Goal: Task Accomplishment & Management: Manage account settings

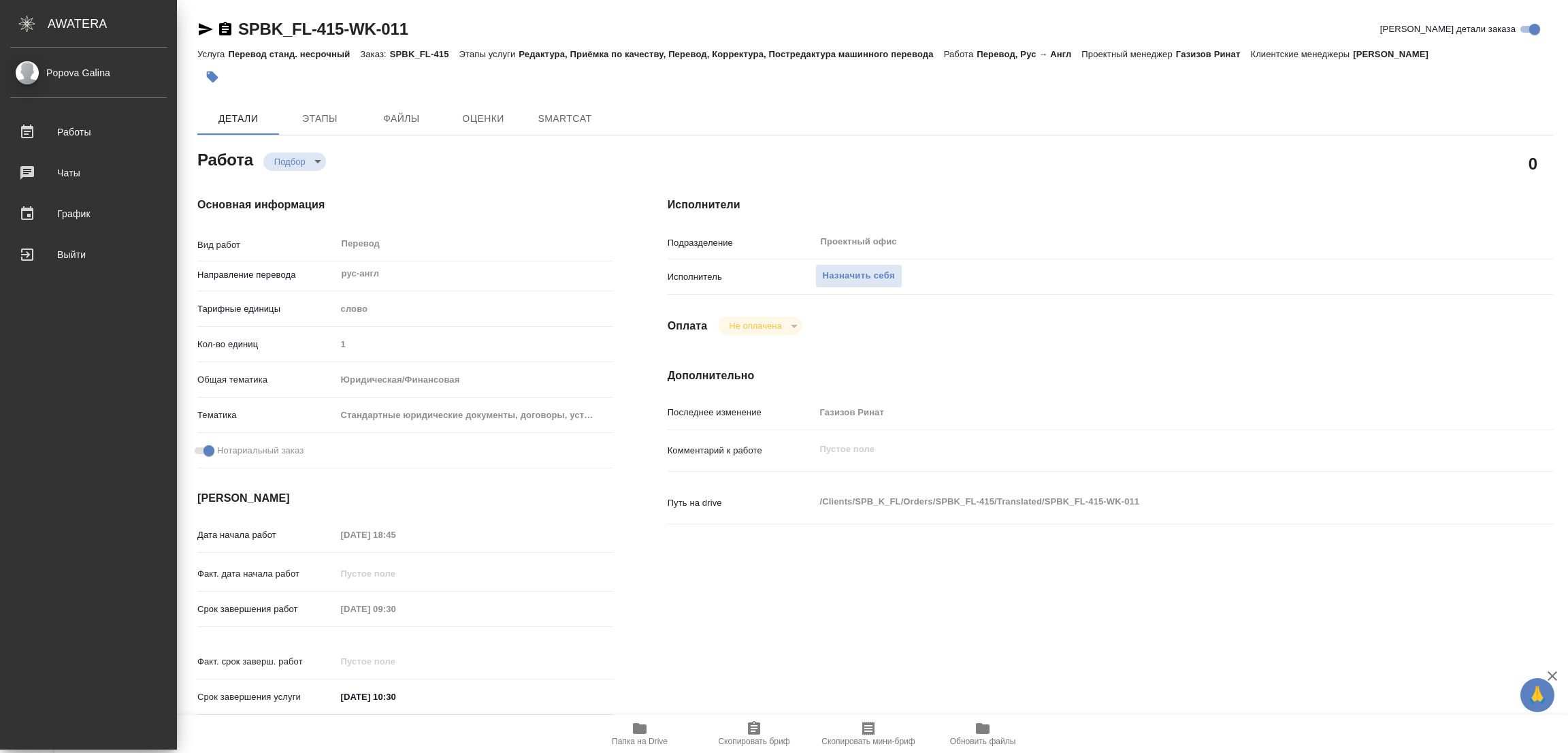
type textarea "x"
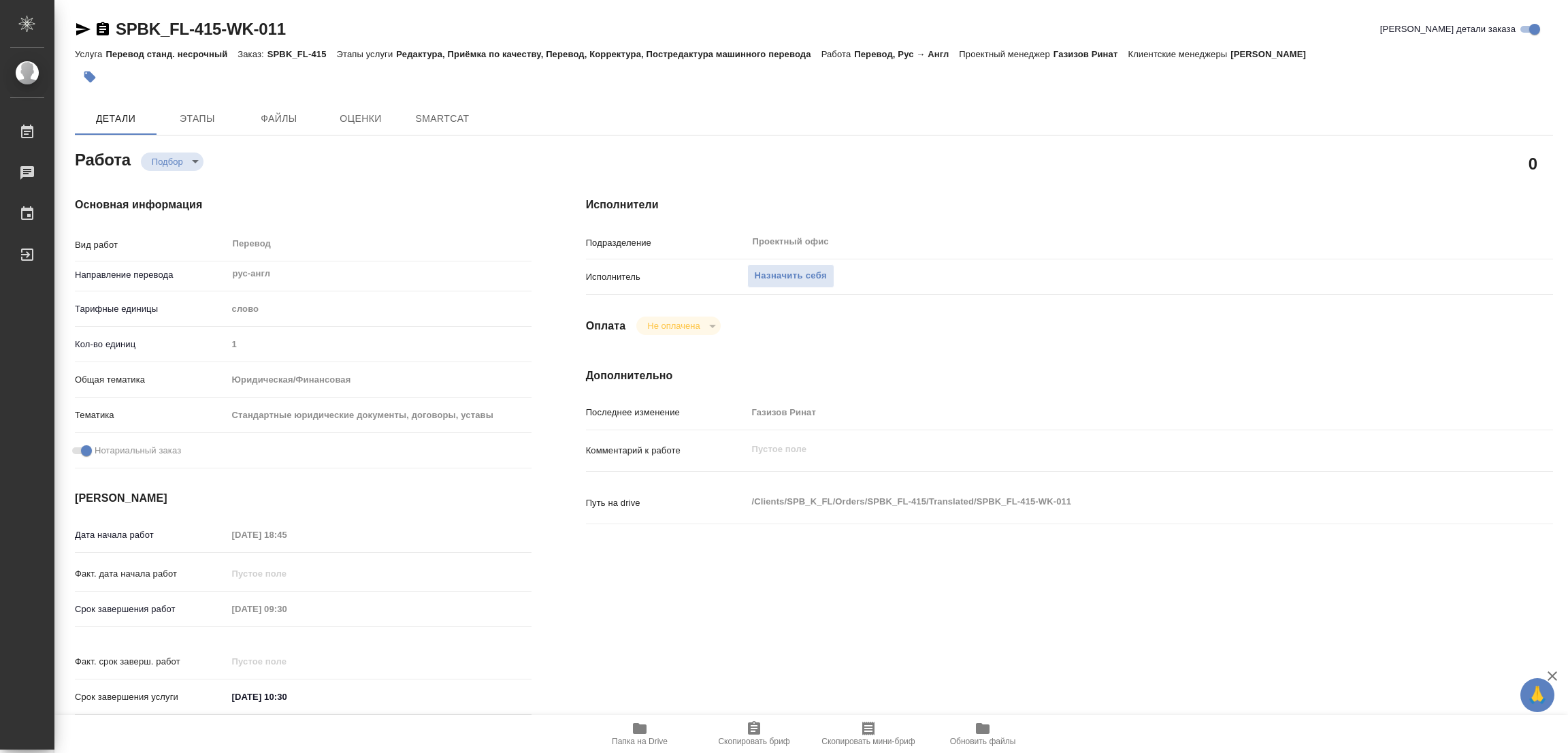
type textarea "x"
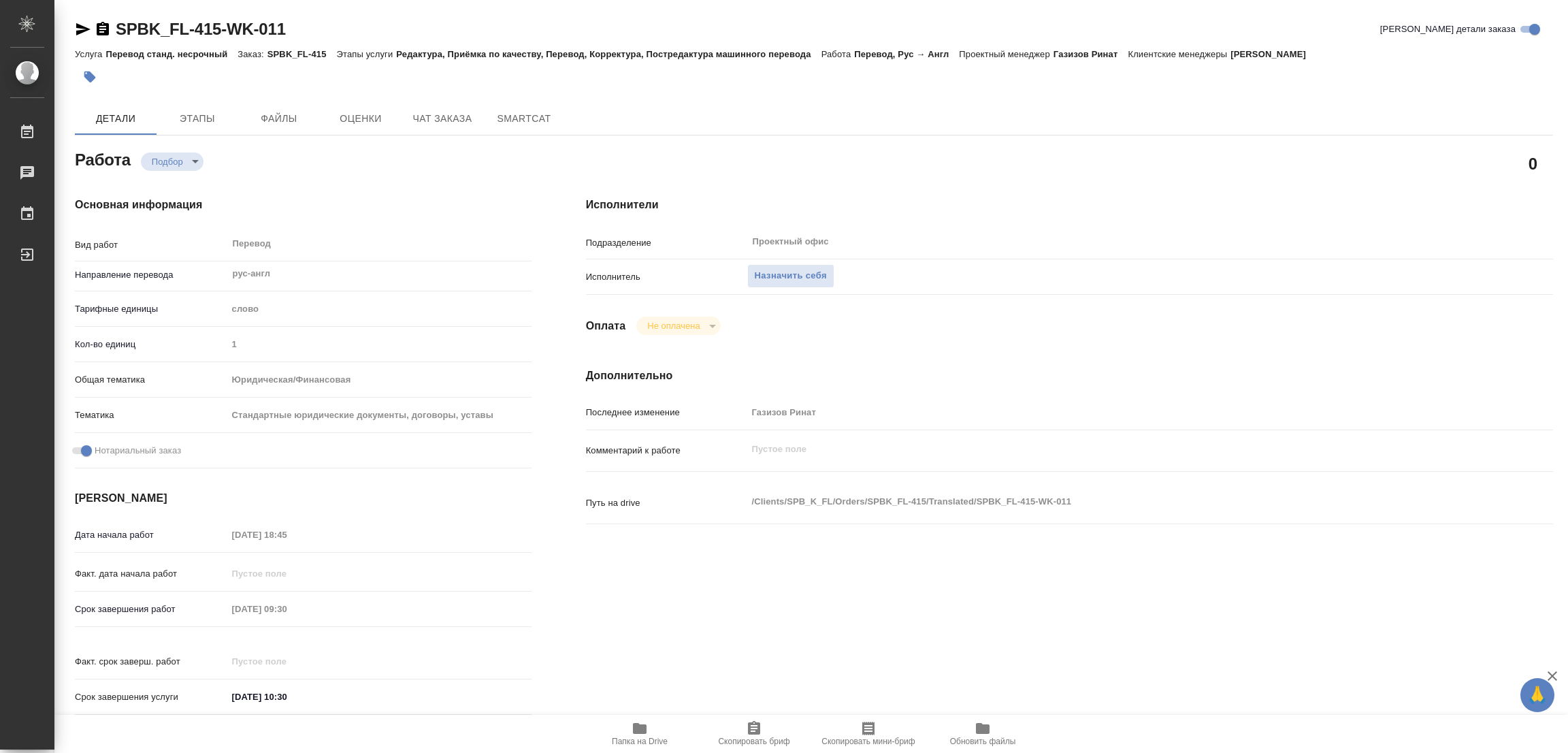
type textarea "x"
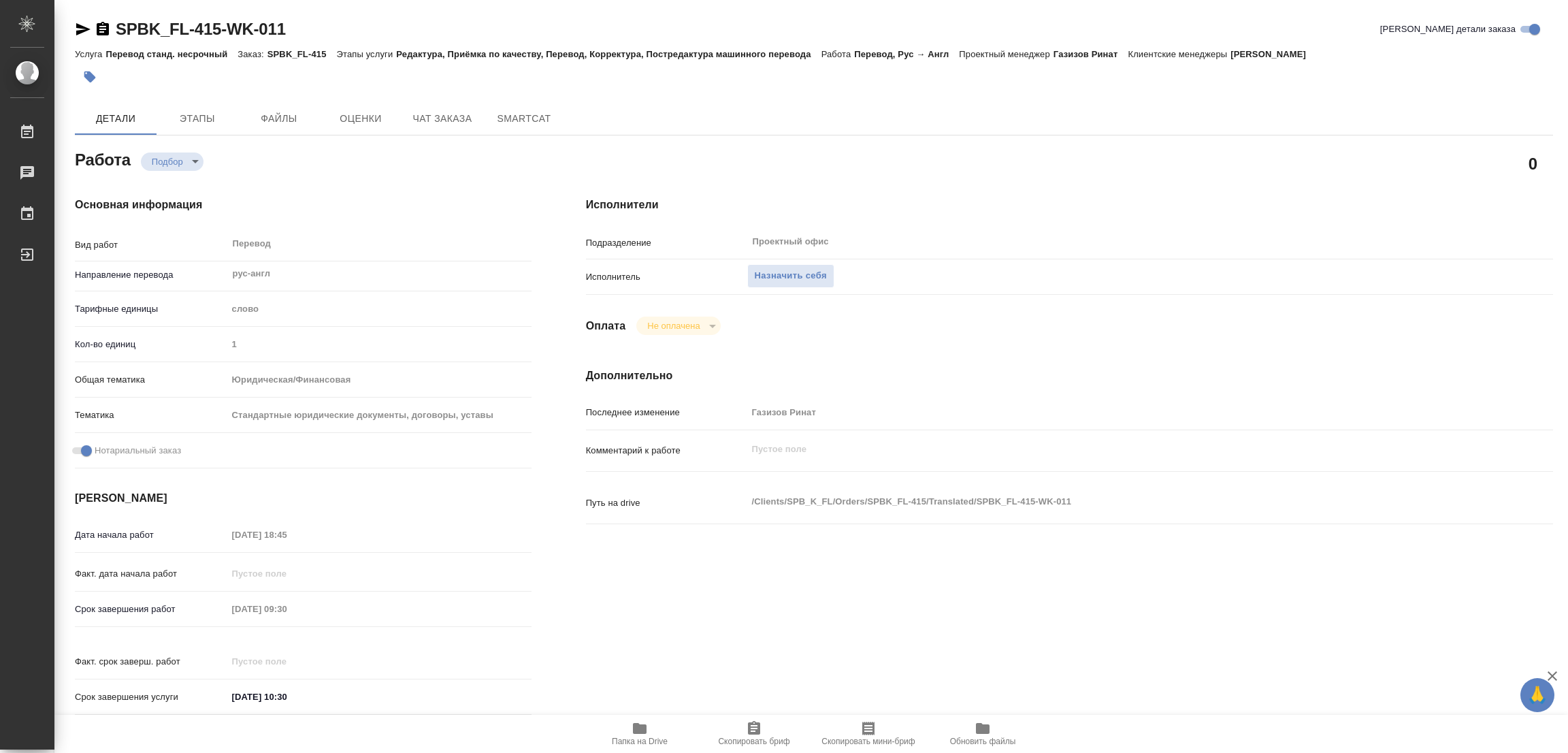
type textarea "x"
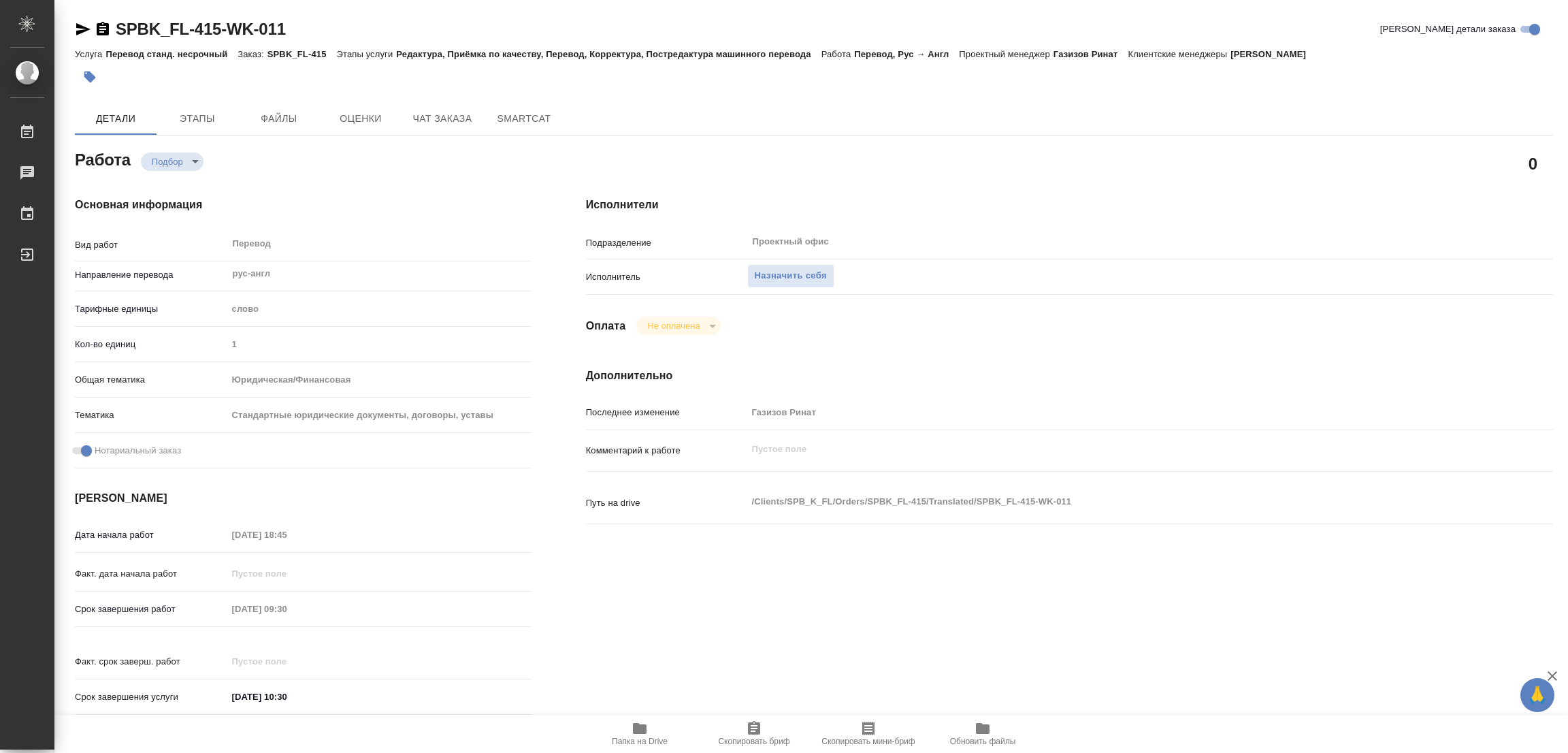
type textarea "x"
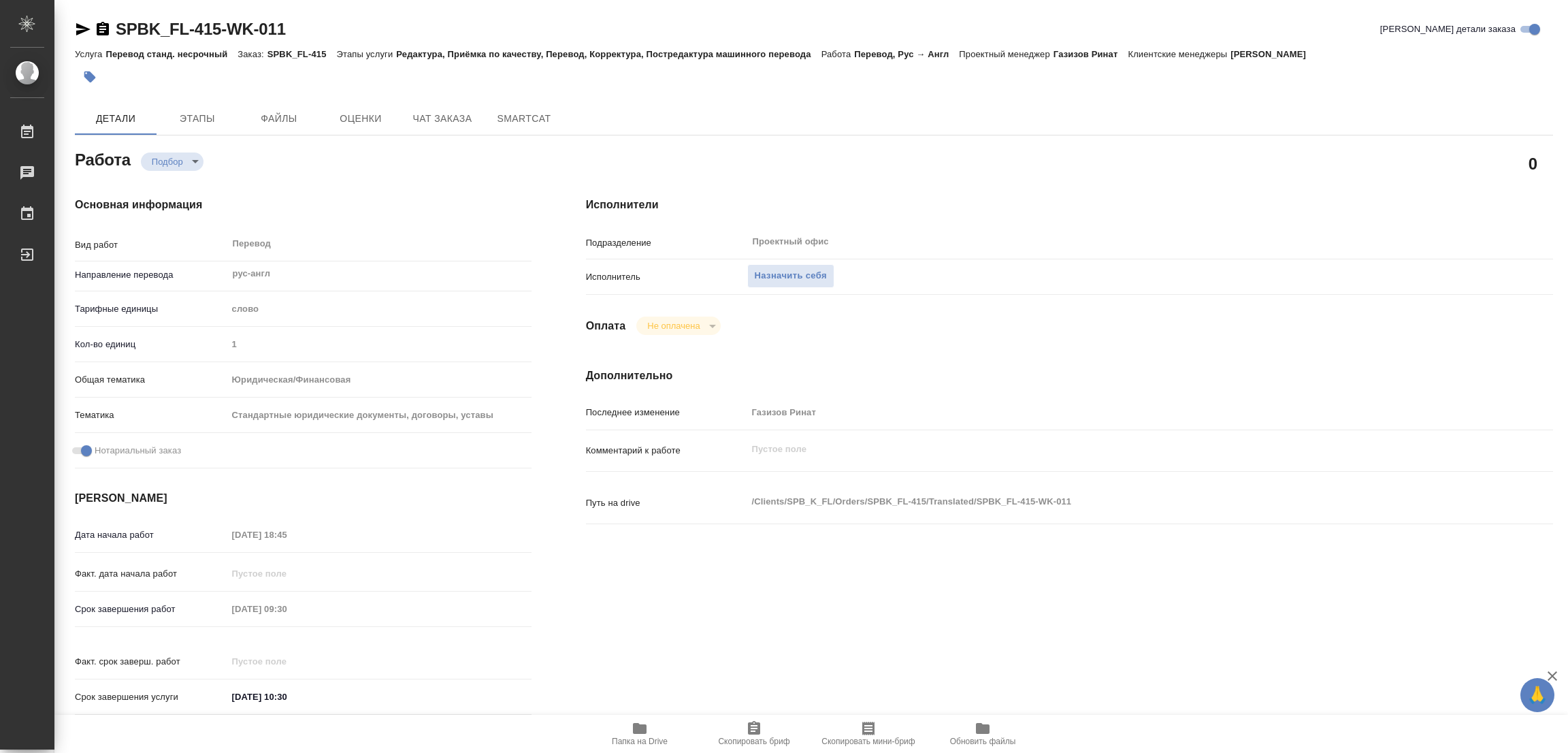
type textarea "x"
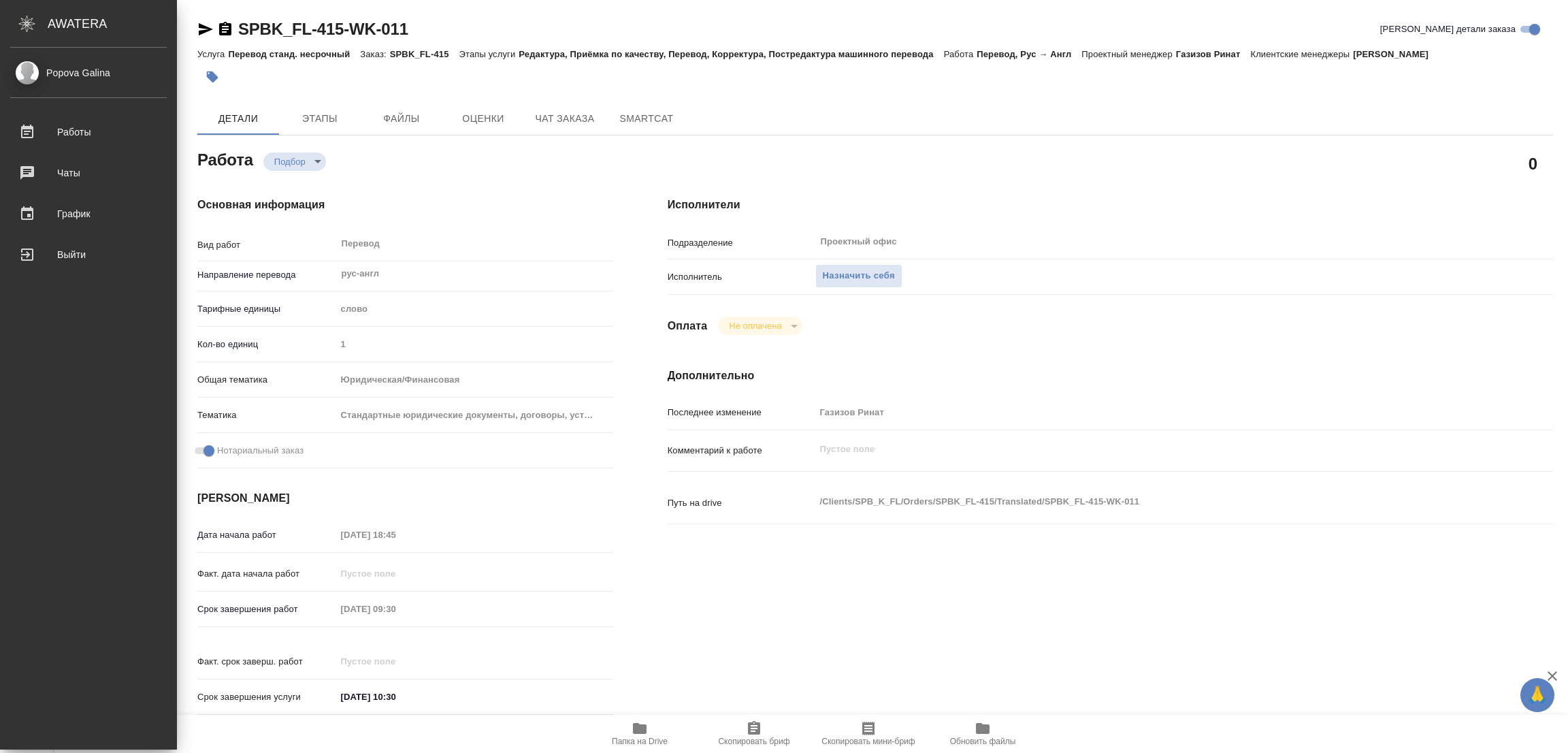
type textarea "x"
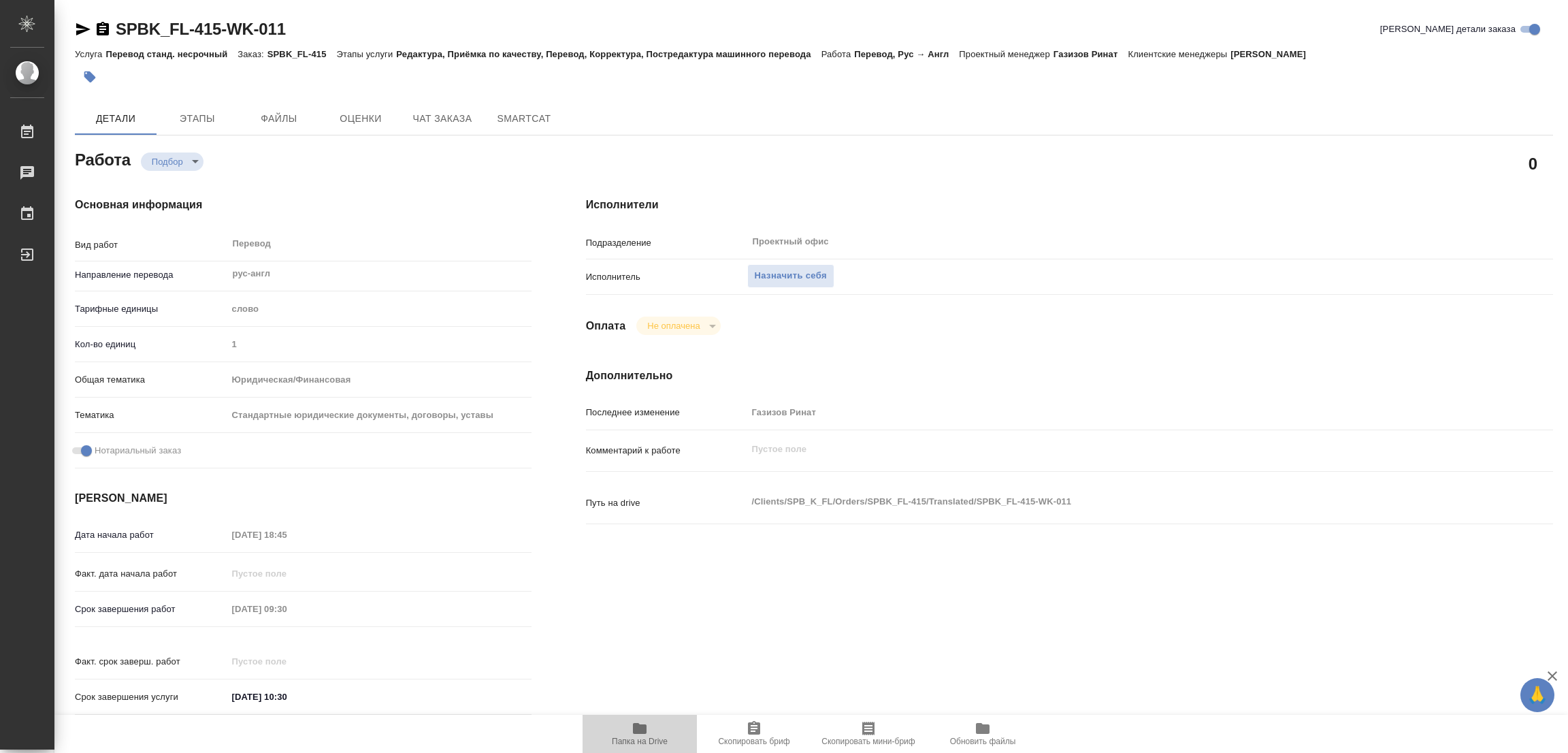
click at [644, 728] on icon "button" at bounding box center [639, 729] width 14 height 11
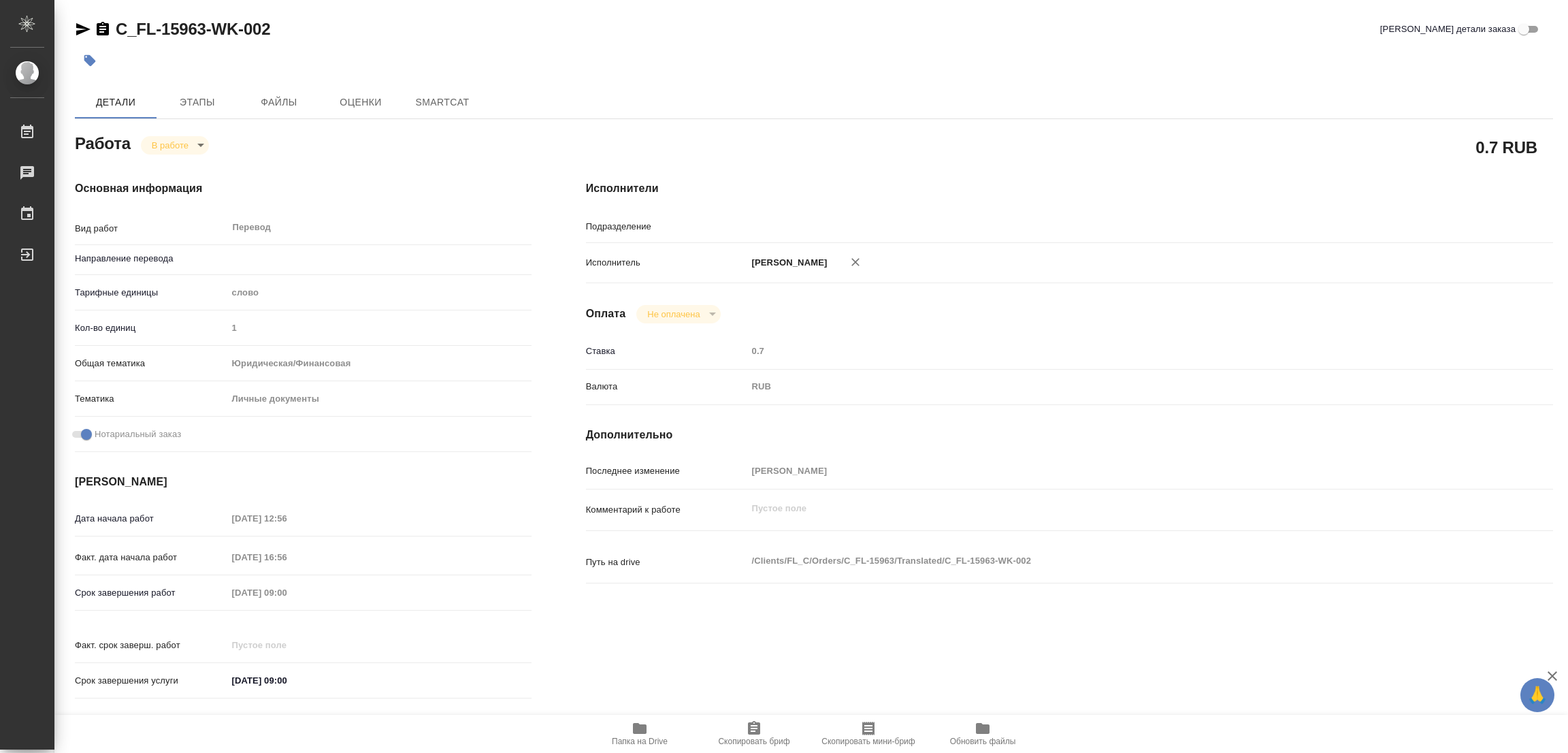
type textarea "x"
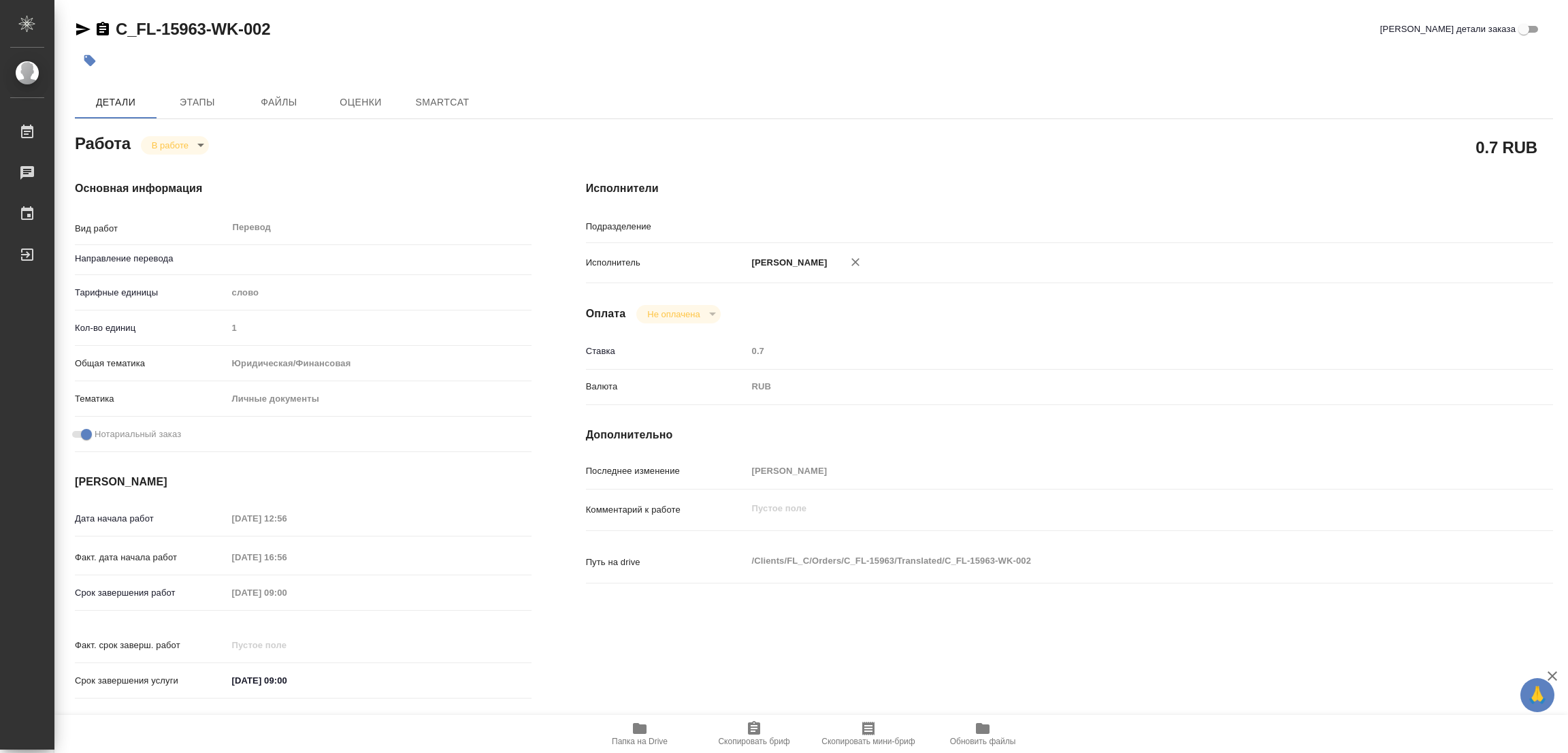
type textarea "x"
type input "Прямая загрузка (шаблонные документы)"
type textarea "x"
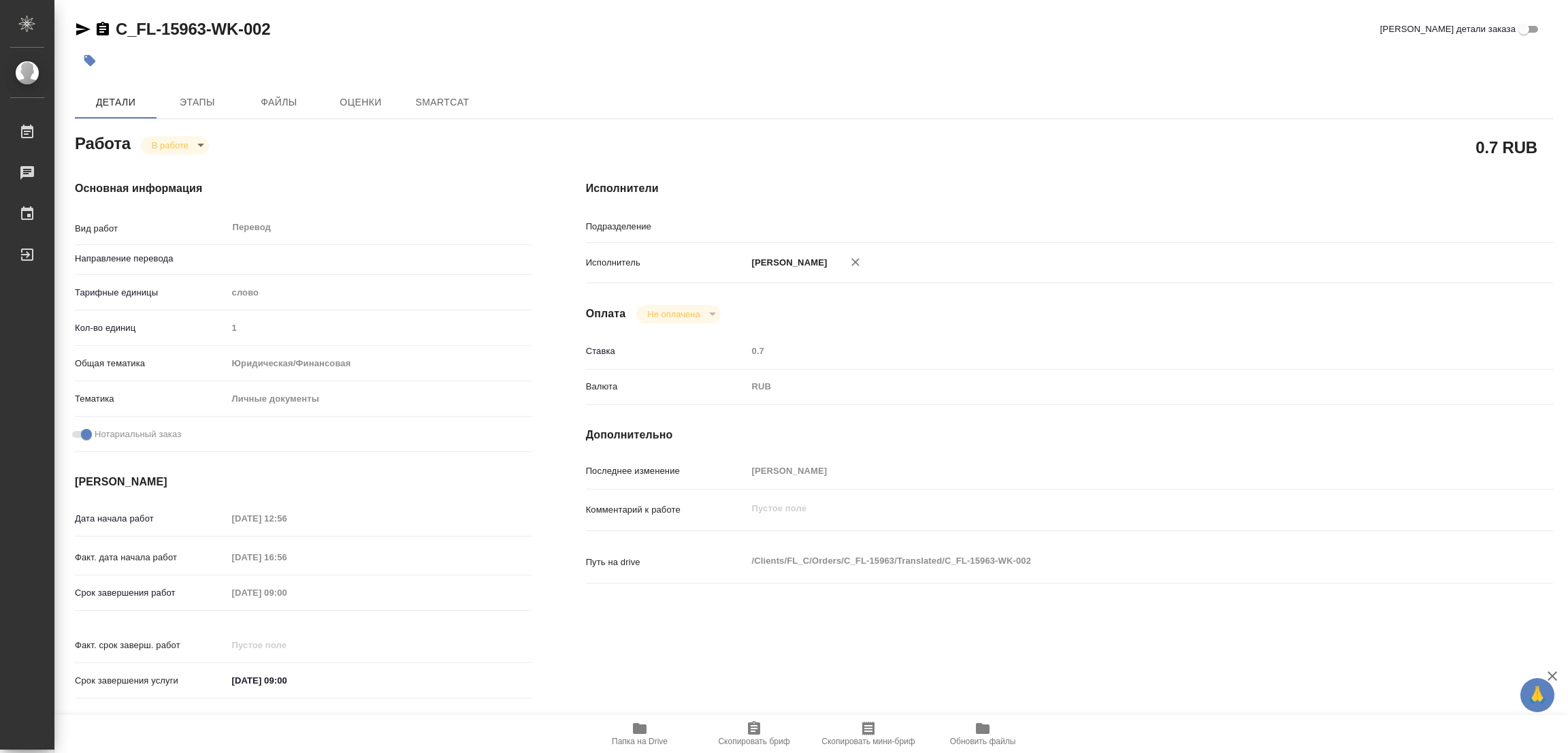
type textarea "x"
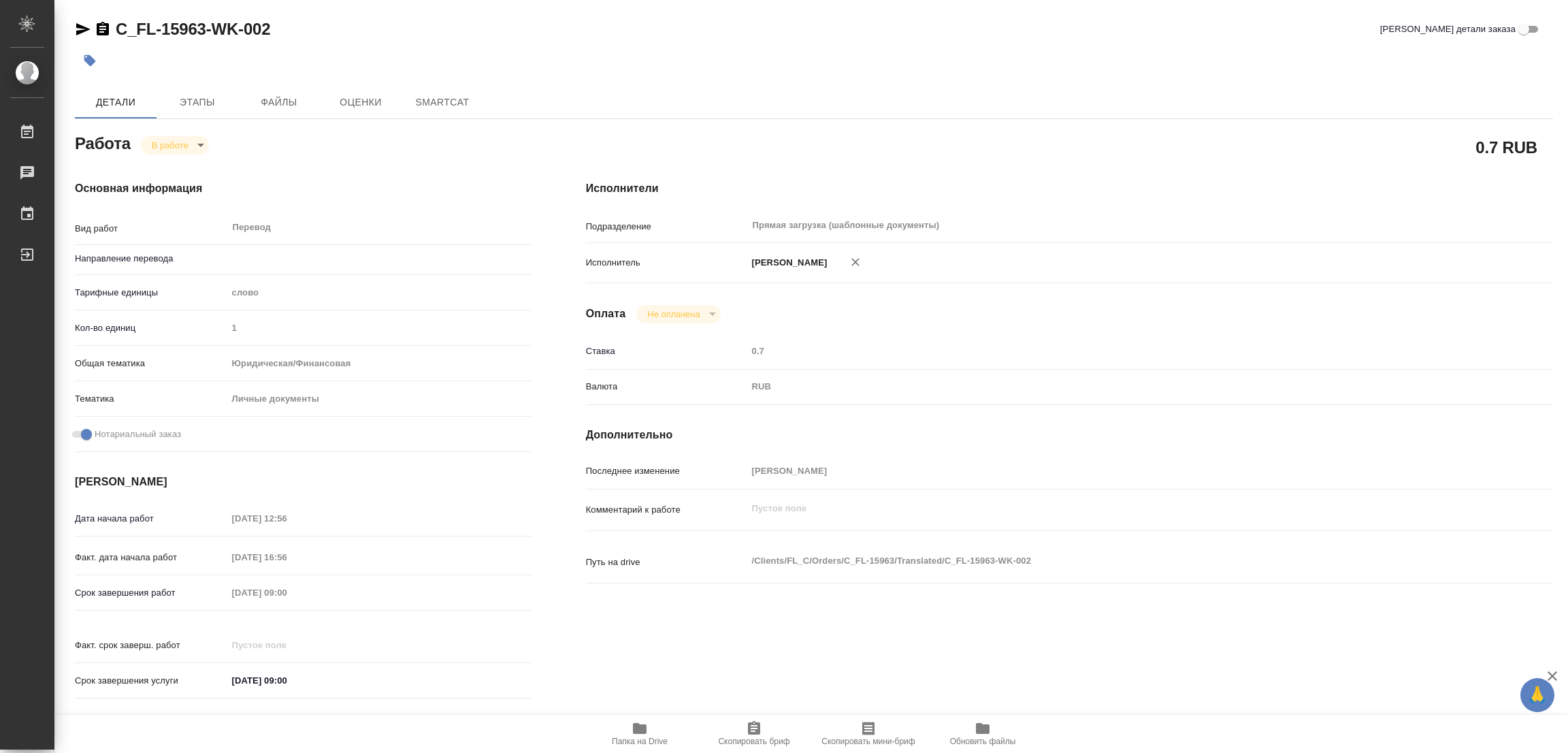
type textarea "x"
type input "англ-рус"
type textarea "x"
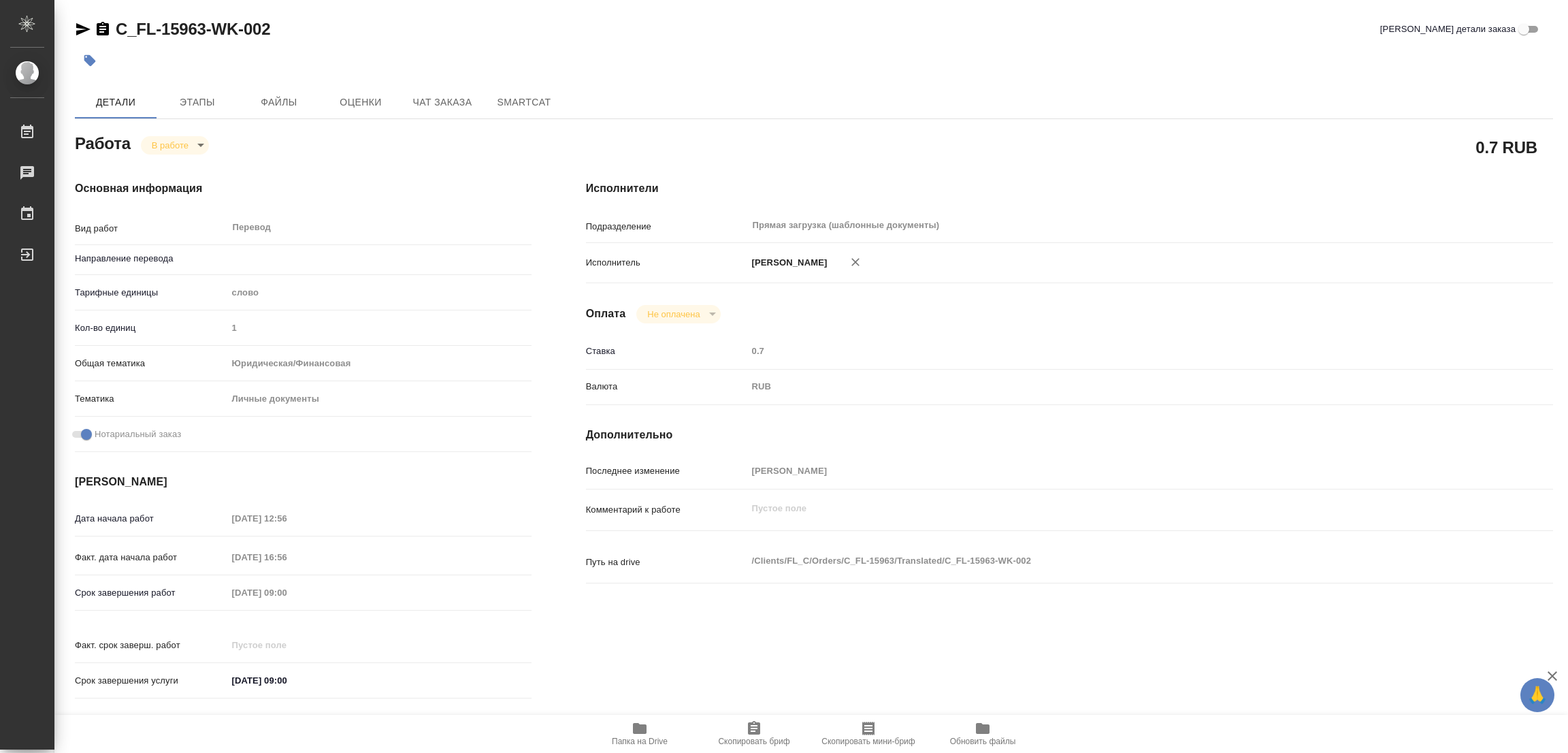
type textarea "x"
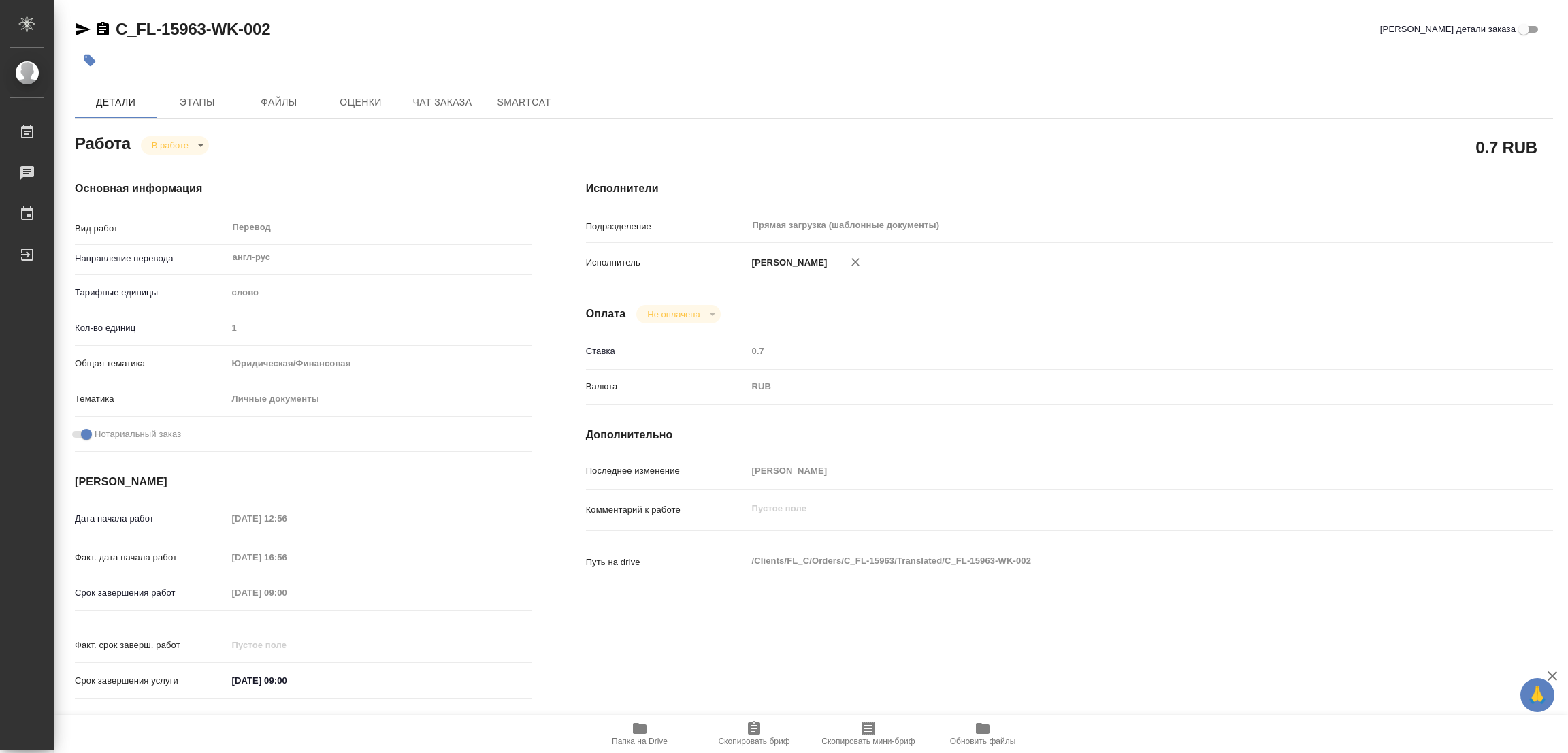
type textarea "x"
click at [638, 736] on span "Папка на Drive" at bounding box center [640, 733] width 98 height 26
type textarea "x"
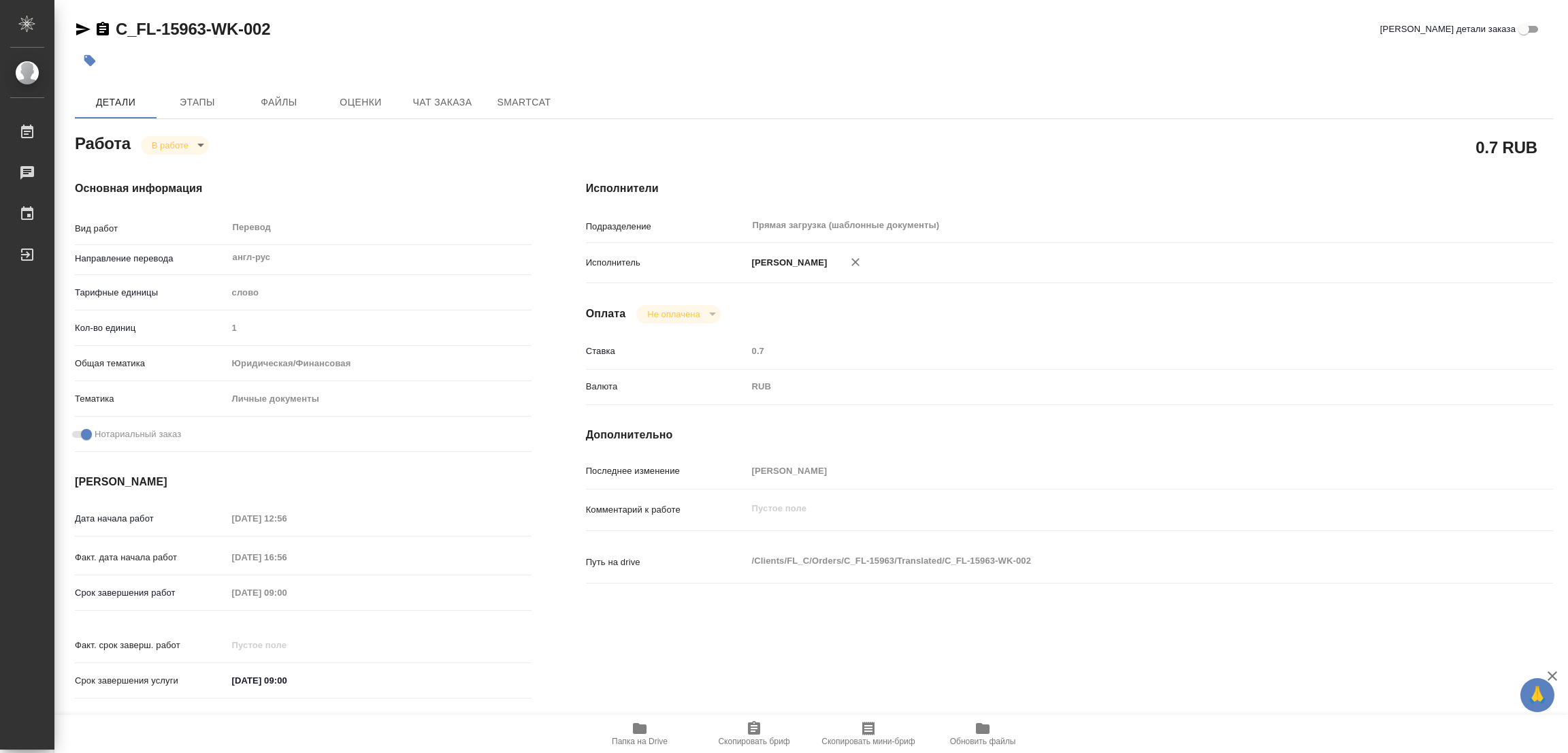
type textarea "x"
click at [189, 94] on span "Этапы" at bounding box center [197, 102] width 65 height 17
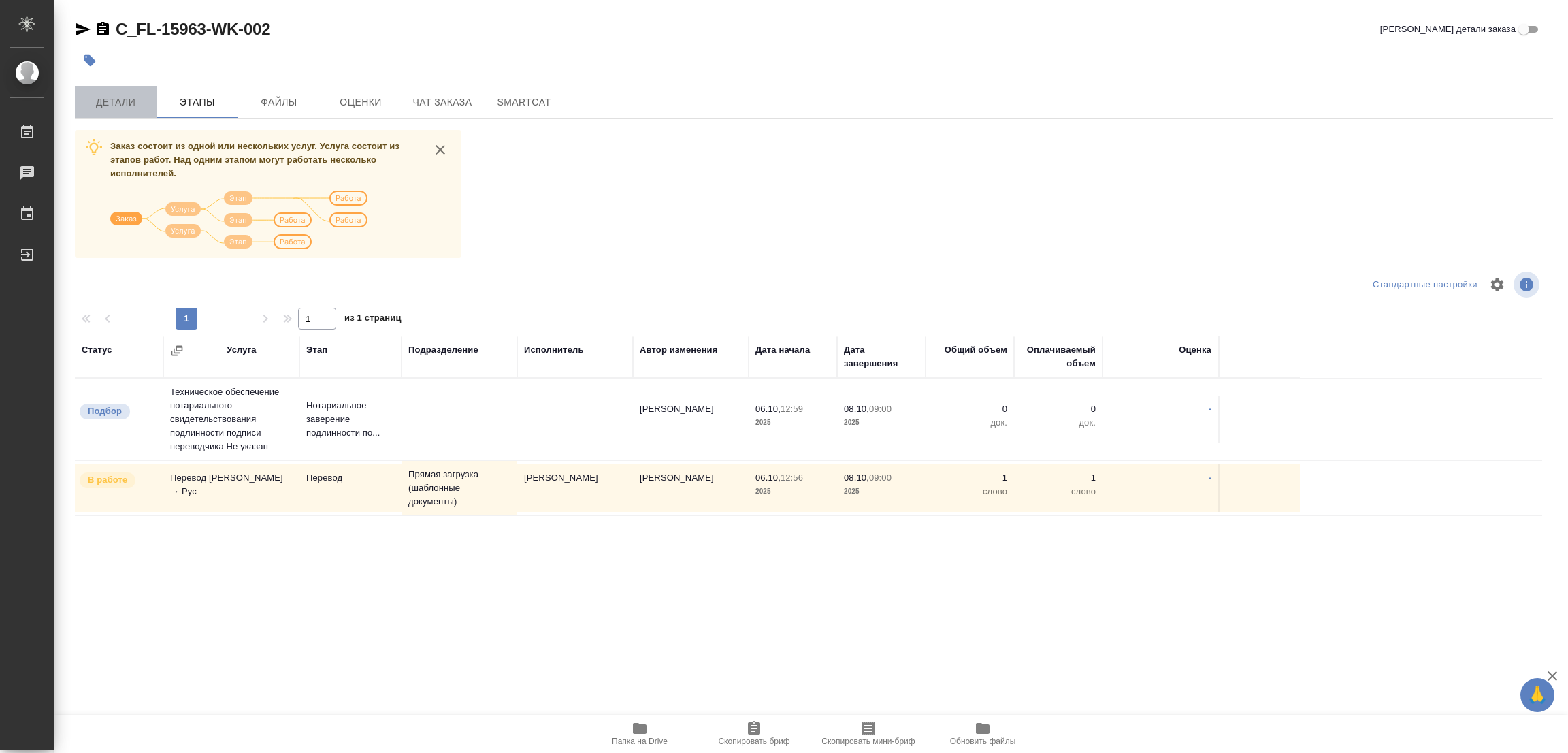
click at [112, 91] on button "Детали" at bounding box center [115, 102] width 81 height 33
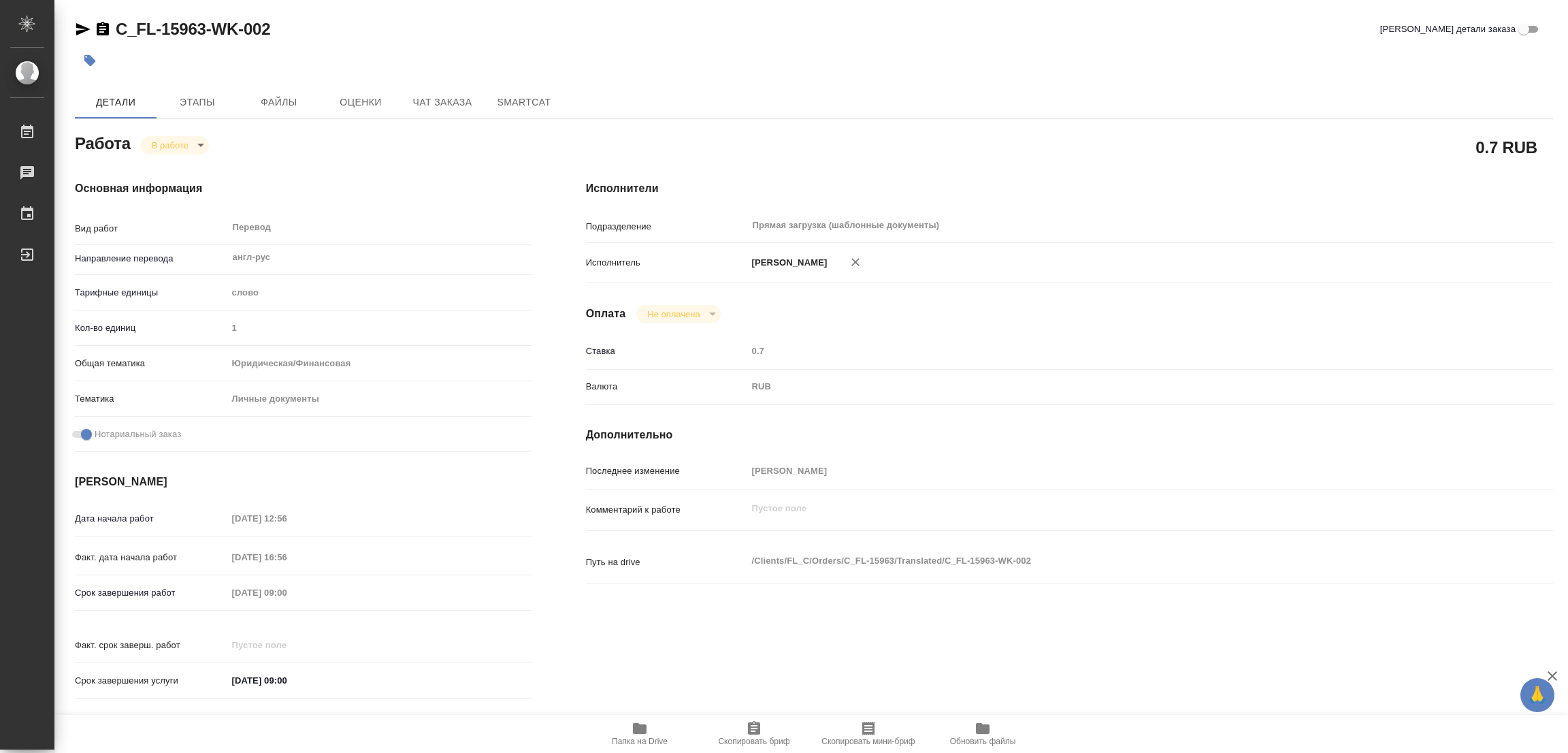
type textarea "x"
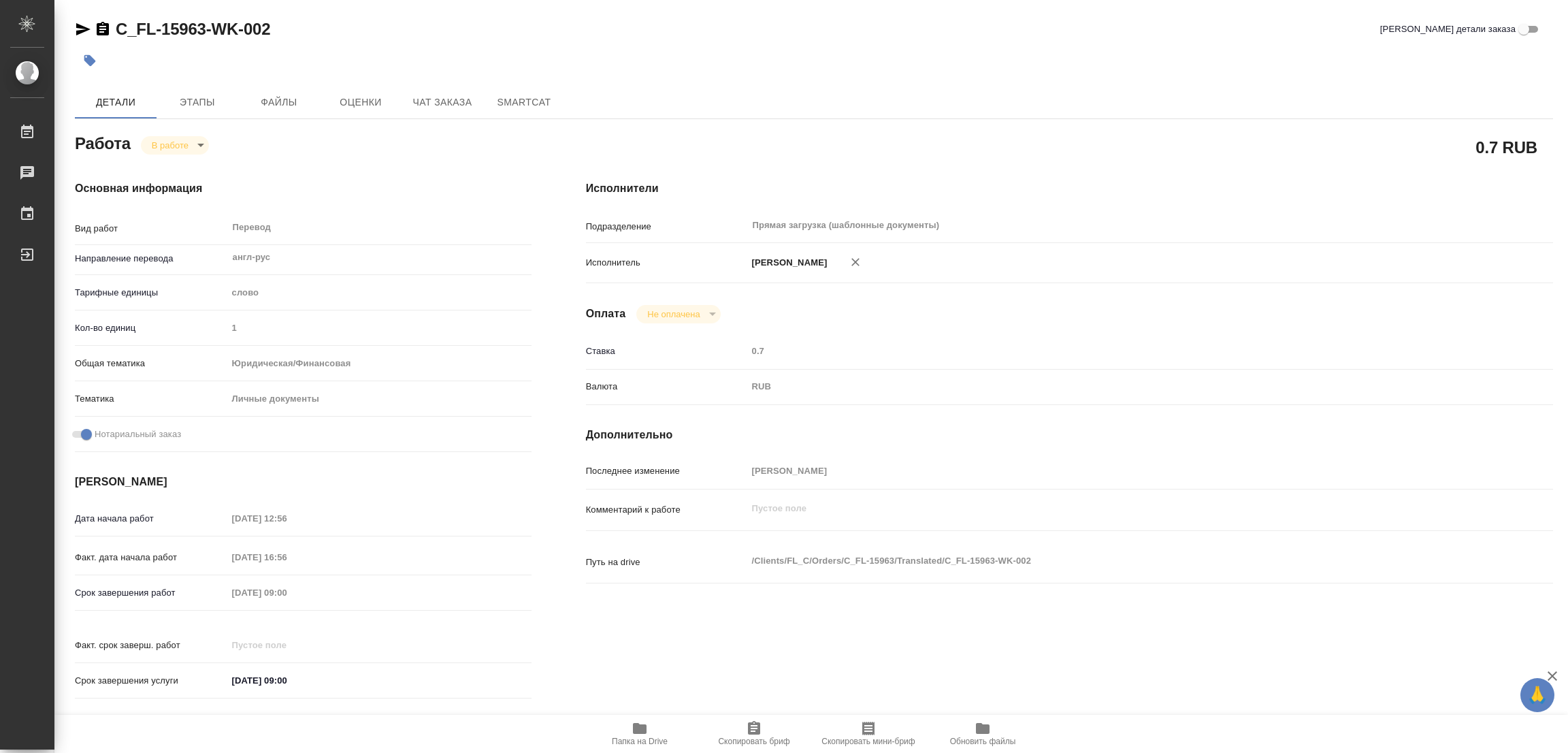
type textarea "x"
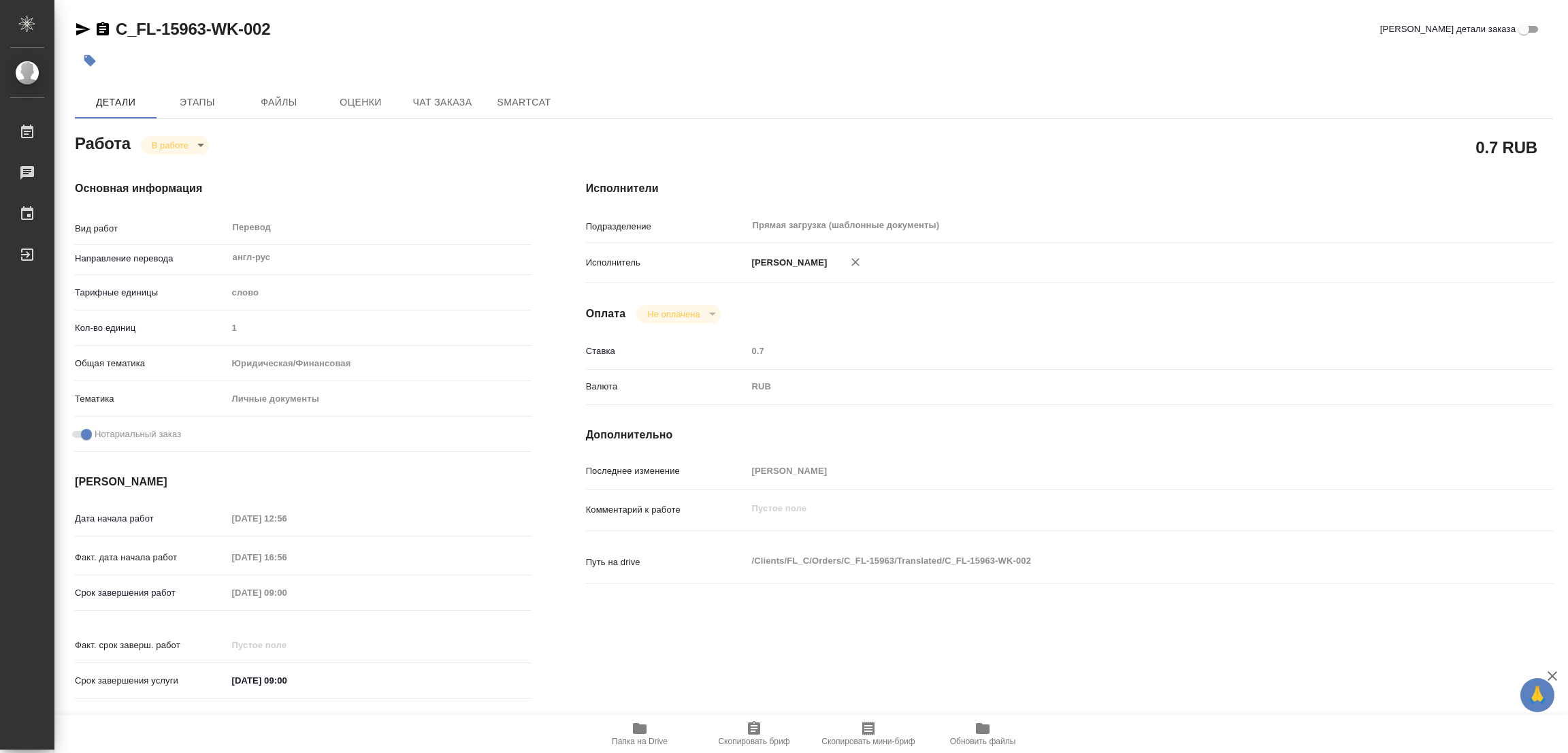
type textarea "x"
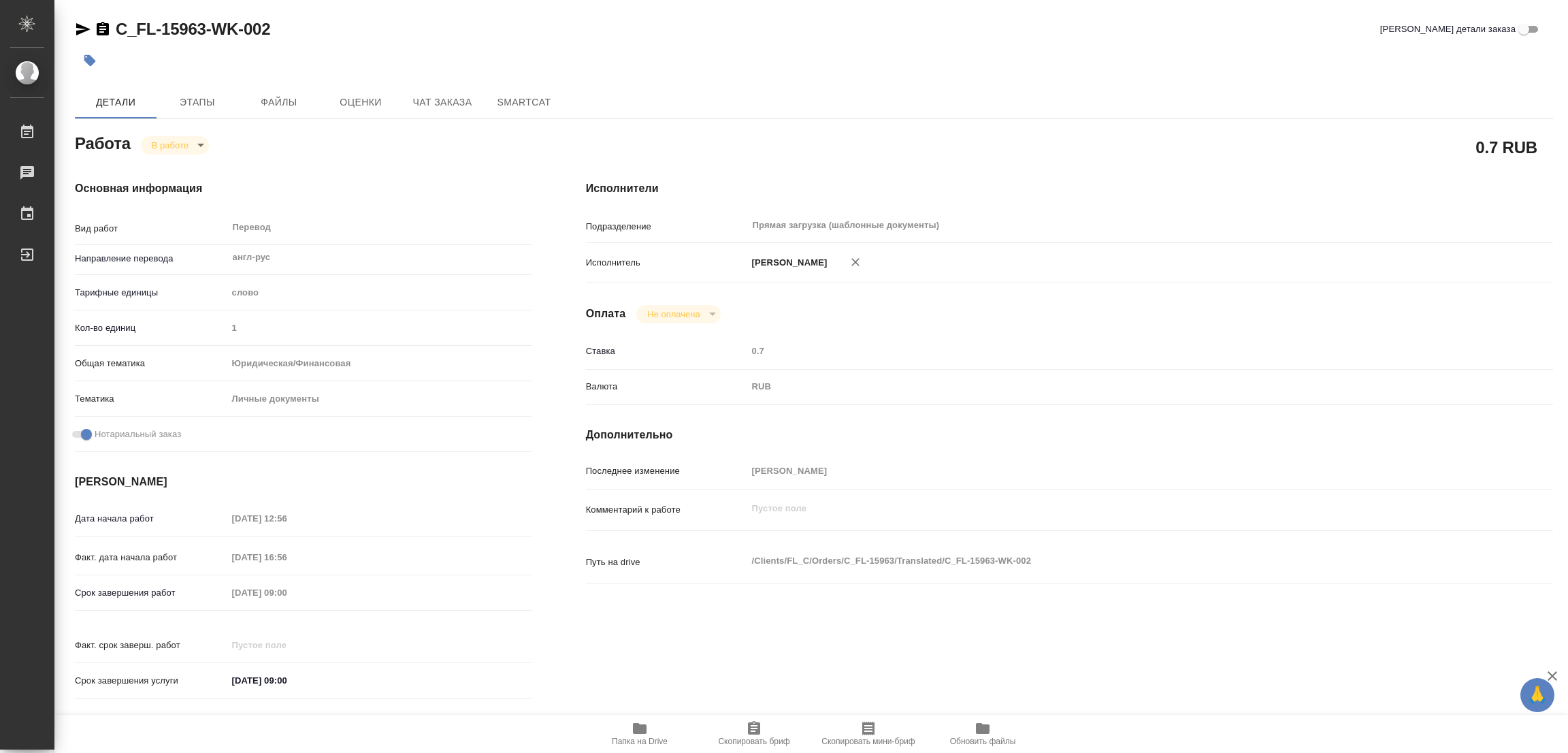
click at [288, 144] on div "Работа В работе inProgress" at bounding box center [303, 142] width 457 height 24
click at [203, 141] on body "🙏 .cls-1 fill:#fff; AWATERA Popova Galina Работы 0 Чаты График Выйти C_FL-15963…" at bounding box center [784, 376] width 1568 height 753
click at [171, 160] on li "Выполнен" at bounding box center [185, 168] width 89 height 23
type textarea "x"
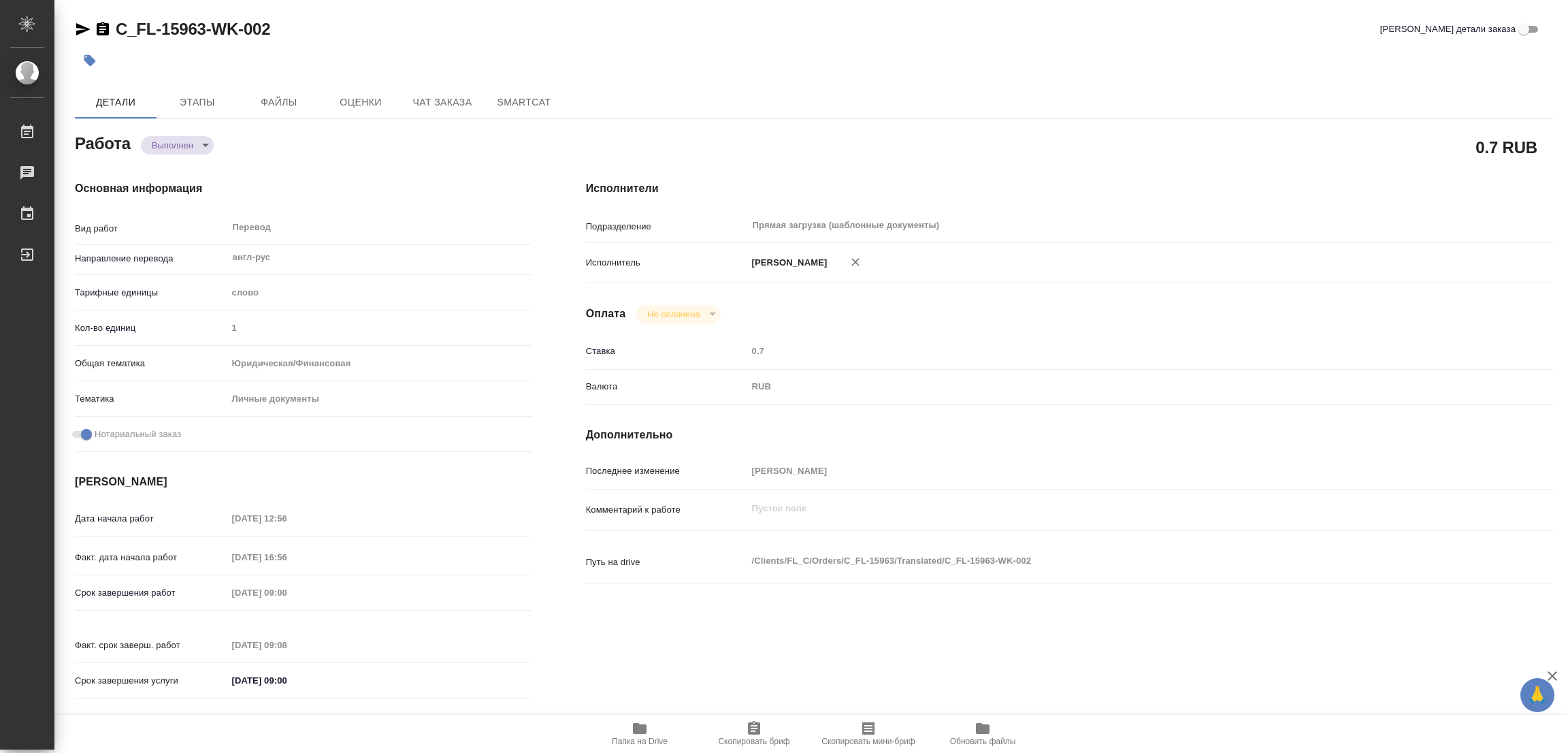
type textarea "x"
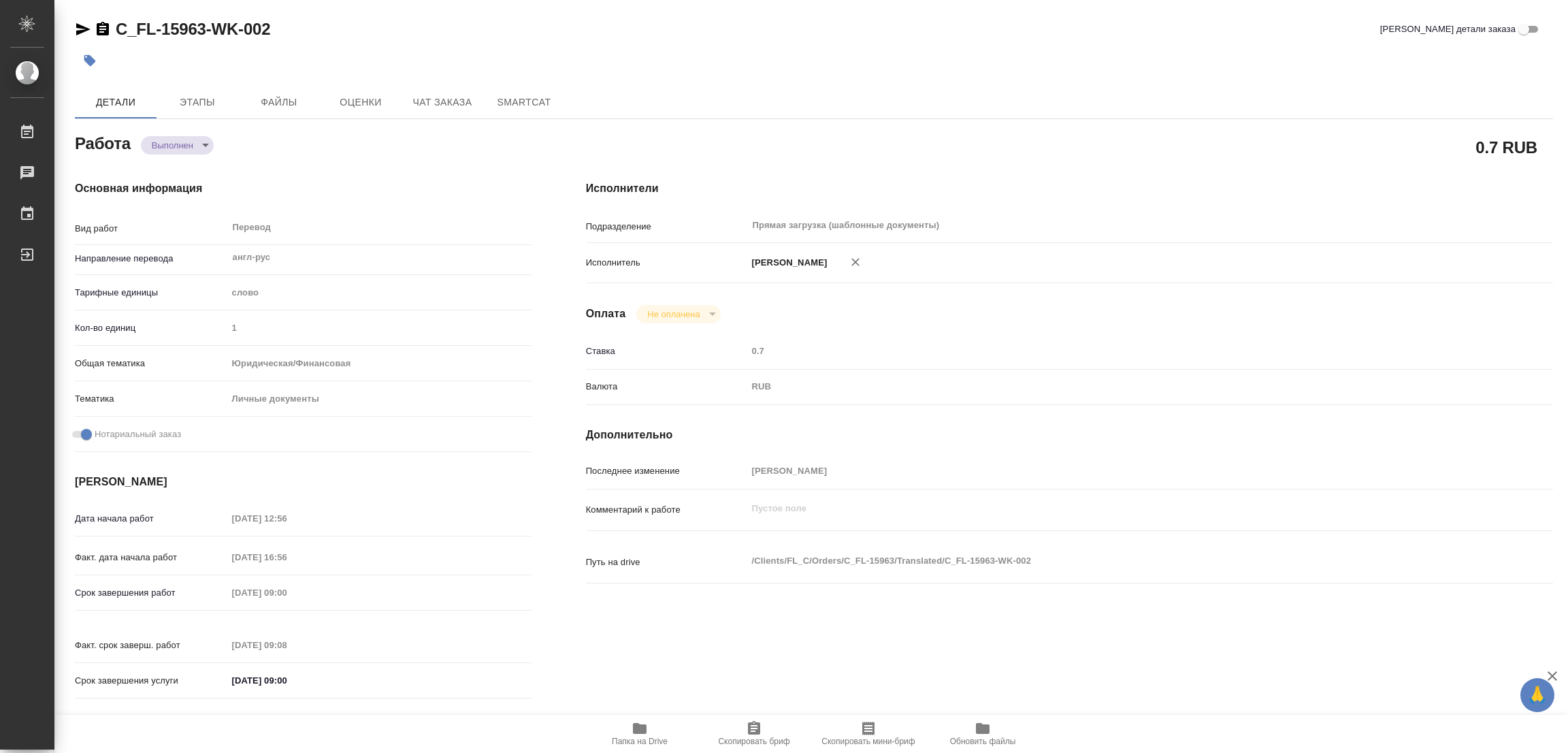
type textarea "x"
click at [89, 52] on button "button" at bounding box center [89, 60] width 30 height 30
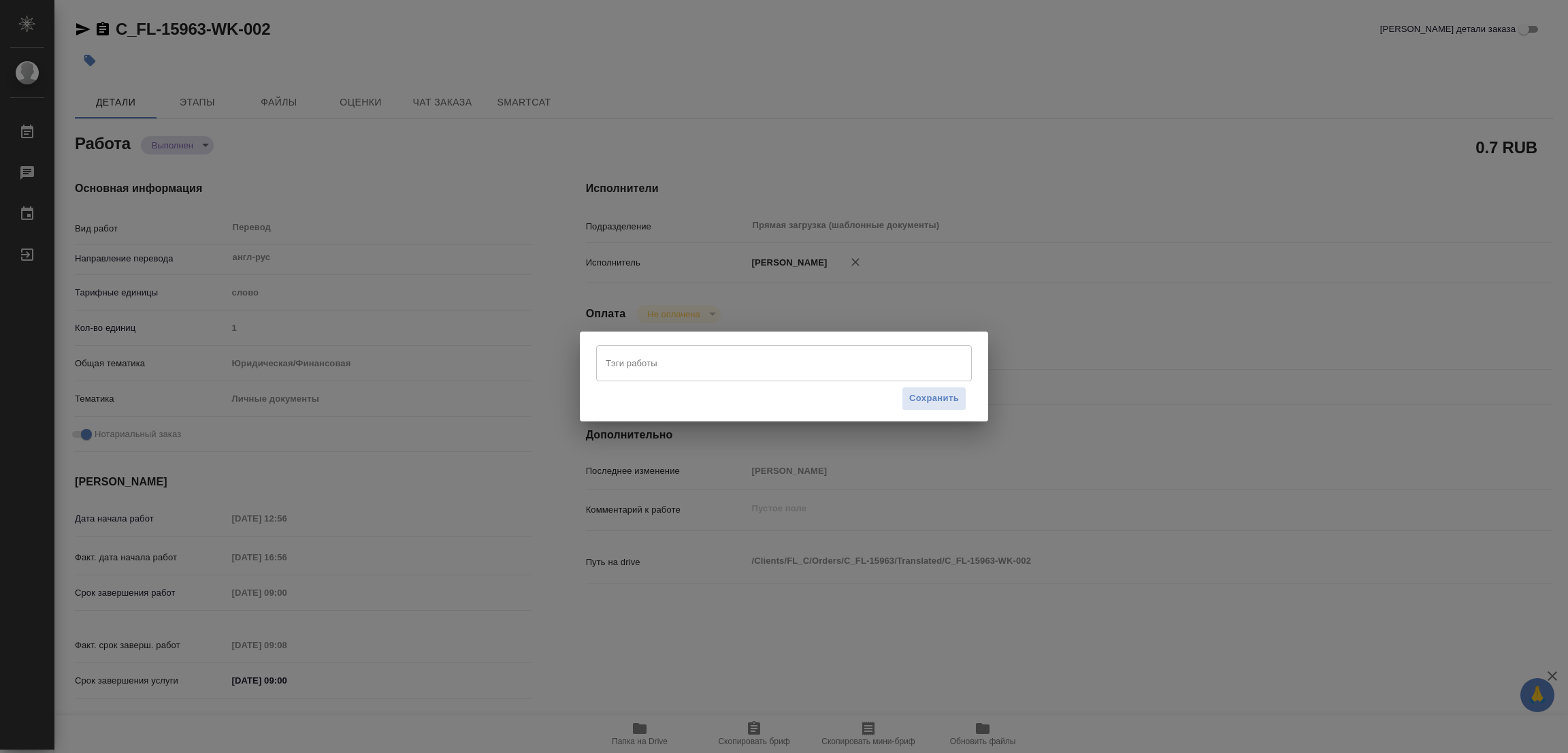
type textarea "x"
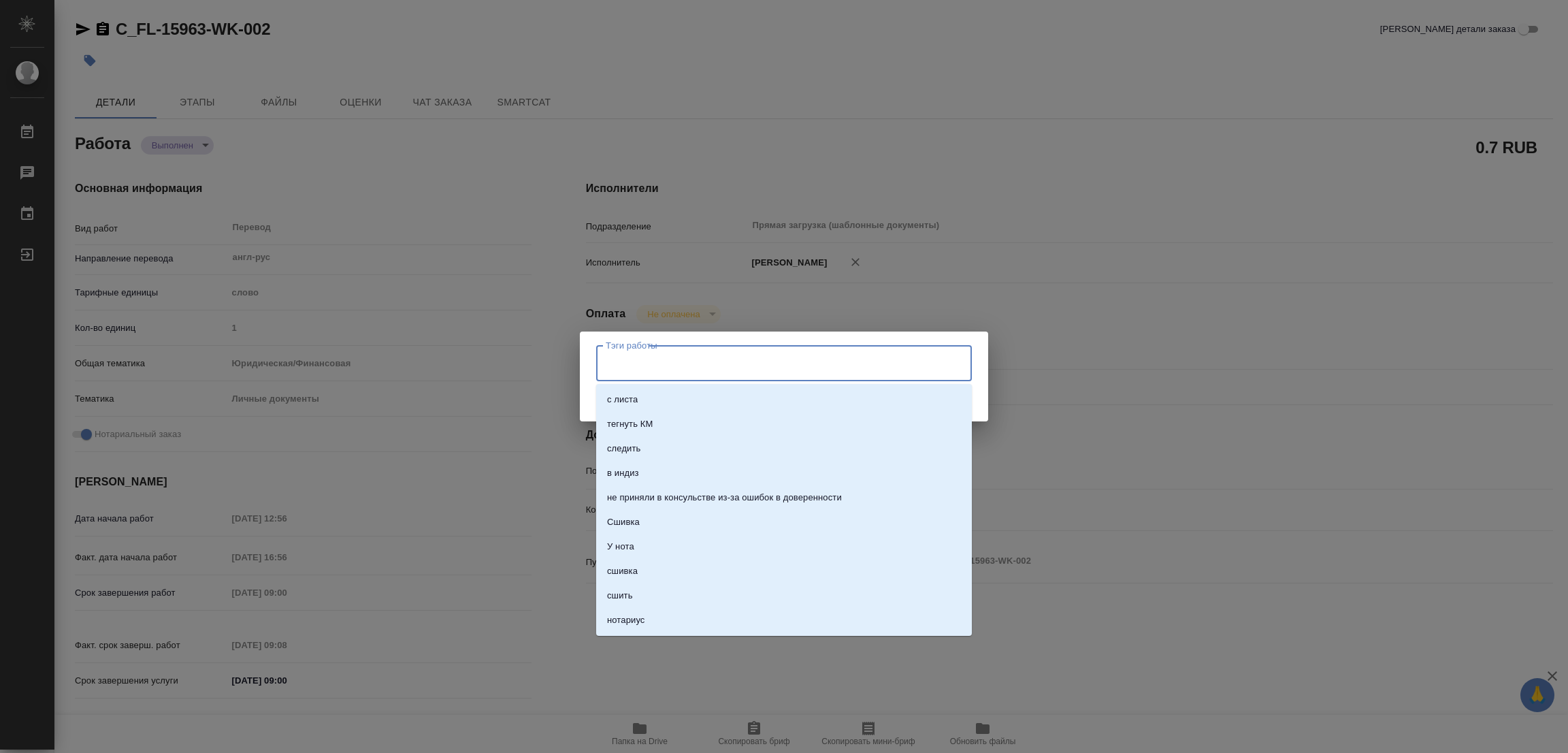
click at [695, 371] on input "Тэги работы" at bounding box center [770, 363] width 338 height 23
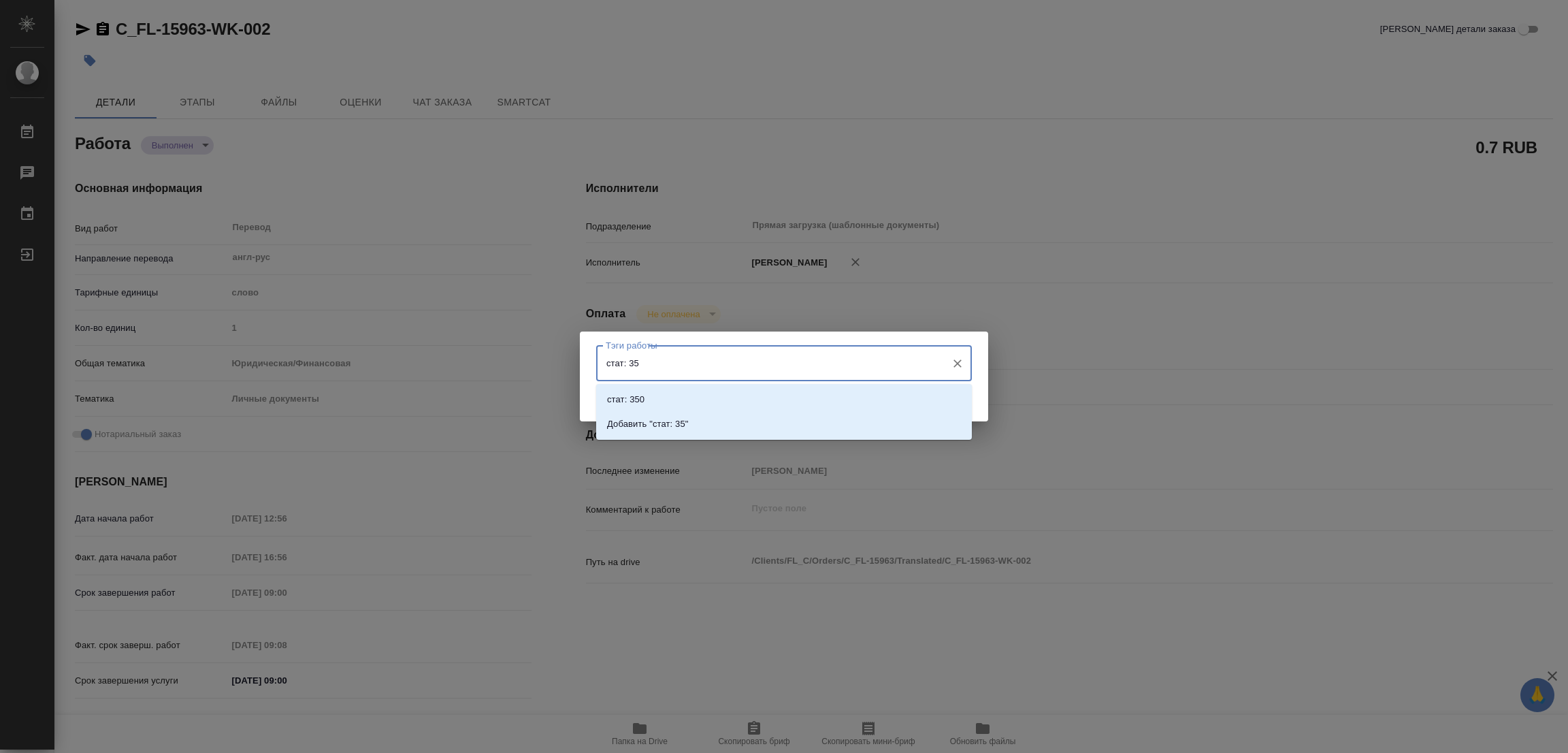
type input "стат: 350"
click at [683, 420] on p "Добавить "стат: 350"" at bounding box center [649, 424] width 86 height 14
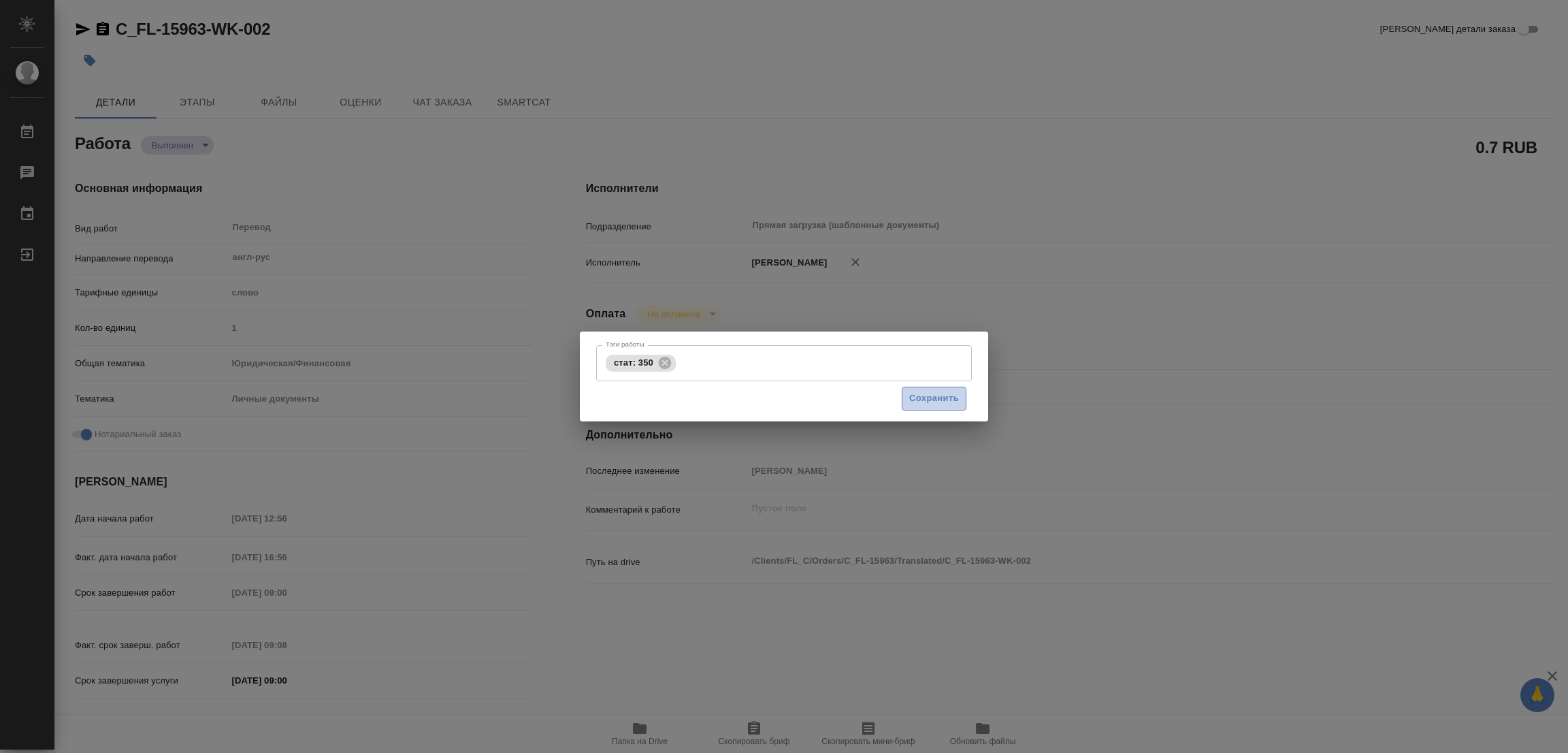
click at [934, 394] on span "Сохранить" at bounding box center [934, 398] width 50 height 15
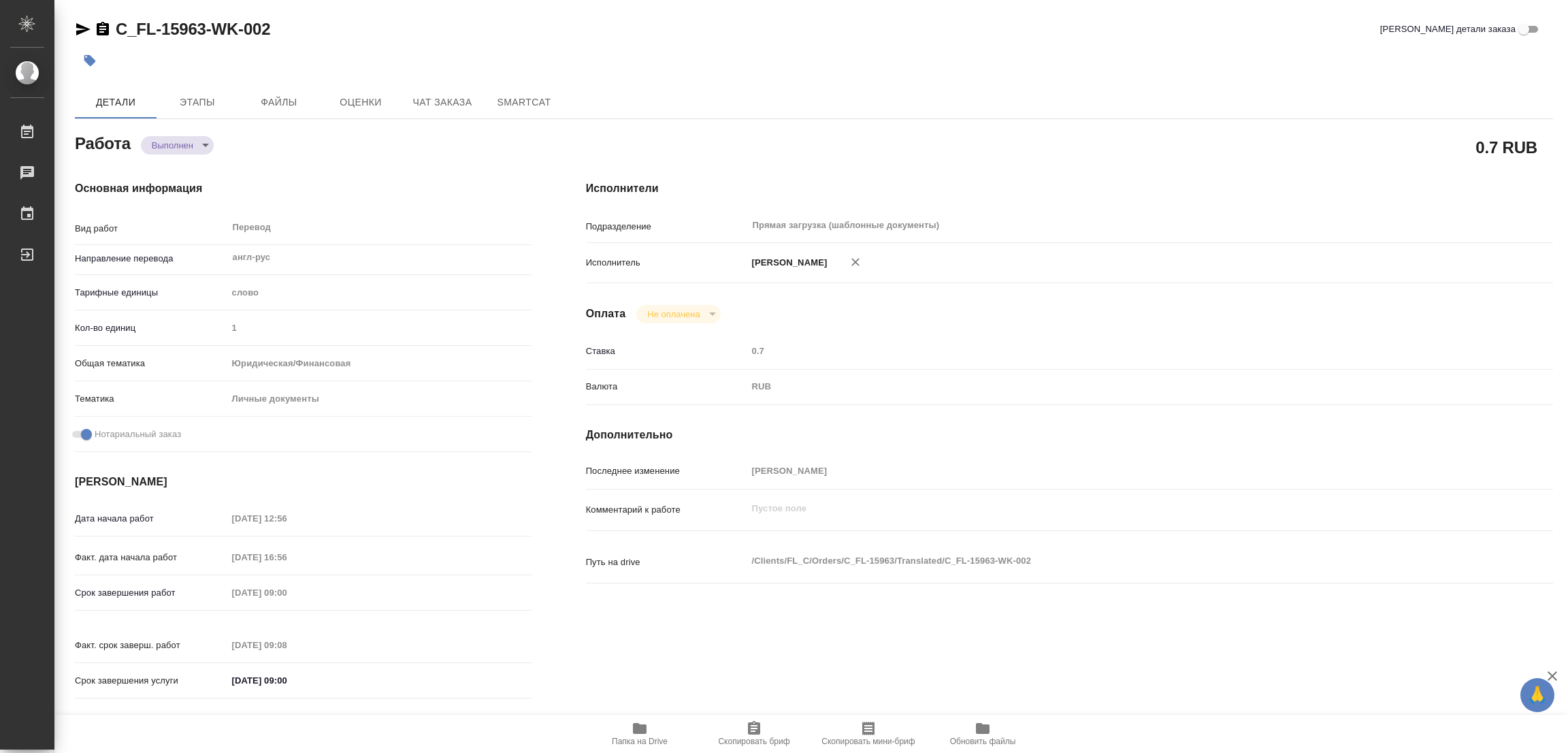
type input "completed"
type textarea "Перевод"
type textarea "x"
type input "англ-рус"
type input "5a8b1489cc6b4906c91bfd90"
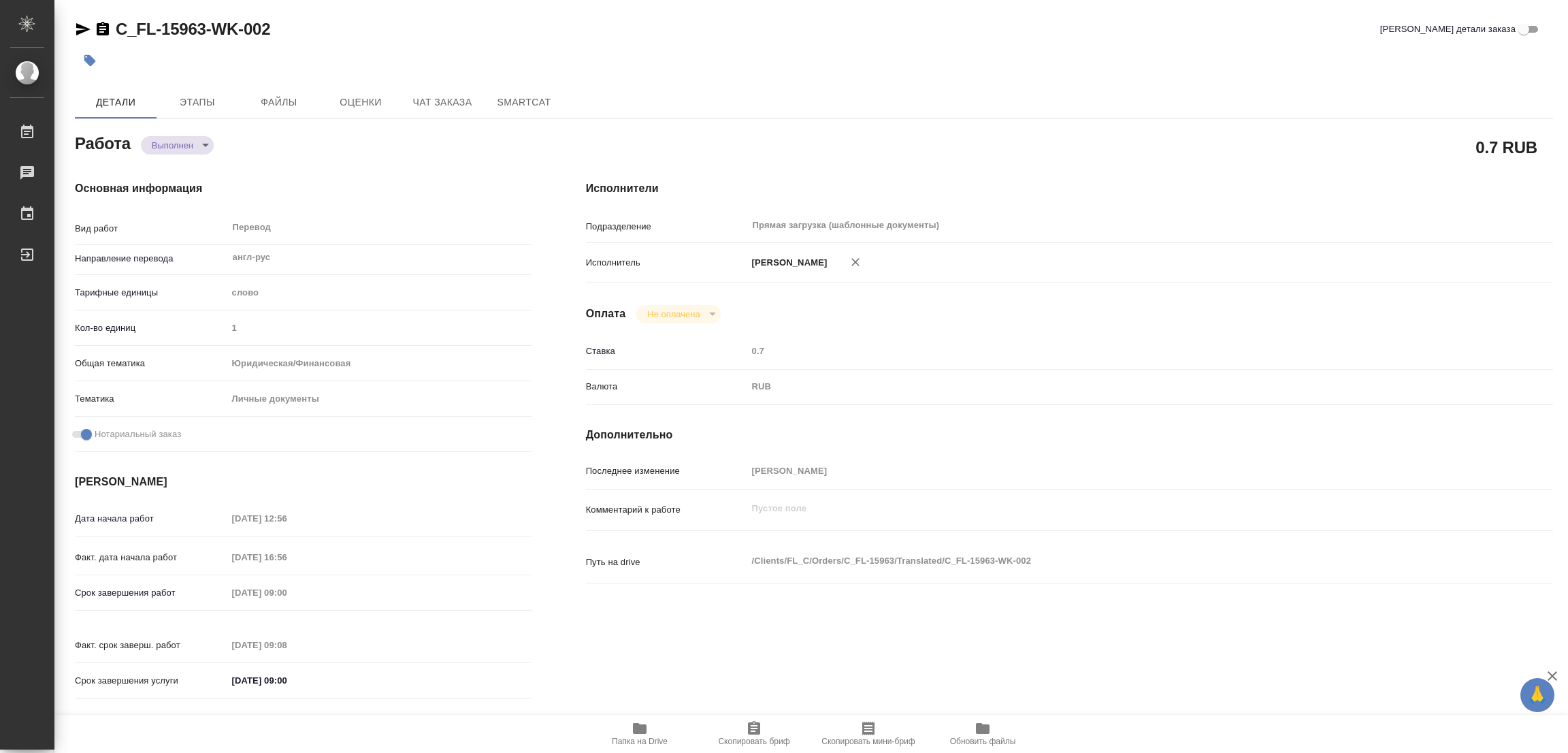
type input "1"
type input "yr-fn"
type input "5a8b8b956a9677013d343cfe"
checkbox input "true"
type input "06.10.2025 12:56"
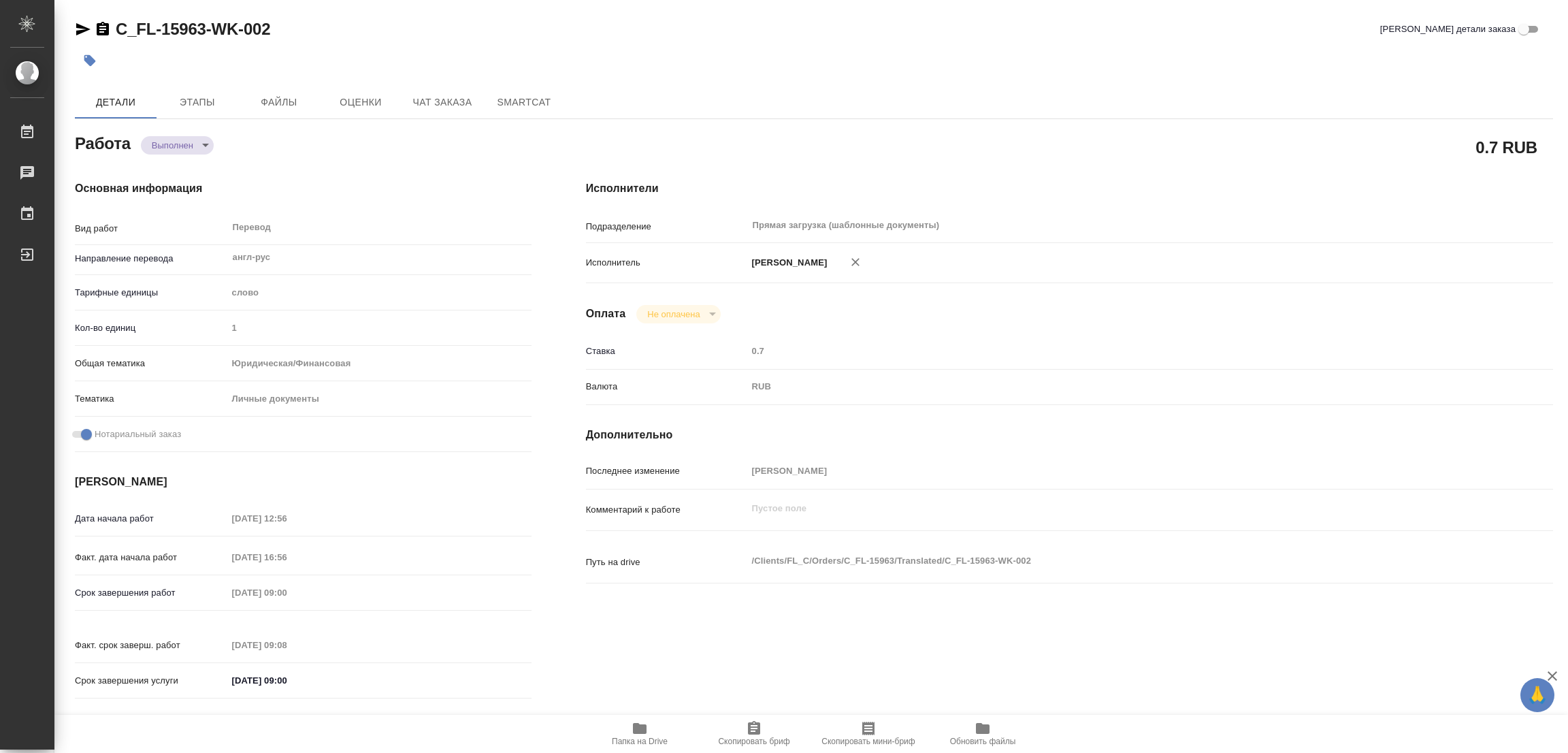
type input "06.10.2025 16:56"
type input "08.10.2025 09:00"
type input "08.10.2025 09:08"
type input "08.10.2025 09:00"
type input "Прямая загрузка (шаблонные документы)"
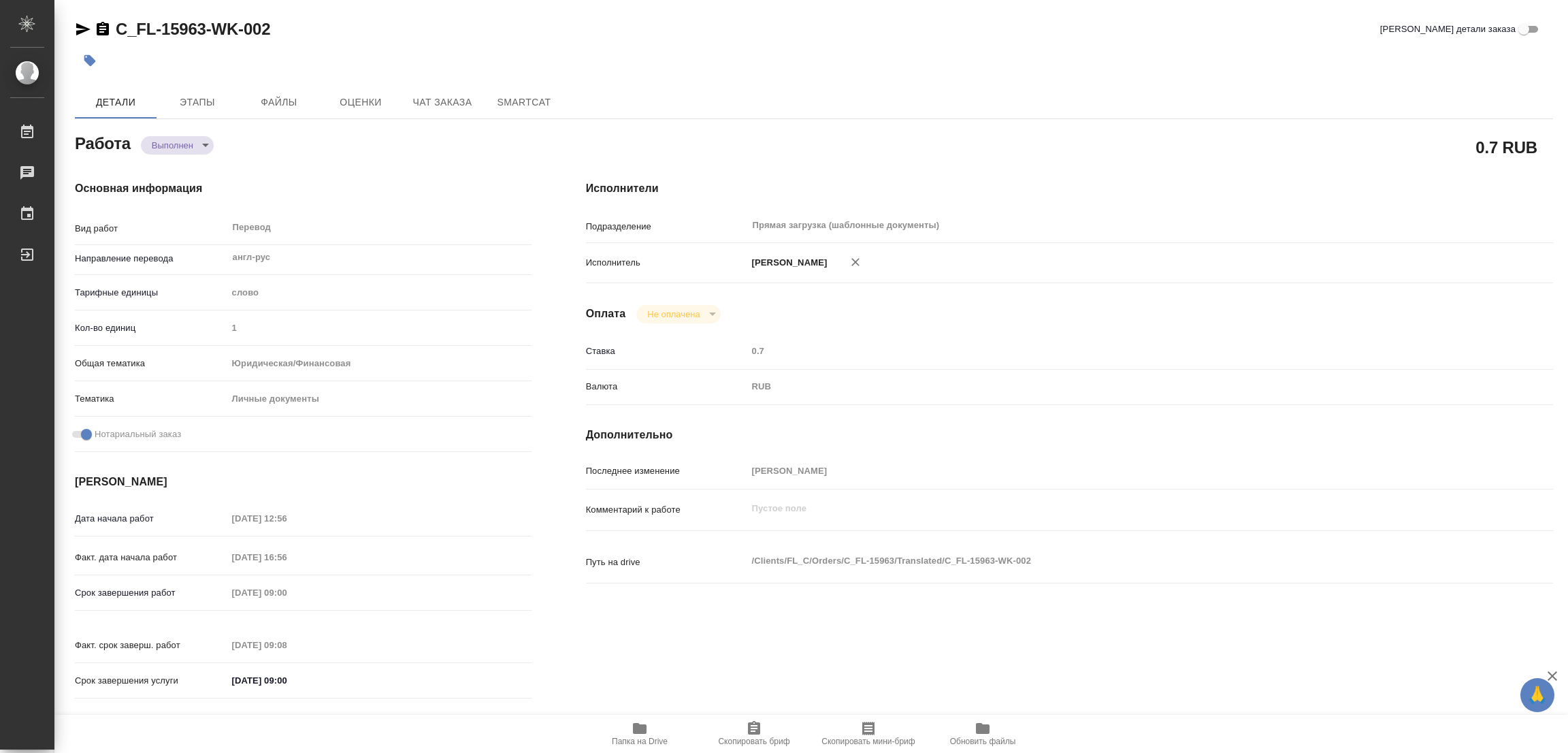
type input "notPayed"
type input "0.7"
type input "RUB"
type input "[PERSON_NAME]"
type textarea "x"
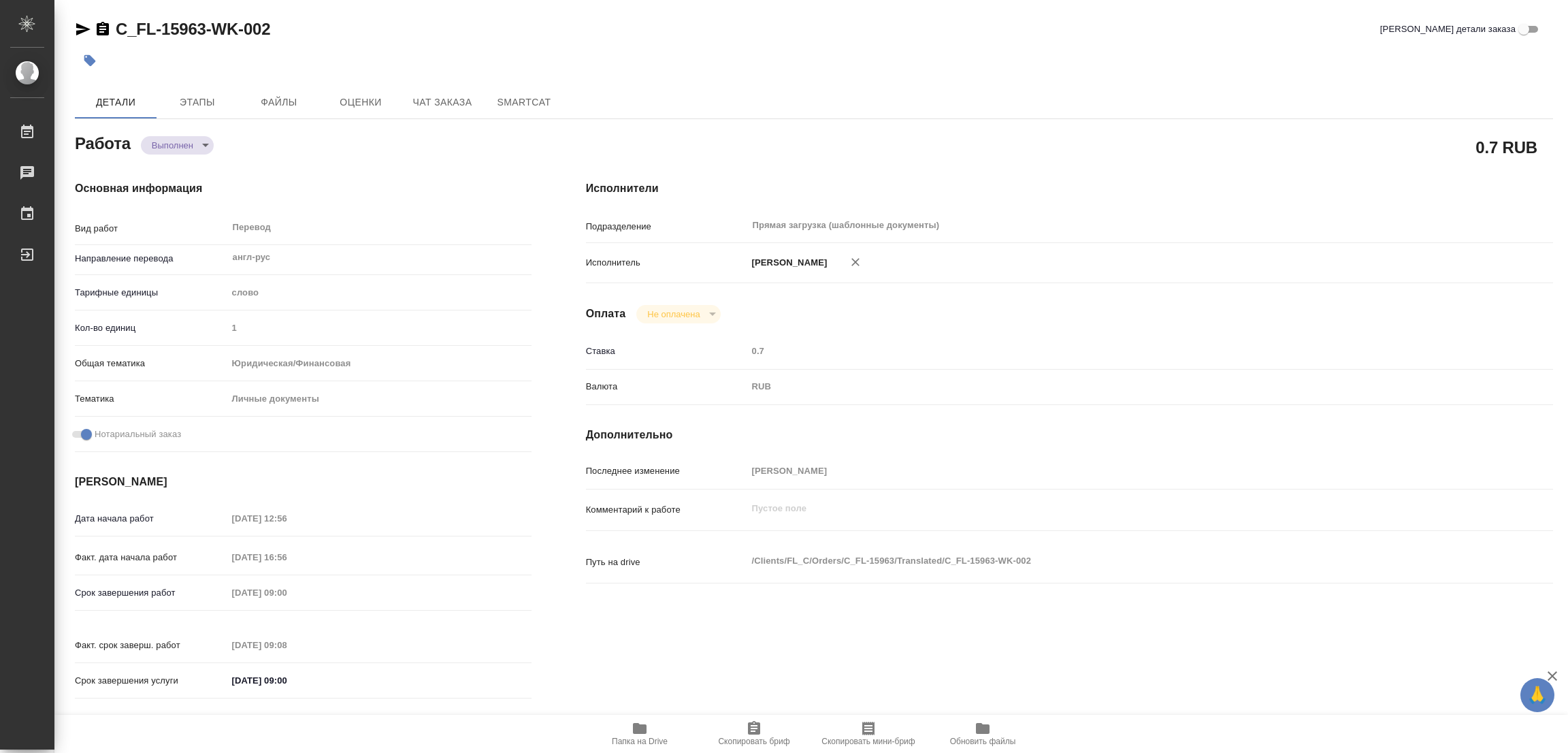
type textarea "/Clients/FL_C/Orders/C_FL-15963/Translated/C_FL-15963-WK-002"
type textarea "x"
type input "C_FL-15963"
type input "Перевод Стандарт"
type input "Перевод, Корректура, Редактура, Постредактура машинного перевода, Приёмка по ка…"
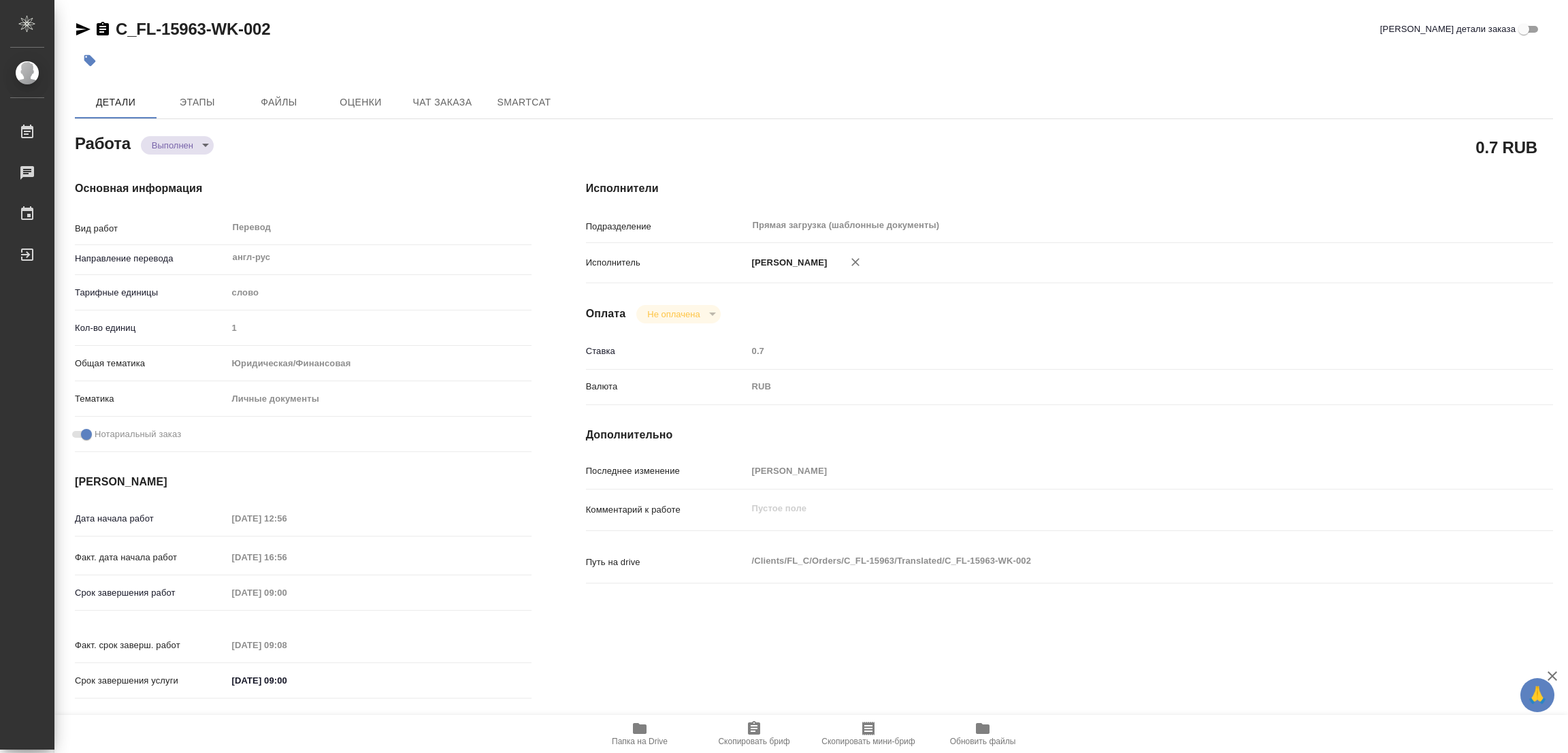
type input "Зайцева Светлана"
type input "Малофеева Екатерина"
type input "/Clients/FL_C/Orders/C_FL-15963"
type textarea "x"
type textarea "Доперевод апостиля, печатей и2 последних страничек"
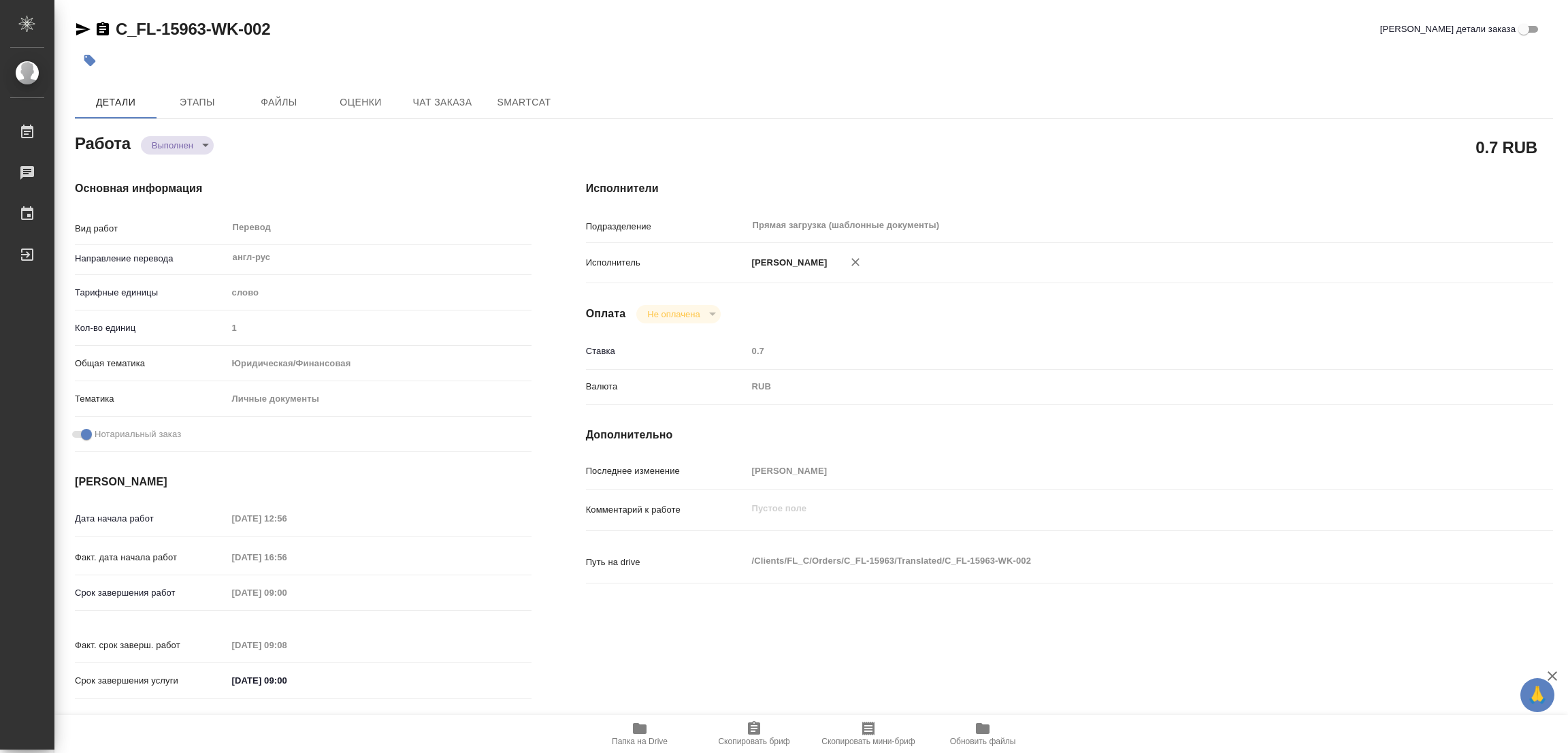
type textarea "x"
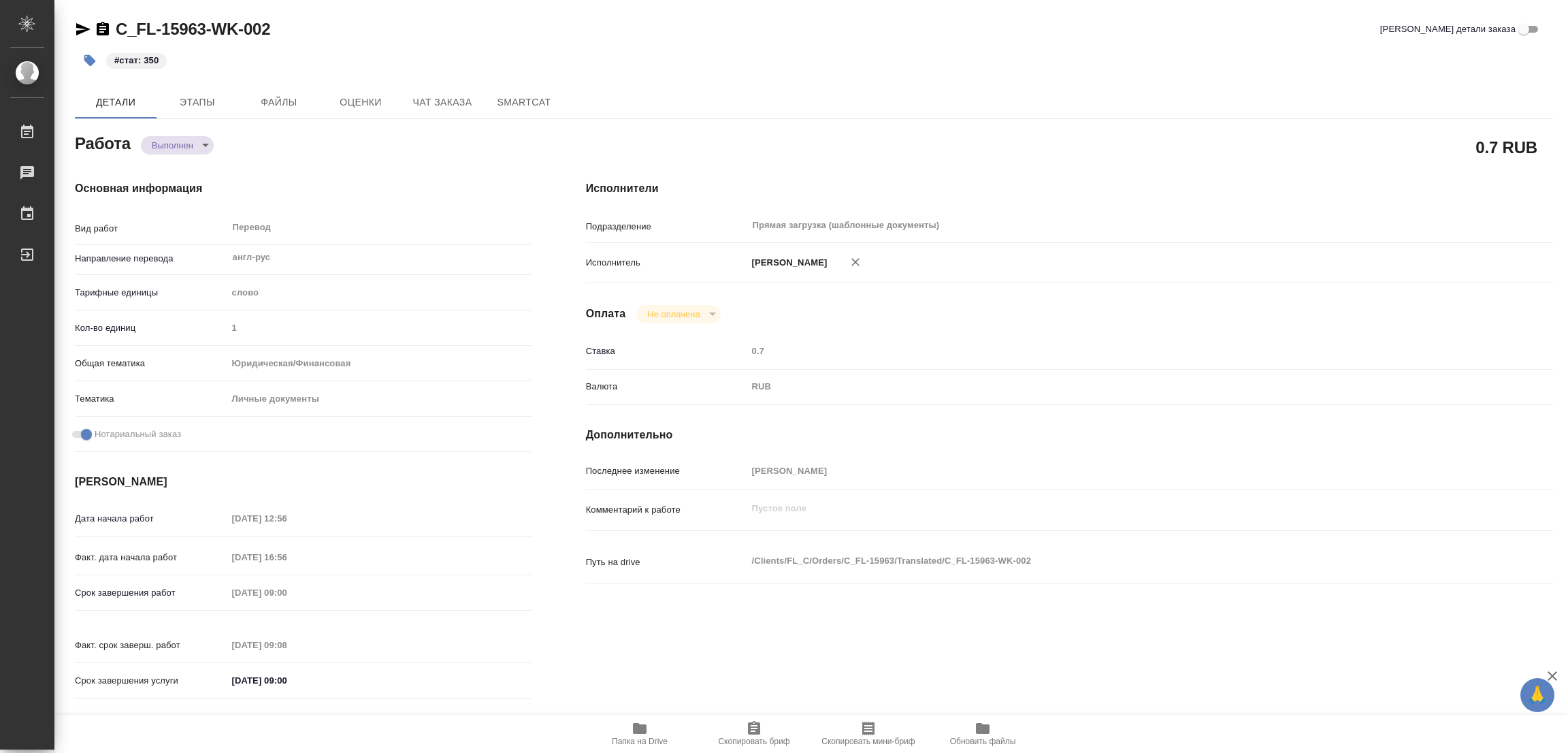
type textarea "x"
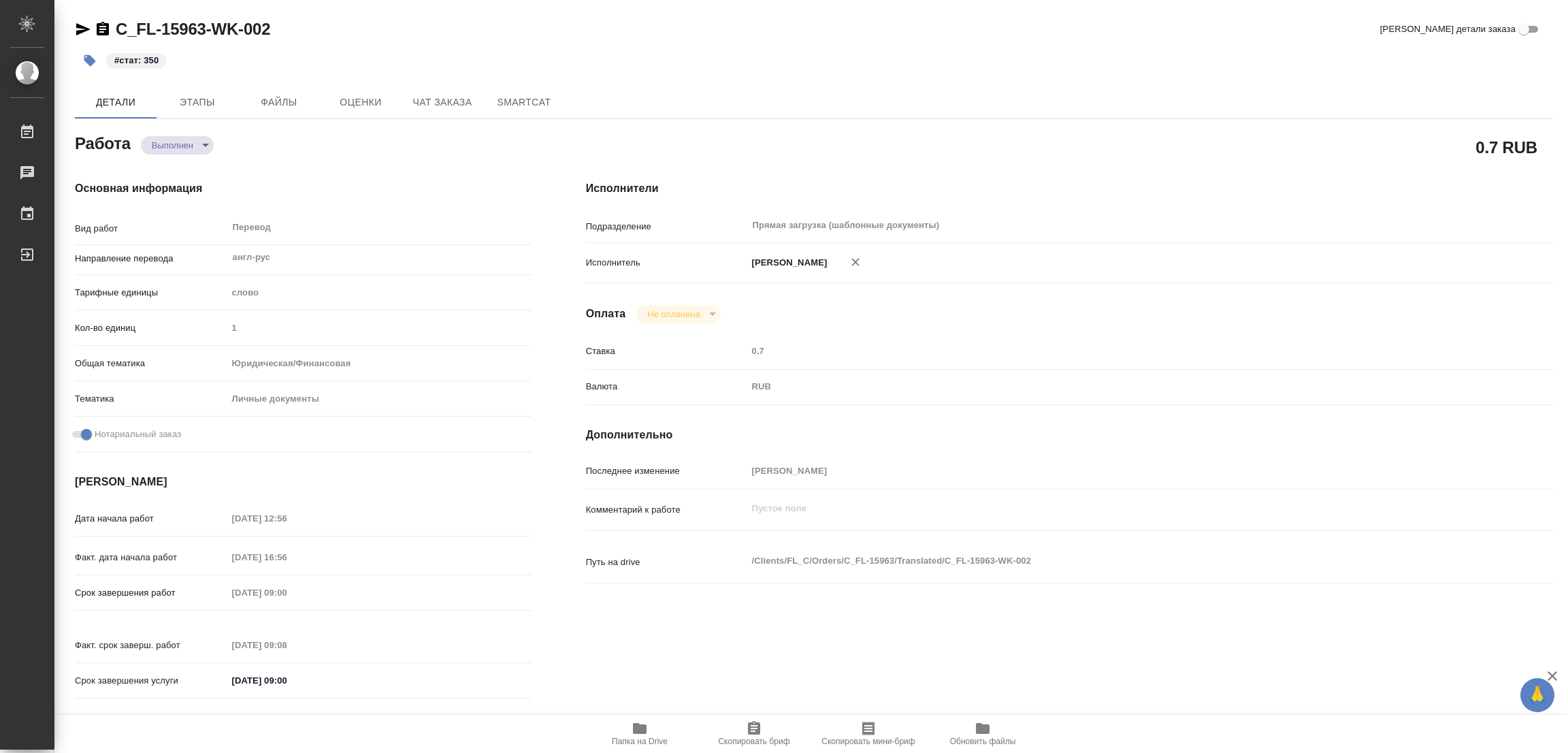
type textarea "x"
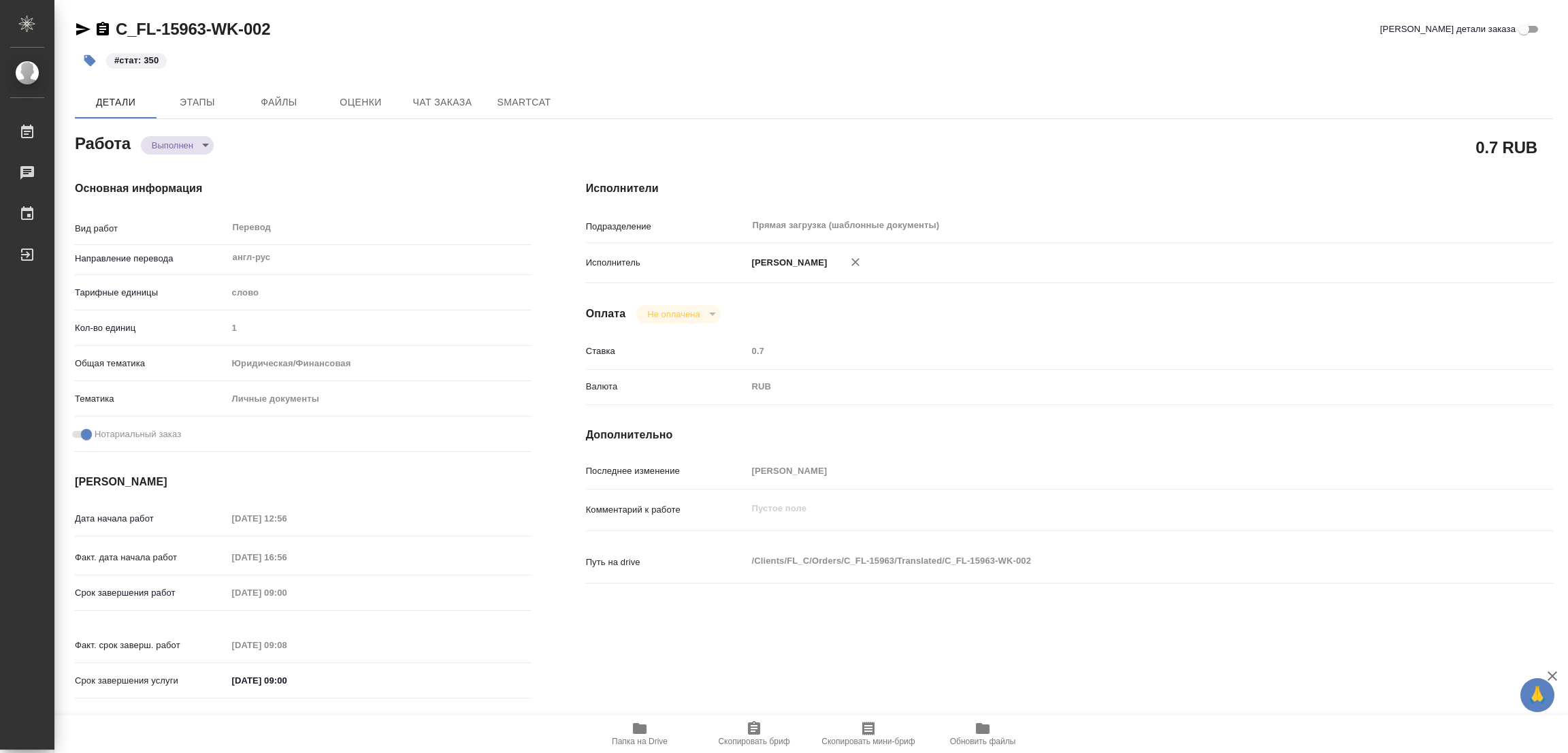
type textarea "x"
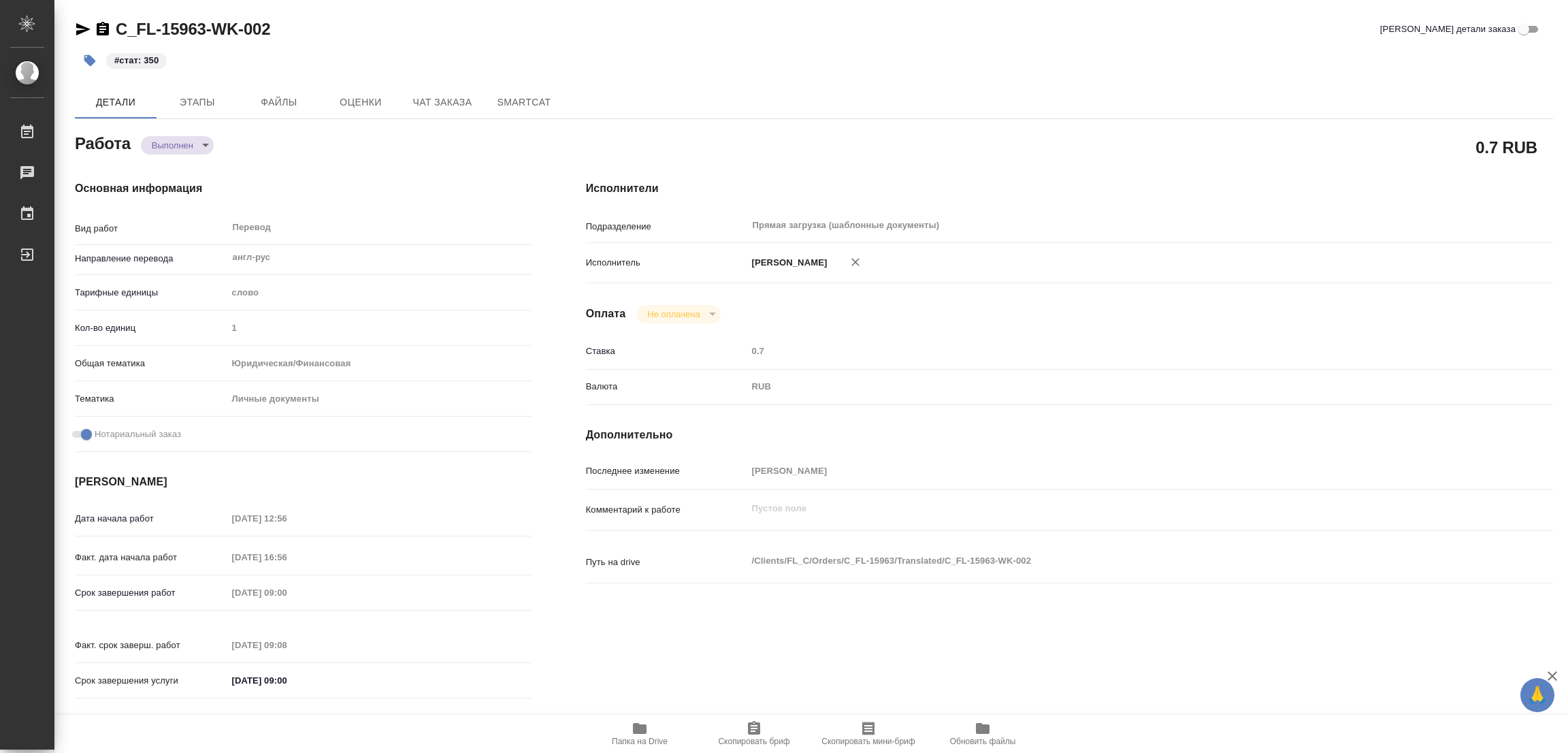
type textarea "x"
click at [434, 37] on div "C_FL-15963-WK-002 Кратко детали заказа" at bounding box center [814, 29] width 1478 height 22
type textarea "x"
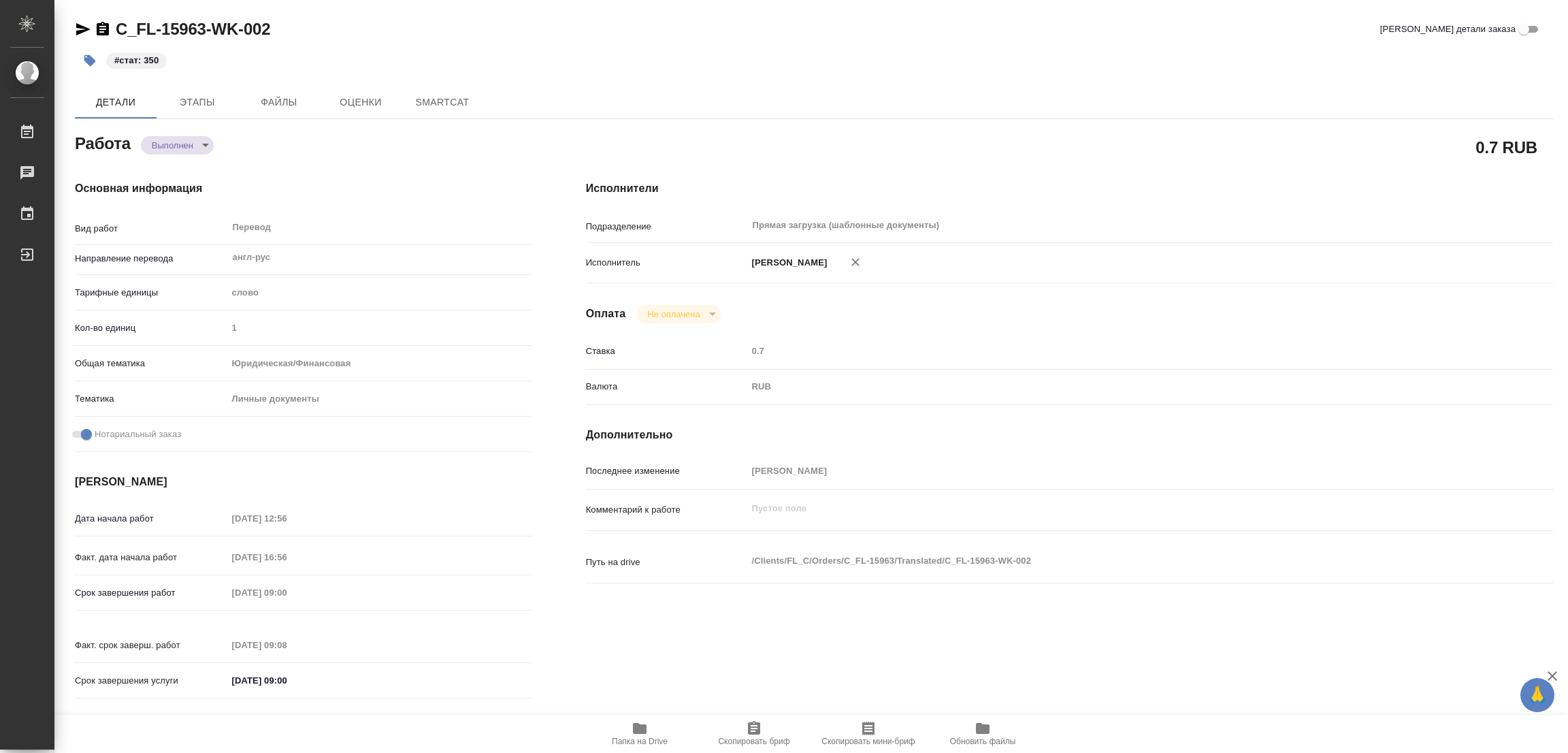
type textarea "x"
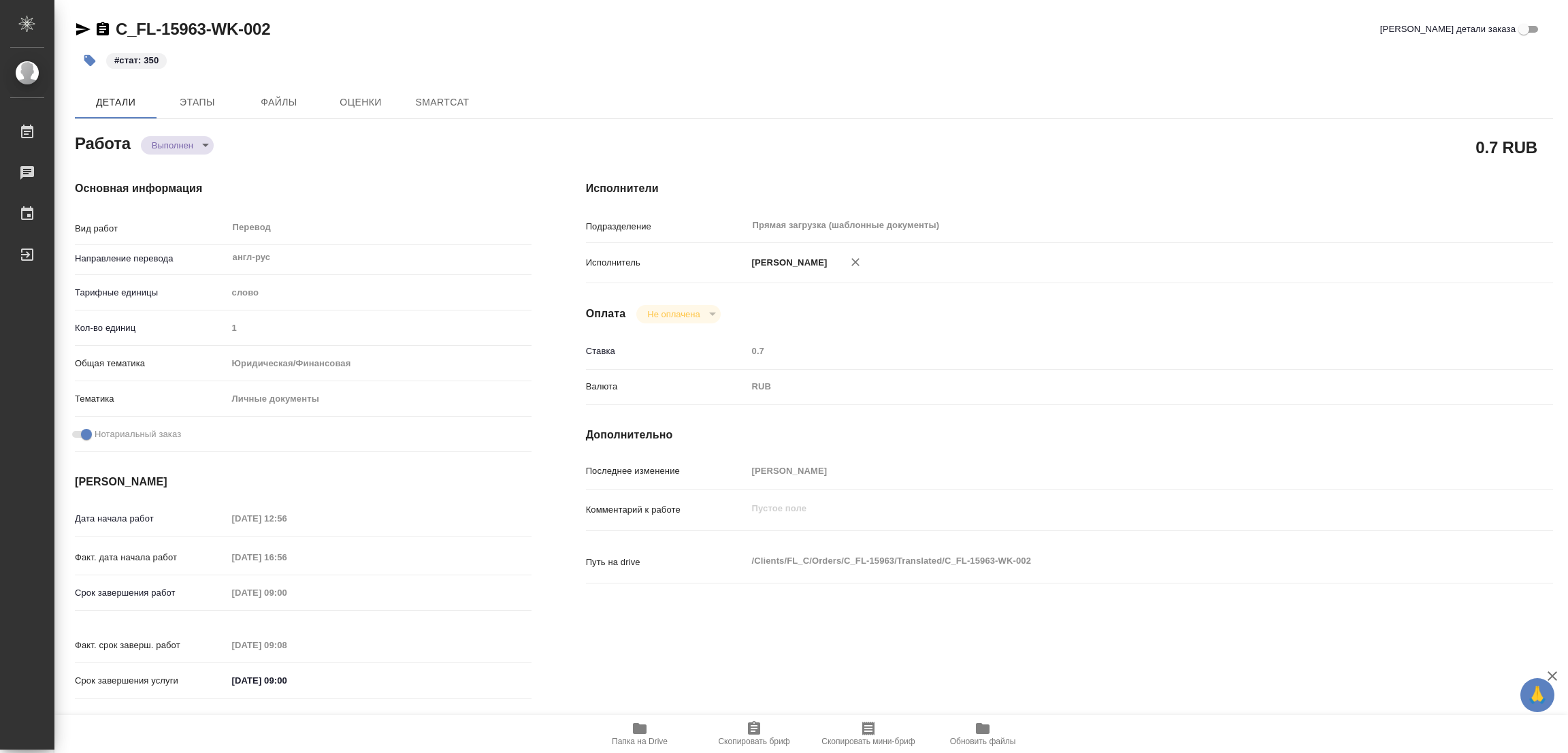
type textarea "x"
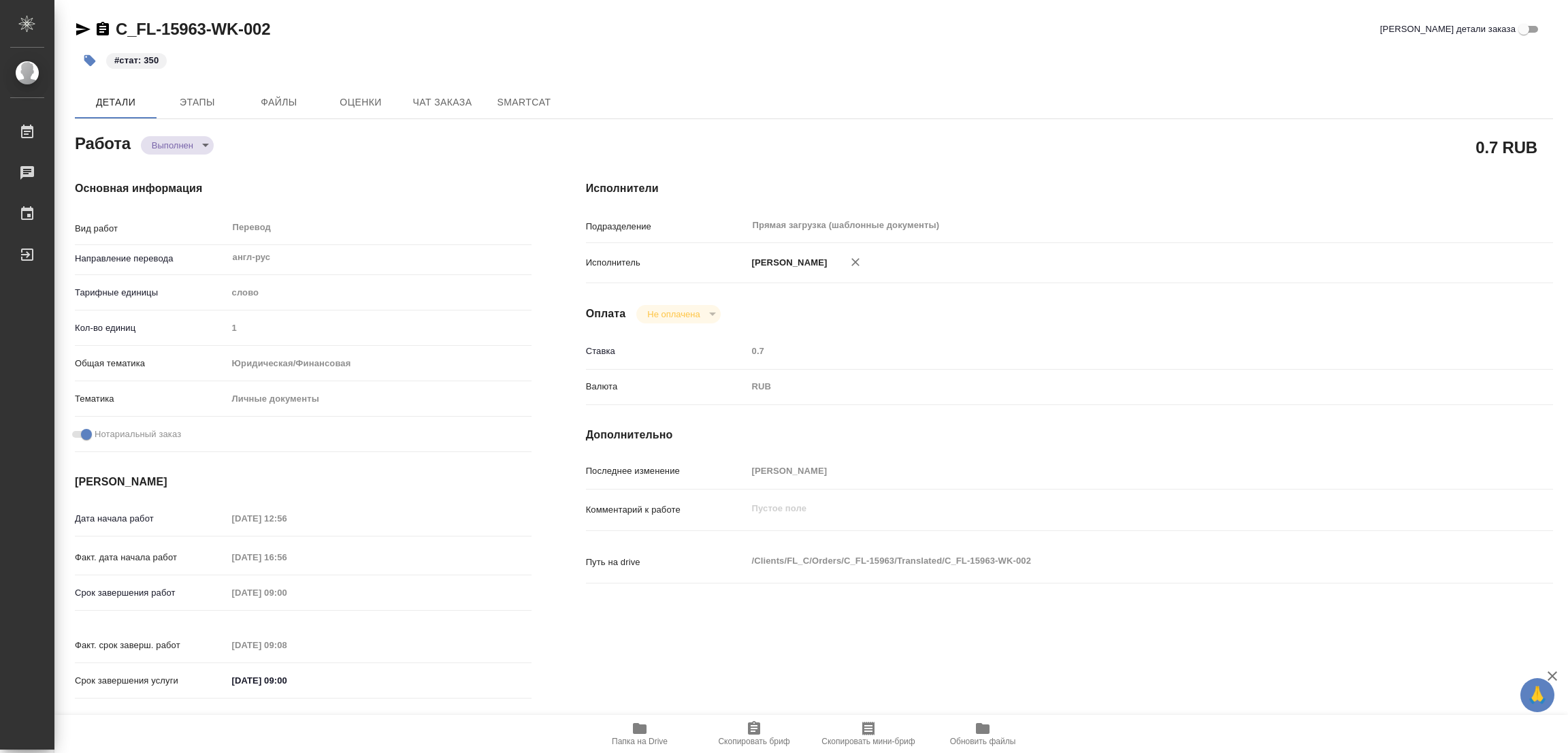
type textarea "x"
click at [874, 61] on div "#стат: 350" at bounding box center [567, 60] width 985 height 30
type textarea "x"
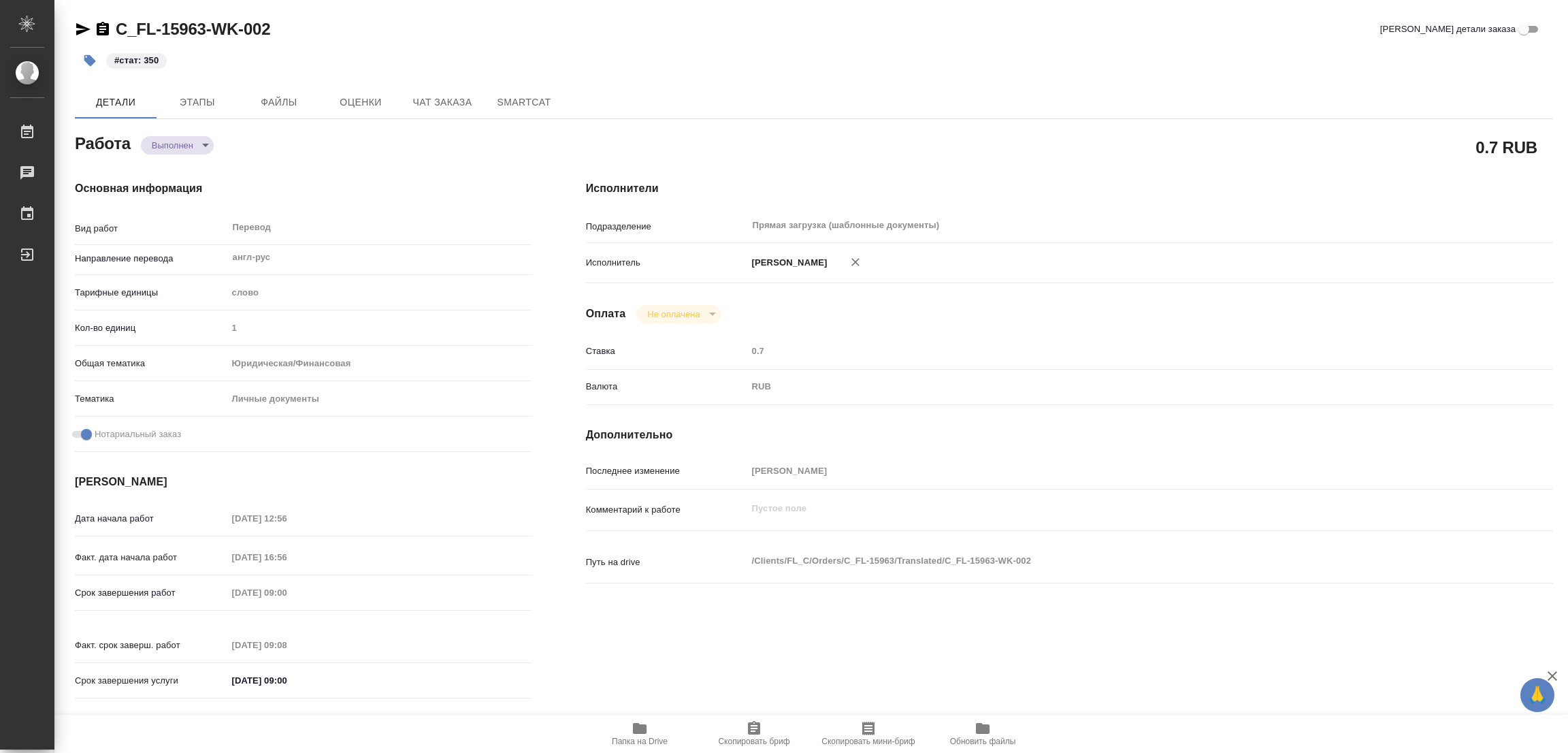
type textarea "x"
click at [1066, 743] on div "Папка на Drive Скопировать бриф Скопировать мини-бриф Обновить файлы" at bounding box center [811, 734] width 1513 height 38
click at [920, 85] on div "Детали Этапы Файлы Оценки Чат заказа SmartCat" at bounding box center [814, 102] width 1478 height 33
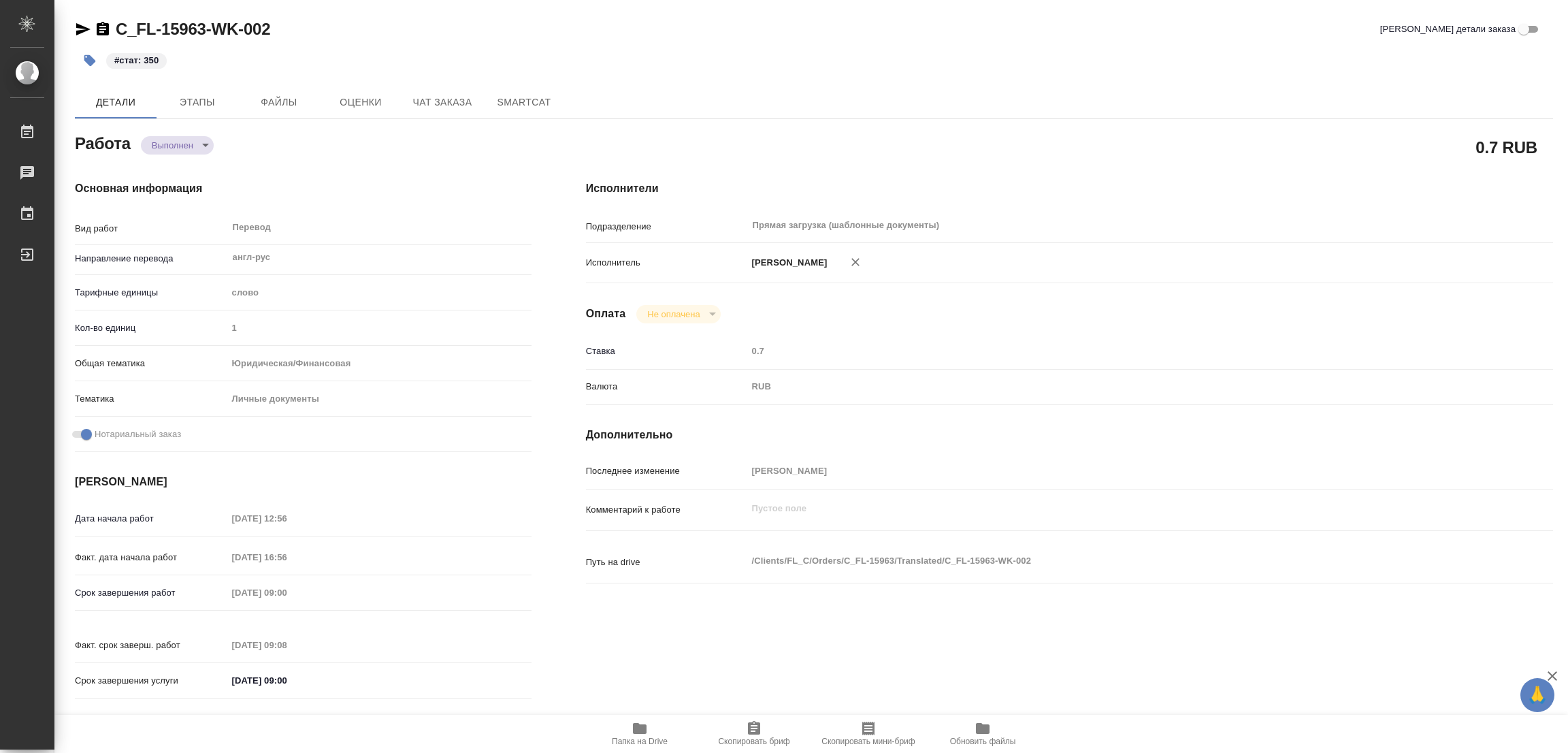
drag, startPoint x: 321, startPoint y: 217, endPoint x: 330, endPoint y: 202, distance: 17.5
click at [324, 216] on div "Перевод x ​" at bounding box center [374, 228] width 293 height 31
type textarea "x"
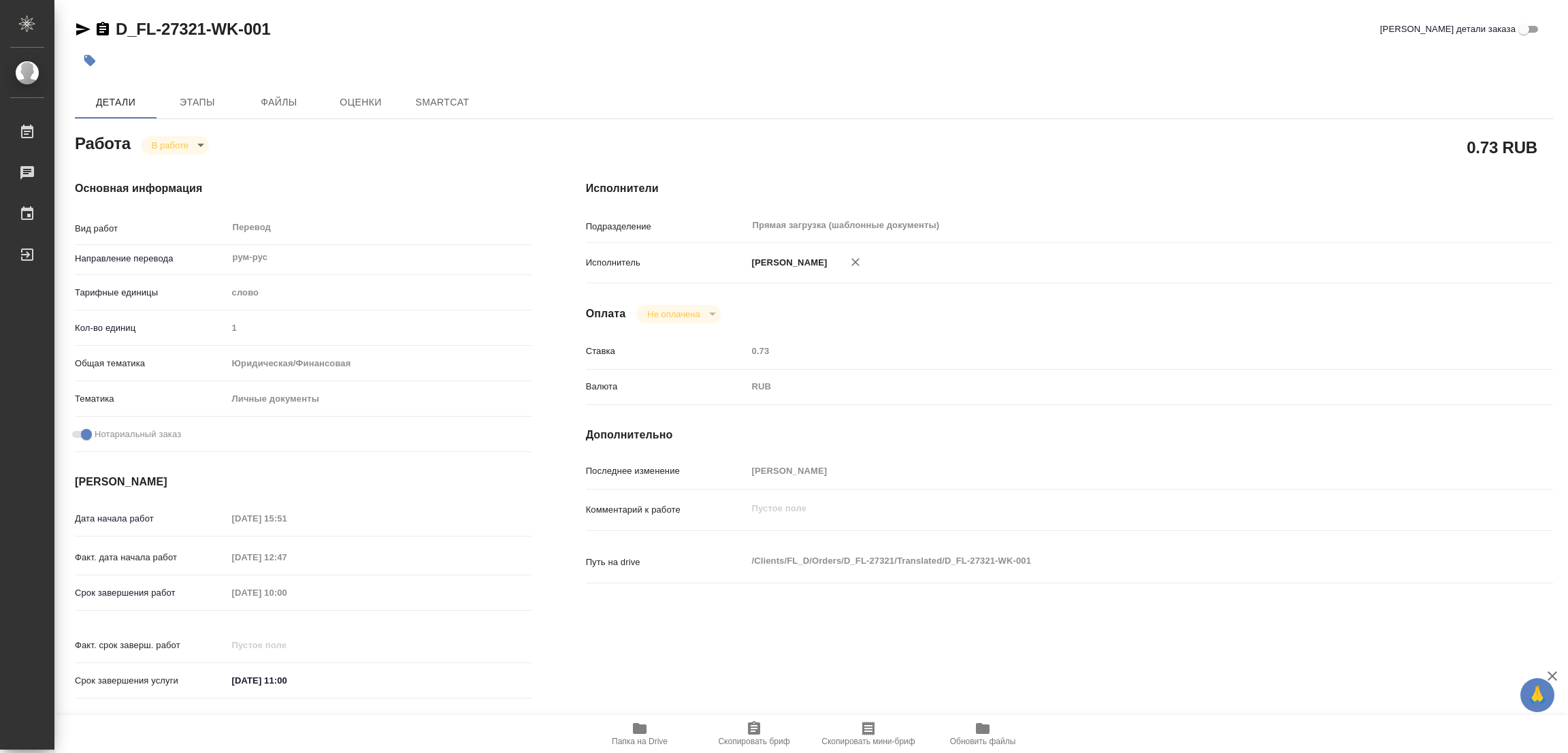
type textarea "x"
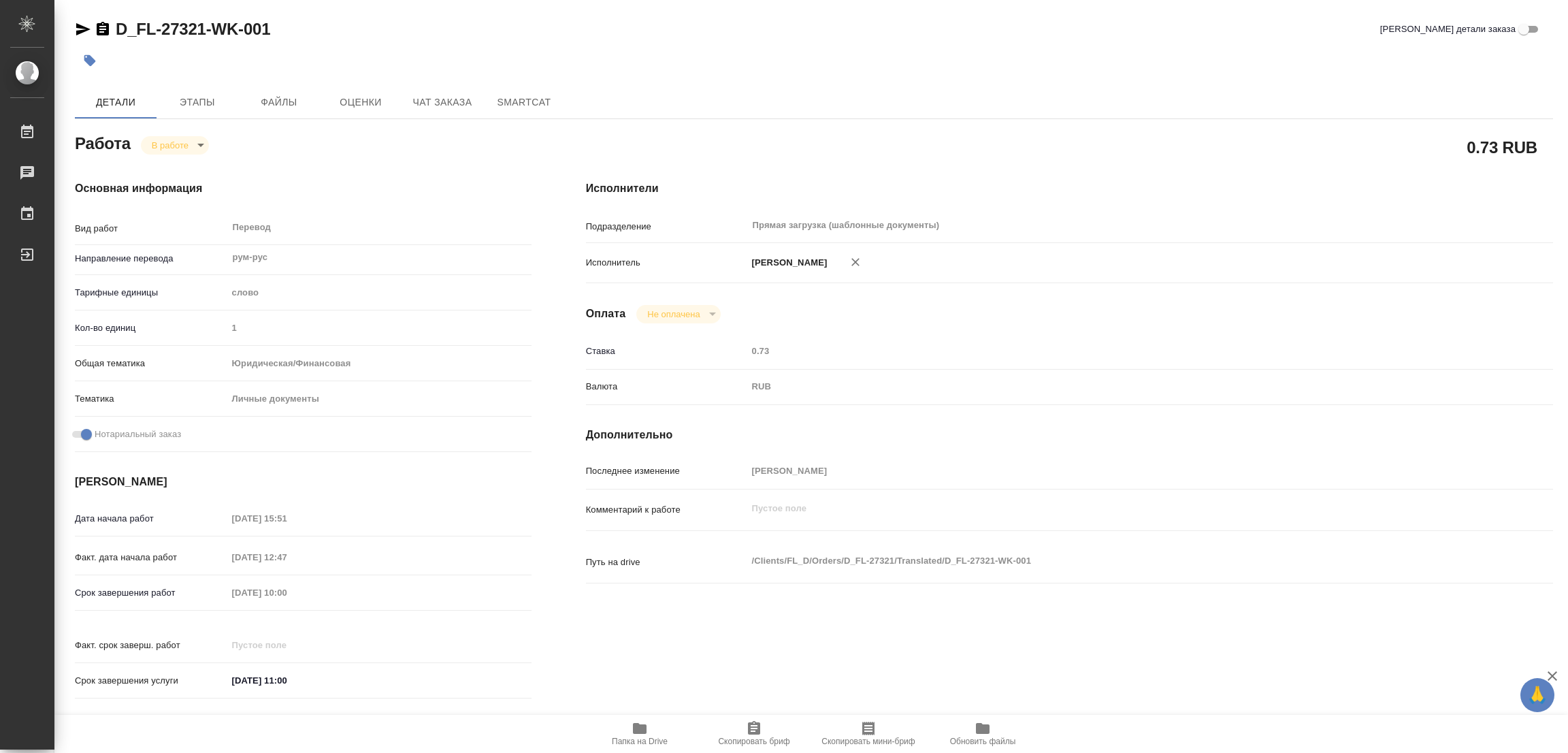
type textarea "x"
click at [643, 725] on icon "button" at bounding box center [640, 728] width 16 height 16
type textarea "x"
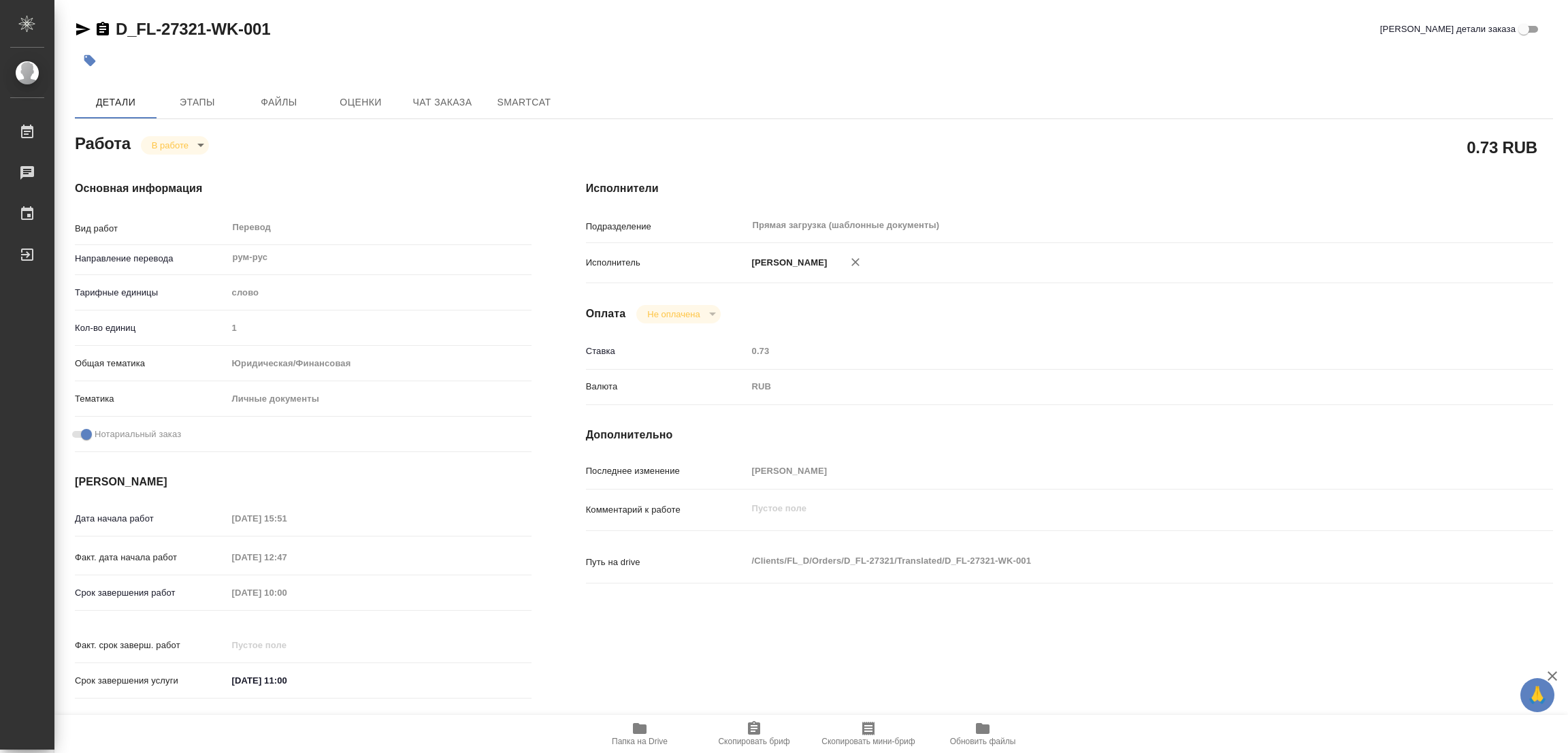
type textarea "x"
click at [201, 98] on span "Этапы" at bounding box center [197, 102] width 65 height 17
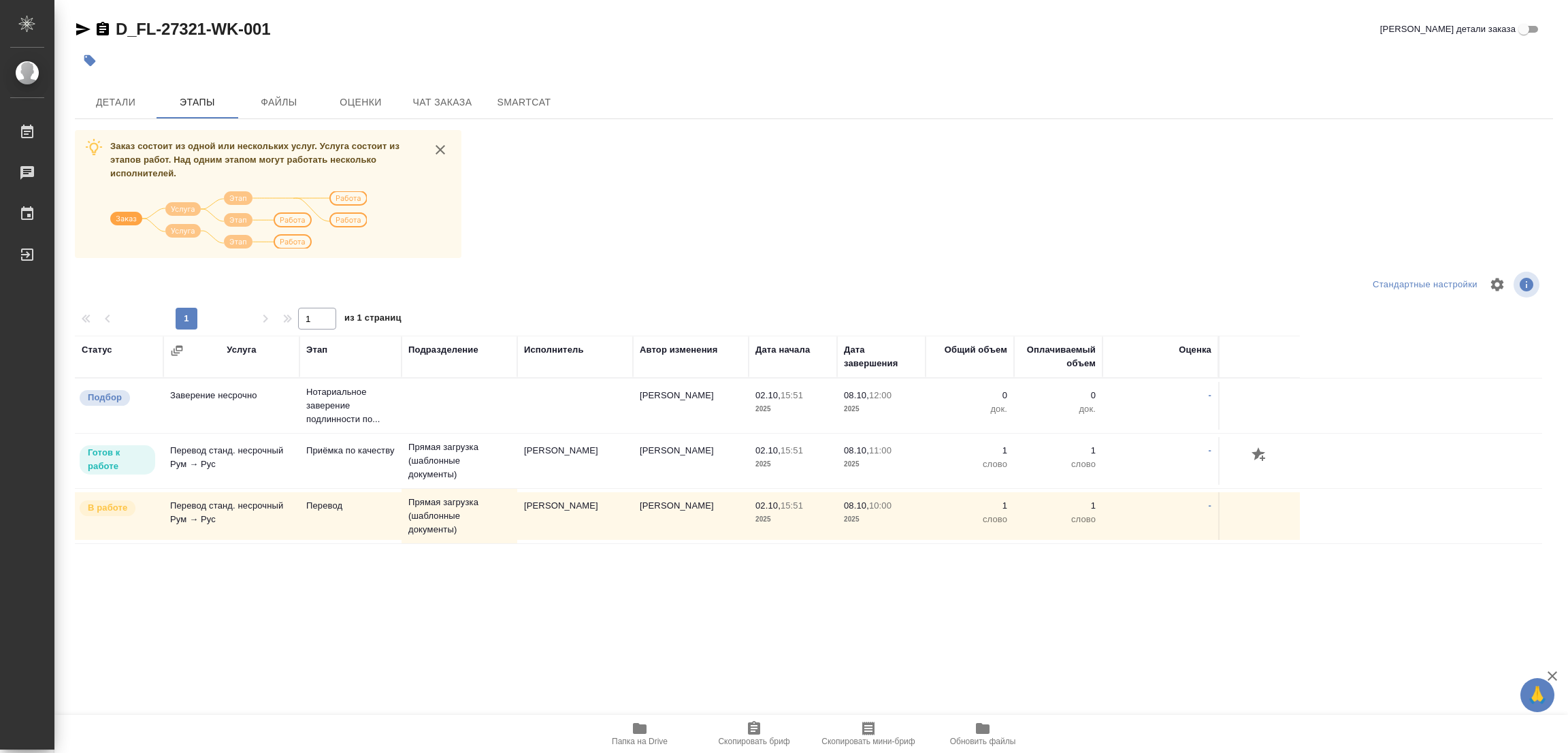
drag, startPoint x: 191, startPoint y: 713, endPoint x: 193, endPoint y: 690, distance: 23.1
click at [193, 713] on div ".cls-1 fill:#fff; AWATERA [PERSON_NAME] Работы 0 Чаты График Выйти D_FL-27321-W…" at bounding box center [784, 376] width 1568 height 753
click at [102, 95] on span "Детали" at bounding box center [115, 102] width 65 height 17
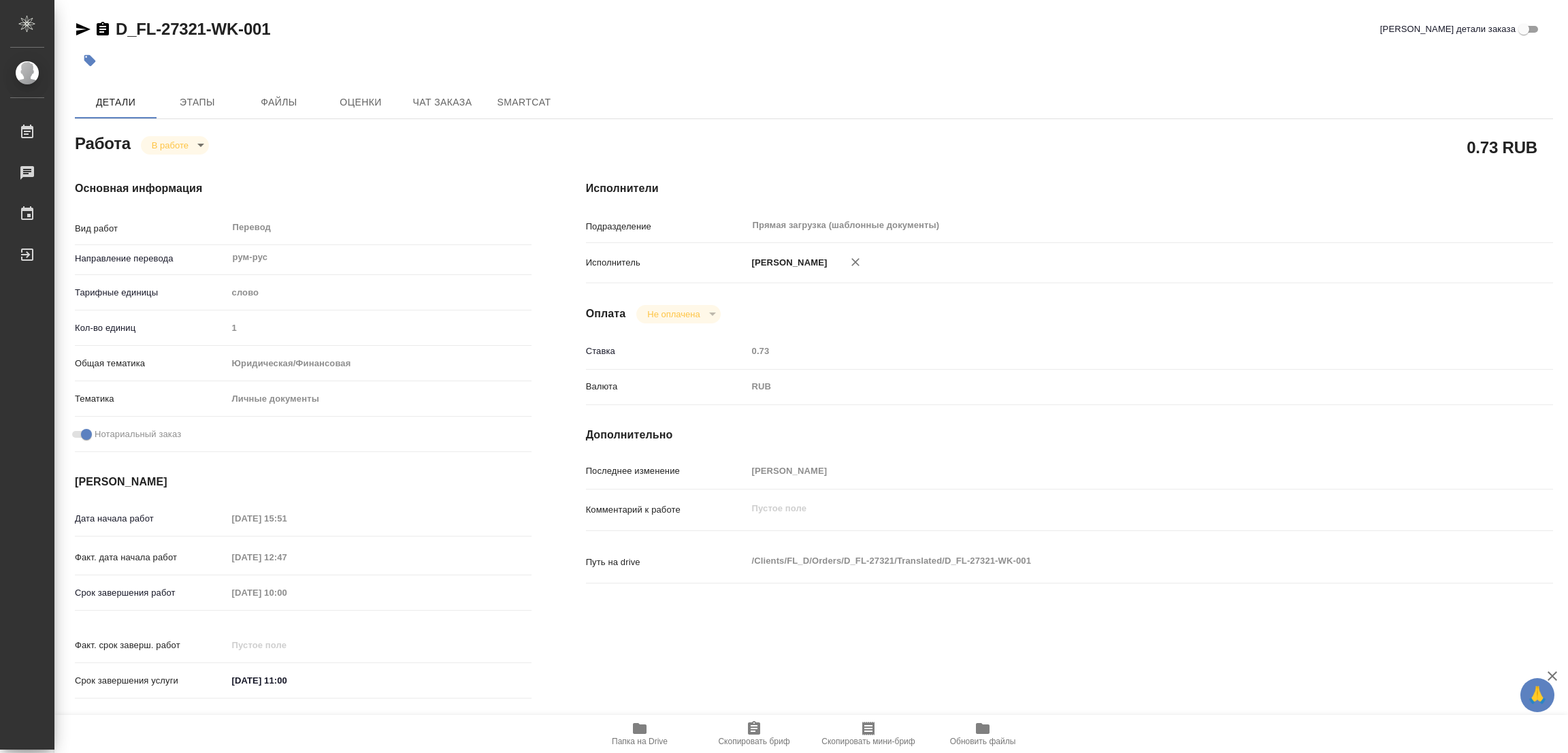
type textarea "x"
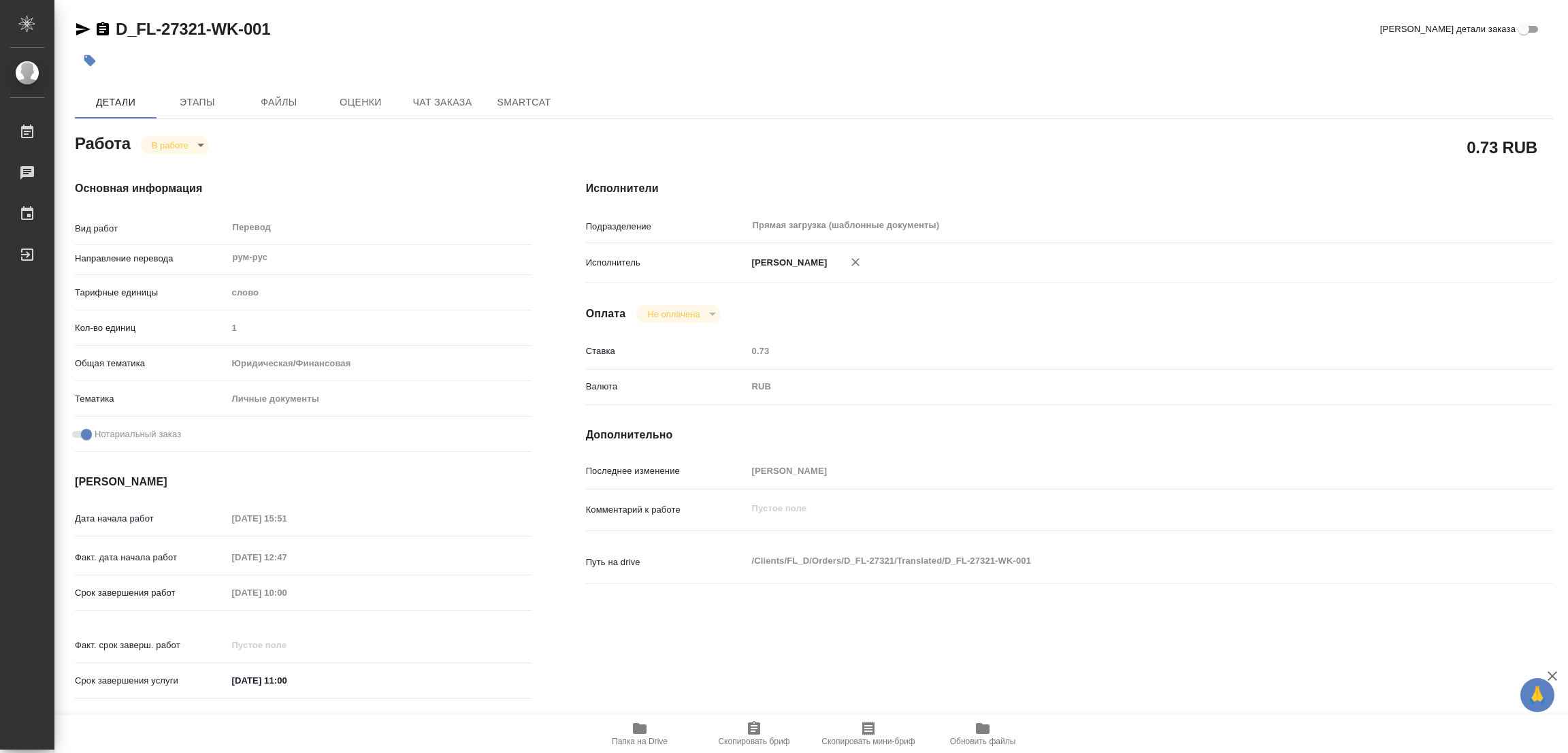
type textarea "x"
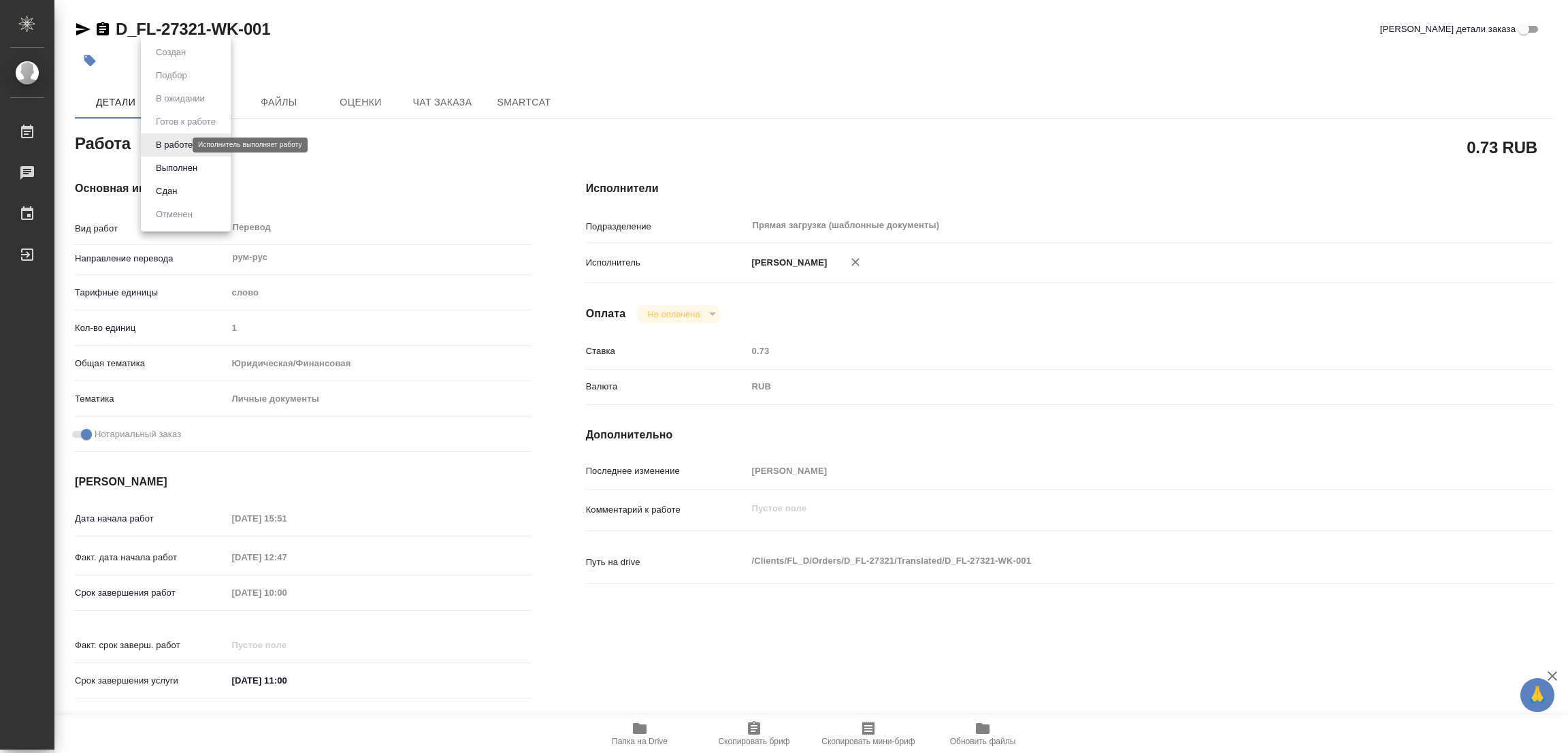
click at [172, 147] on body "🙏 .cls-1 fill:#fff; AWATERA Popova Galina Работы 0 Чаты График Выйти D_FL-27321…" at bounding box center [784, 376] width 1568 height 753
type textarea "x"
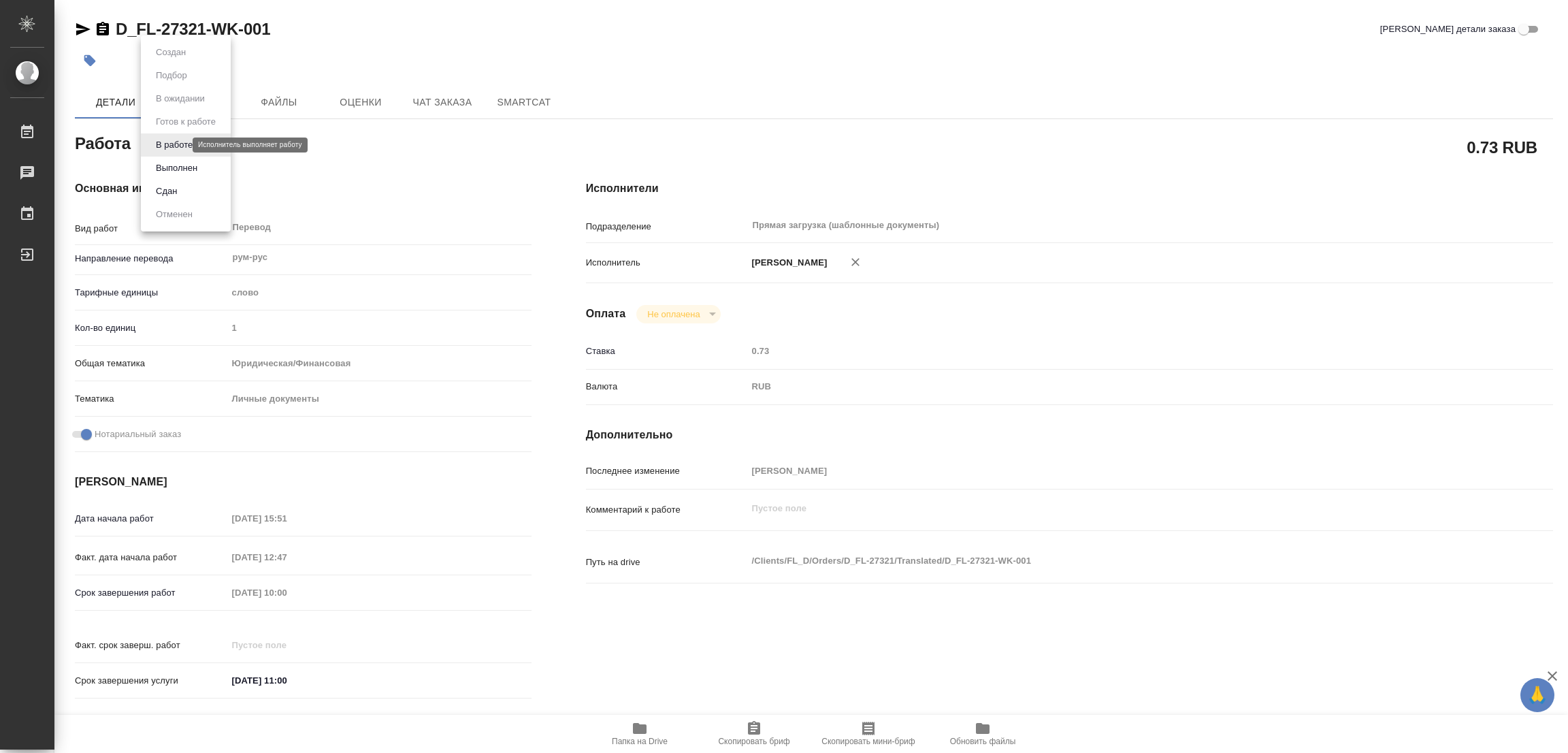
type textarea "x"
click at [170, 164] on button "Выполнен" at bounding box center [176, 168] width 50 height 15
click at [97, 58] on button "button" at bounding box center [89, 60] width 30 height 30
type textarea "x"
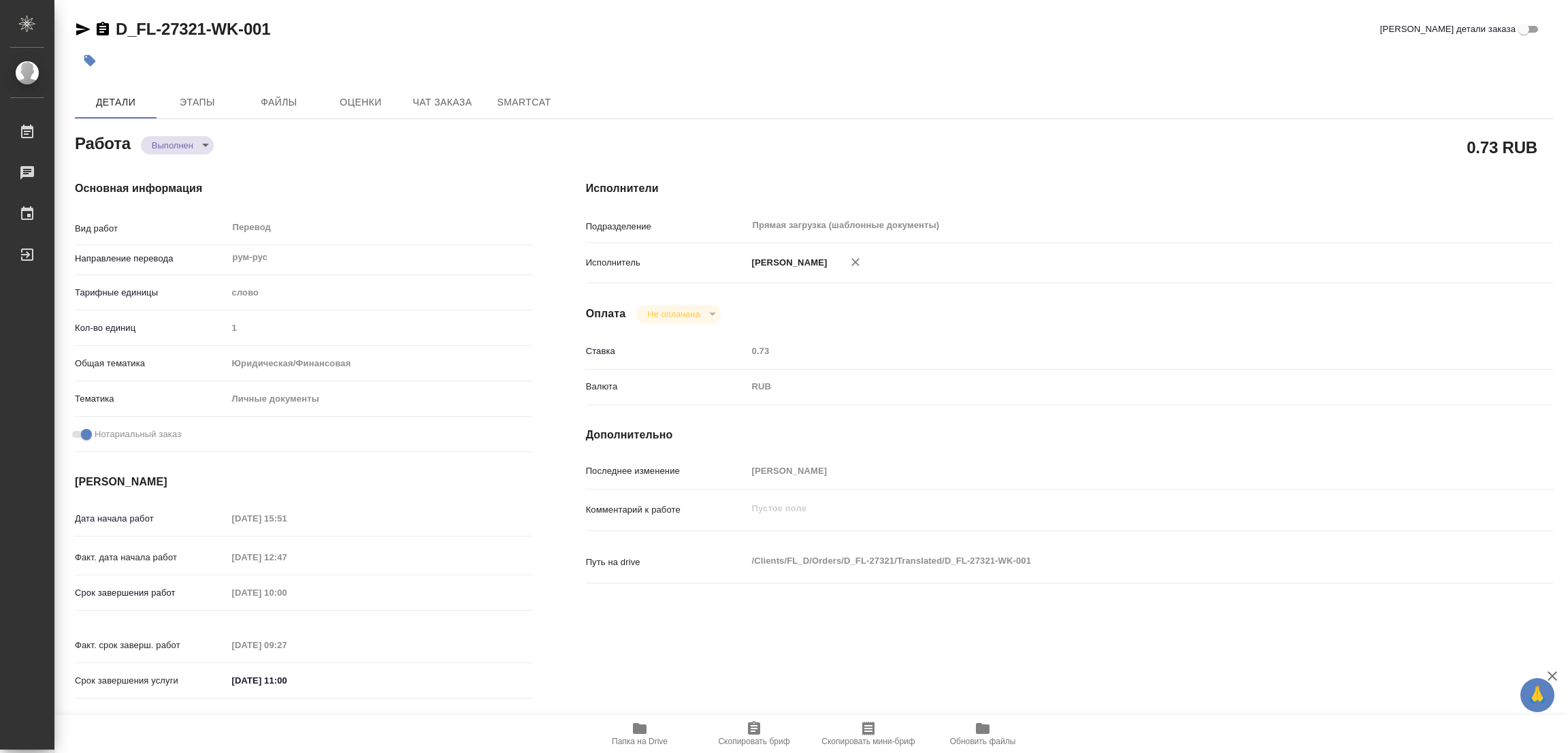
type textarea "x"
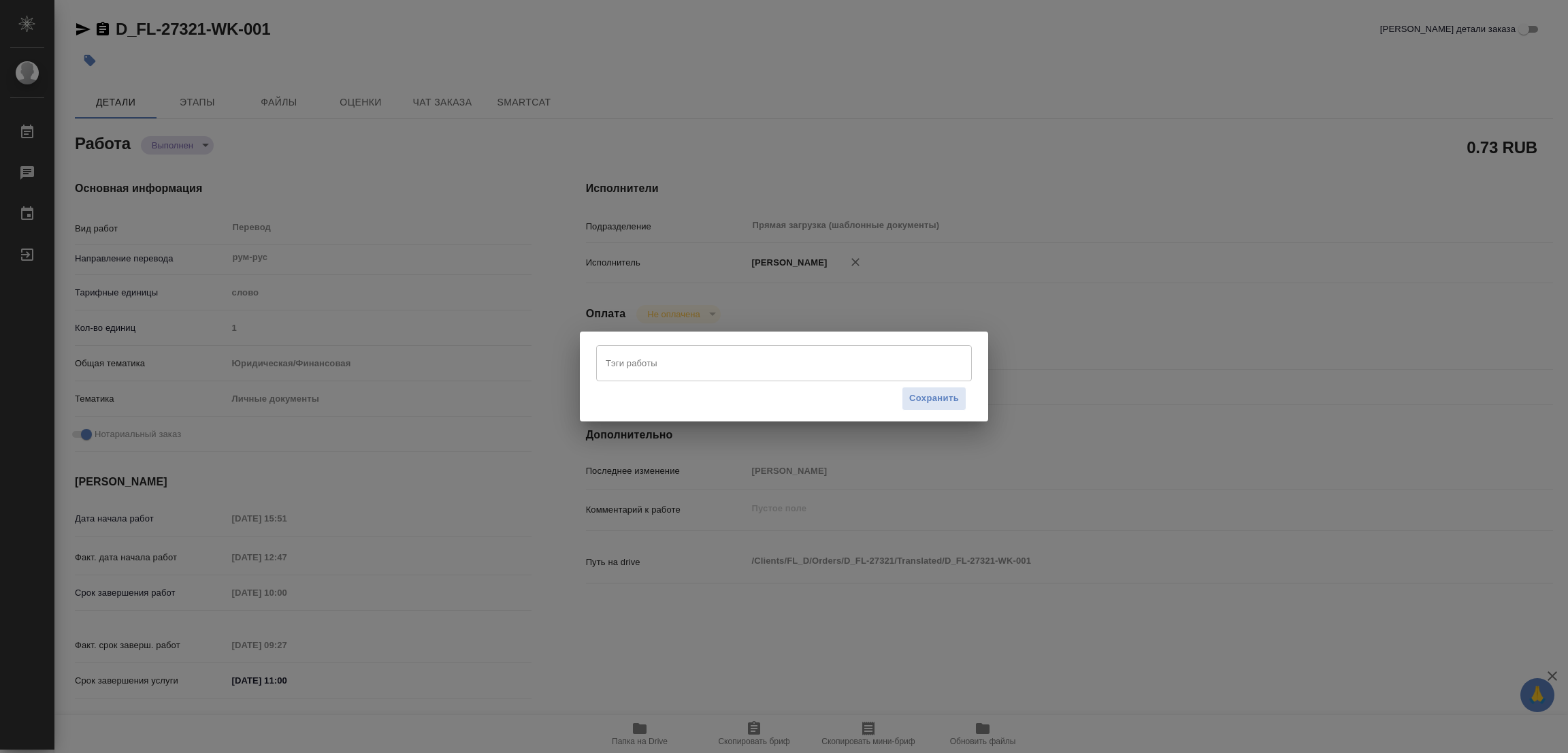
type textarea "x"
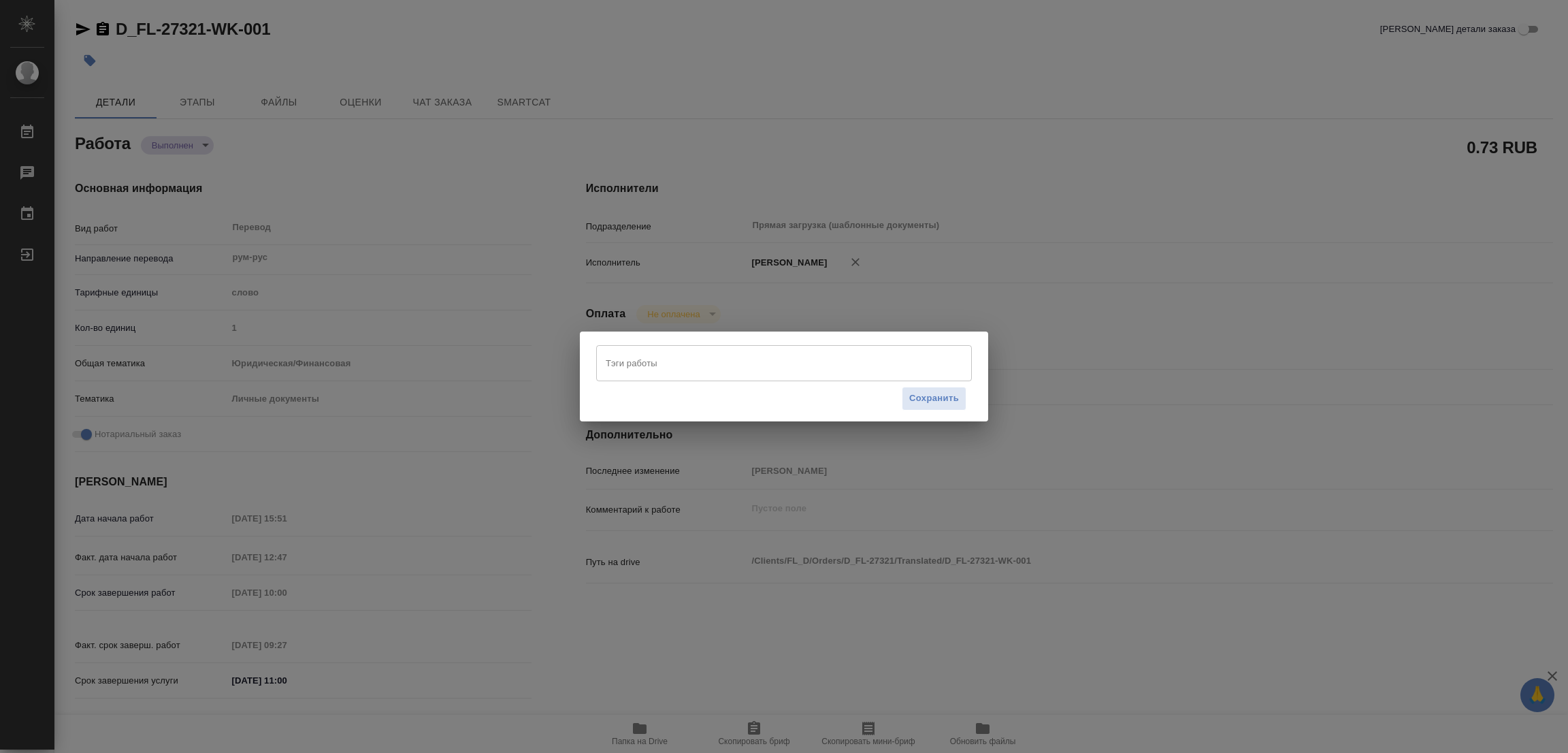
type textarea "x"
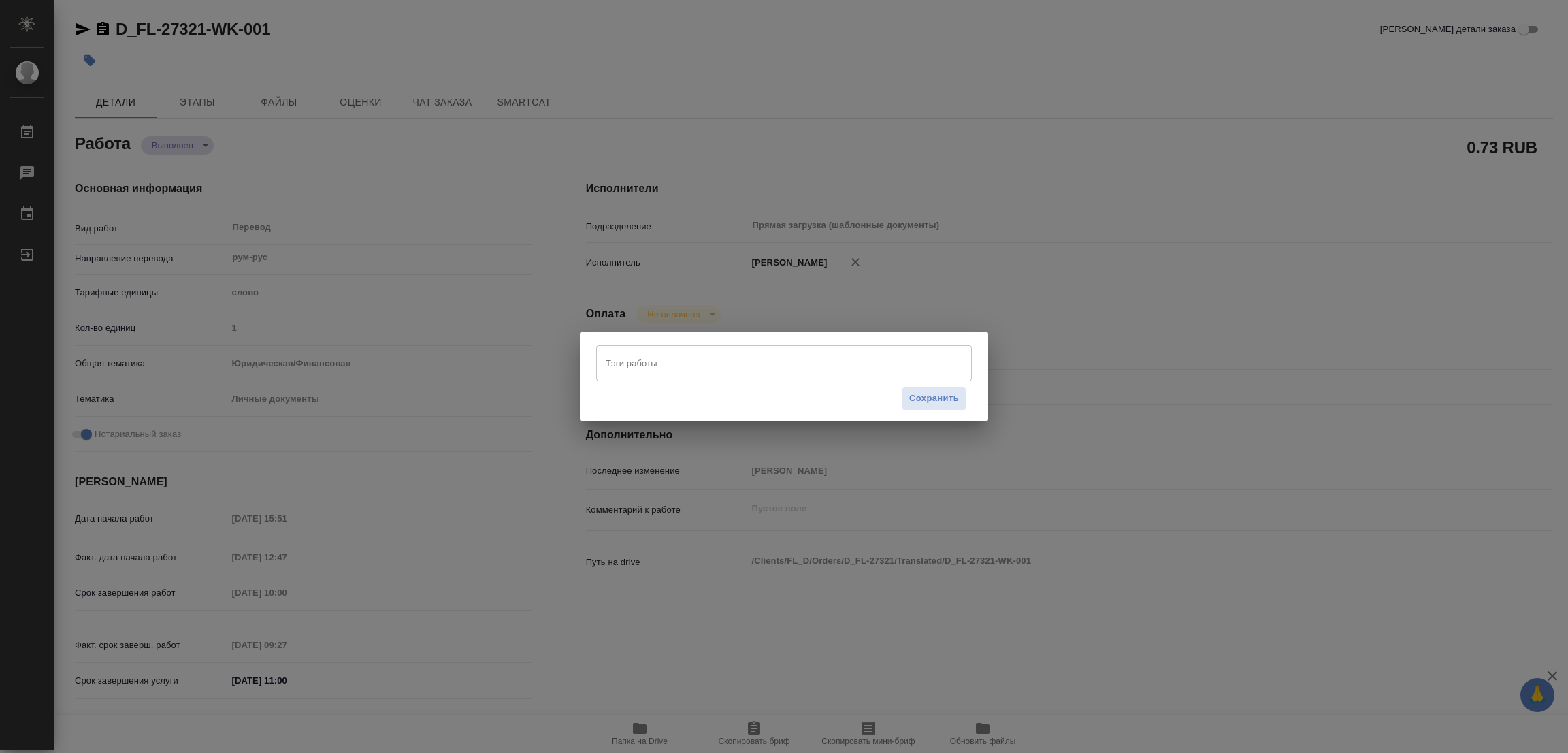
click at [620, 353] on input "Тэги работы" at bounding box center [770, 363] width 338 height 23
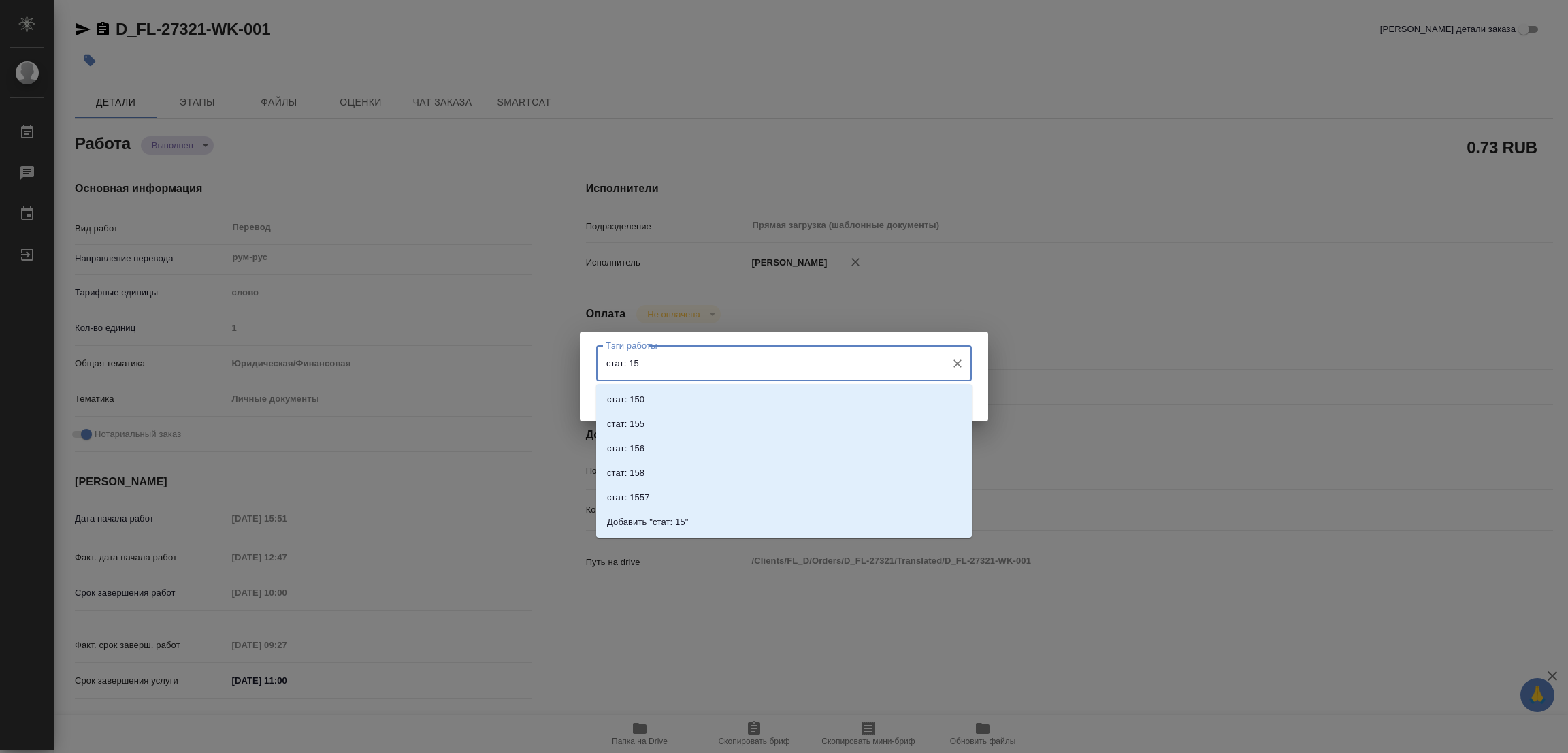
type input "стат: 150"
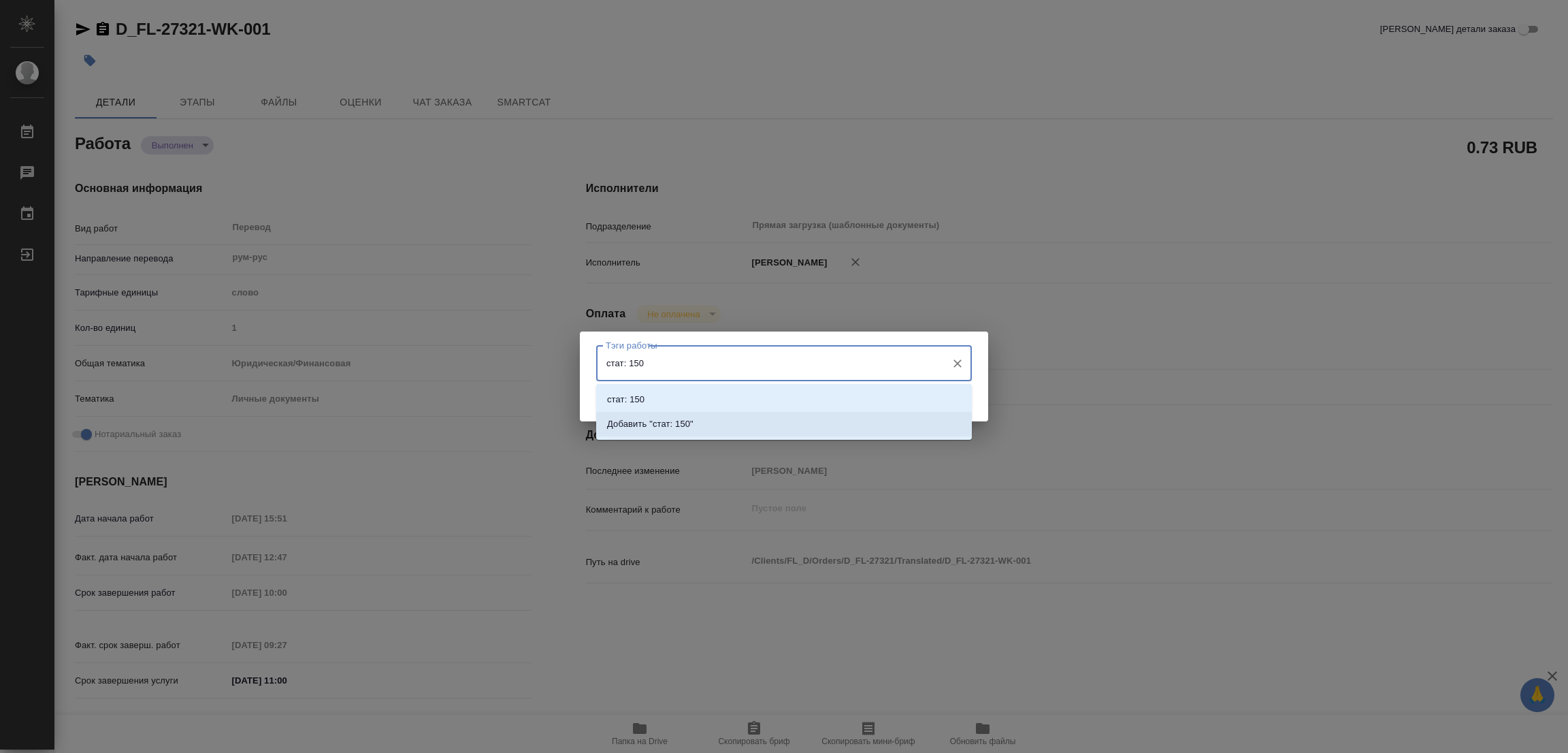
click at [672, 424] on p "Добавить "стат: 150"" at bounding box center [649, 424] width 86 height 14
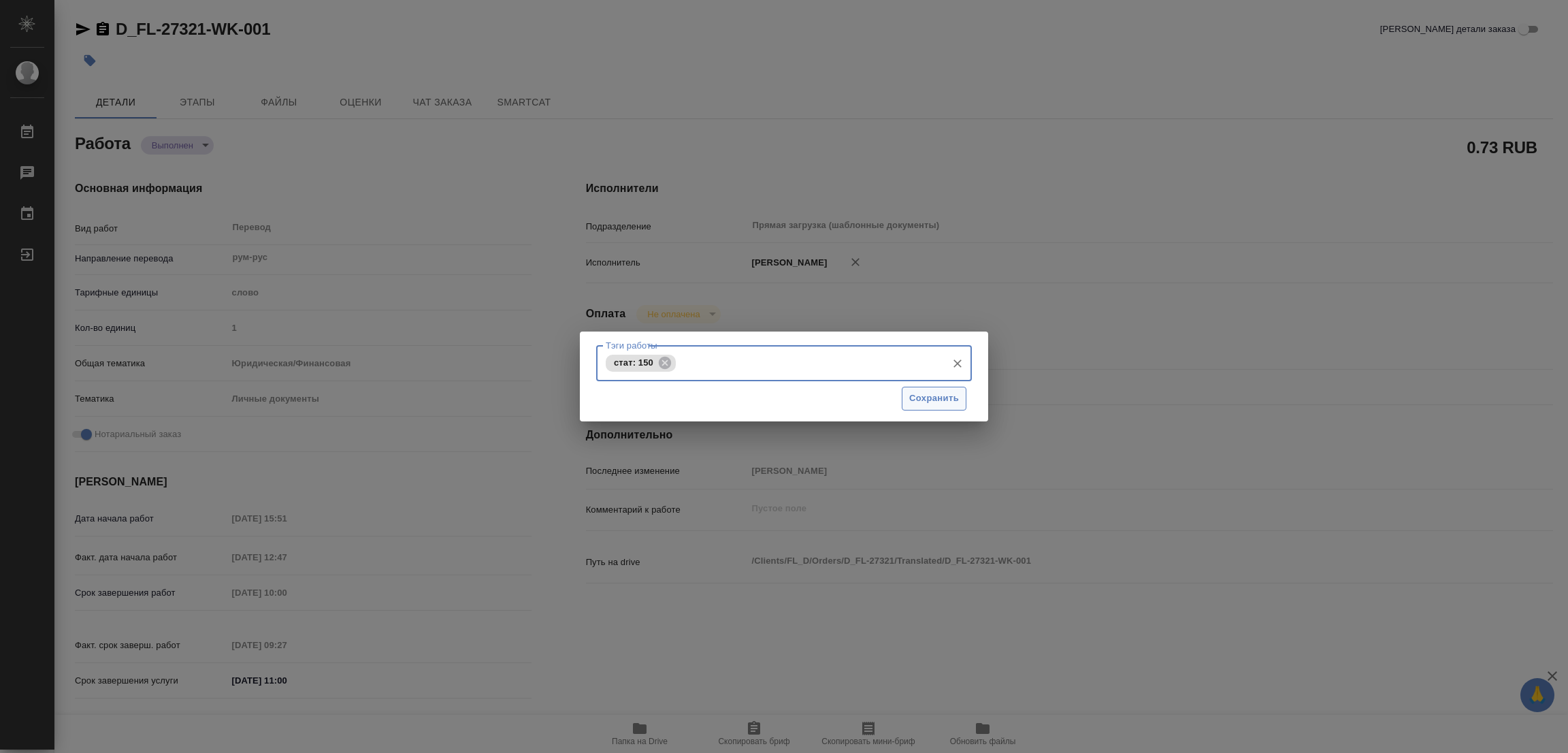
click at [929, 397] on span "Сохранить" at bounding box center [934, 398] width 50 height 15
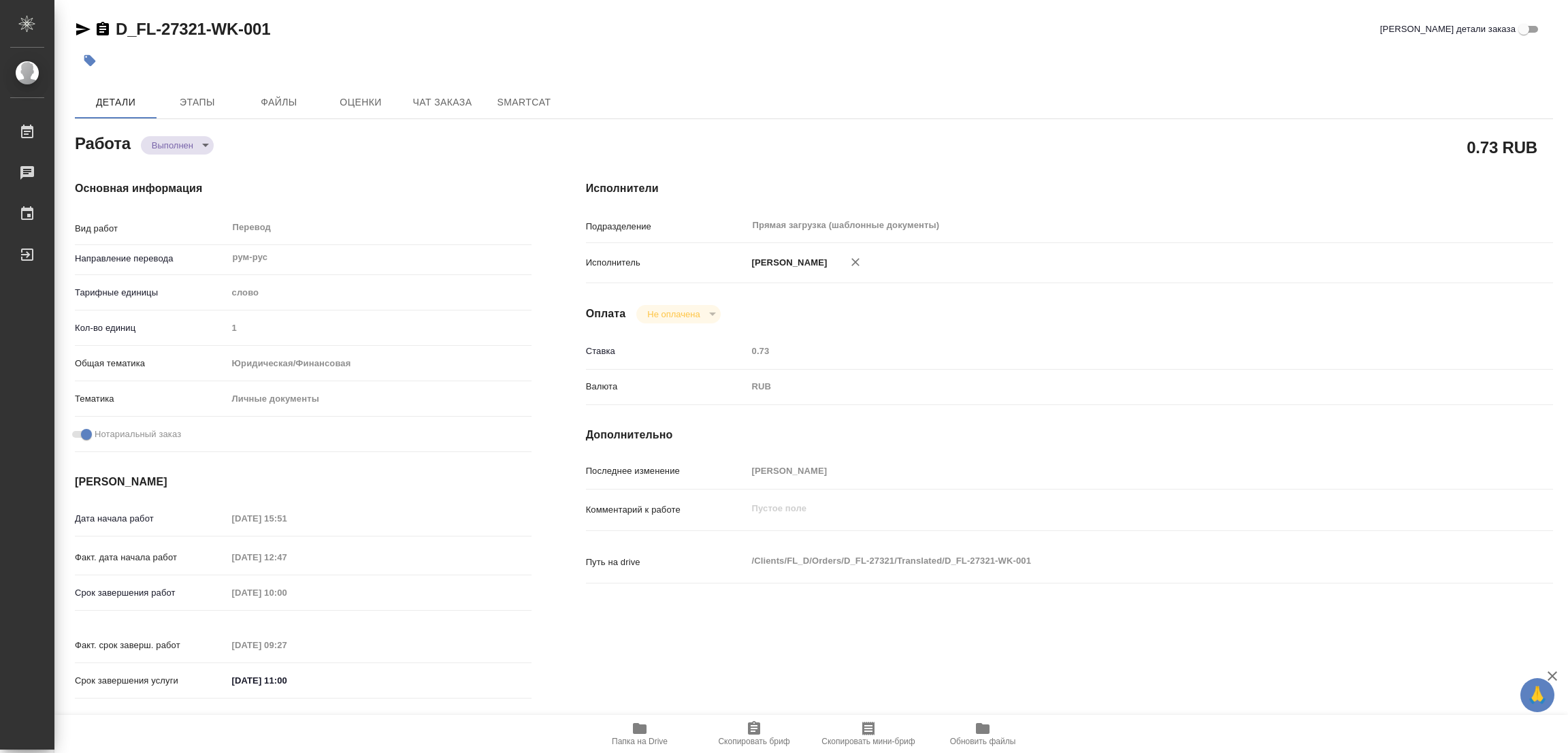
type input "completed"
type textarea "Перевод"
type textarea "x"
type input "рум-рус"
type input "5a8b1489cc6b4906c91bfd90"
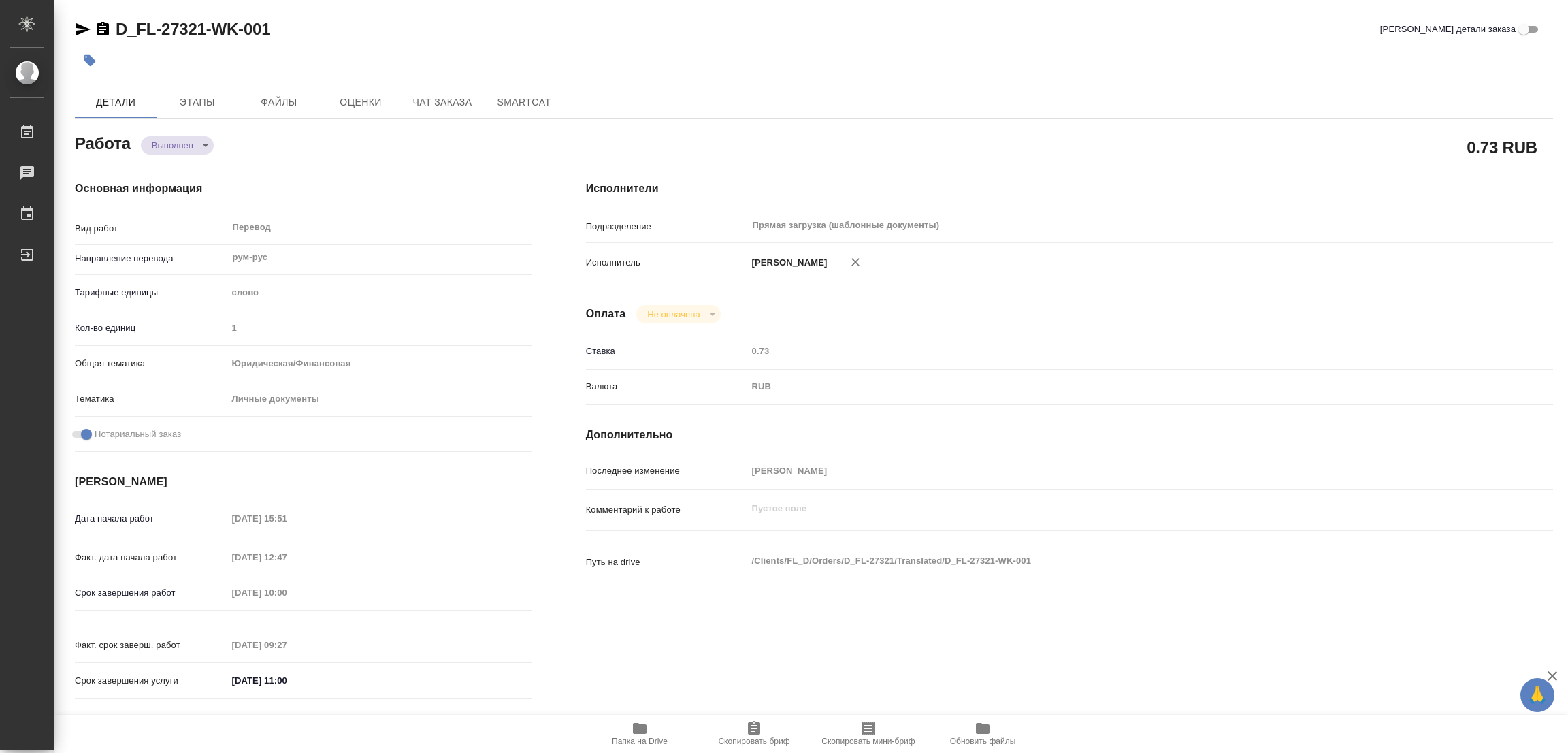
type input "1"
type input "yr-fn"
type input "5a8b8b956a9677013d343cfe"
checkbox input "true"
type input "02.10.2025 15:51"
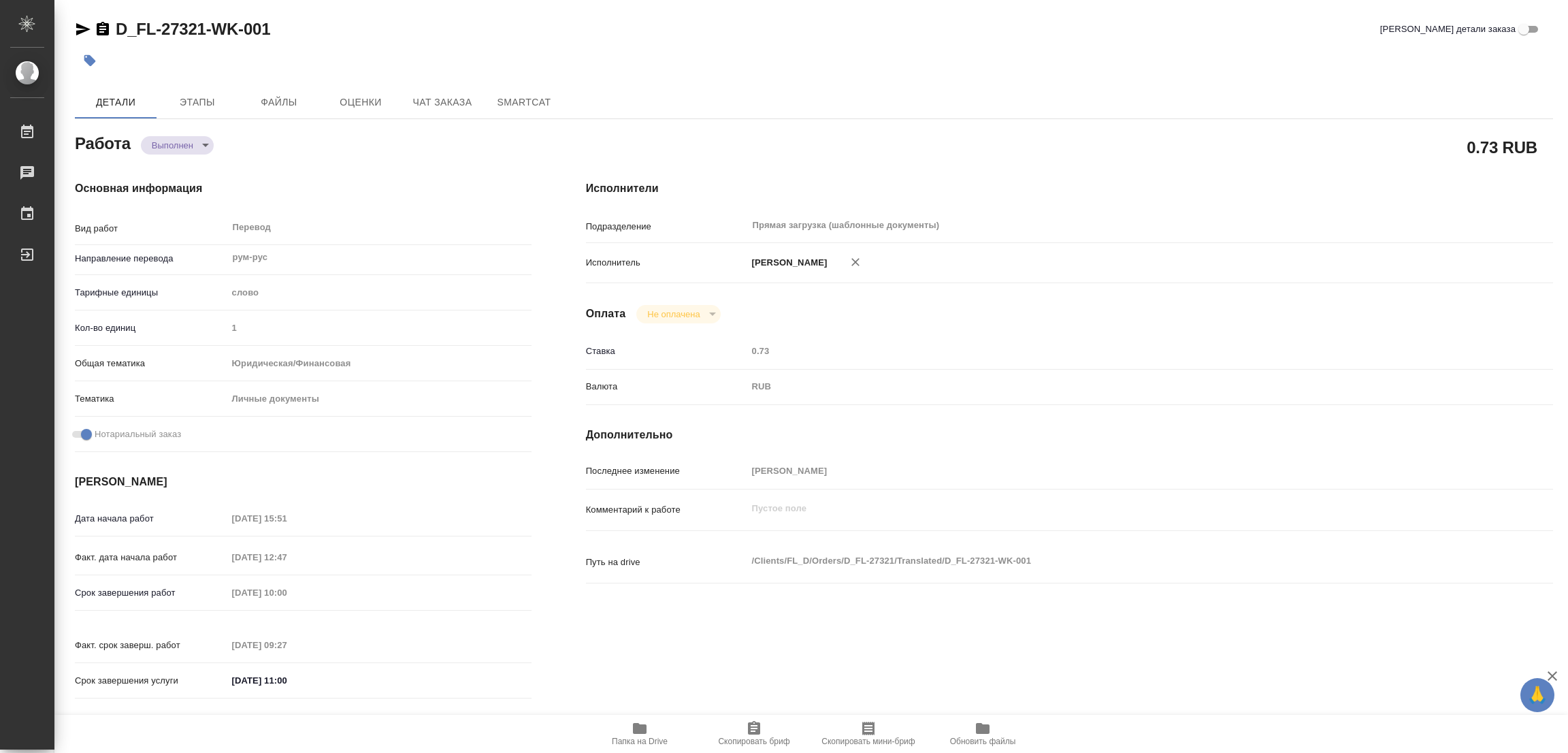
type input "06.10.2025 12:47"
type input "08.10.2025 10:00"
type input "08.10.2025 09:27"
type input "08.10.2025 11:00"
type input "Прямая загрузка (шаблонные документы)"
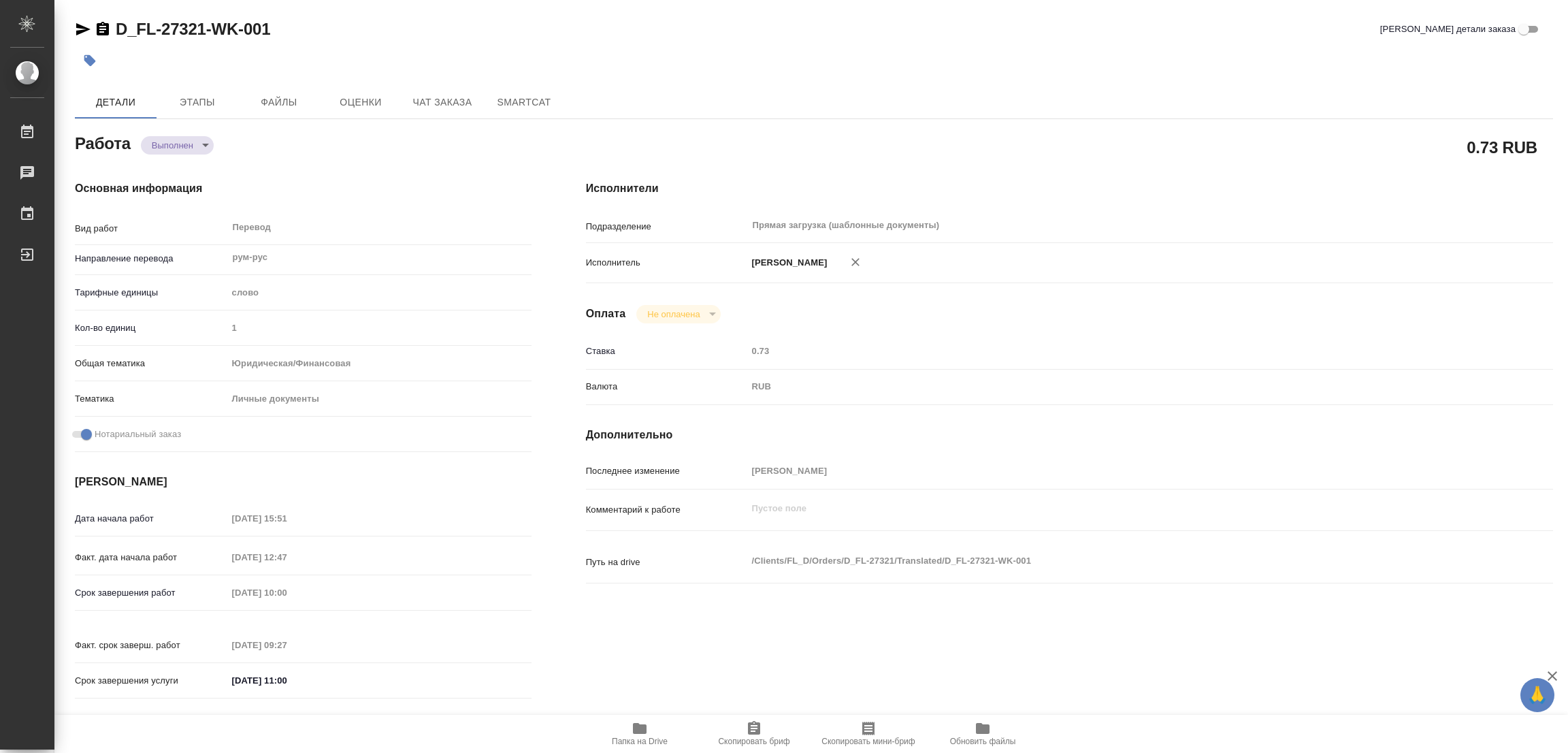
type input "notPayed"
type input "0.73"
type input "RUB"
type input "[PERSON_NAME]"
type textarea "x"
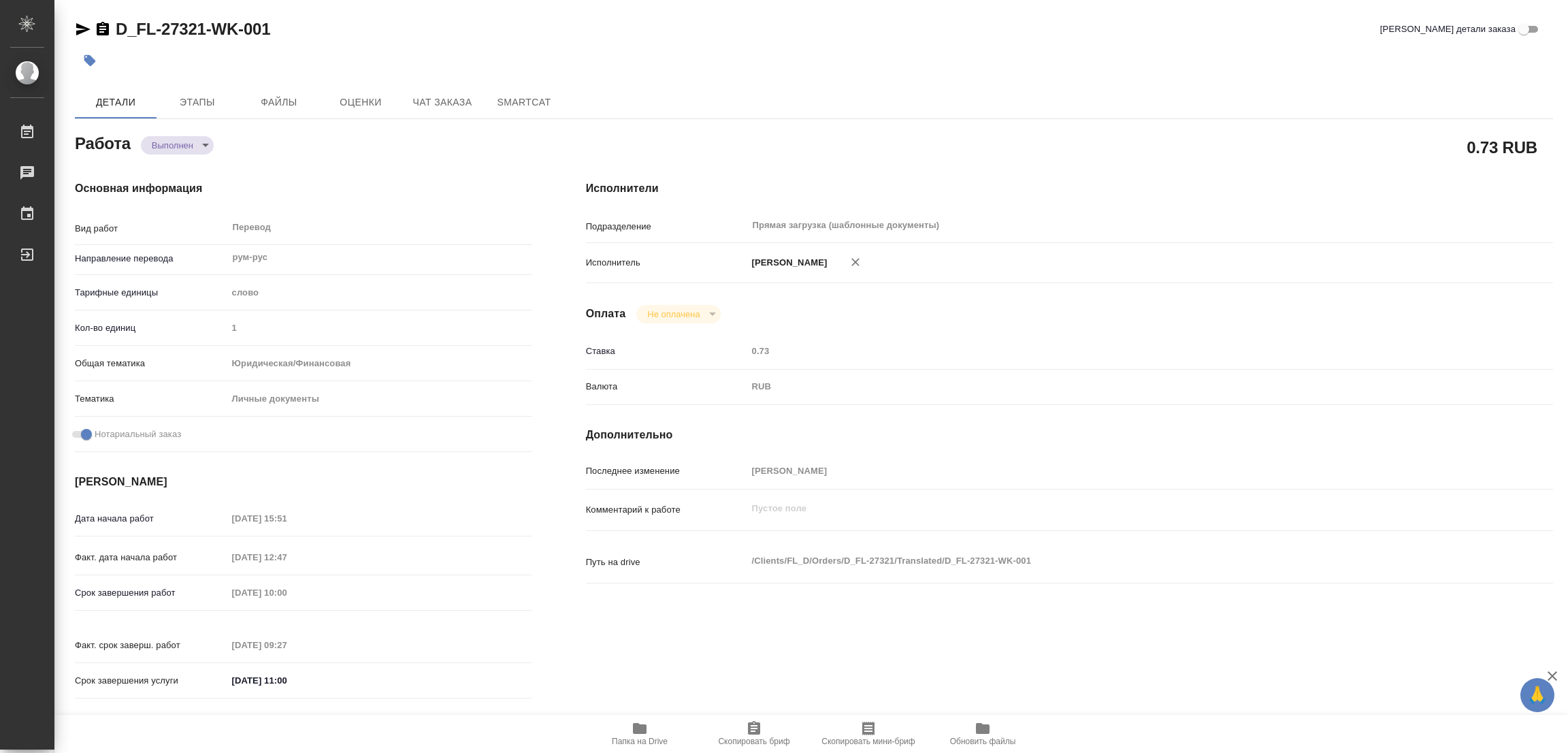
type textarea "/Clients/FL_D/Orders/D_FL-27321/Translated/D_FL-27321-WK-001"
type textarea "x"
type input "D_FL-27321"
type input "Перевод станд. несрочный"
type input "Корректура, Редактура, Перевод, Постредактура машинного перевода, Приёмка по ка…"
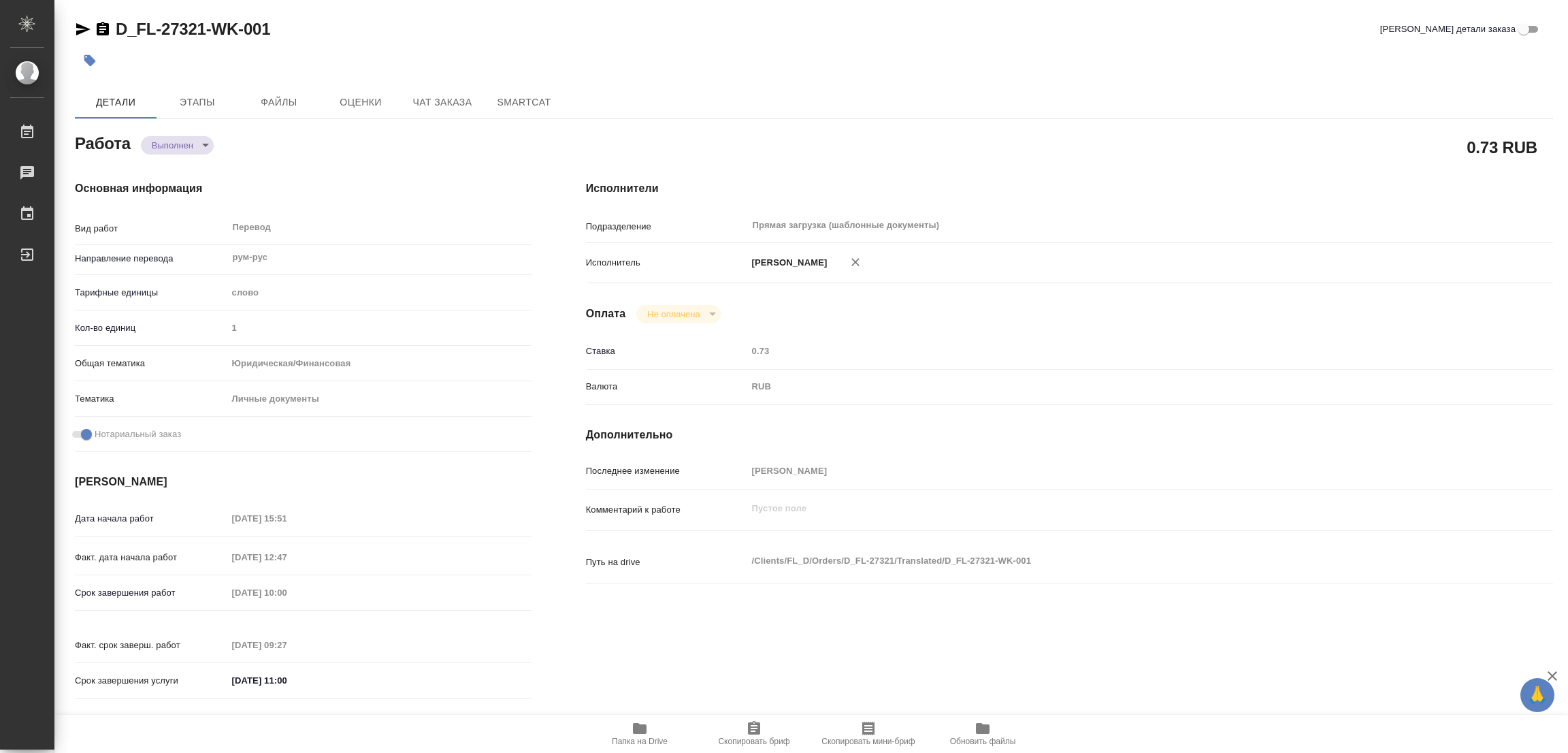
type input "Булахова Елена"
type input "/Clients/FL_D/Orders/D_FL-27321"
type textarea "x"
type textarea "переводим только карточки"
type textarea "x"
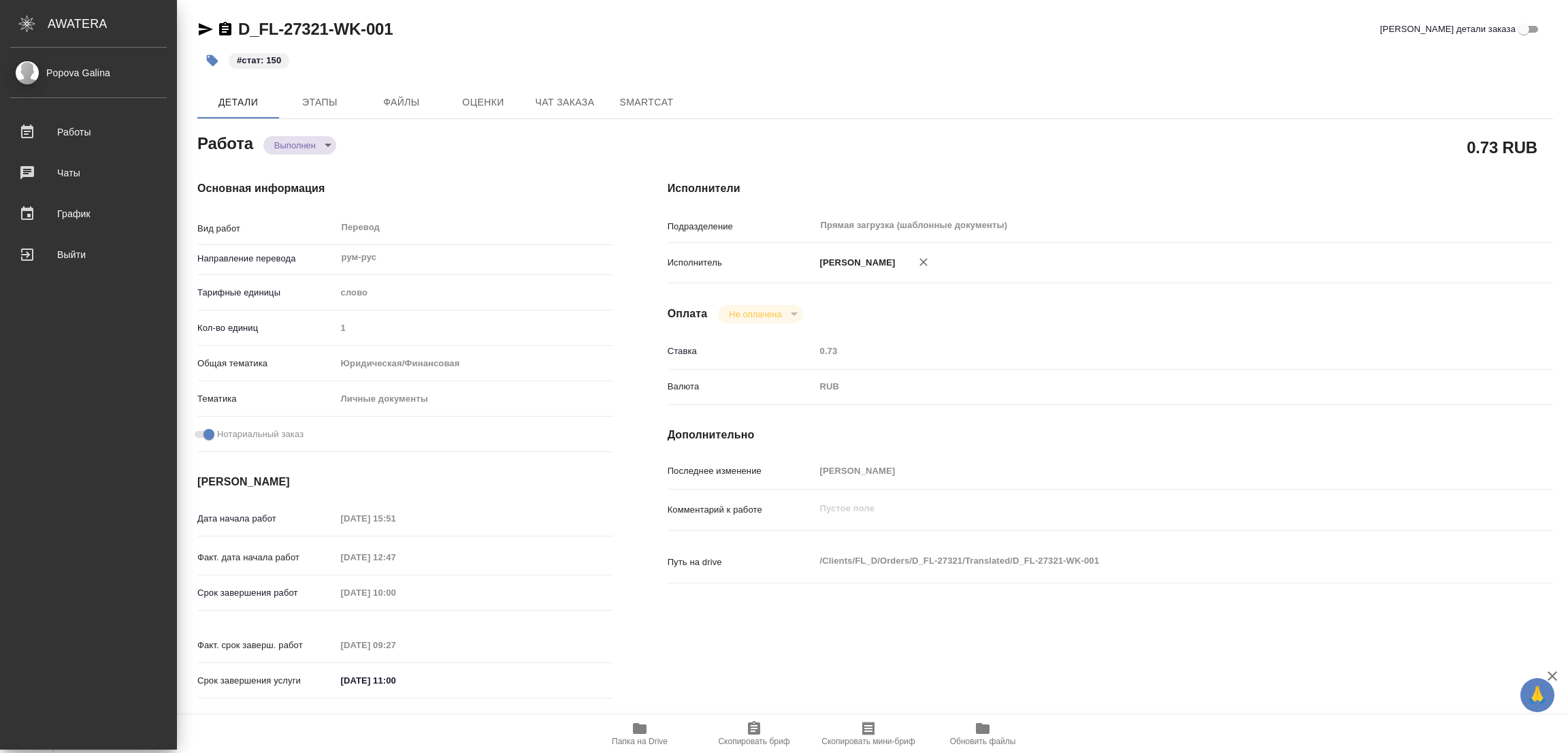
type textarea "x"
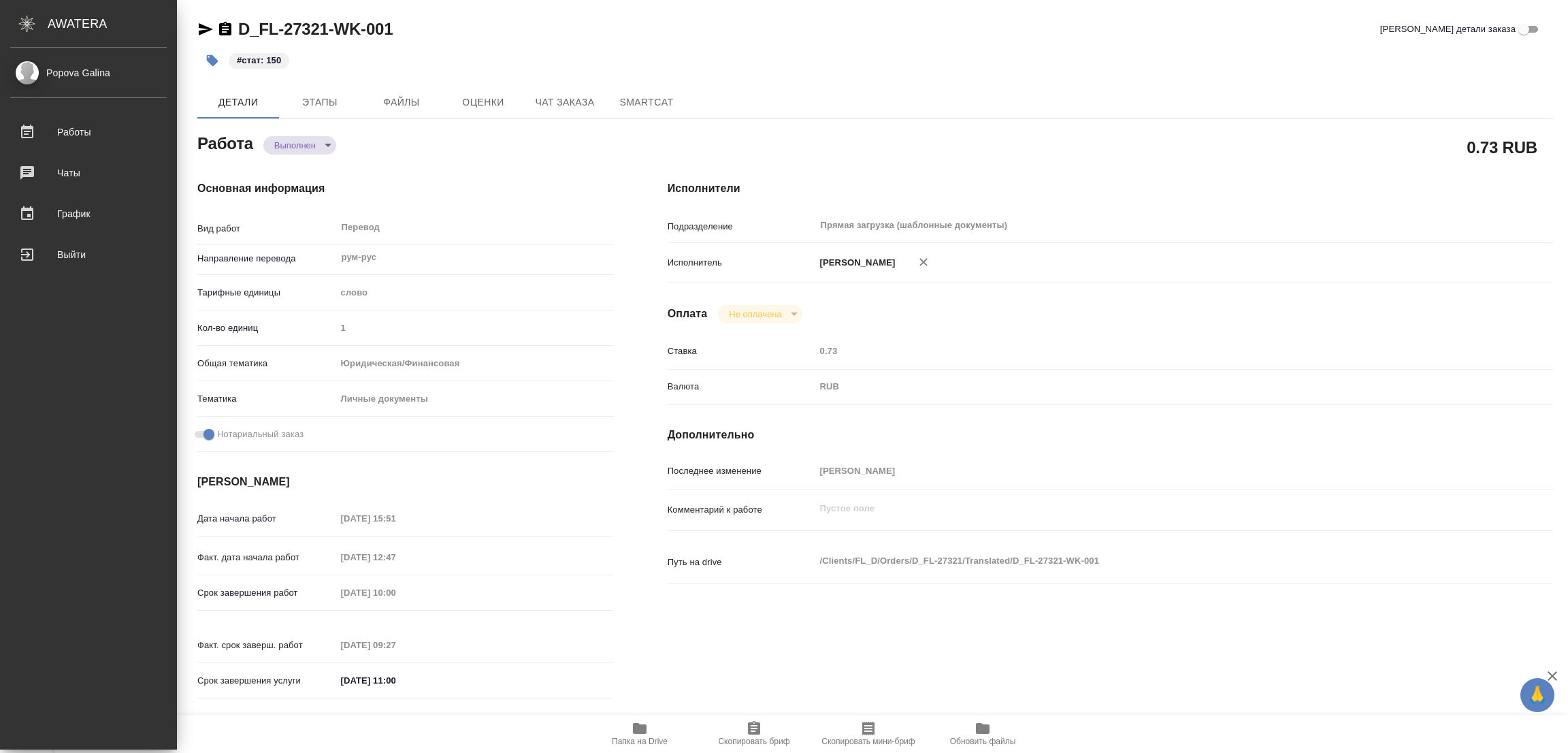
type textarea "x"
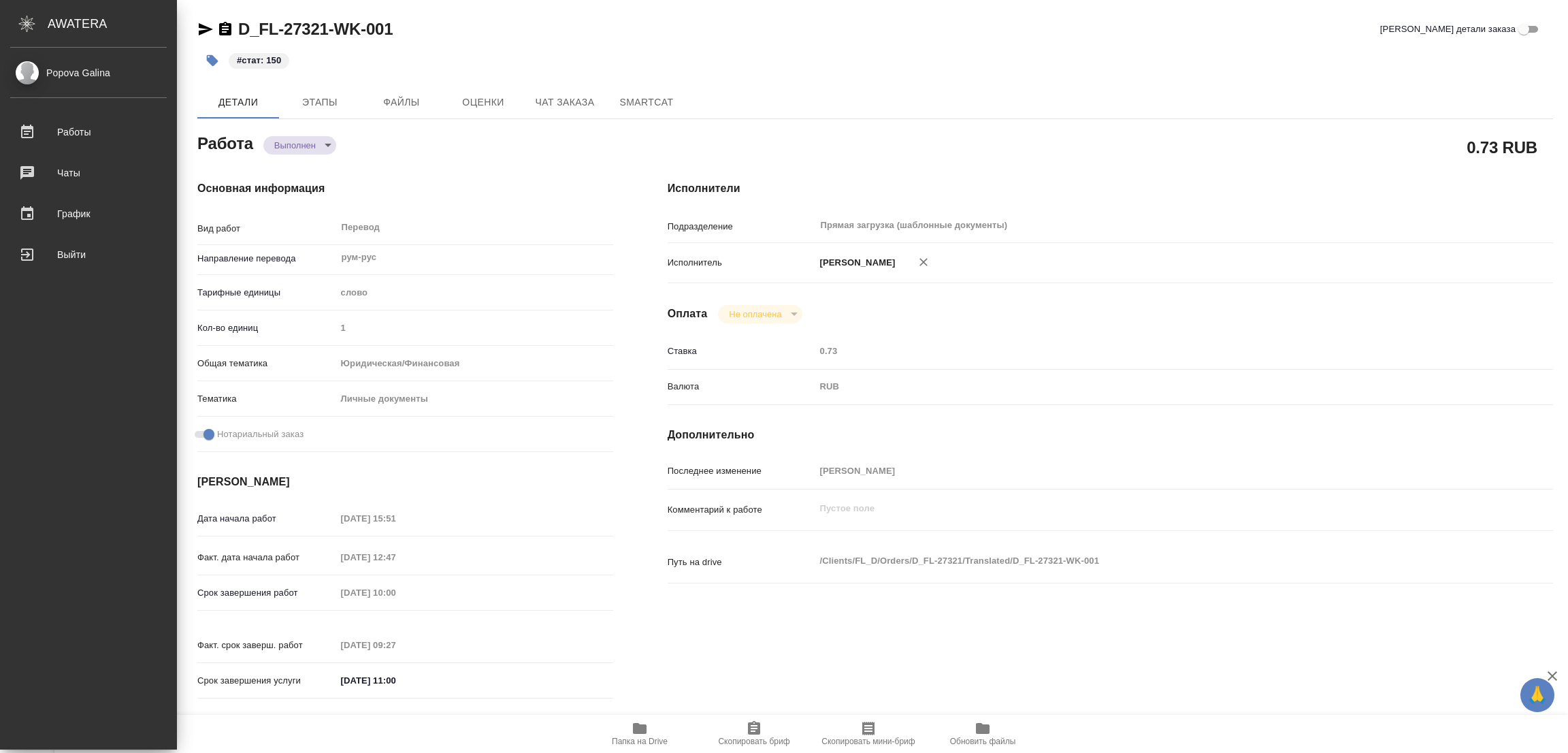
type textarea "x"
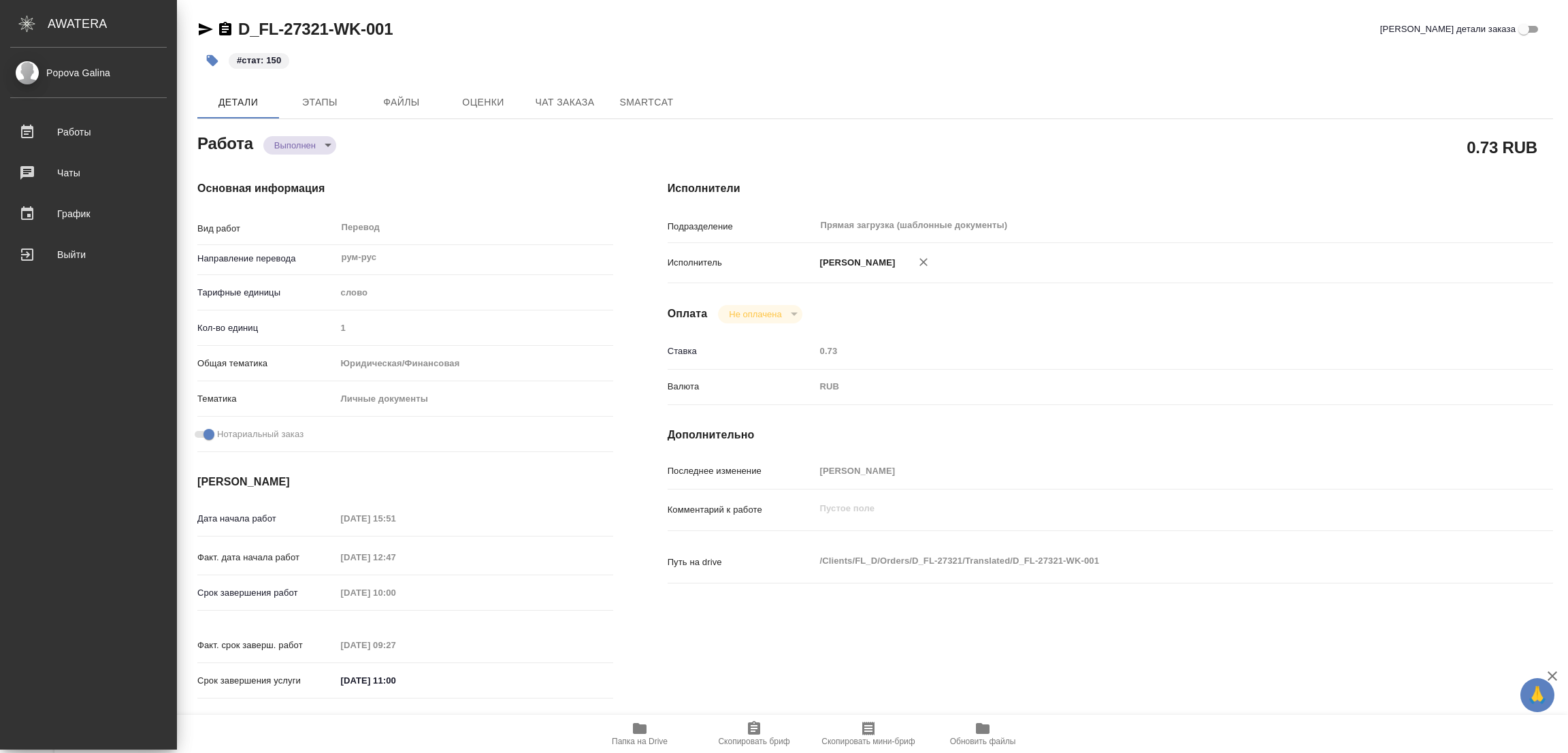
drag, startPoint x: 851, startPoint y: 76, endPoint x: 338, endPoint y: 6, distance: 517.8
click at [807, 77] on div "D_FL-27321-WK-001 Кратко детали заказа #стат: 150 Детали Этапы Файлы Оценки Чат…" at bounding box center [875, 571] width 1371 height 1142
type textarea "x"
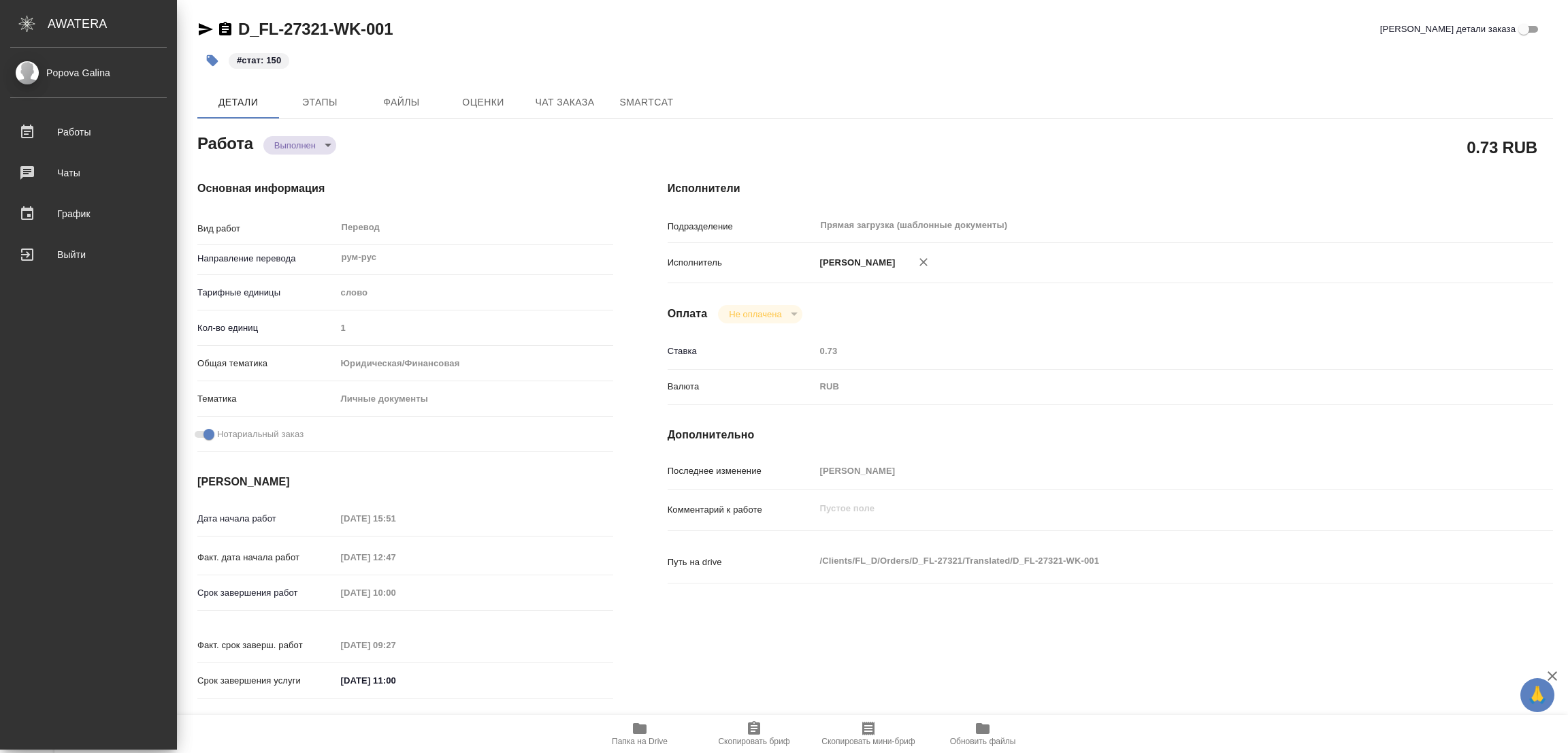
type textarea "x"
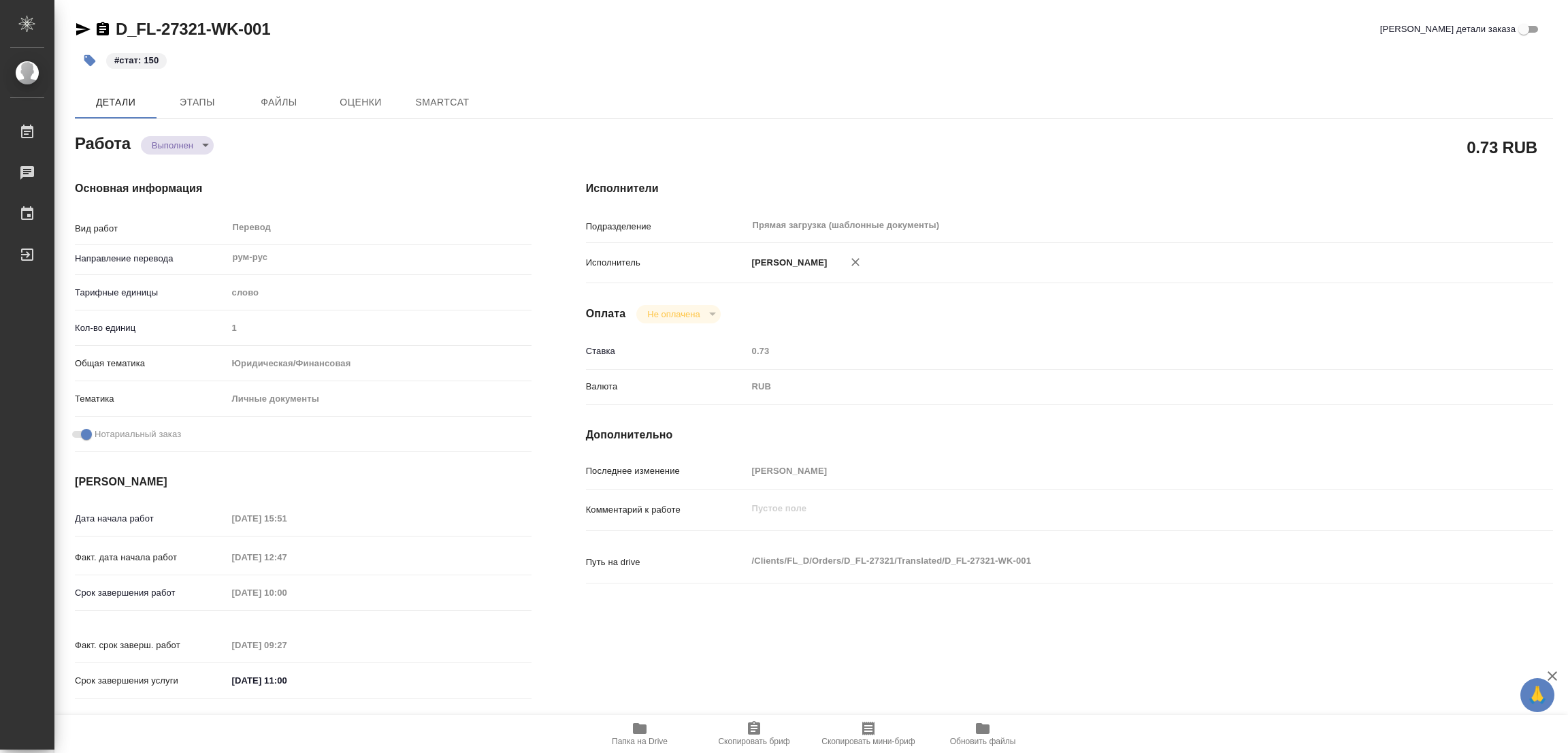
type textarea "x"
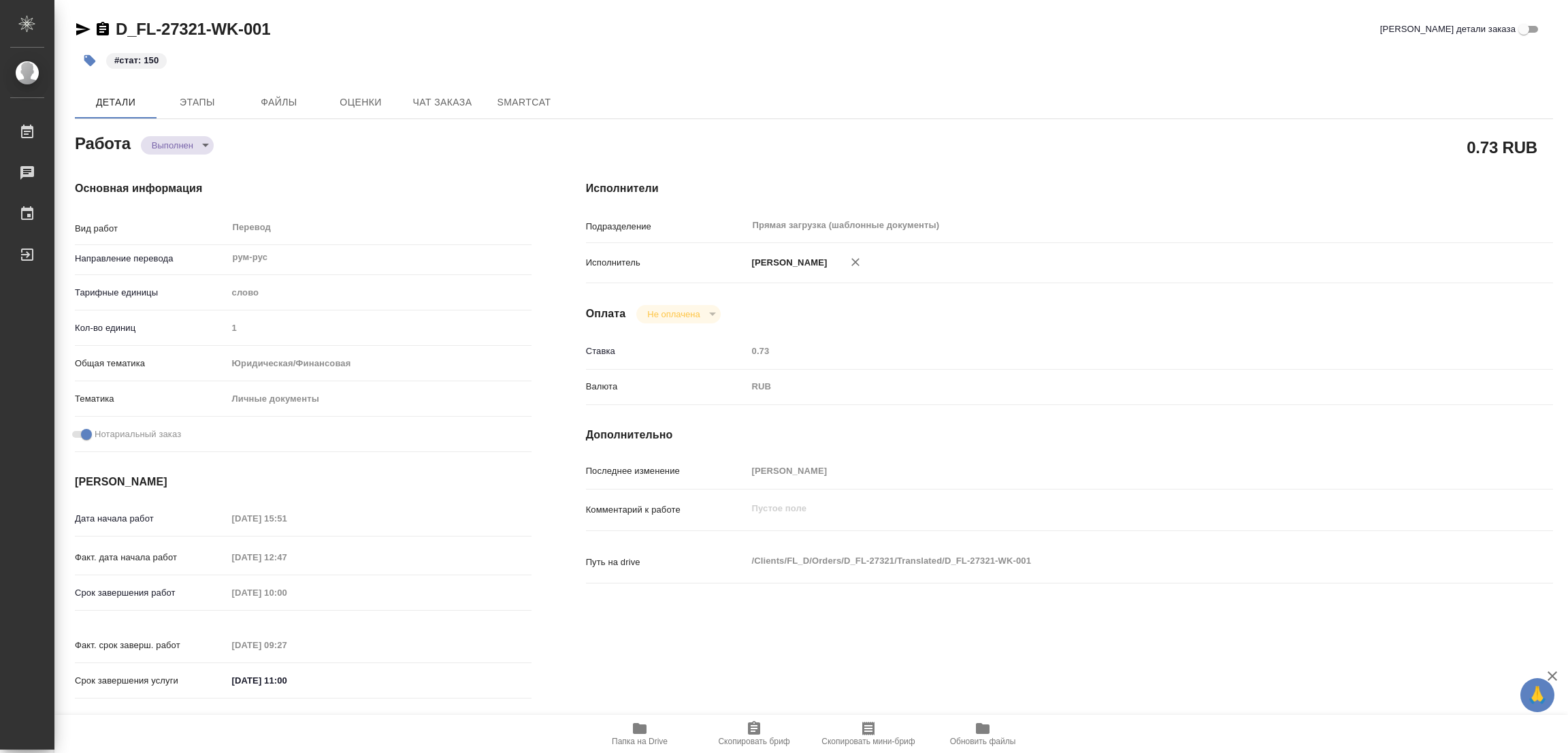
type textarea "x"
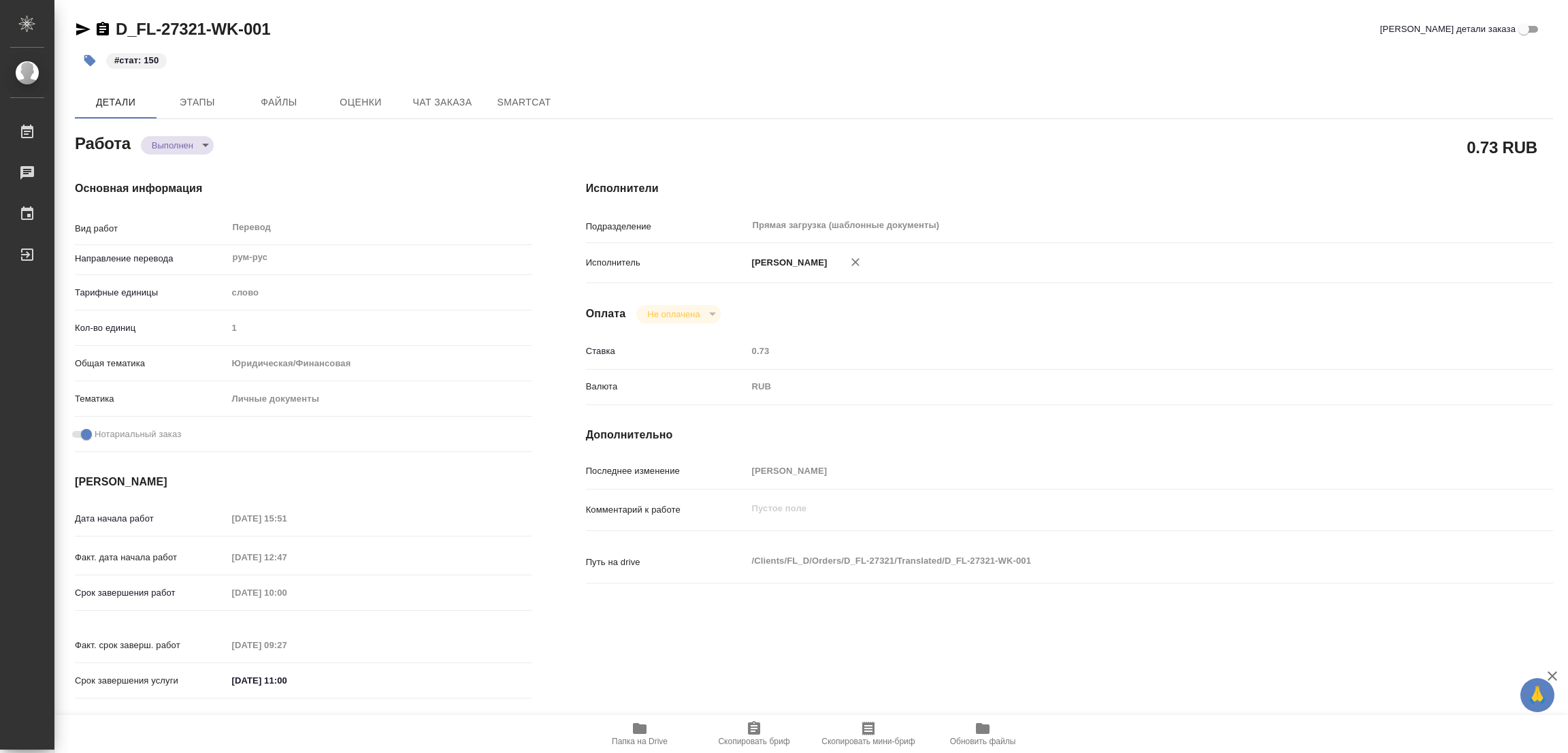
type textarea "x"
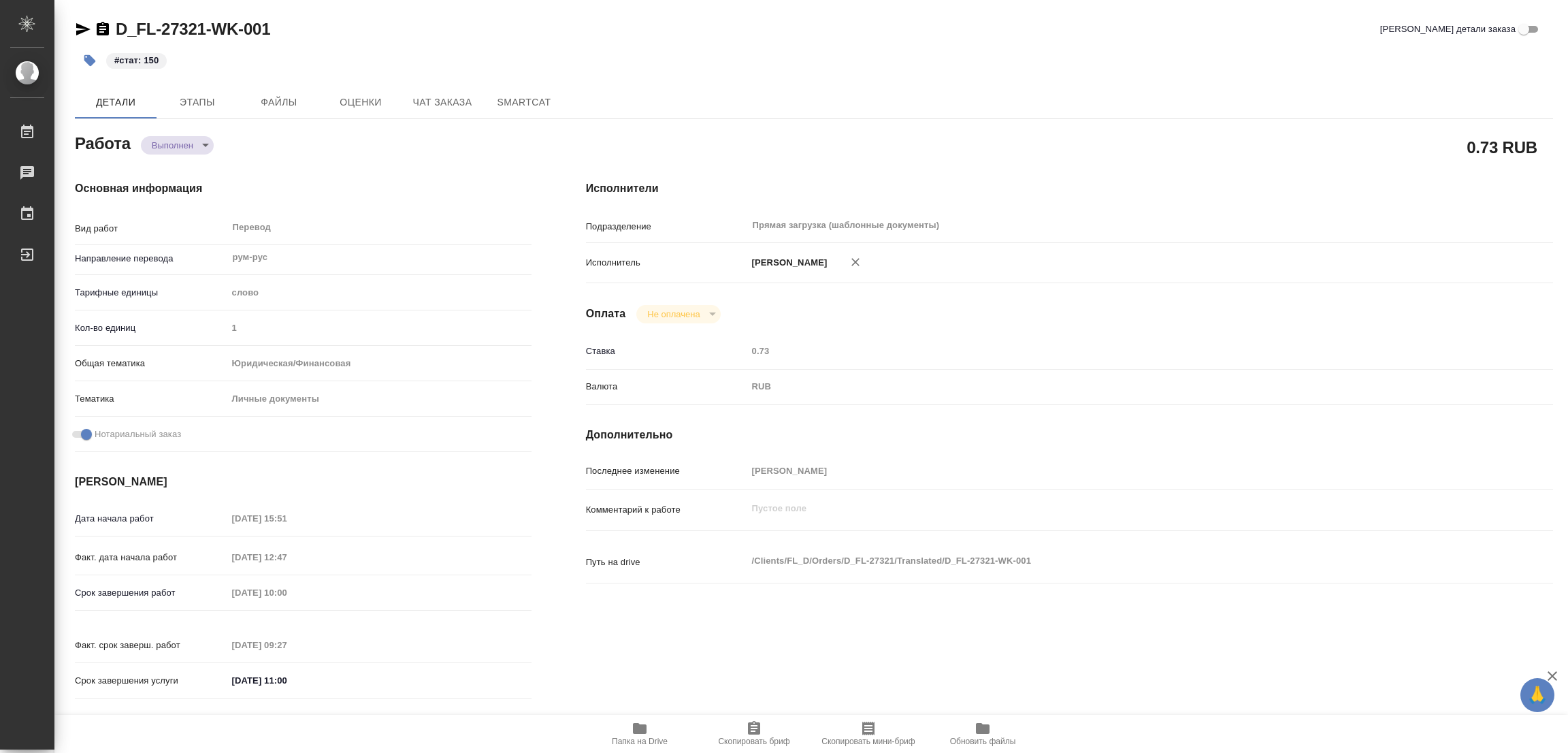
type textarea "x"
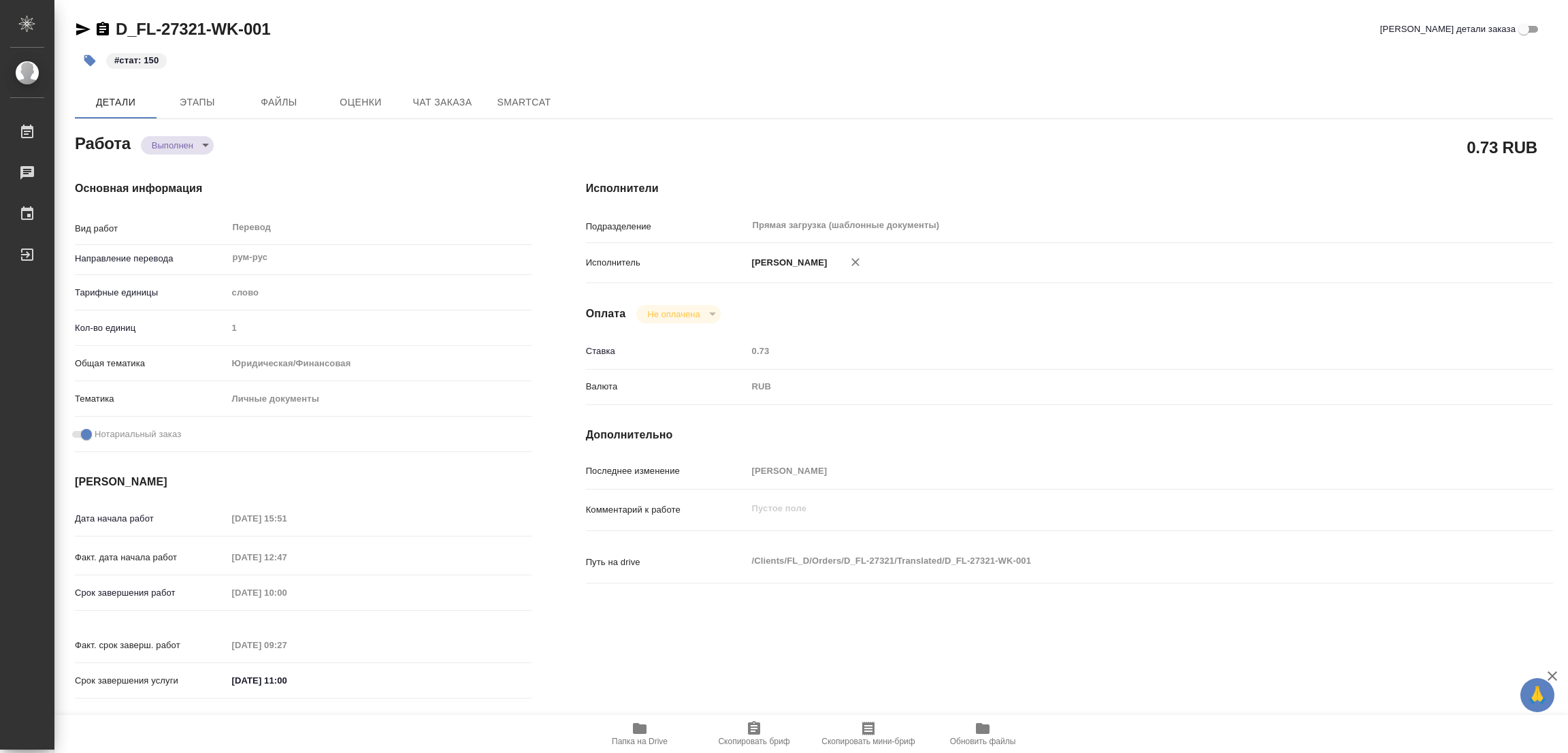
type textarea "x"
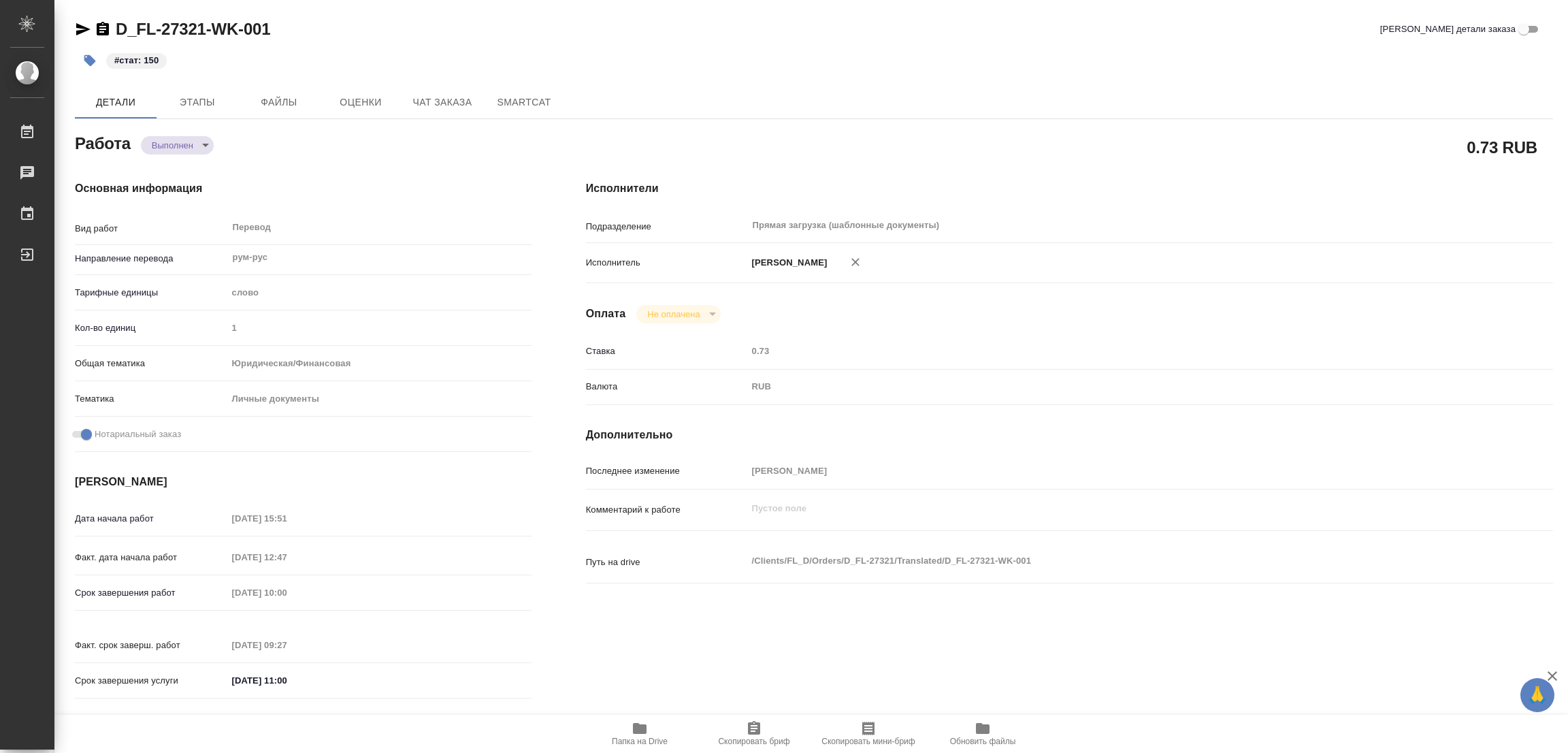
type textarea "x"
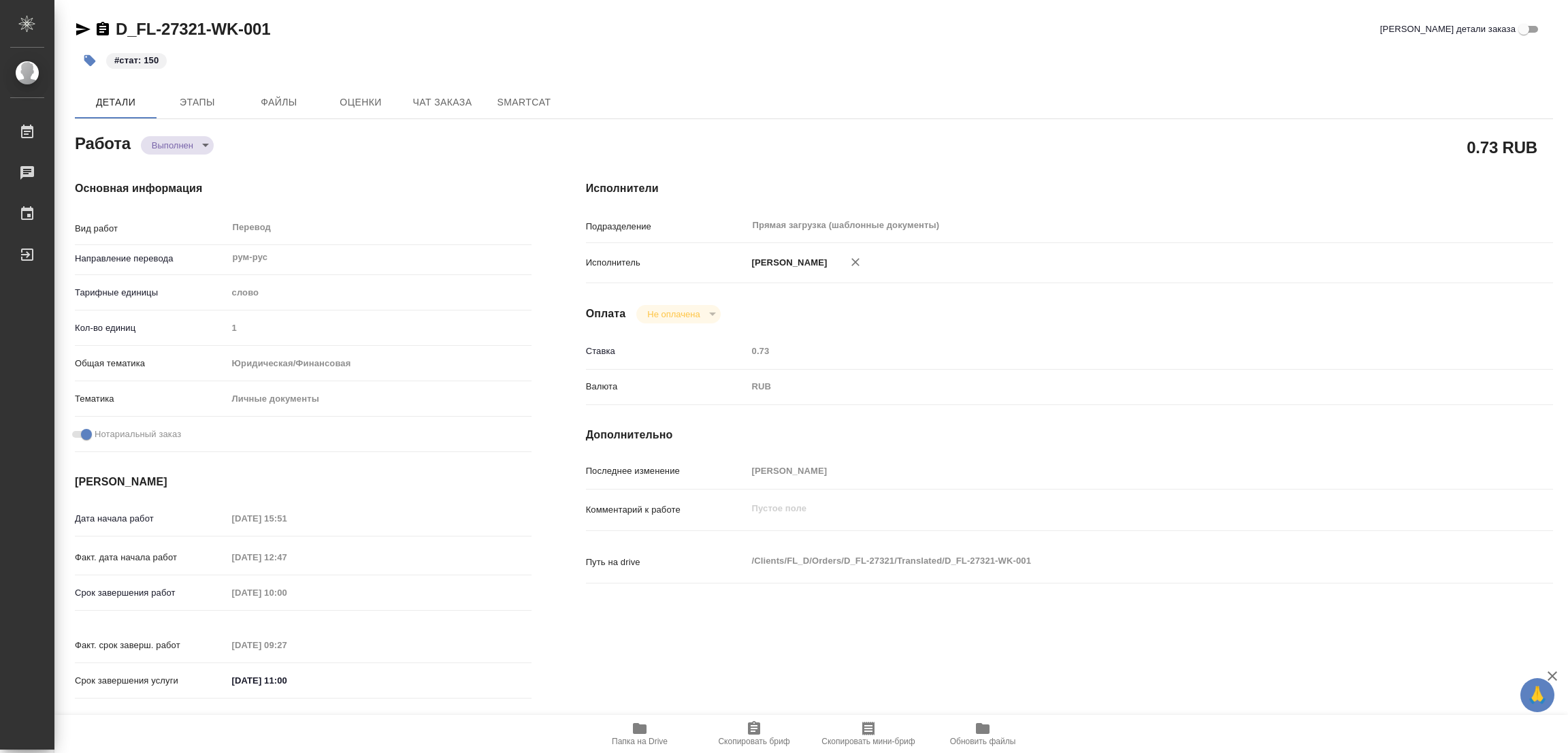
type textarea "x"
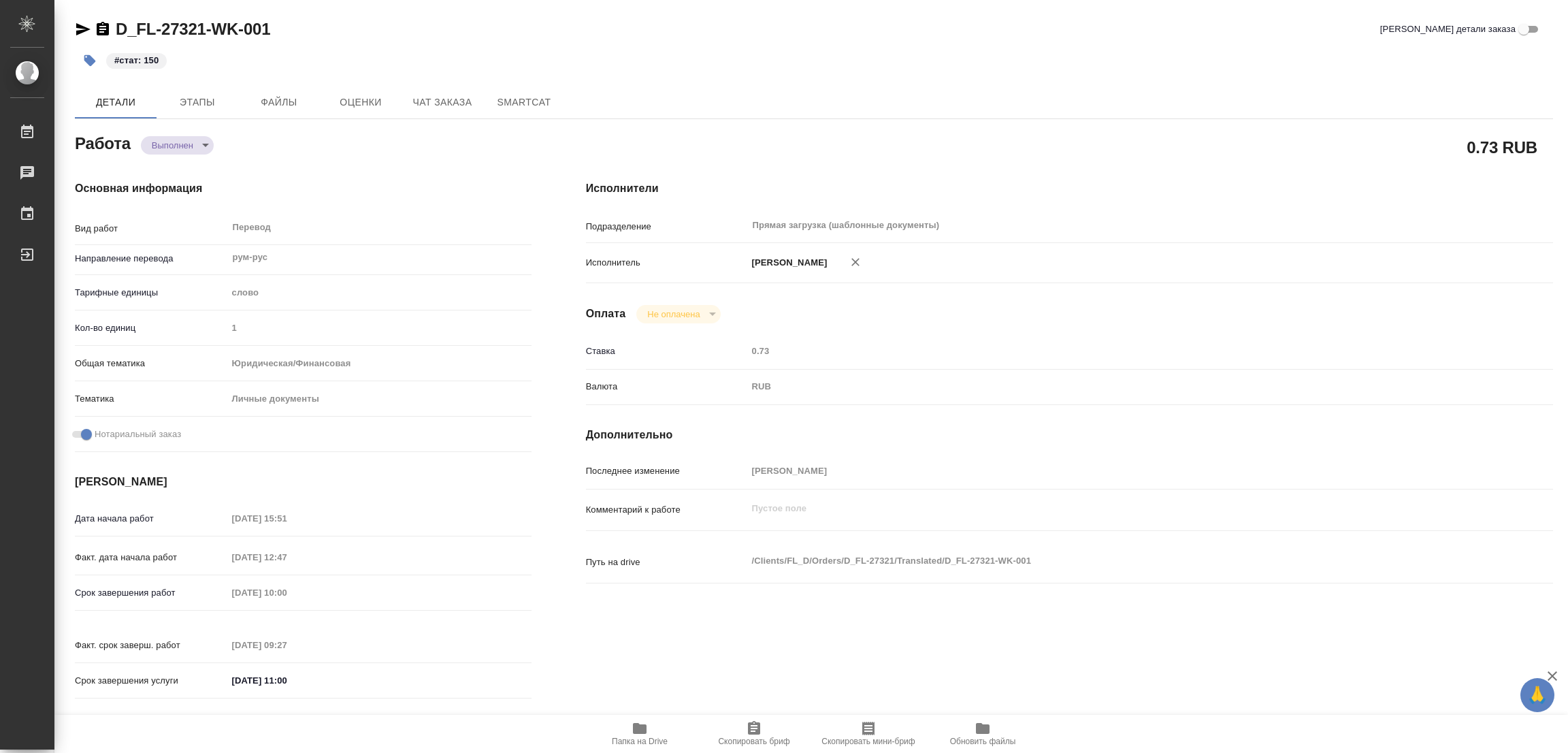
type textarea "x"
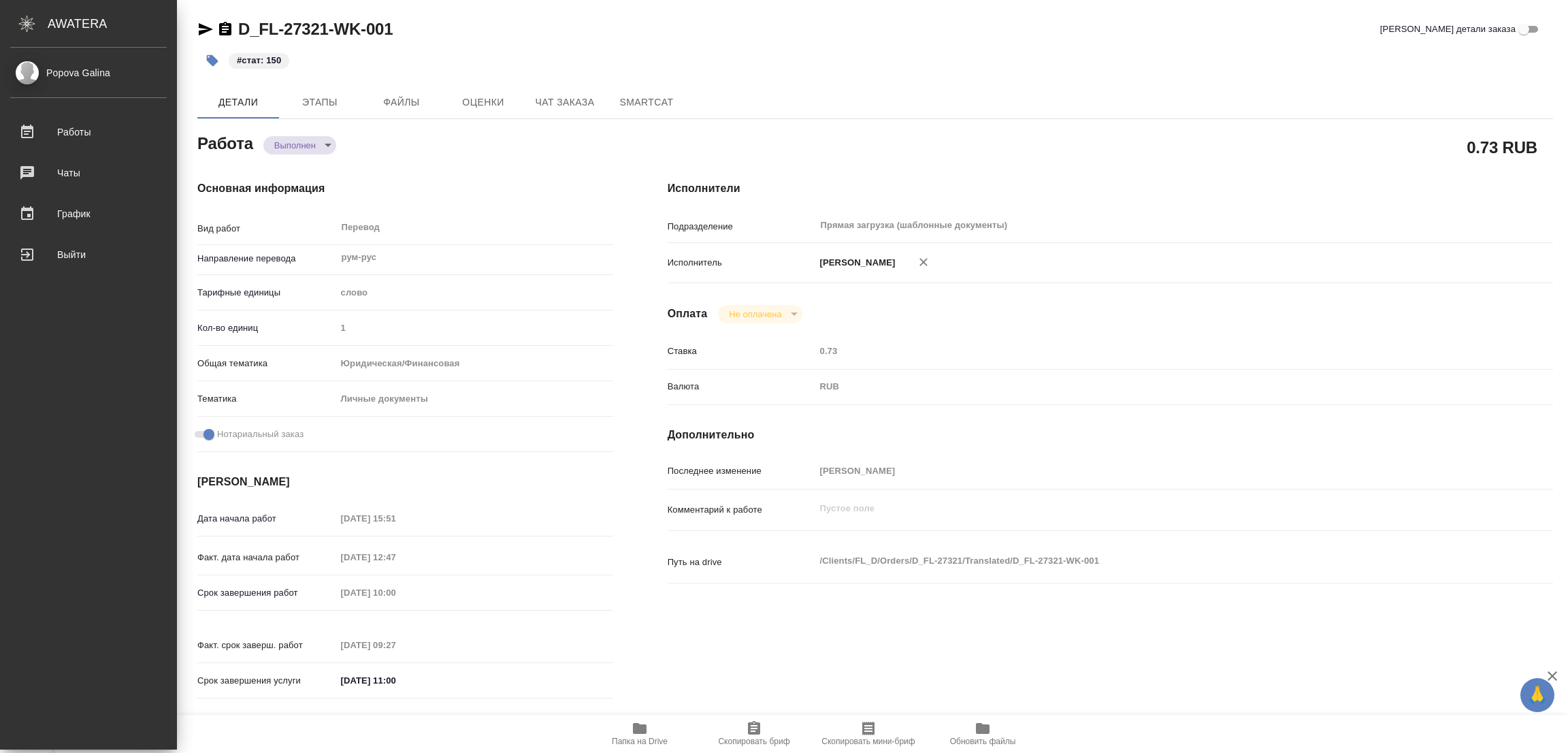
type textarea "x"
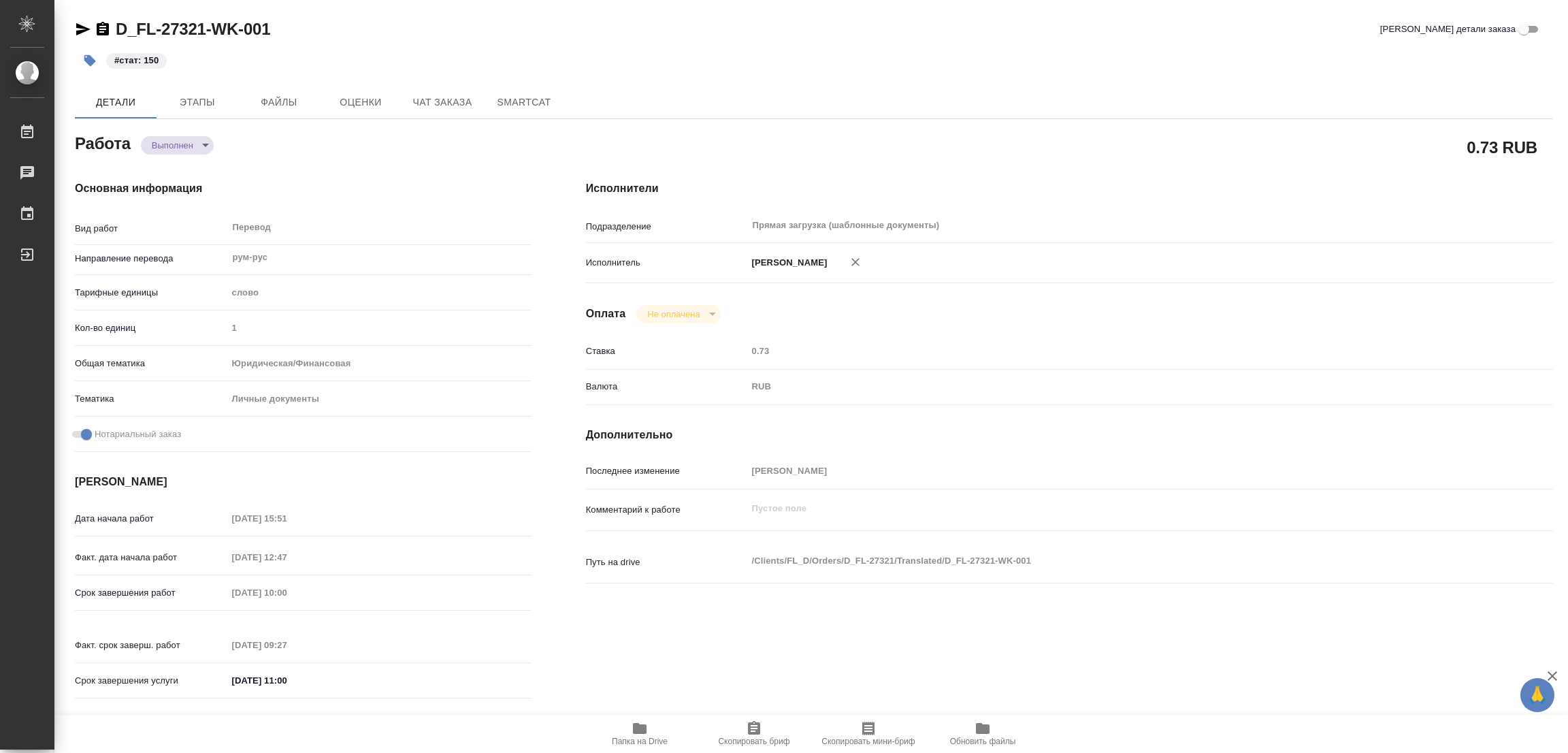
type textarea "x"
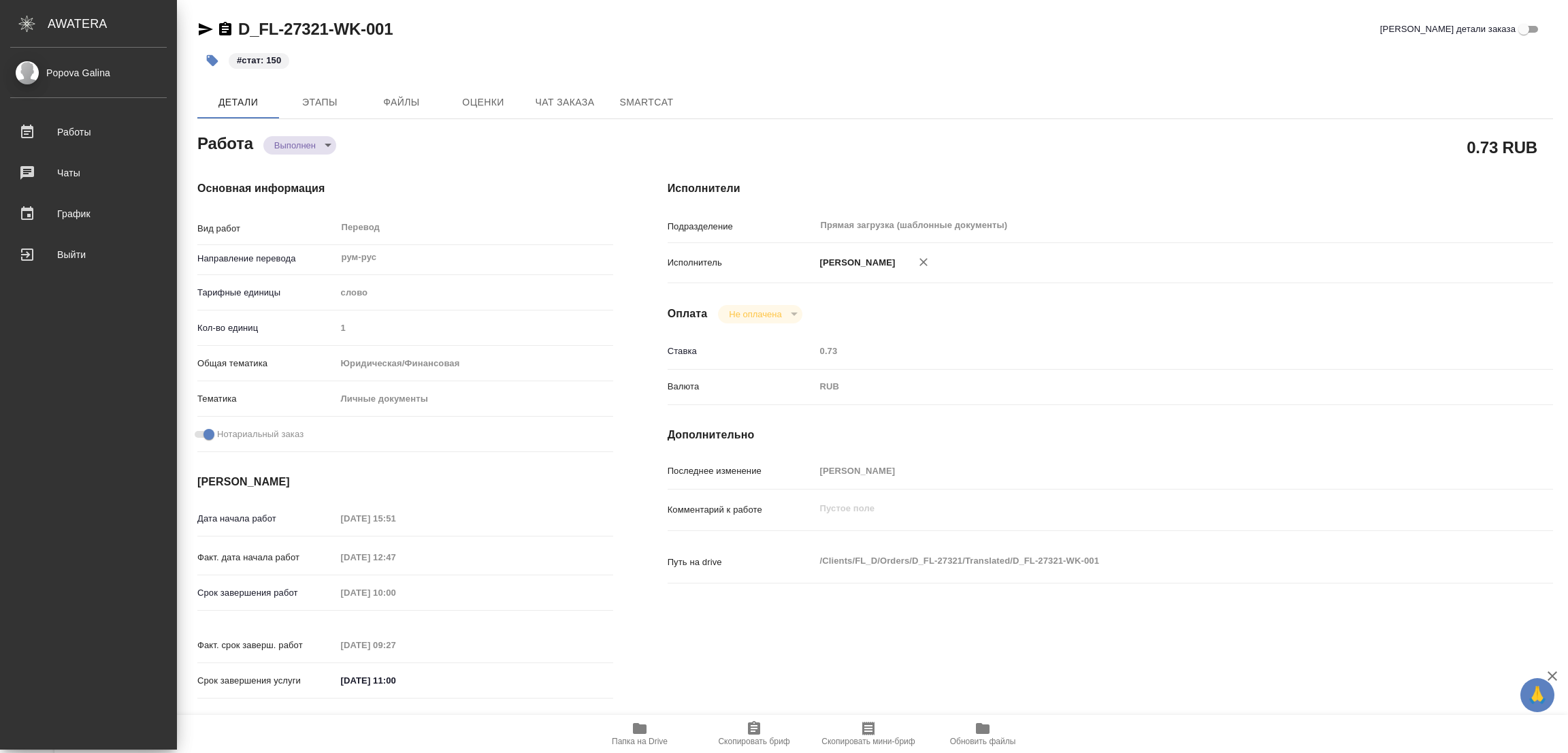
type textarea "x"
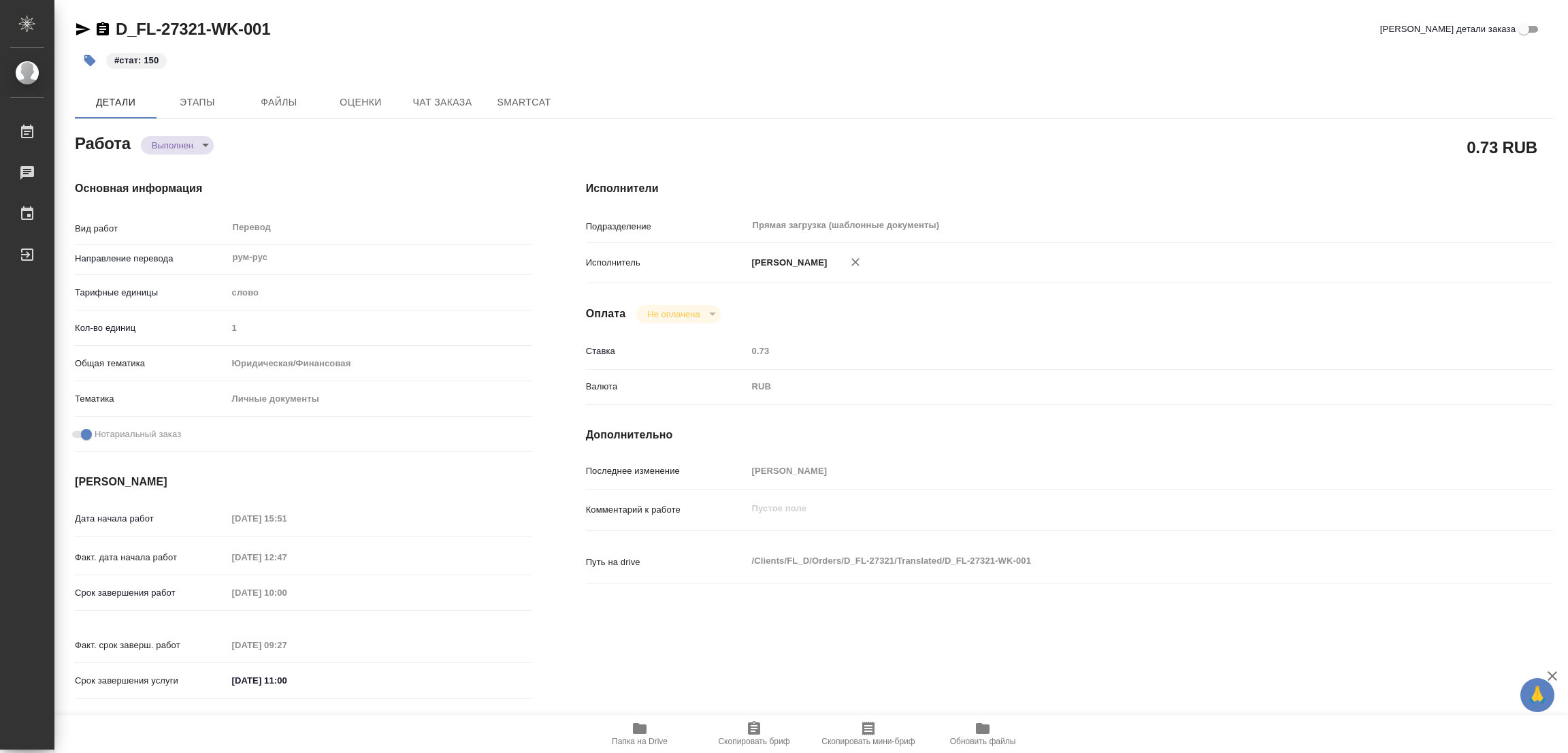
click at [1206, 366] on div "Ставка 0.73" at bounding box center [1069, 357] width 967 height 35
click at [368, 225] on div "Перевод x ​" at bounding box center [374, 228] width 293 height 31
type textarea "x"
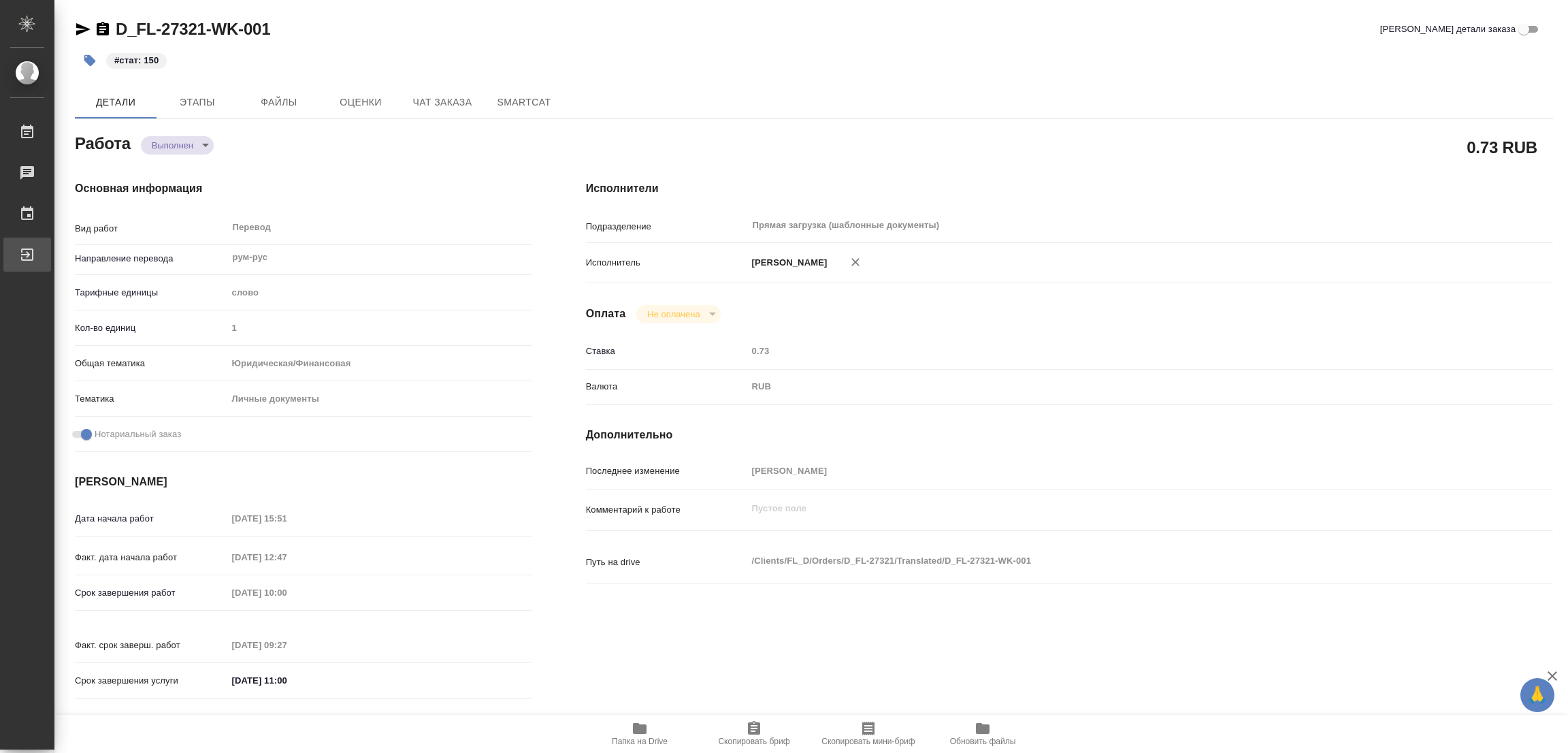
type textarea "x"
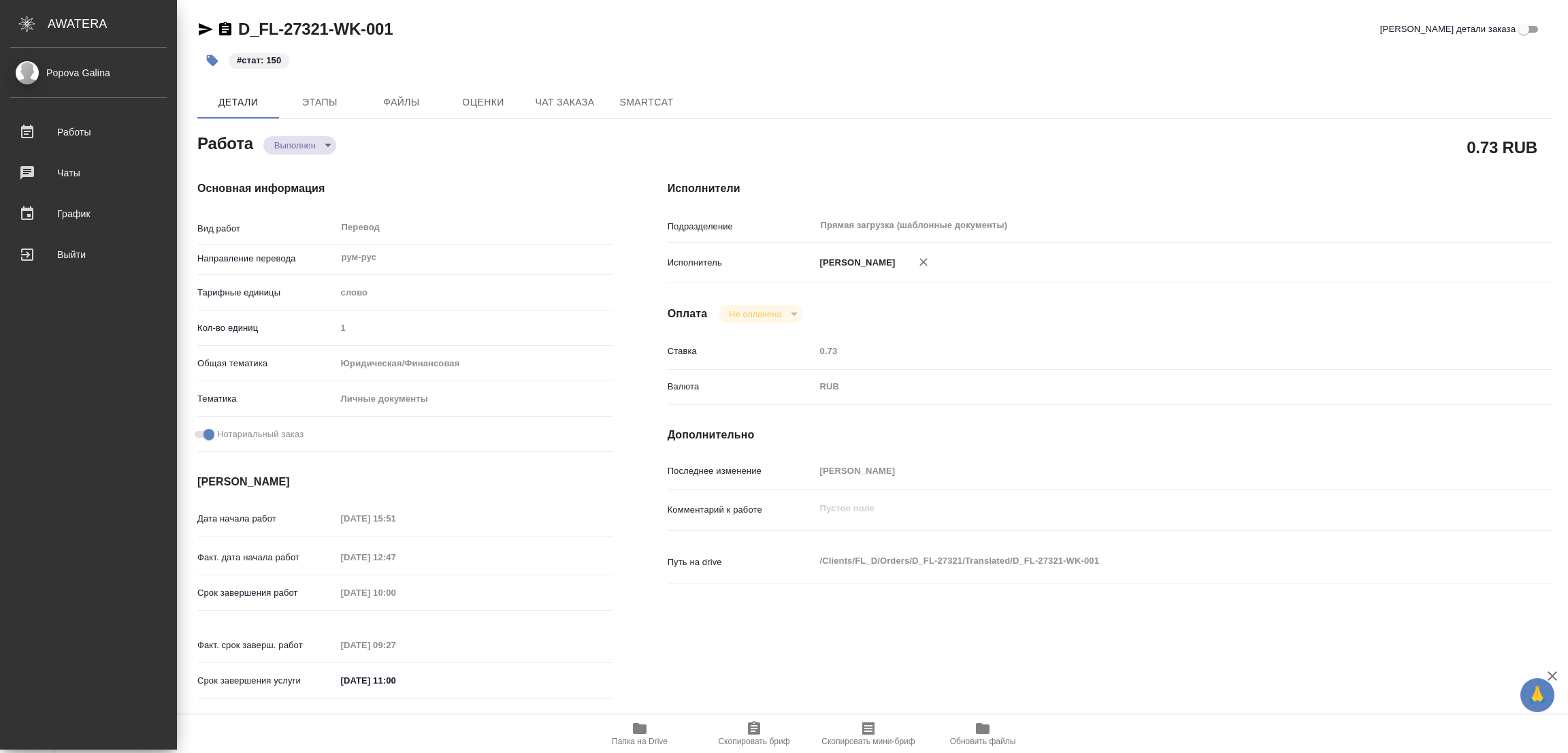
type textarea "x"
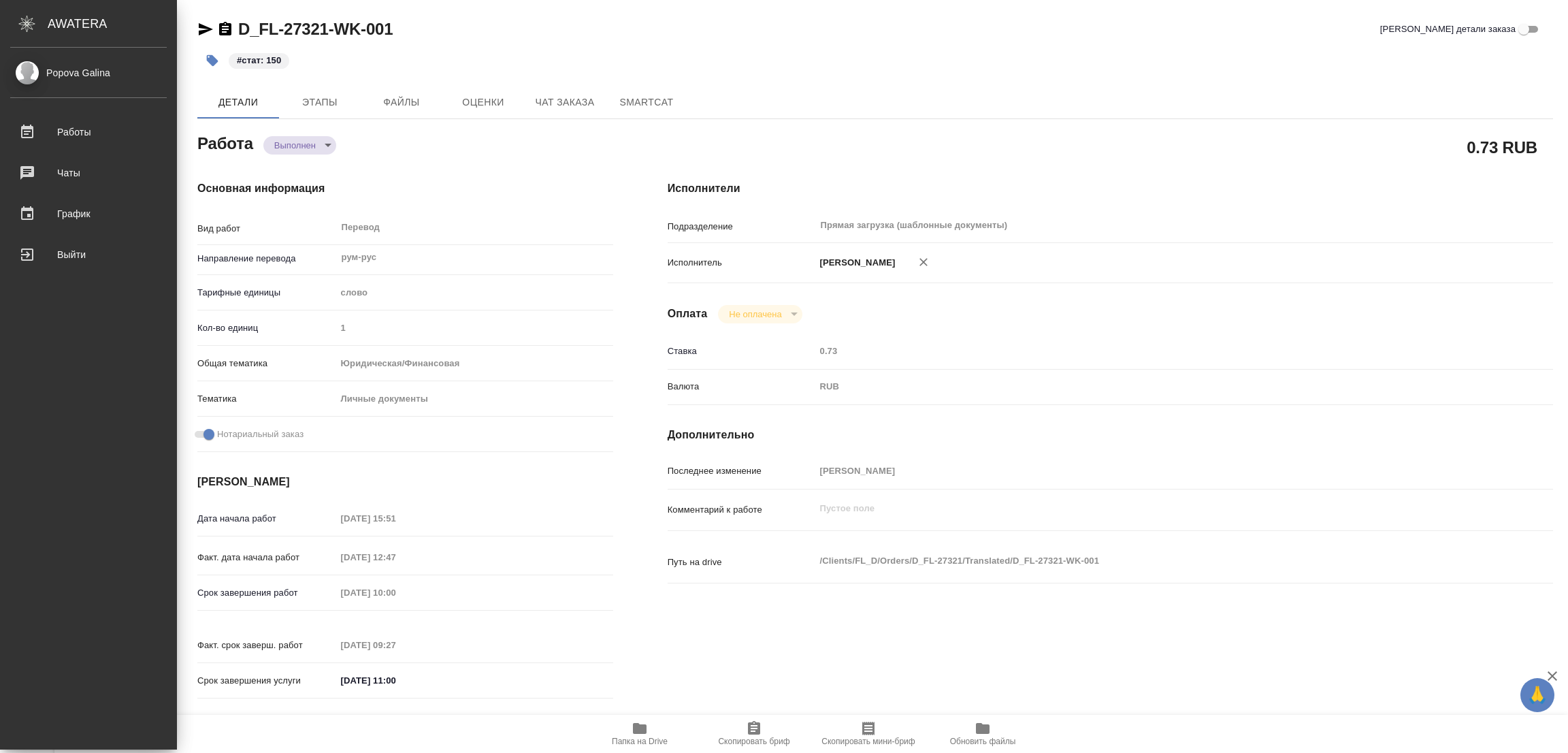
type textarea "x"
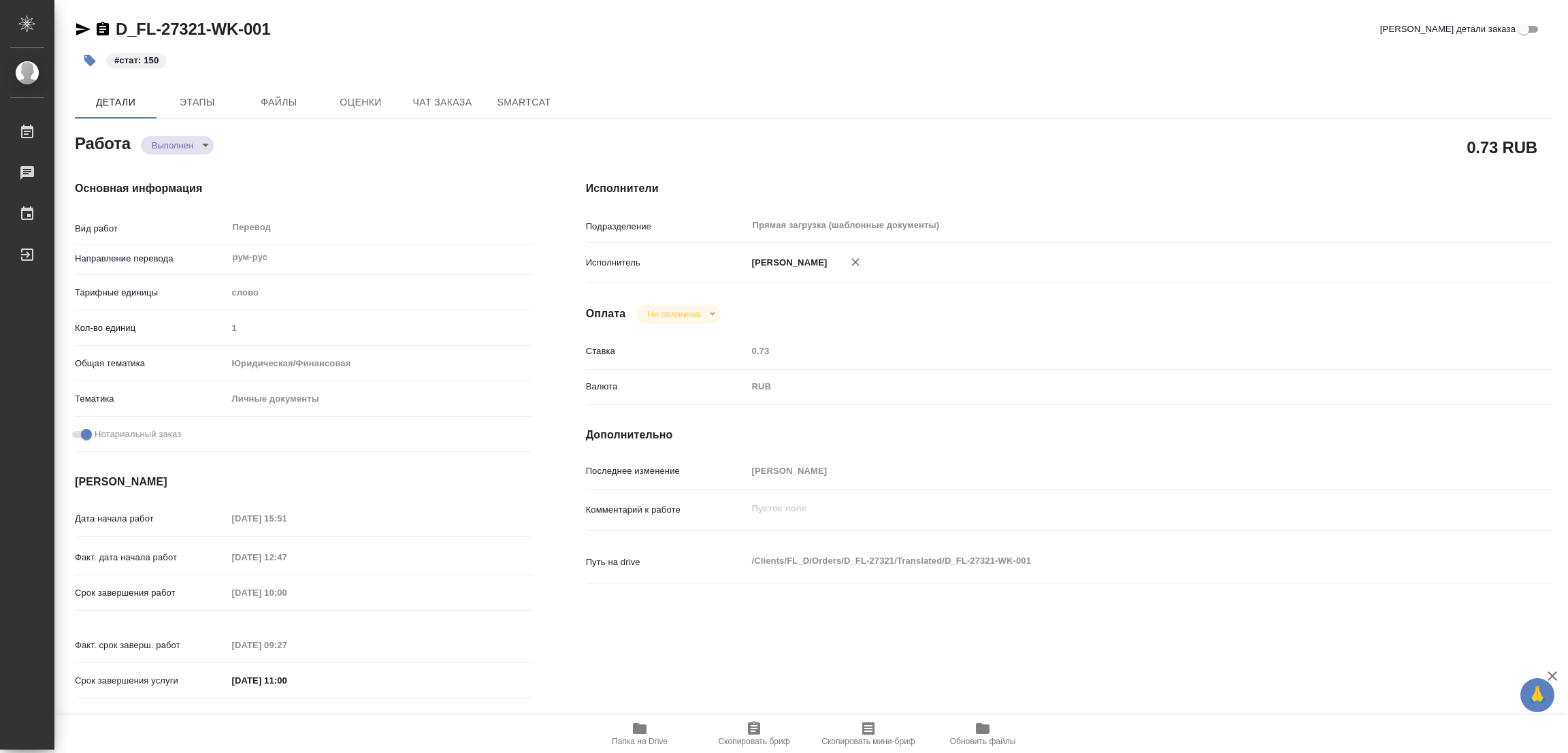
type textarea "x"
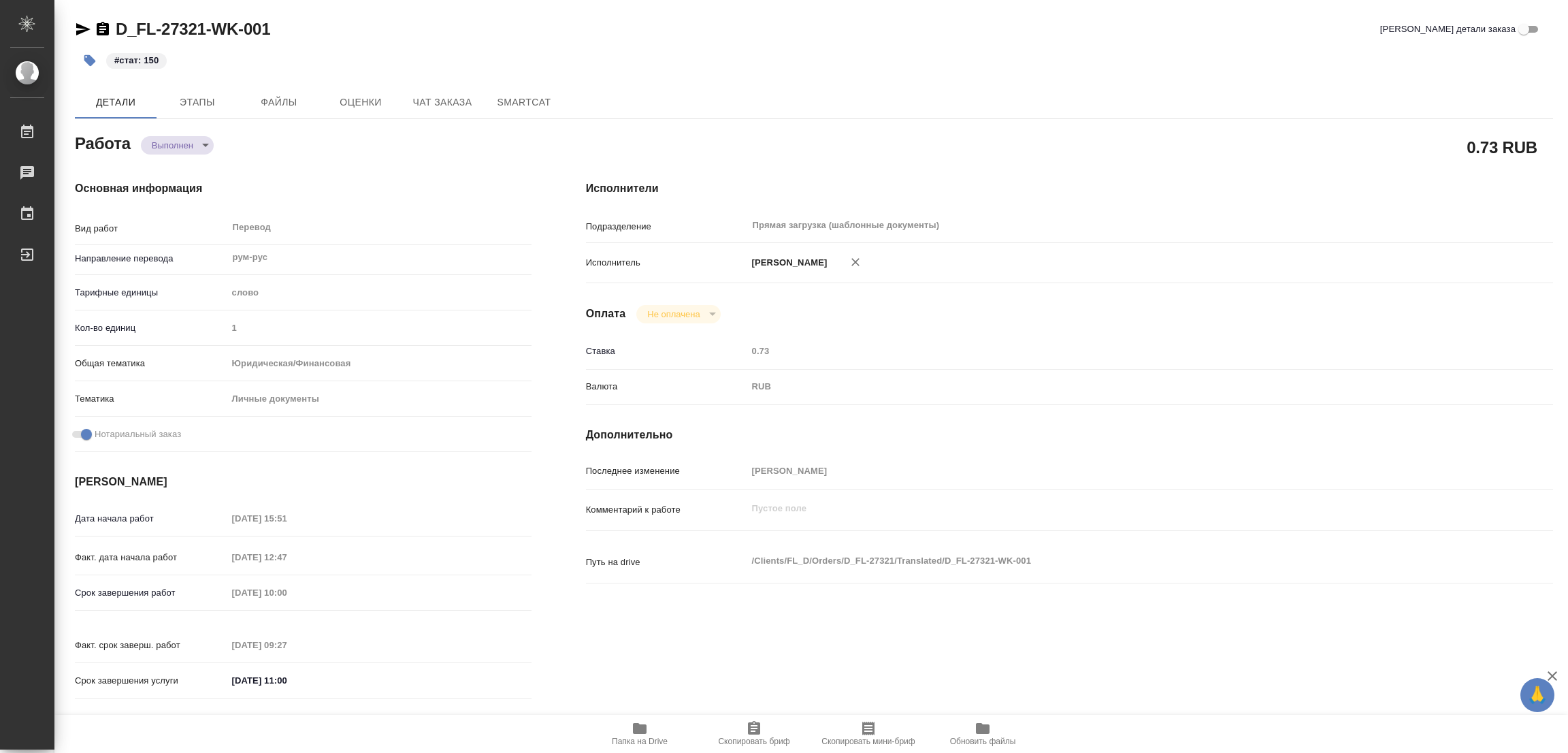
click at [1134, 65] on div "#стат: 150" at bounding box center [814, 60] width 1478 height 30
type textarea "x"
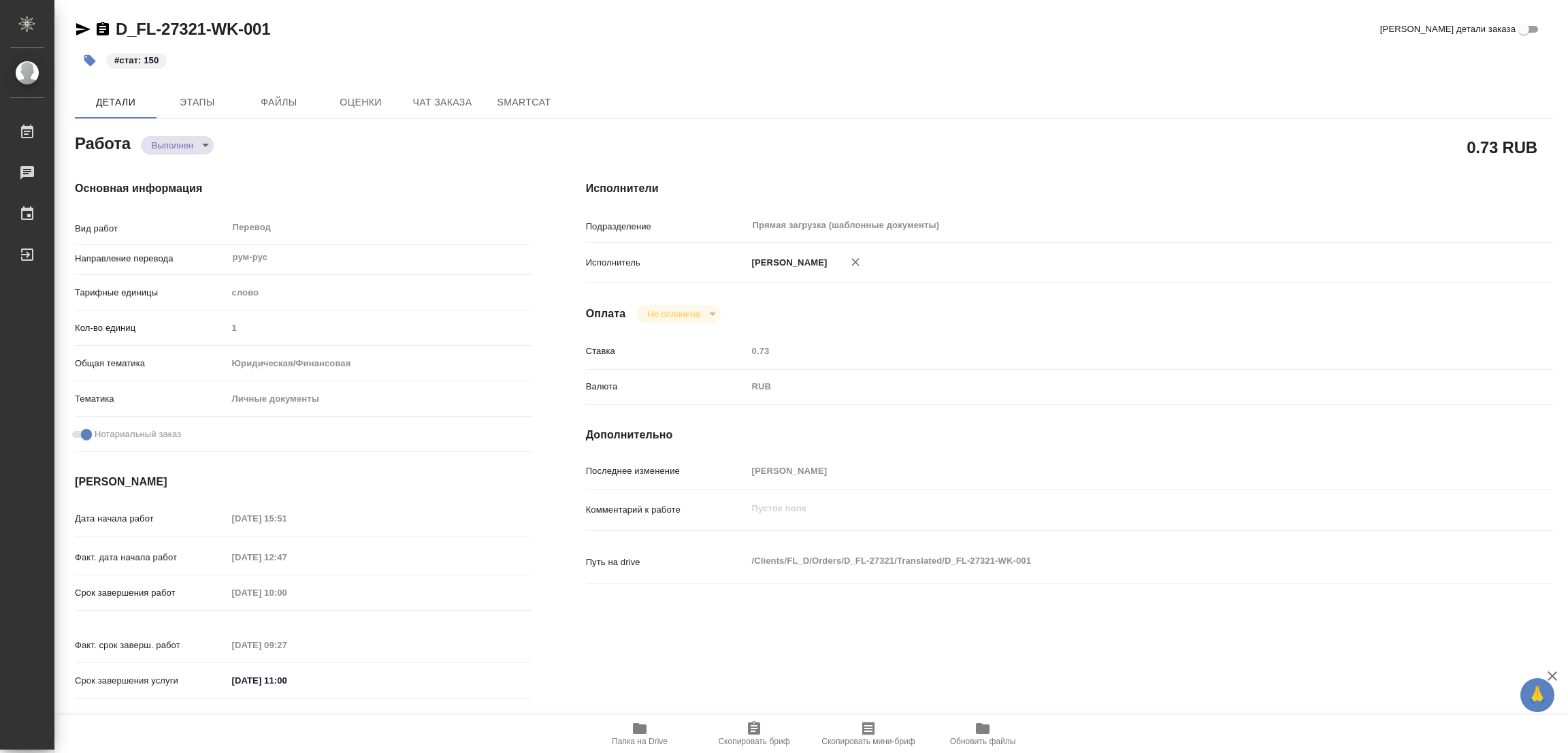
type textarea "x"
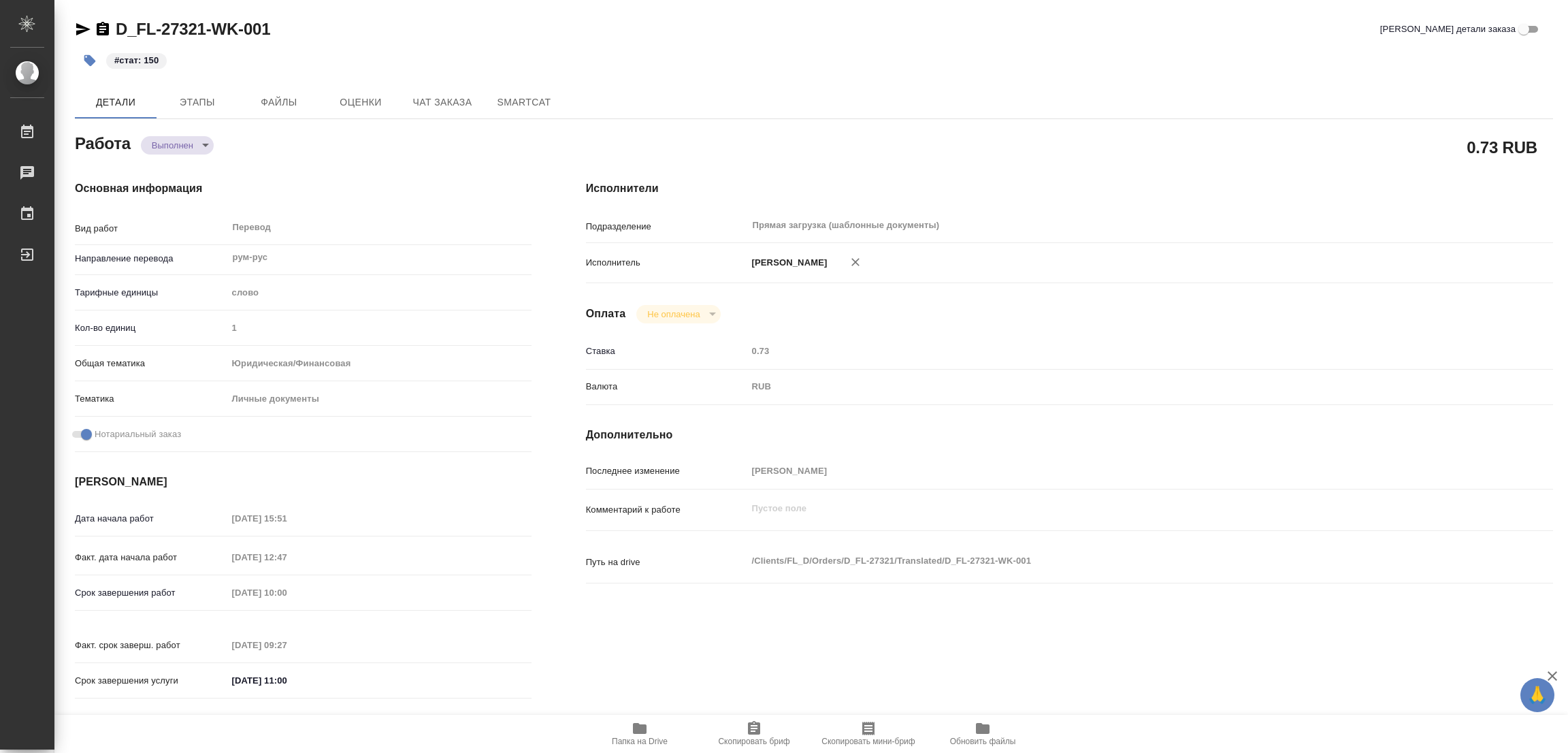
type textarea "x"
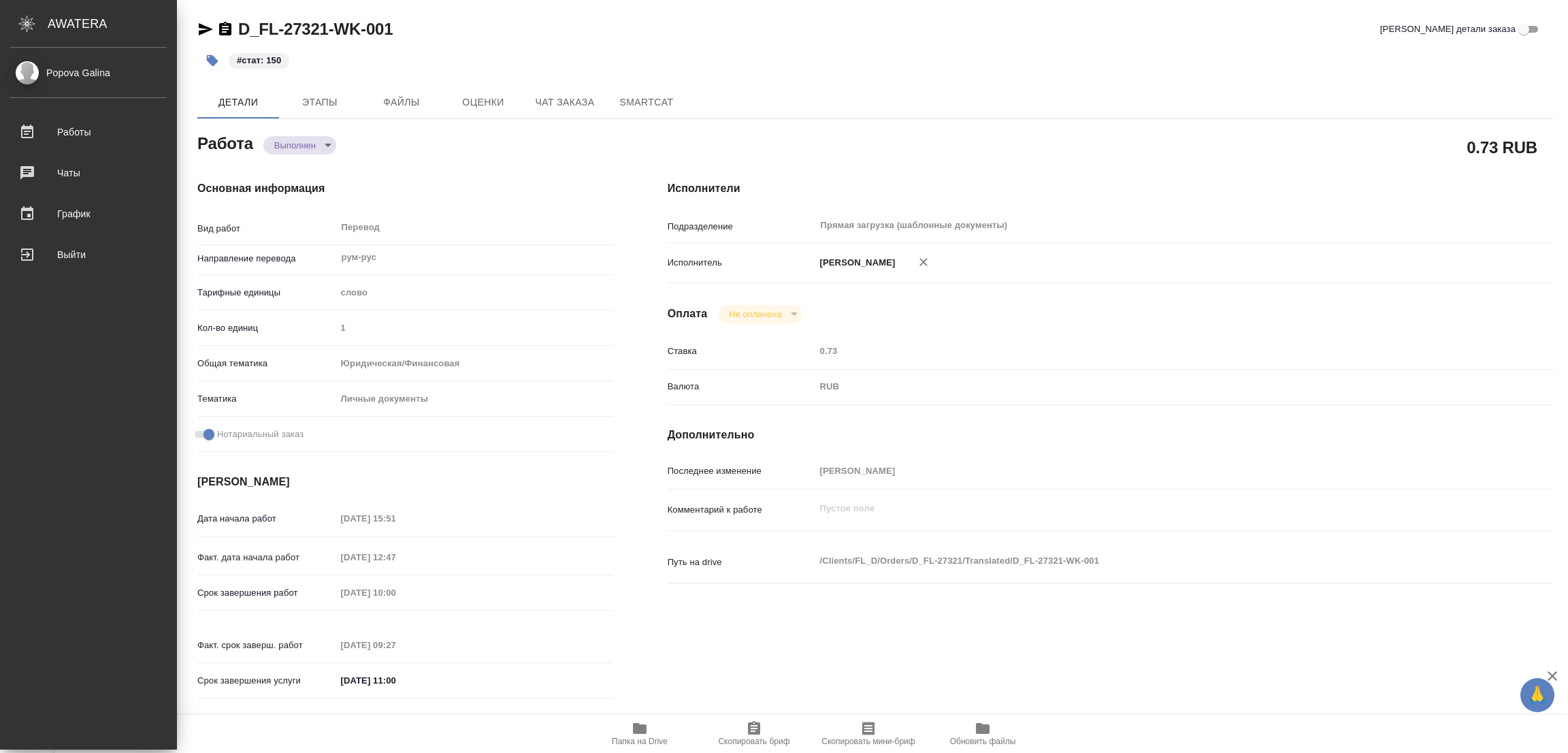
type textarea "x"
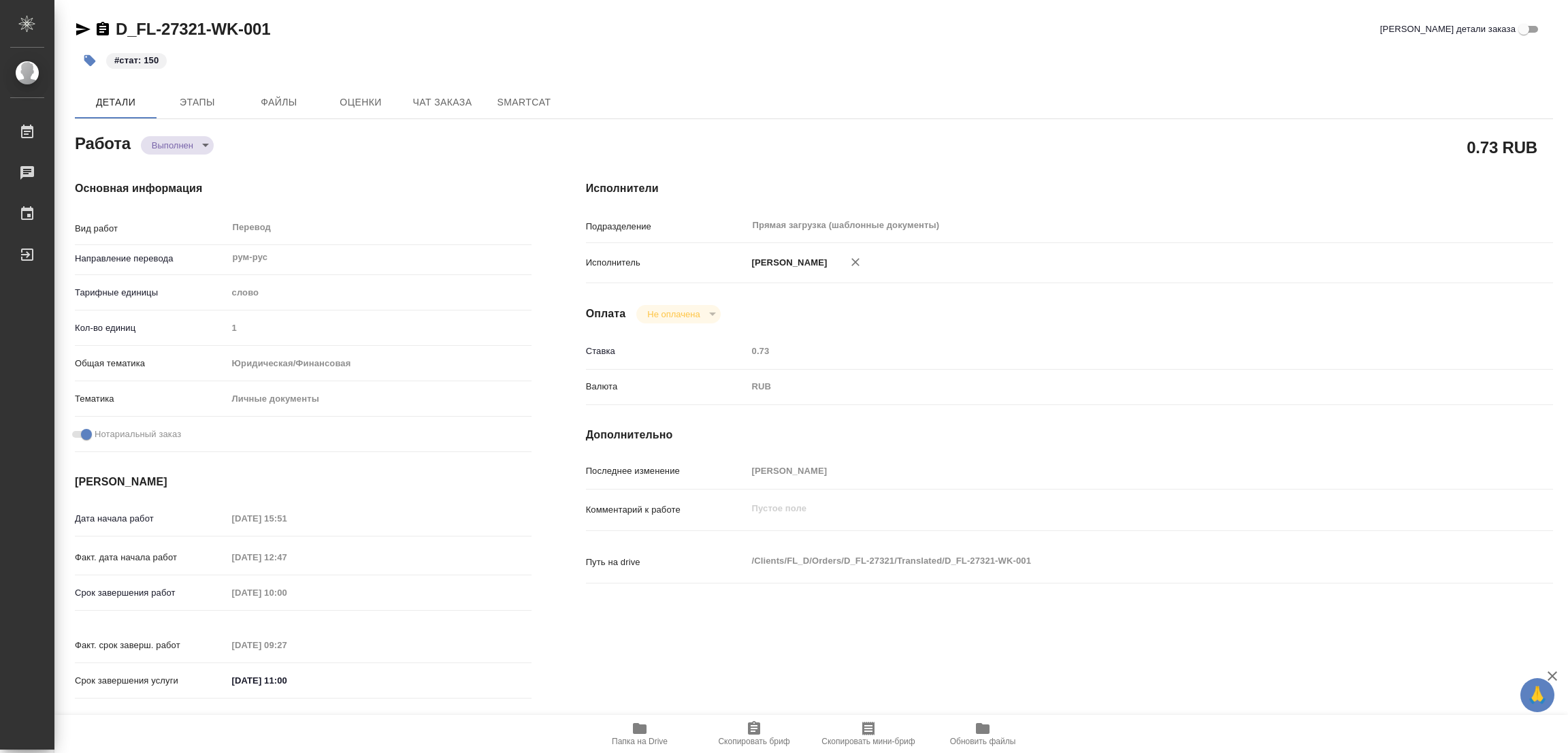
type textarea "x"
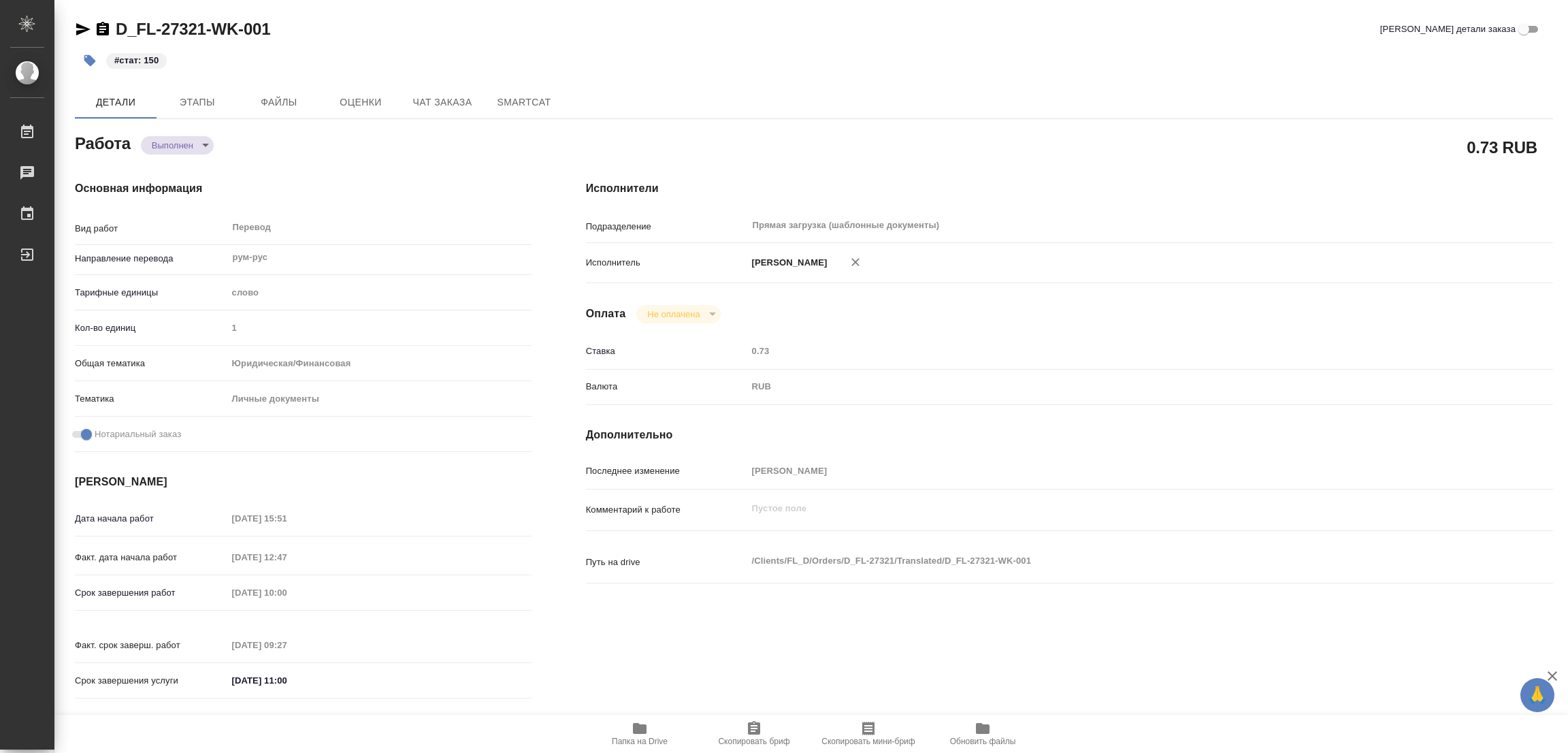
type textarea "x"
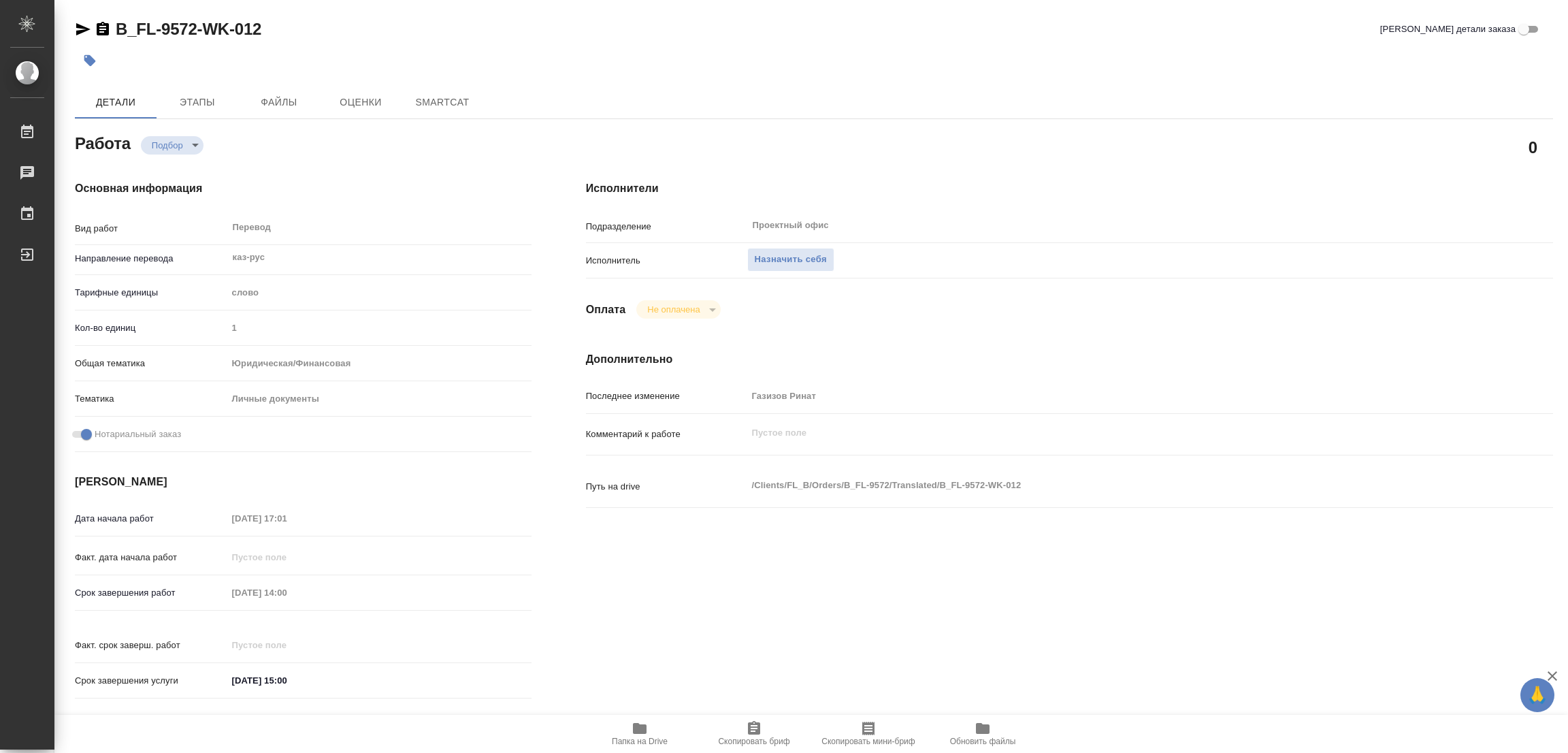
type textarea "x"
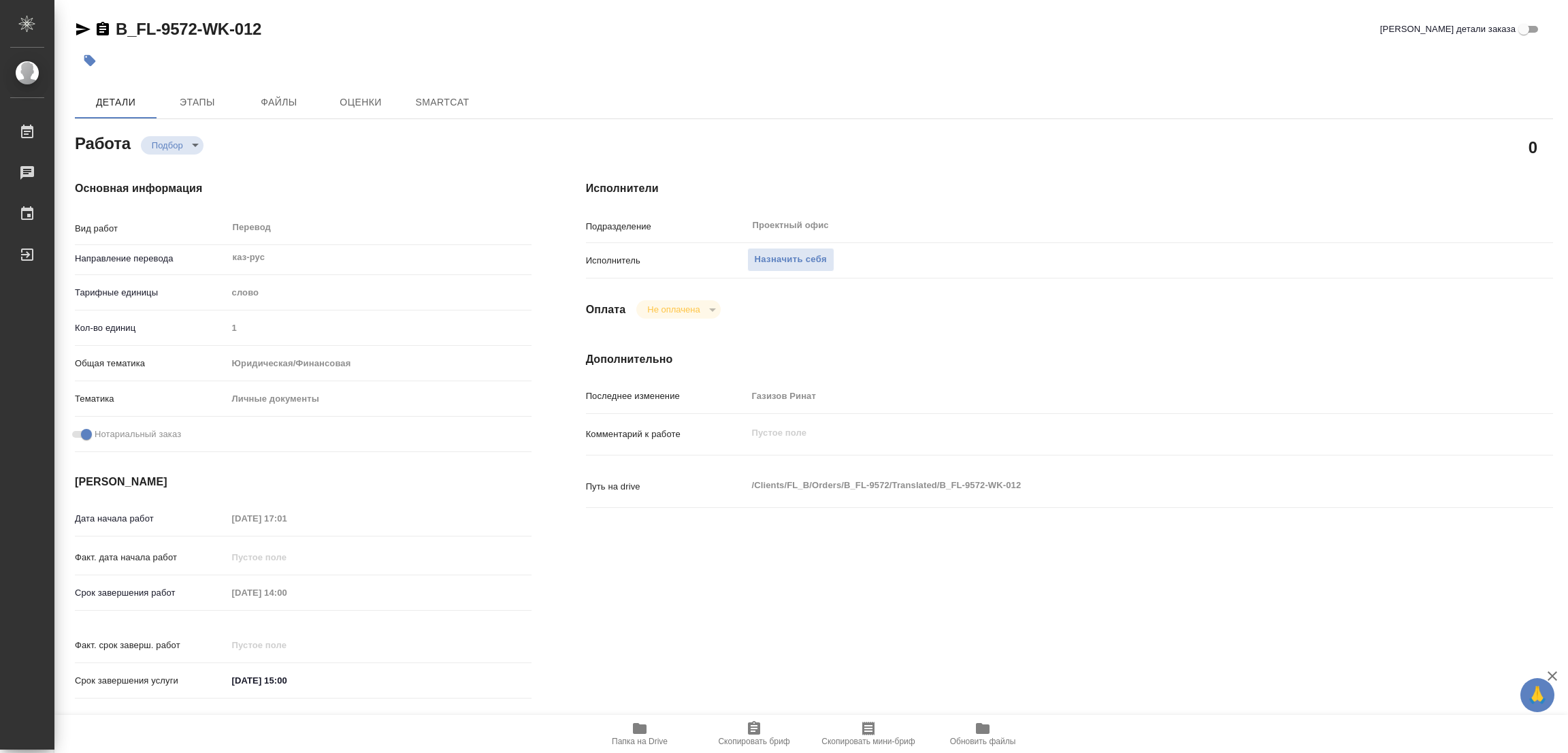
type textarea "x"
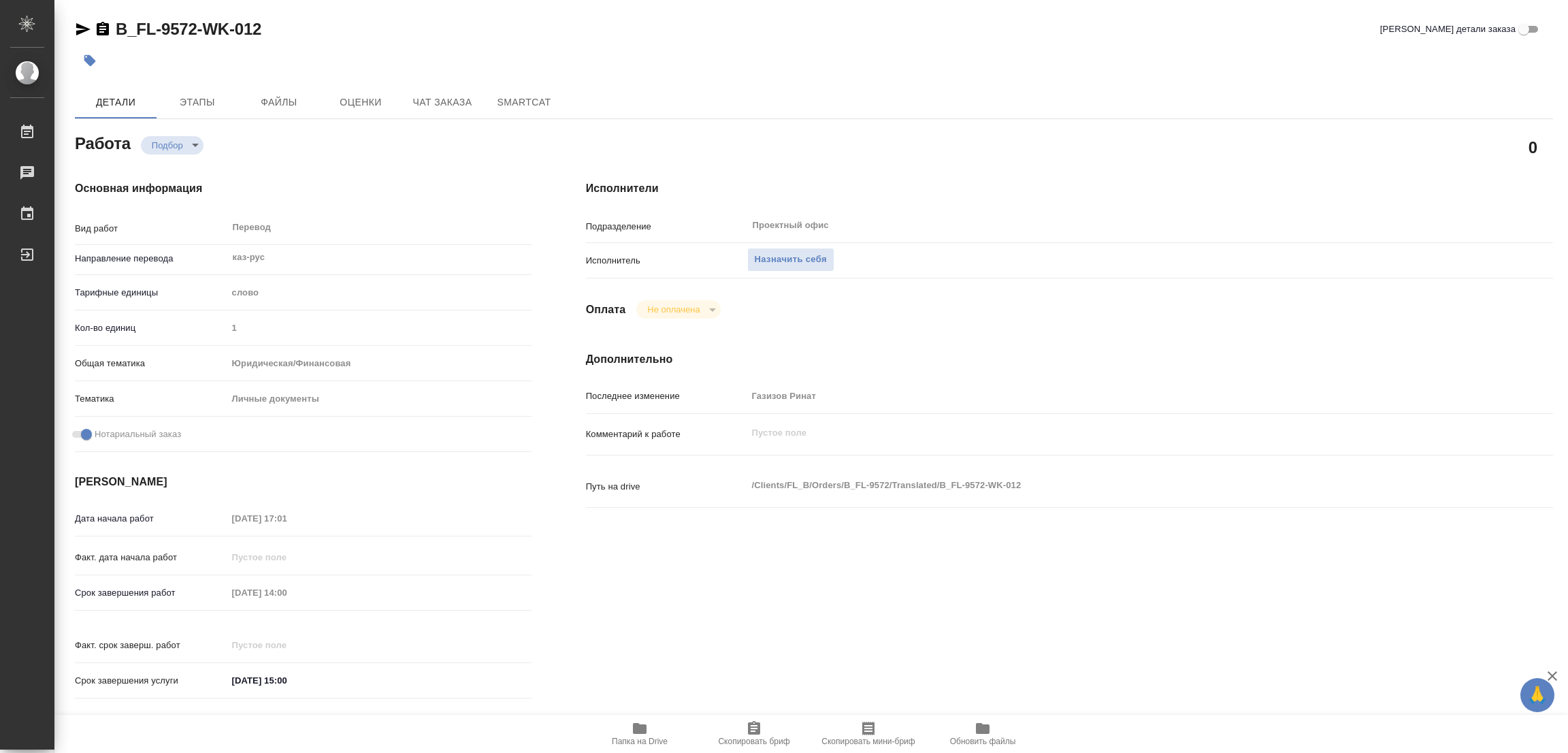
type textarea "x"
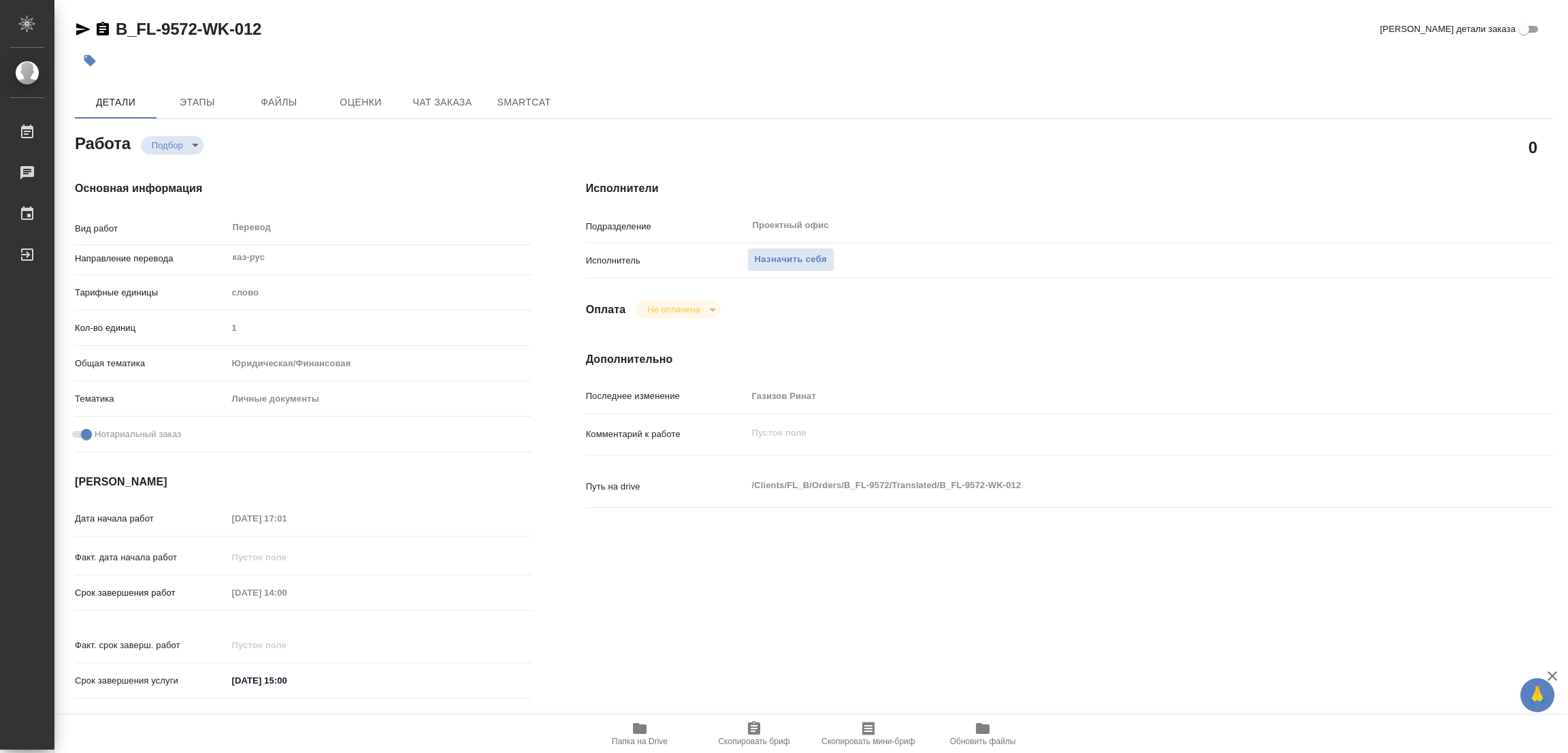
type textarea "x"
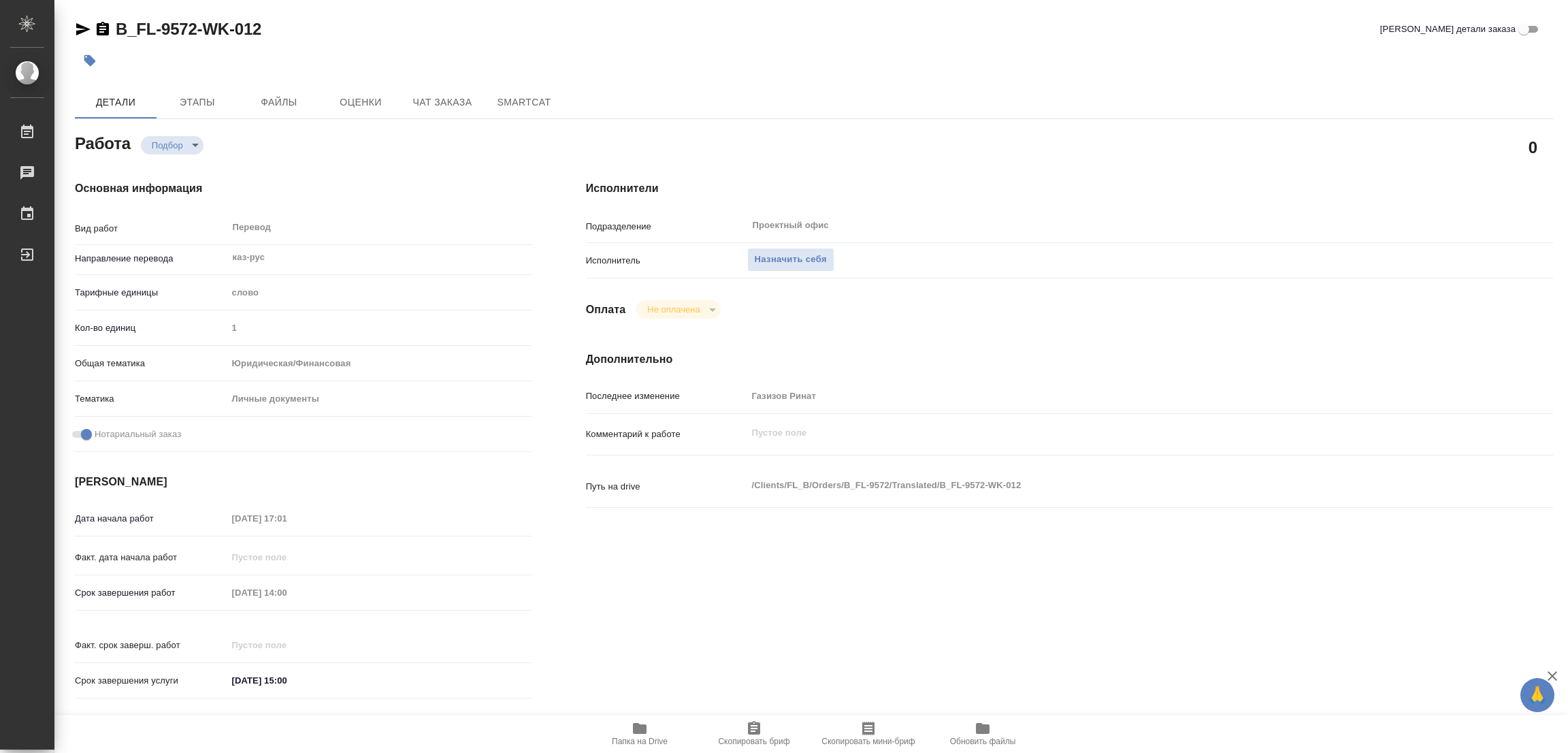
type textarea "x"
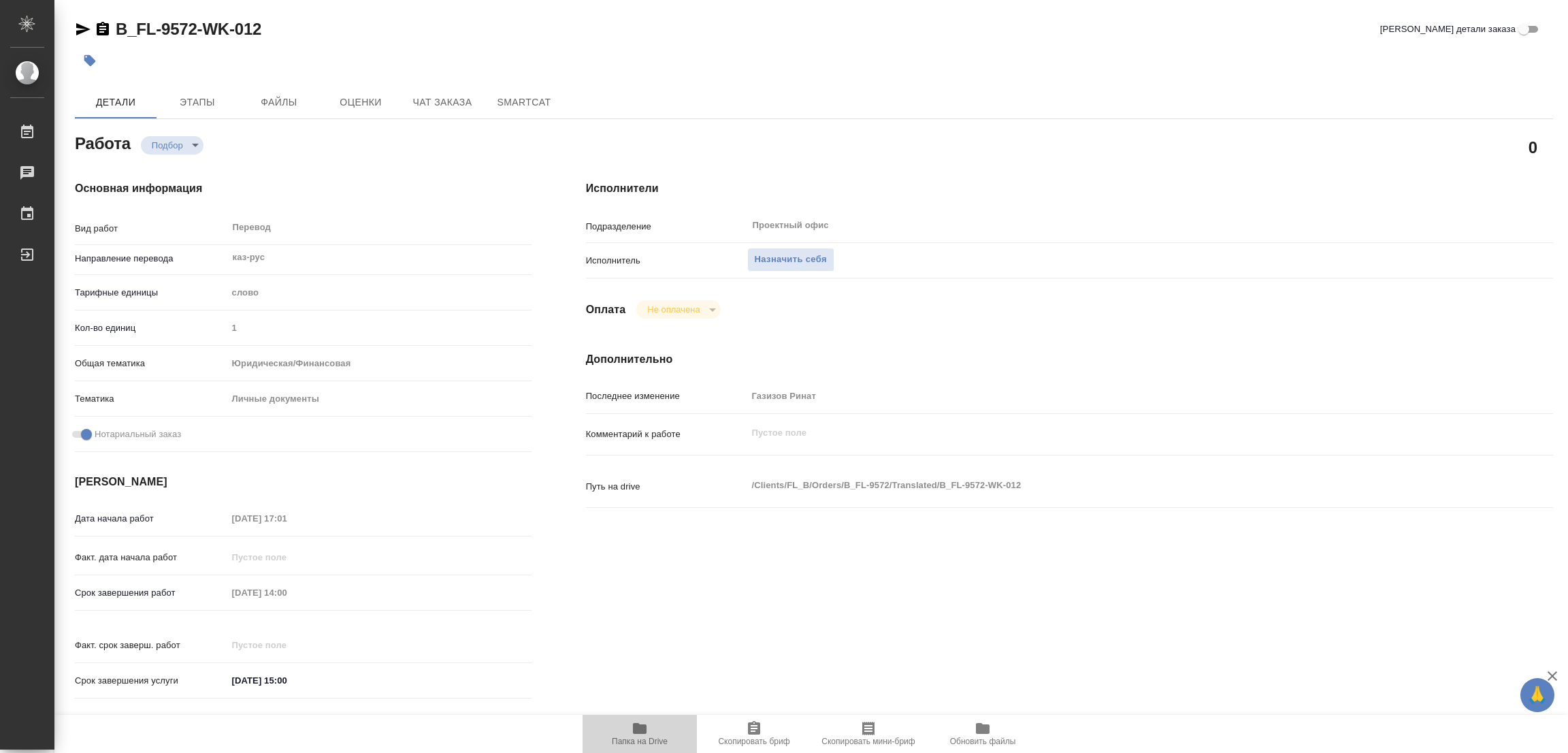
click at [641, 732] on icon "button" at bounding box center [639, 729] width 14 height 11
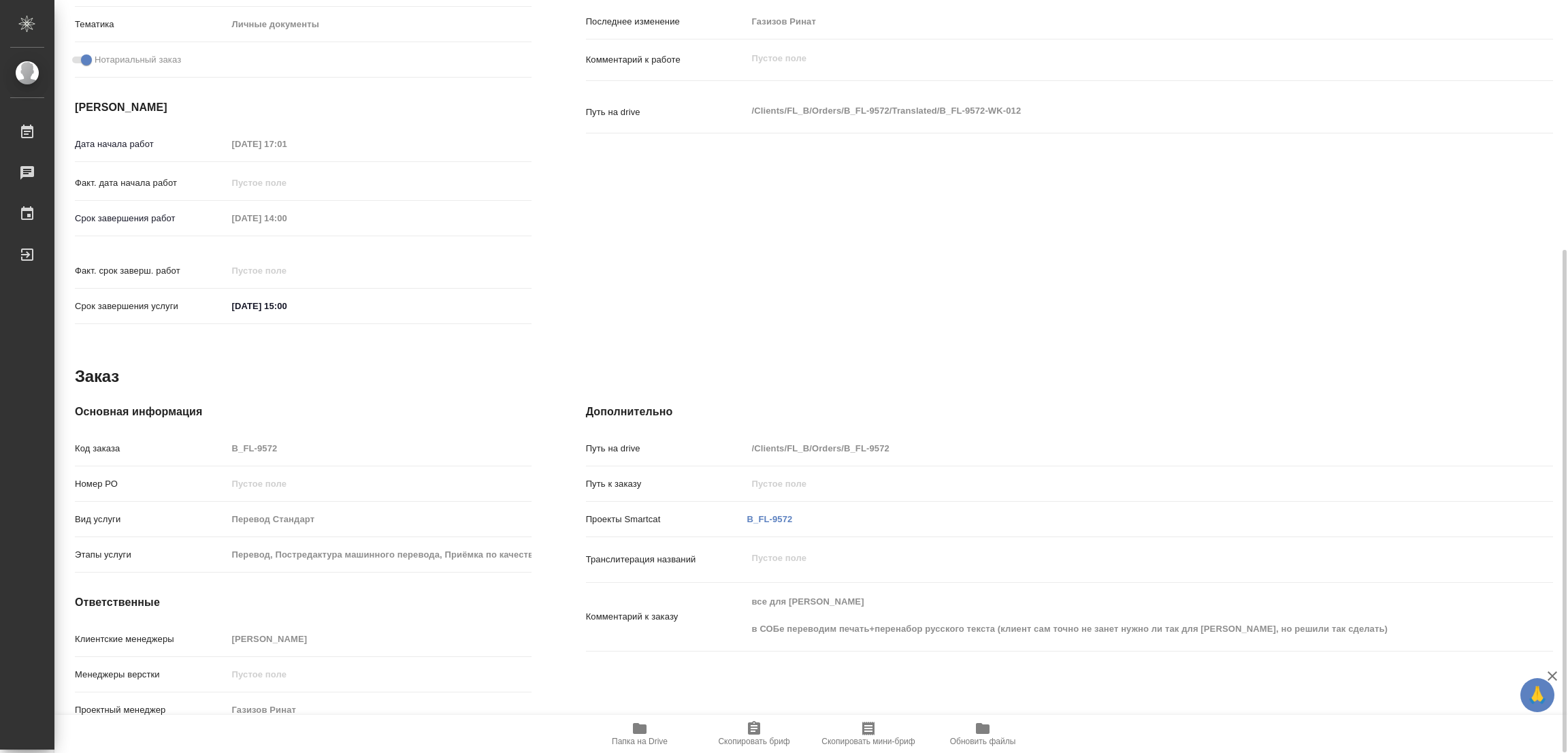
scroll to position [68, 0]
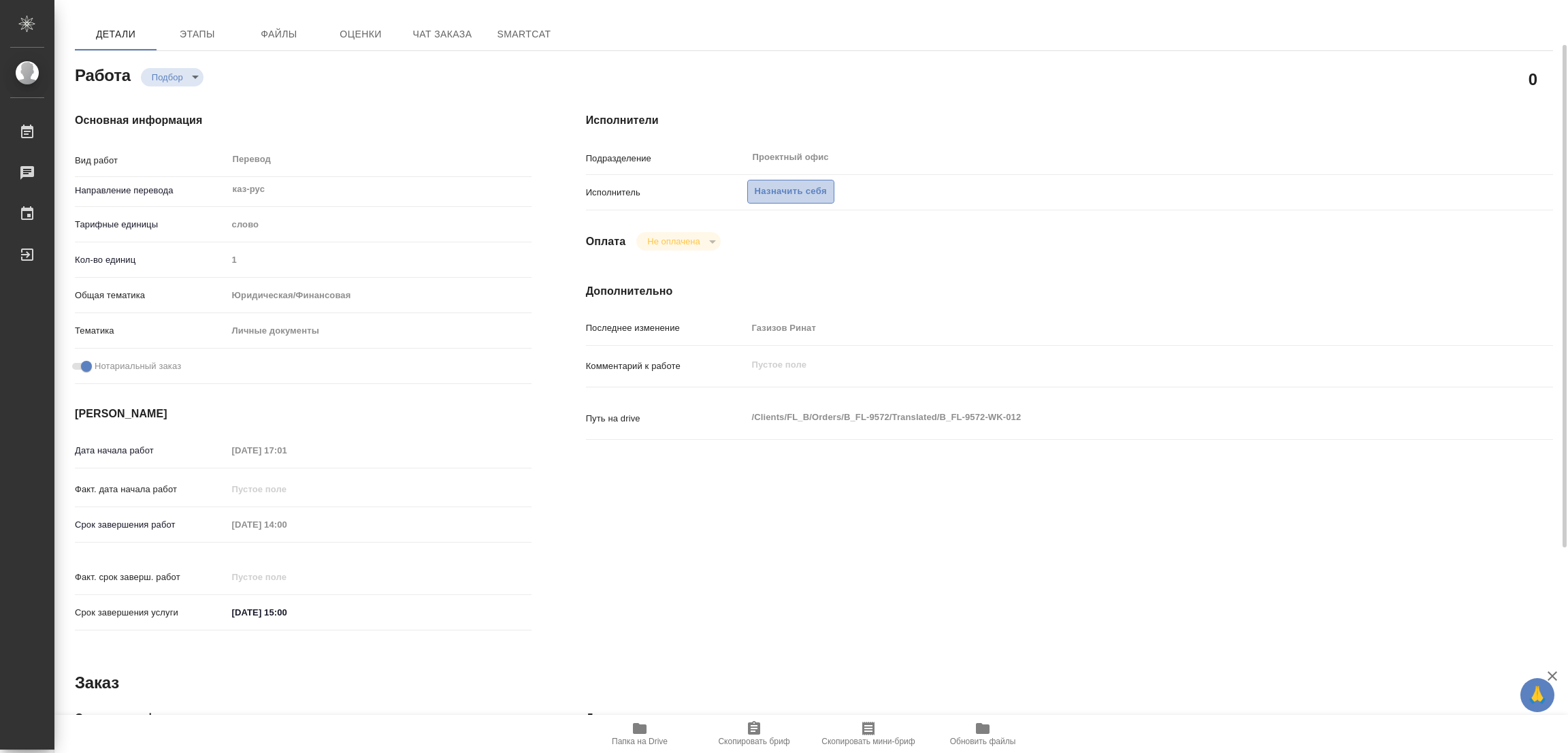
click at [805, 187] on span "Назначить себя" at bounding box center [791, 191] width 73 height 15
type textarea "x"
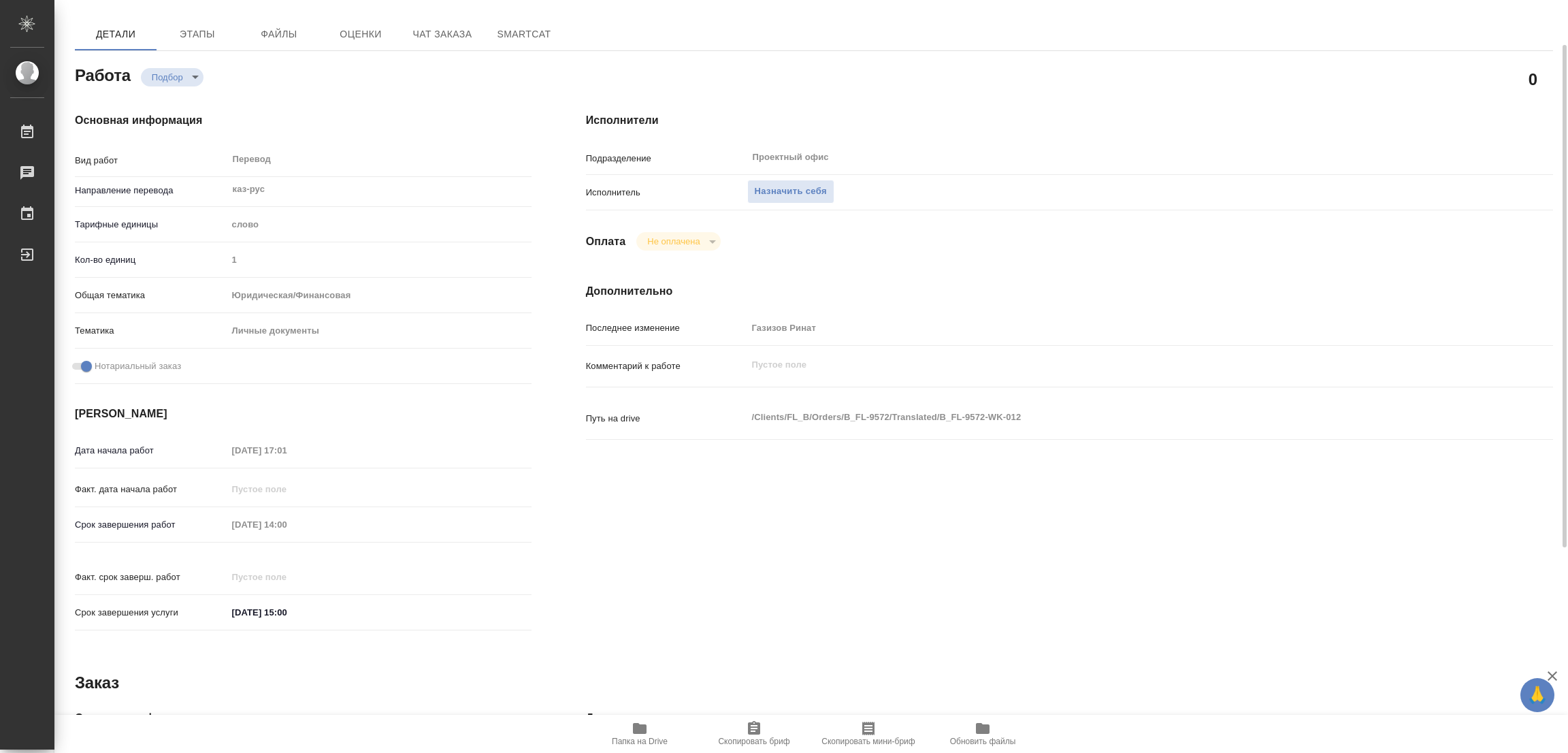
type textarea "x"
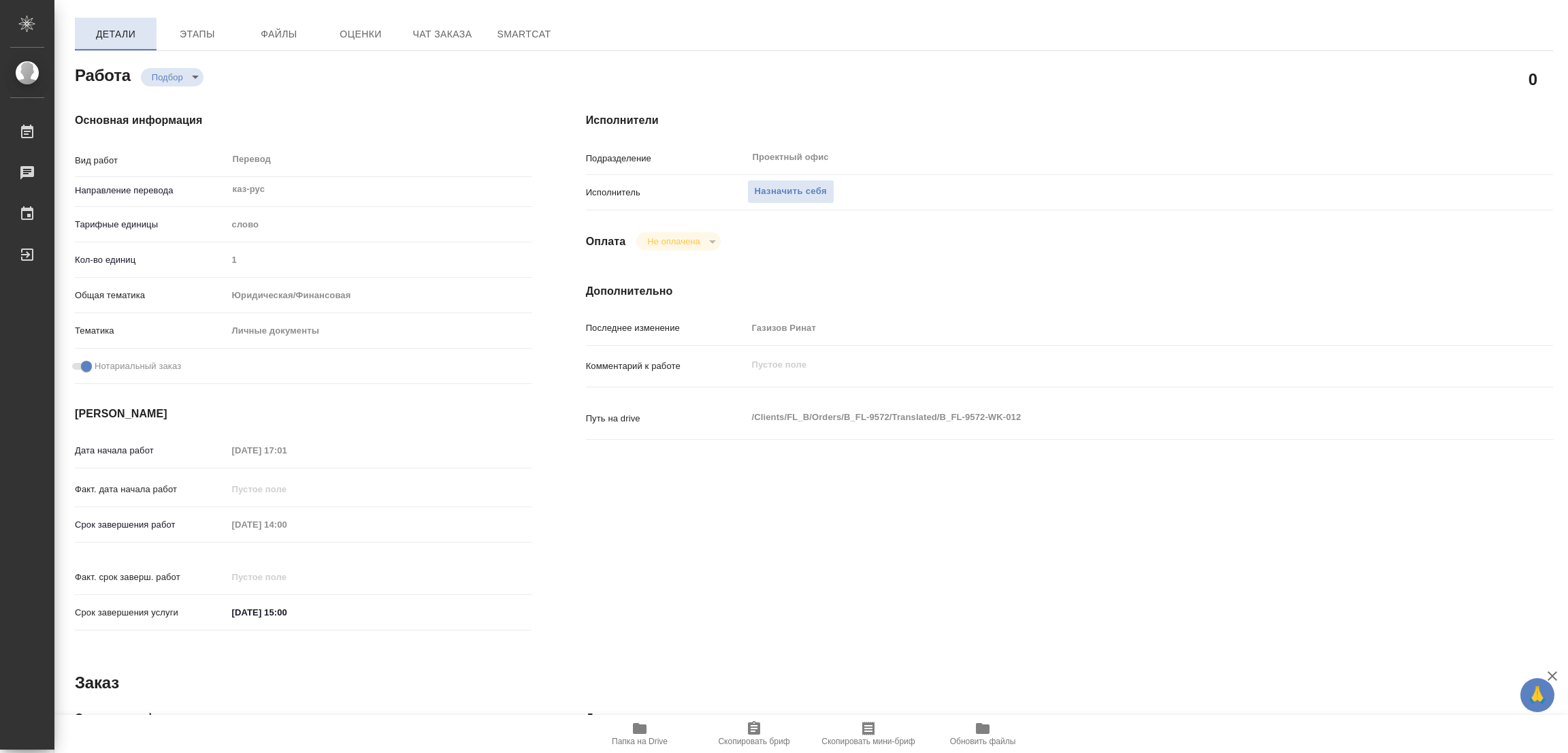
type textarea "x"
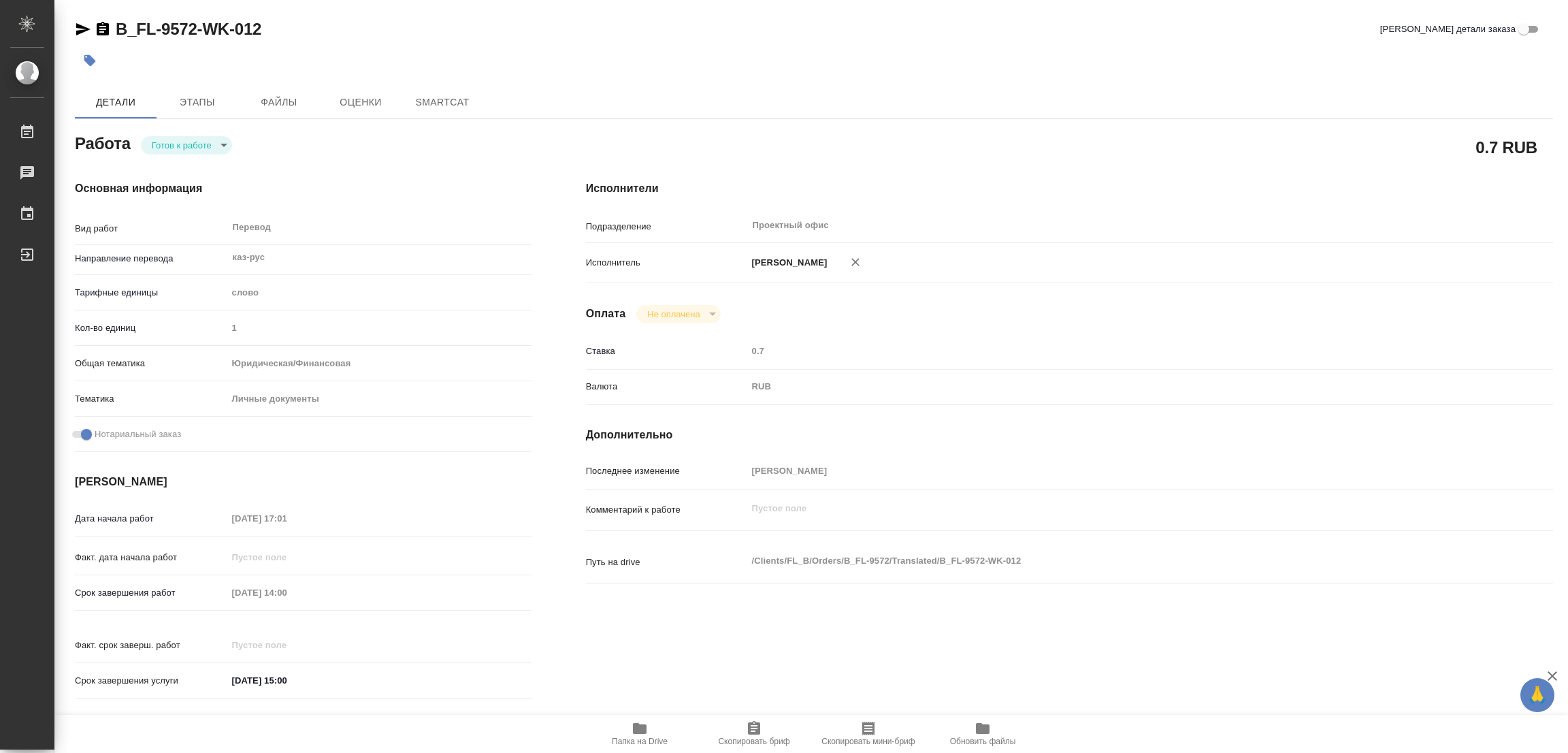
type textarea "x"
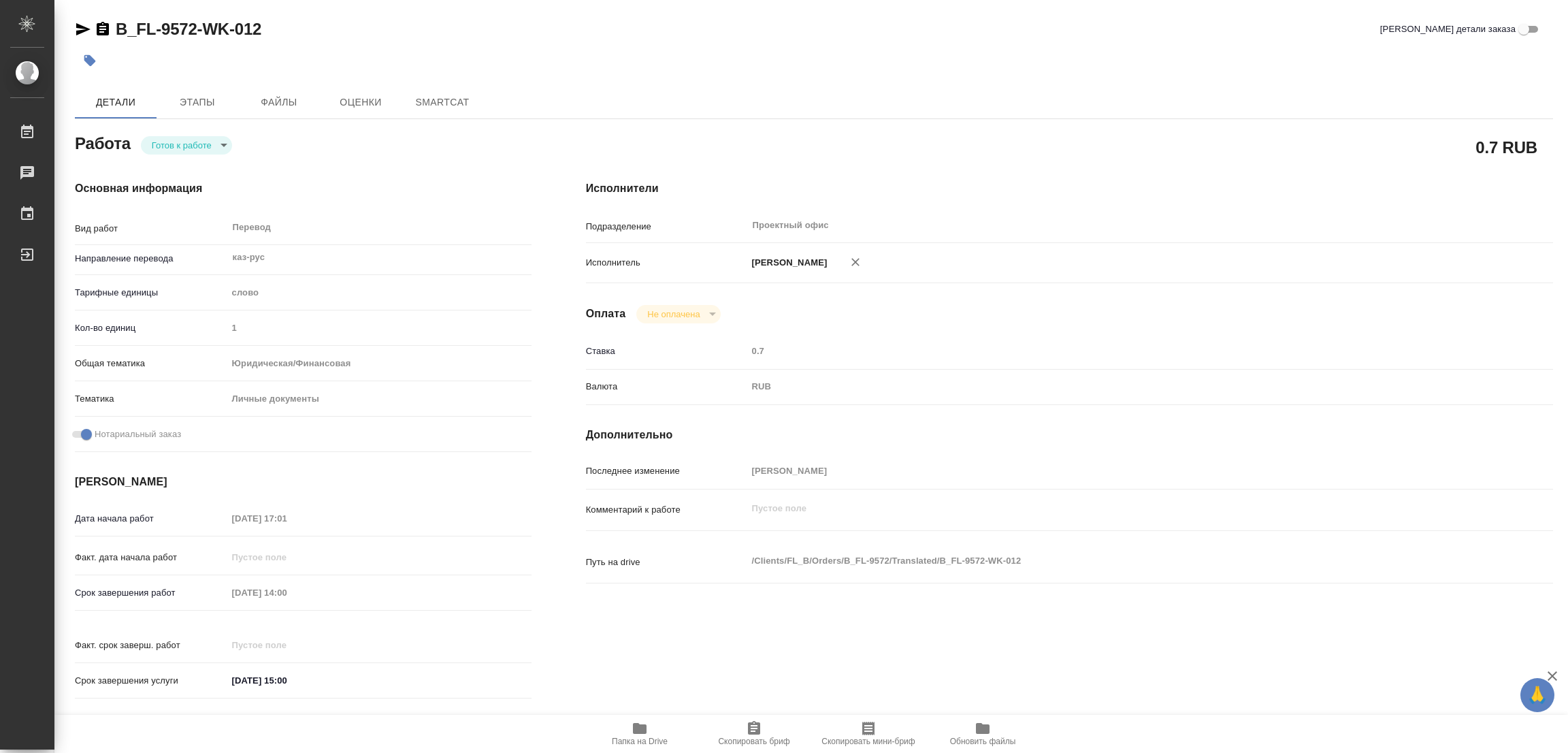
type textarea "x"
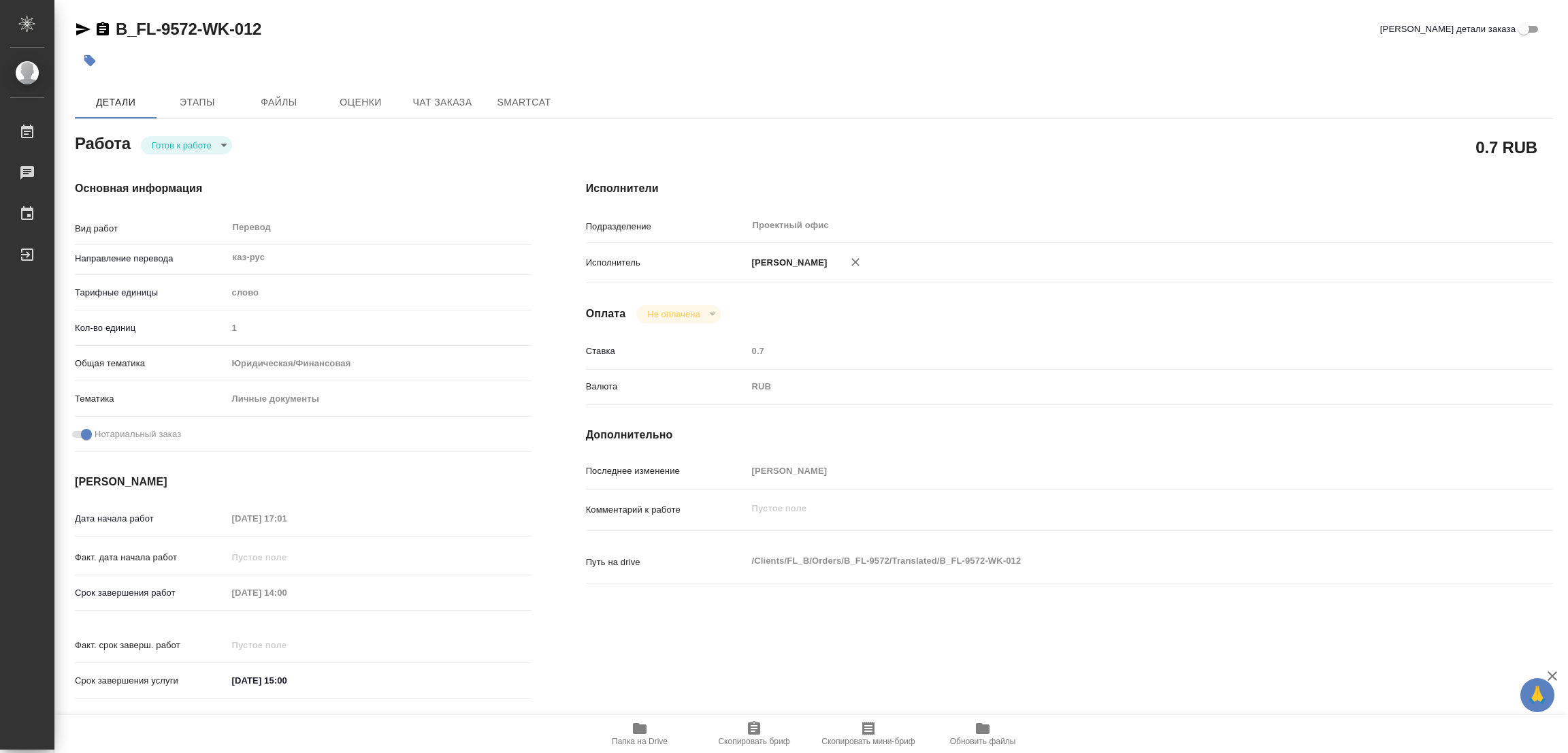
type textarea "x"
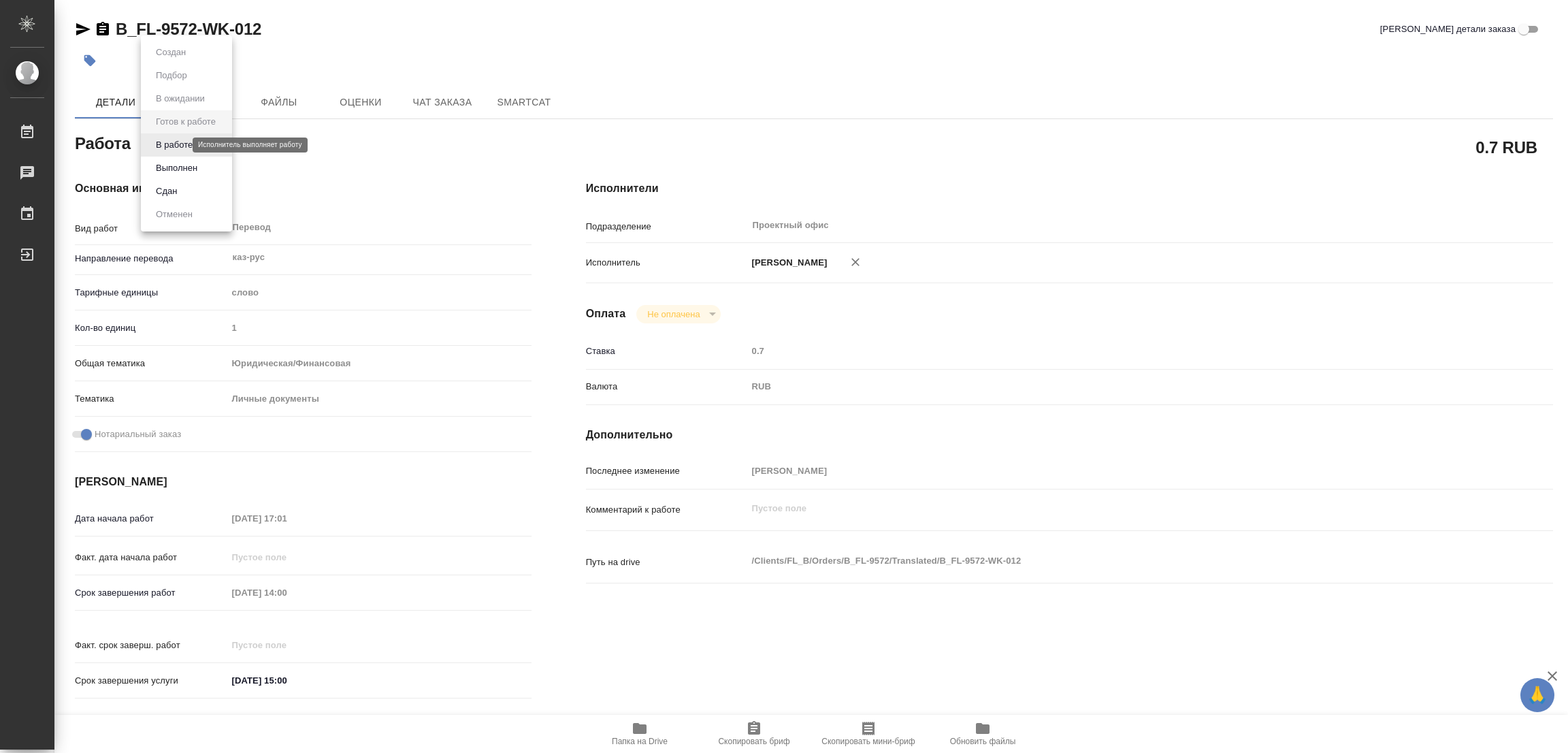
click at [182, 148] on body "🙏 .cls-1 fill:#fff; AWATERA [PERSON_NAME] Работы Чаты График Выйти B_FL-9572-WK…" at bounding box center [784, 376] width 1568 height 753
type textarea "x"
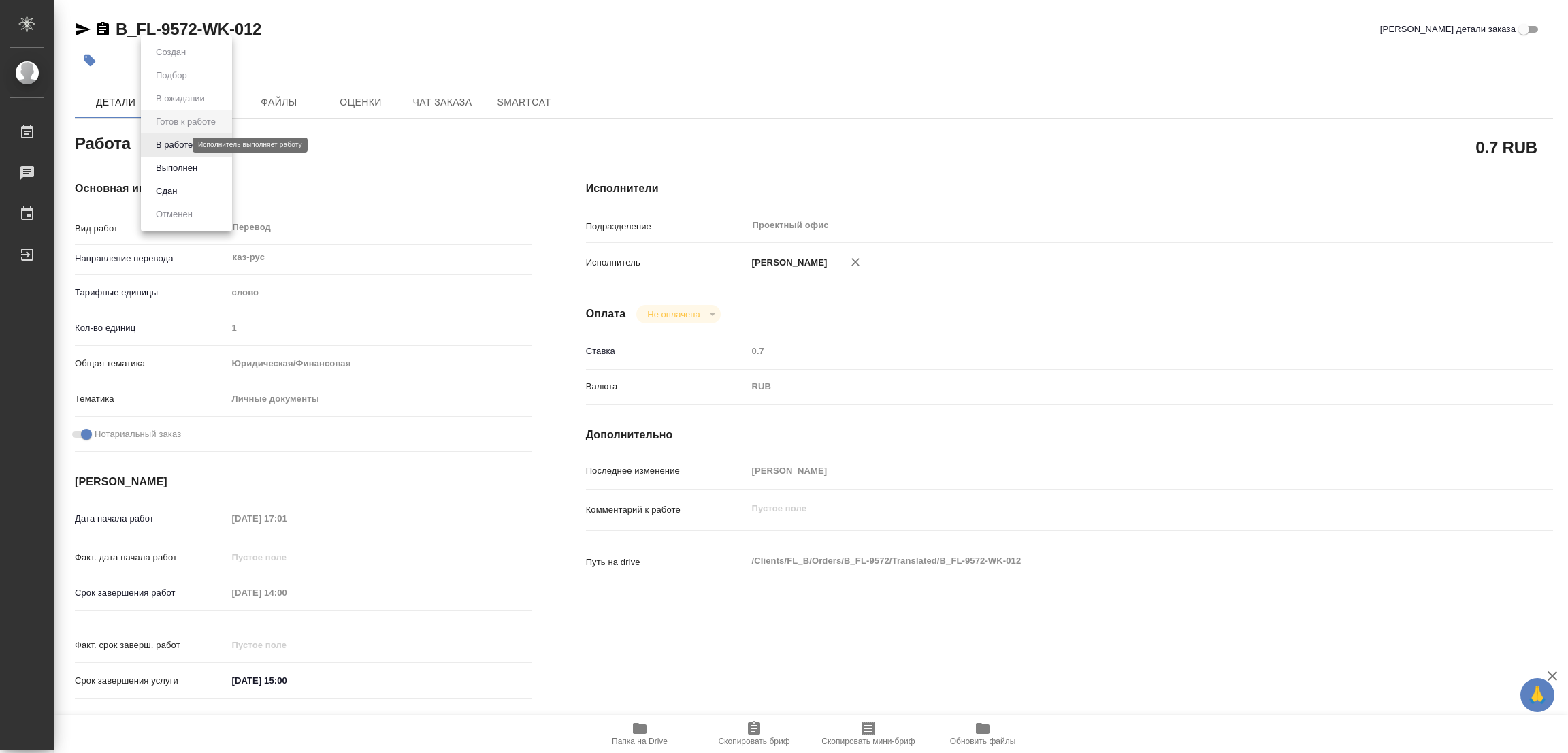
type textarea "x"
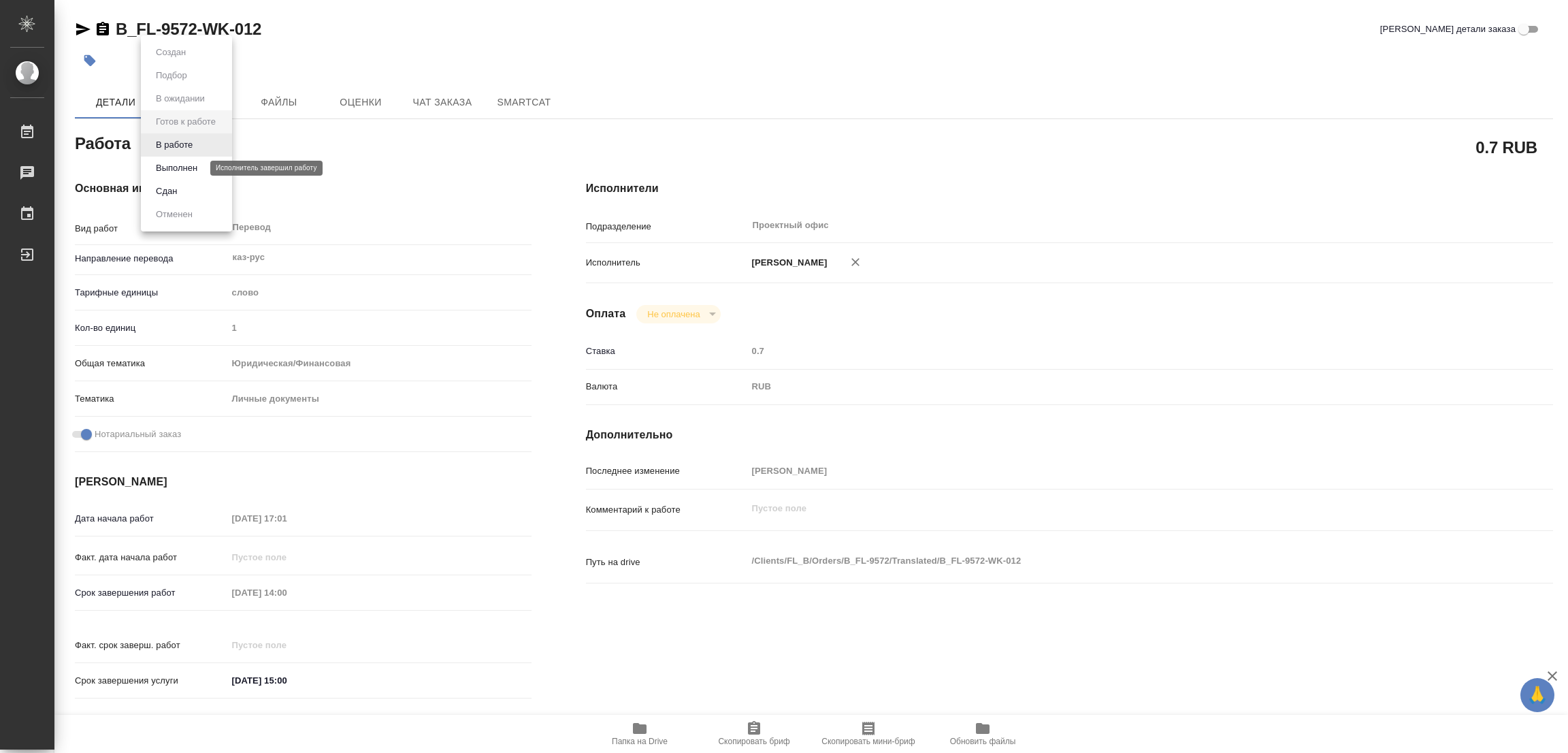
type textarea "x"
click at [174, 147] on button "В работе" at bounding box center [174, 145] width 45 height 15
type textarea "x"
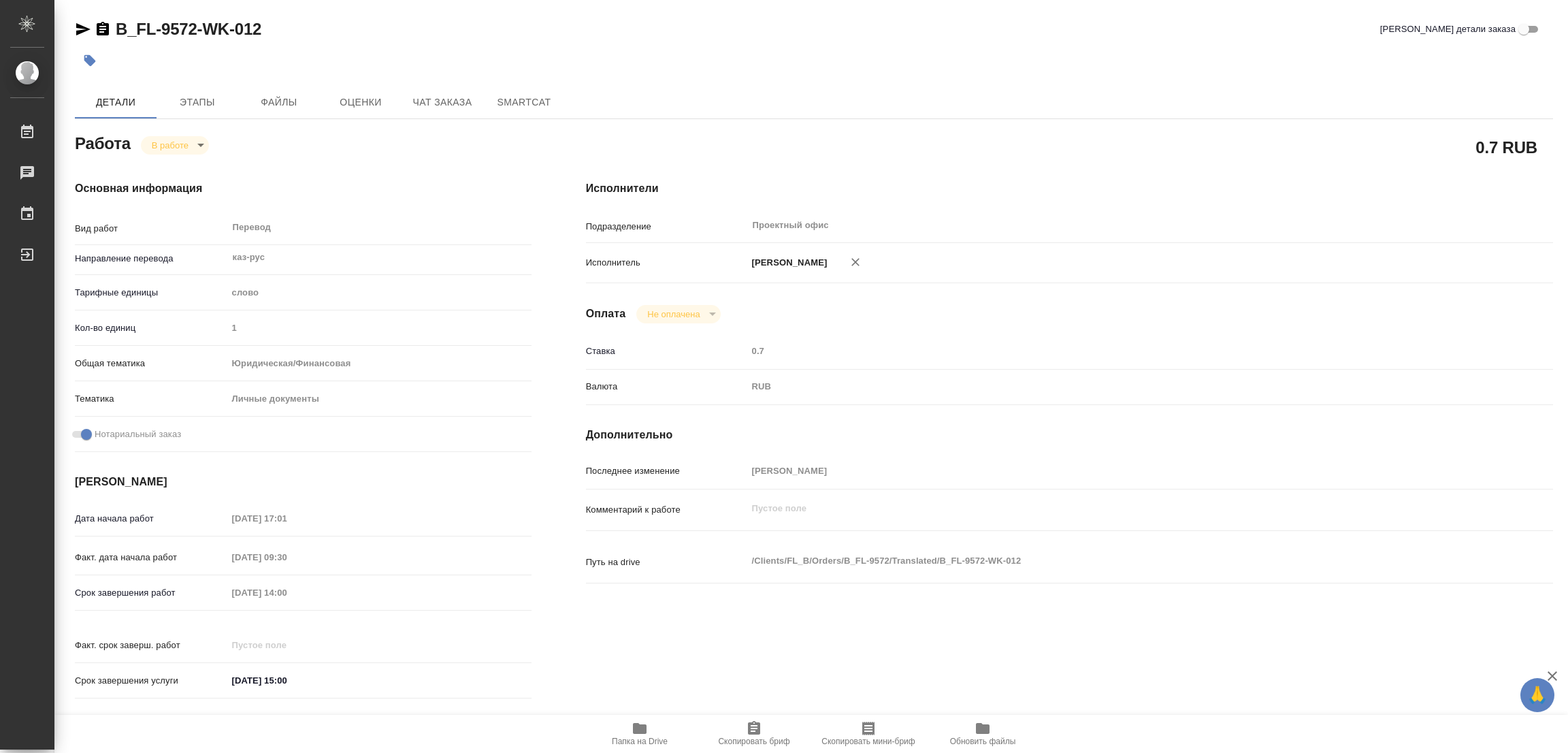
type textarea "x"
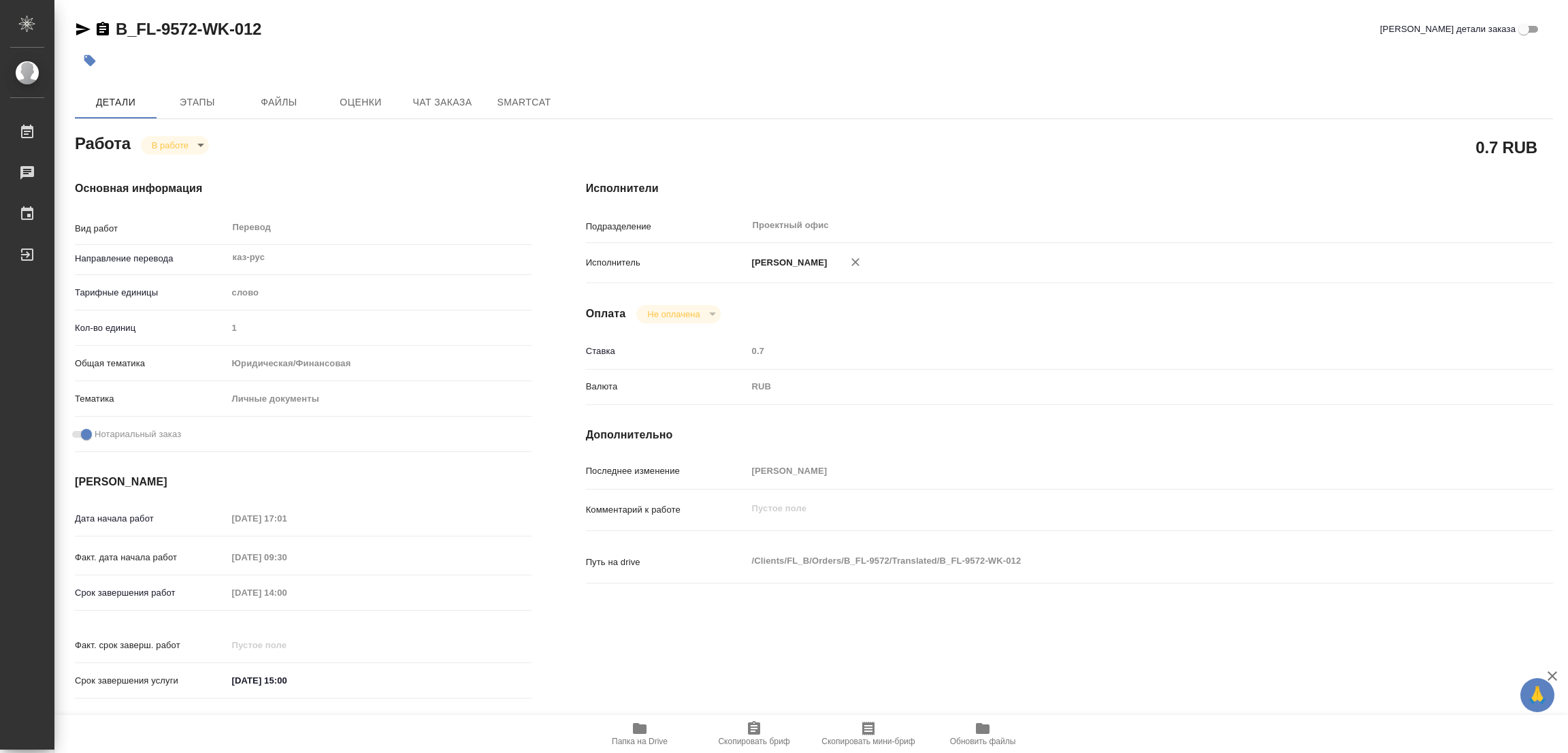
type textarea "x"
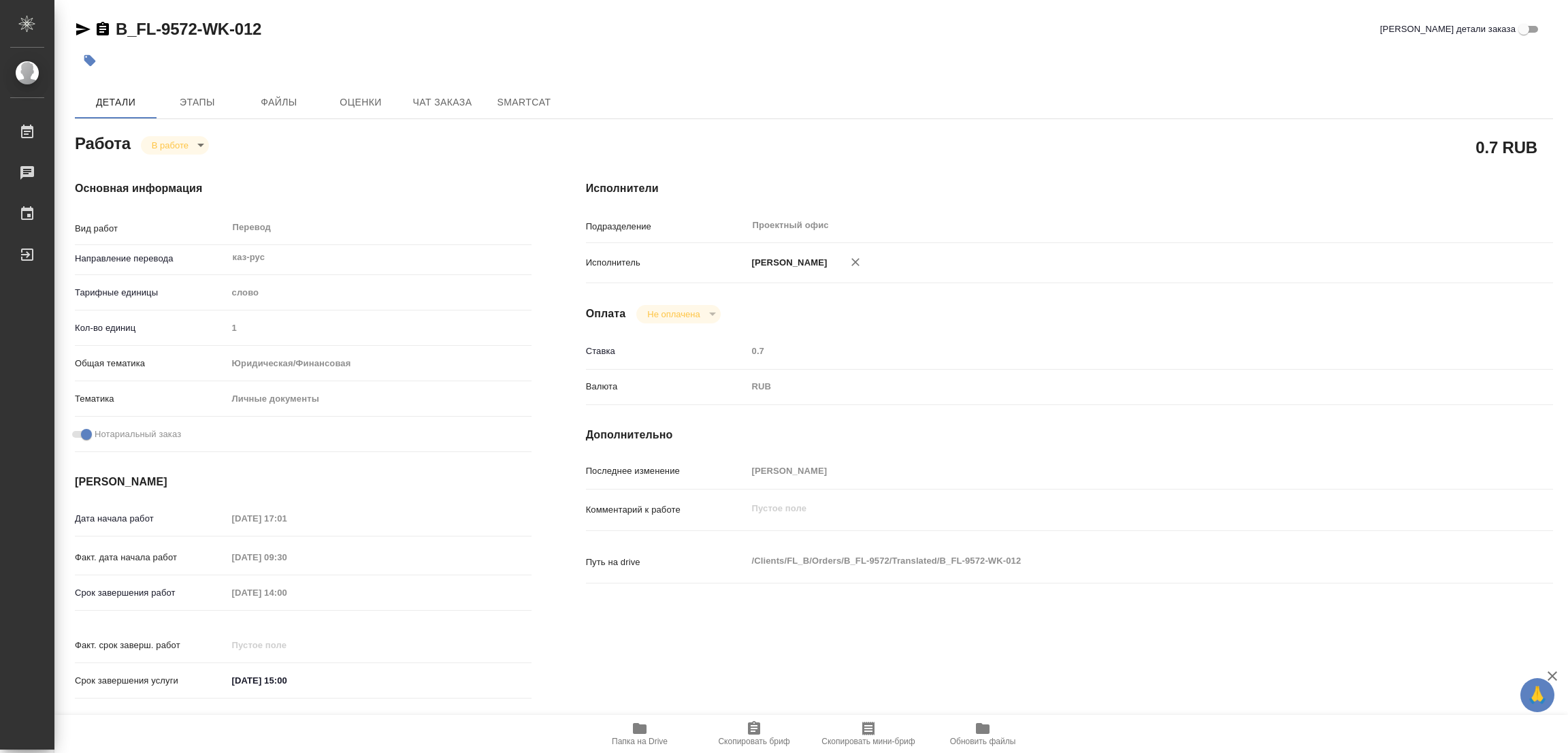
type textarea "x"
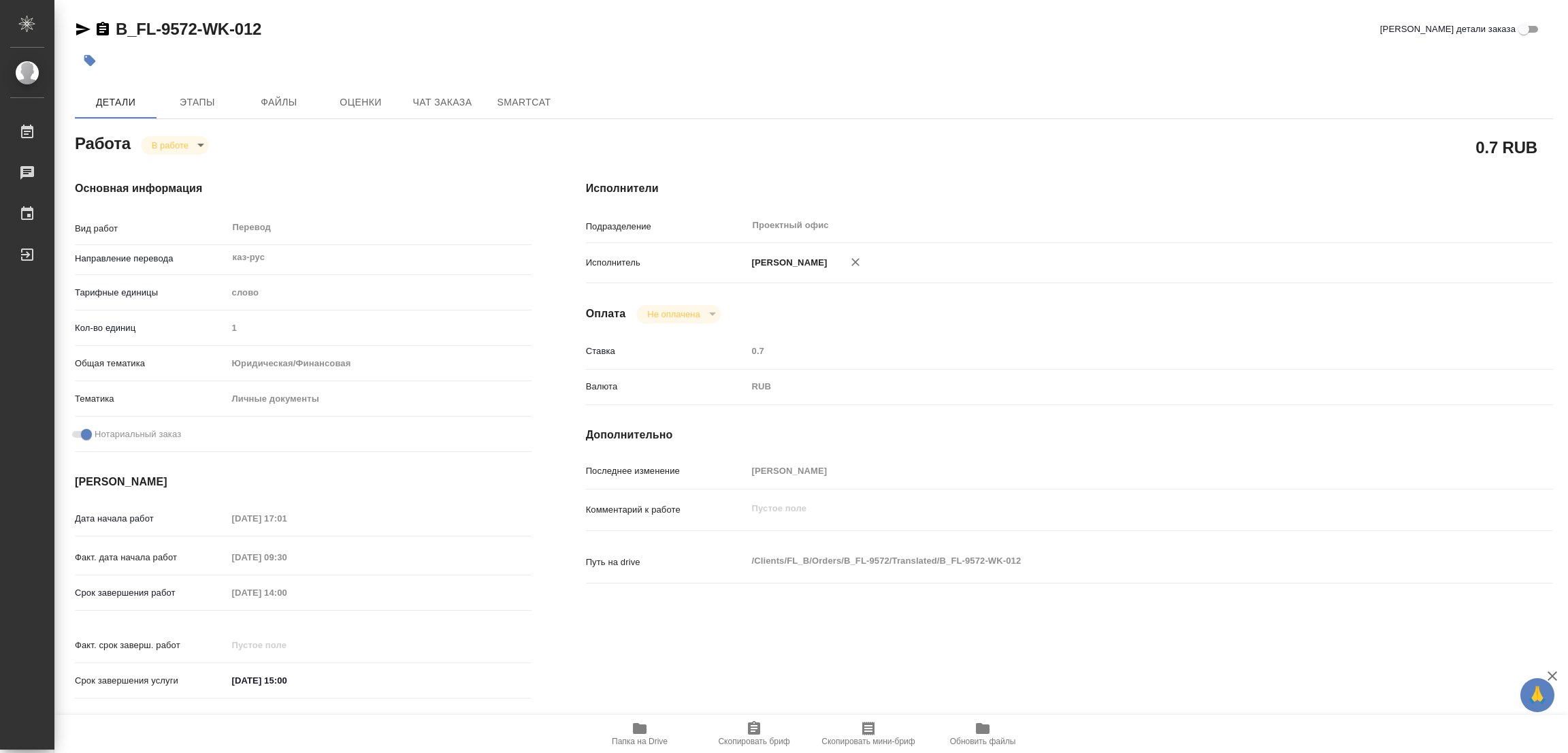
type textarea "x"
drag, startPoint x: 111, startPoint y: 10, endPoint x: 197, endPoint y: 25, distance: 87.3
click at [197, 25] on div "B_FL-9572-WK-012 Кратко детали заказа Детали Этапы Файлы Оценки Чат заказа Smar…" at bounding box center [814, 571] width 1493 height 1142
copy link "B_FL-9572"
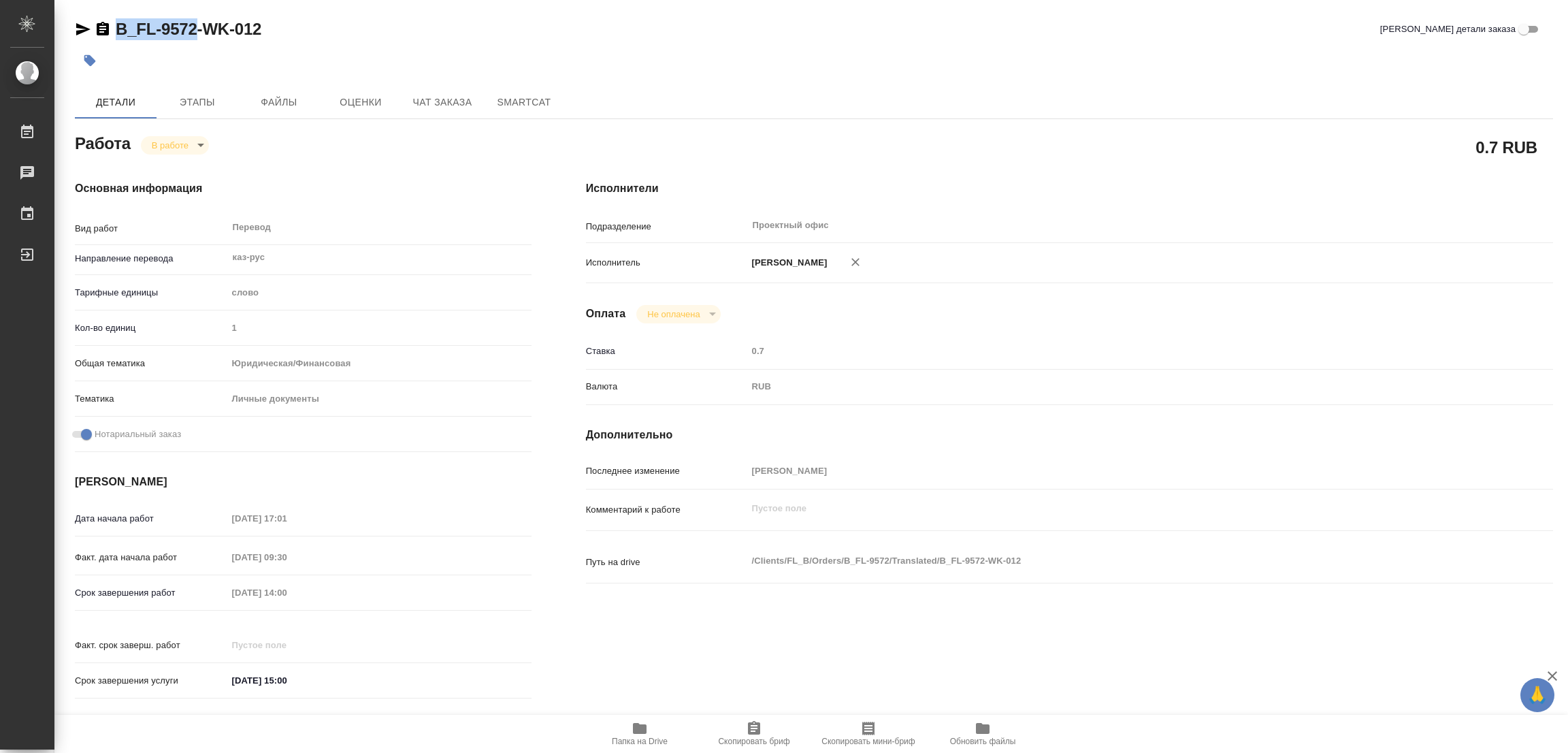
copy link "B_FL-9572"
click at [767, 723] on span "Скопировать бриф" at bounding box center [754, 733] width 98 height 26
copy link "B_FL-9572"
click at [1020, 37] on div "B_FL-9572-WK-012 Кратко детали заказа" at bounding box center [814, 29] width 1478 height 22
type textarea "x"
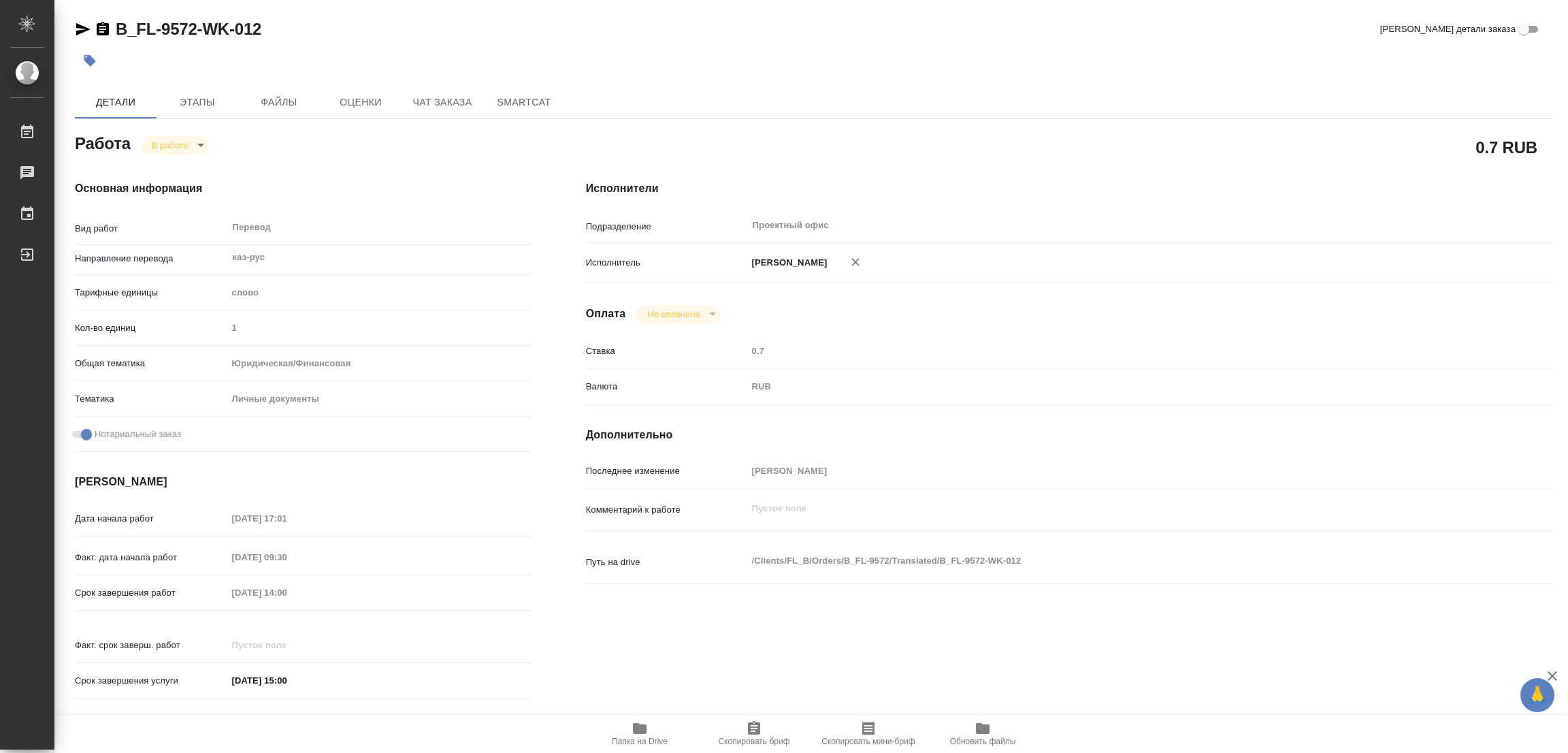
type textarea "x"
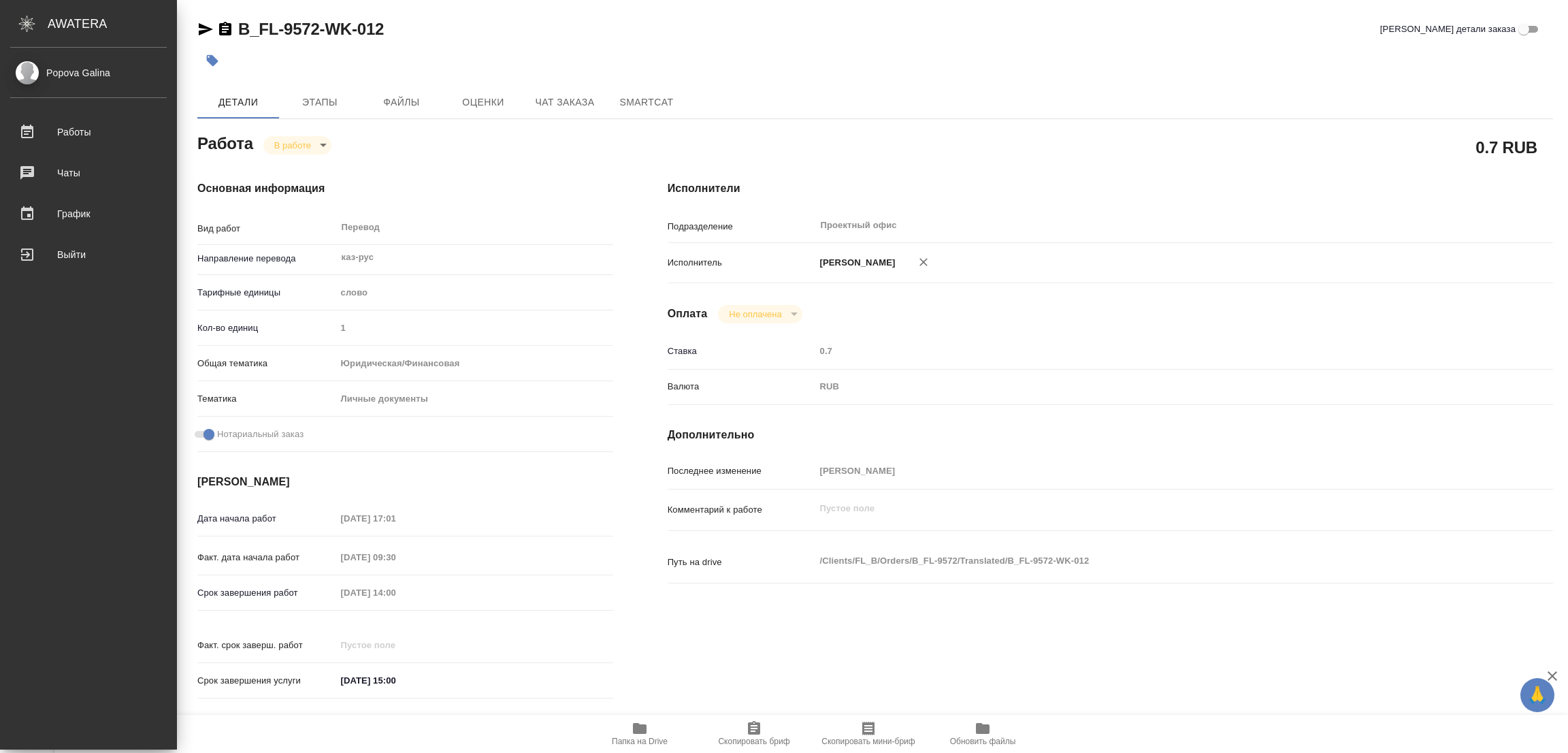
type textarea "x"
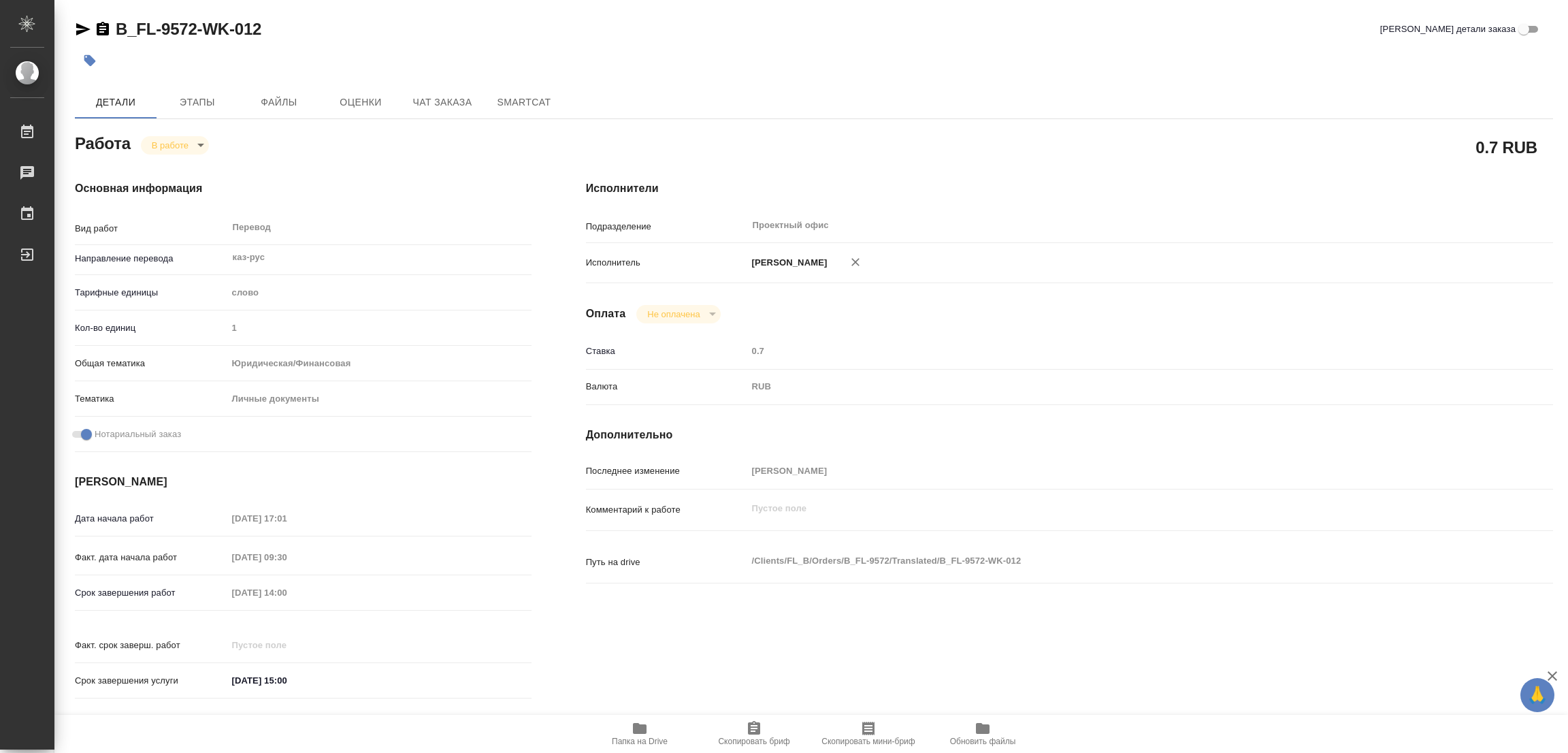
type textarea "x"
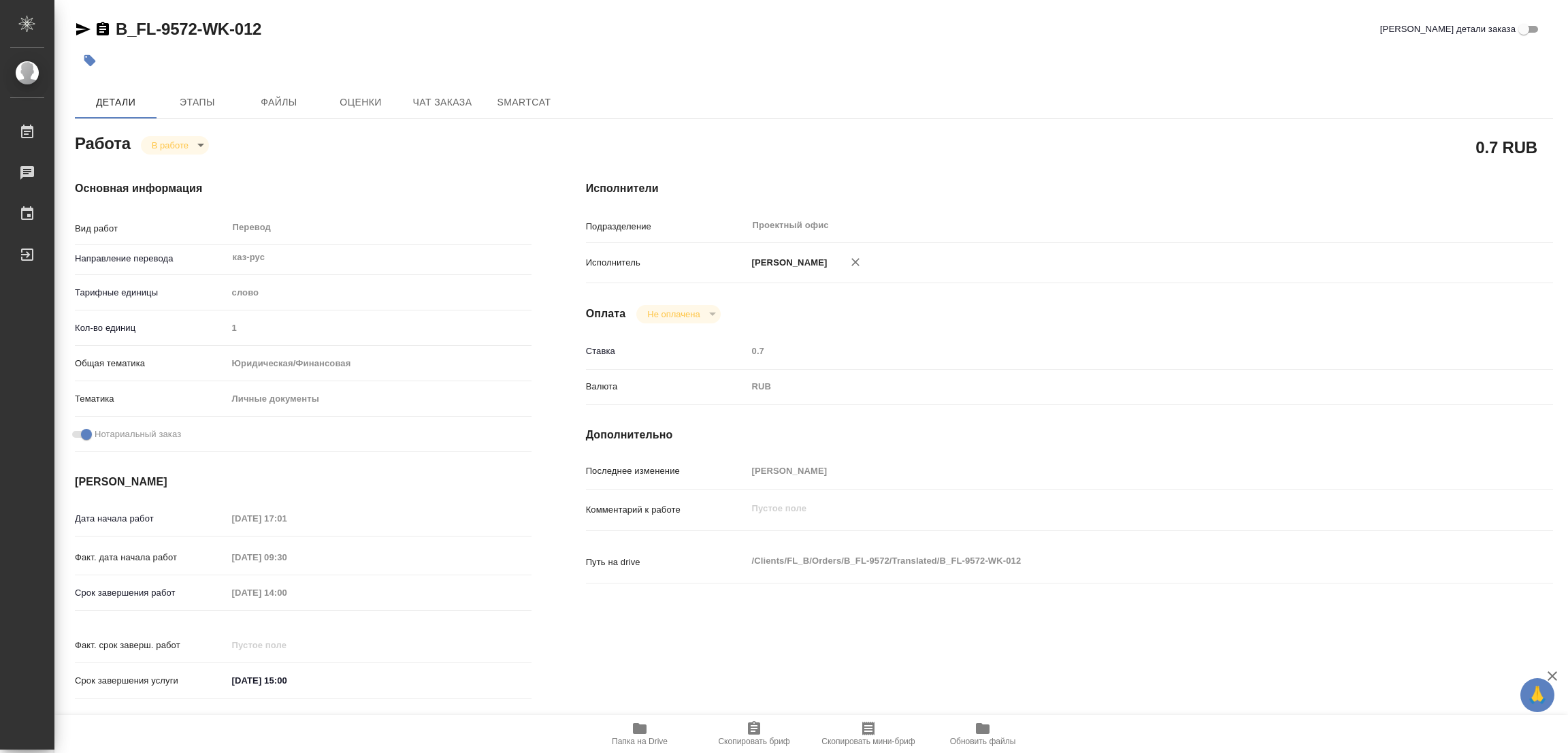
type textarea "x"
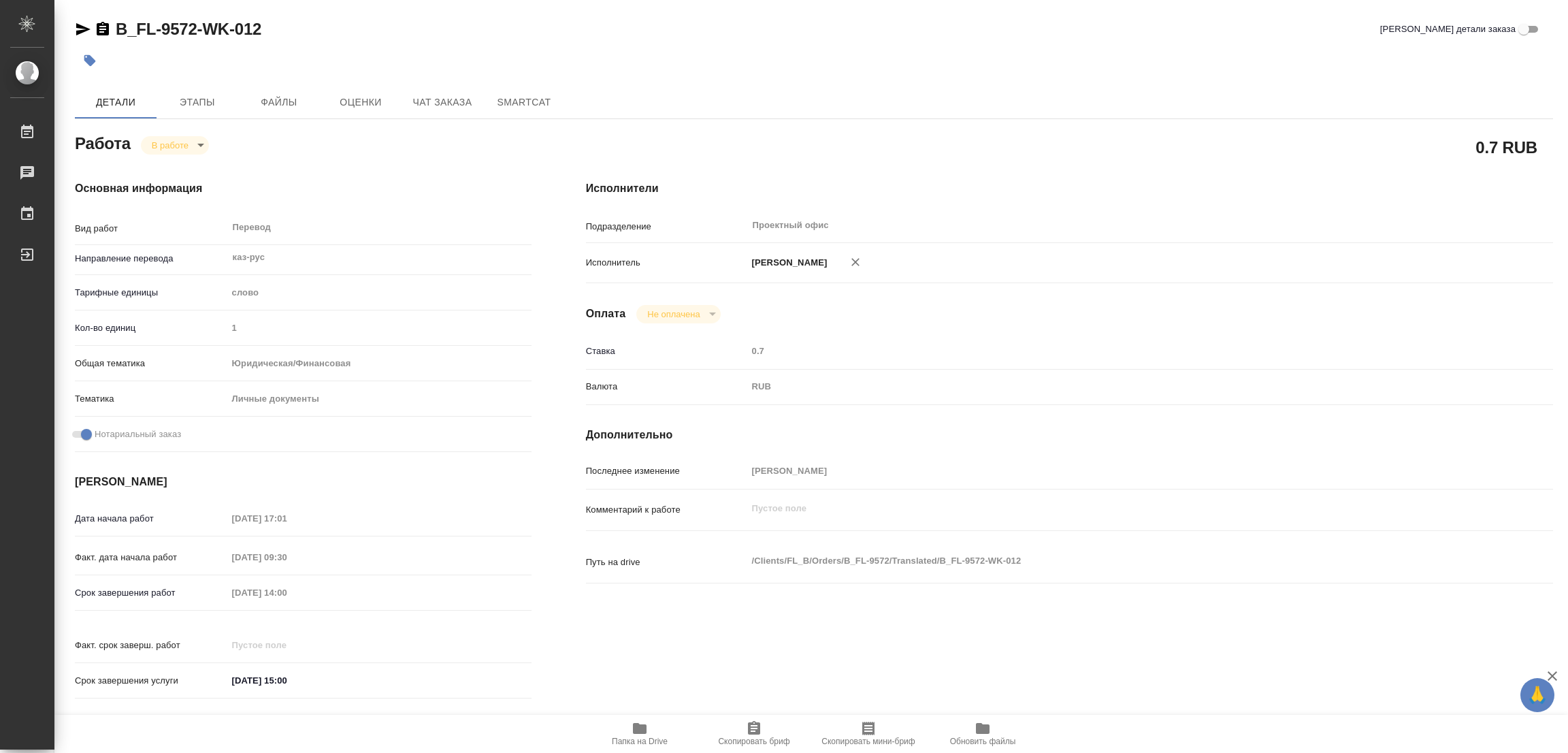
type textarea "x"
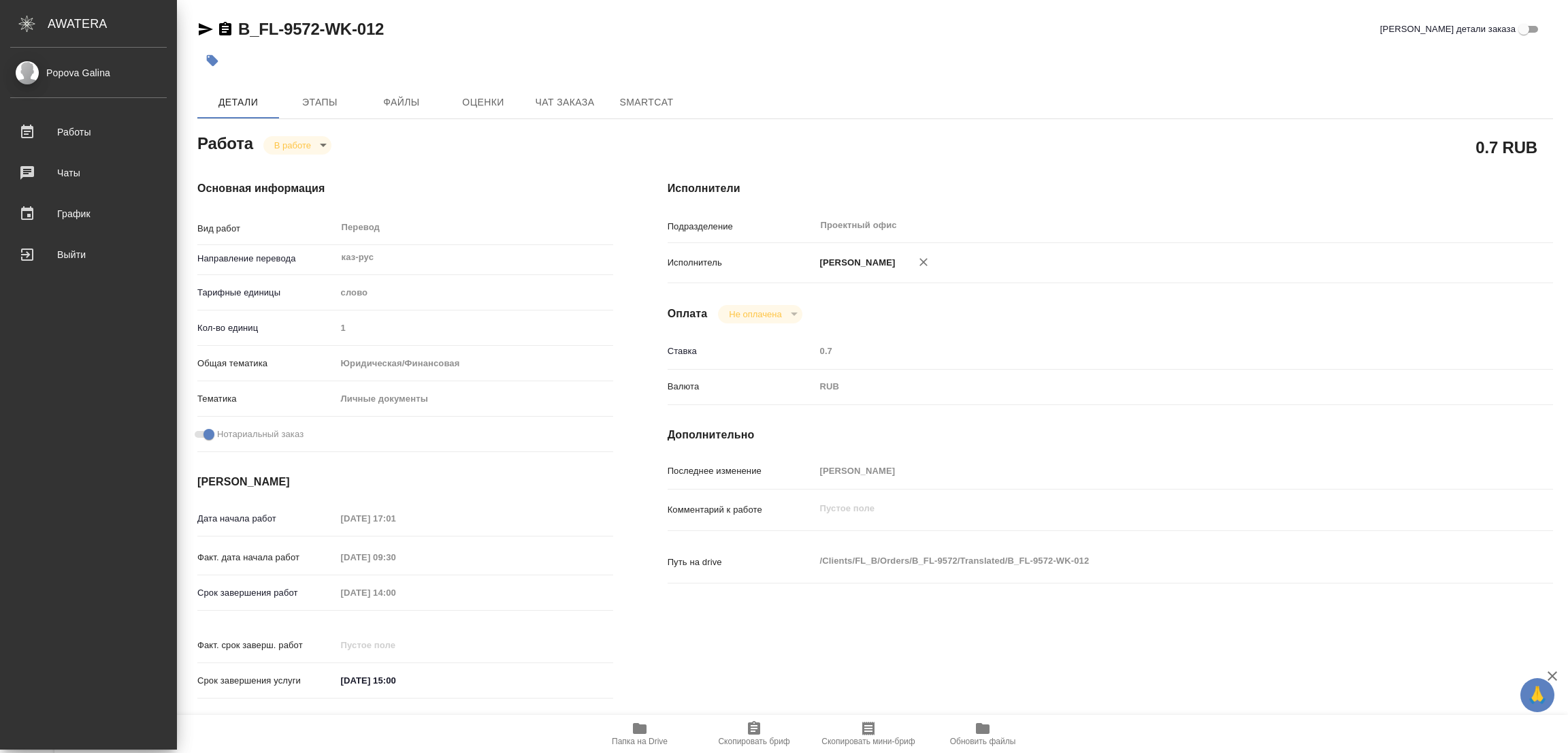
type textarea "x"
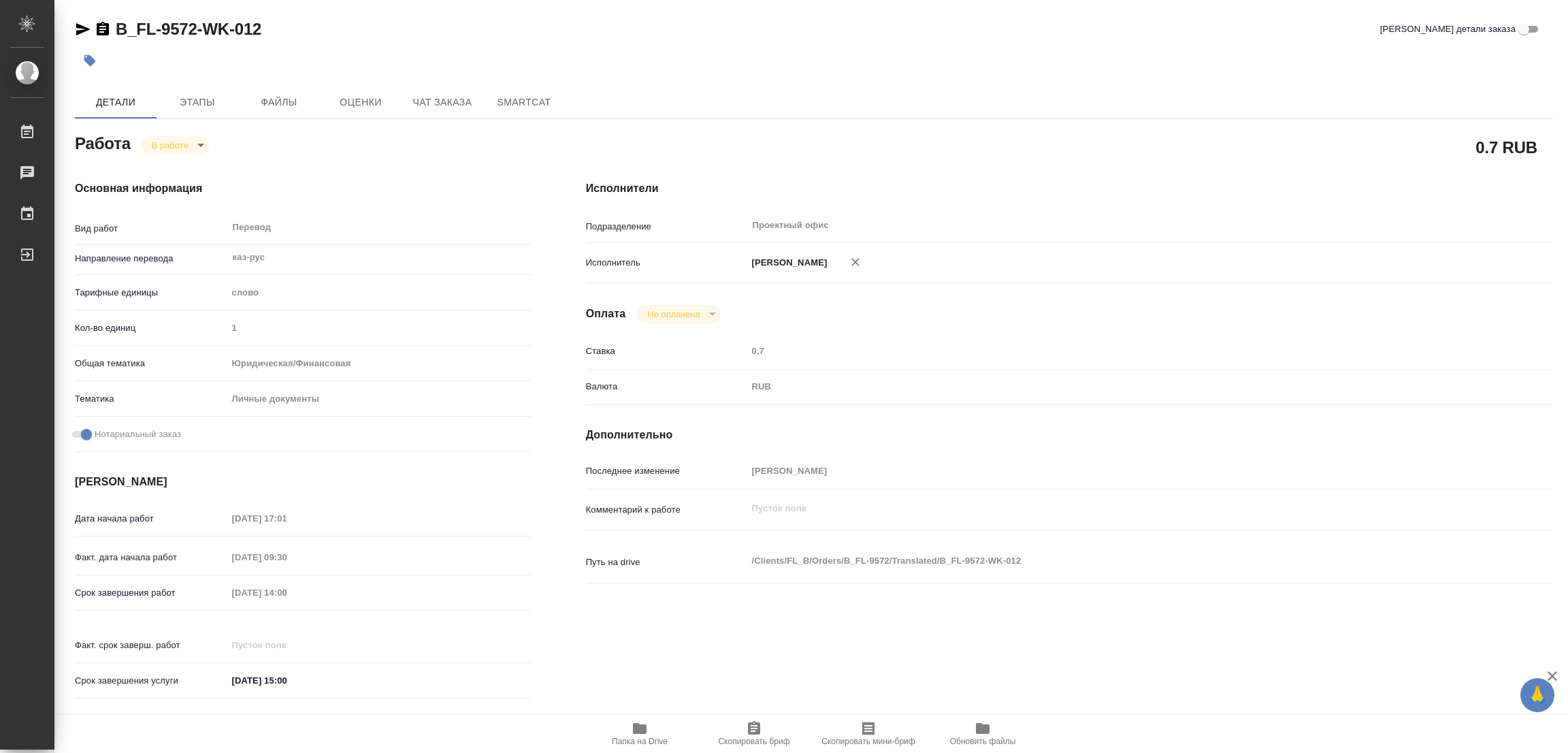
type textarea "x"
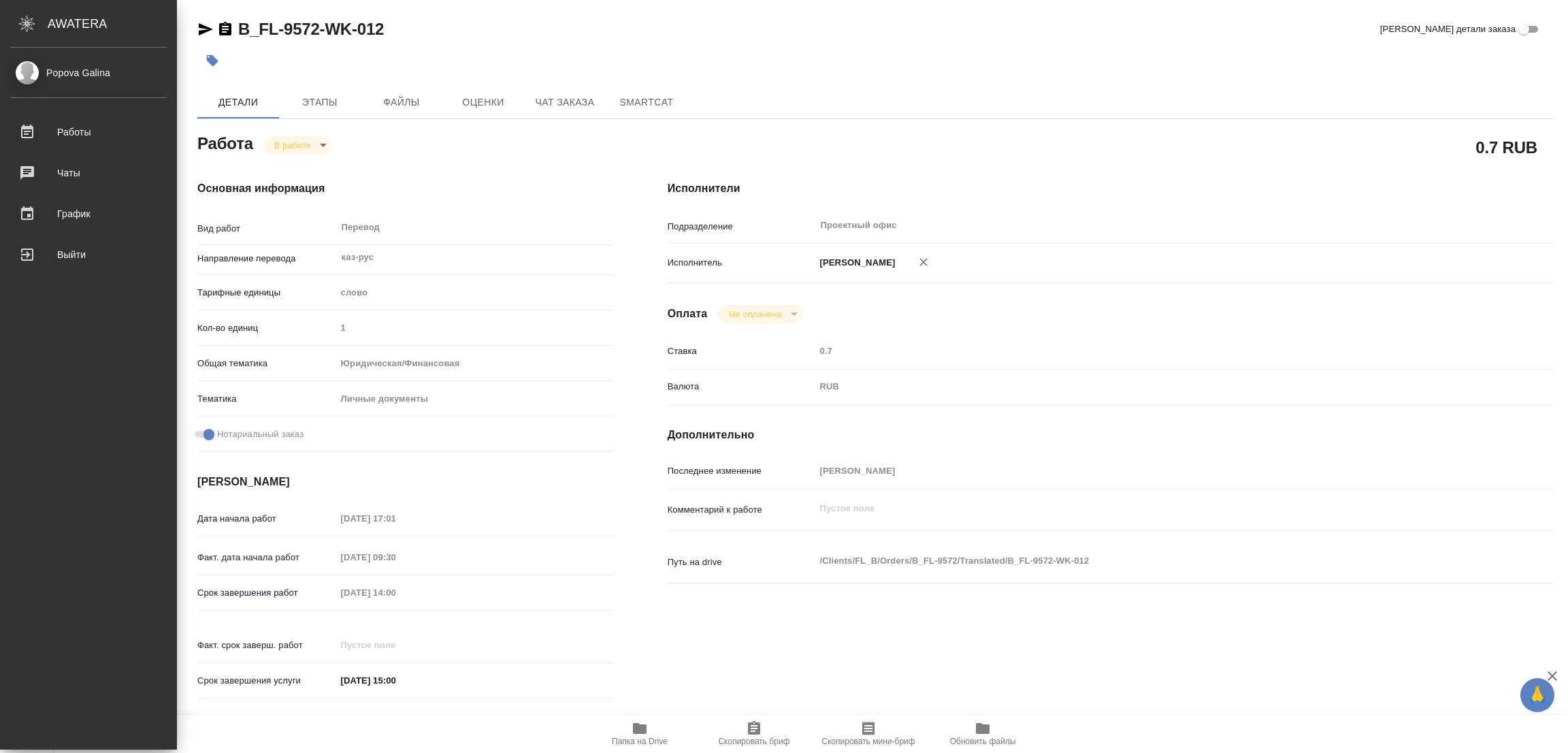
type textarea "x"
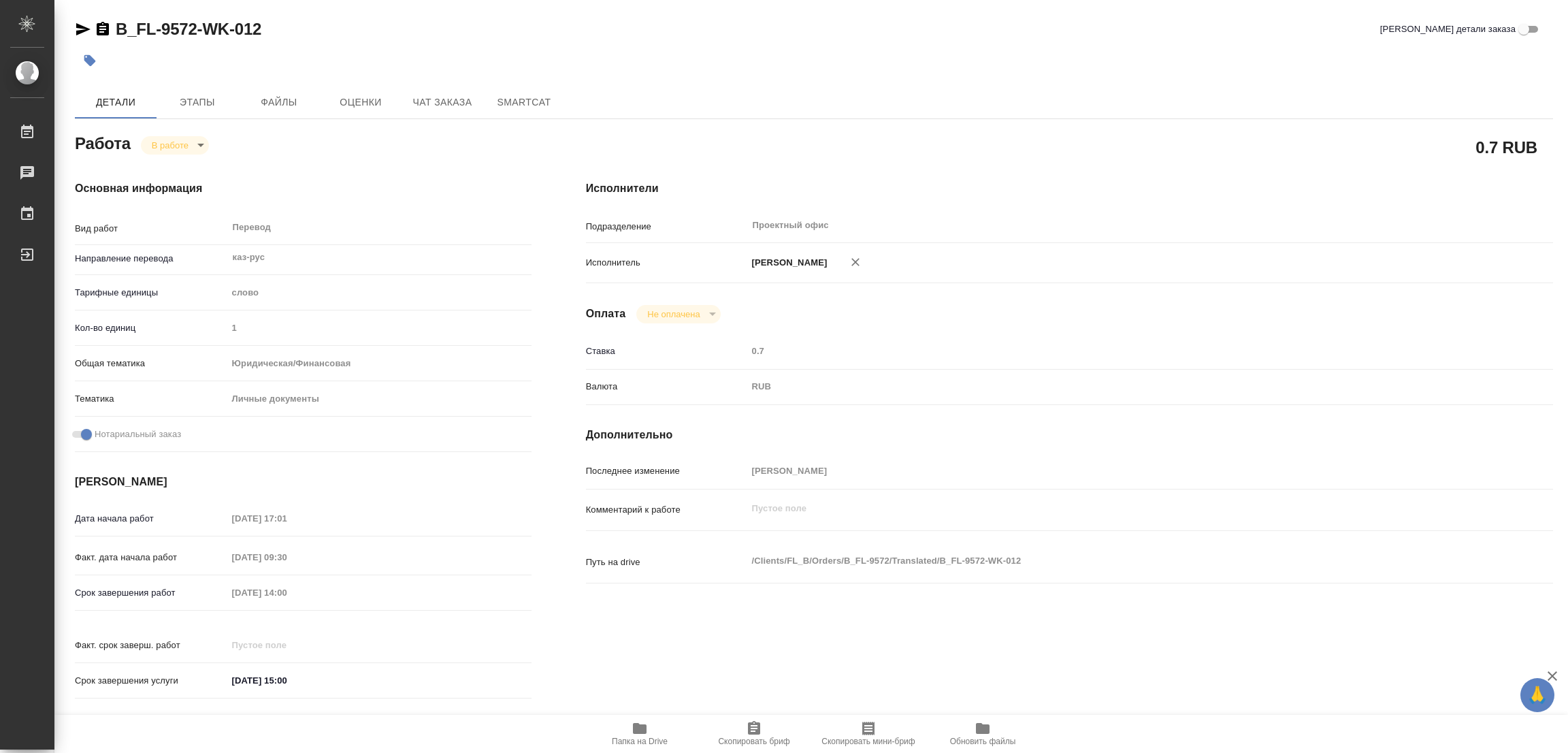
click at [173, 588] on div "Срок завершения работ 08.10.2025 14:00" at bounding box center [303, 593] width 457 height 24
drag, startPoint x: 448, startPoint y: 35, endPoint x: 492, endPoint y: 1, distance: 55.6
click at [448, 35] on div "B_FL-9572-WK-012 Кратко детали заказа" at bounding box center [814, 29] width 1478 height 22
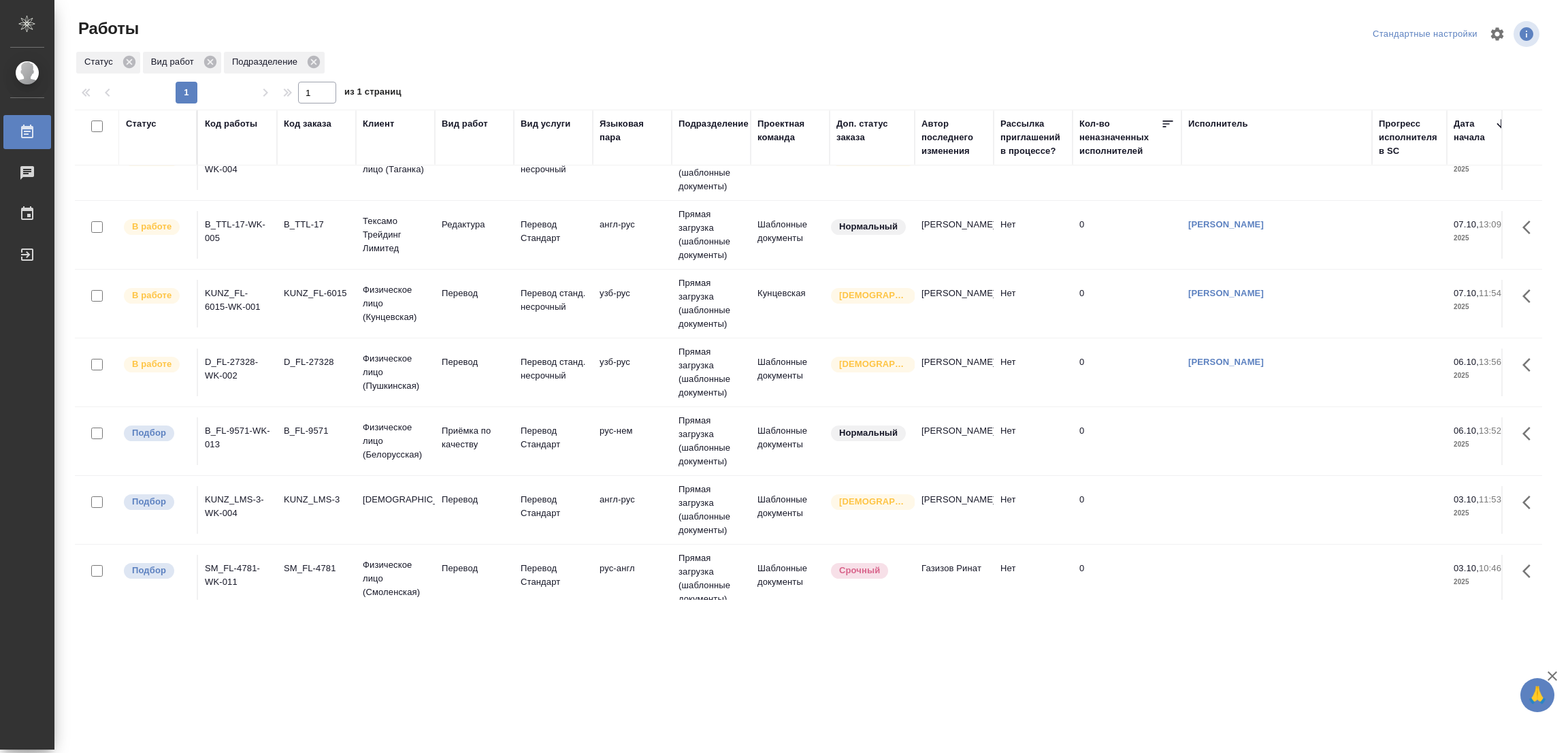
scroll to position [271, 0]
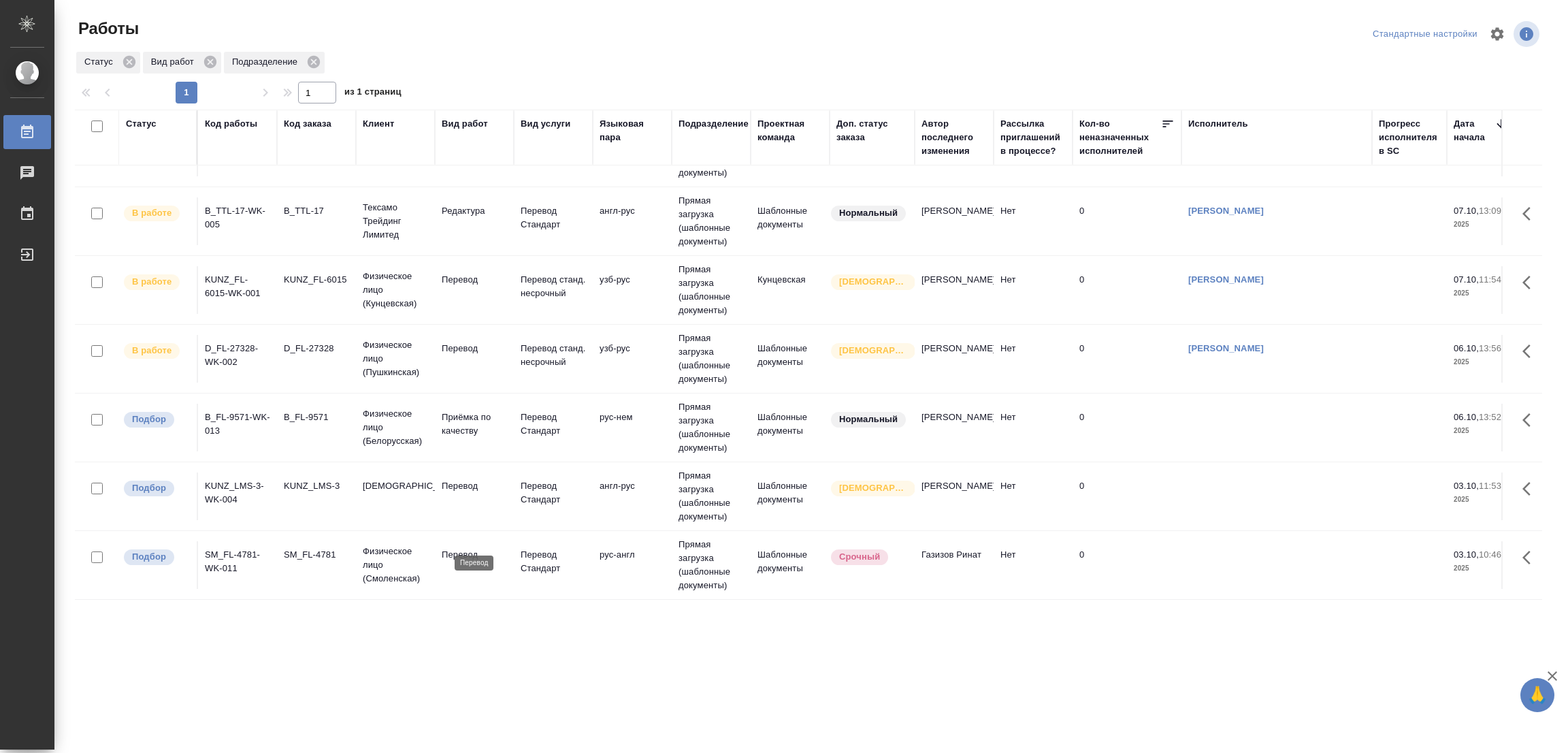
click at [459, 548] on p "Перевод" at bounding box center [474, 555] width 65 height 14
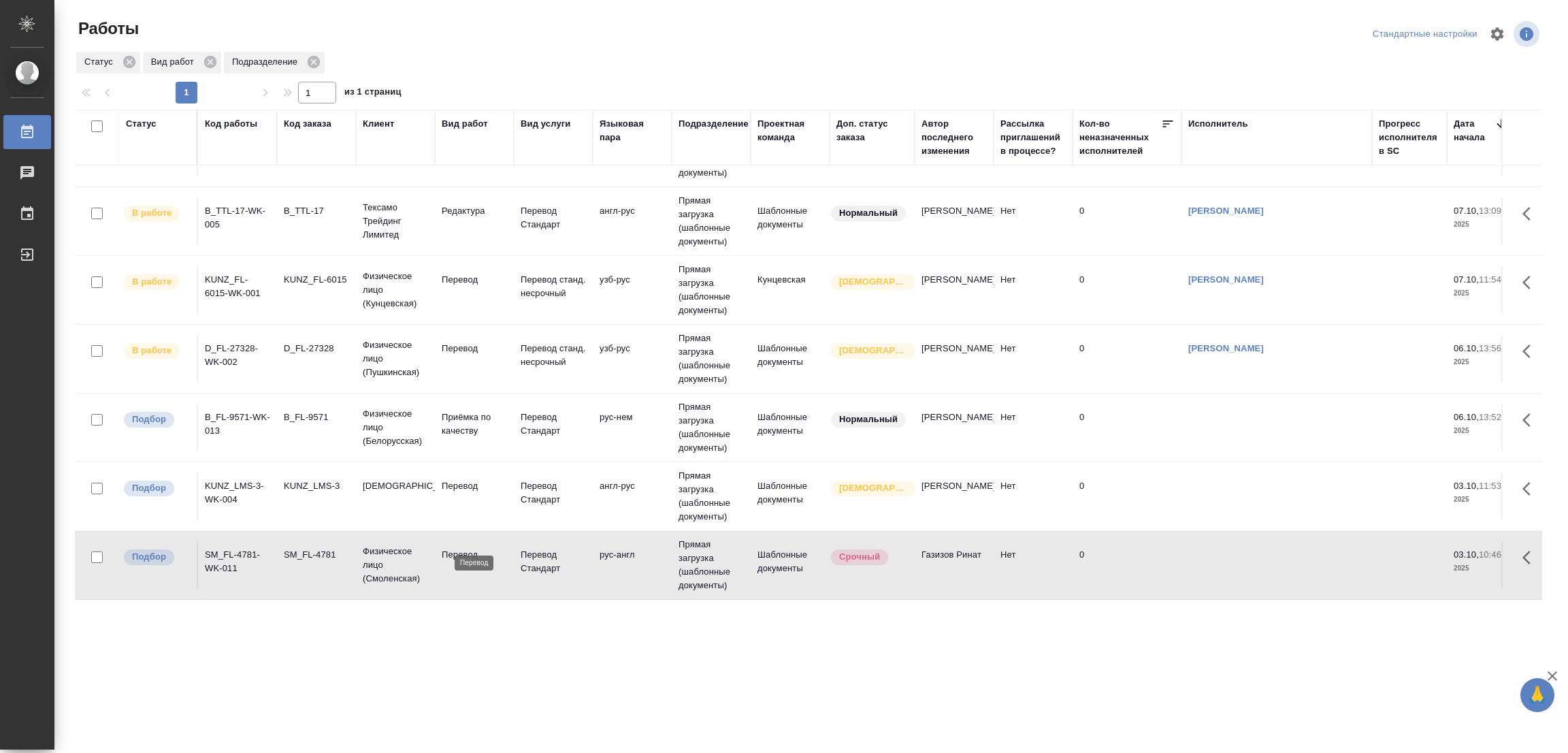
click at [459, 548] on p "Перевод" at bounding box center [474, 555] width 65 height 14
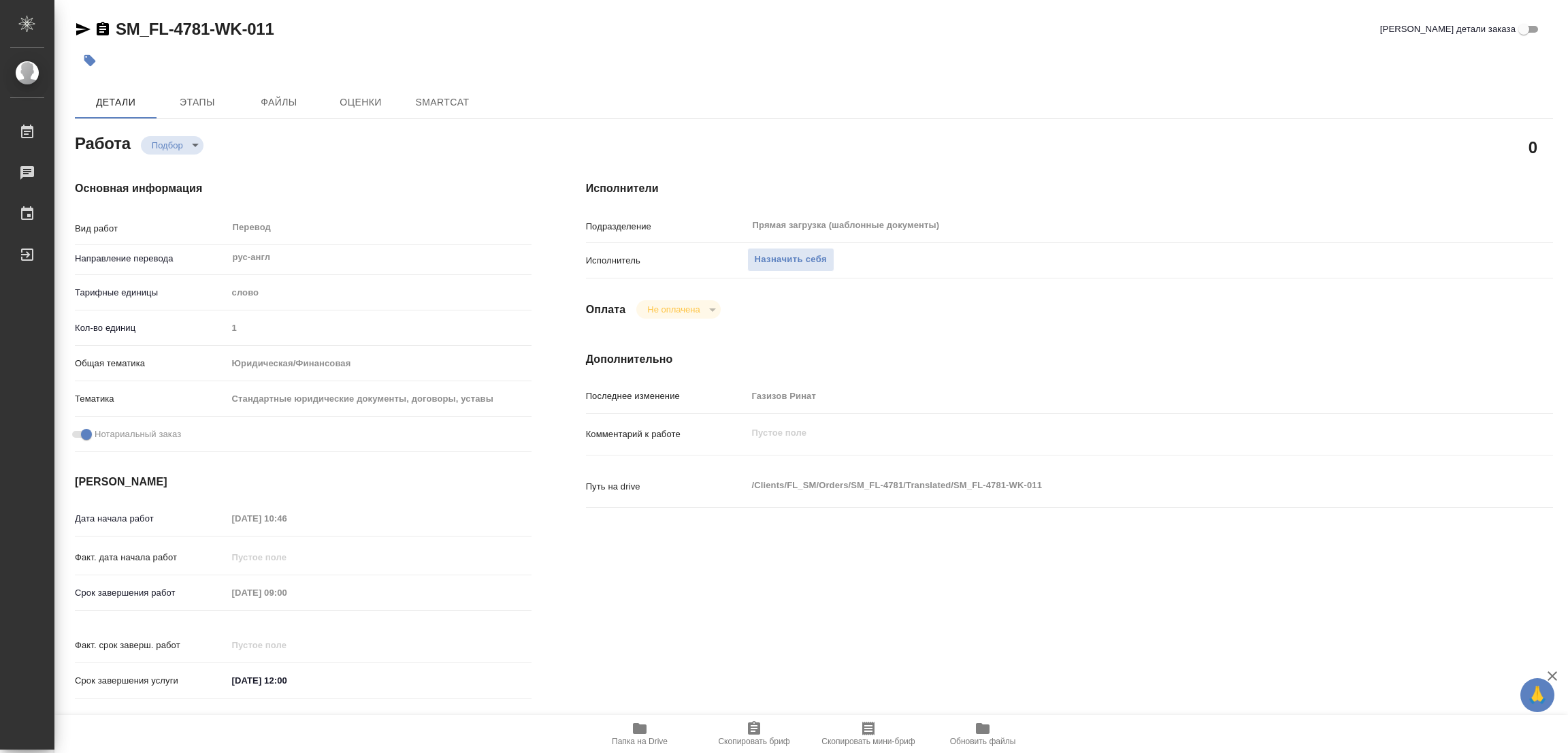
type textarea "x"
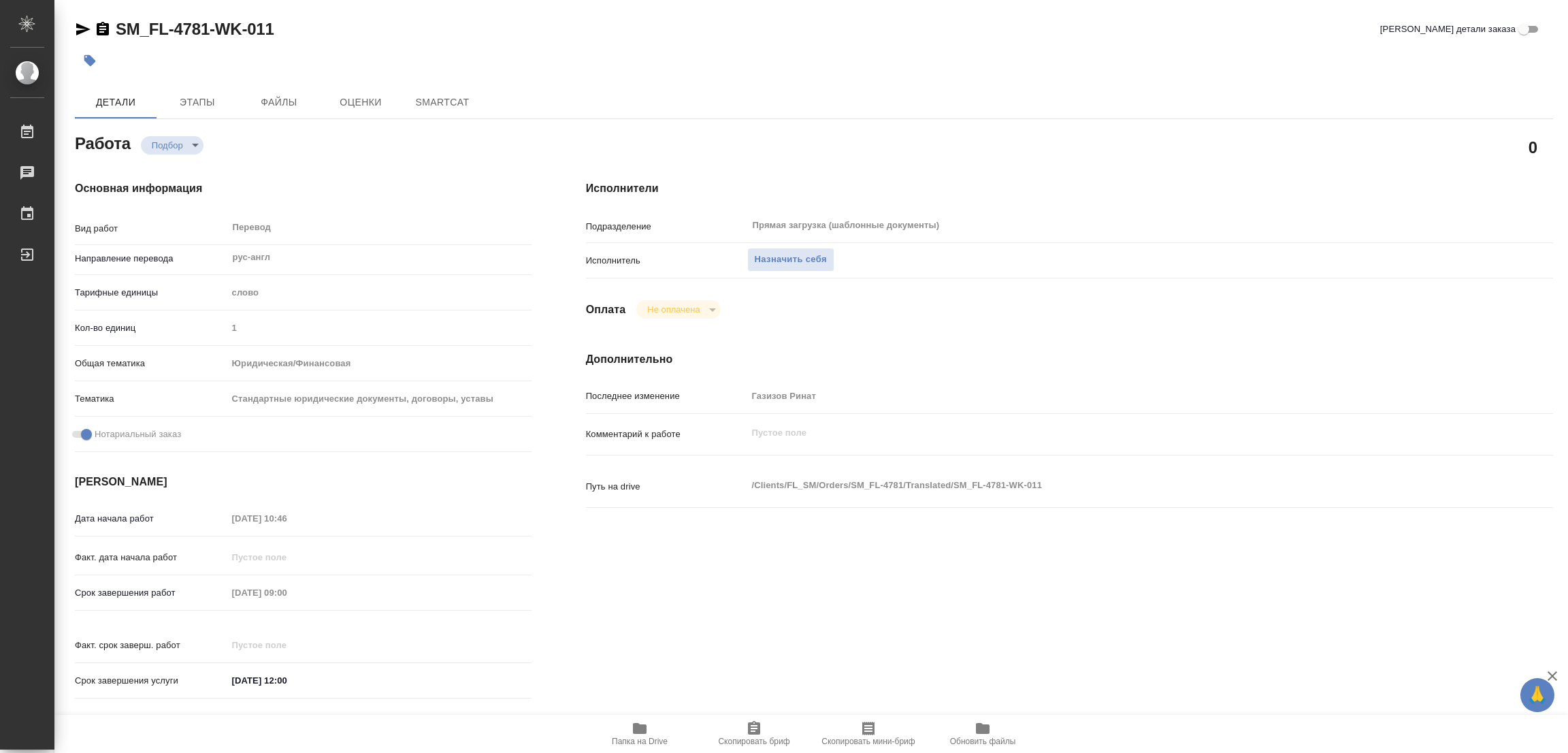
type textarea "x"
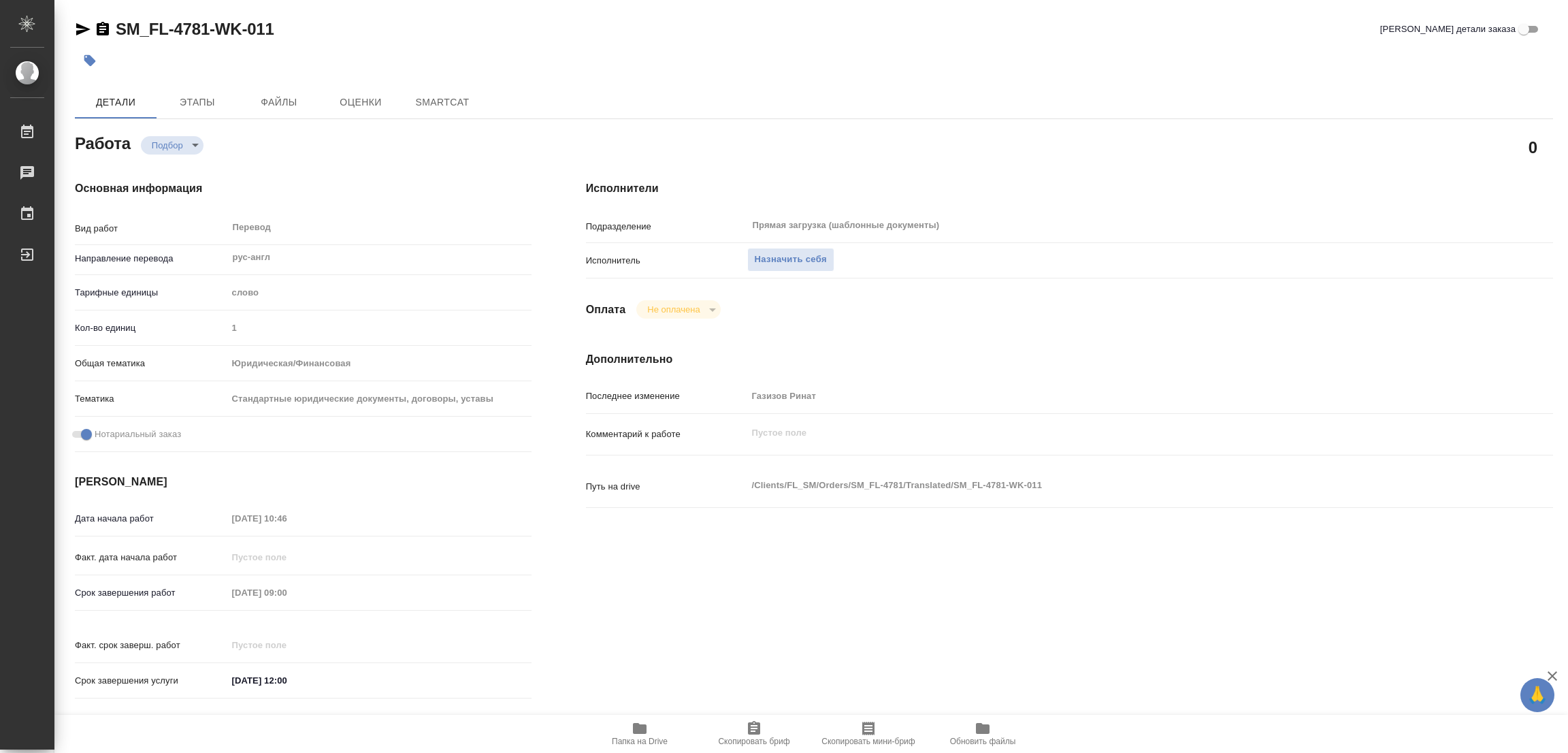
type textarea "x"
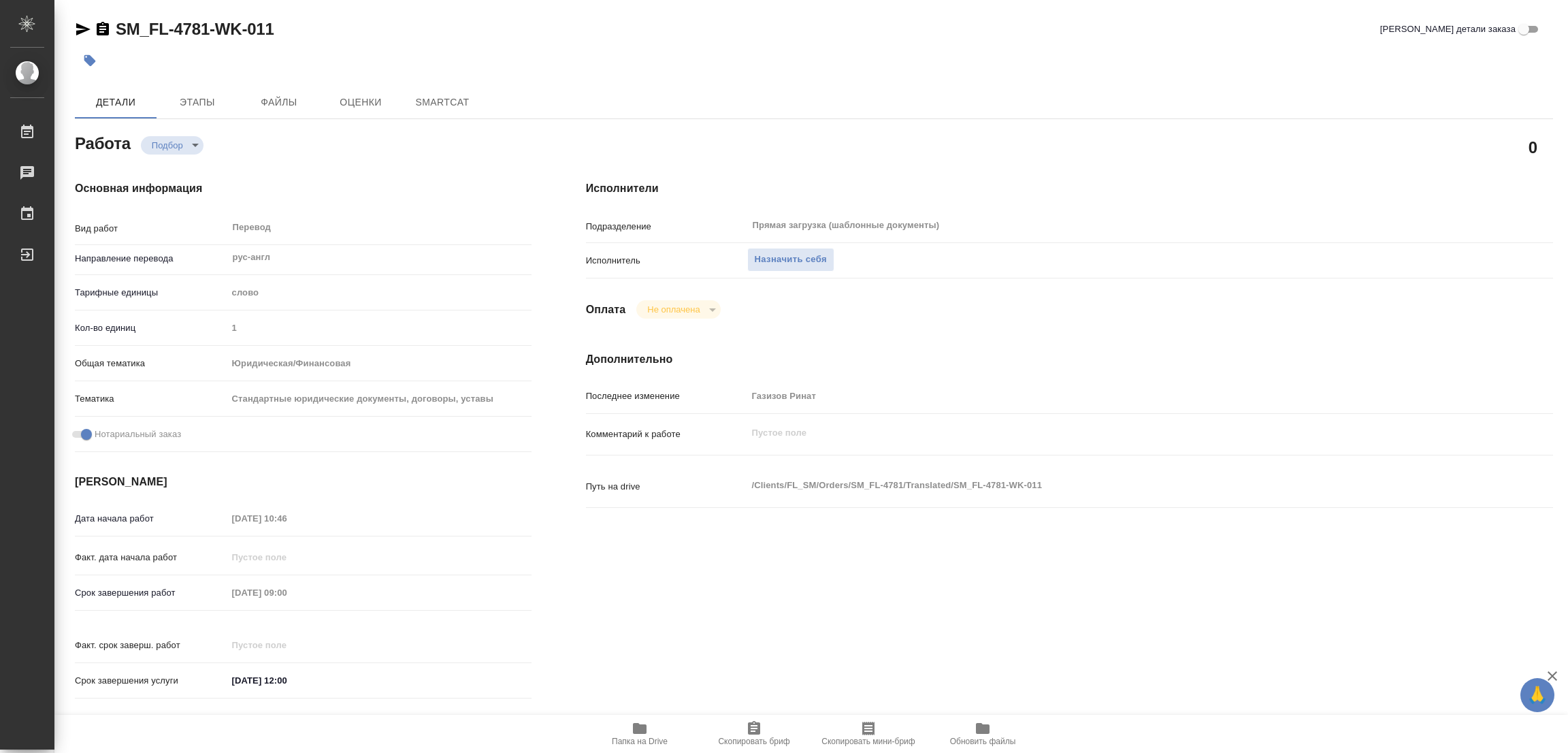
type textarea "x"
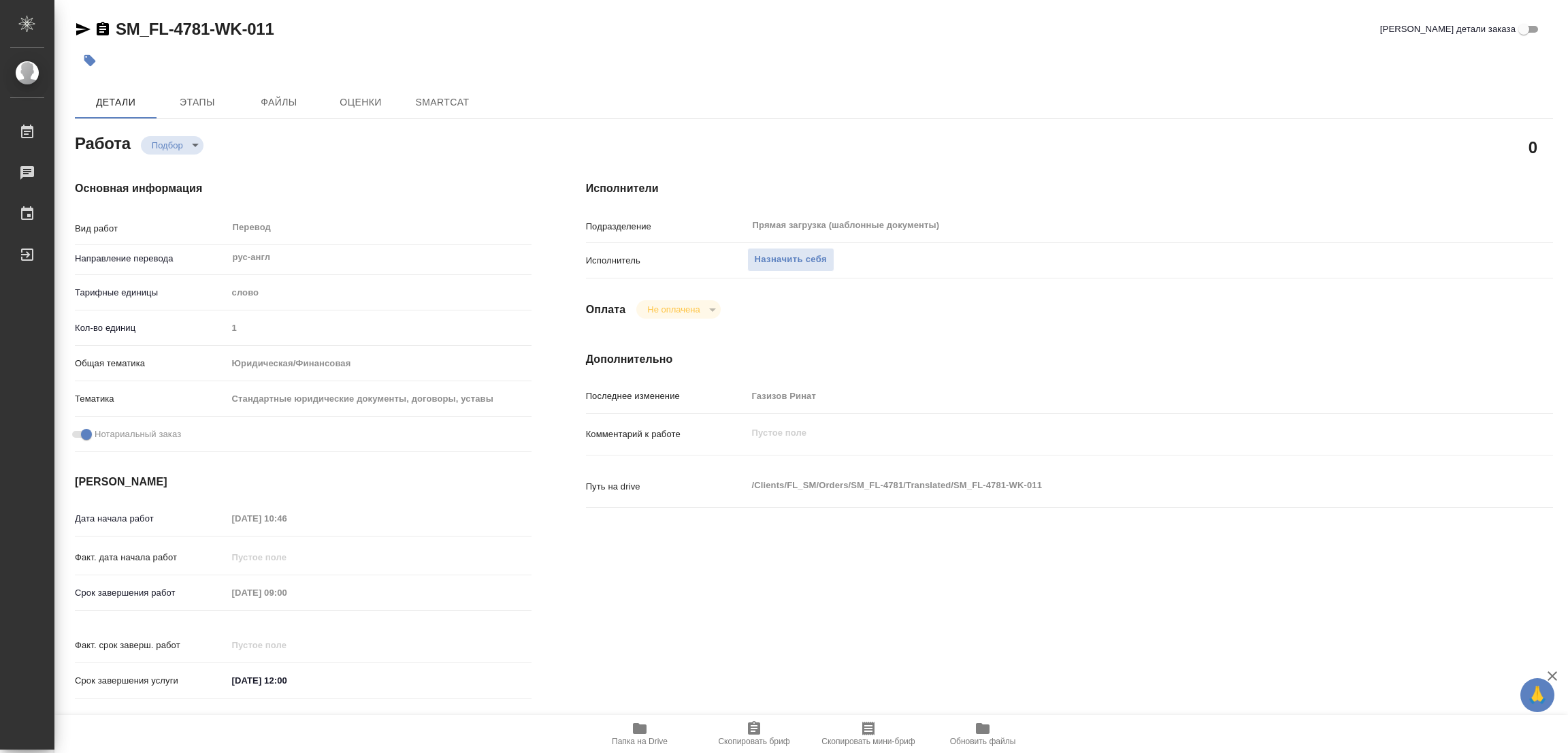
type textarea "x"
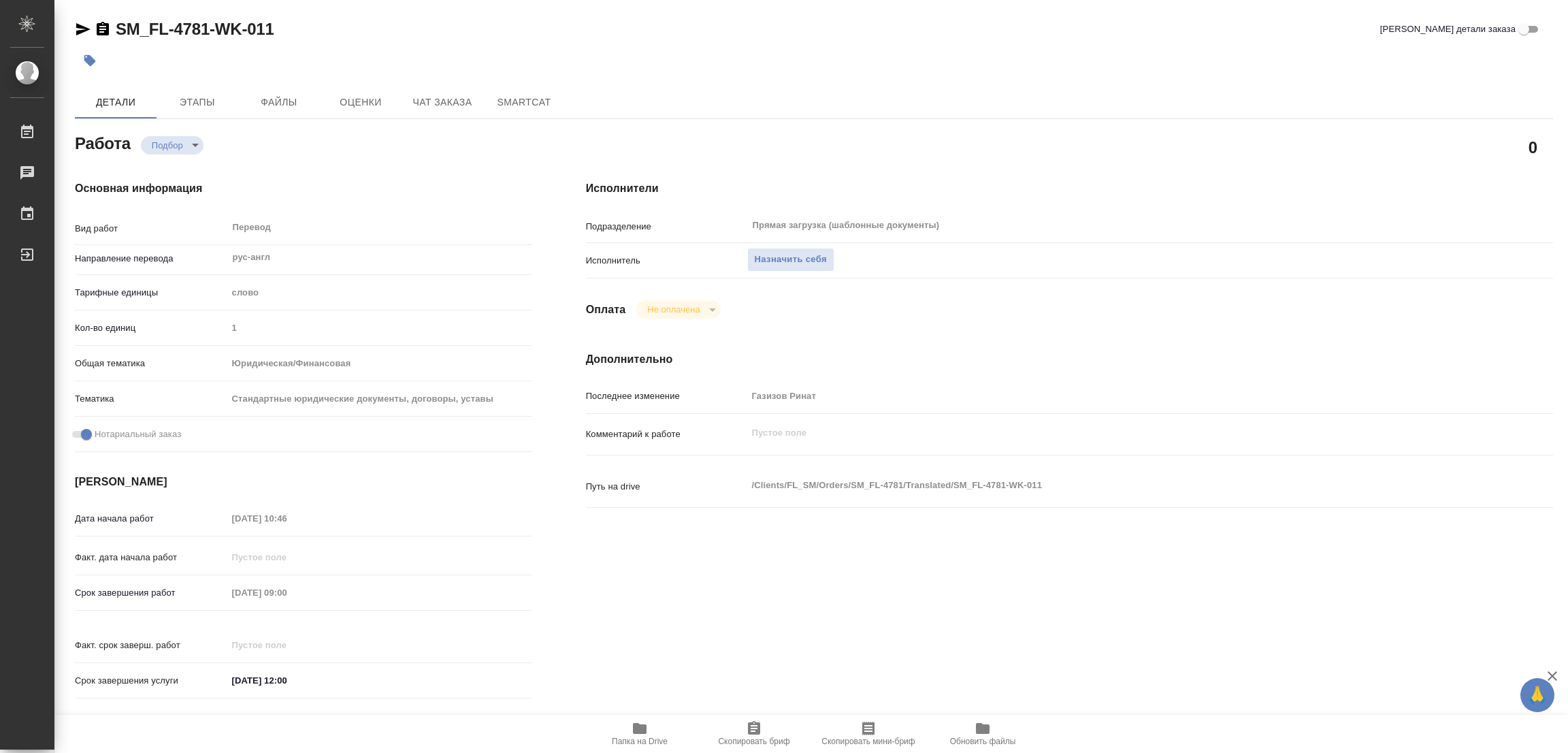
type textarea "x"
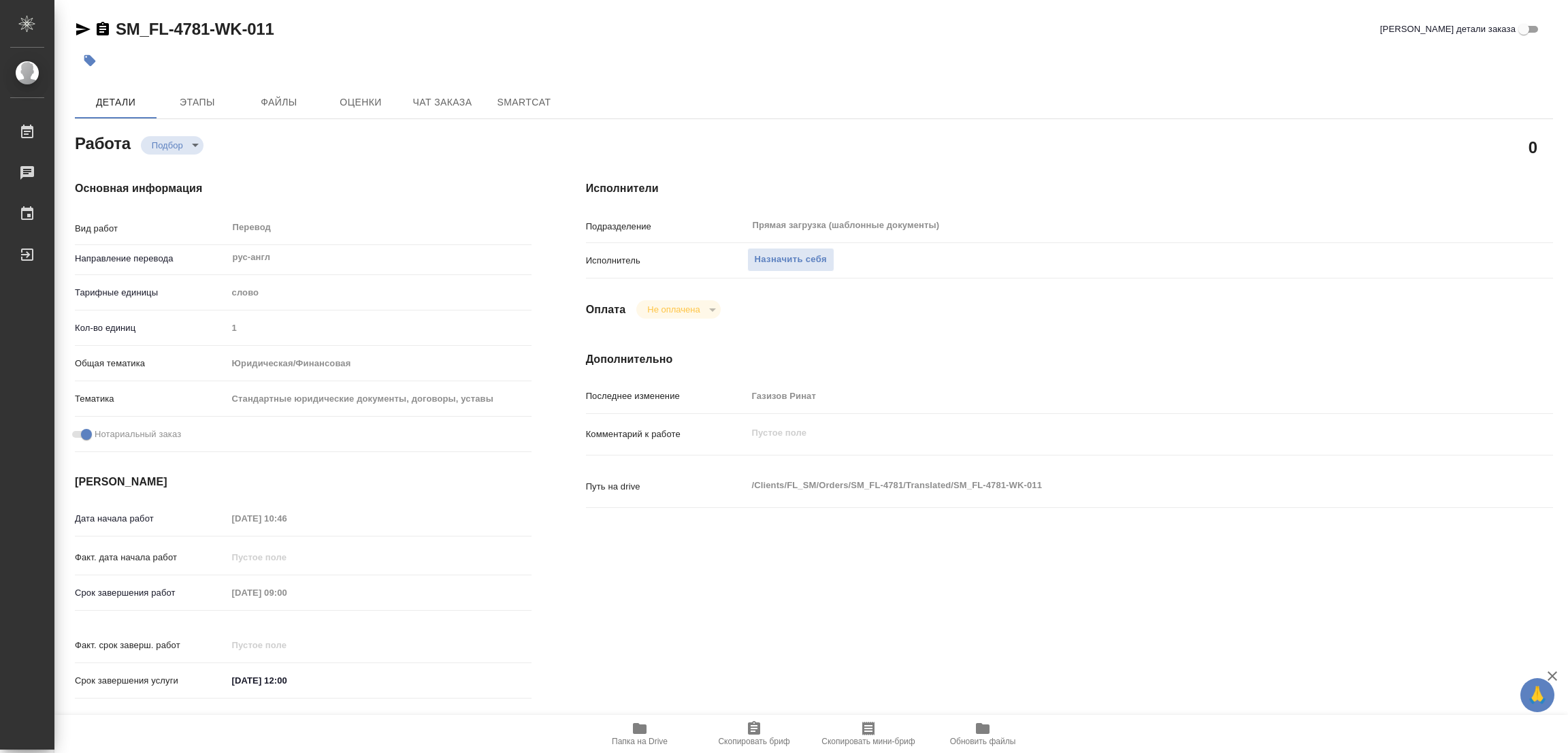
type textarea "x"
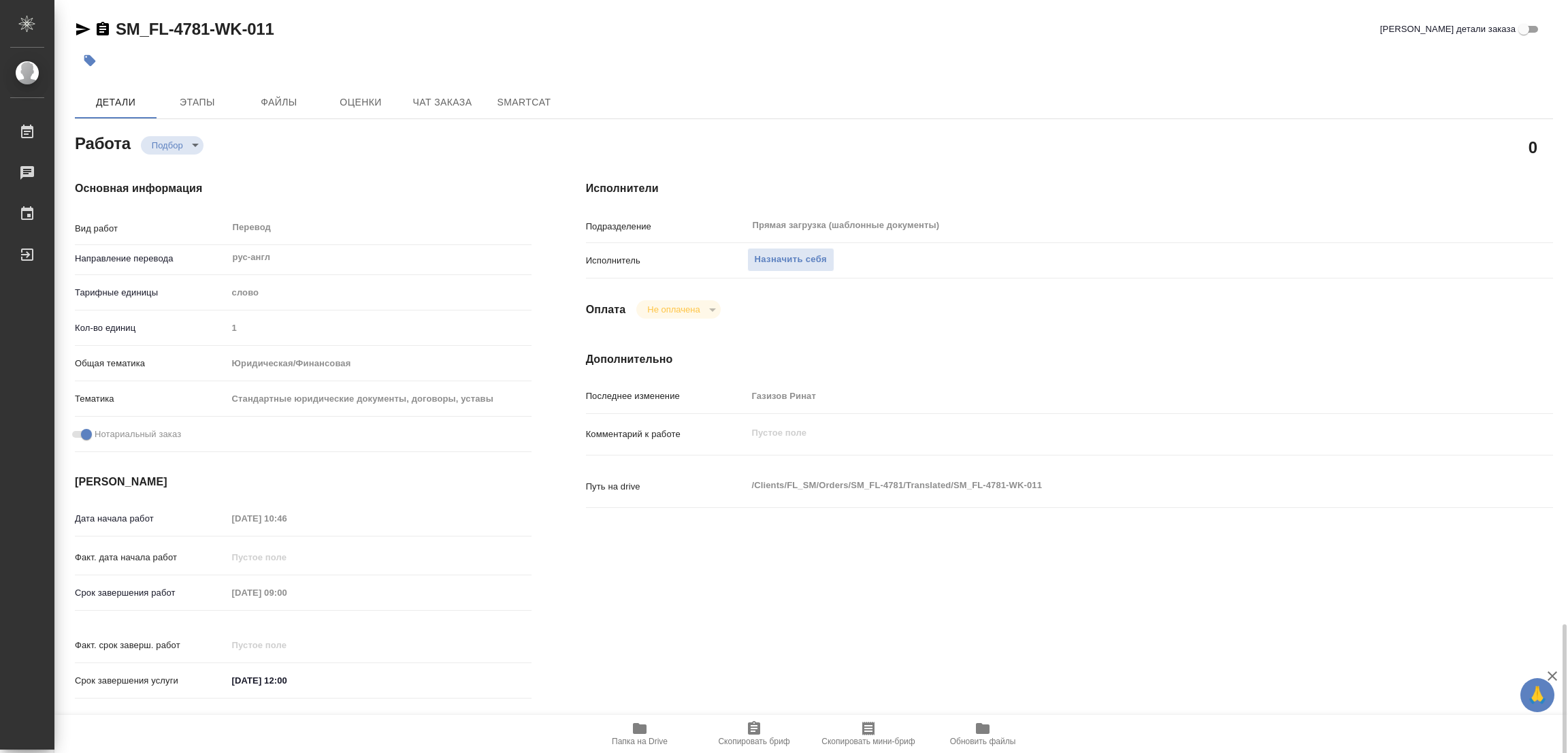
scroll to position [374, 0]
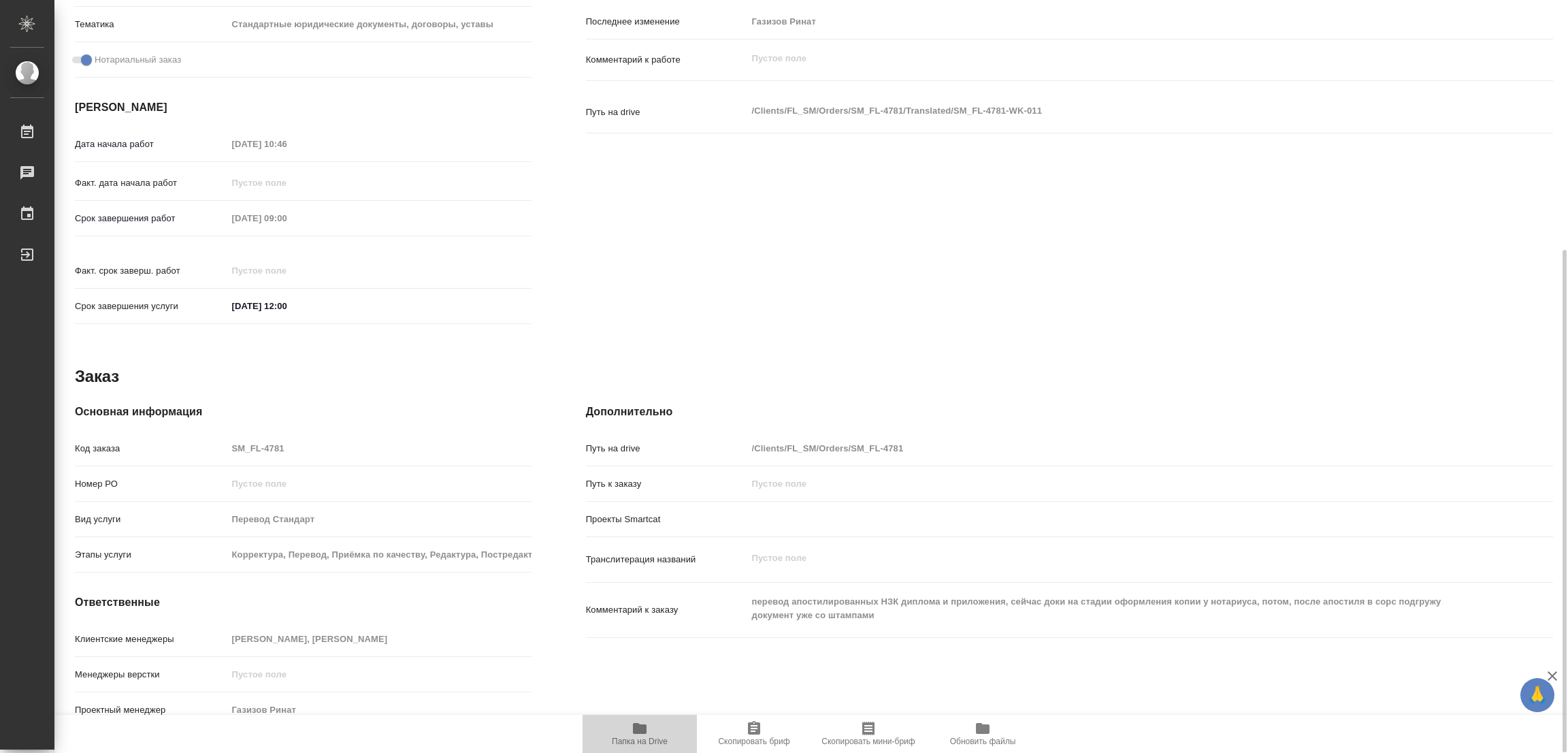
click at [635, 725] on icon "button" at bounding box center [639, 729] width 14 height 11
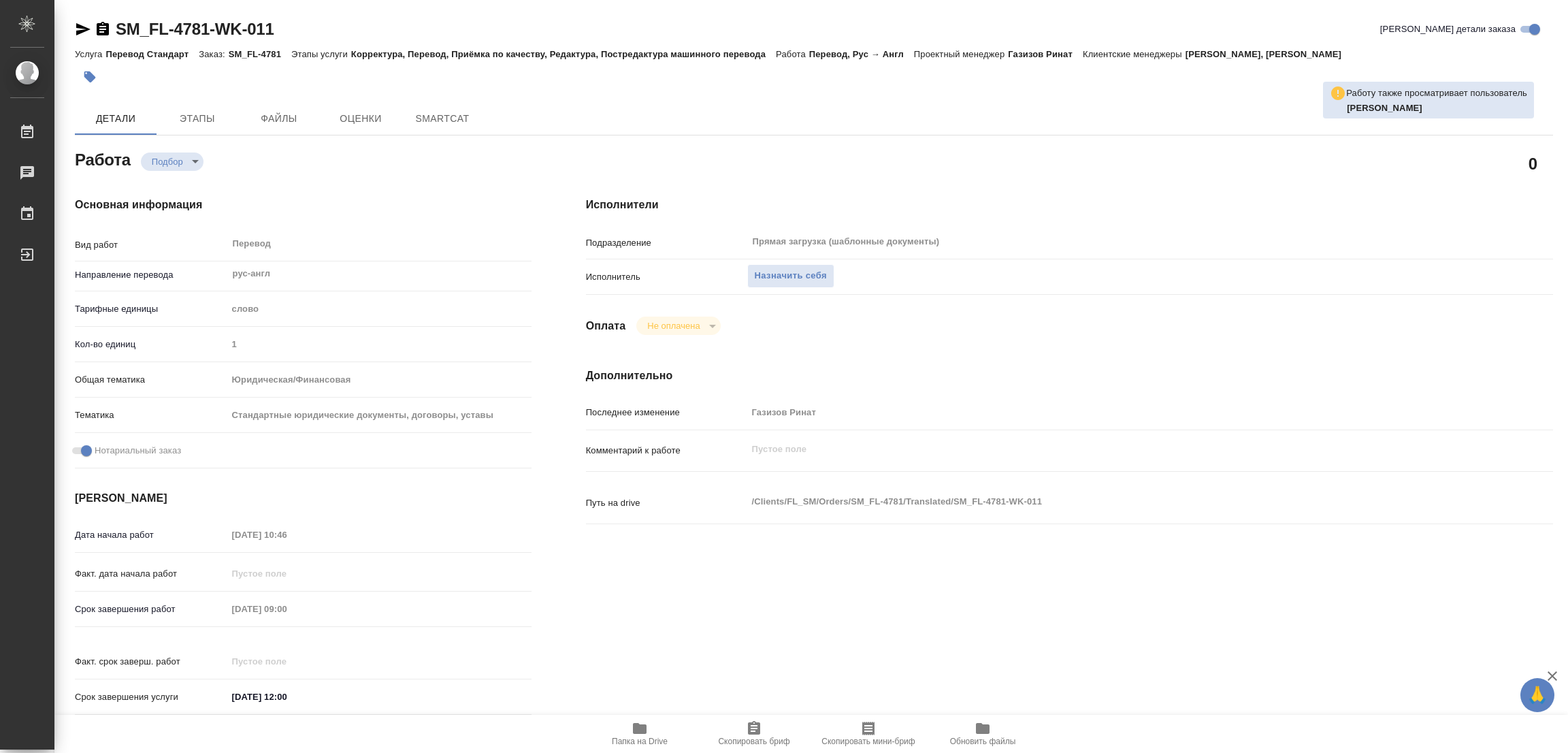
type textarea "x"
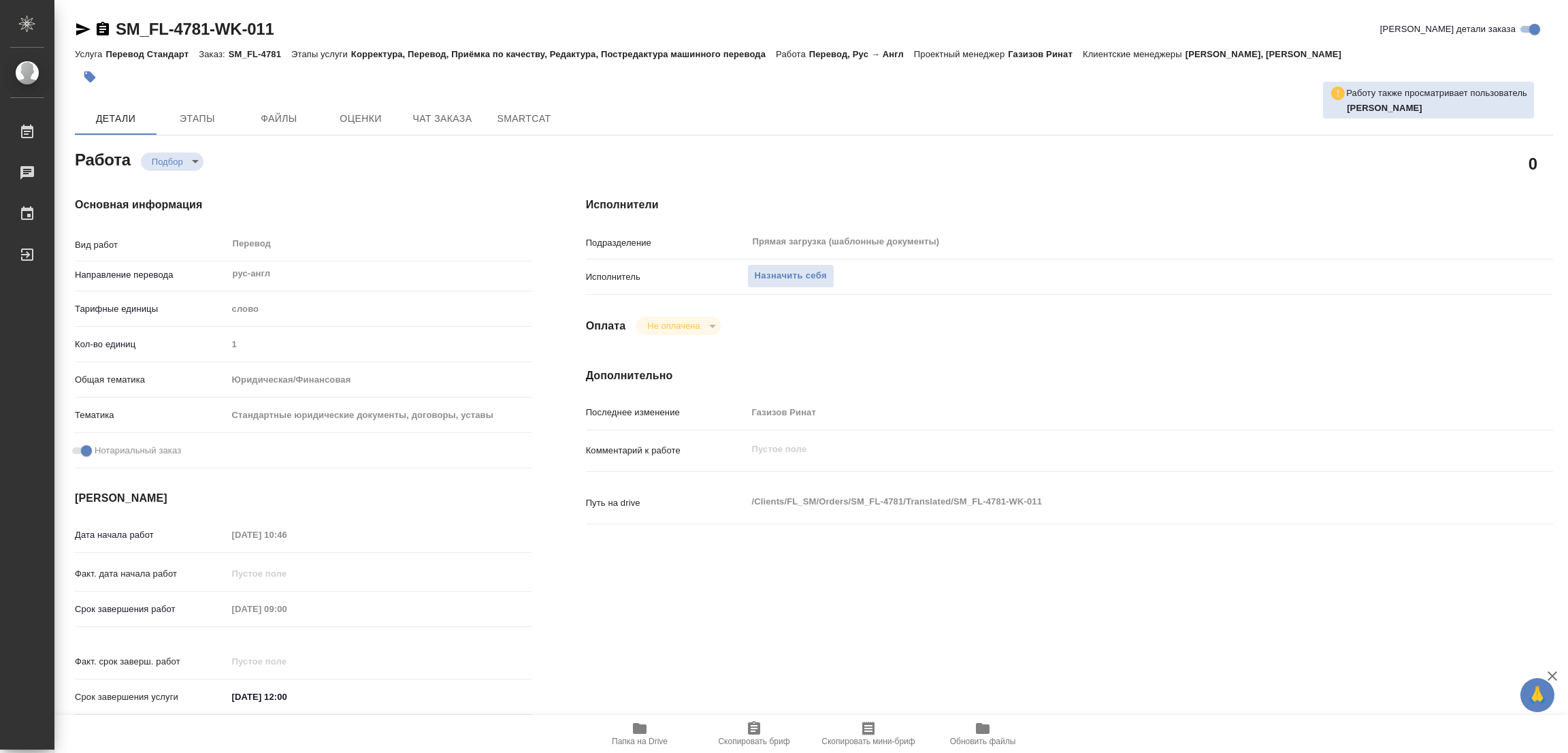
type textarea "x"
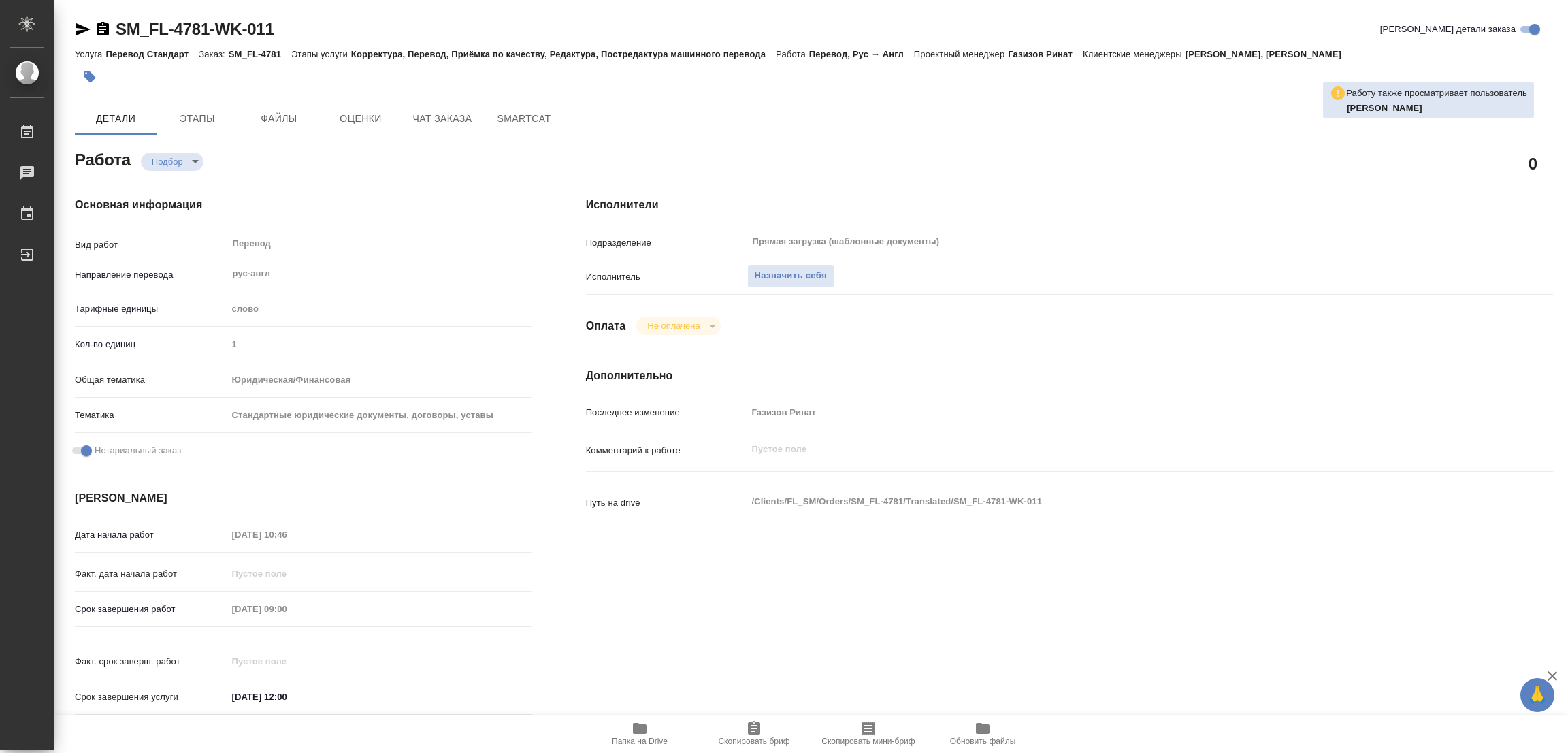
type textarea "x"
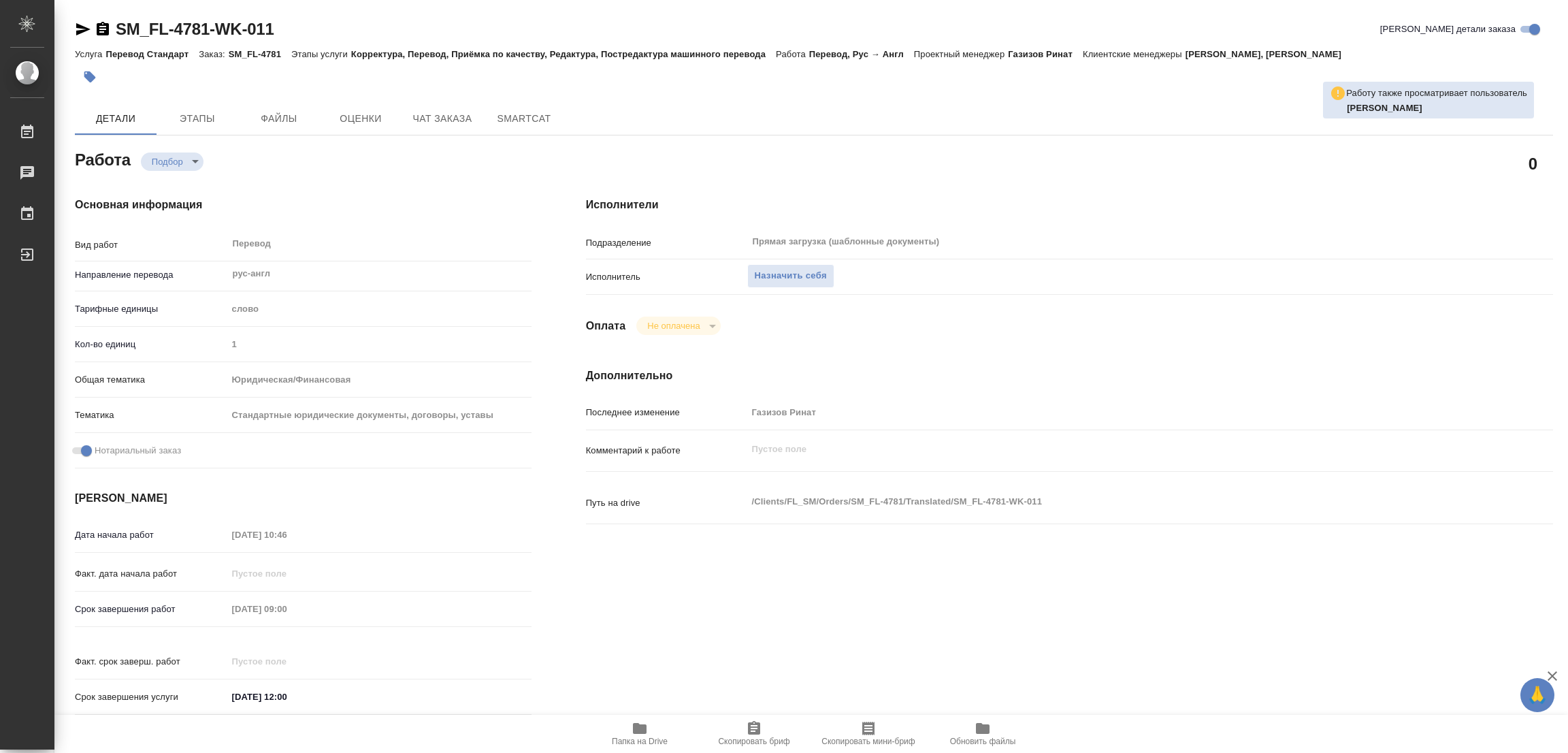
type textarea "x"
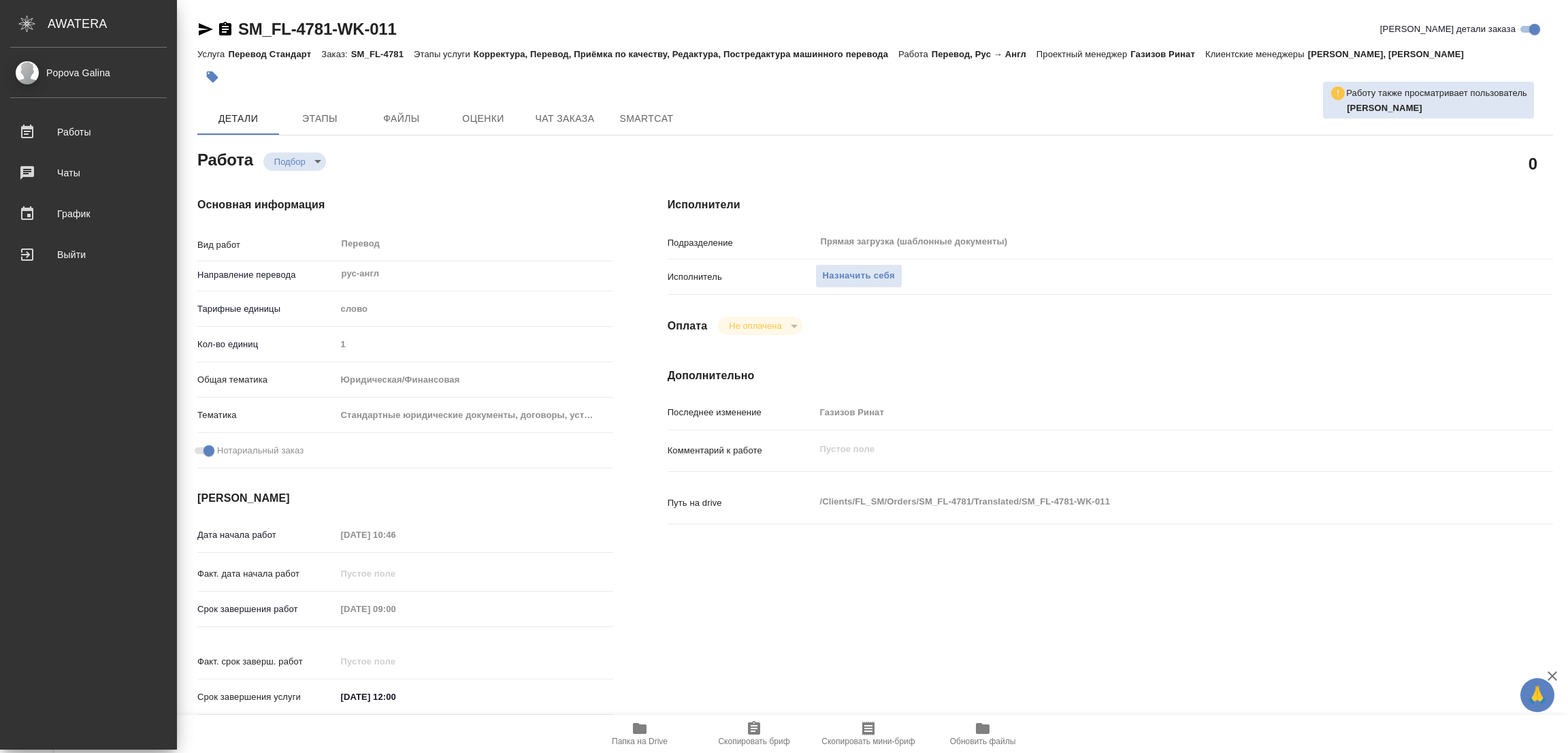
type textarea "x"
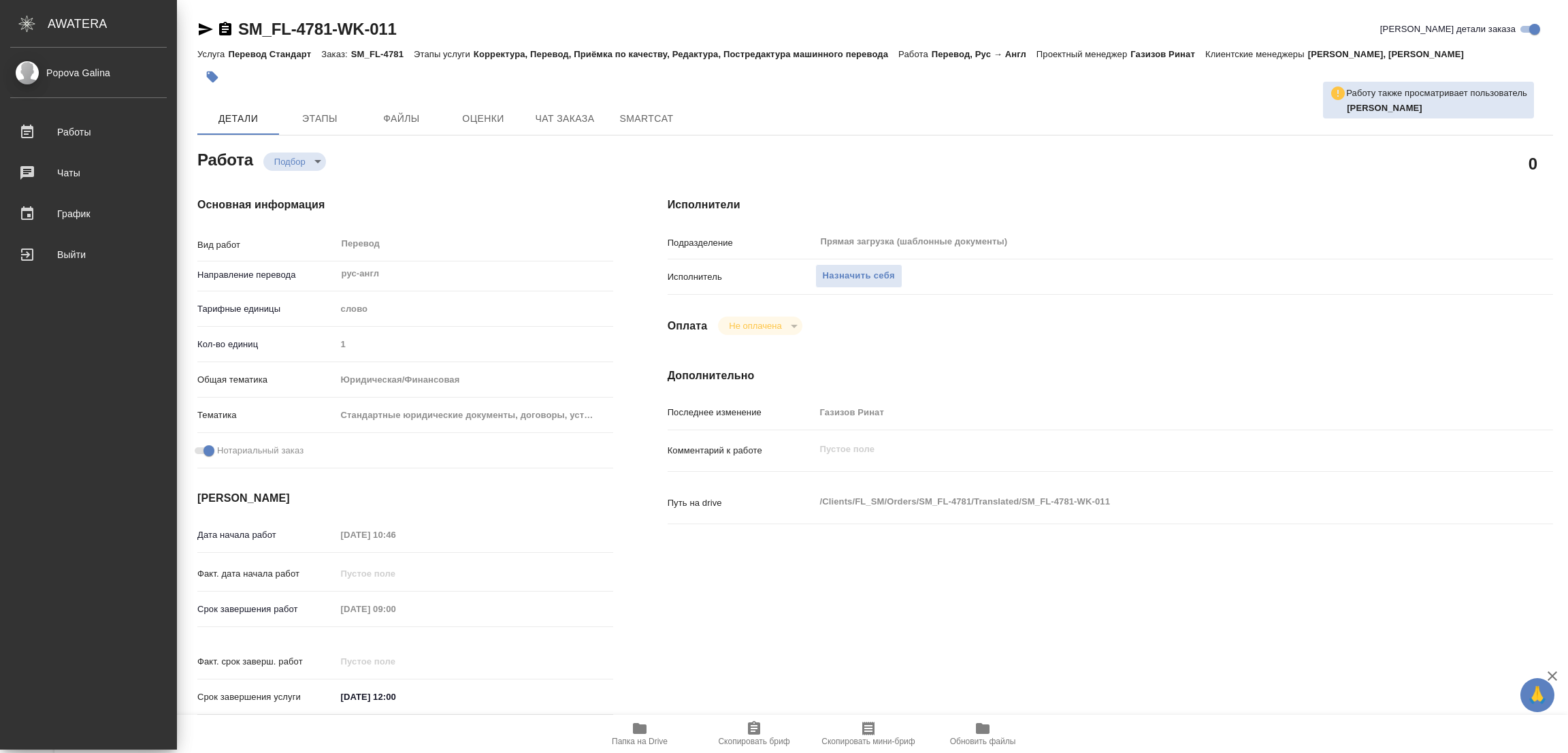
type textarea "x"
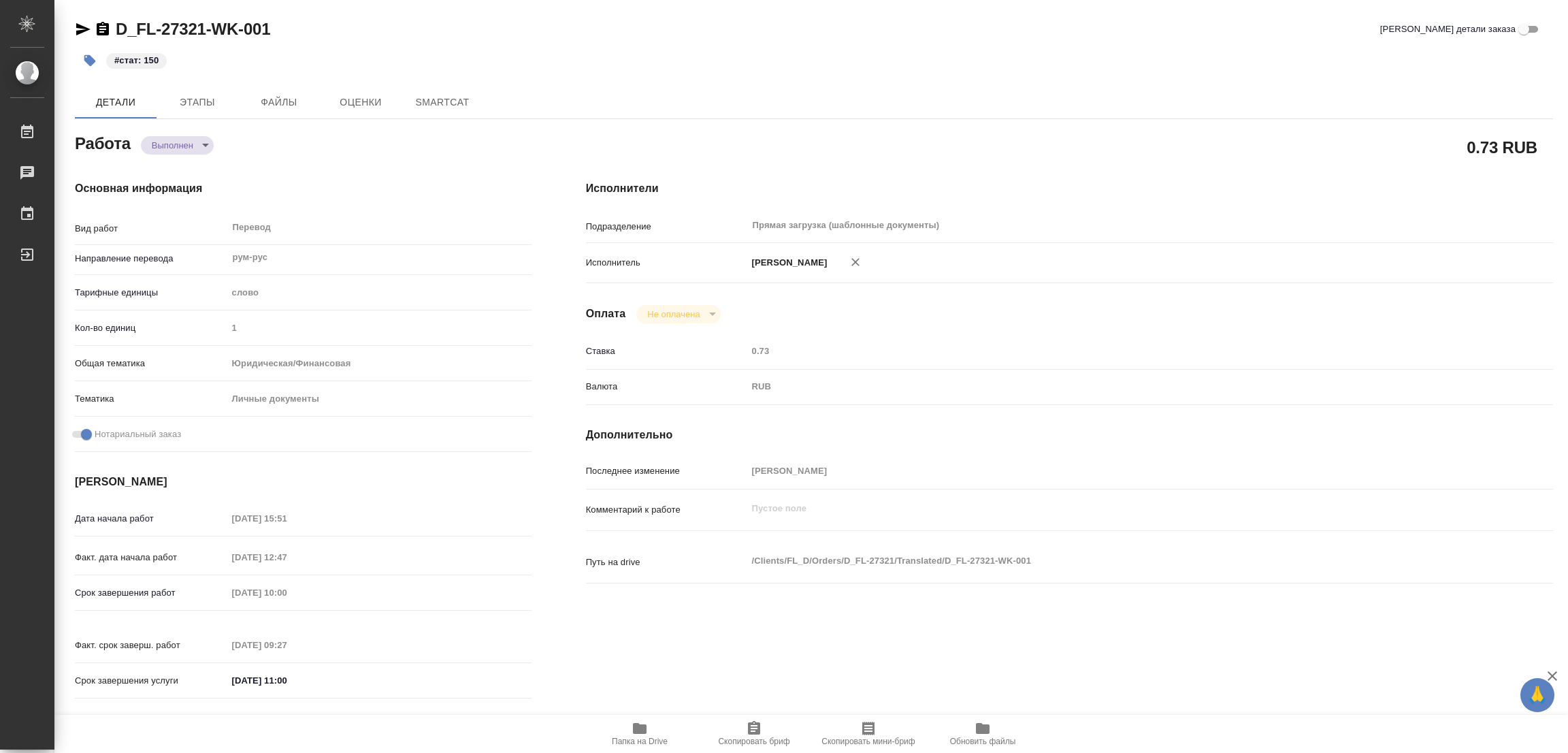
type textarea "x"
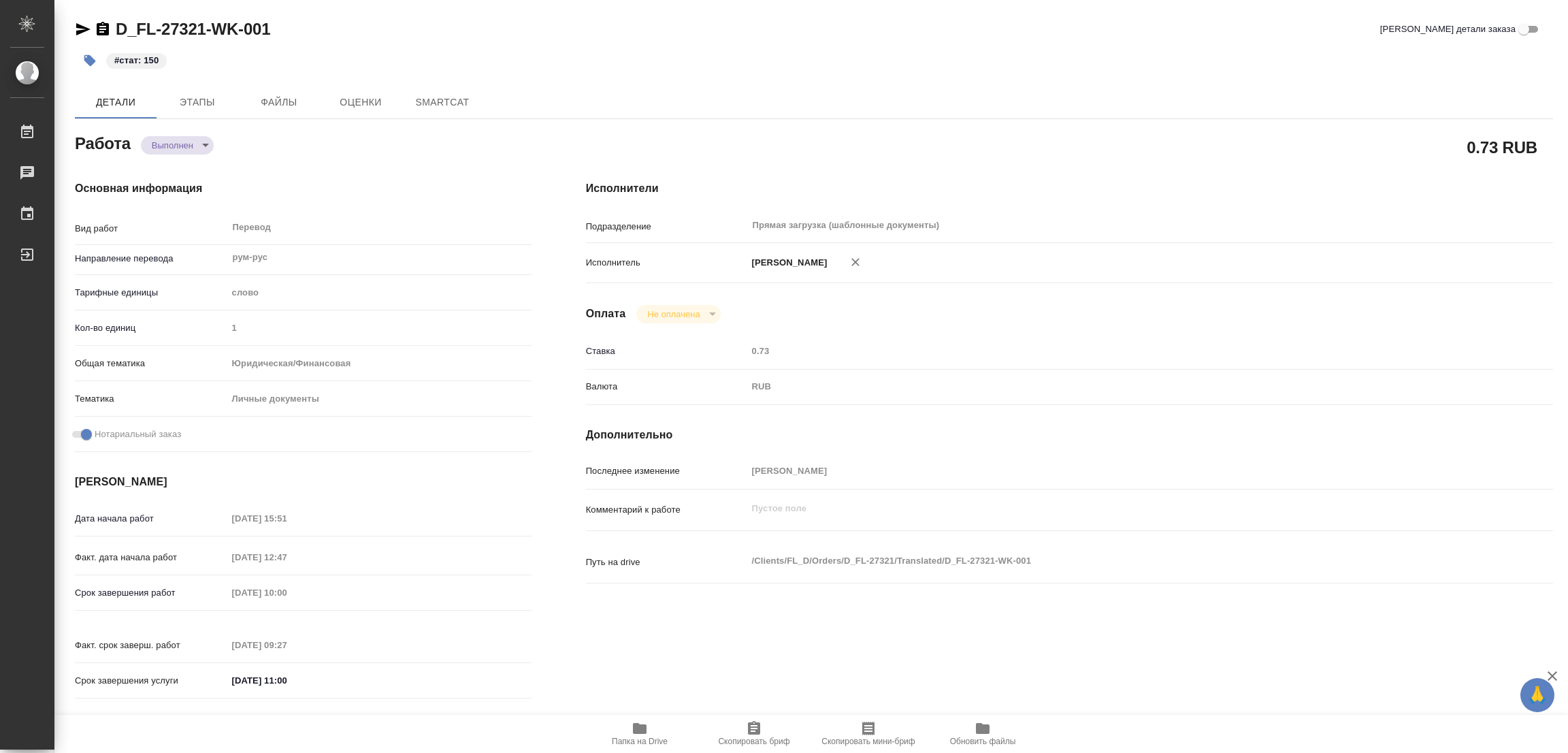
type textarea "x"
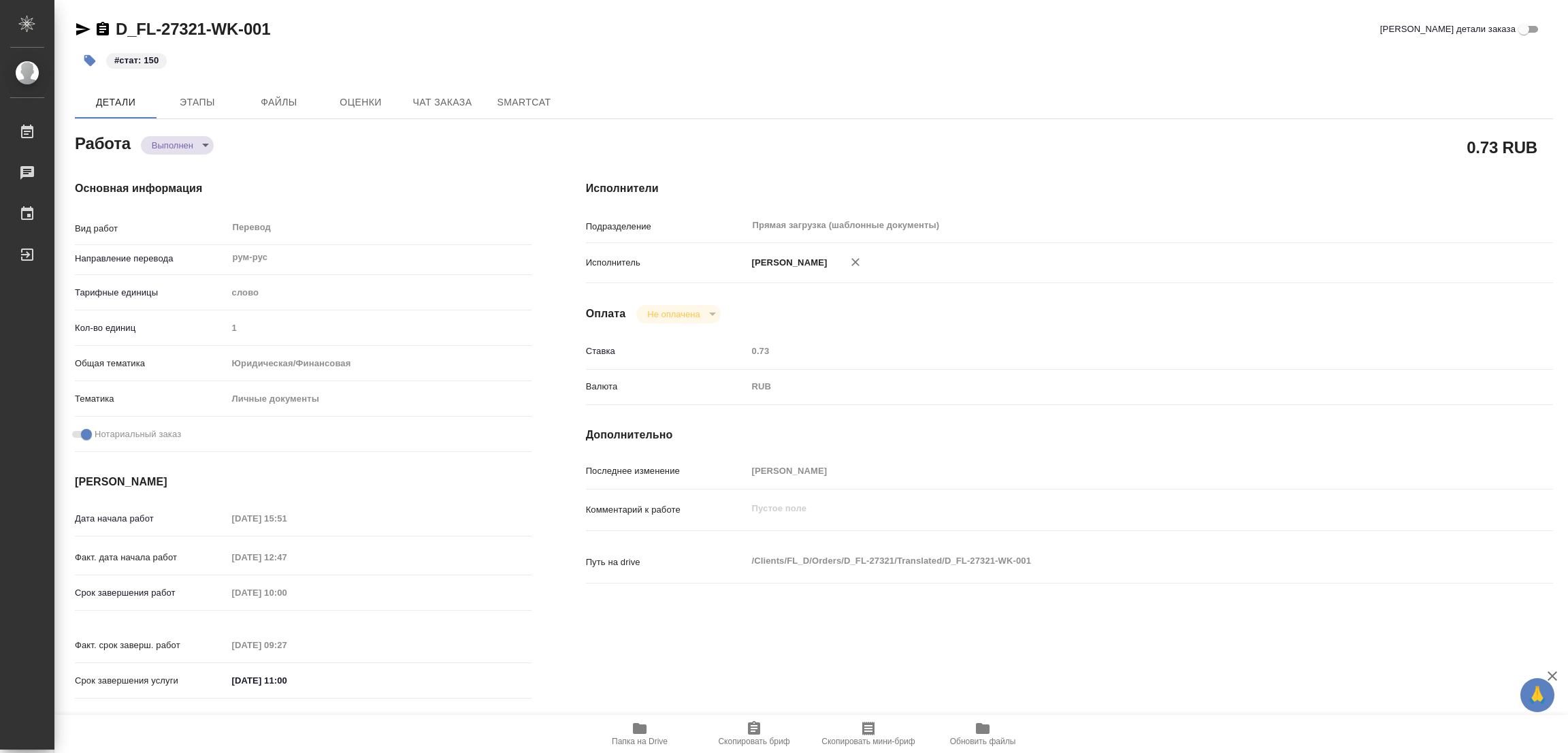
type textarea "x"
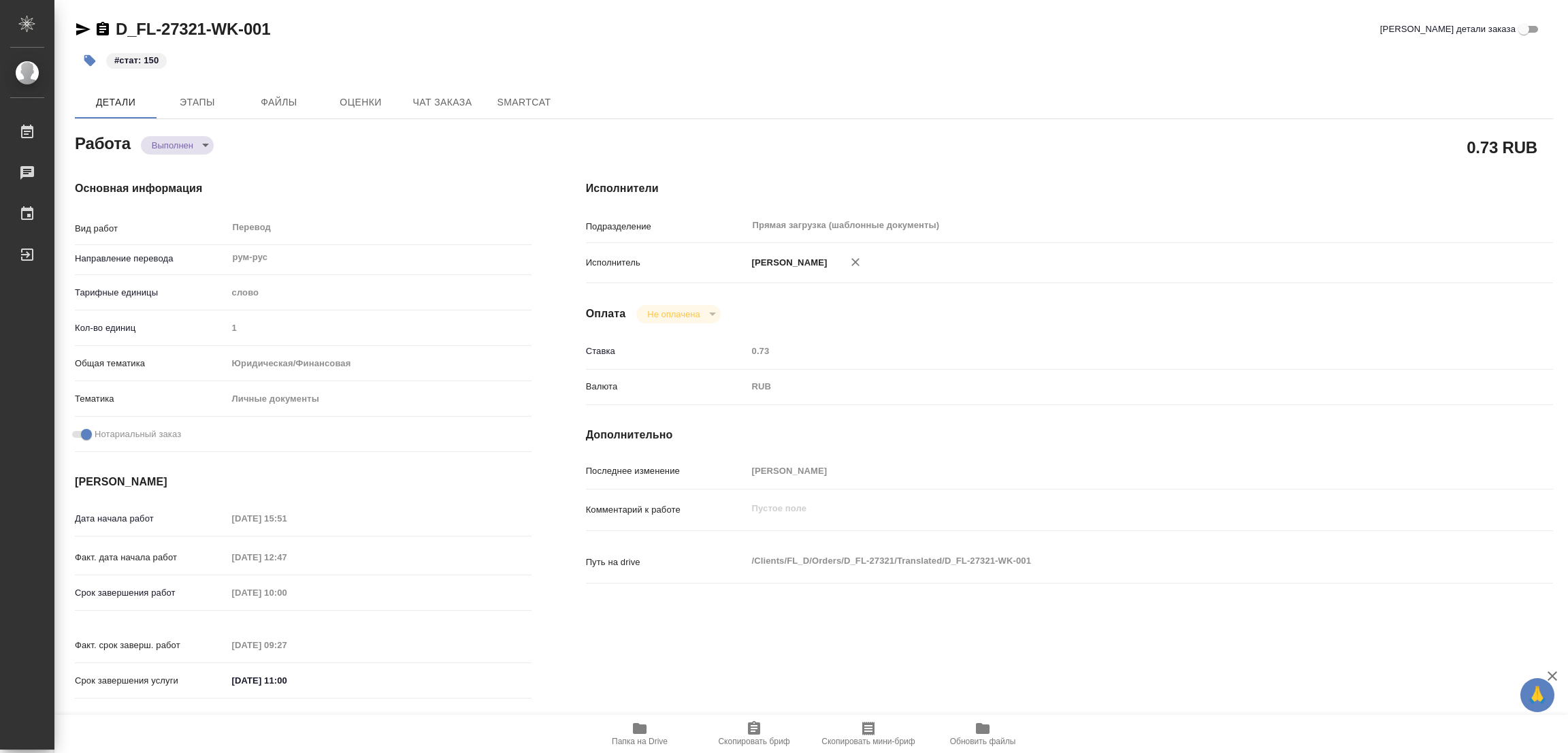
type textarea "x"
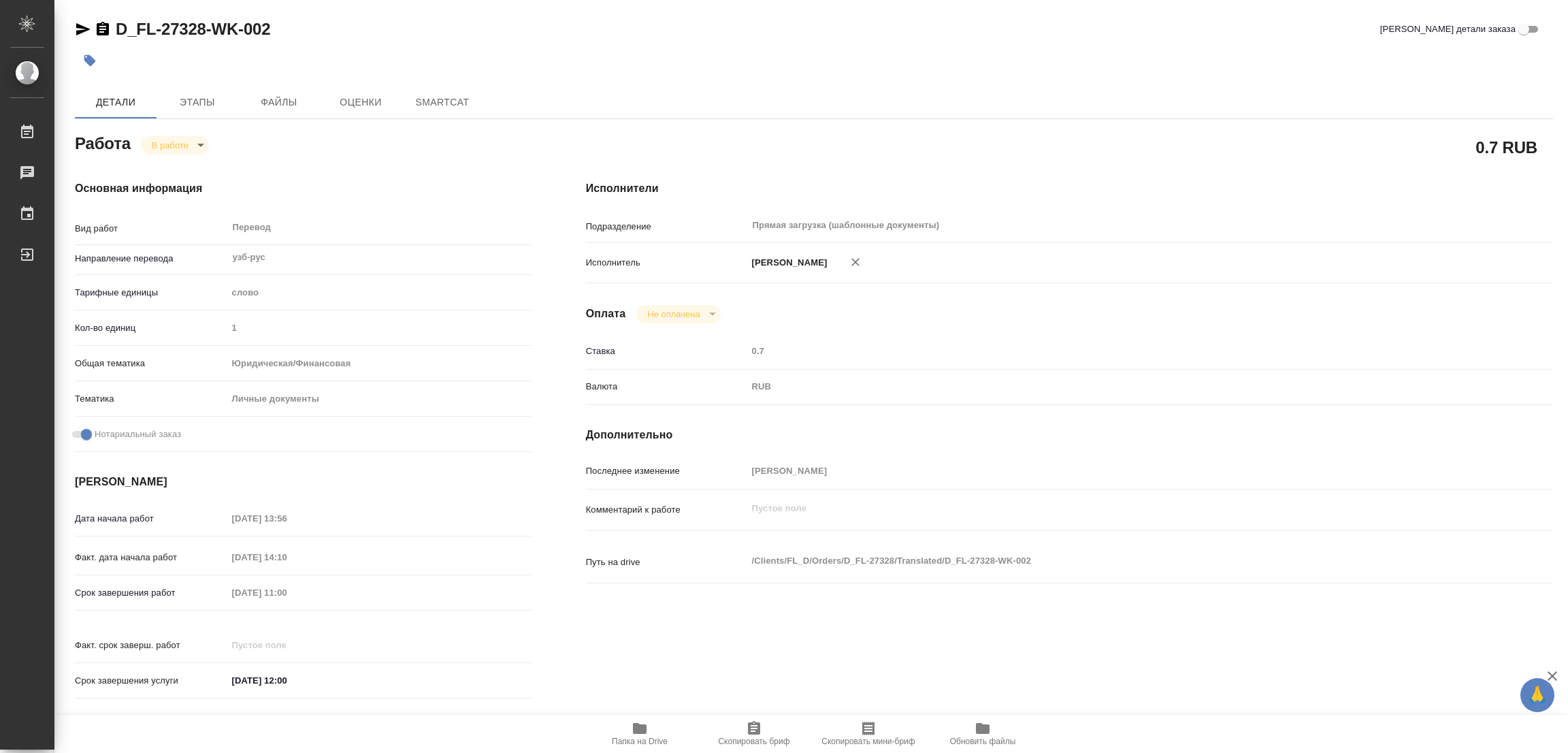
type textarea "x"
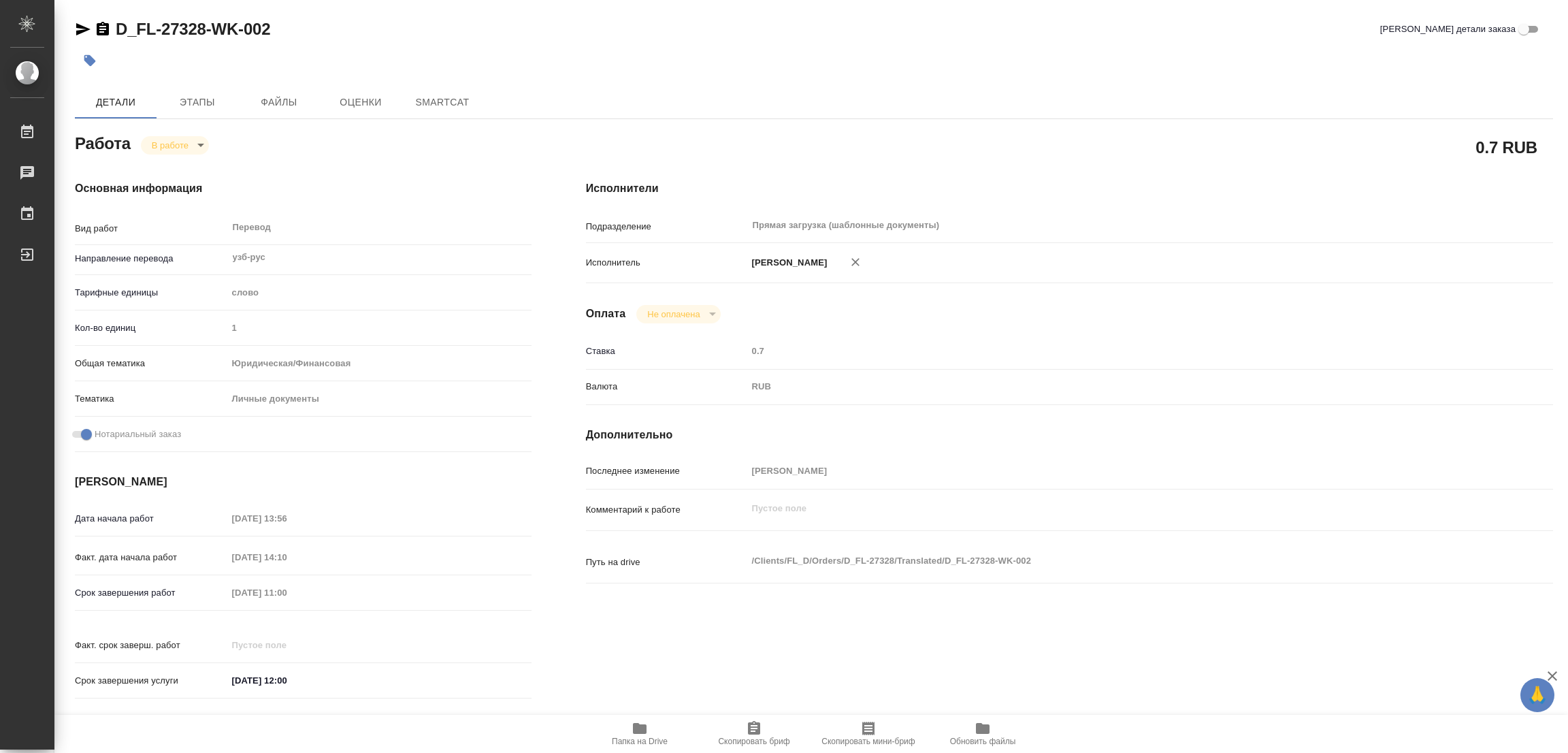
type textarea "x"
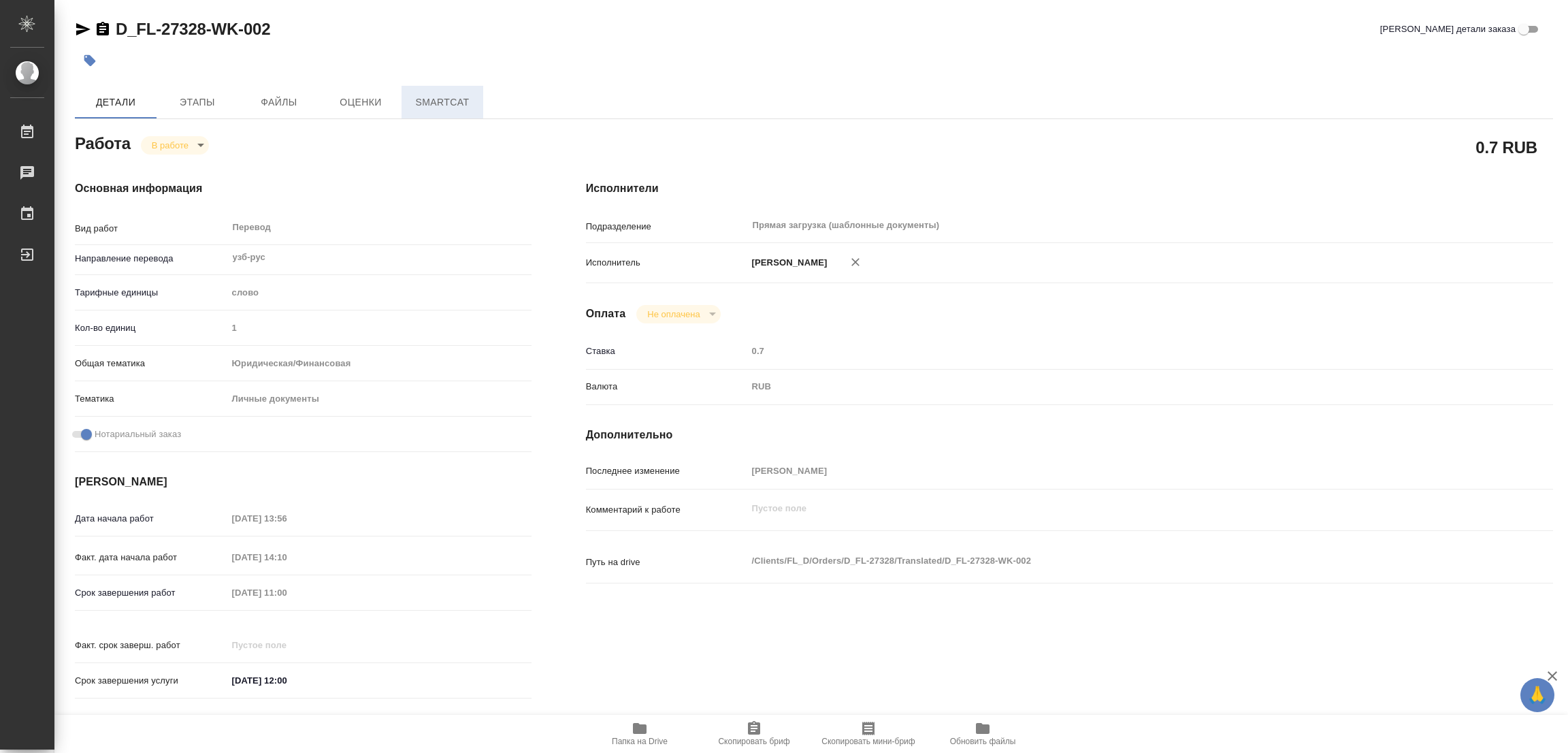
type textarea "x"
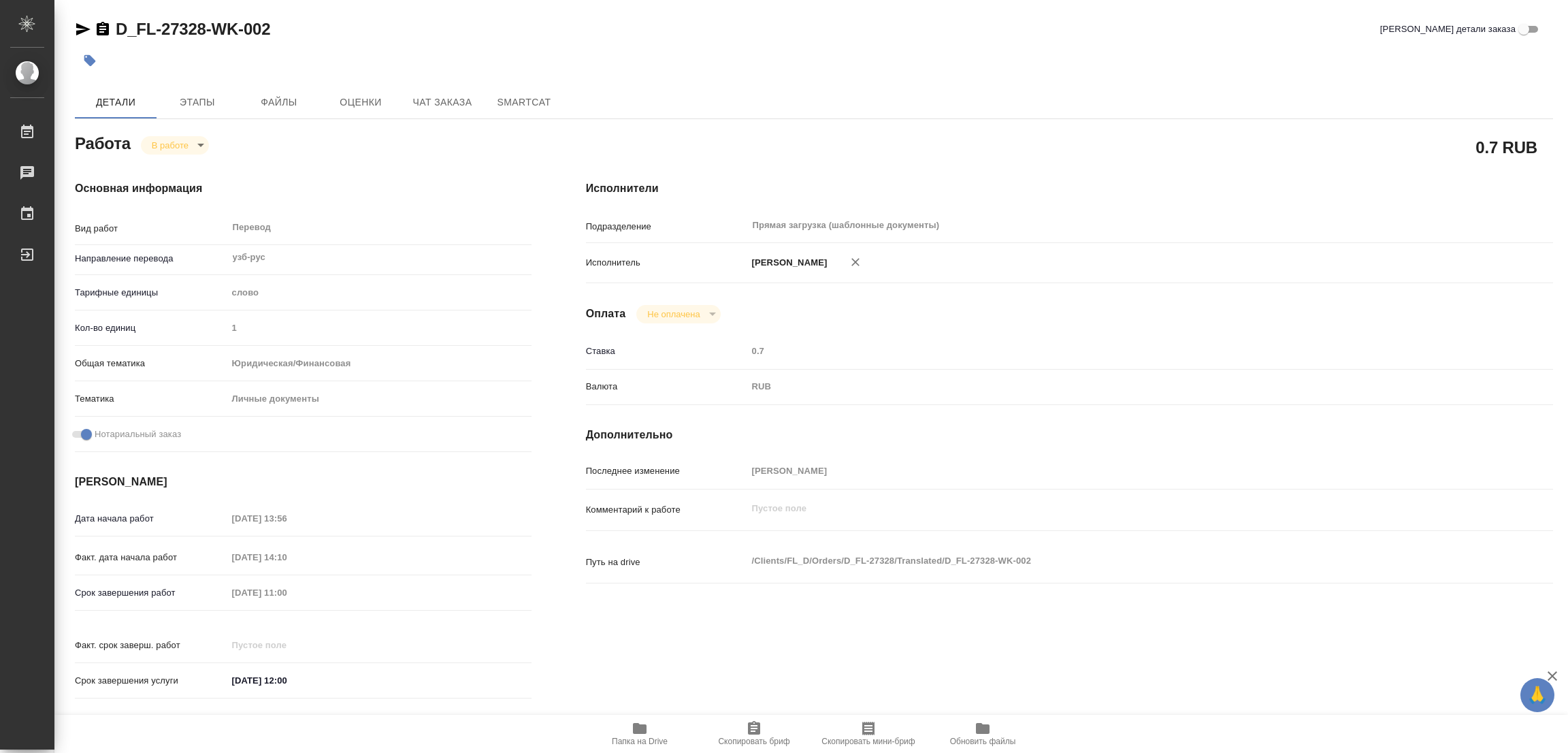
type textarea "x"
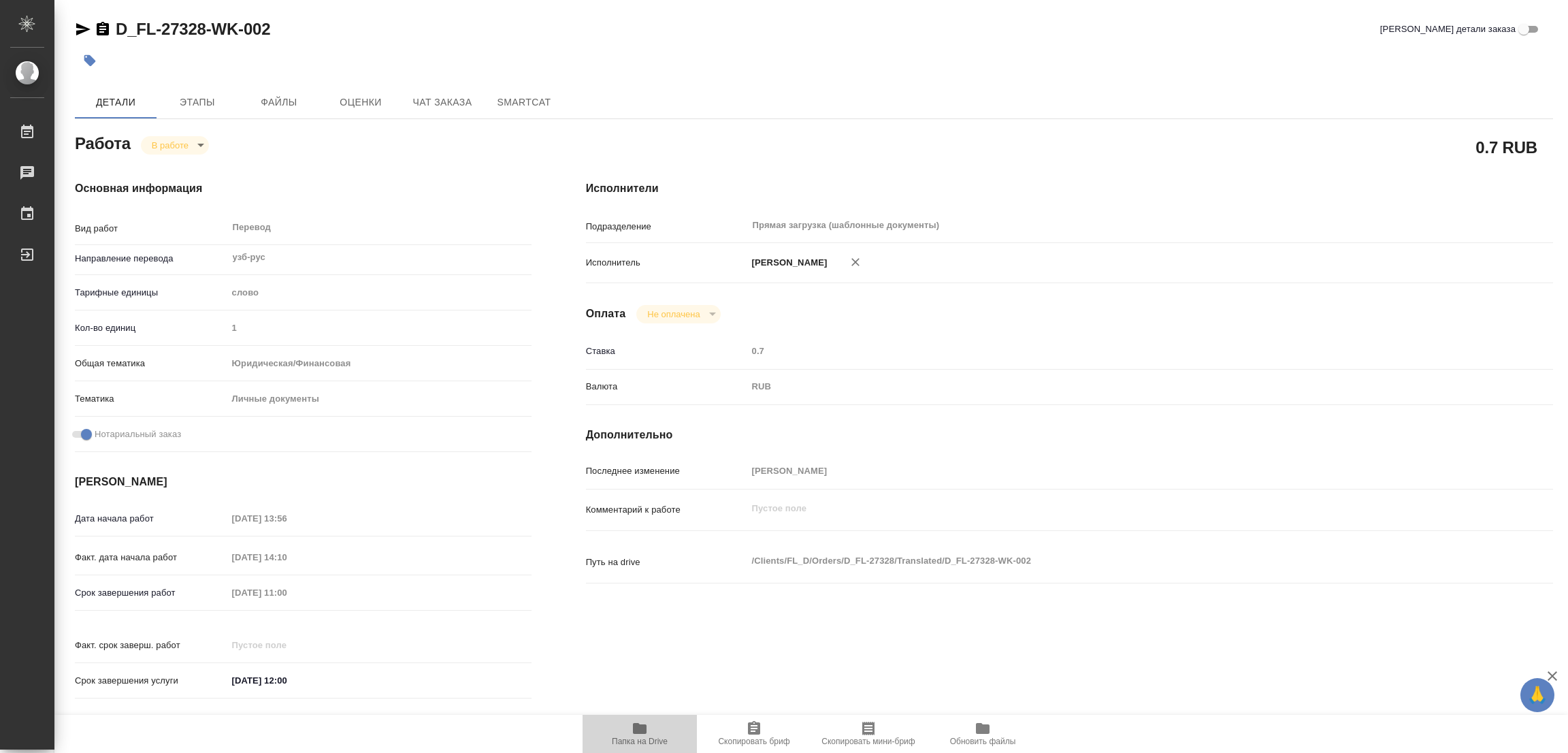
click at [643, 729] on icon "button" at bounding box center [639, 729] width 14 height 11
type textarea "x"
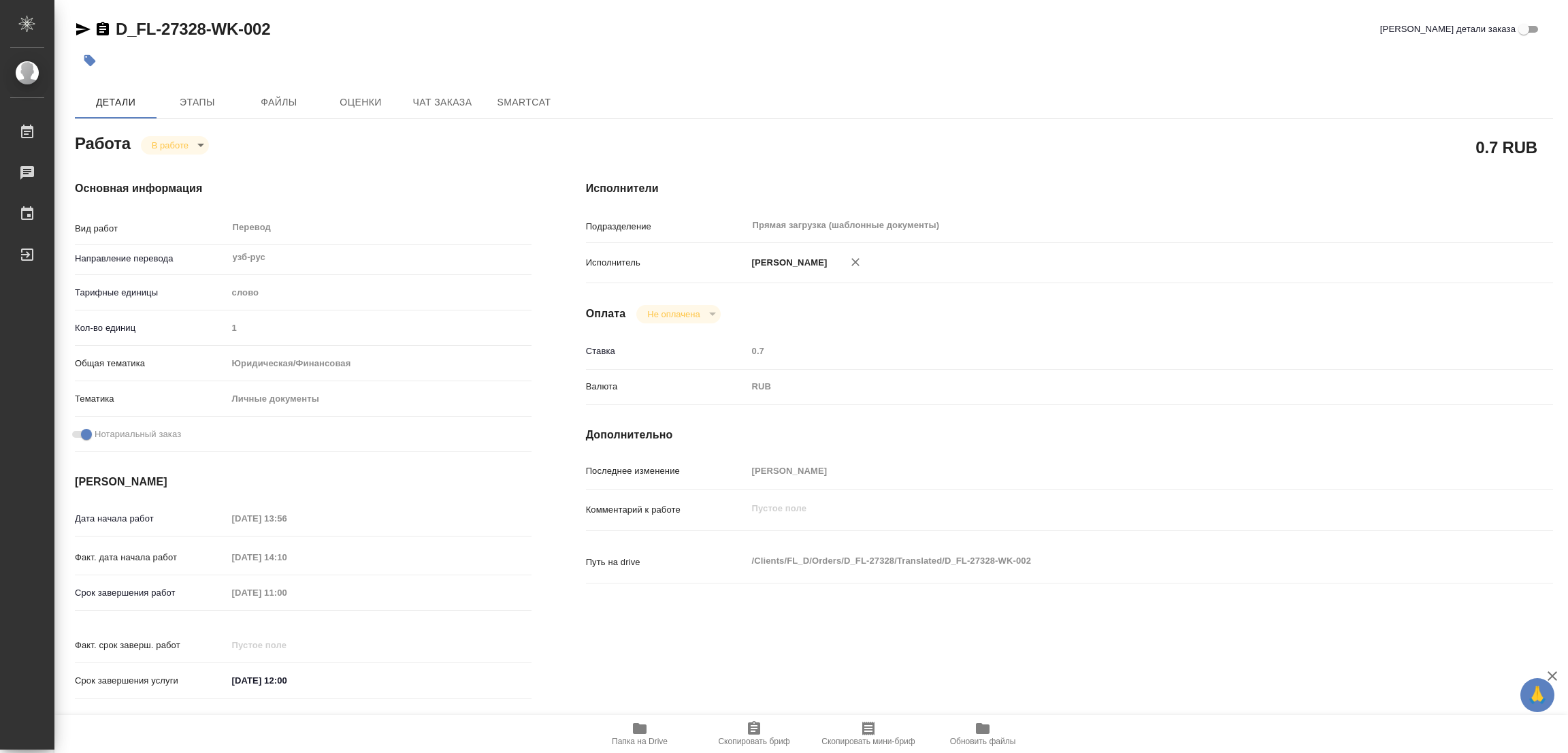
type textarea "x"
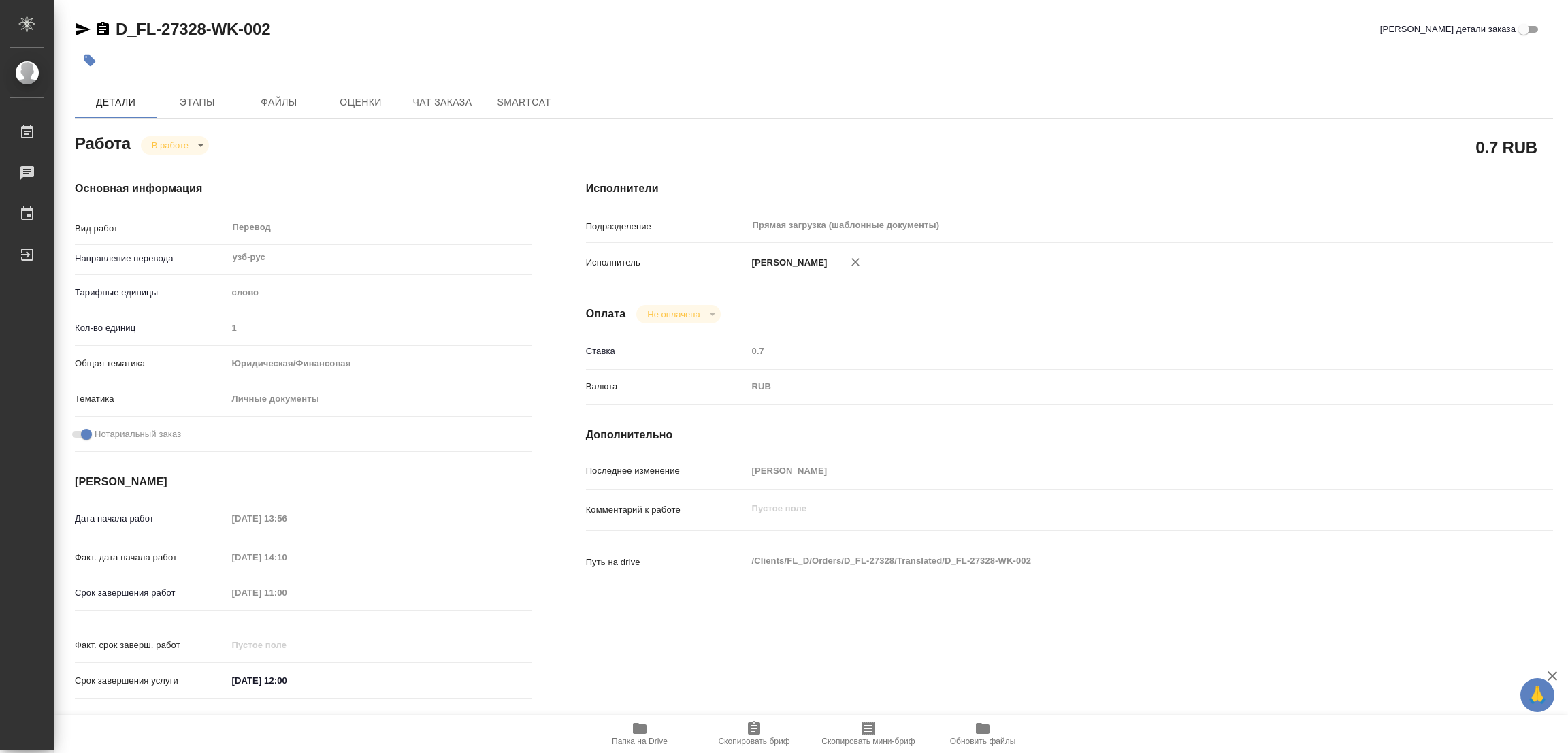
type textarea "x"
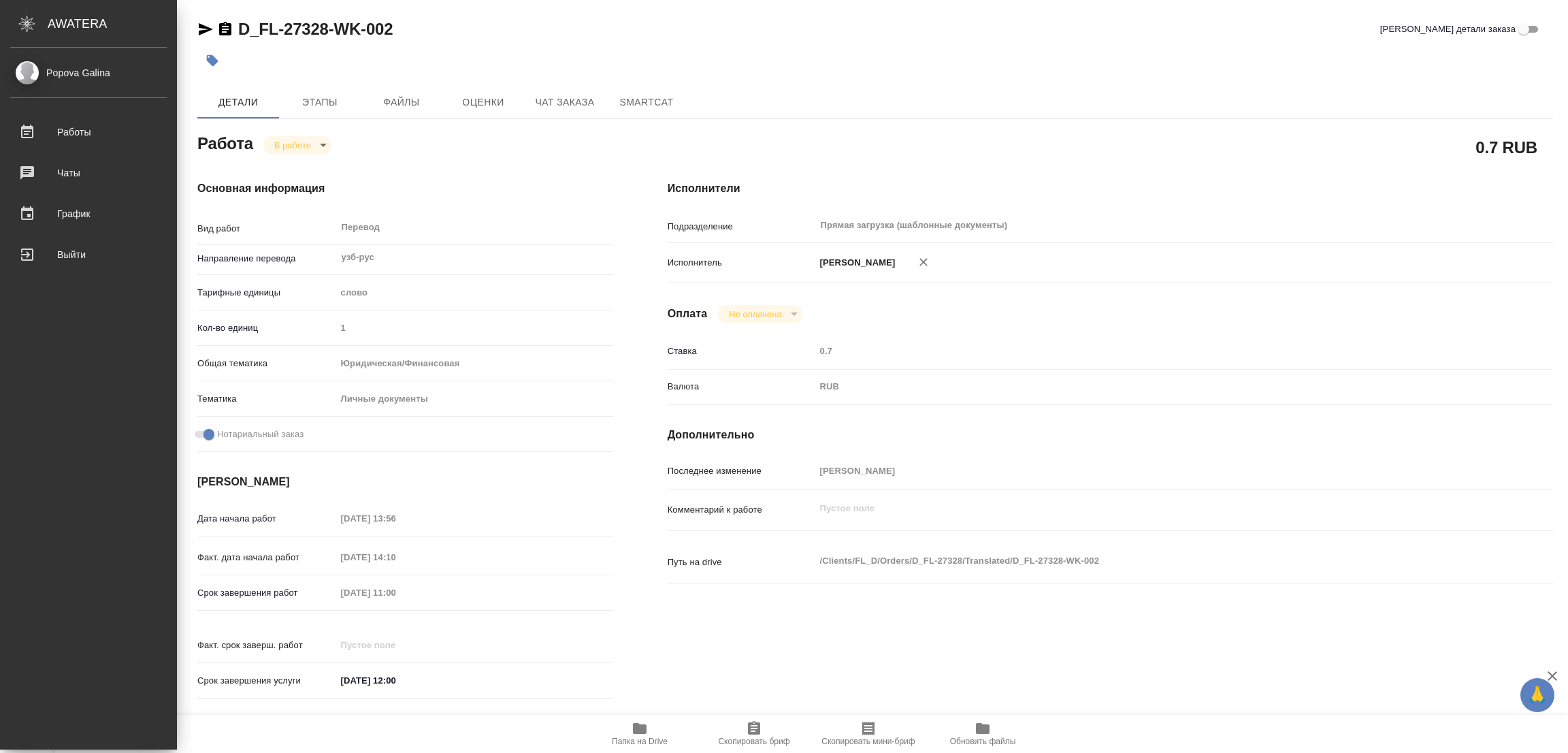
type textarea "x"
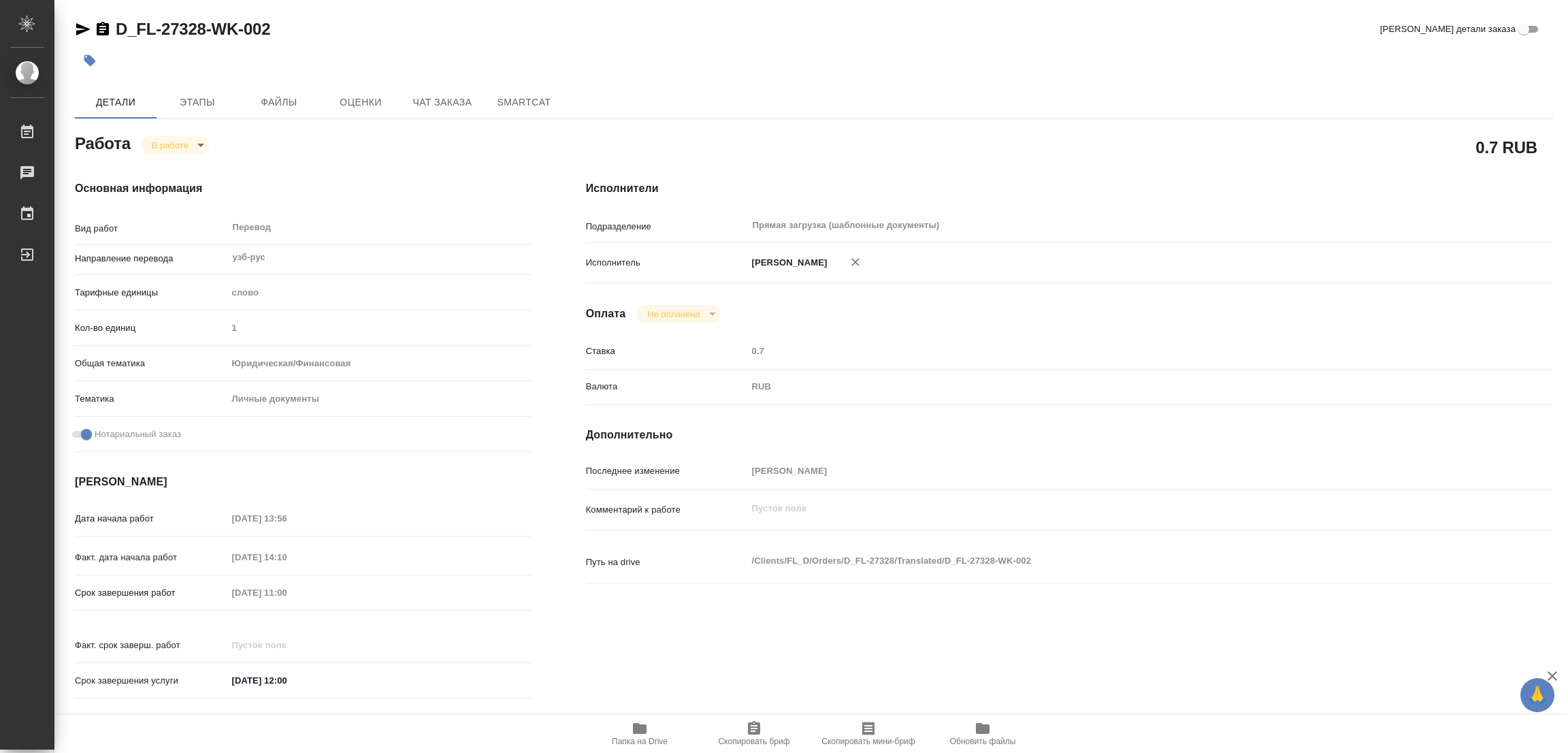
type textarea "x"
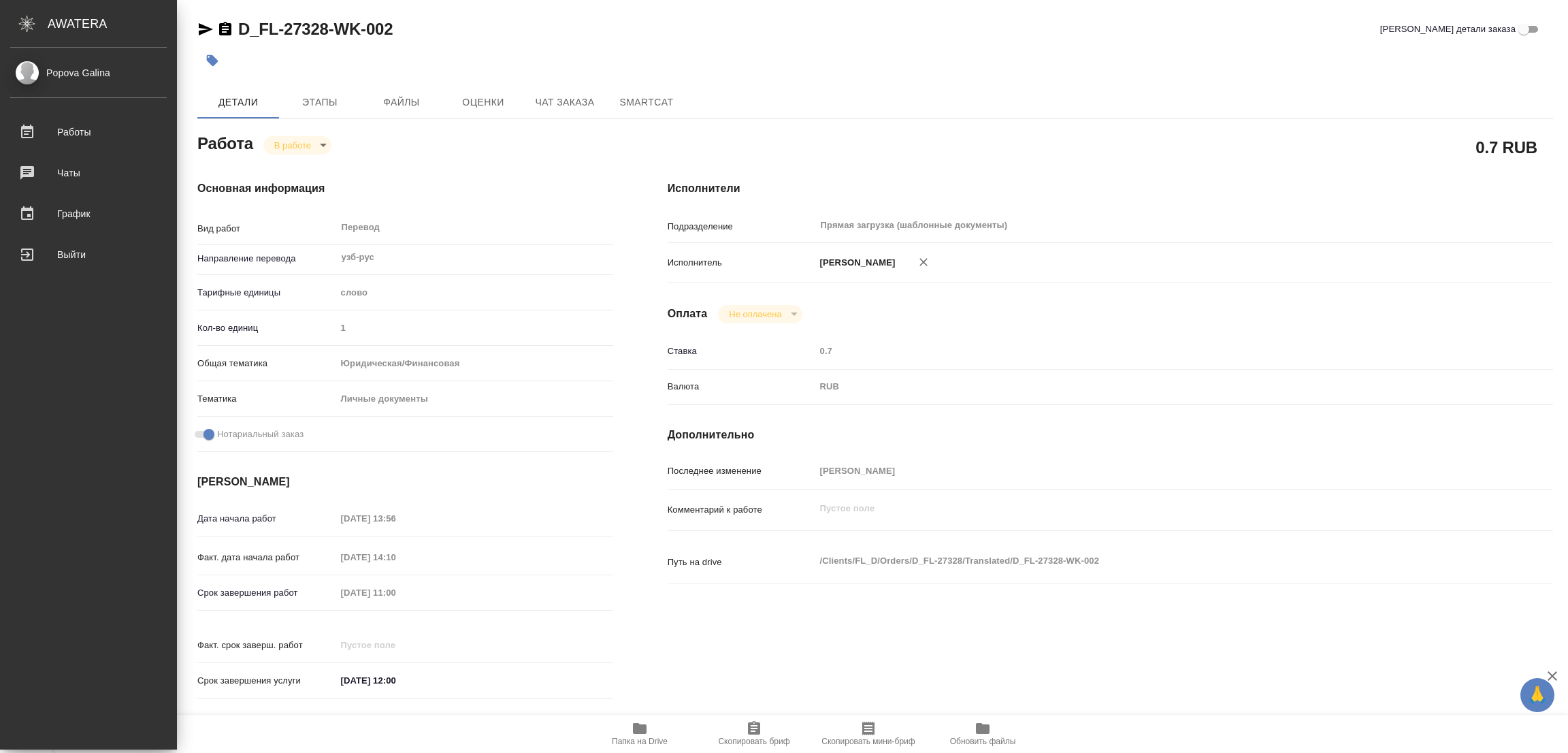
type textarea "x"
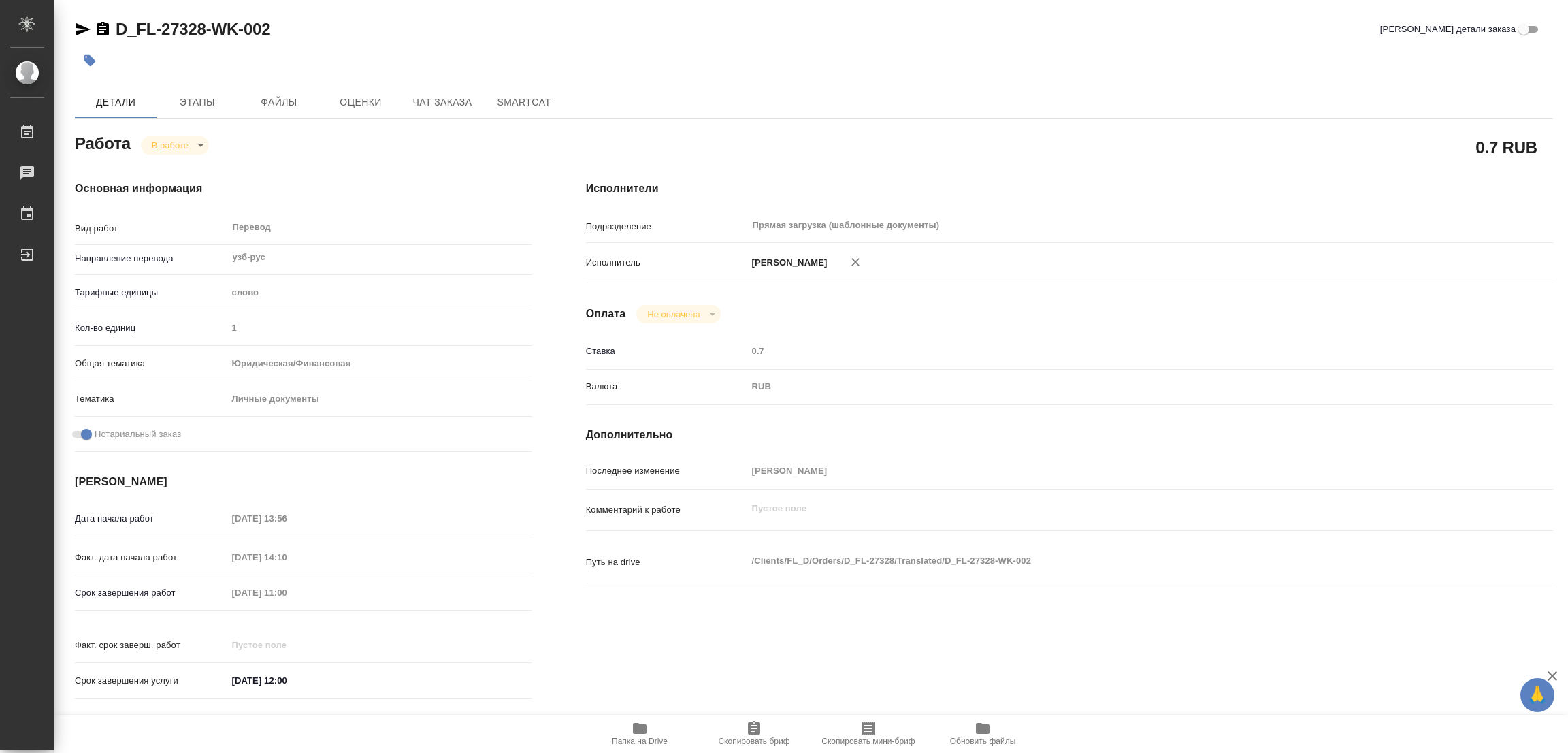
type textarea "x"
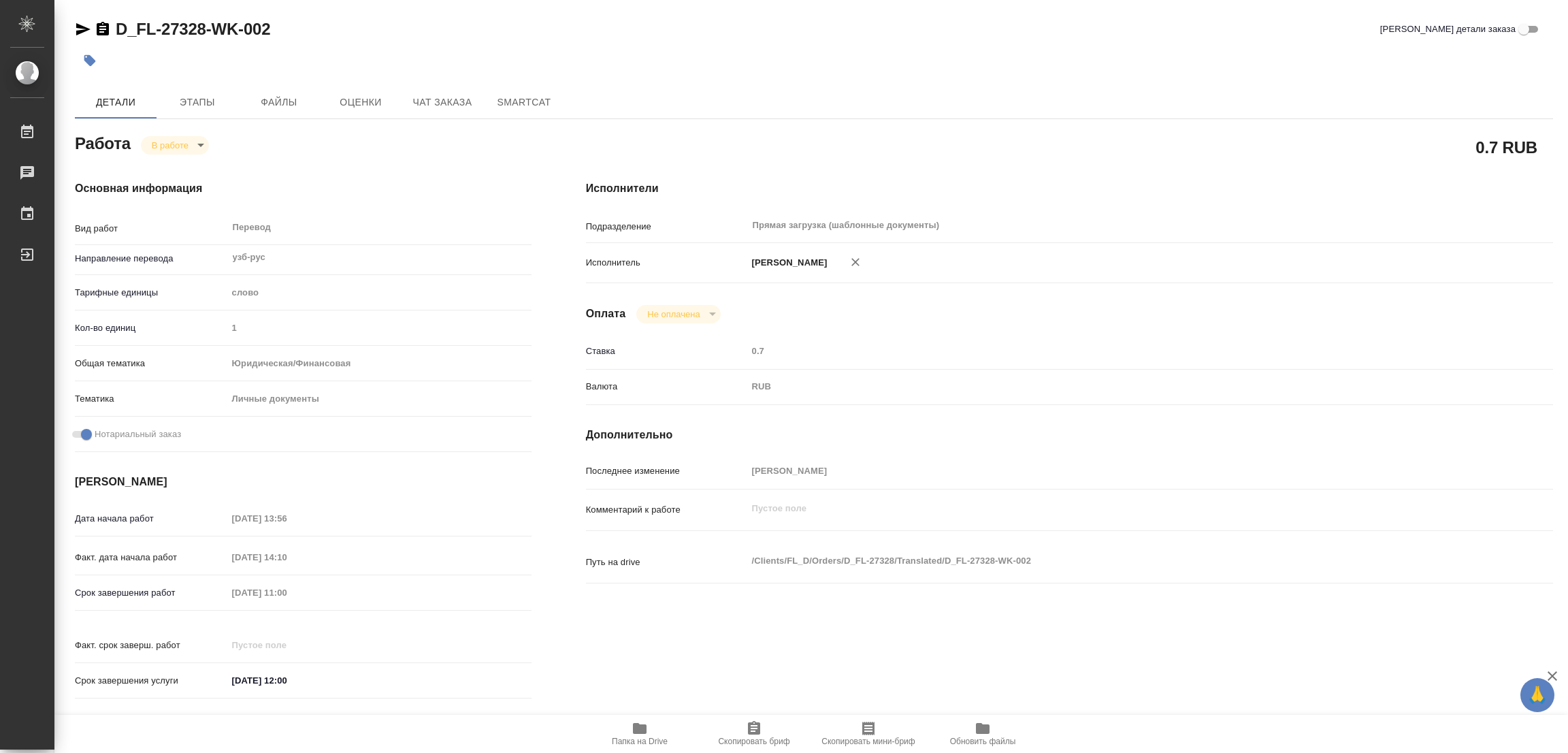
type textarea "x"
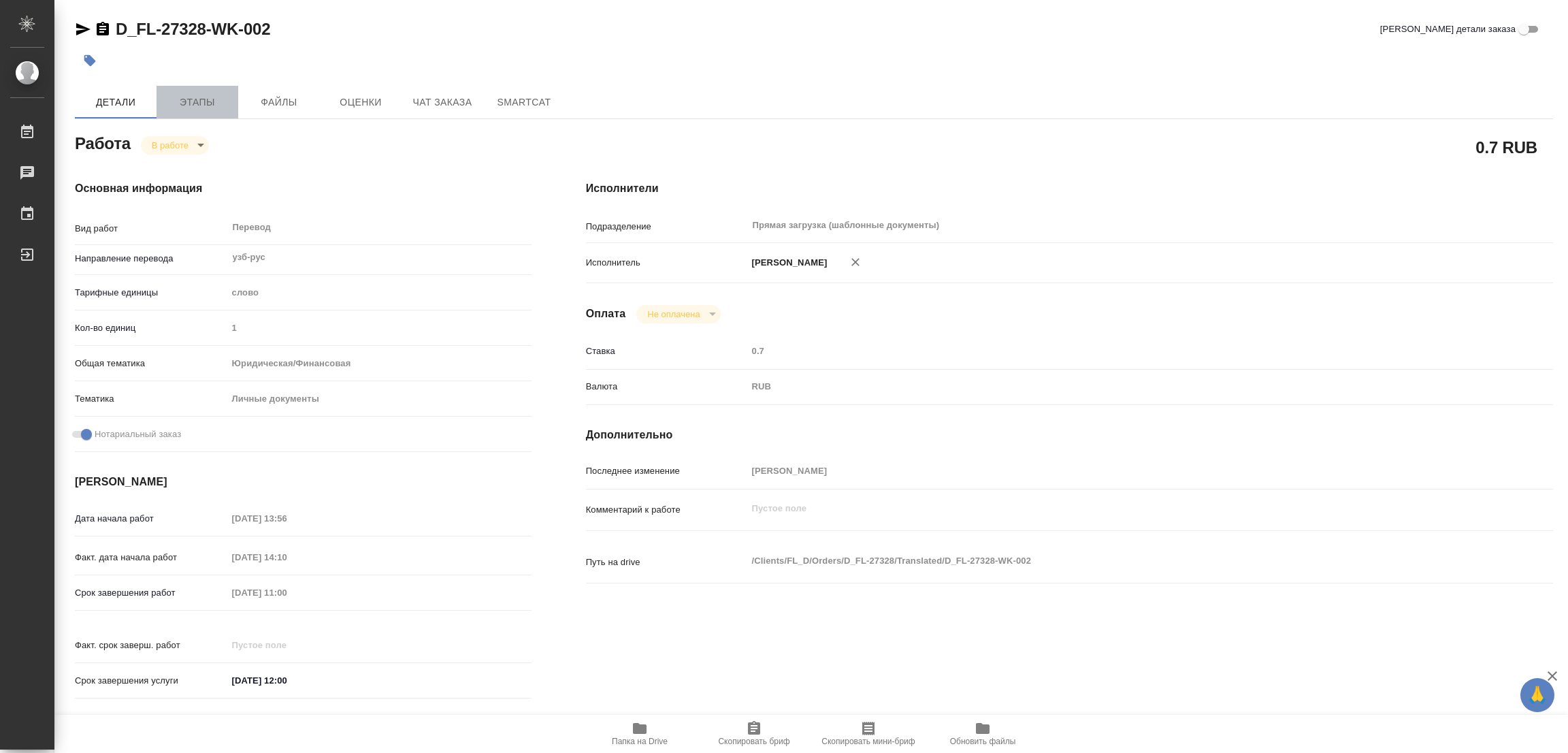
click at [193, 90] on button "Этапы" at bounding box center [197, 102] width 81 height 33
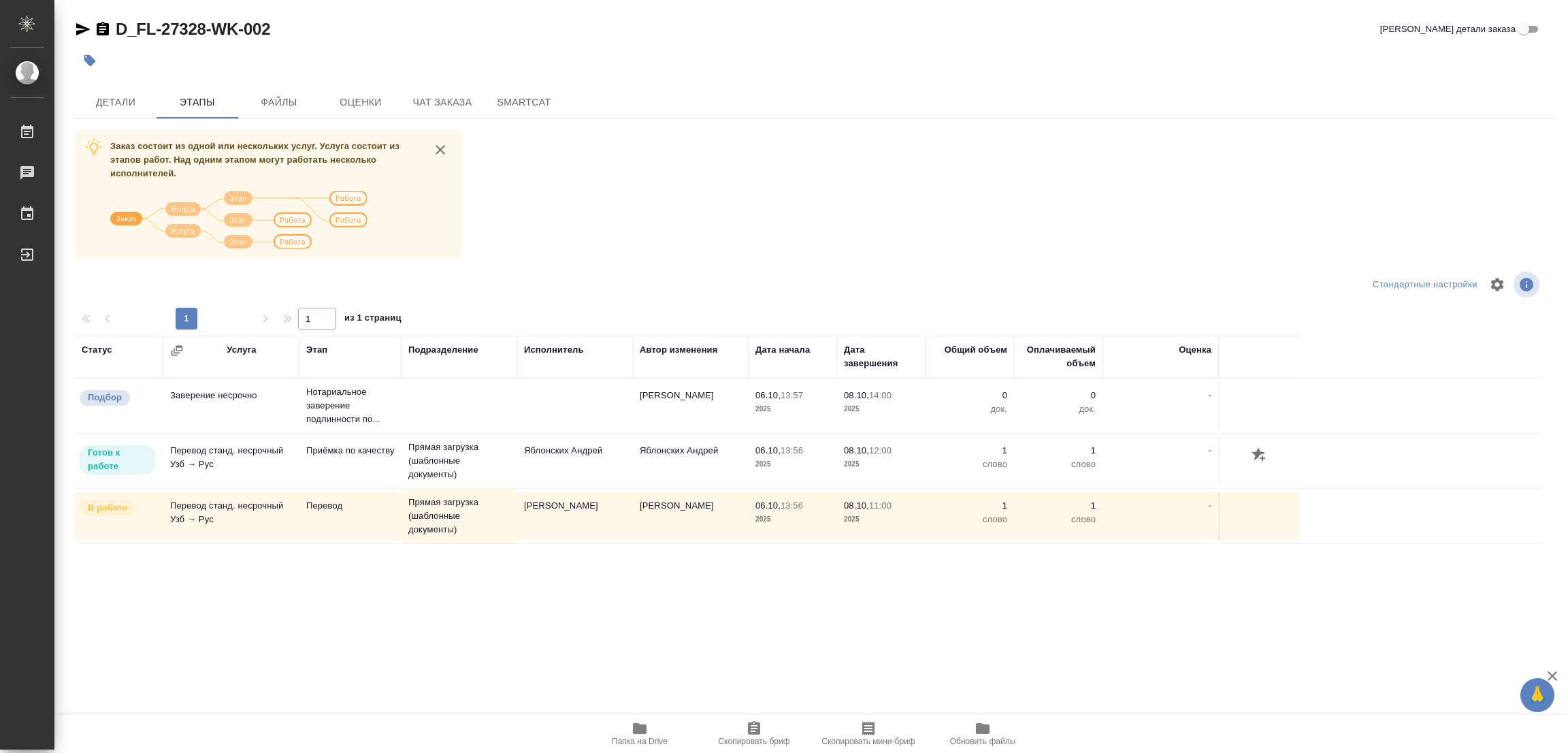
click at [236, 568] on div "Статус Услуга Этап Подразделение Исполнитель Автор изменения Дата начала Дата з…" at bounding box center [808, 489] width 1467 height 306
click at [617, 482] on td "Яблонских Андрей" at bounding box center [575, 460] width 116 height 48
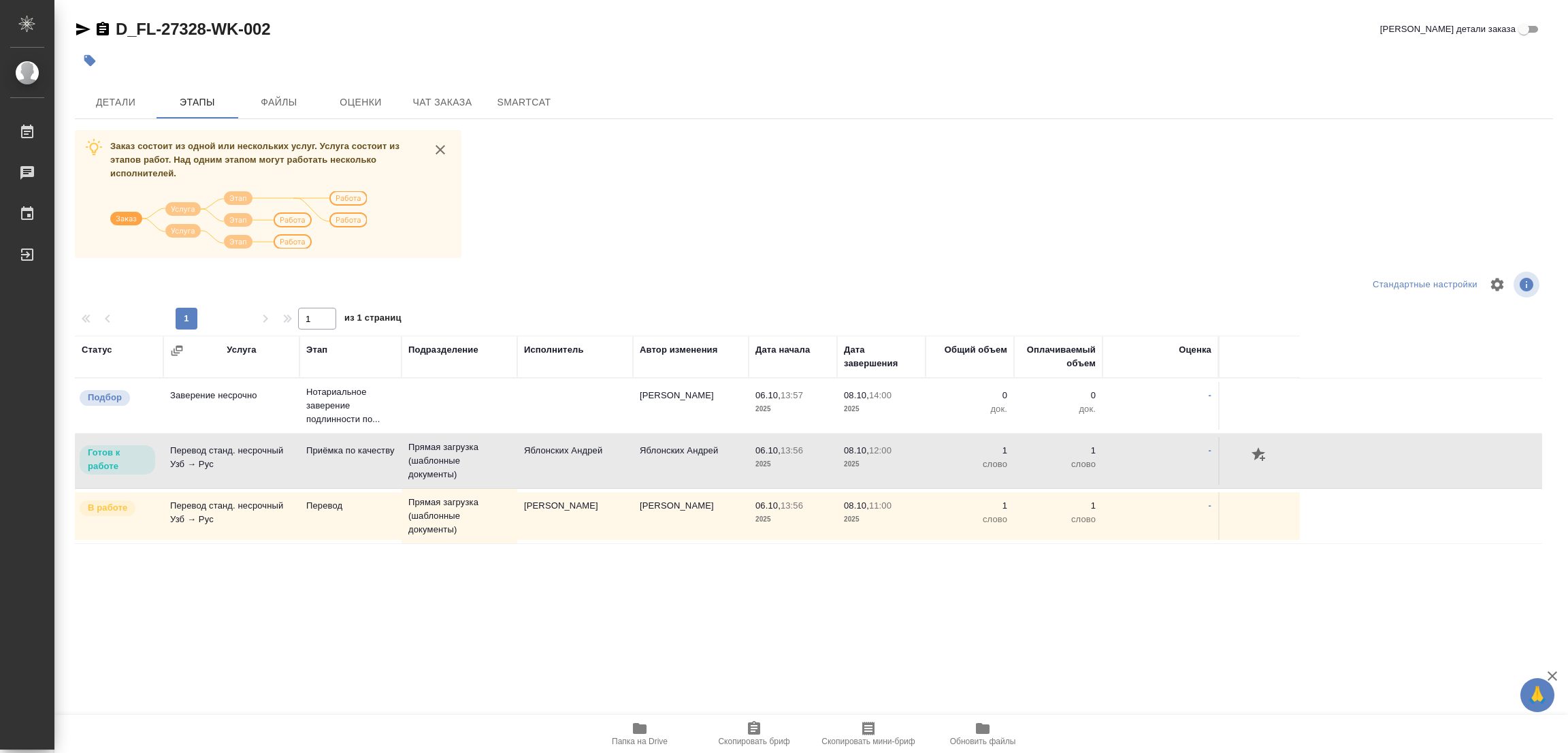
click at [212, 282] on div at bounding box center [321, 285] width 492 height 33
click at [785, 297] on div at bounding box center [813, 285] width 492 height 33
click at [93, 107] on span "Детали" at bounding box center [115, 102] width 65 height 17
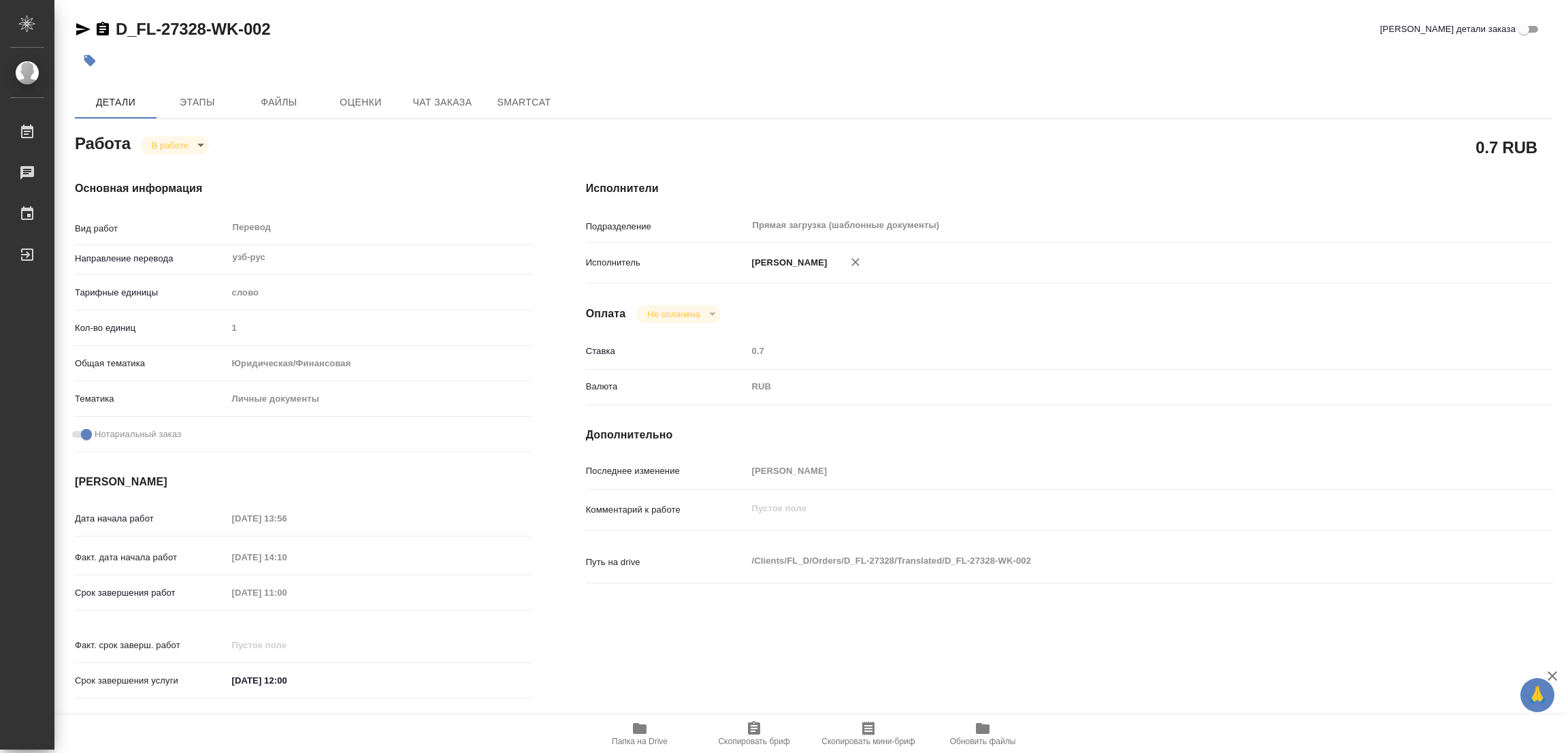
type textarea "x"
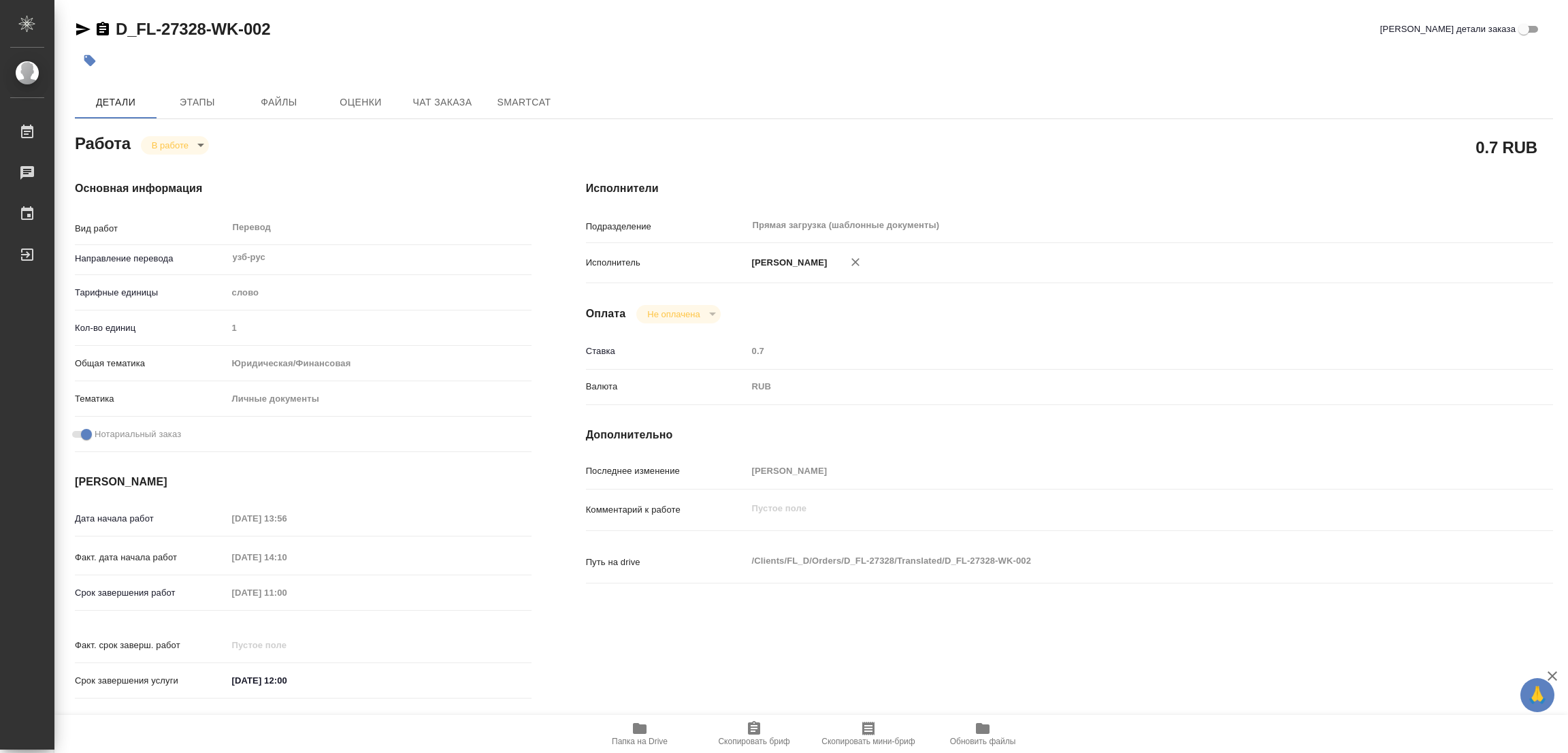
type textarea "x"
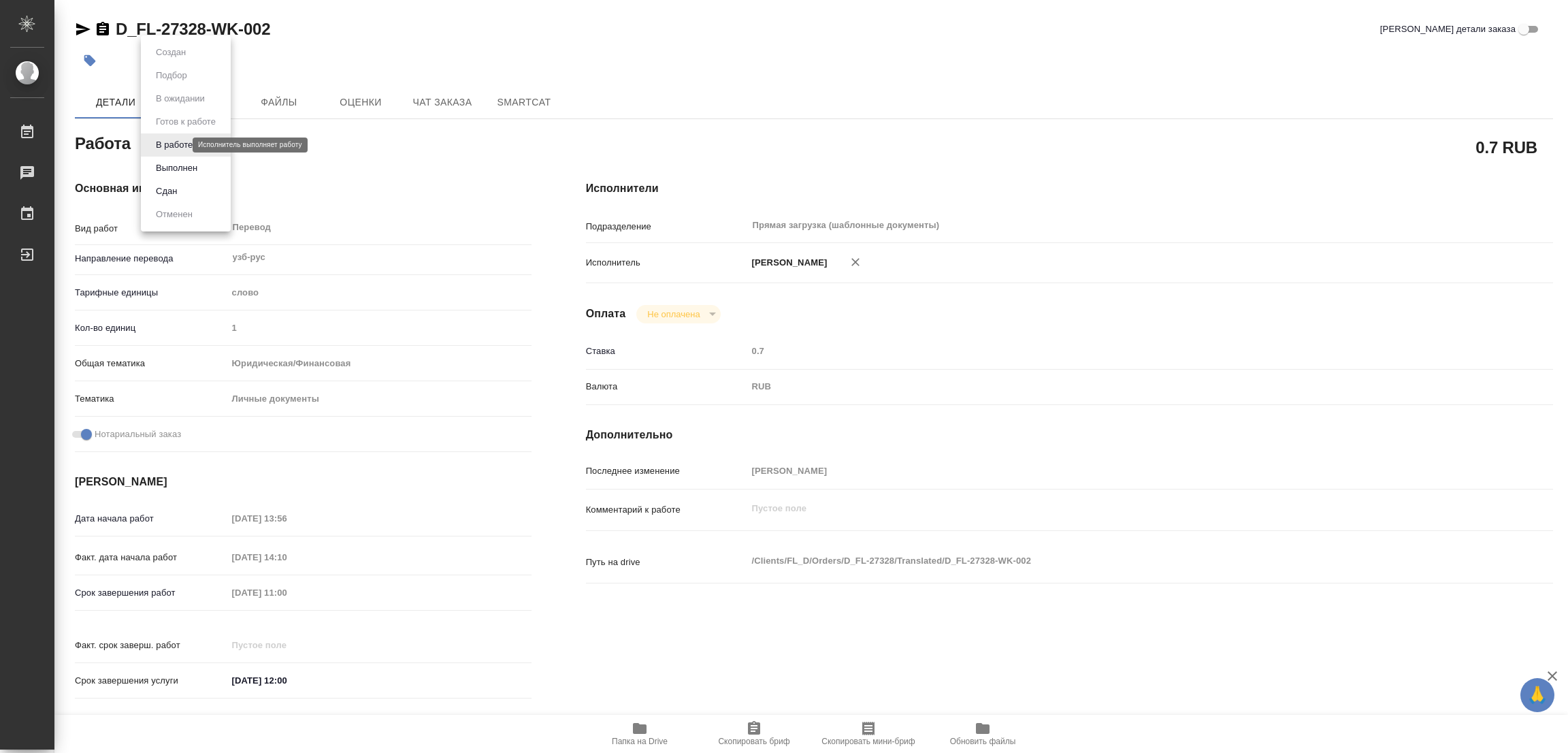
click at [162, 143] on body "🙏 .cls-1 fill:#fff; AWATERA Popova Galina Работы 0 Чаты График Выйти D_FL-27328…" at bounding box center [784, 376] width 1568 height 753
type textarea "x"
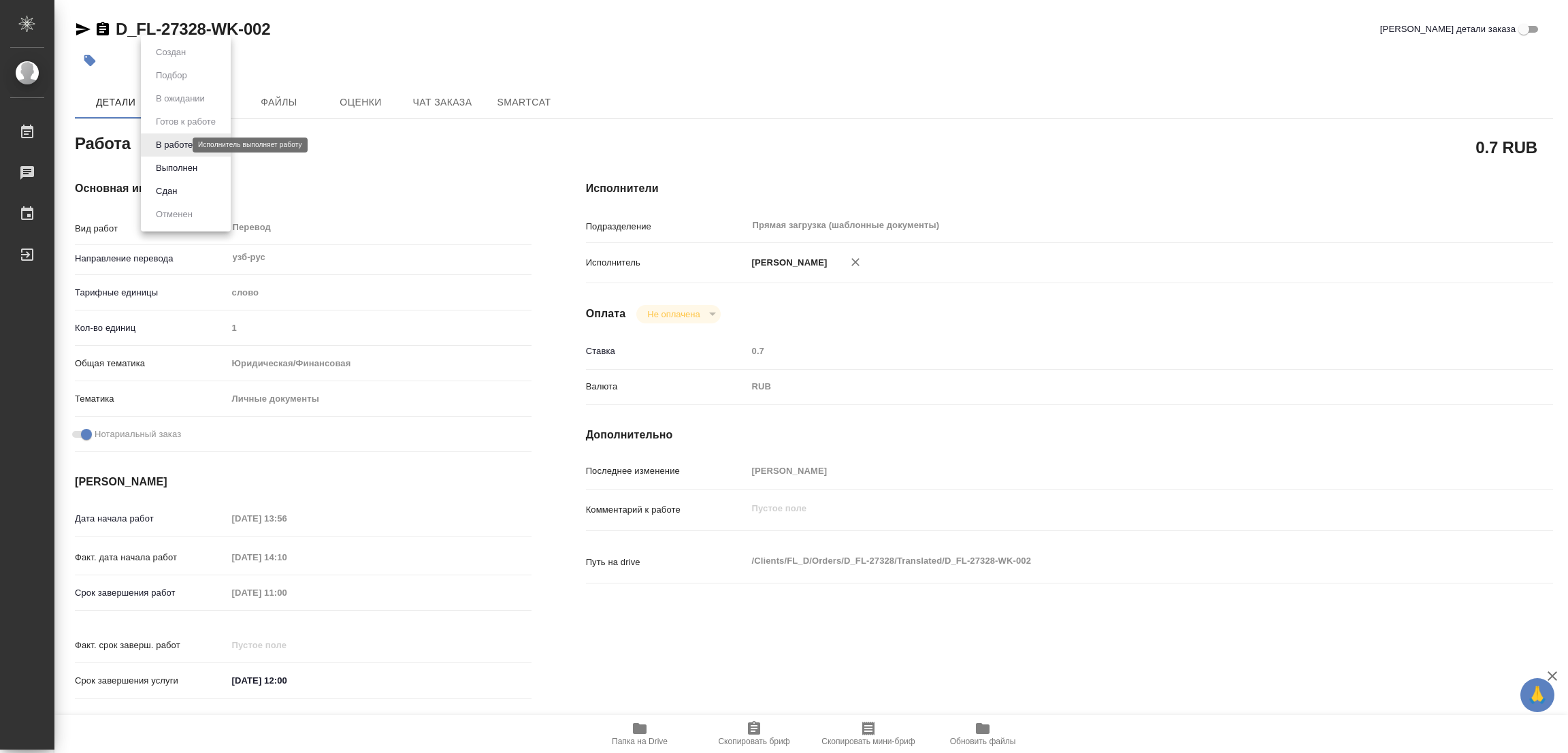
type textarea "x"
click at [159, 163] on button "Выполнен" at bounding box center [176, 168] width 50 height 15
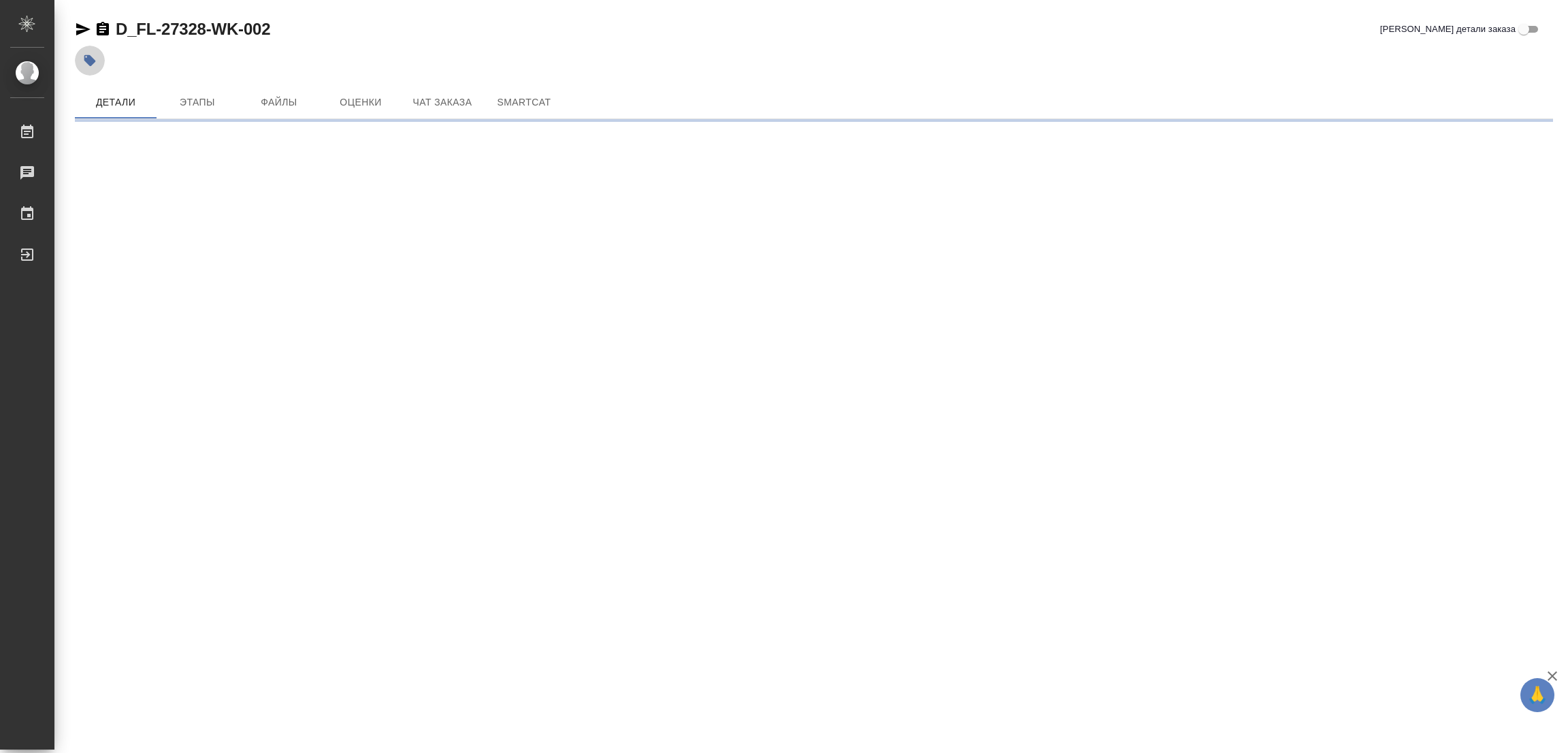
click at [86, 54] on icon "button" at bounding box center [89, 60] width 14 height 14
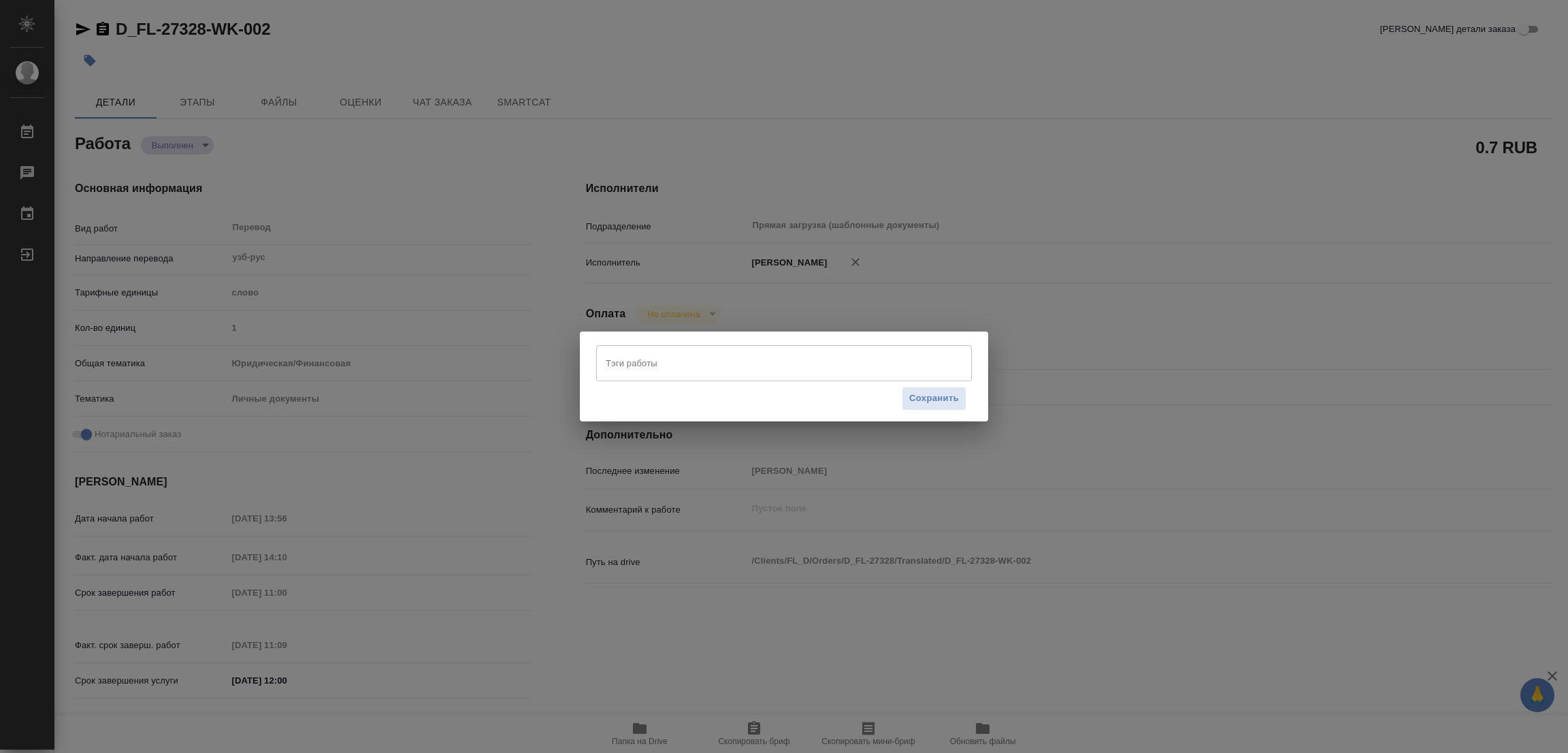
type textarea "x"
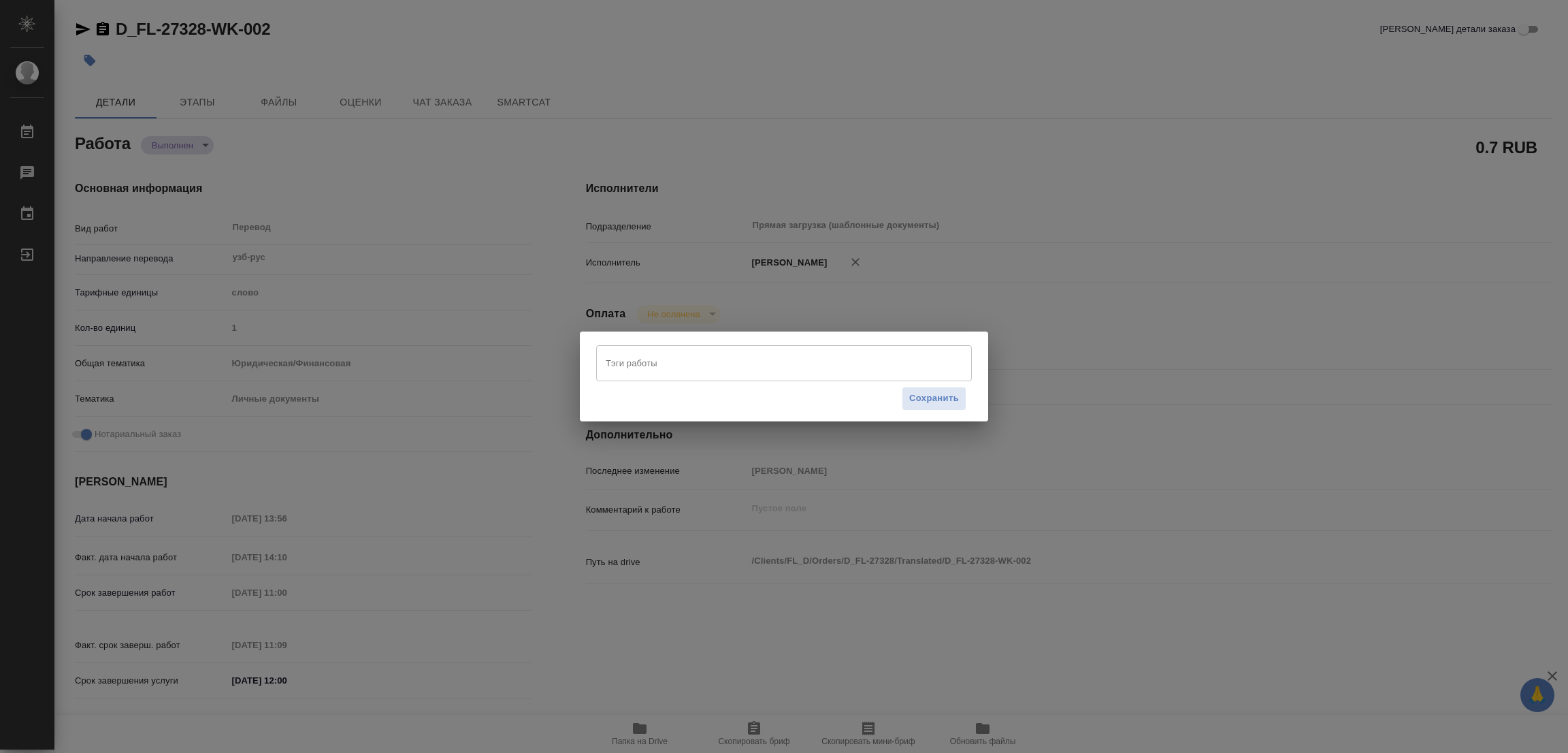
type textarea "x"
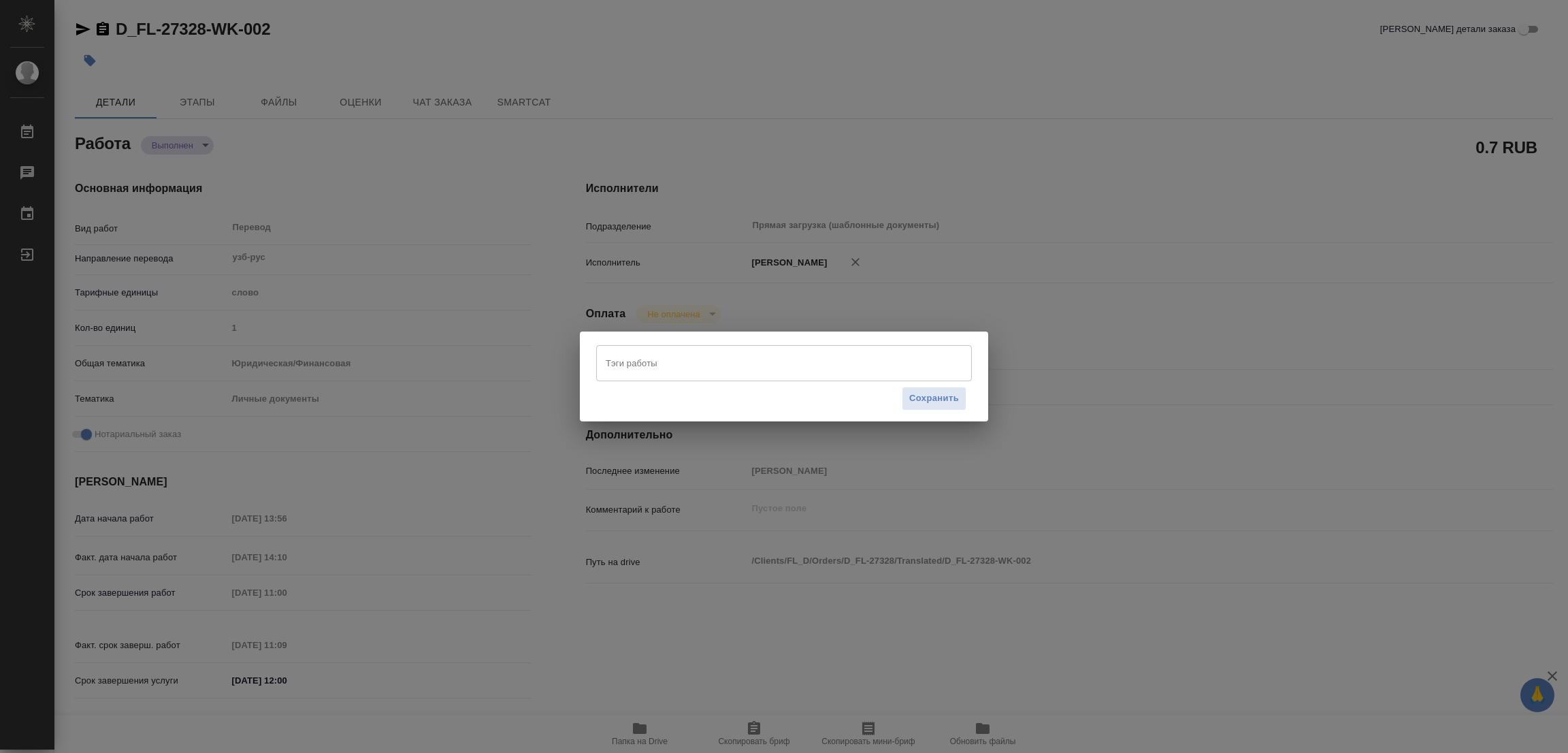
click at [606, 363] on input "Тэги работы" at bounding box center [770, 363] width 338 height 23
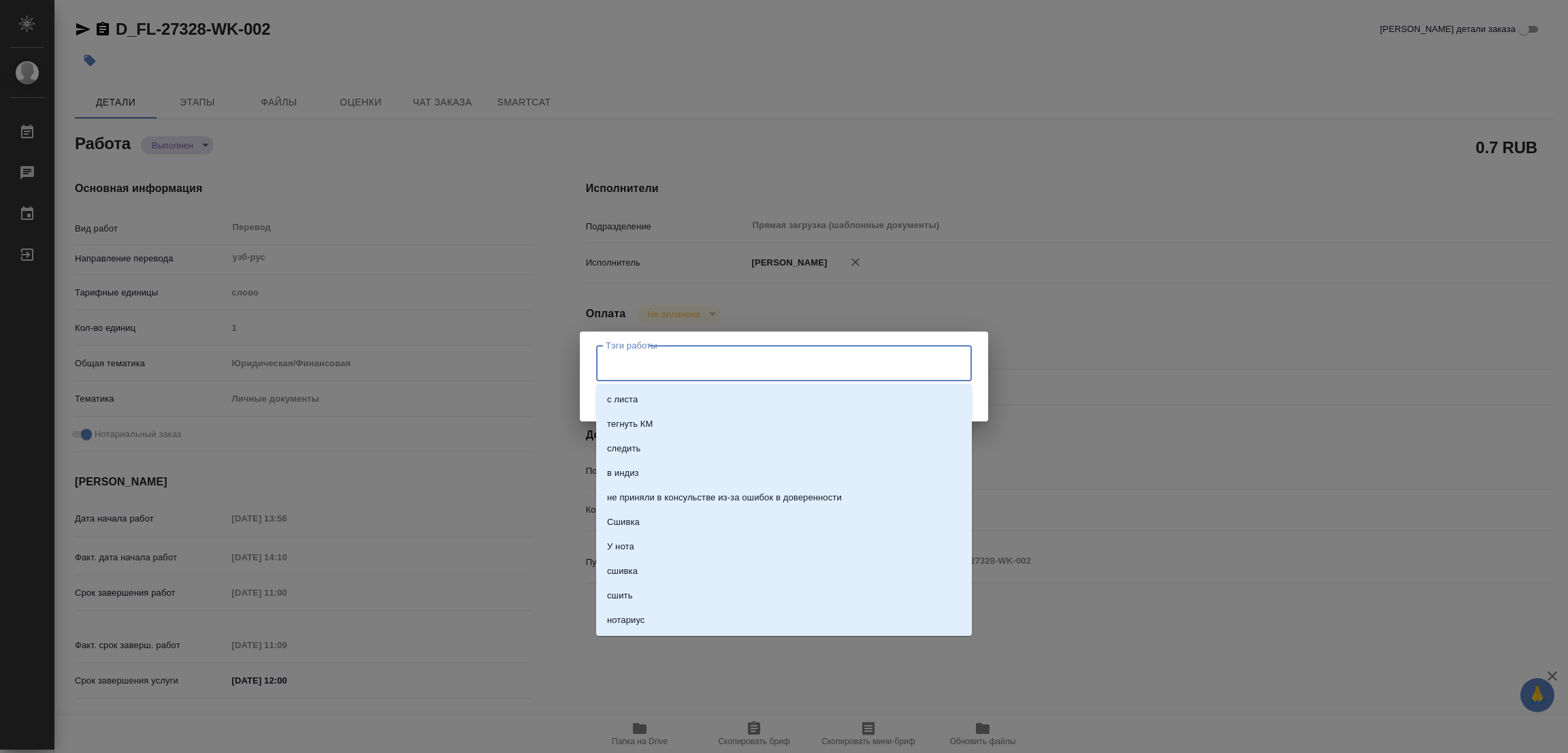
type textarea "x"
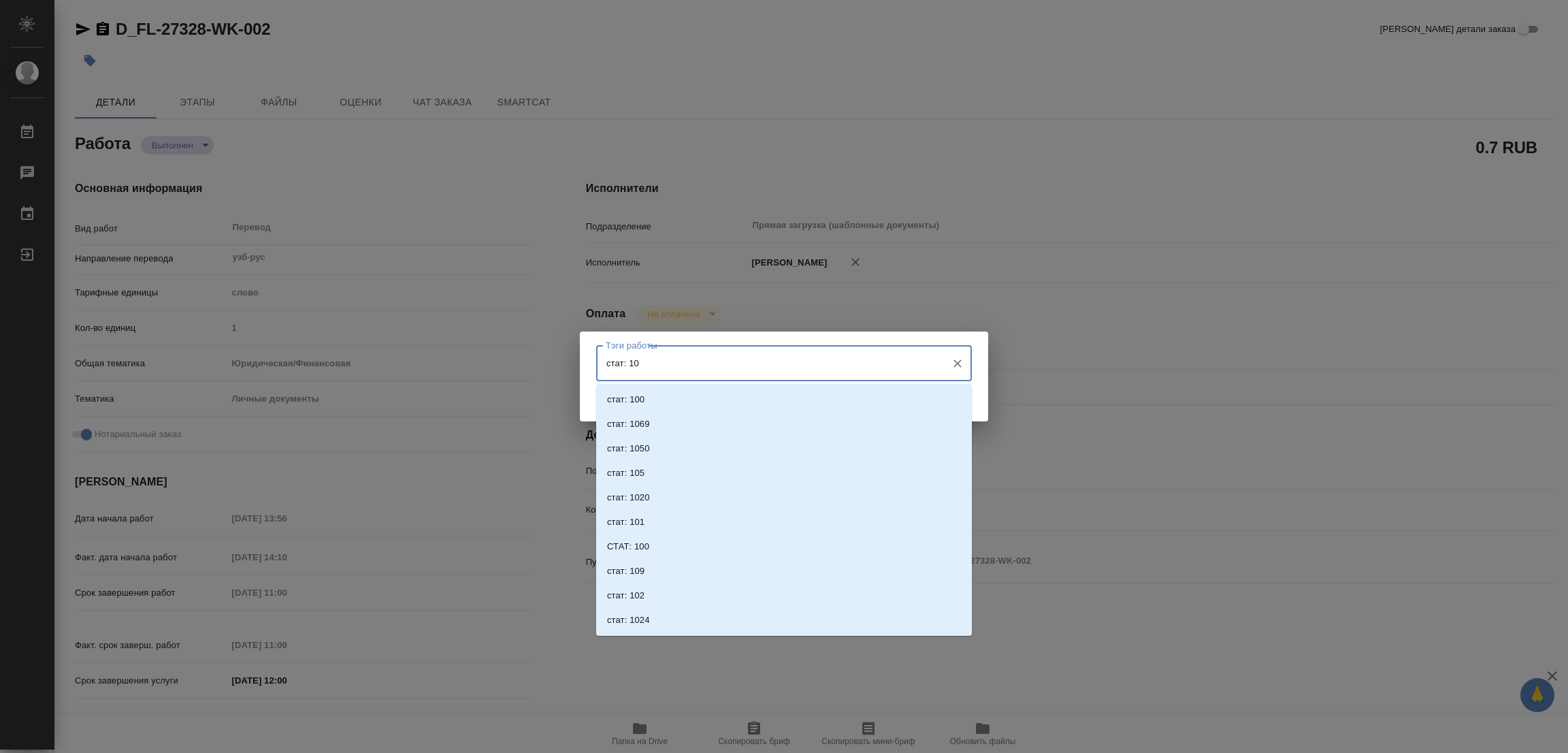
type input "стат: 100"
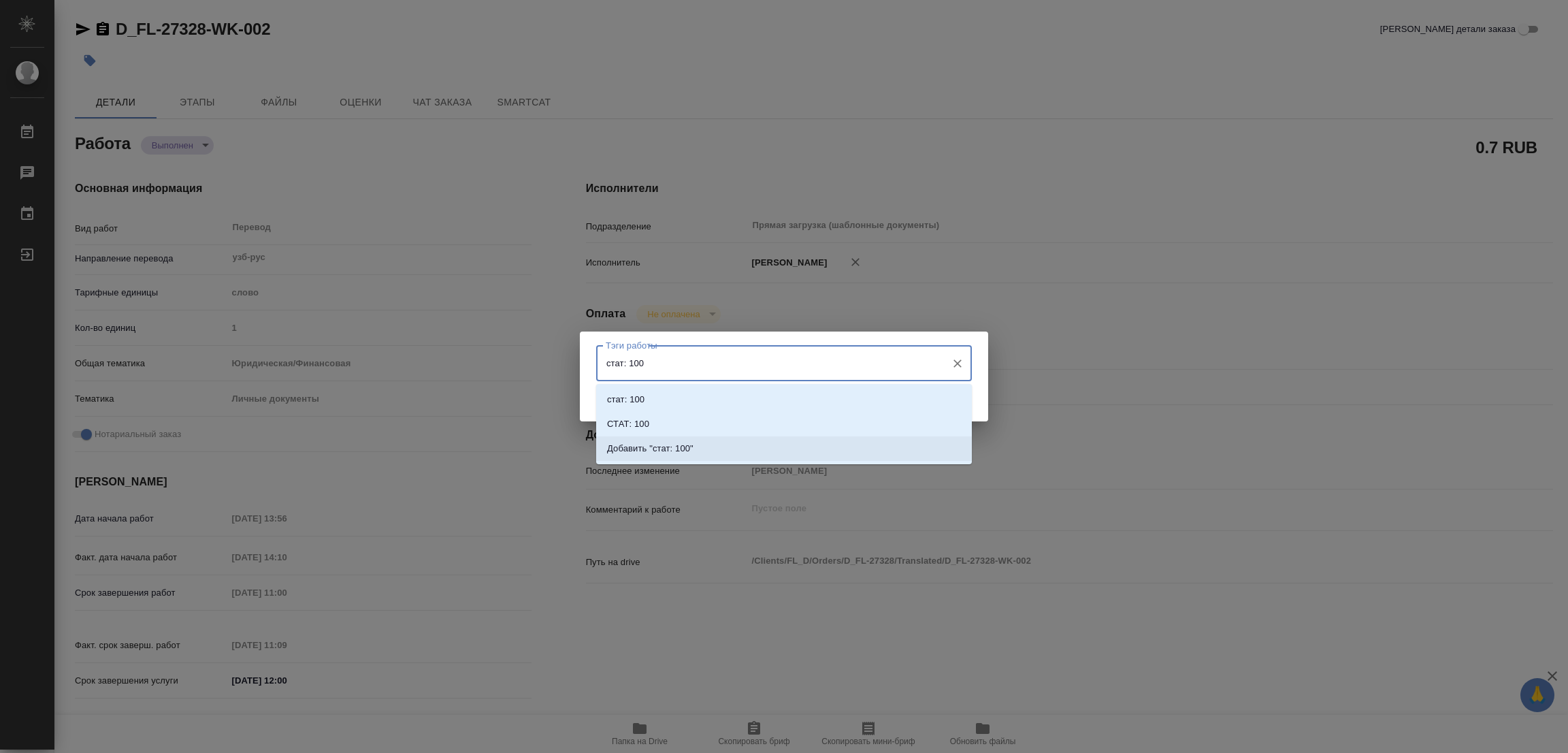
click at [683, 453] on p "Добавить "стат: 100"" at bounding box center [649, 448] width 86 height 14
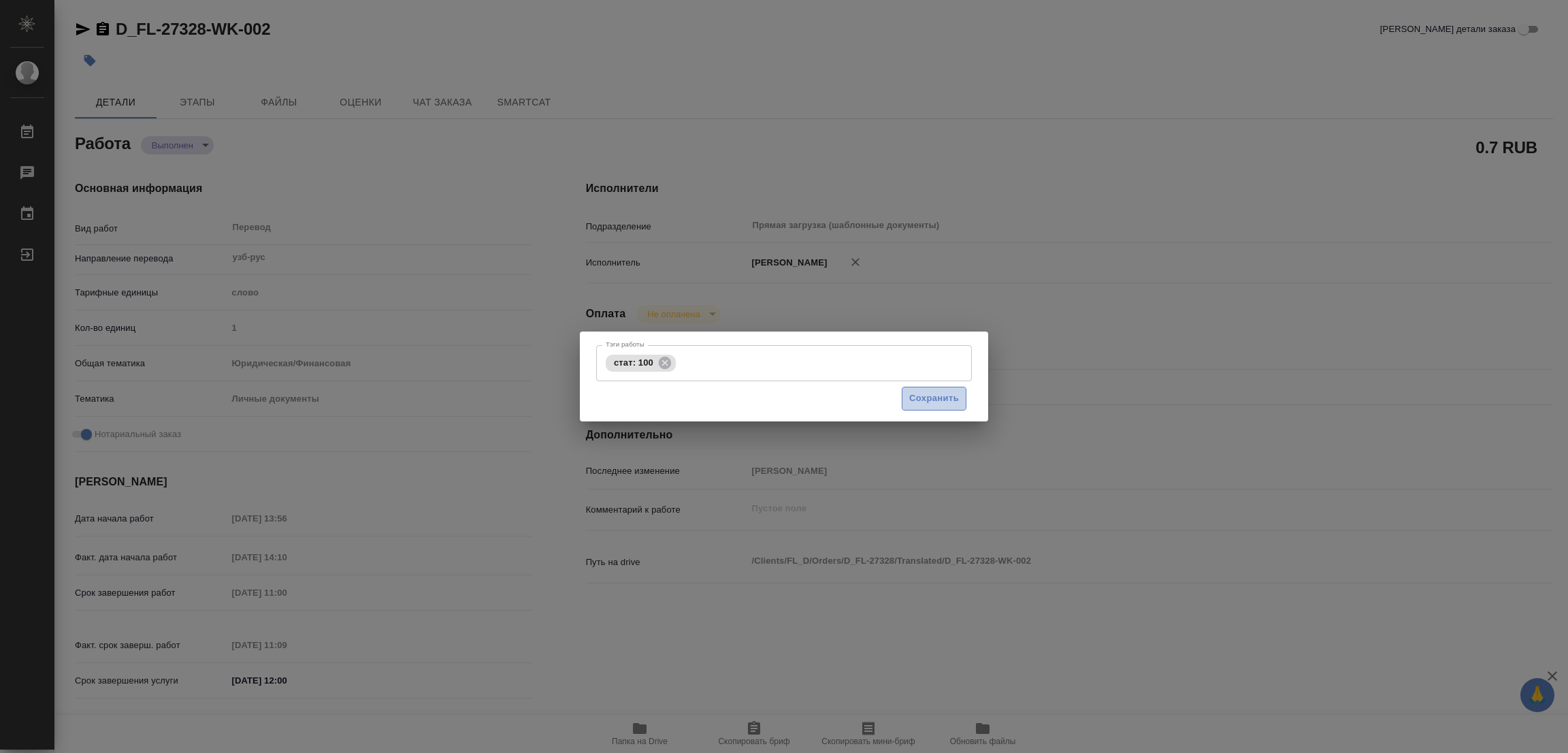
click at [928, 391] on span "Сохранить" at bounding box center [934, 398] width 50 height 15
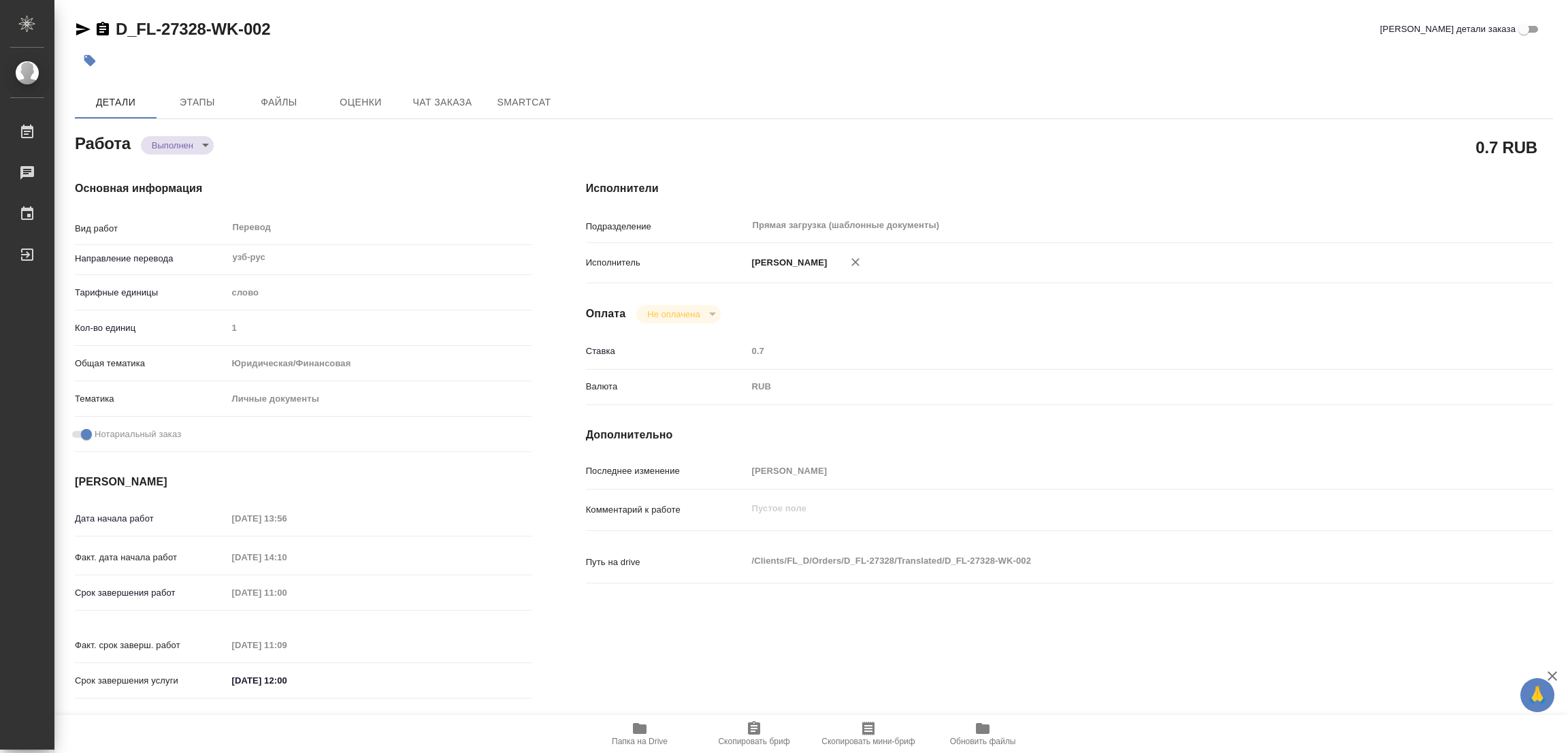
type input "completed"
type textarea "Перевод"
type textarea "x"
type input "узб-рус"
type input "5a8b1489cc6b4906c91bfd90"
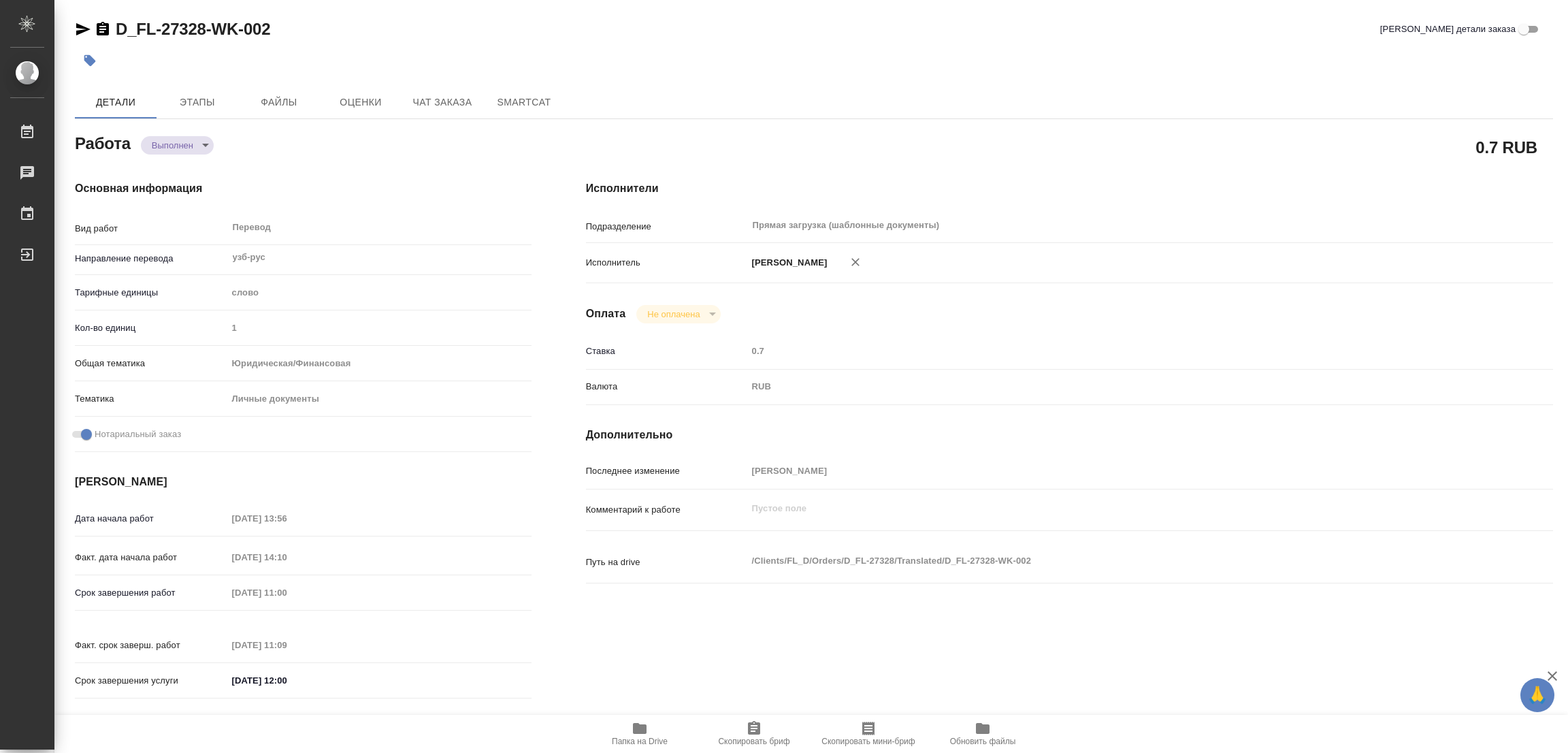
type input "1"
type input "yr-fn"
type input "5a8b8b956a9677013d343cfe"
checkbox input "true"
type input "06.10.2025 13:56"
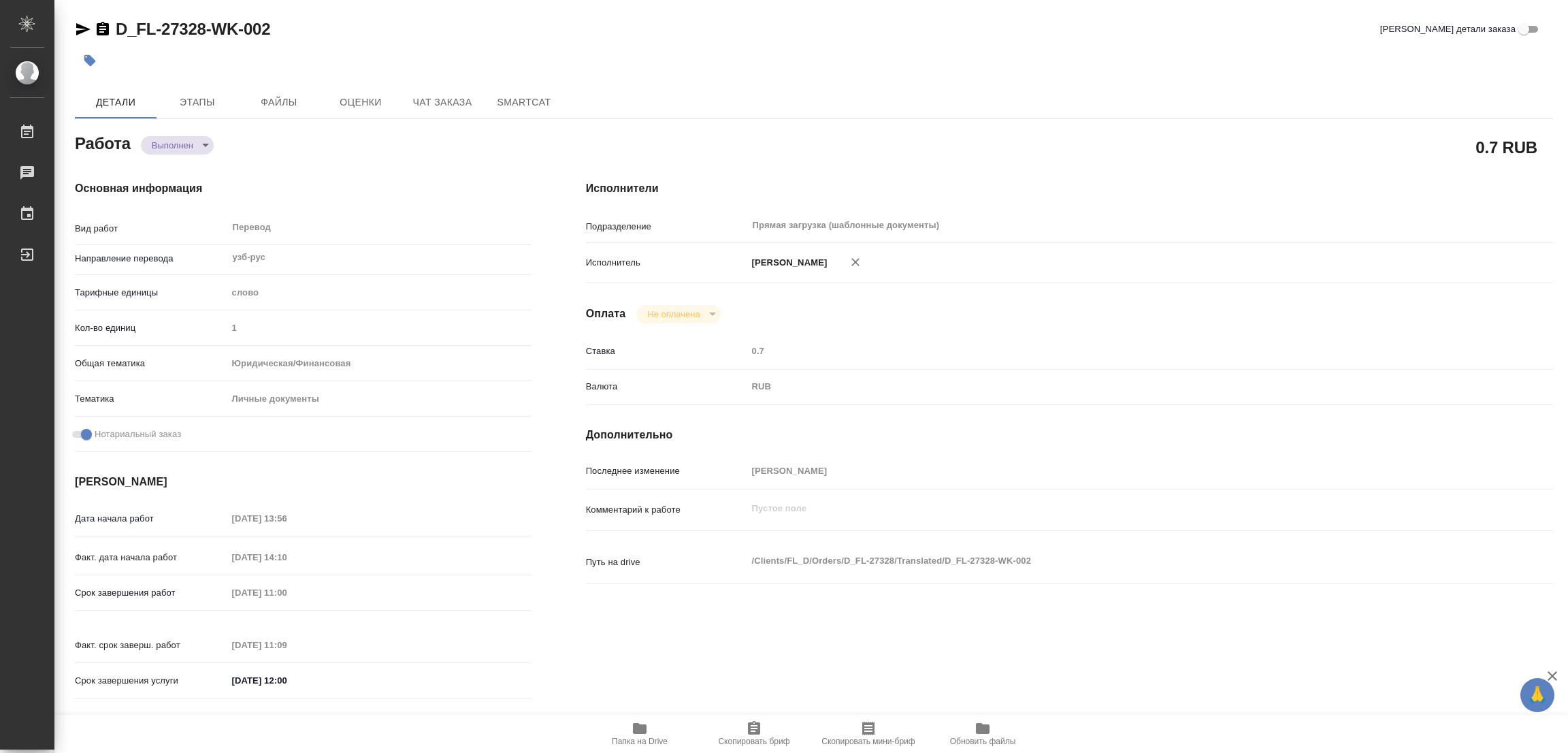
type input "06.10.2025 14:10"
type input "[DATE] 11:00"
type input "08.10.2025 11:09"
type input "[DATE] 12:00"
type input "Прямая загрузка (шаблонные документы)"
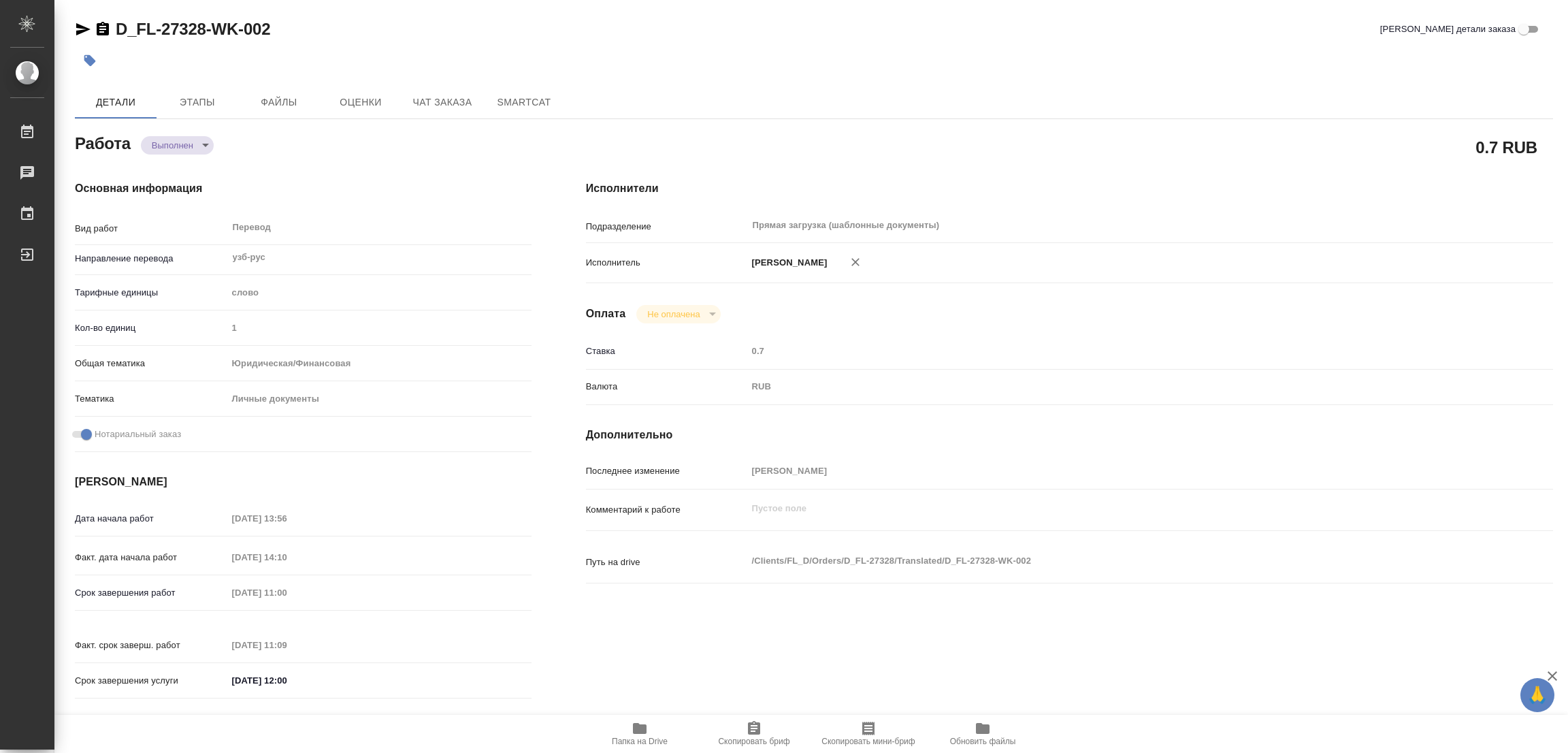
type input "notPayed"
type input "0.7"
type input "RUB"
type input "[PERSON_NAME]"
type textarea "x"
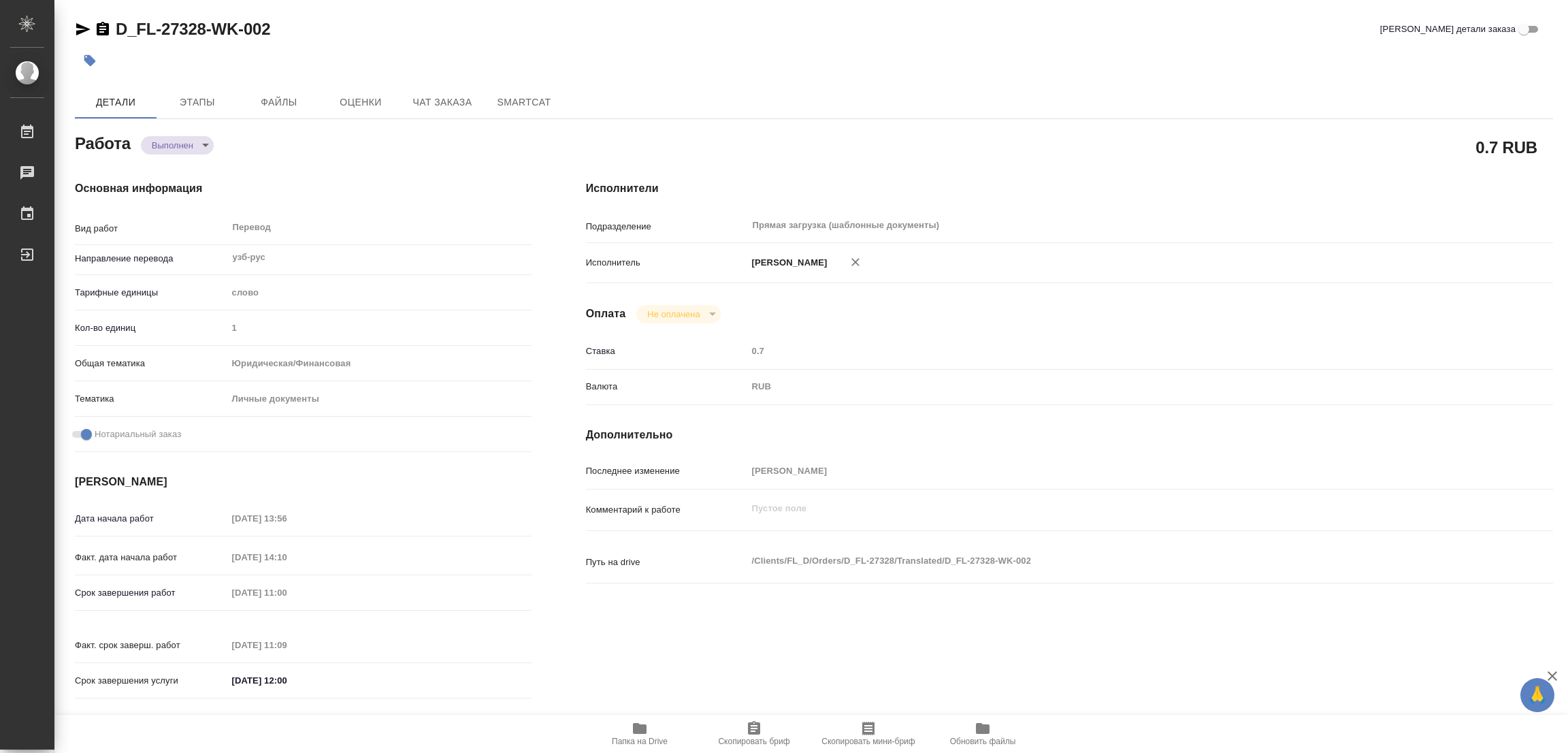
type textarea "/Clients/FL_D/Orders/D_FL-27328/Translated/D_FL-27328-WK-002"
type textarea "x"
type input "D_FL-27328"
type input "Перевод станд. несрочный"
type input "Перевод, Постредактура машинного перевода, Редактура, Корректура, Приёмка по ка…"
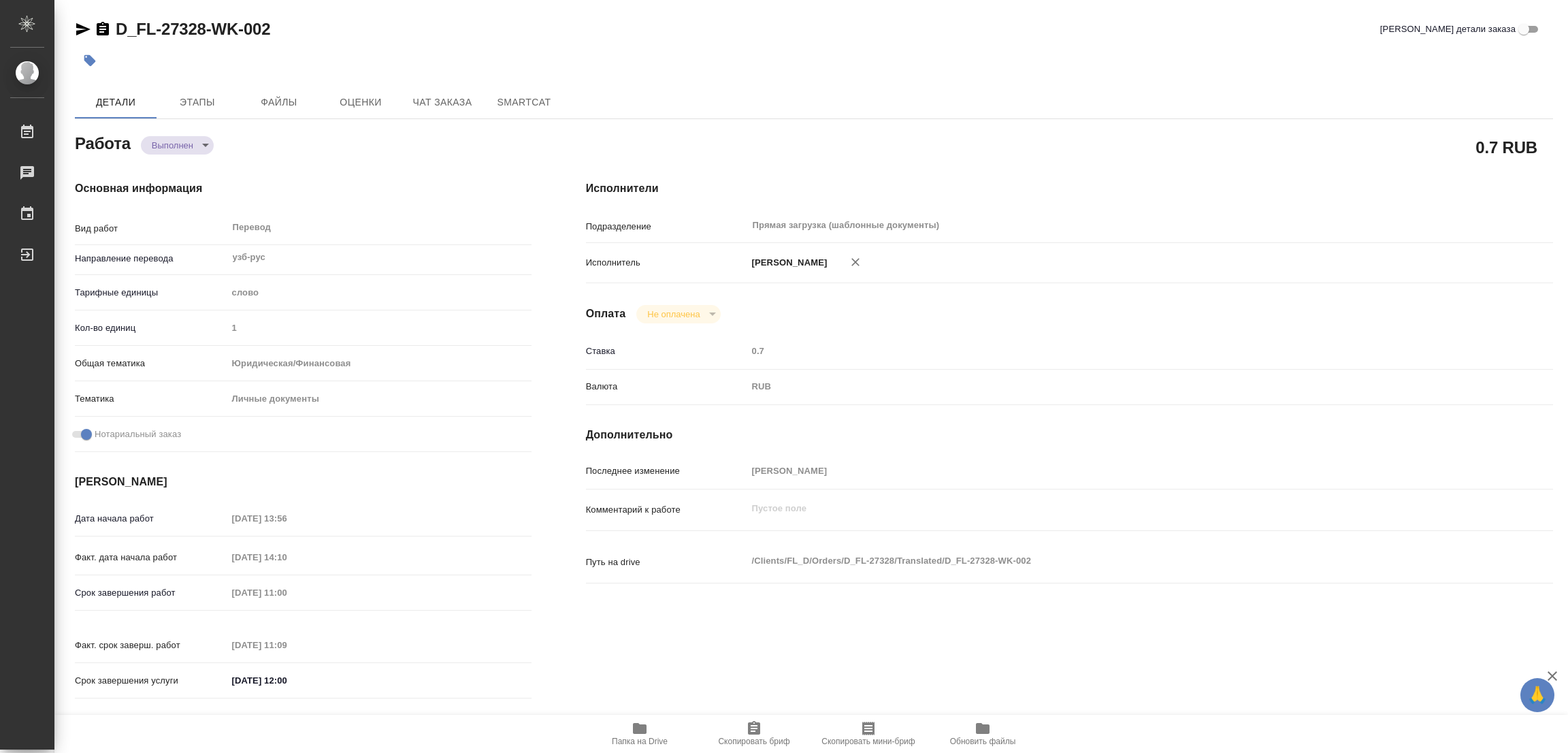
type input "Булахова Елена"
type input "/Clients/FL_D/Orders/D_FL-27328"
type textarea "x"
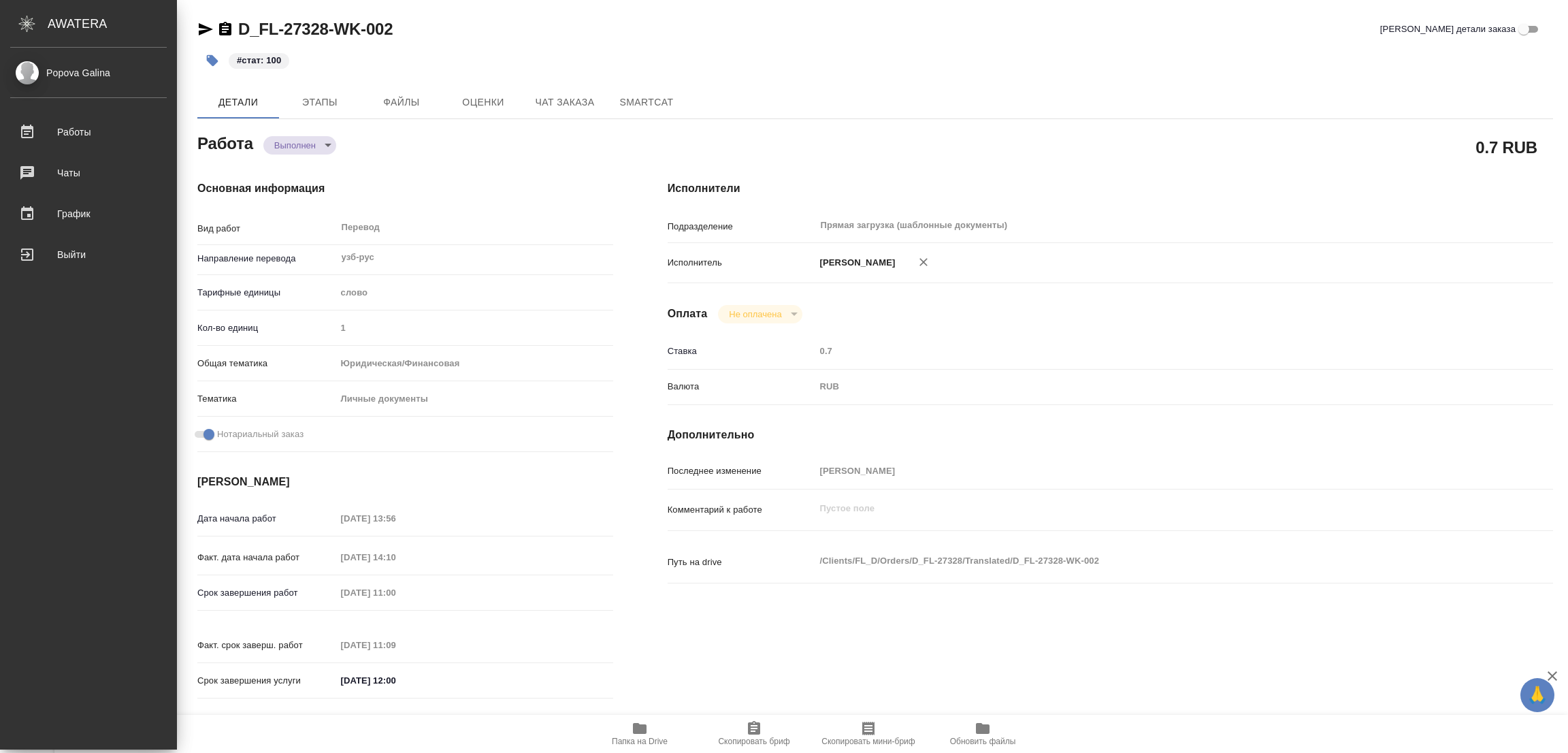
type textarea "x"
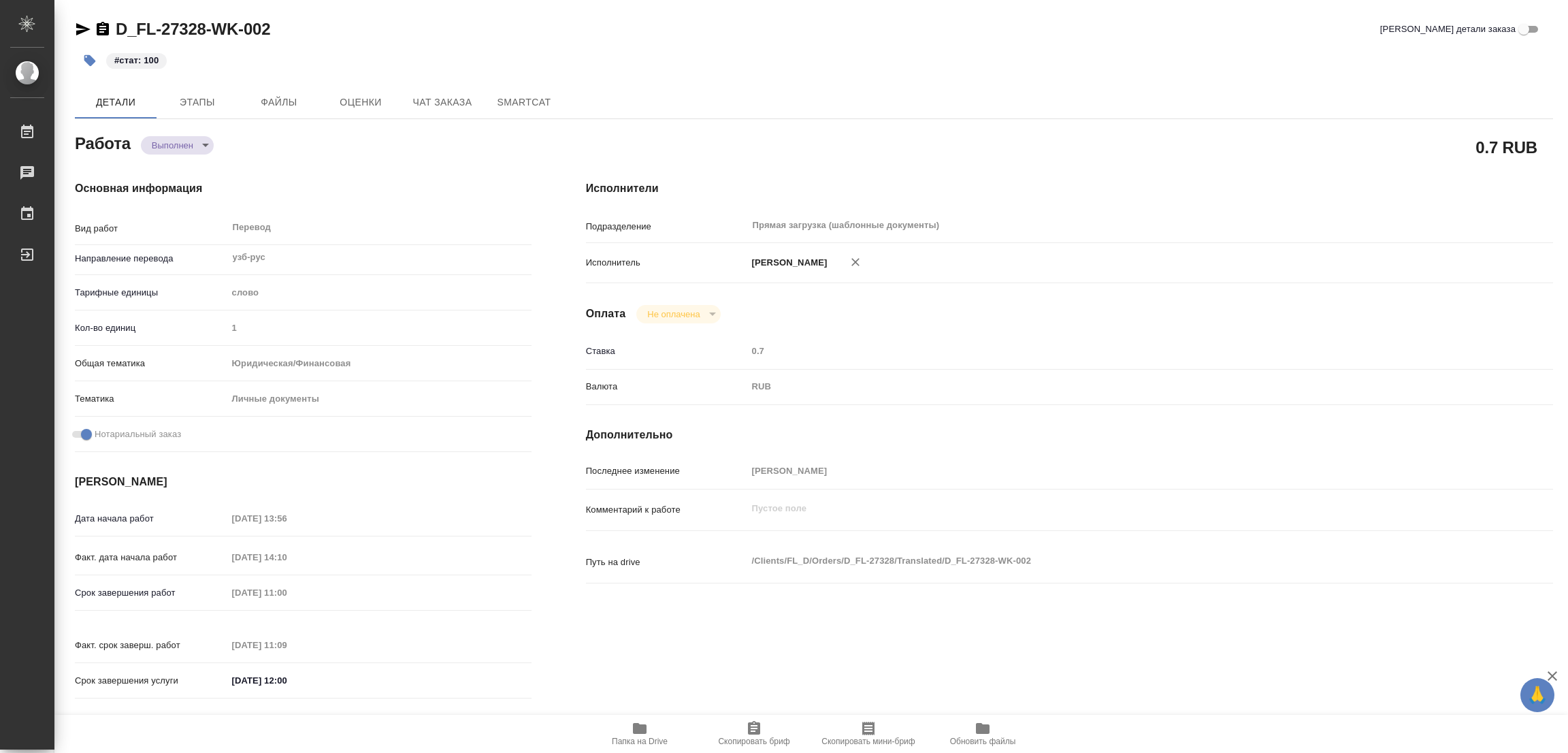
type textarea "x"
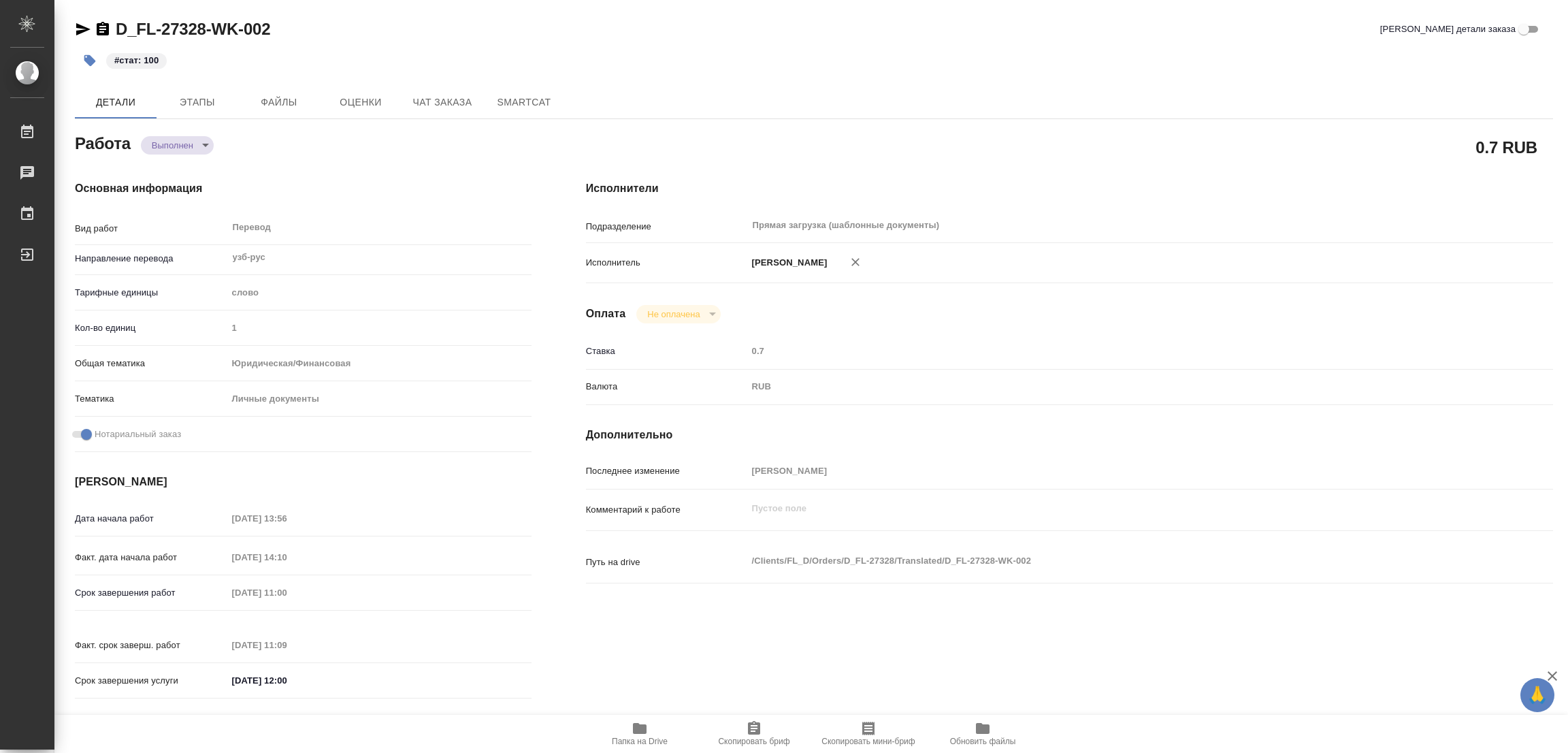
type textarea "x"
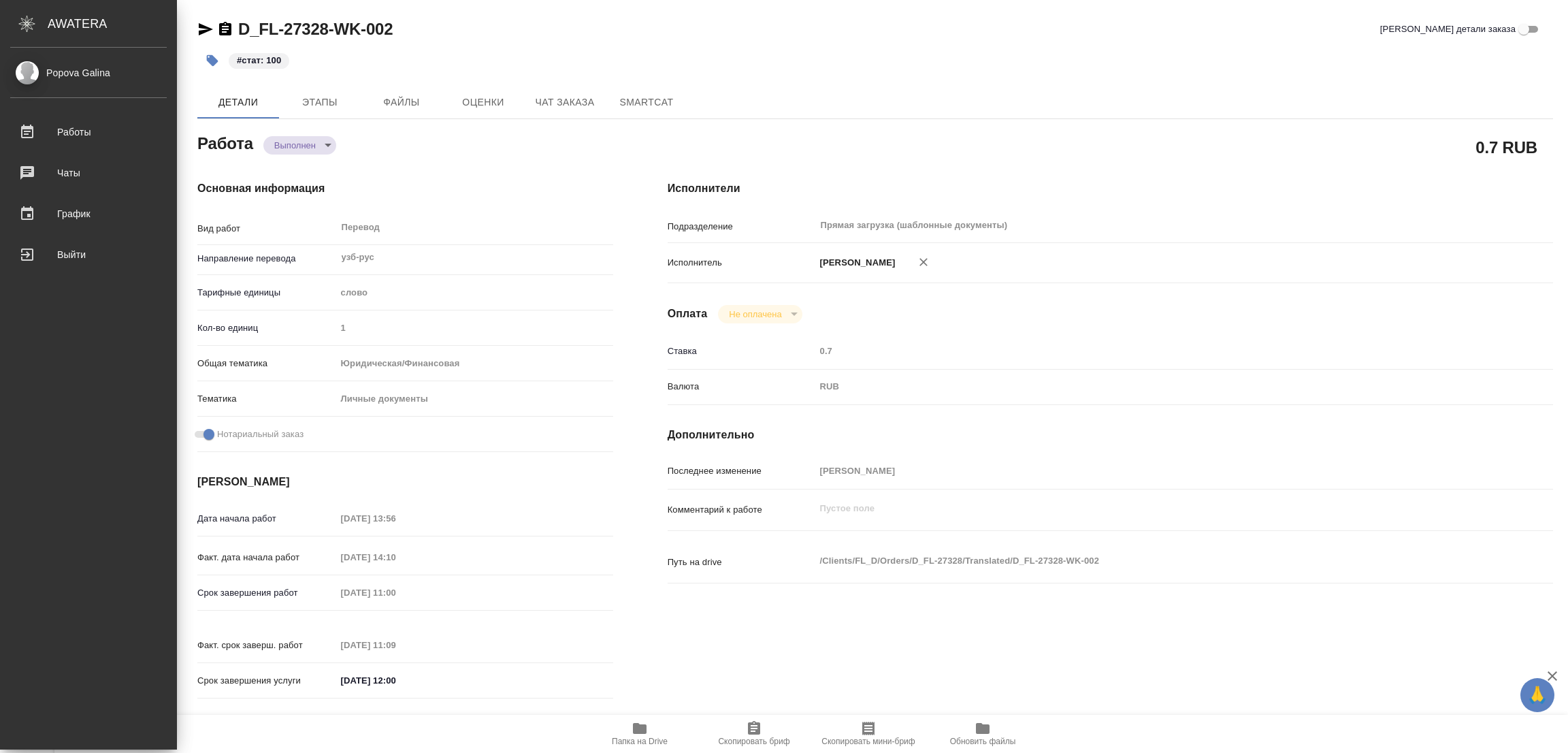
type textarea "x"
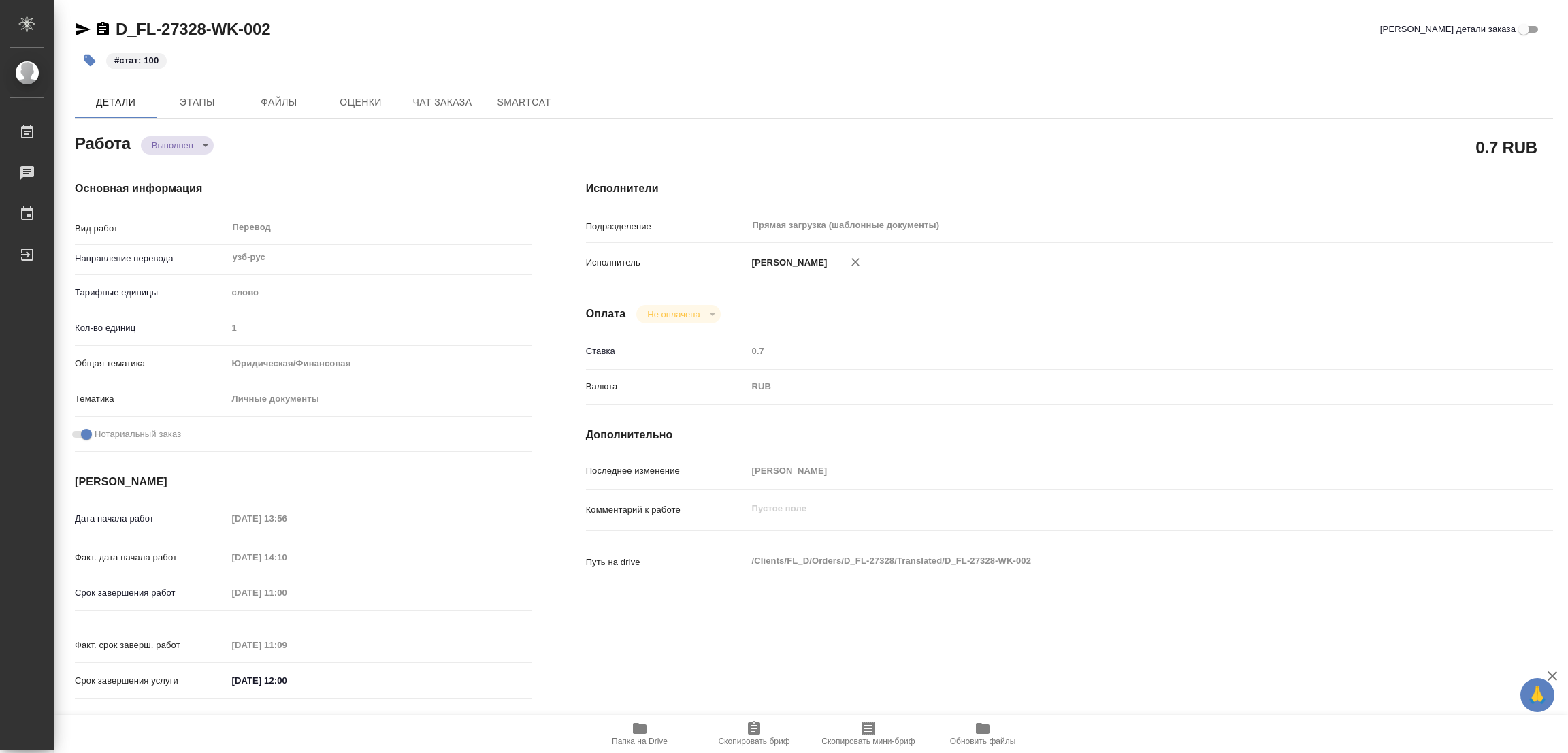
type textarea "x"
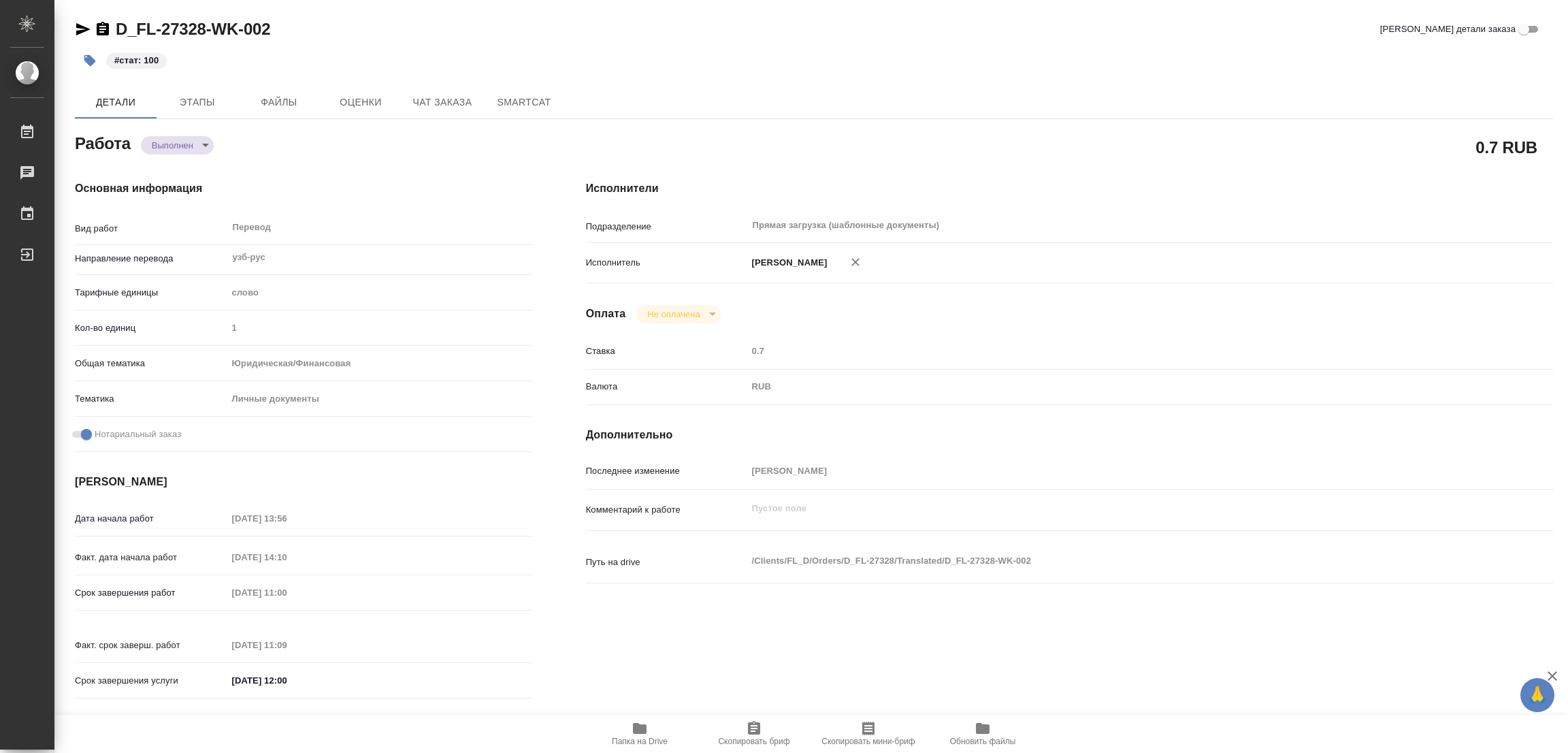
type textarea "x"
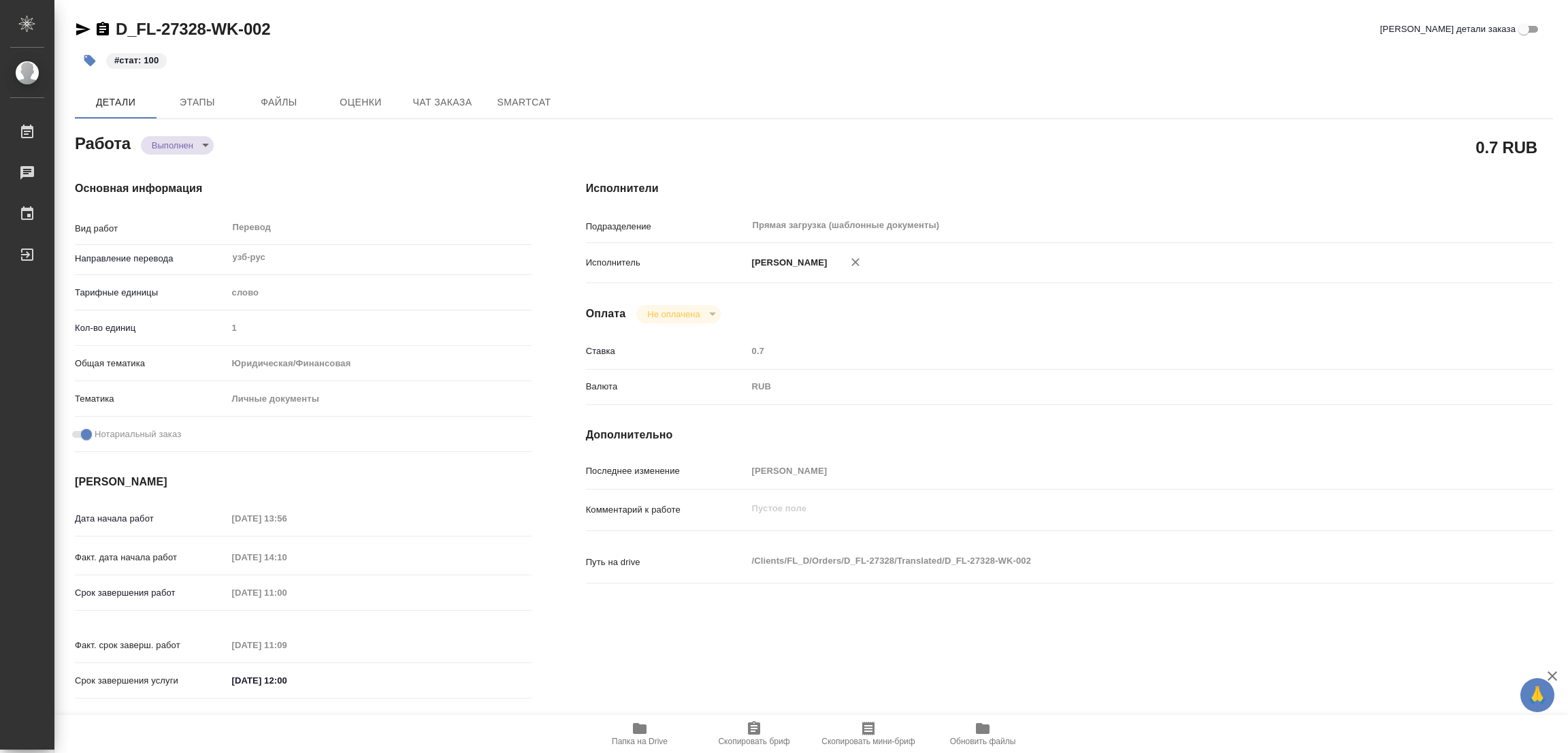
type textarea "x"
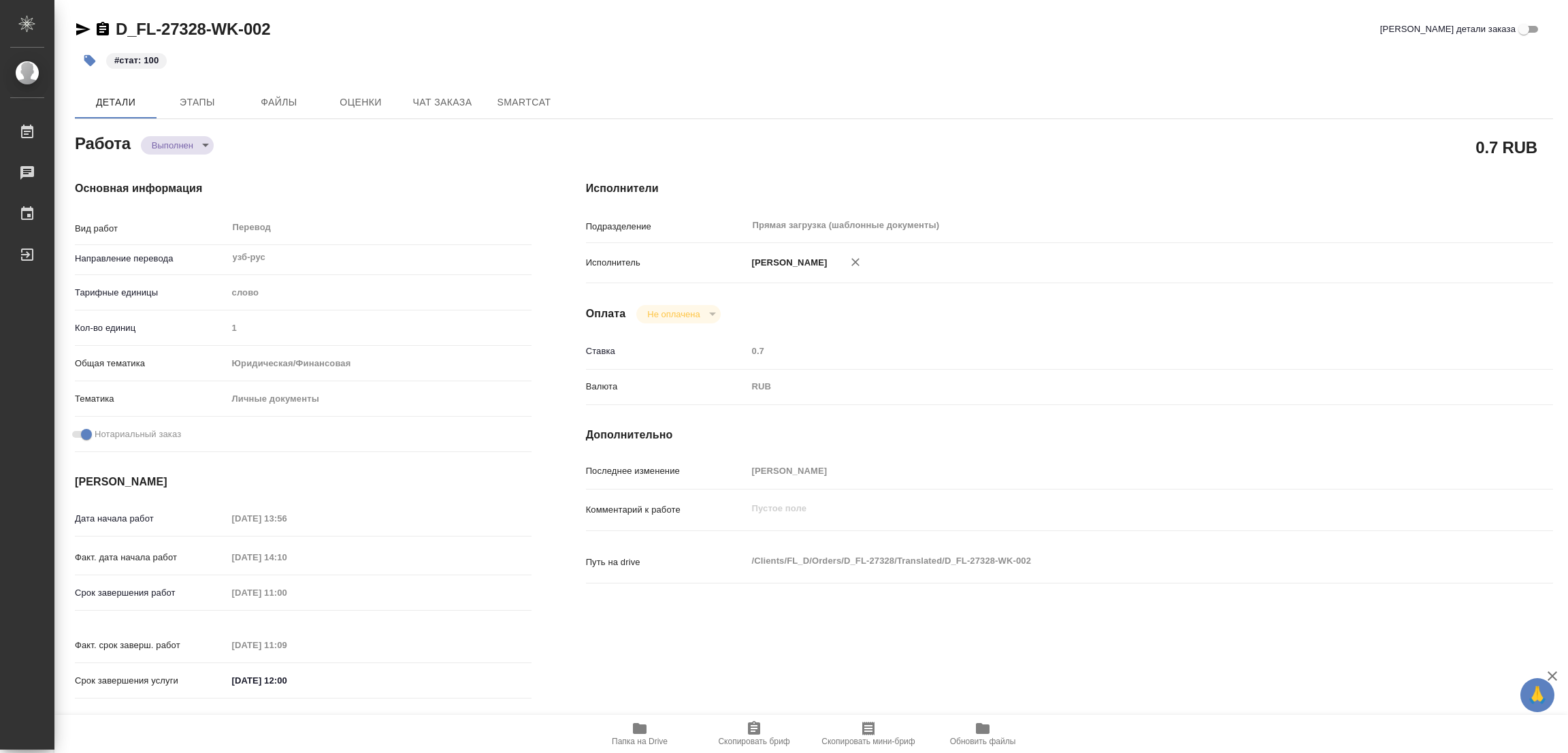
click at [386, 38] on div "D_FL-27328-WK-002 [PERSON_NAME] детали заказа" at bounding box center [814, 29] width 1478 height 22
type textarea "x"
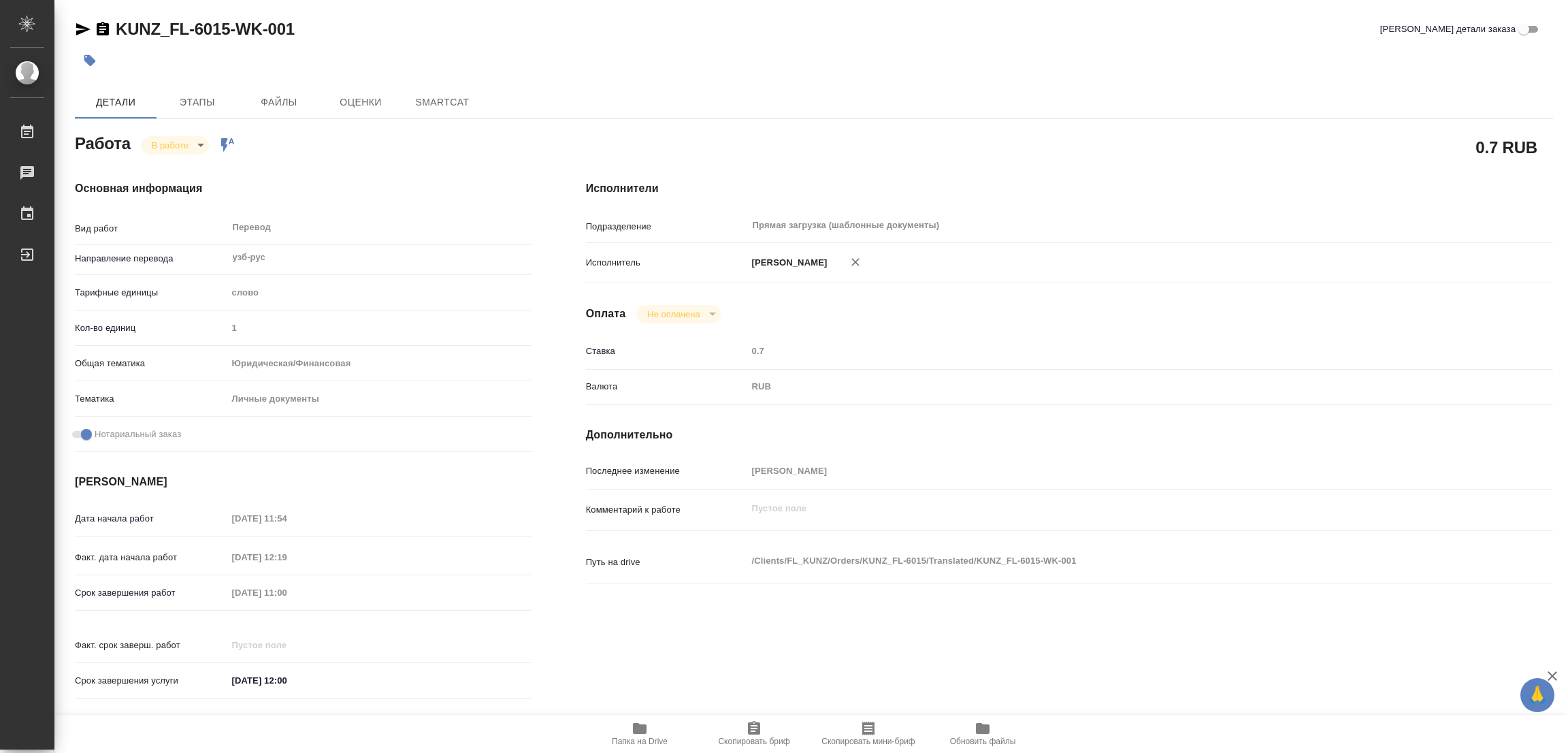
type textarea "x"
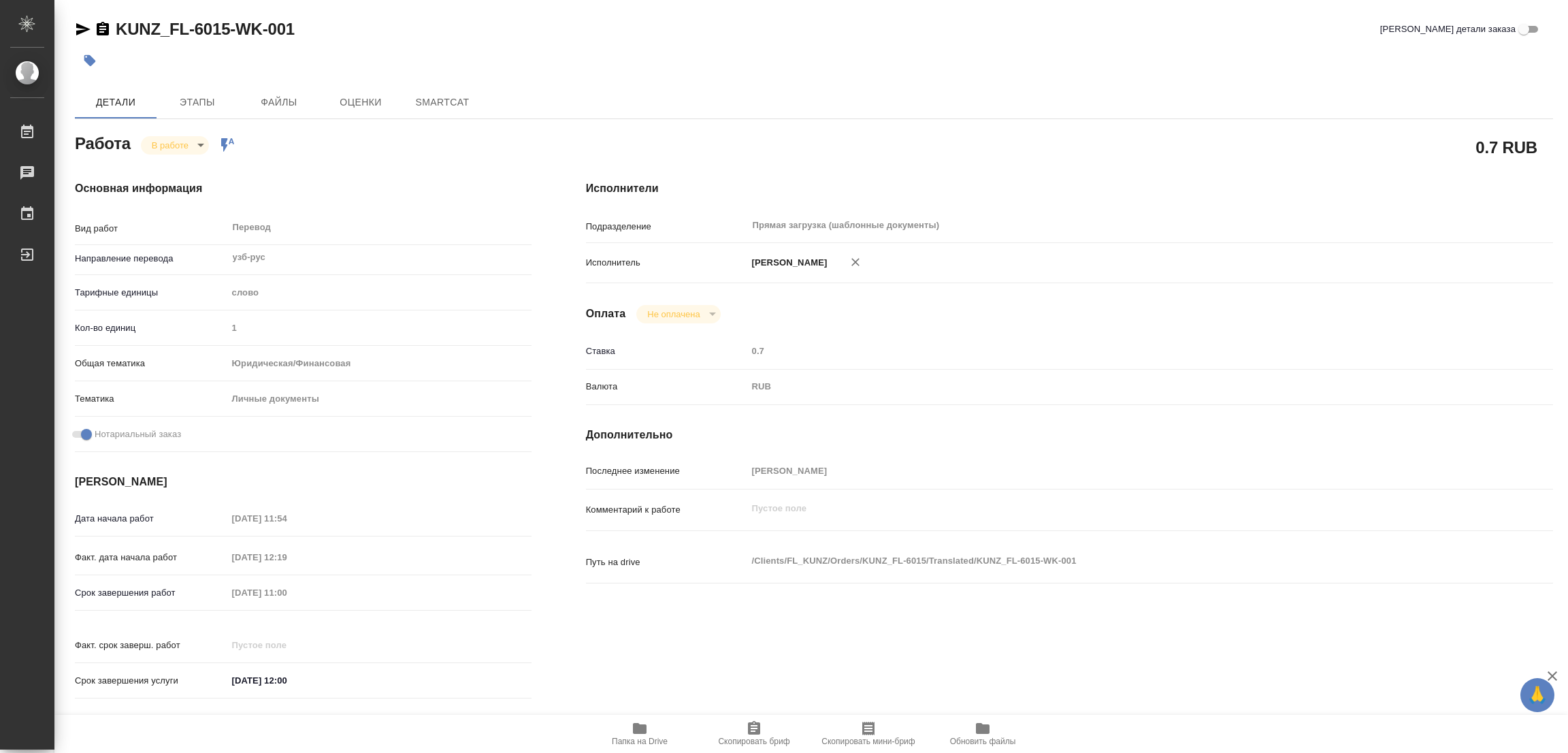
type textarea "x"
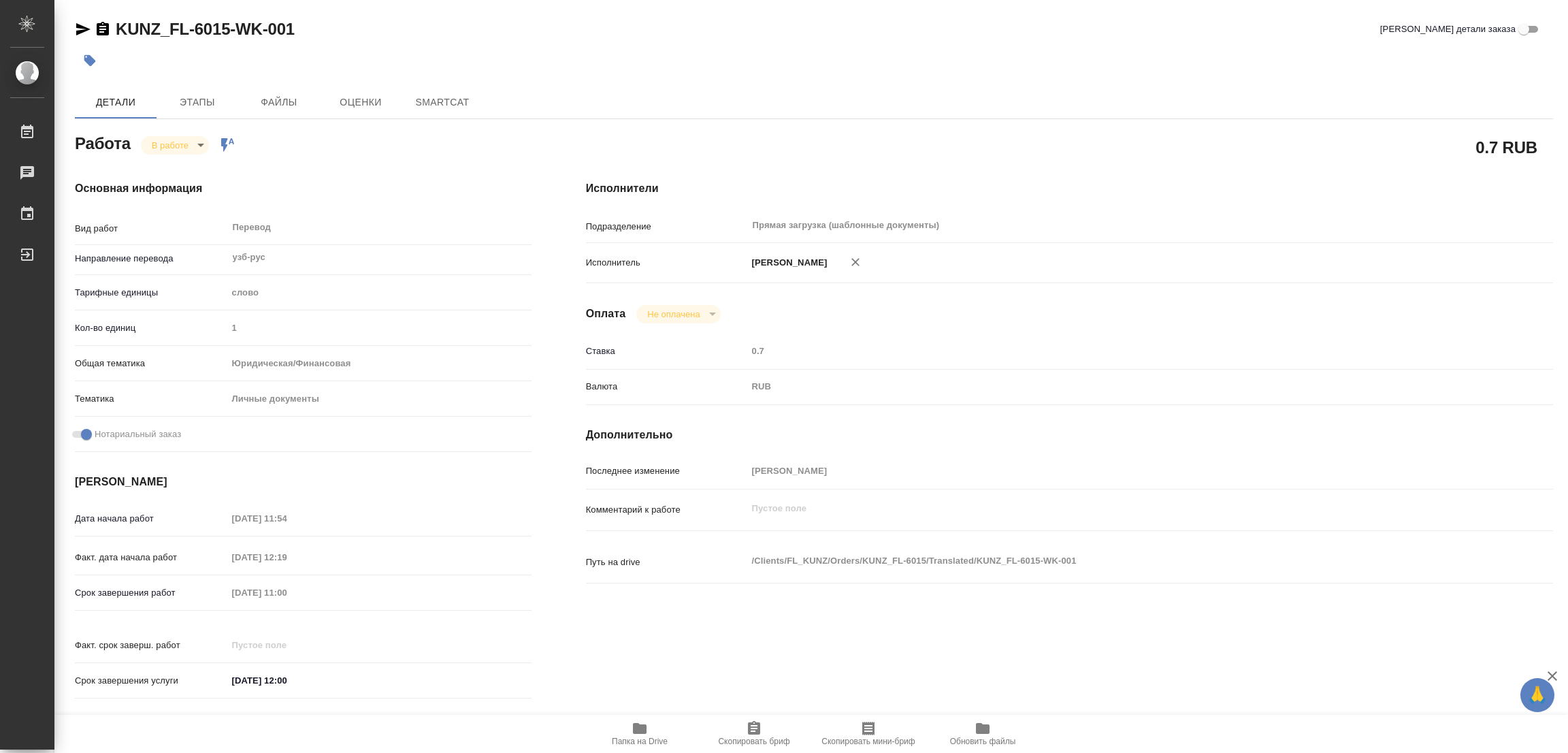
type textarea "x"
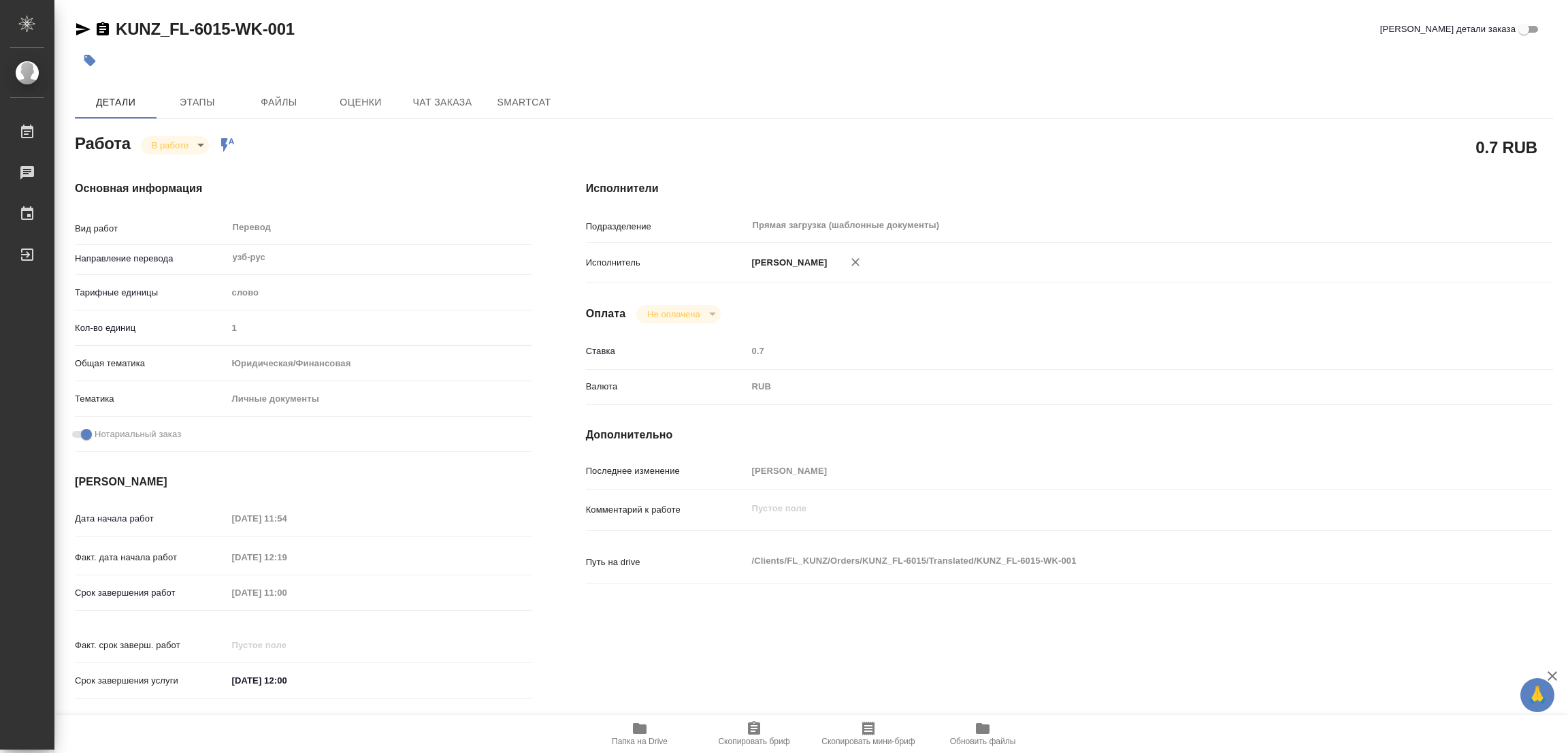
type textarea "x"
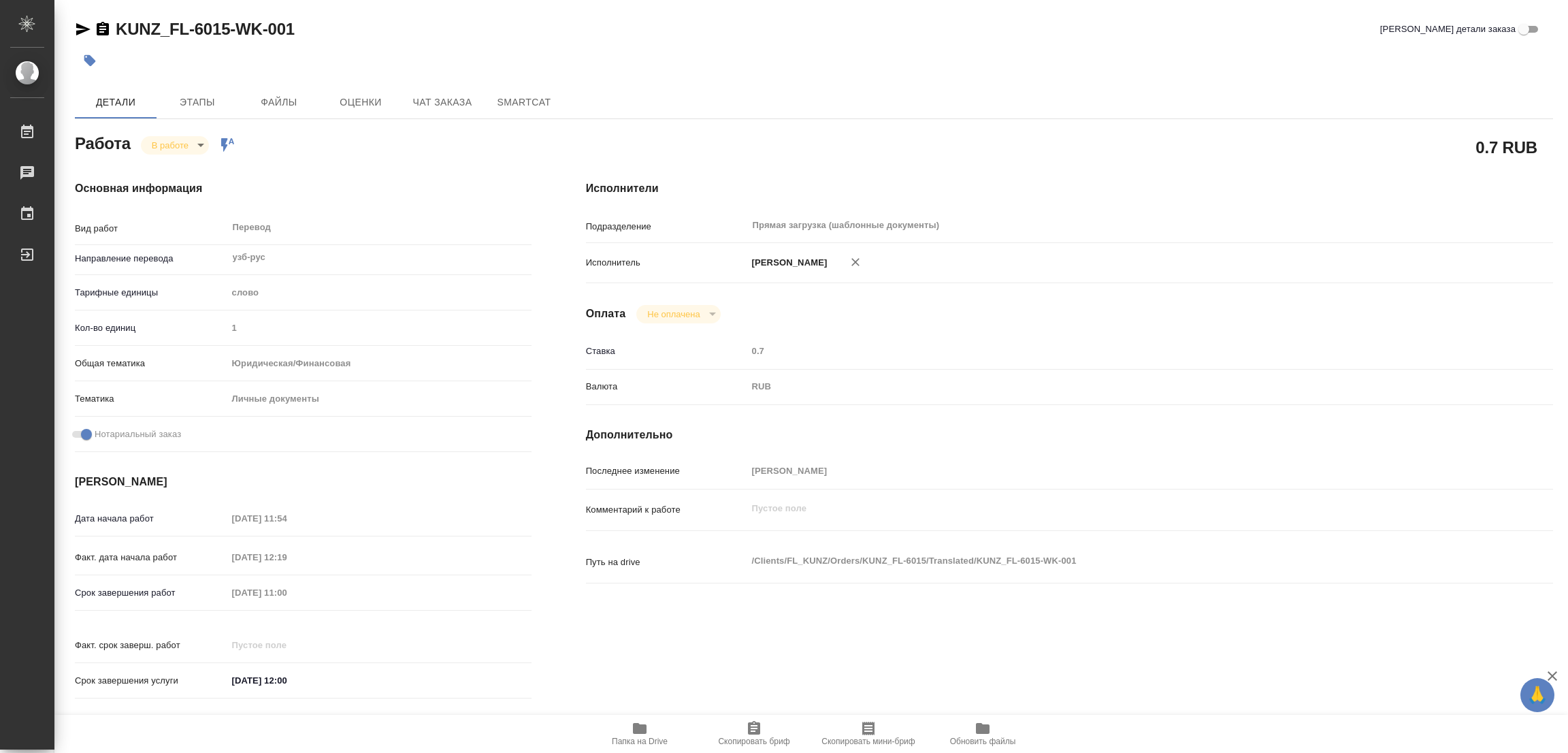
type textarea "x"
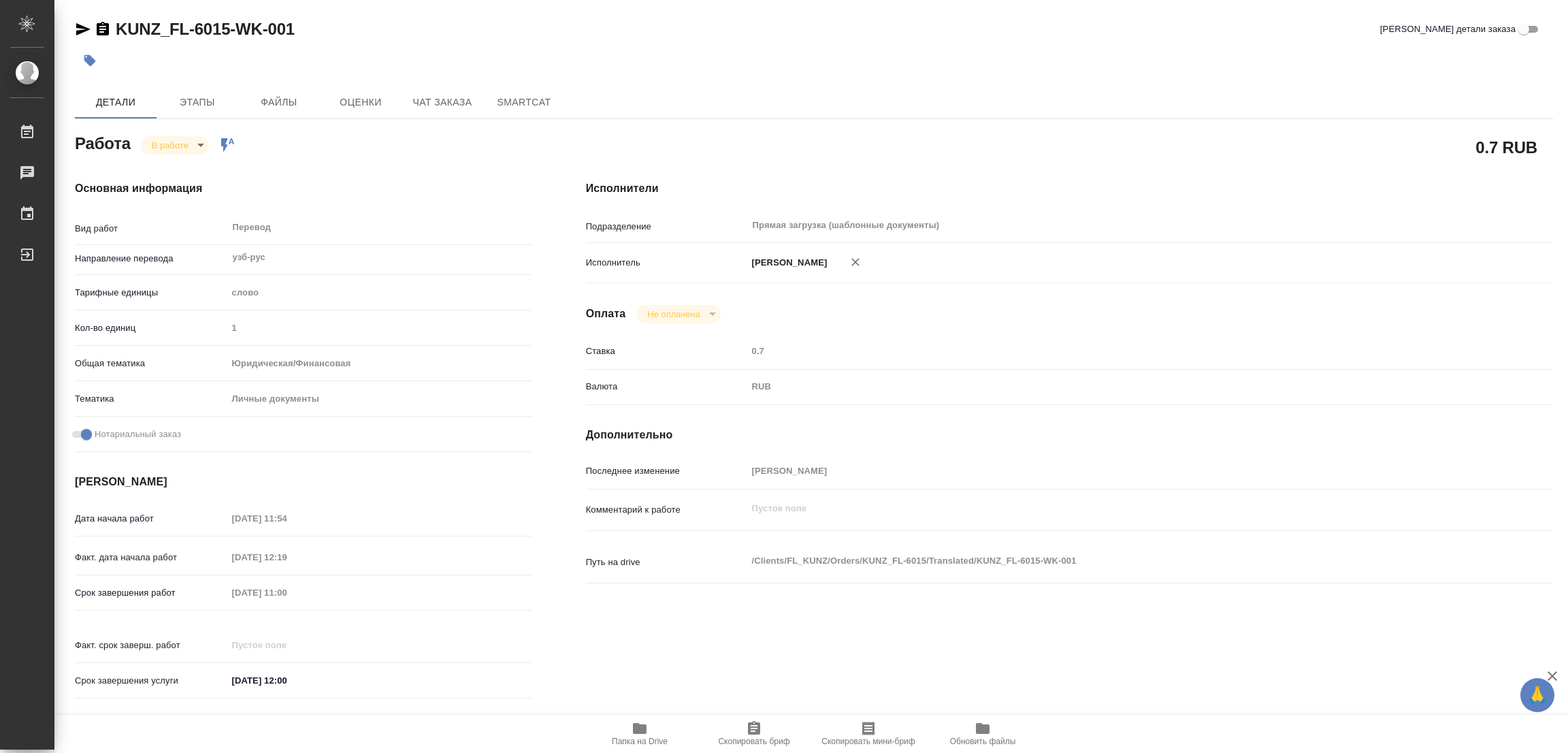
type textarea "x"
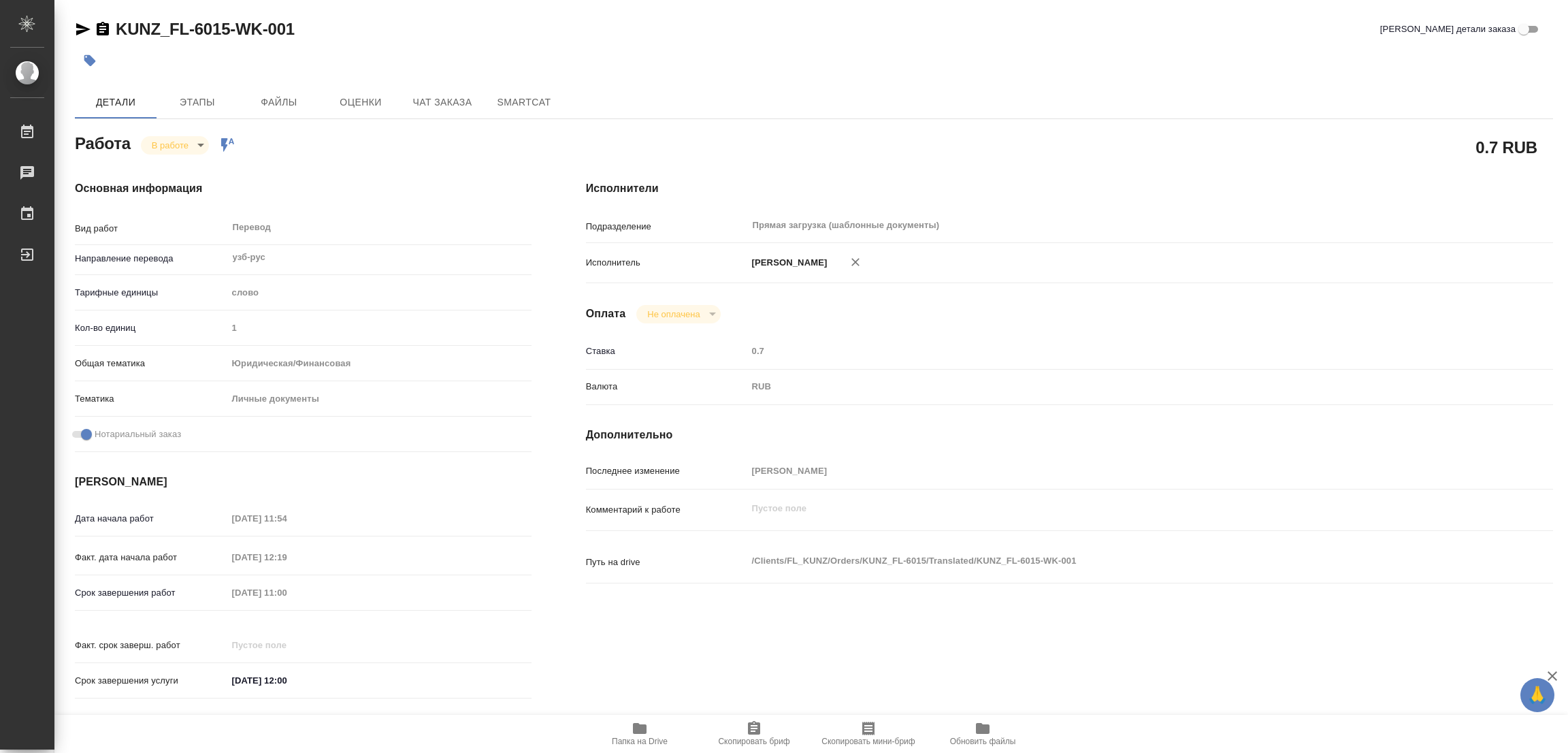
type textarea "x"
click at [638, 734] on icon "button" at bounding box center [639, 729] width 14 height 11
click at [181, 98] on span "Этапы" at bounding box center [197, 102] width 65 height 17
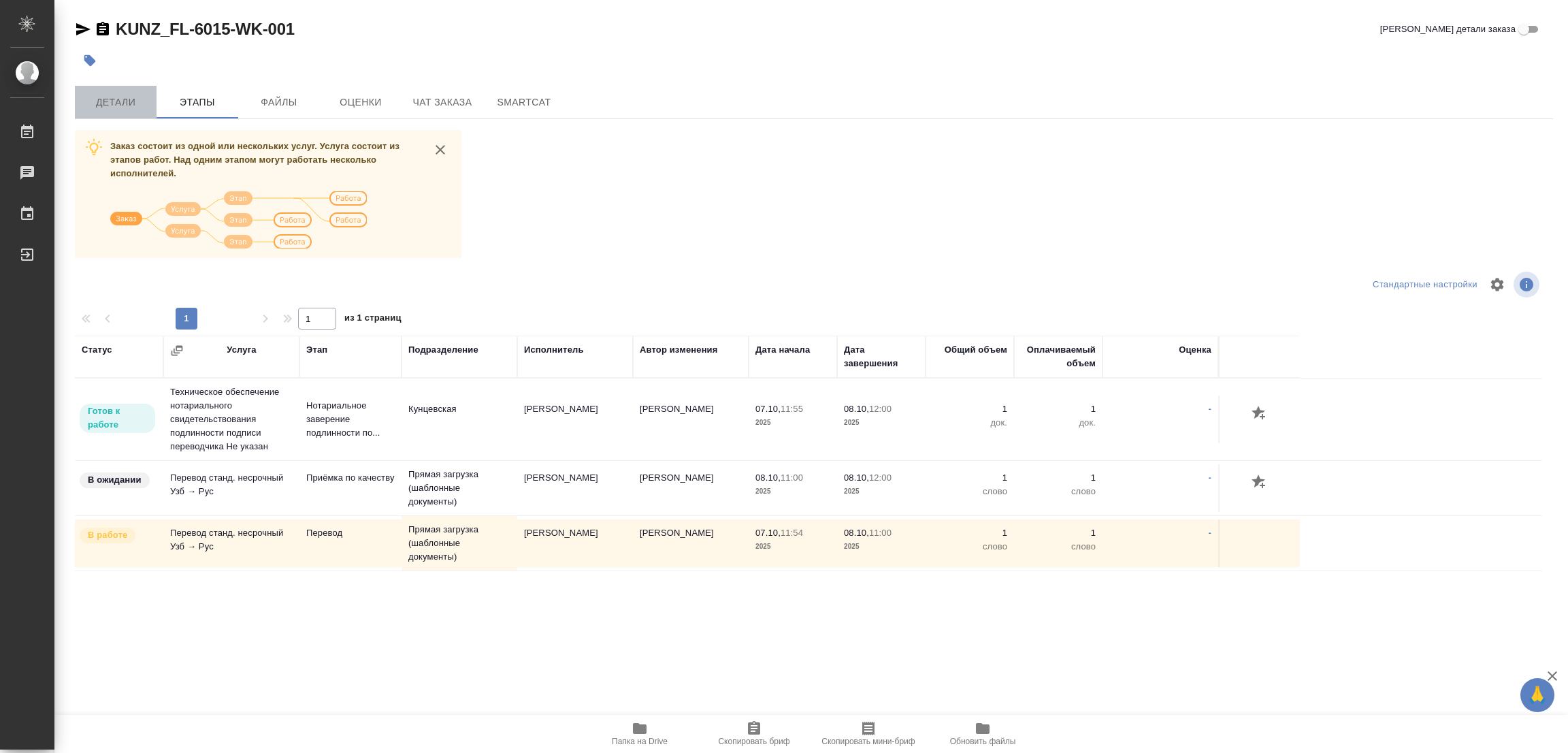
click at [103, 94] on span "Детали" at bounding box center [115, 102] width 65 height 17
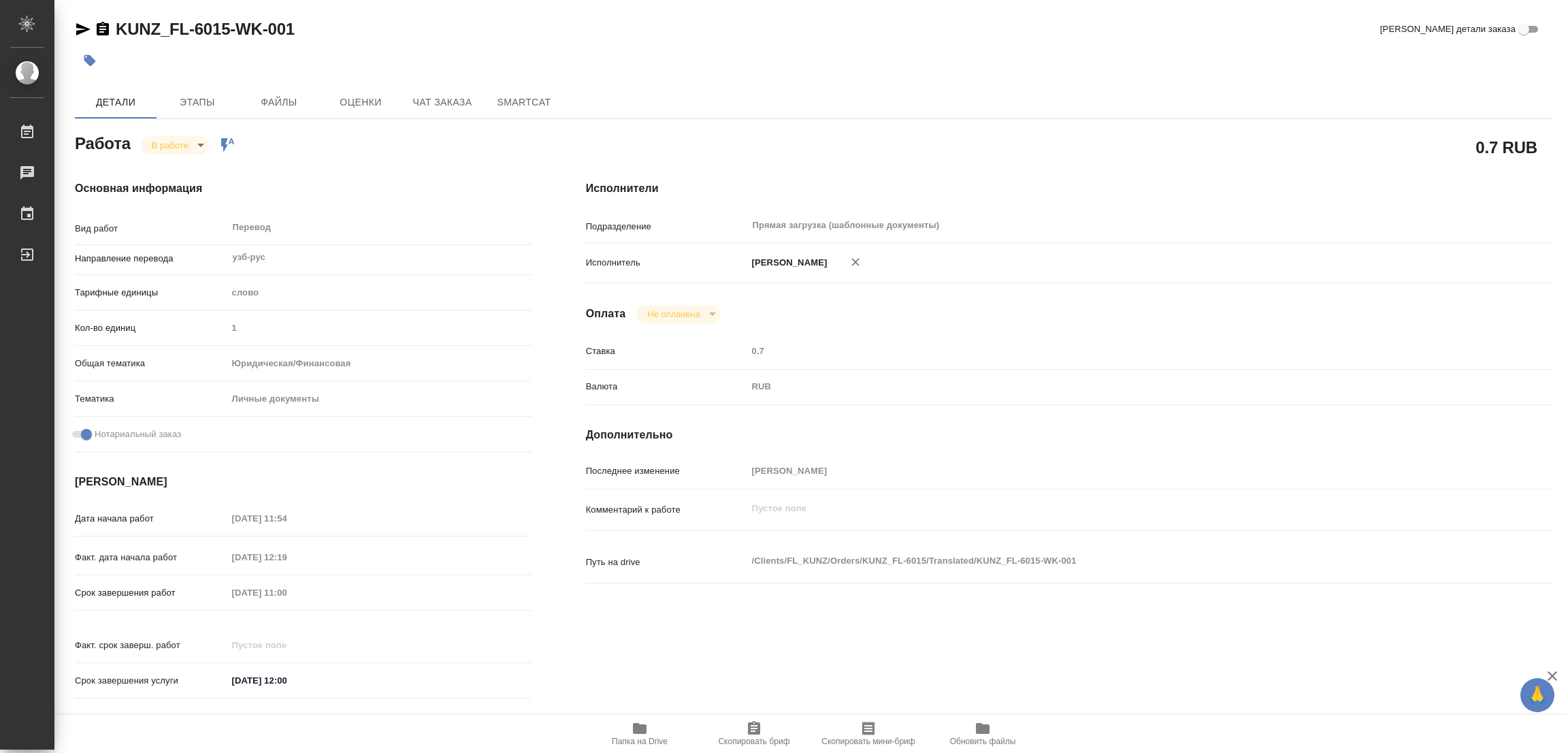
type textarea "x"
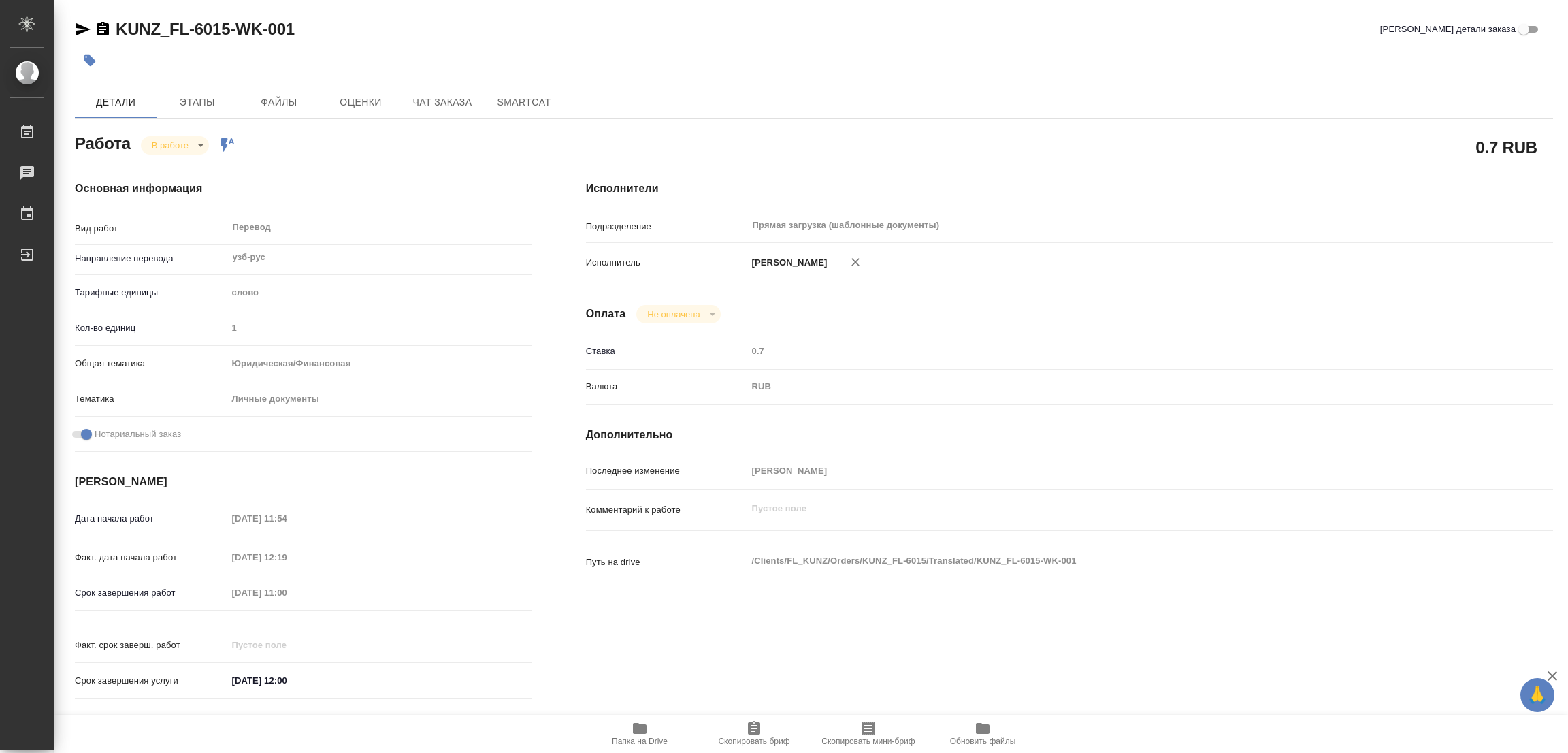
type textarea "x"
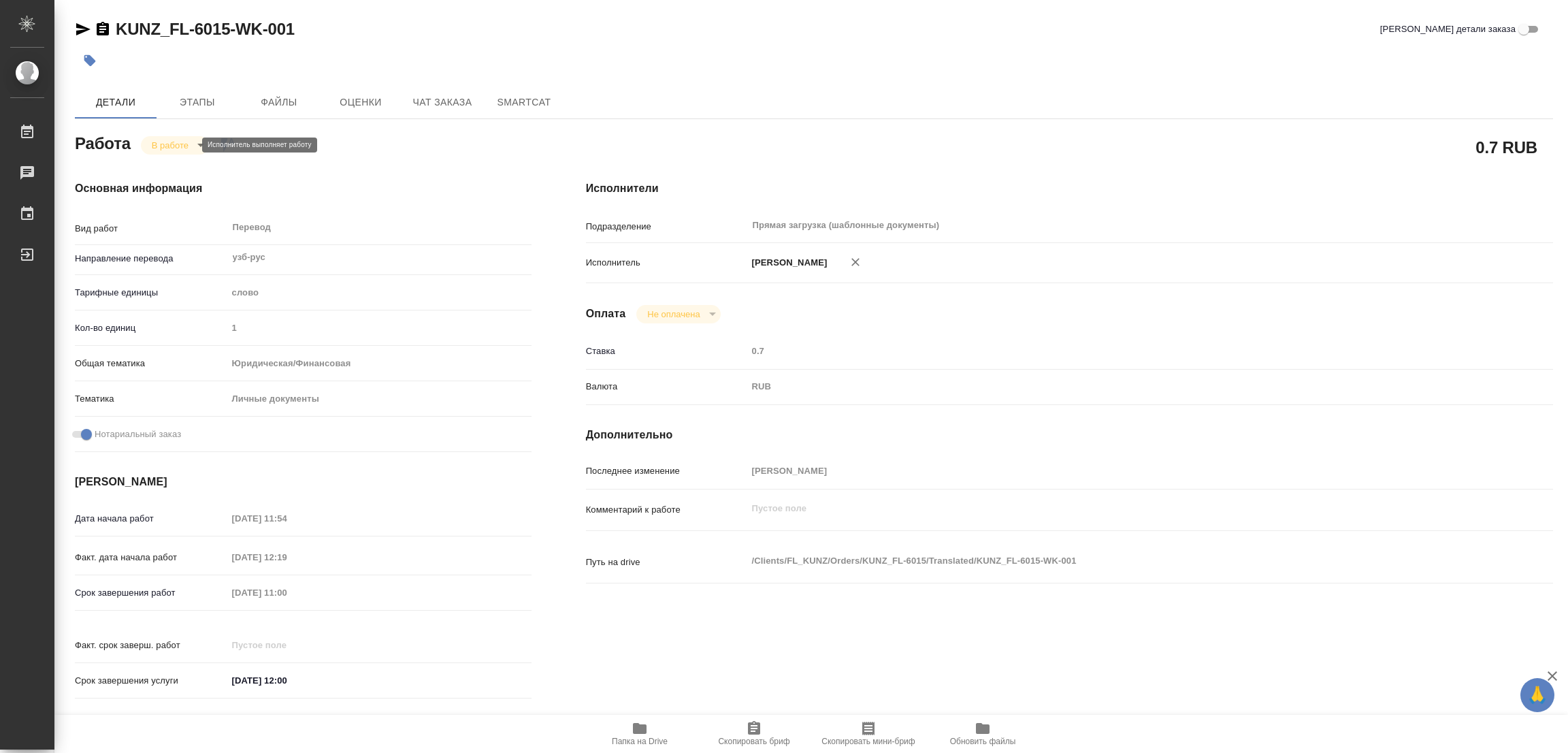
click at [160, 147] on body "🙏 .cls-1 fill:#fff; AWATERA Popova Galina Работы 0 Чаты График Выйти KUNZ_FL-60…" at bounding box center [784, 376] width 1568 height 753
type textarea "x"
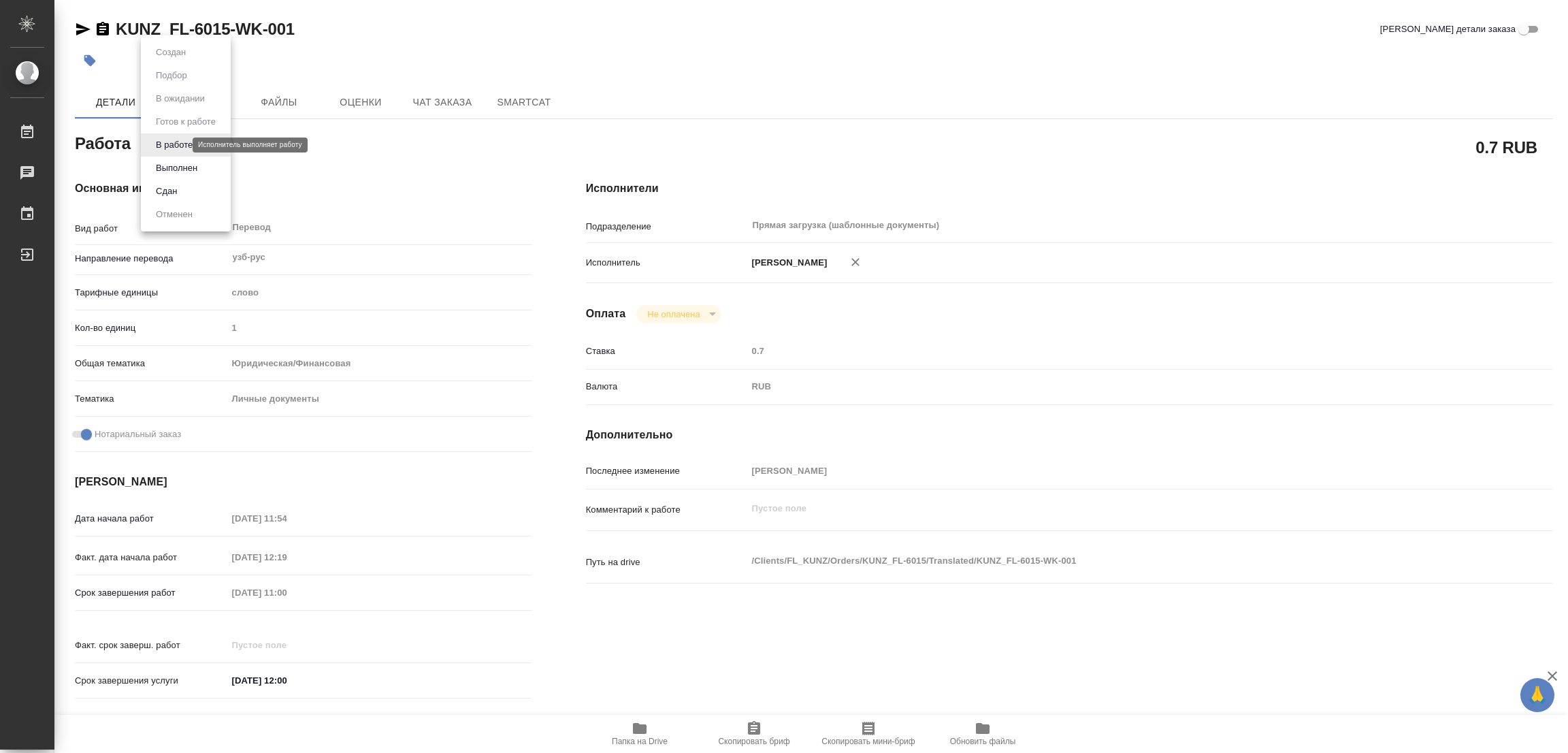
type textarea "x"
click at [162, 163] on button "Выполнен" at bounding box center [176, 168] width 50 height 15
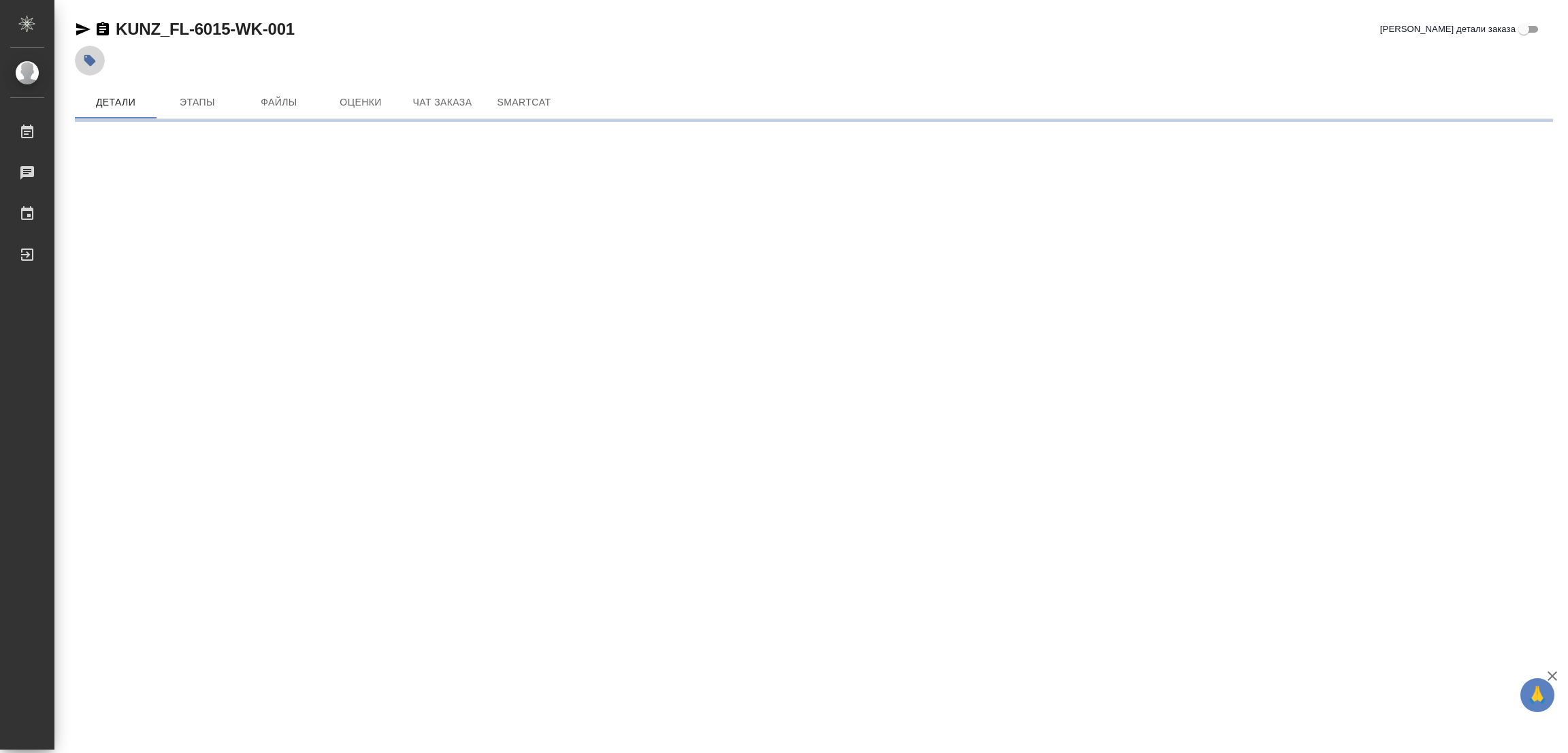
click at [89, 59] on icon "button" at bounding box center [90, 60] width 11 height 11
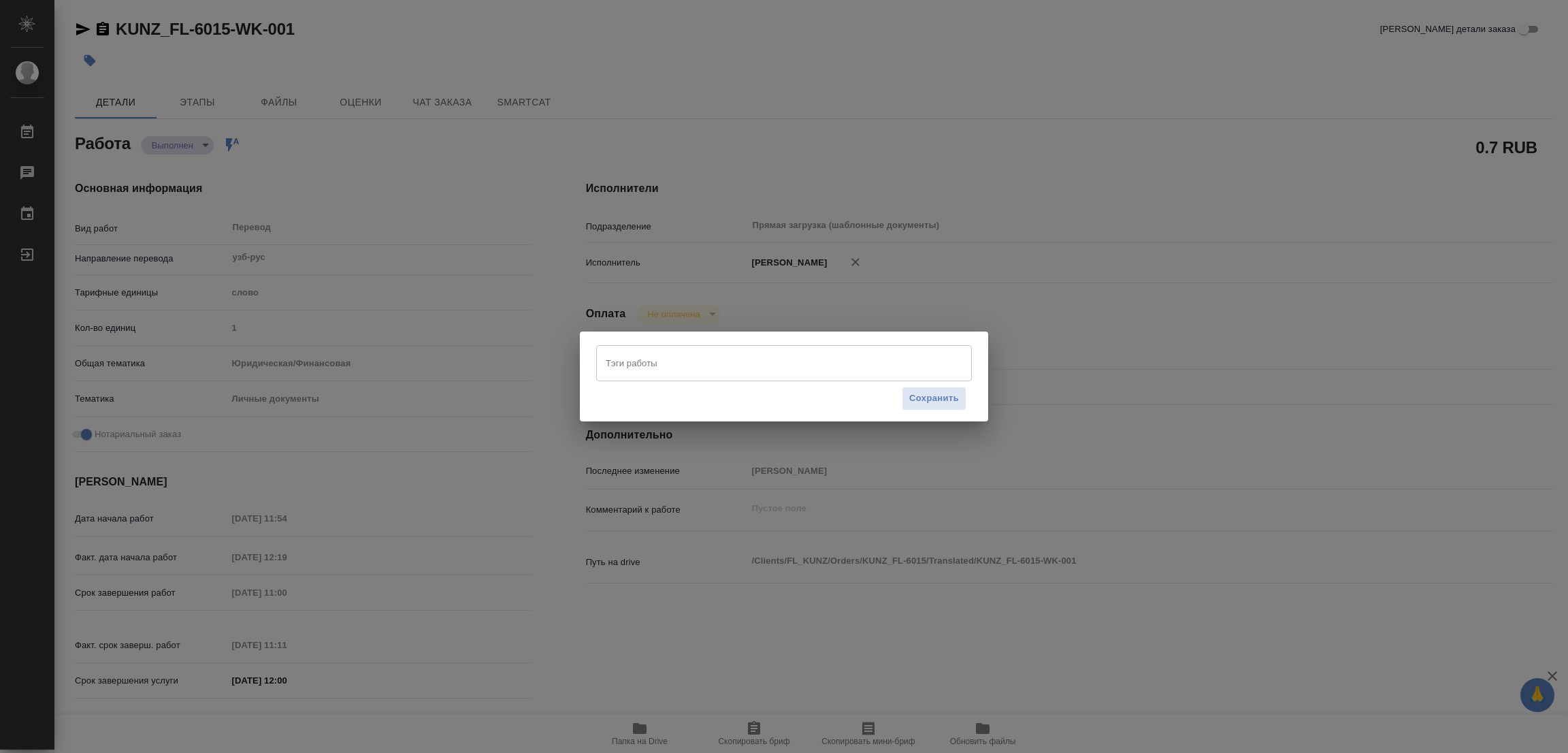
type textarea "x"
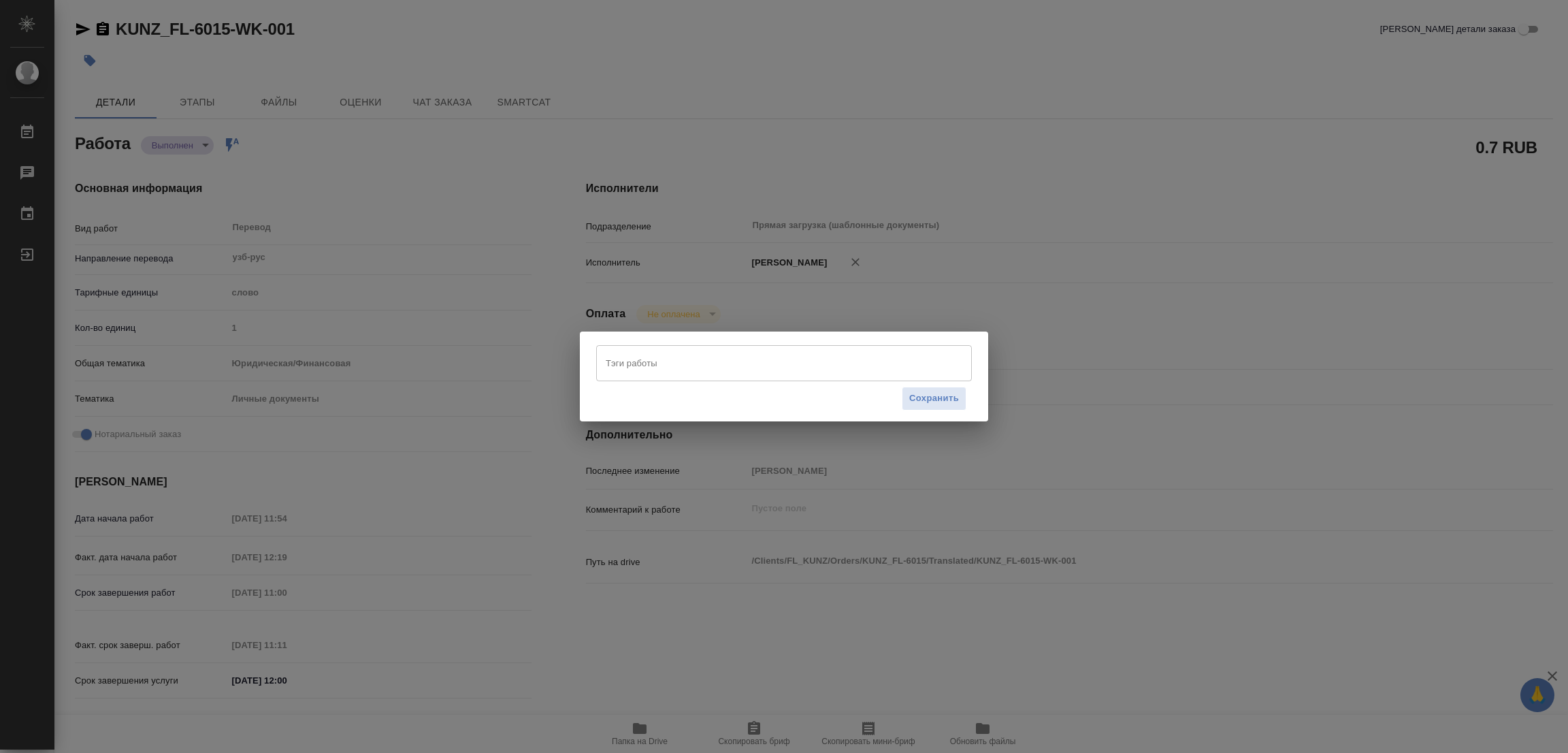
type textarea "x"
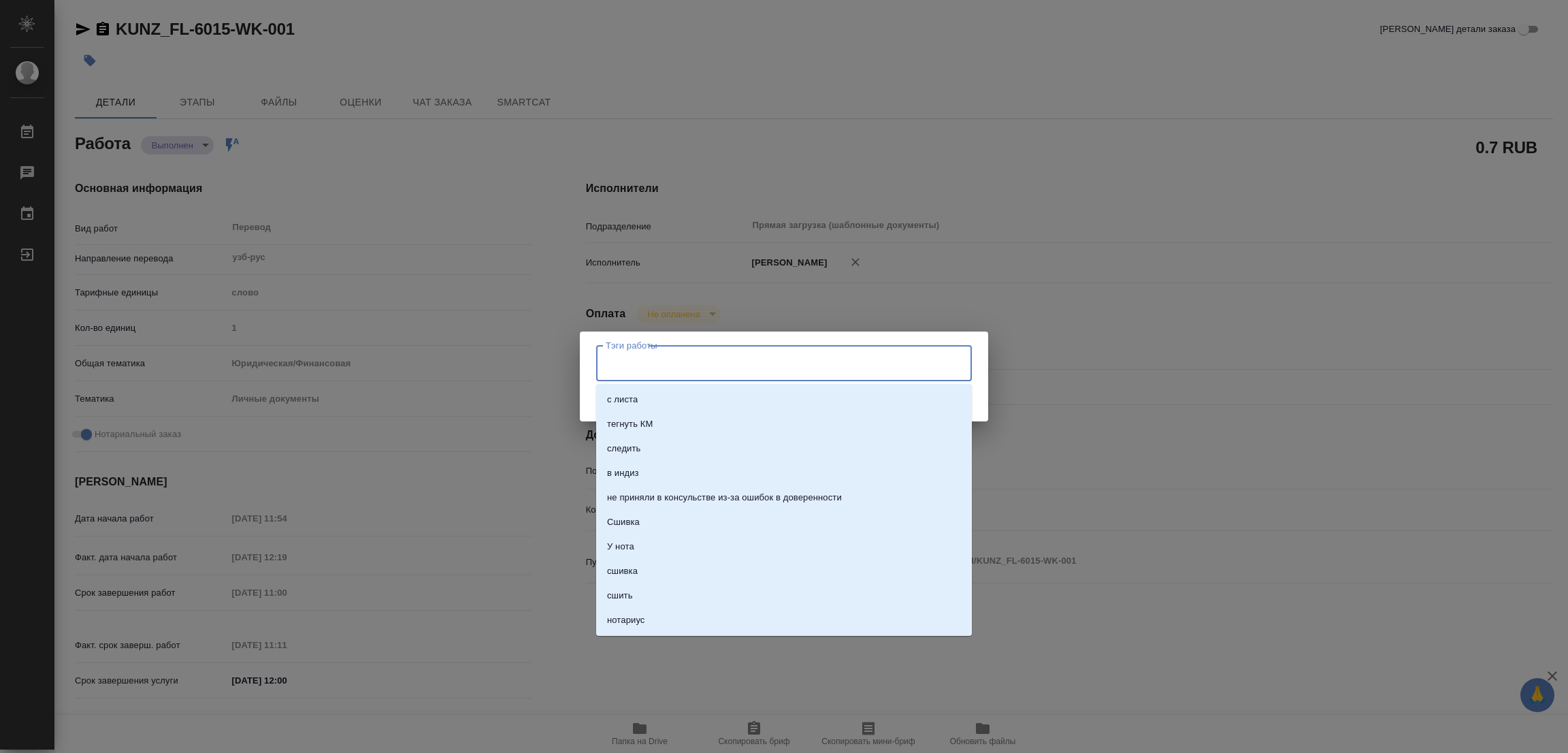
click at [633, 370] on input "Тэги работы" at bounding box center [770, 363] width 338 height 23
type textarea "x"
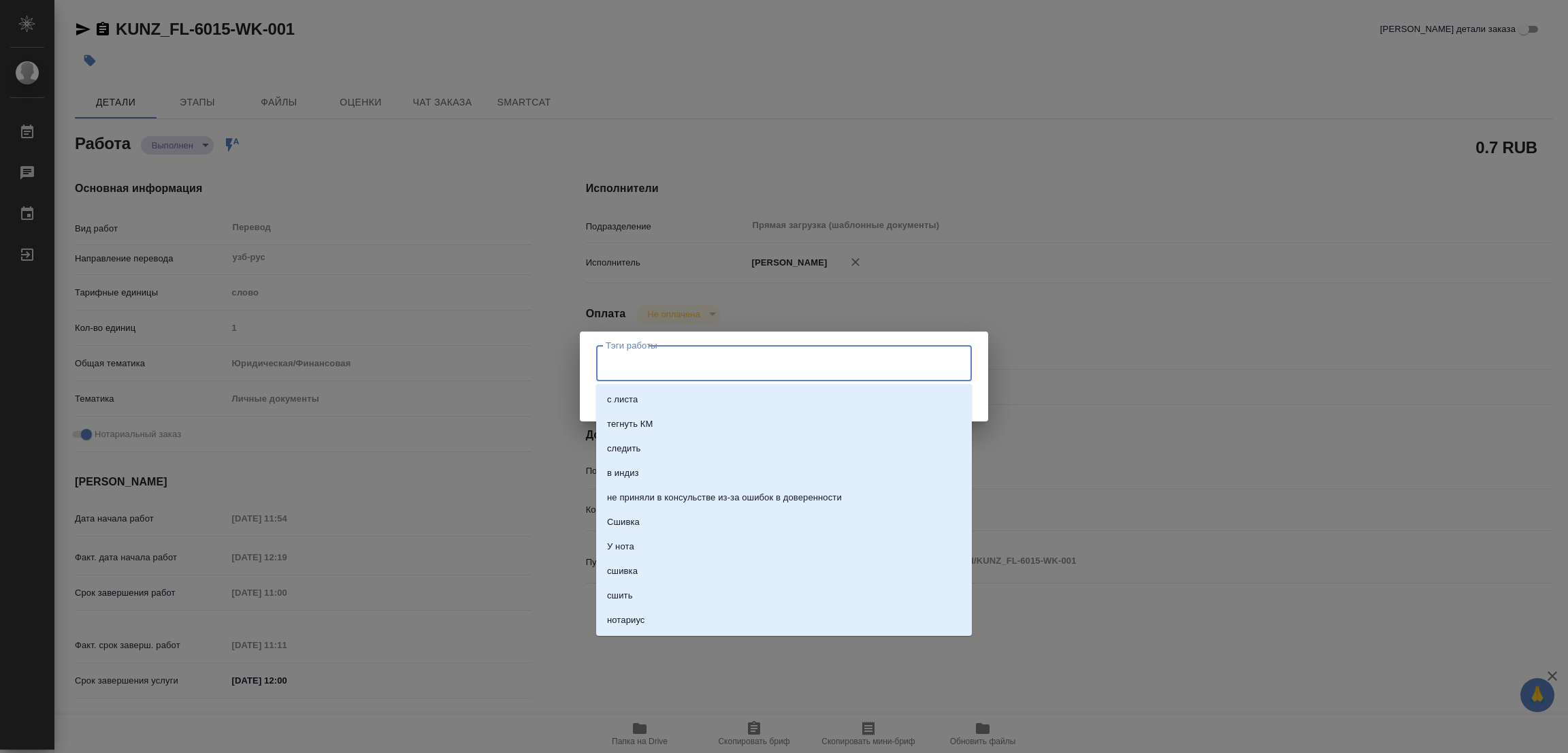
type textarea "x"
type input "стат: 100"
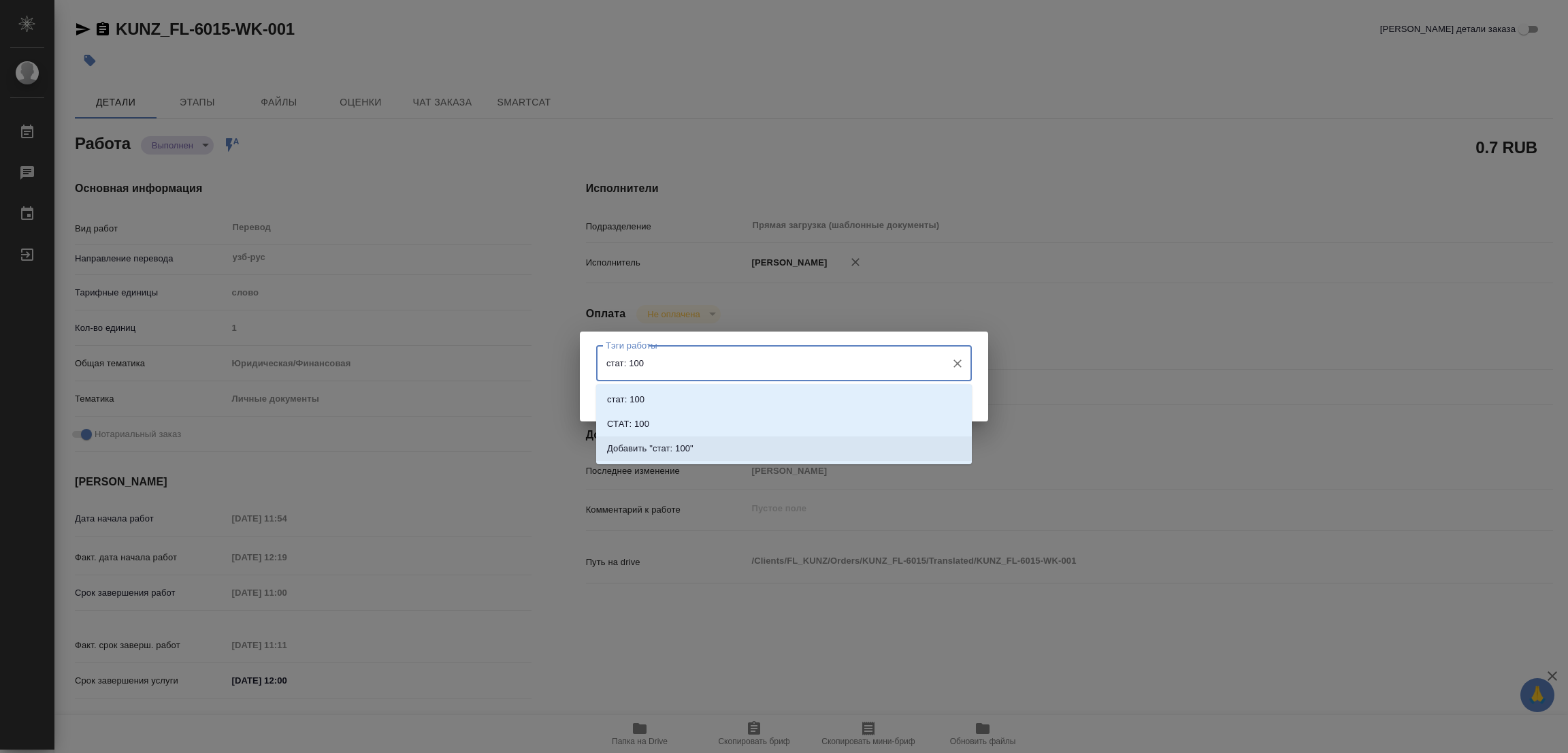
click at [680, 442] on p "Добавить "стат: 100"" at bounding box center [649, 448] width 86 height 14
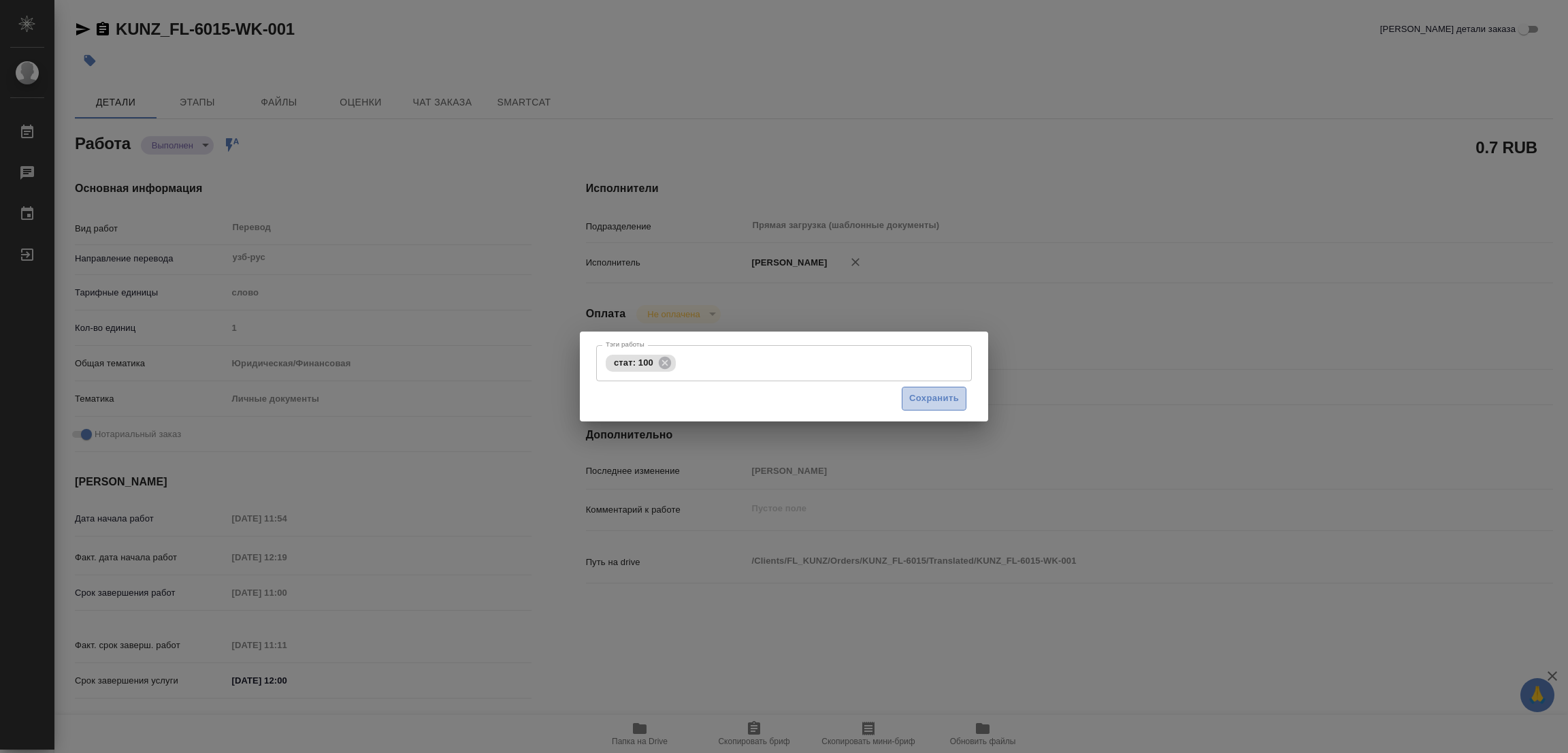
click at [952, 394] on span "Сохранить" at bounding box center [934, 398] width 50 height 15
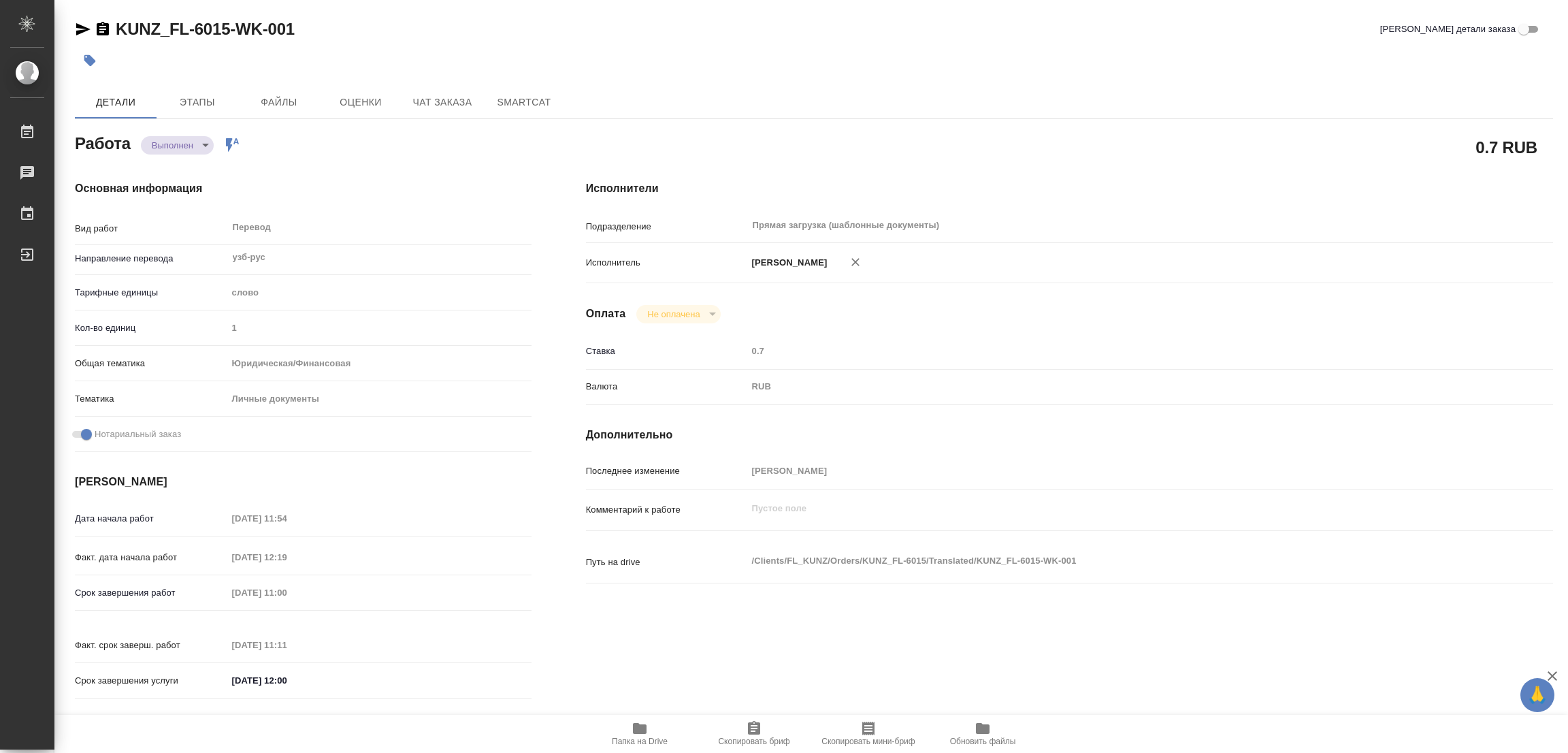
type input "completed"
type textarea "Перевод"
type textarea "x"
type input "узб-рус"
type input "5a8b1489cc6b4906c91bfd90"
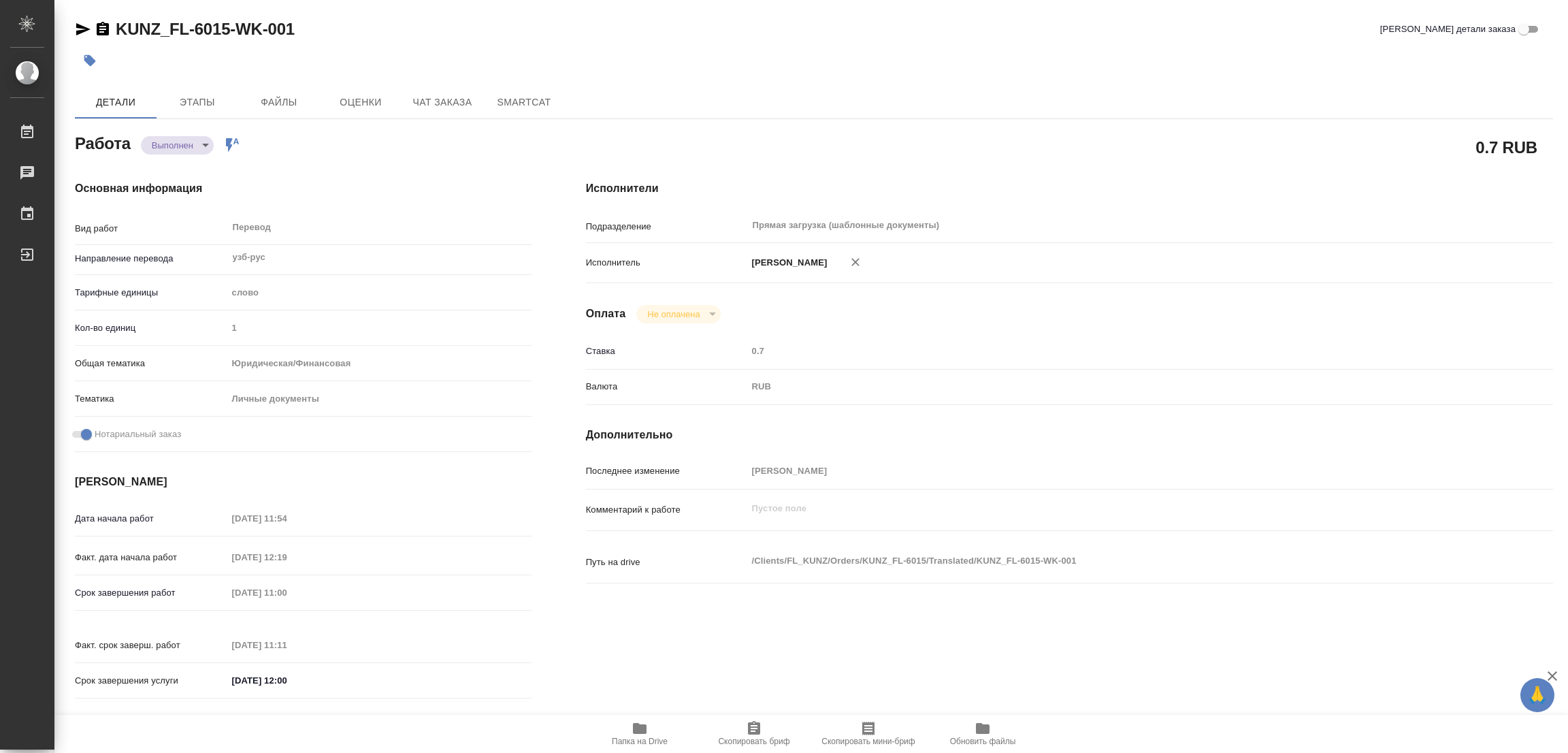
type input "1"
type input "yr-fn"
type input "5a8b8b956a9677013d343cfe"
checkbox input "true"
type input "07.10.2025 11:54"
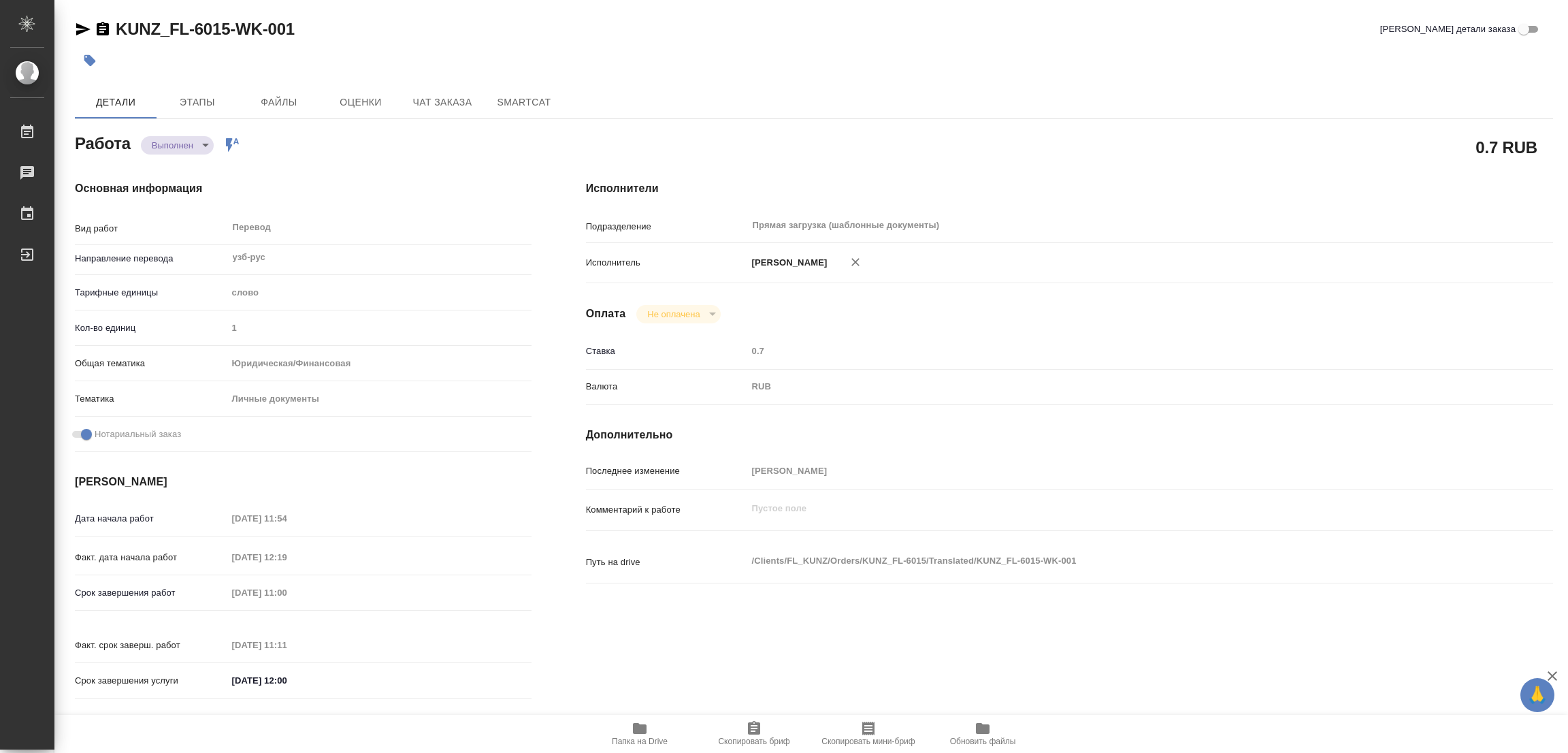
type input "07.10.2025 12:19"
type input "08.10.2025 11:00"
type input "08.10.2025 11:11"
type input "08.10.2025 12:00"
type input "Прямая загрузка (шаблонные документы)"
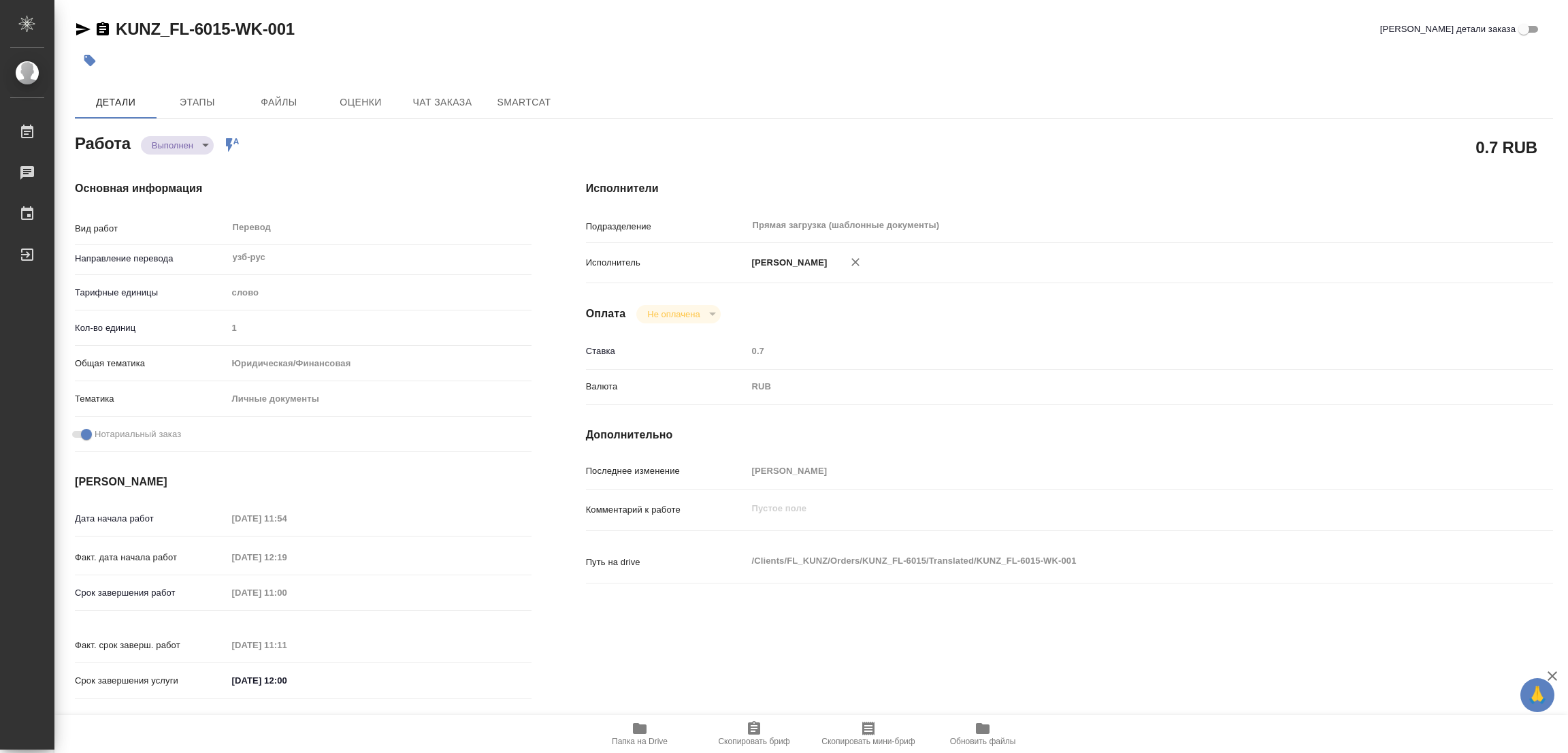
type input "notPayed"
type input "0.7"
type input "RUB"
type input "[PERSON_NAME]"
type textarea "x"
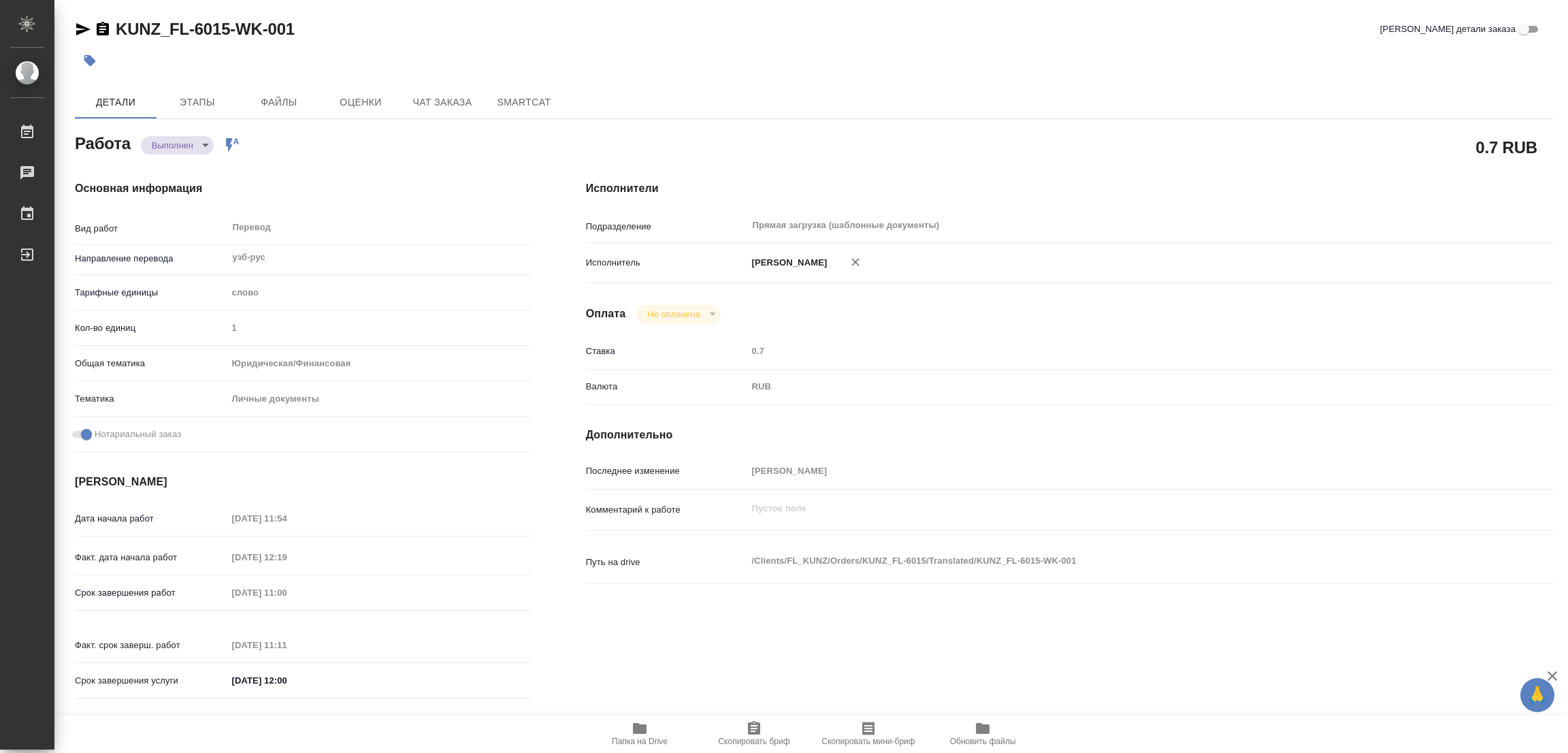
type textarea "/Clients/FL_KUNZ/Orders/KUNZ_FL-6015/Translated/KUNZ_FL-6015-WK-001"
type textarea "x"
type input "KUNZ_FL-6015"
type input "Перевод станд. несрочный"
type input "Корректура, Редактура, Постредактура машинного перевода, Перевод, Приёмка по ка…"
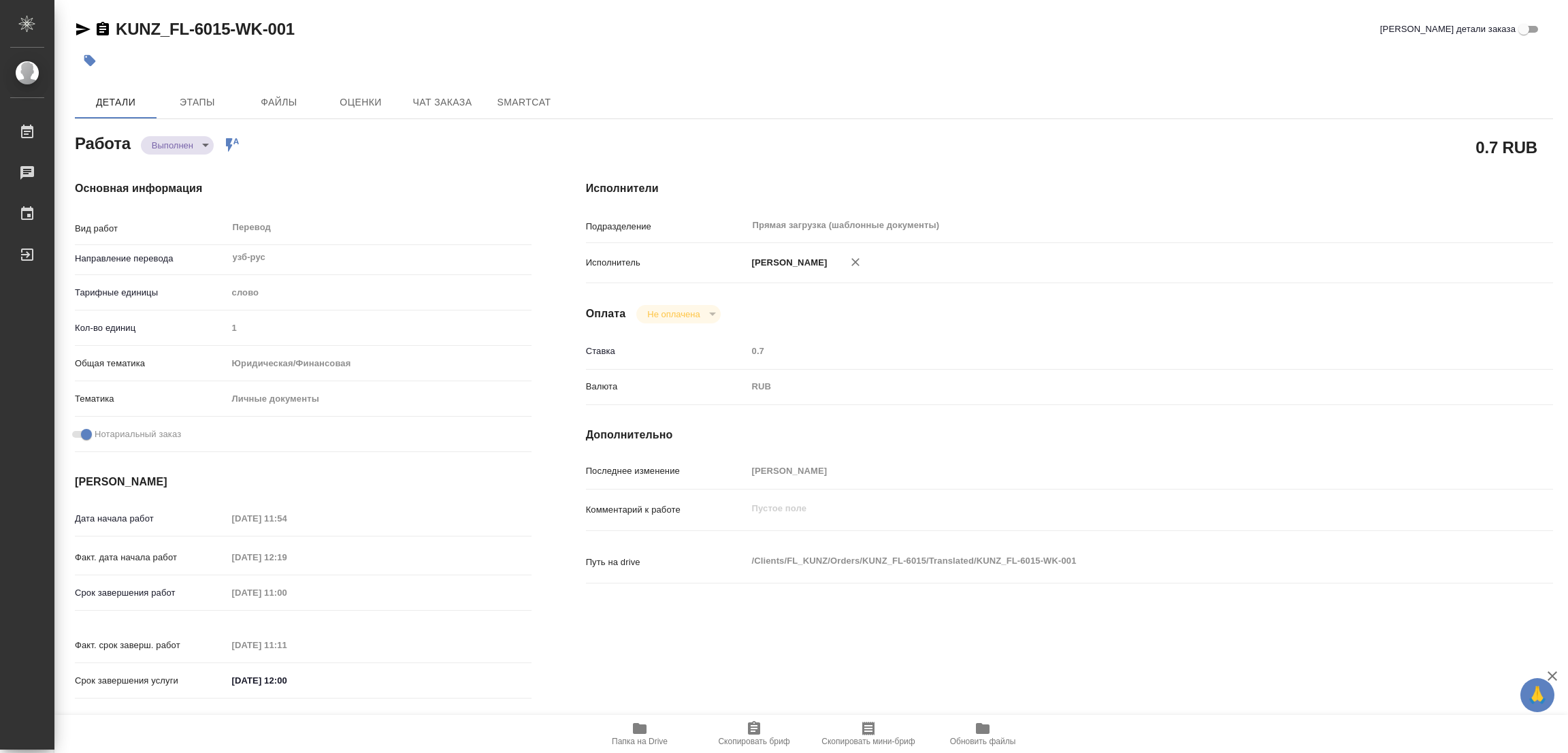
type input "Зотова Екатерина"
type input "/Clients/FL_KUNZ/Orders/KUNZ_FL-6015"
type textarea "x"
type textarea "СОБ узб-рус под нот под сахарово"
type textarea "x"
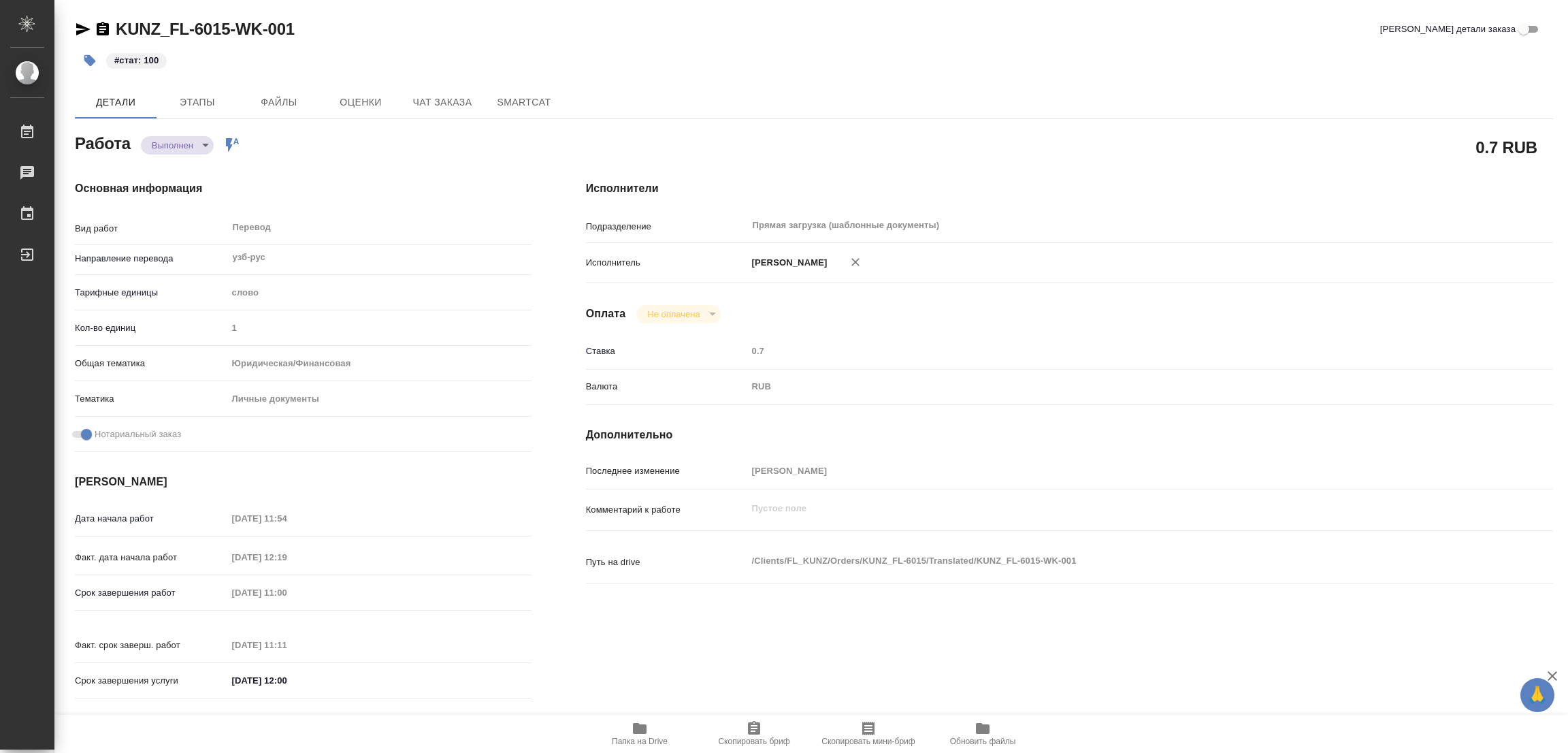
type textarea "x"
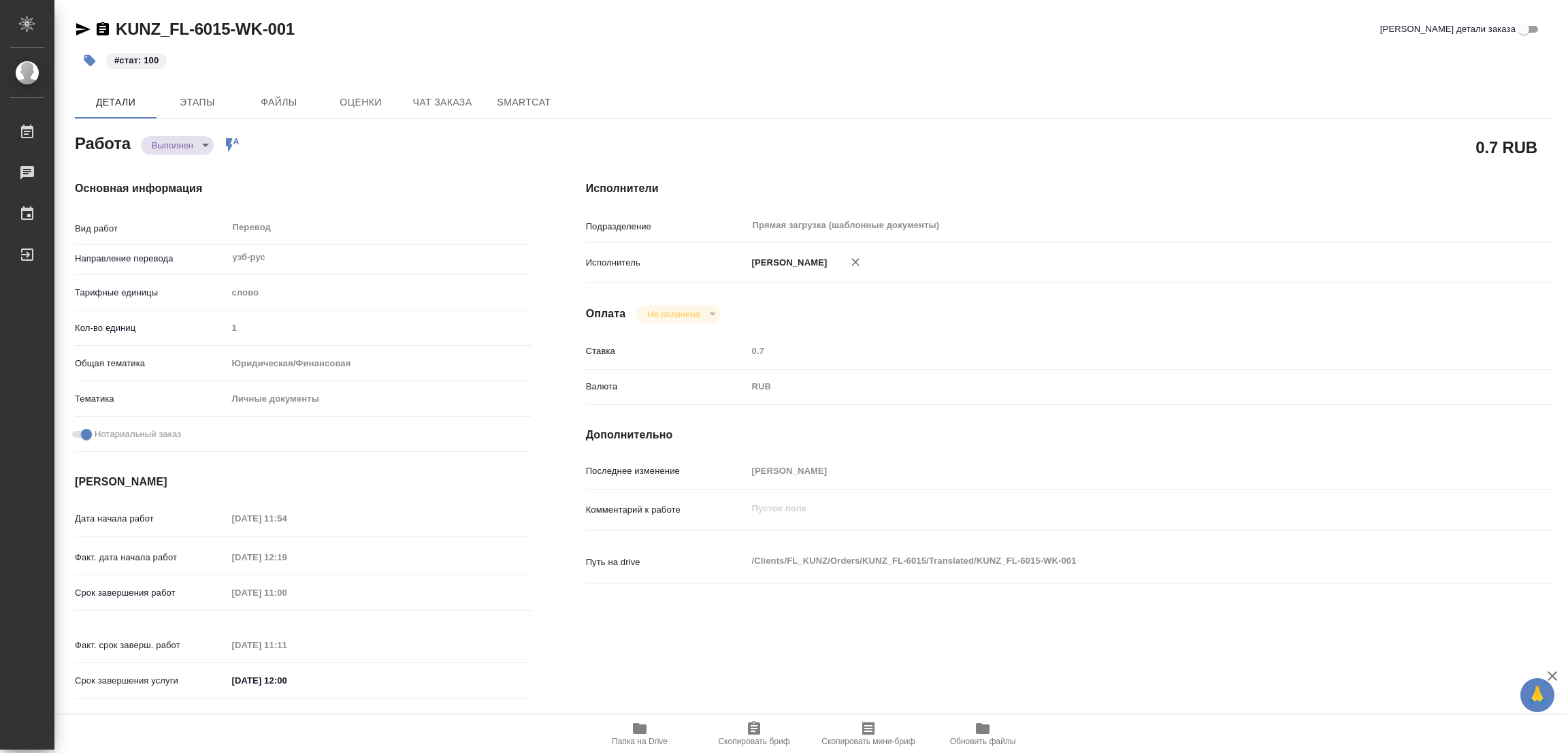
type textarea "x"
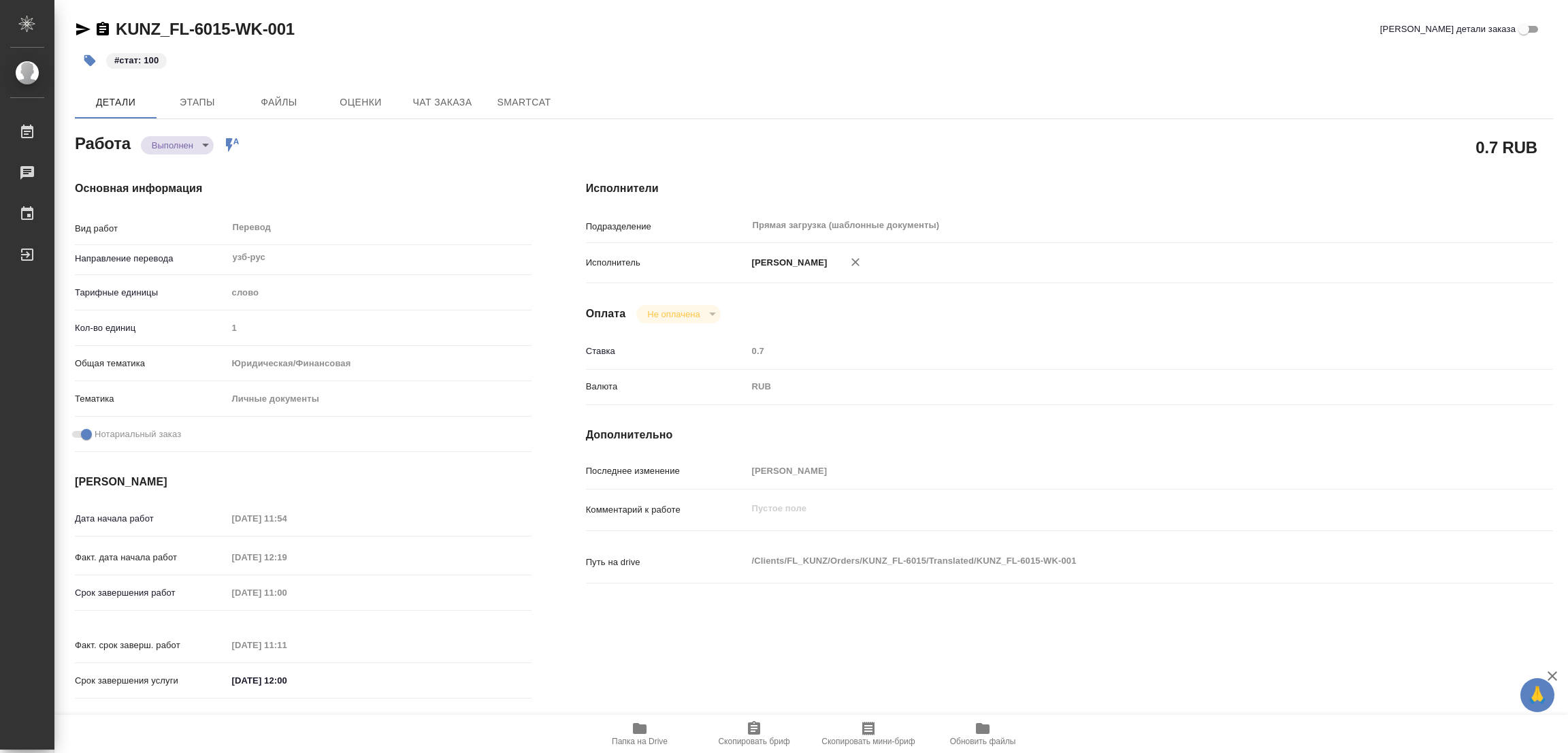
type textarea "x"
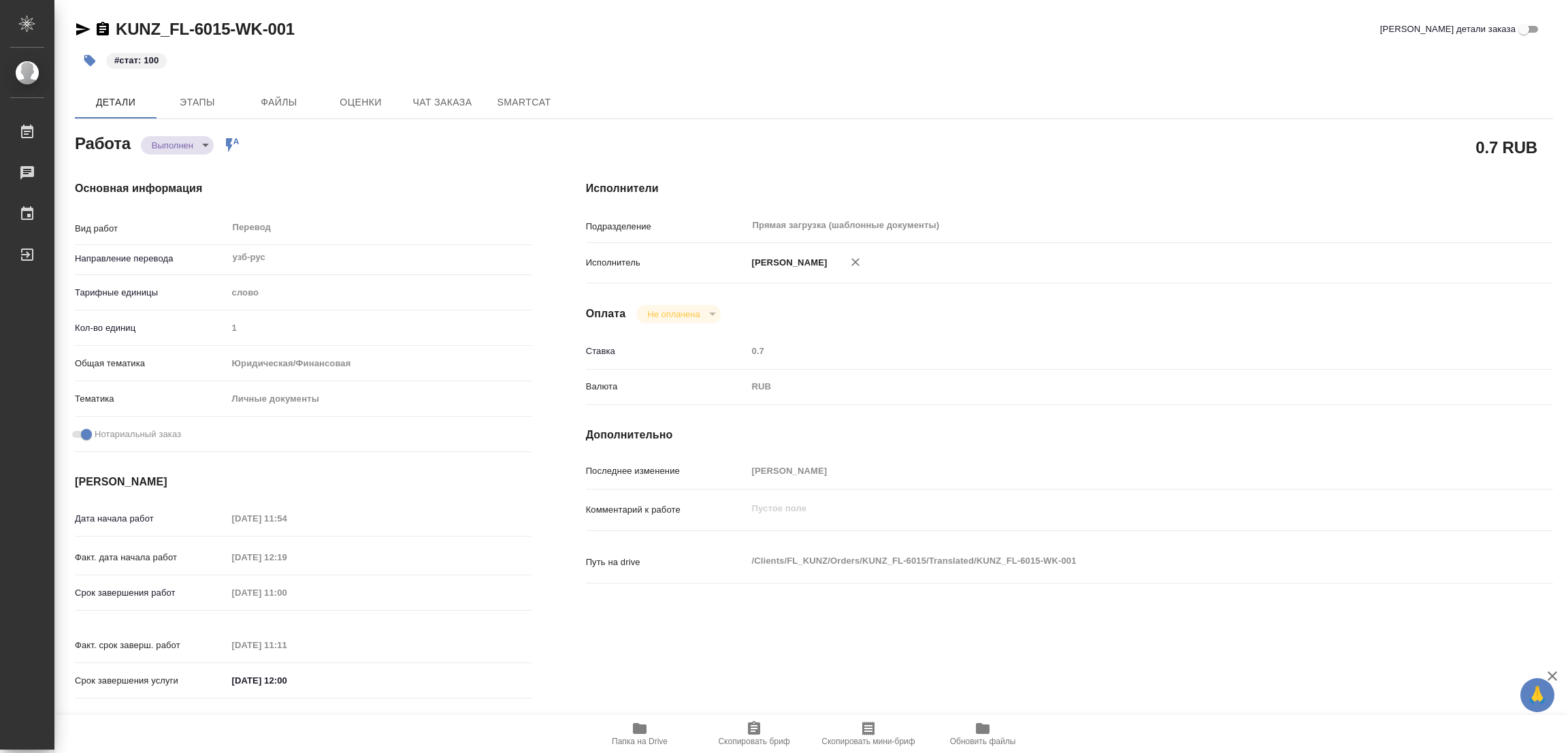
type textarea "x"
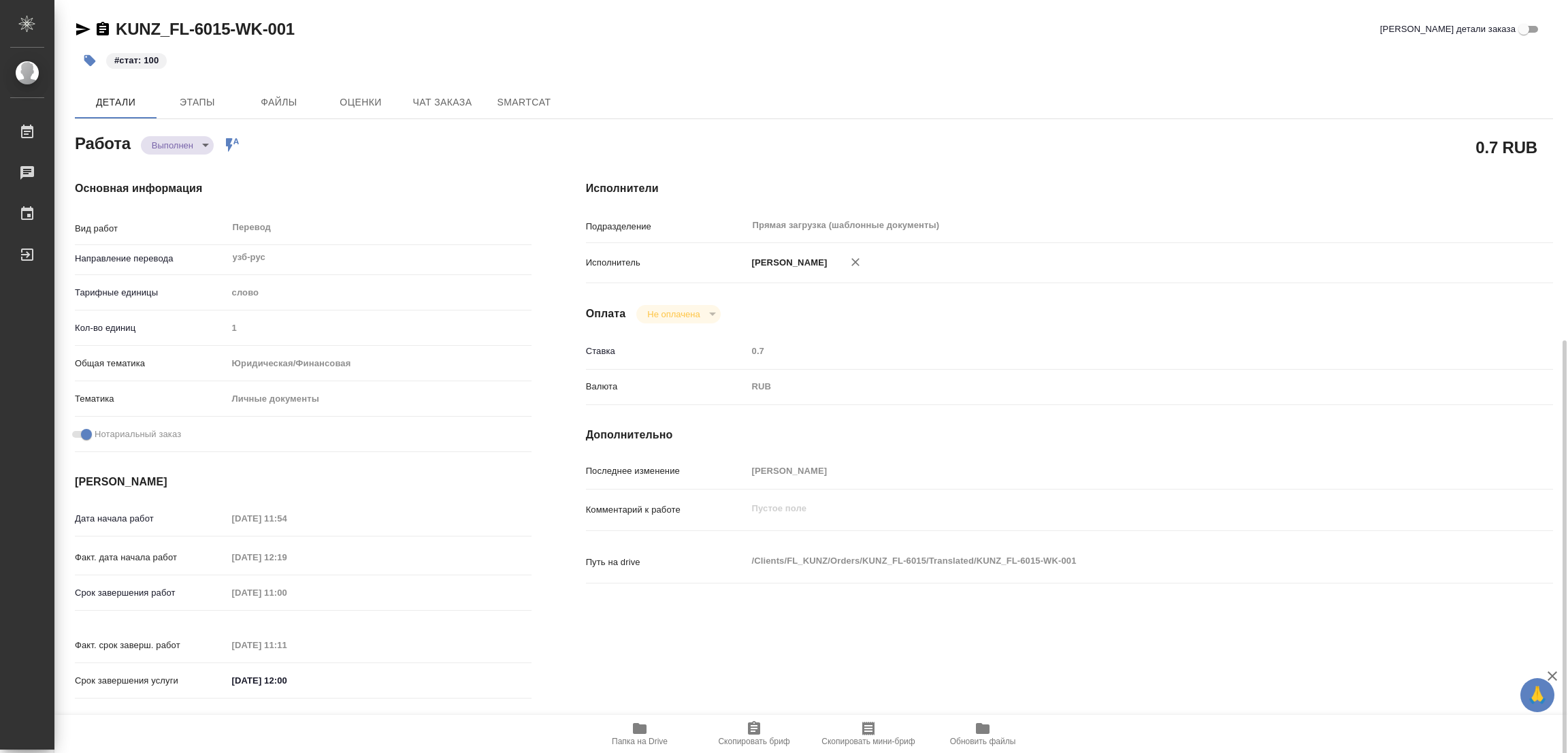
scroll to position [204, 0]
type textarea "x"
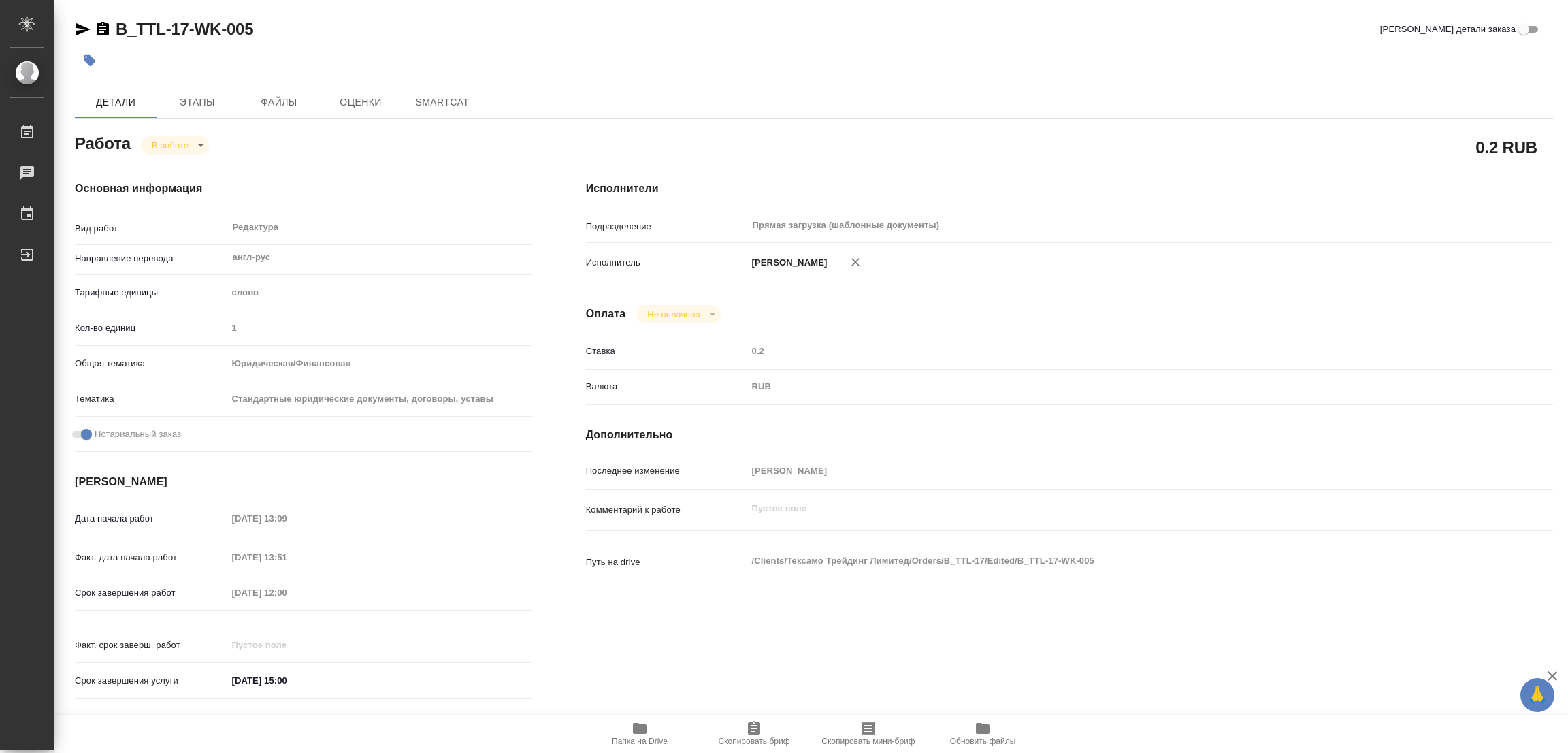
type textarea "x"
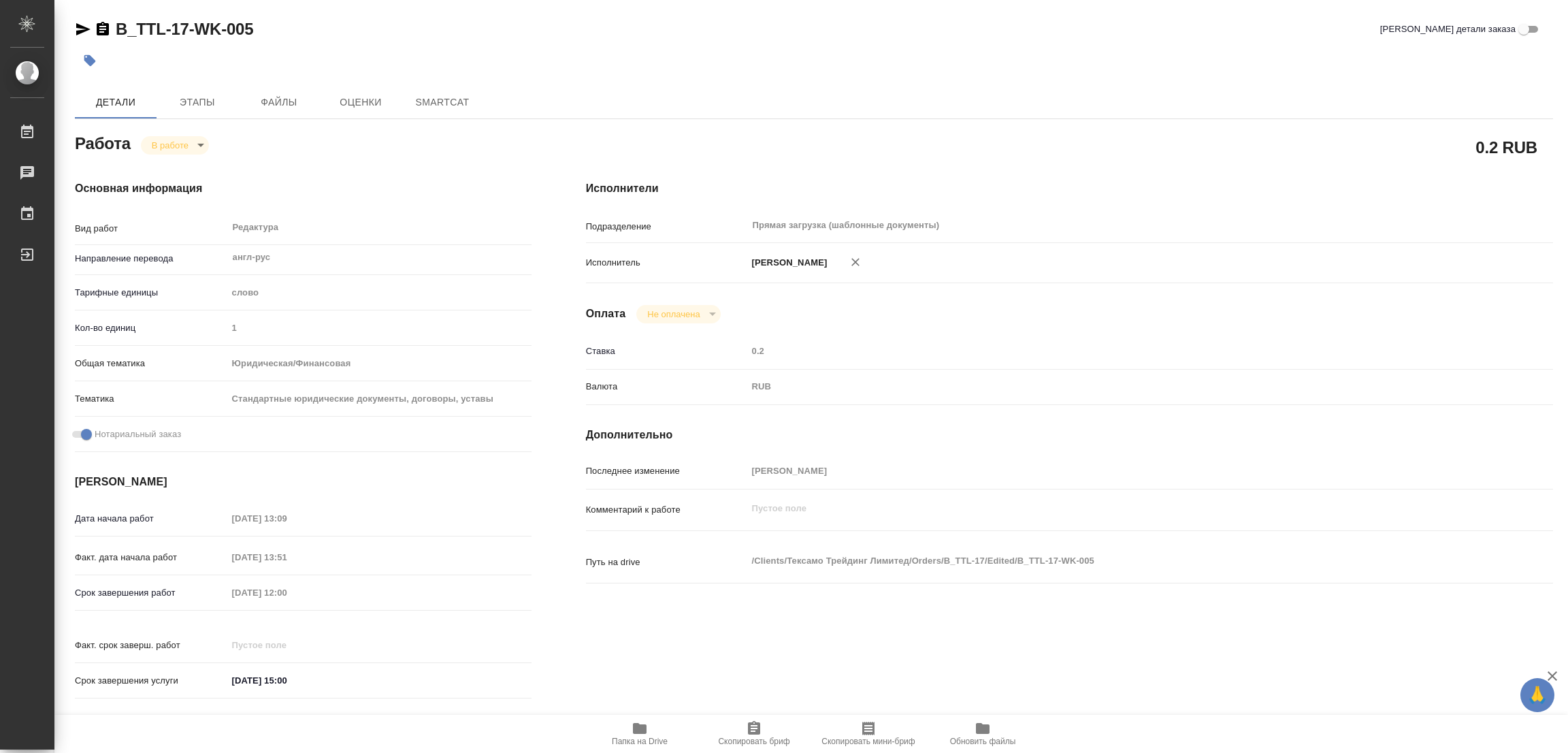
type textarea "x"
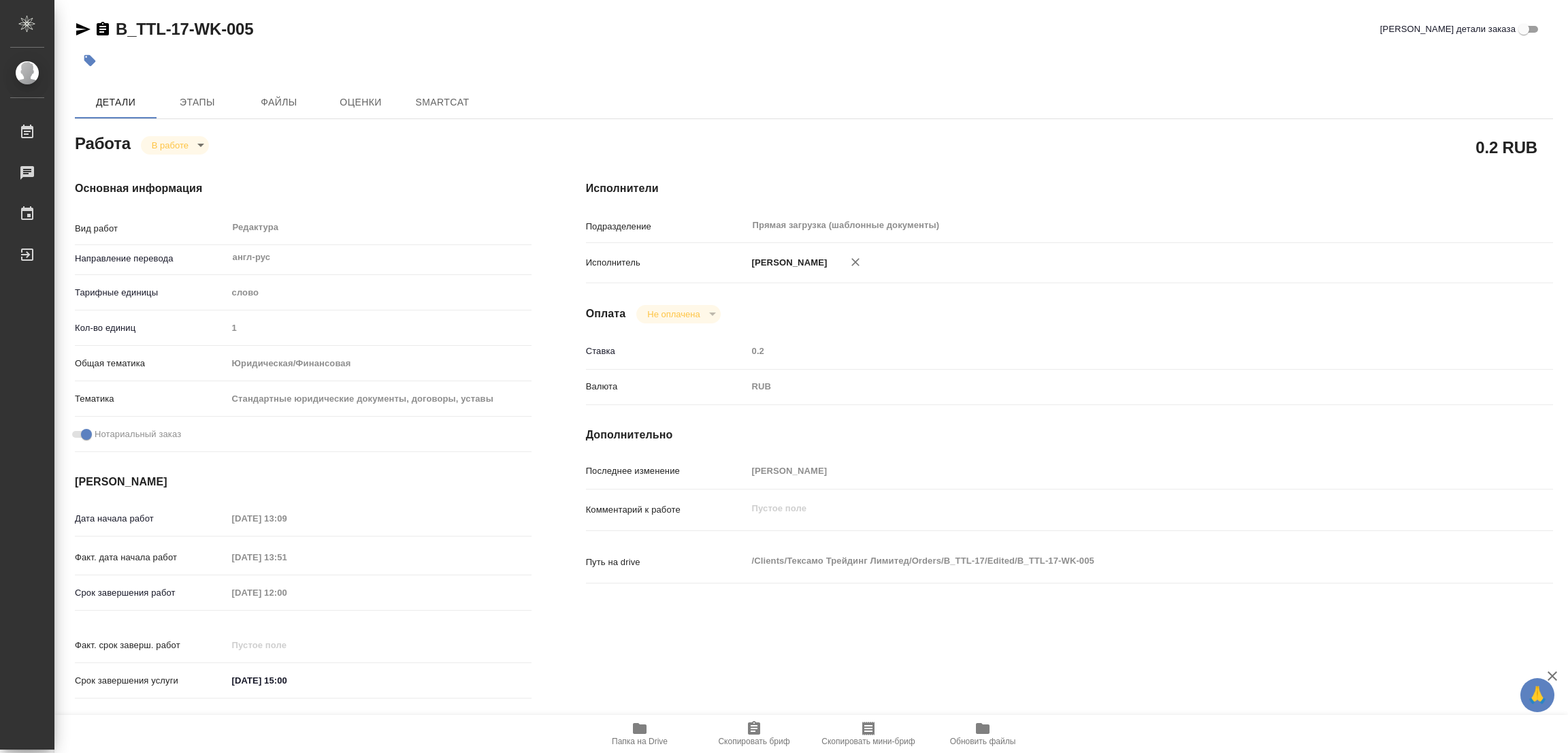
type textarea "x"
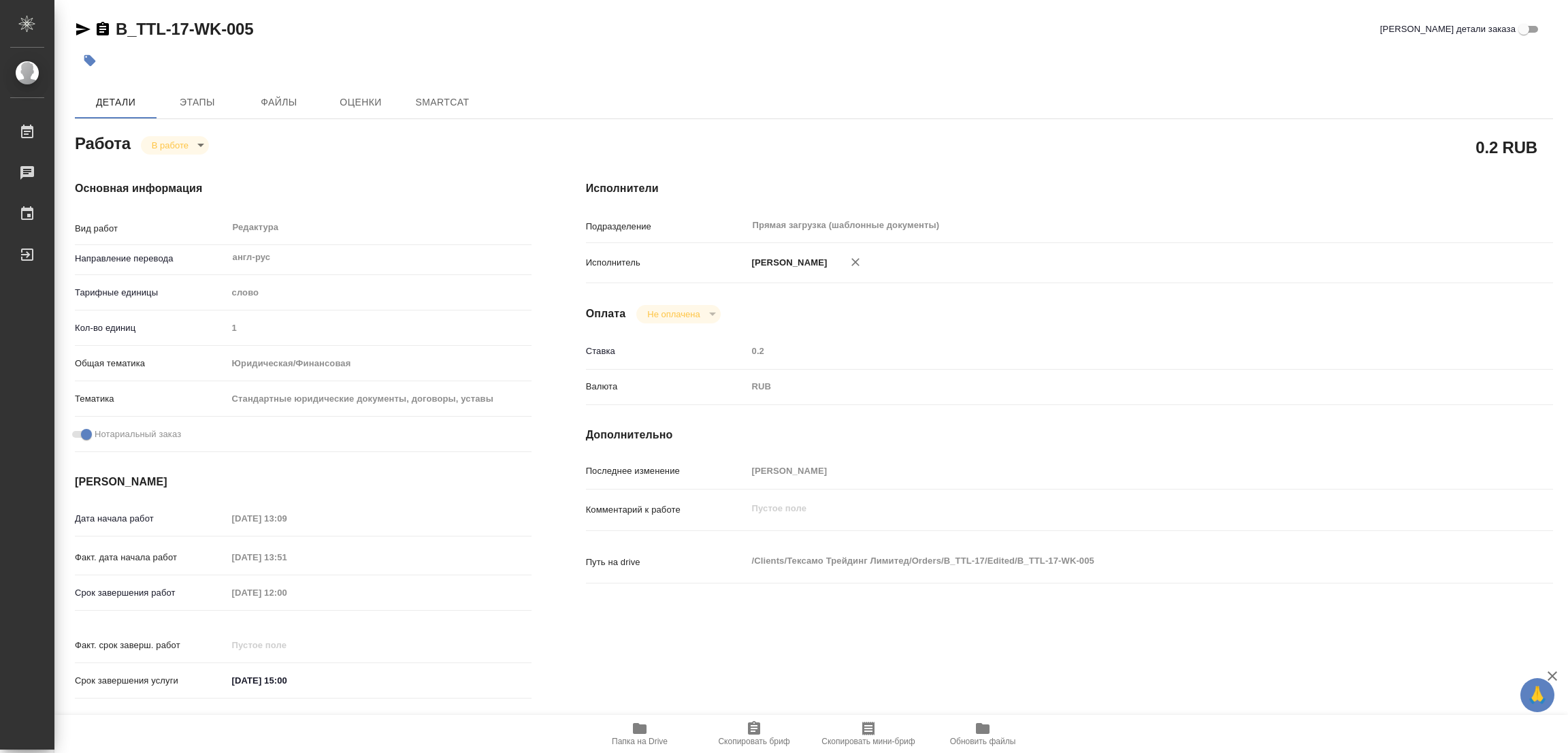
type textarea "x"
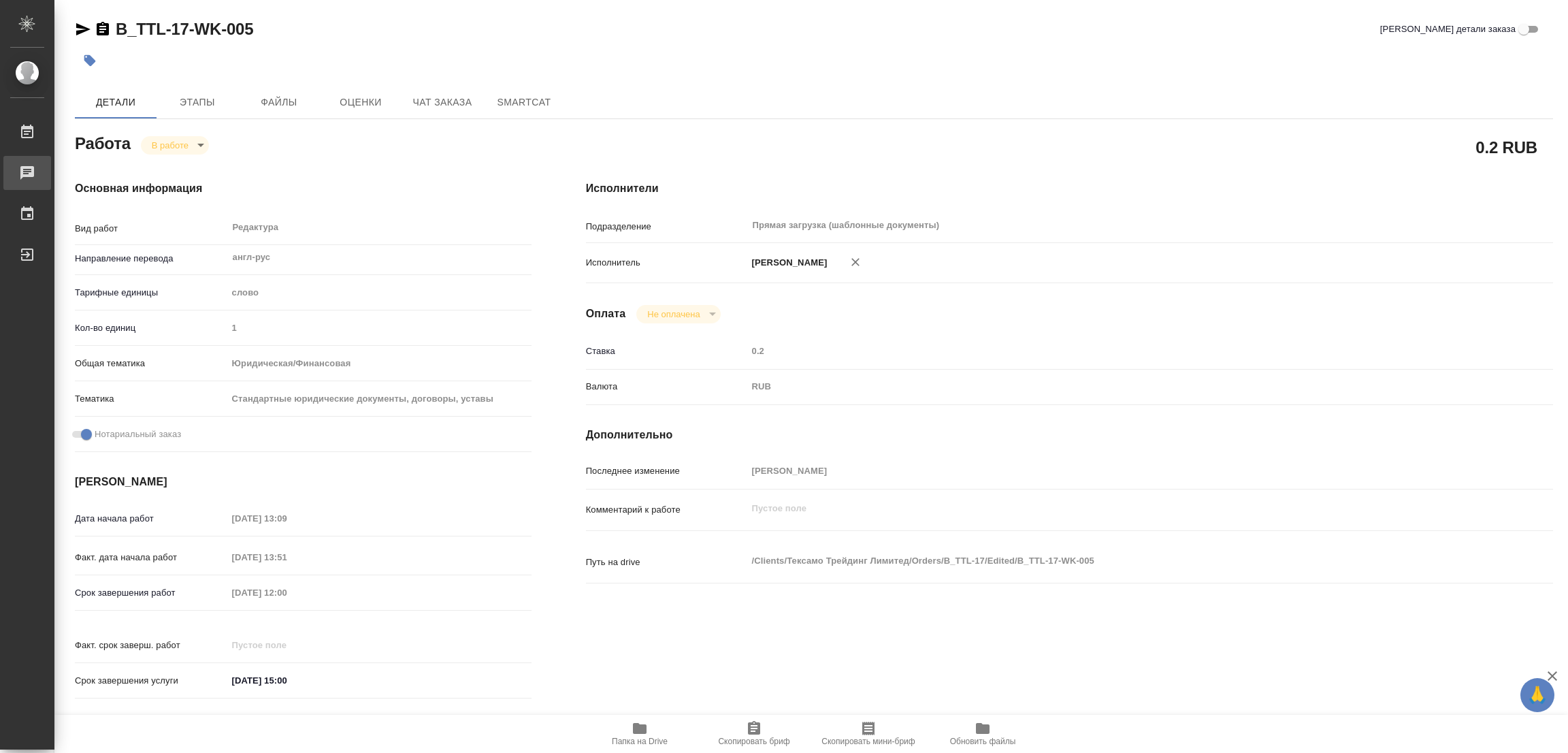
type textarea "x"
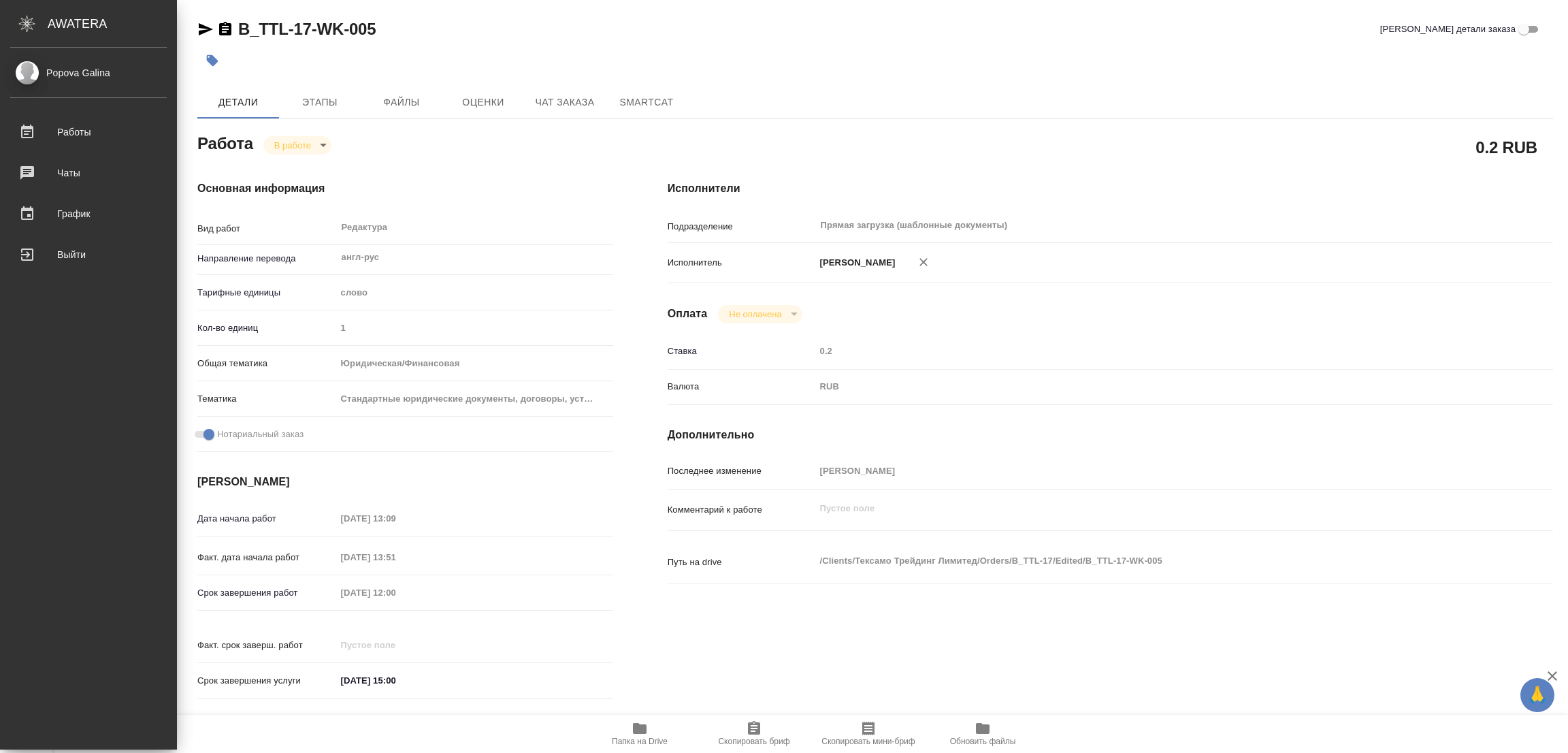
type textarea "x"
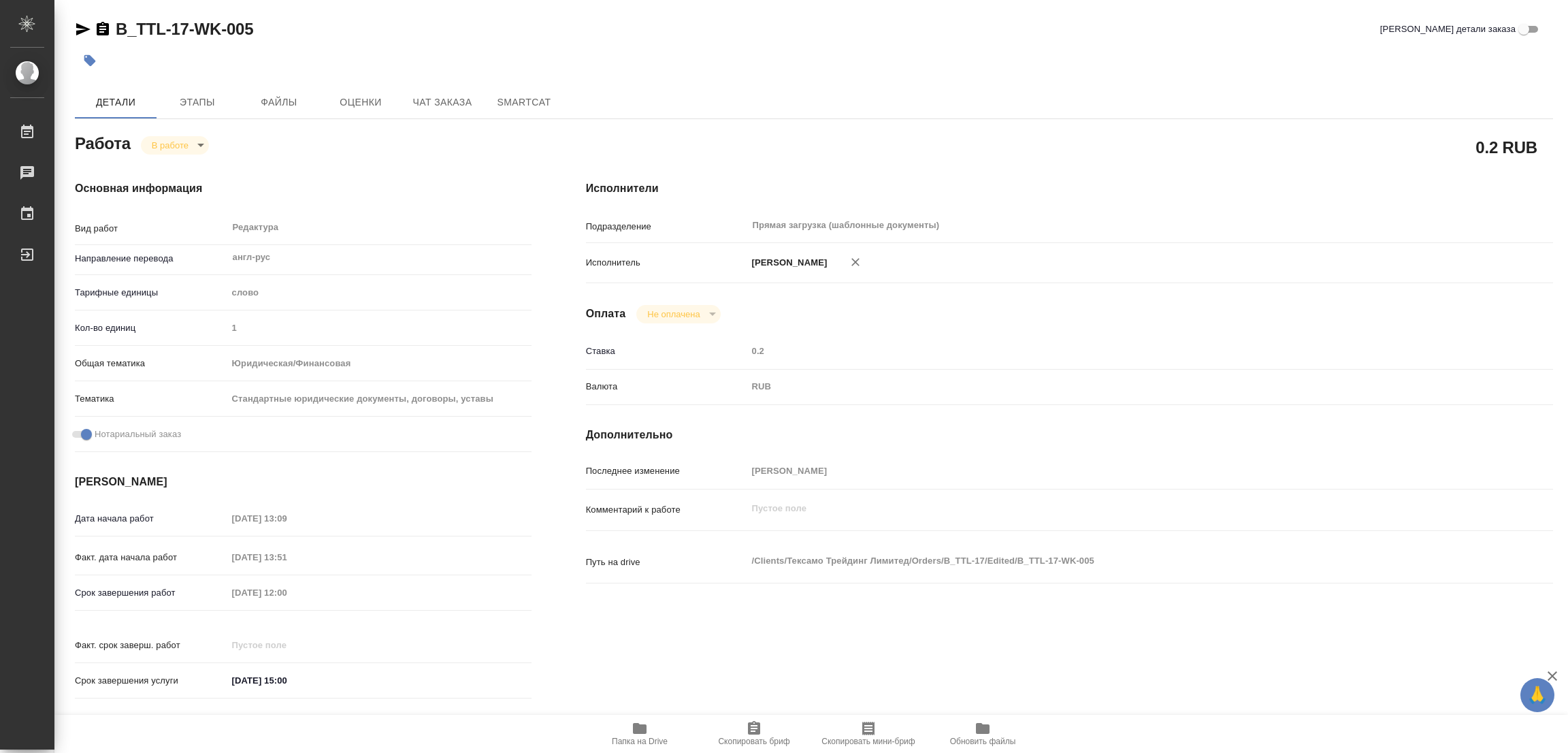
type textarea "x"
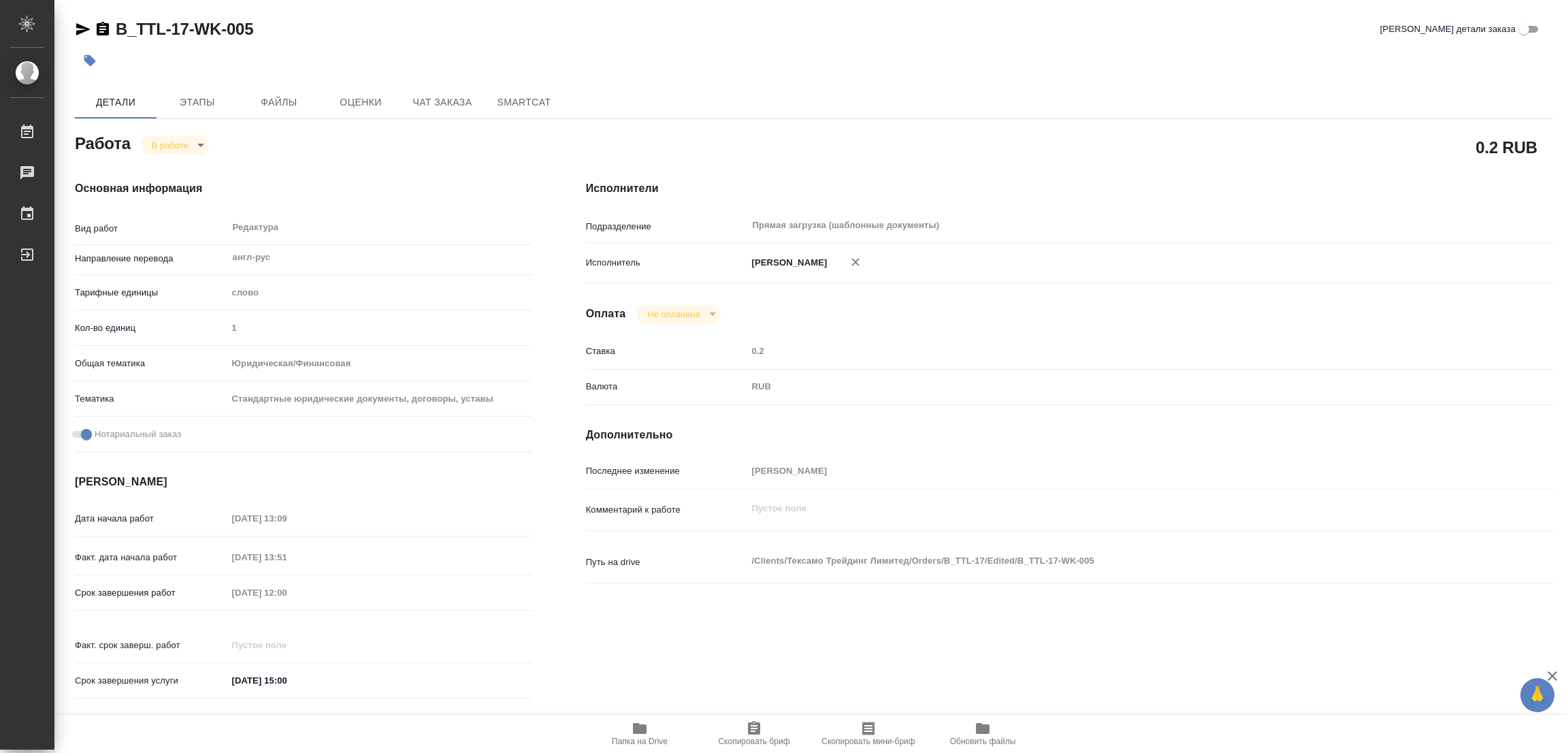
type textarea "x"
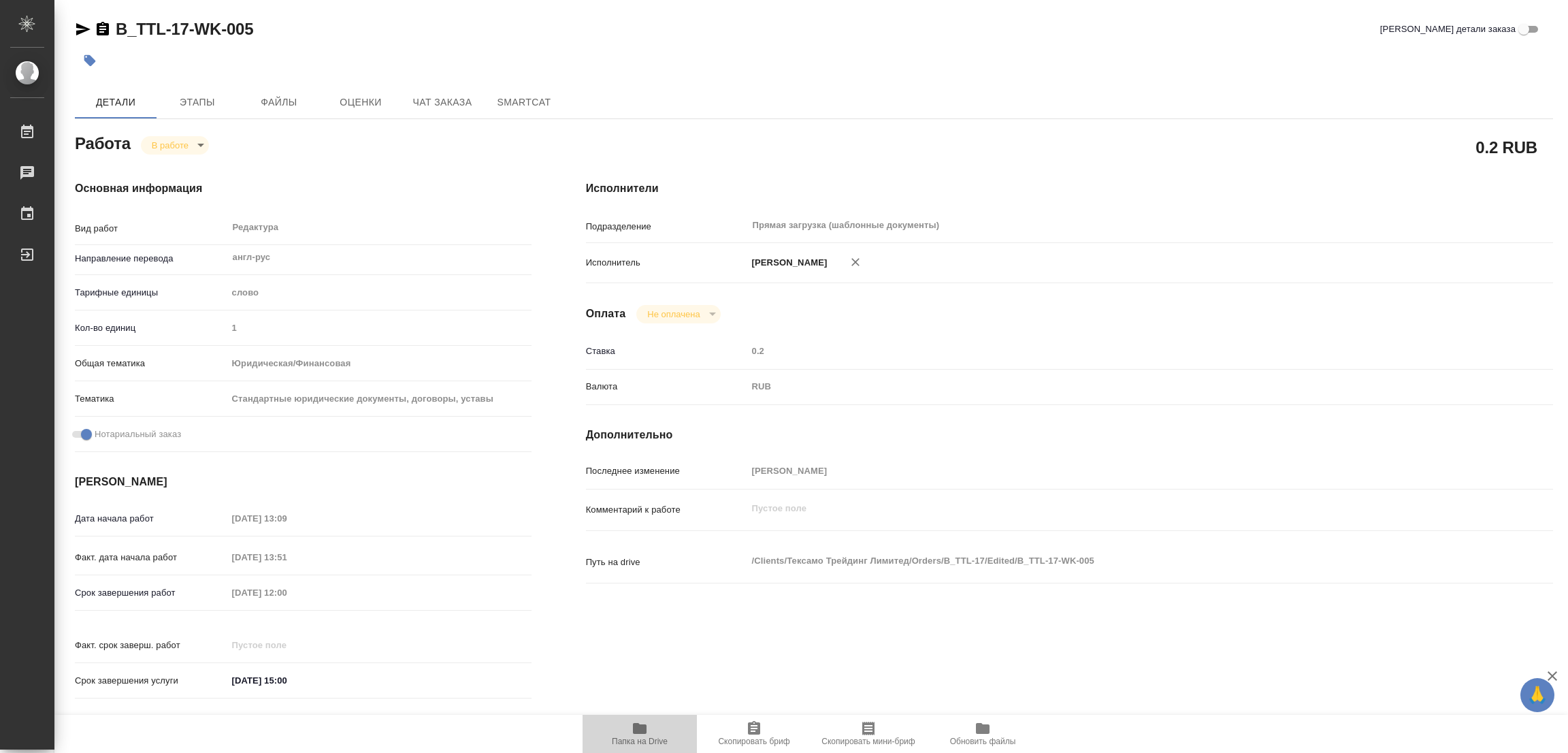
click at [637, 733] on icon "button" at bounding box center [639, 729] width 14 height 11
click at [193, 106] on span "Этапы" at bounding box center [197, 102] width 65 height 17
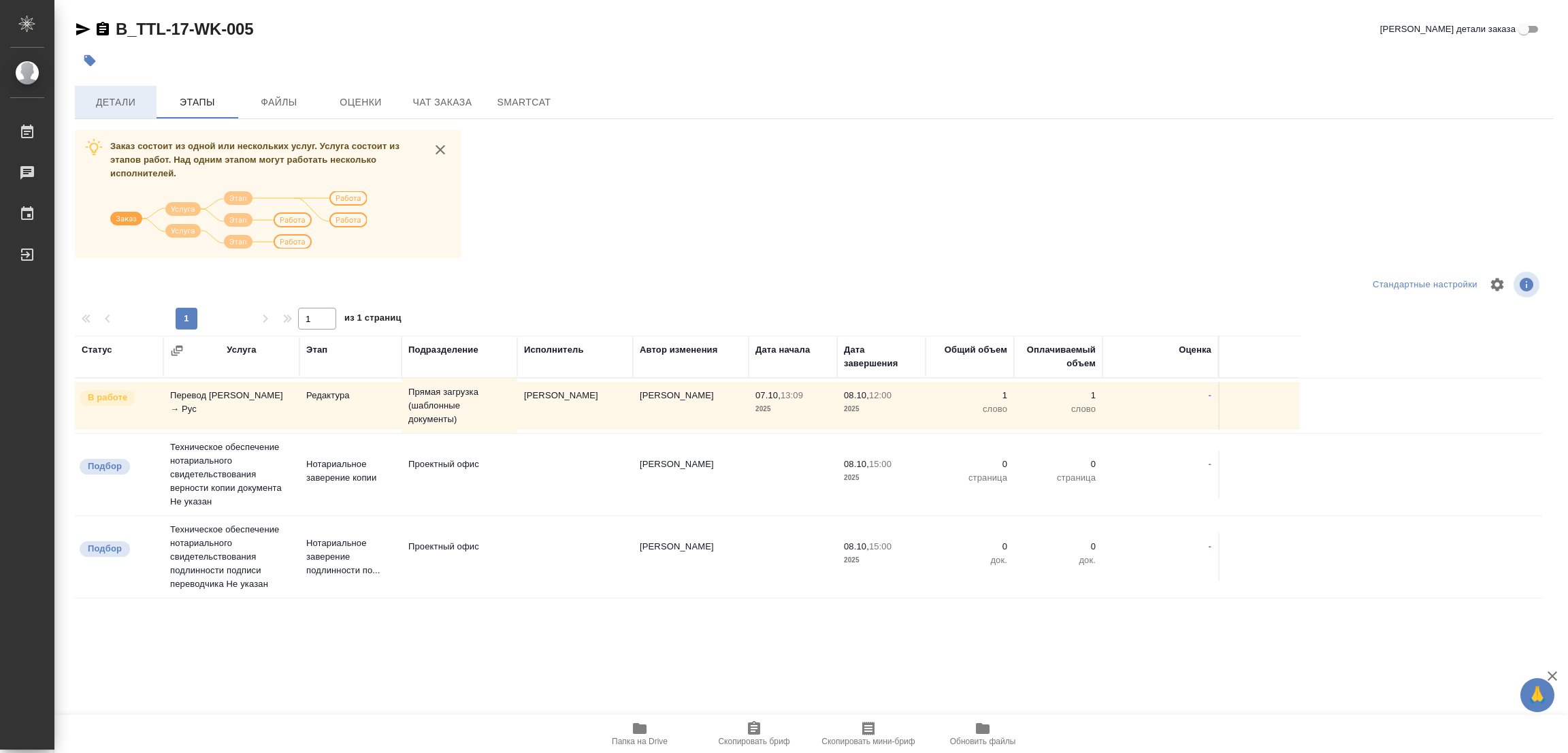
click at [91, 100] on span "Детали" at bounding box center [115, 102] width 65 height 17
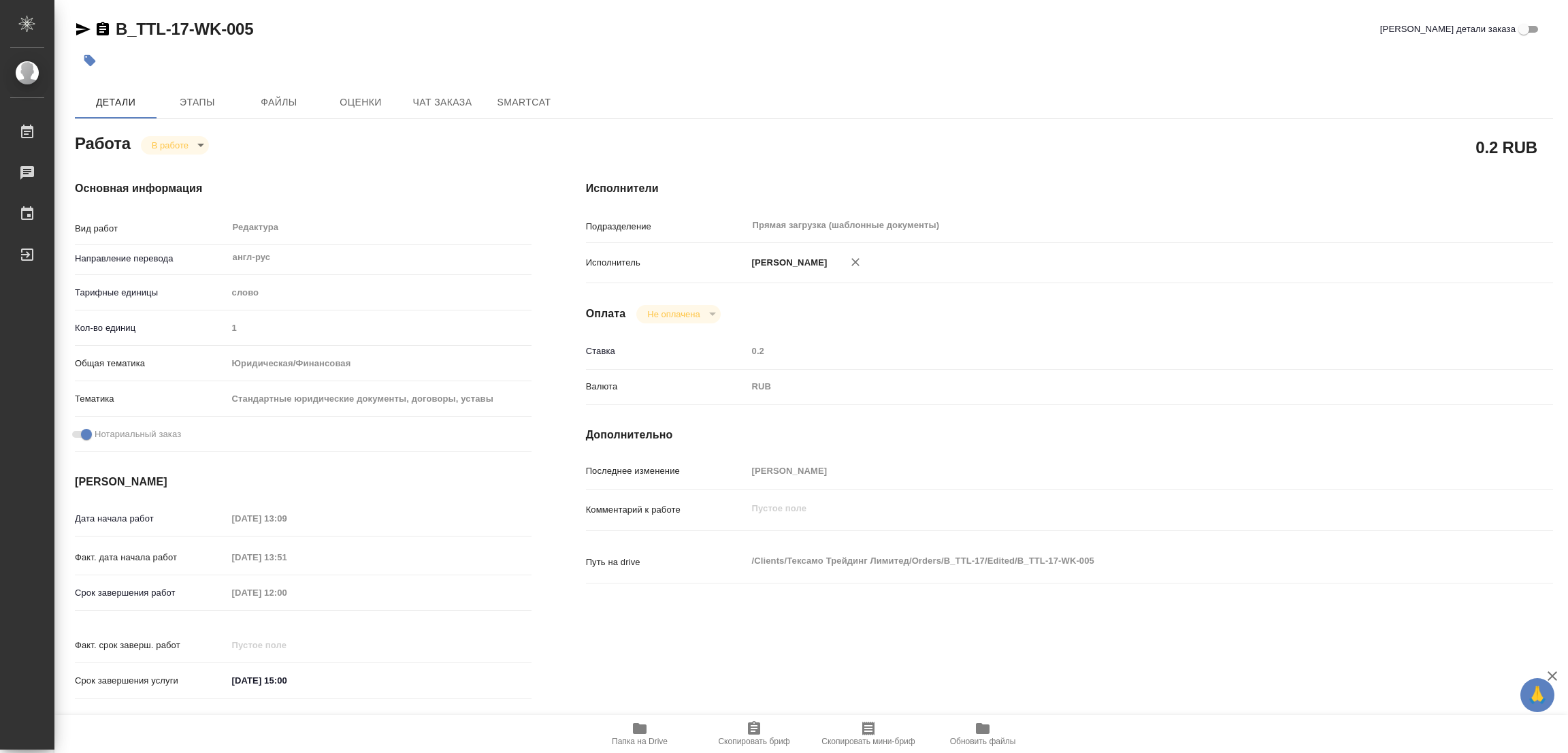
type textarea "x"
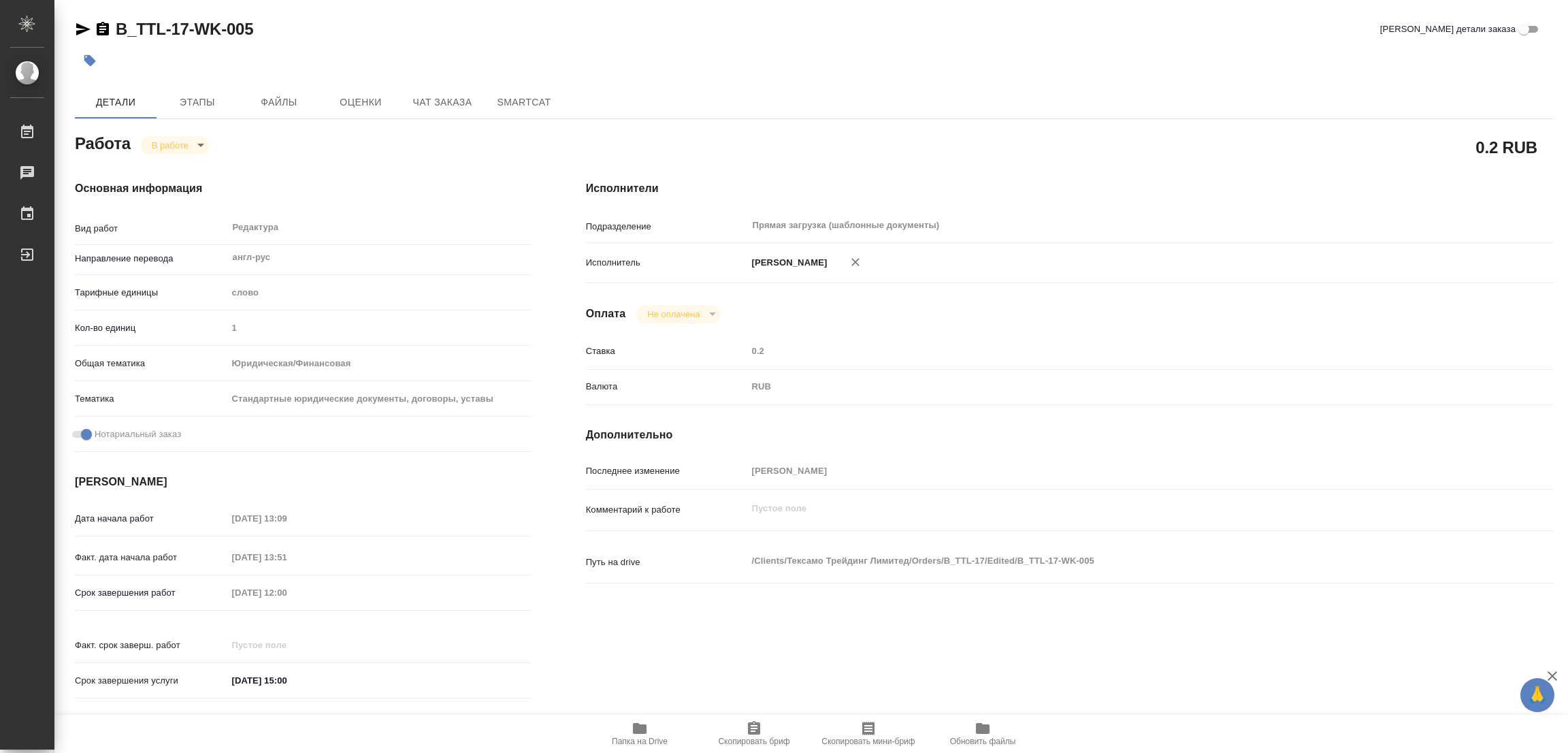
type textarea "x"
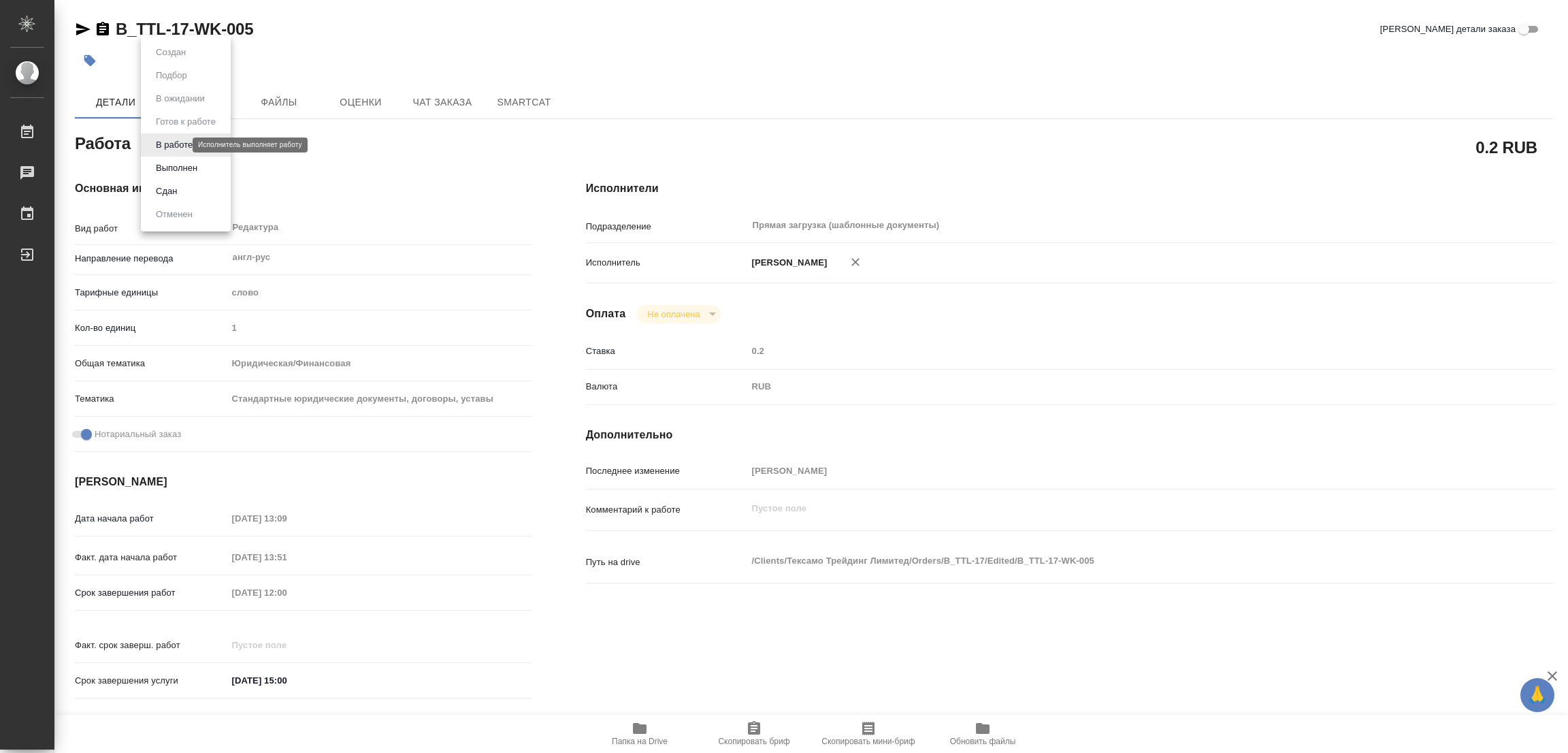
click at [173, 147] on body "🙏 .cls-1 fill:#fff; AWATERA Popova Galina Работы 0 Чаты График Выйти B_TTL-17-W…" at bounding box center [784, 376] width 1568 height 753
type textarea "x"
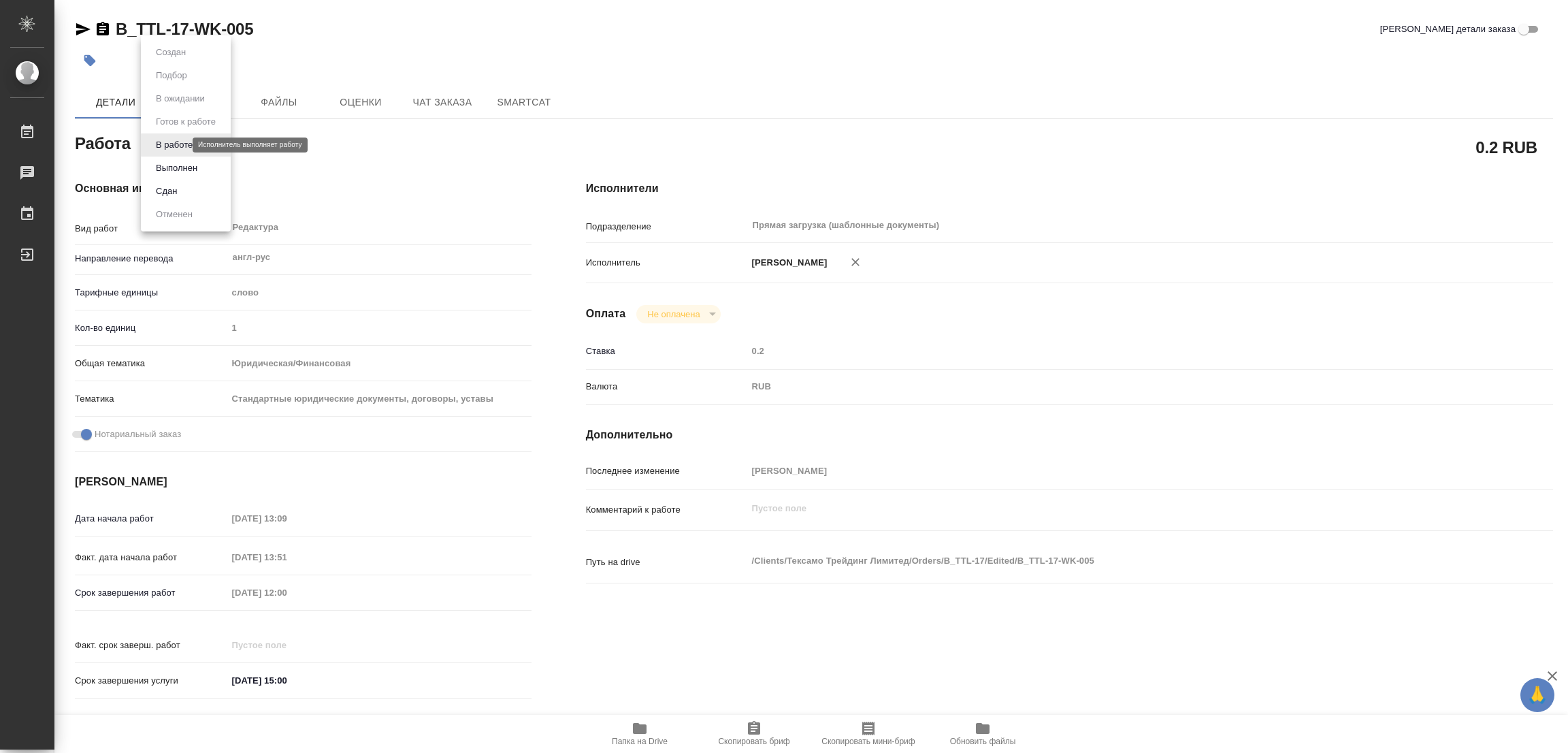
type textarea "x"
click at [169, 168] on button "Выполнен" at bounding box center [176, 168] width 50 height 15
type textarea "x"
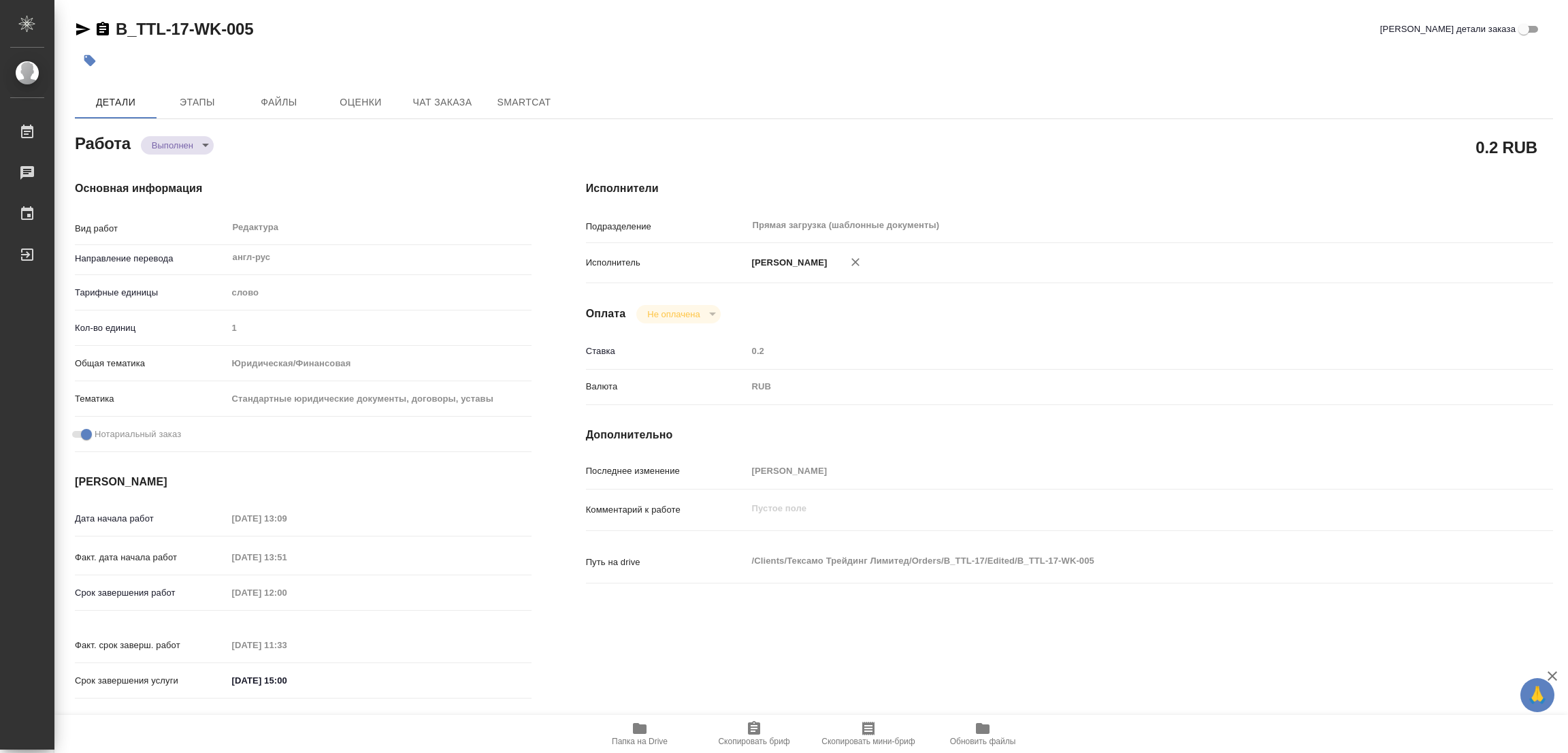
type textarea "x"
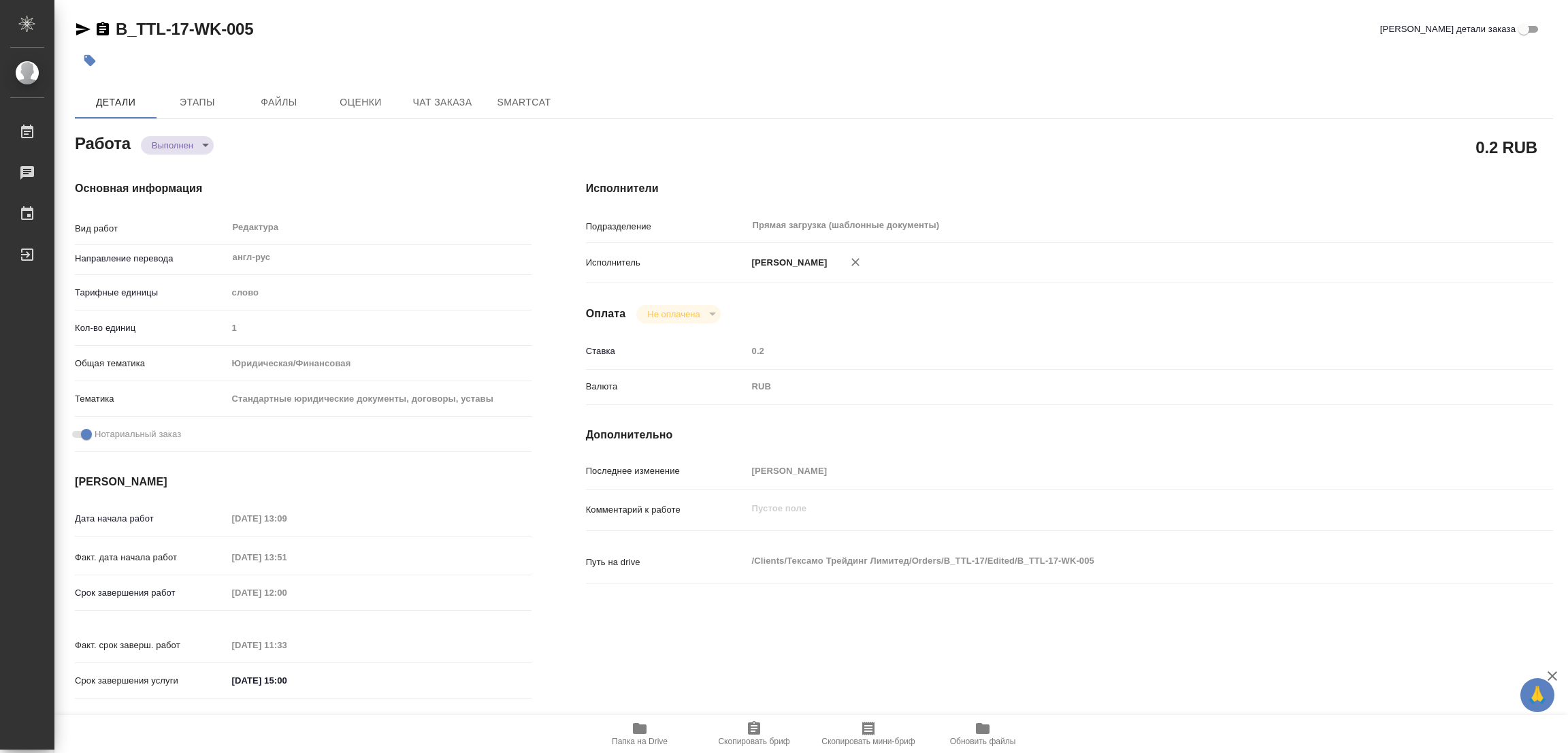
type textarea "x"
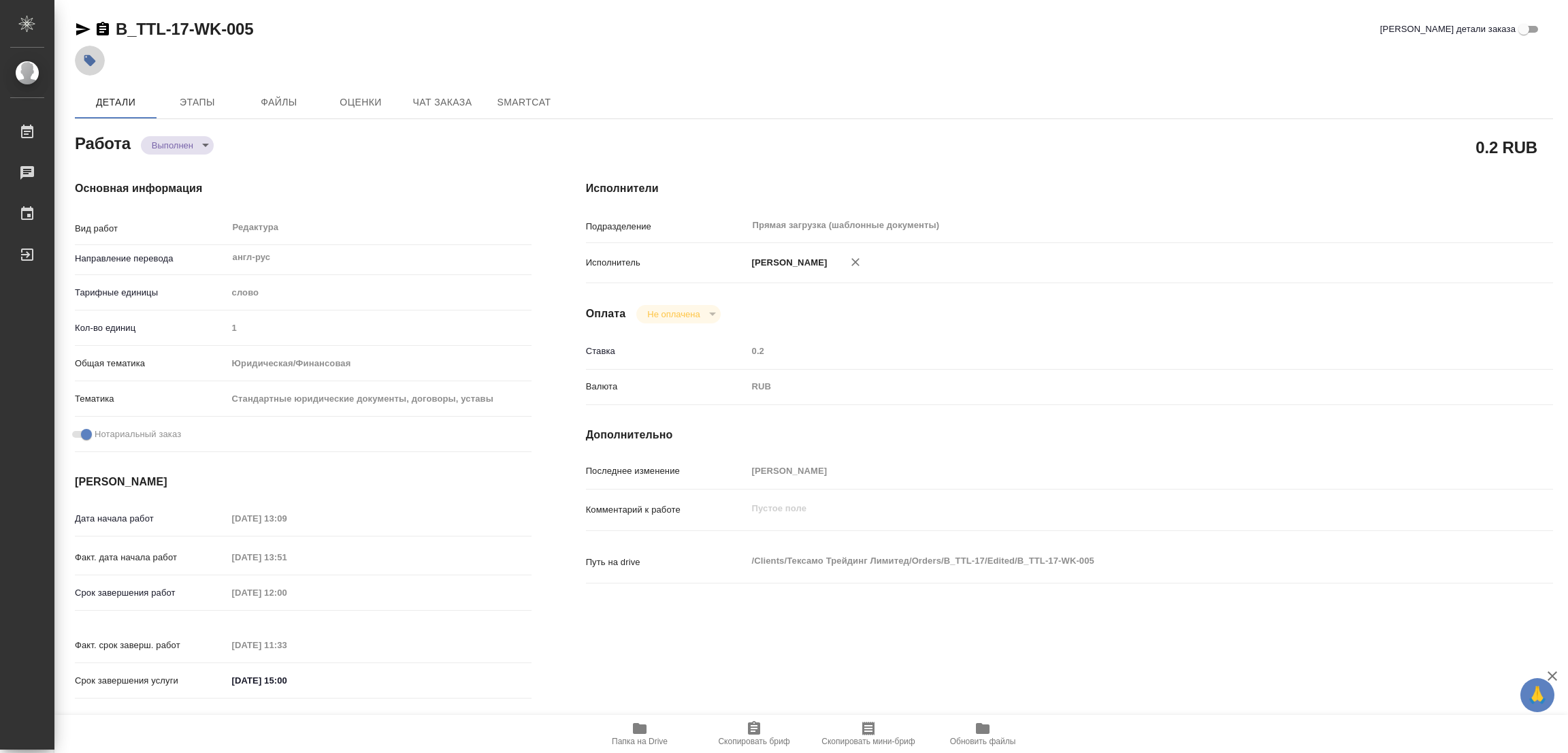
type textarea "x"
click at [91, 74] on button "button" at bounding box center [89, 60] width 30 height 30
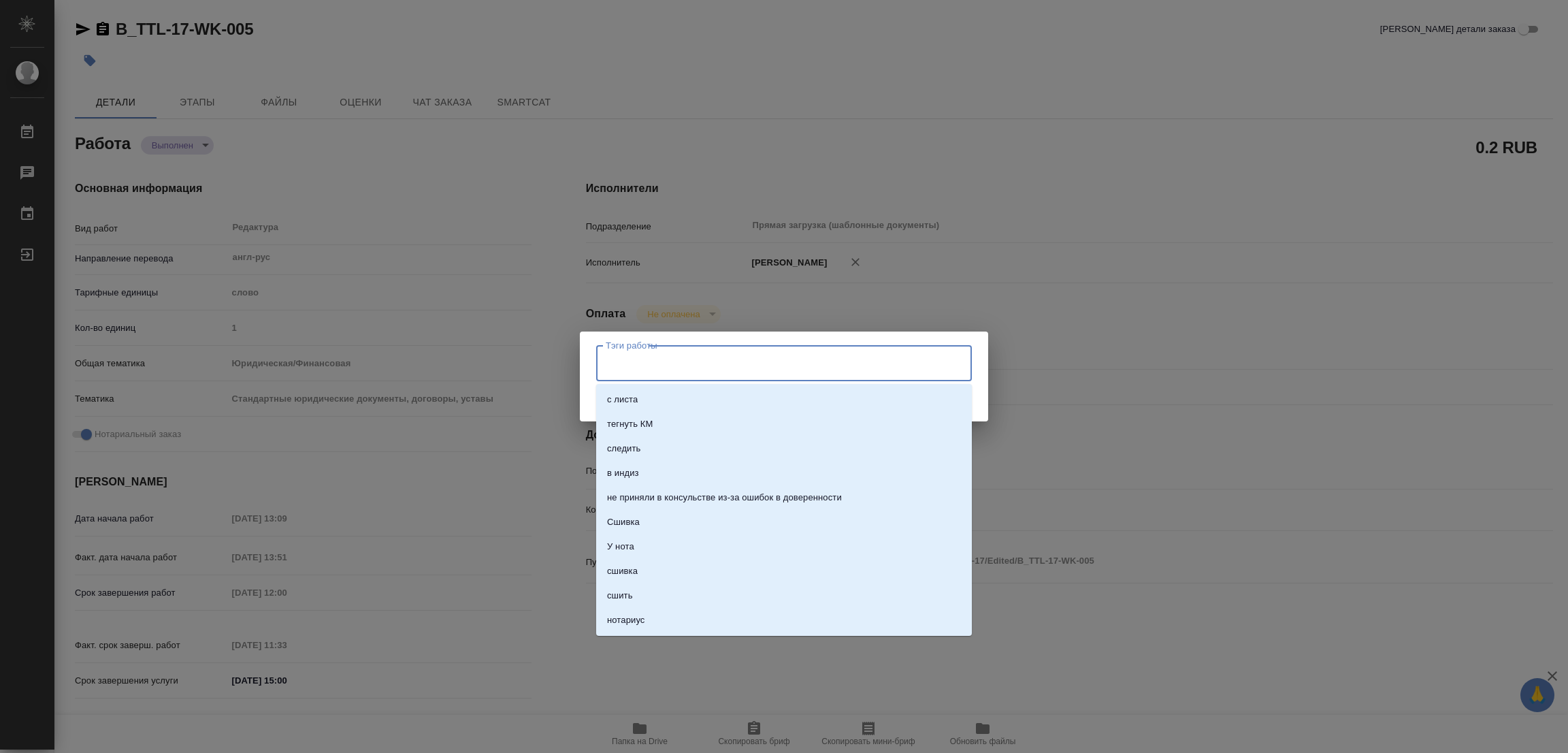
click at [661, 360] on input "Тэги работы" at bounding box center [770, 363] width 338 height 23
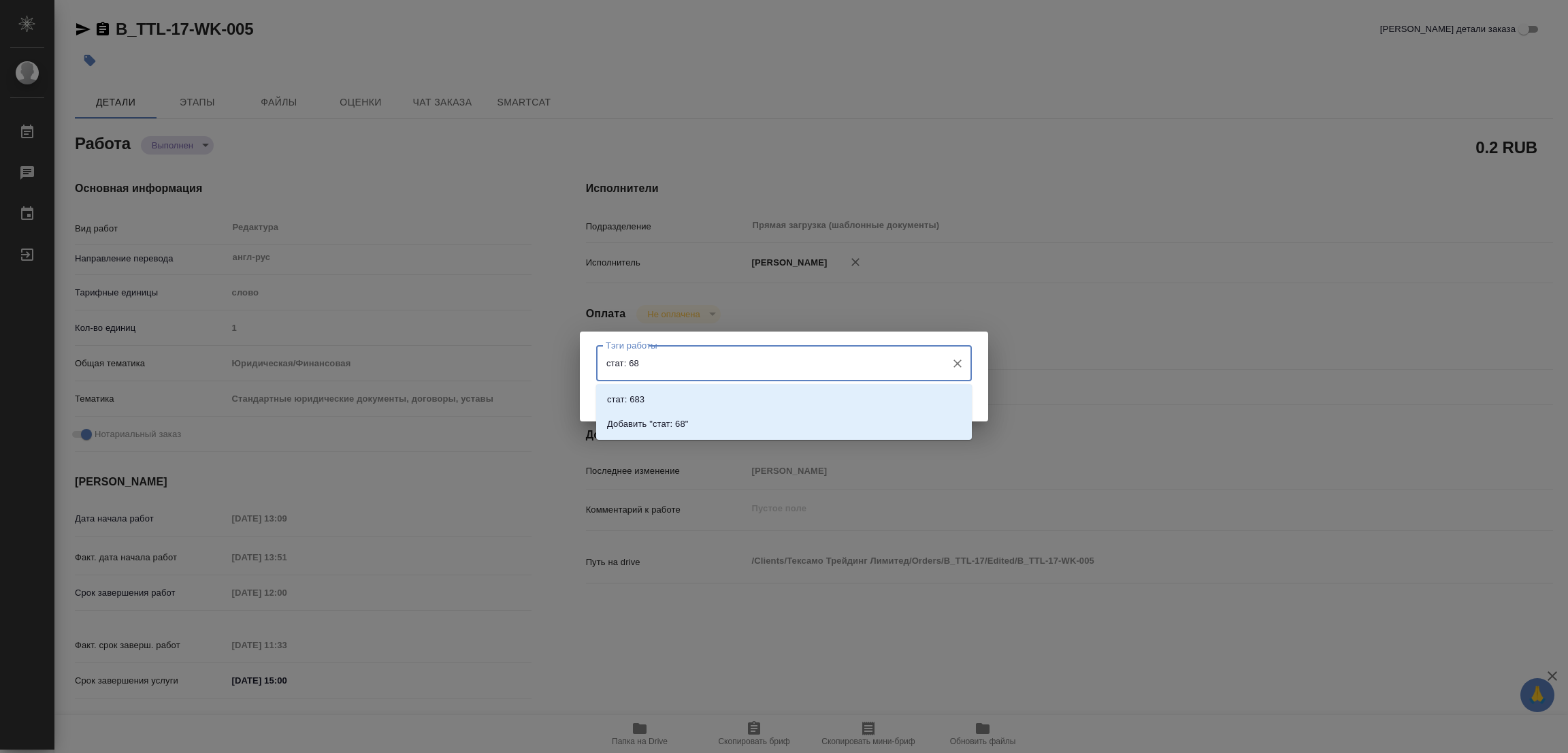
type input "стат: 687"
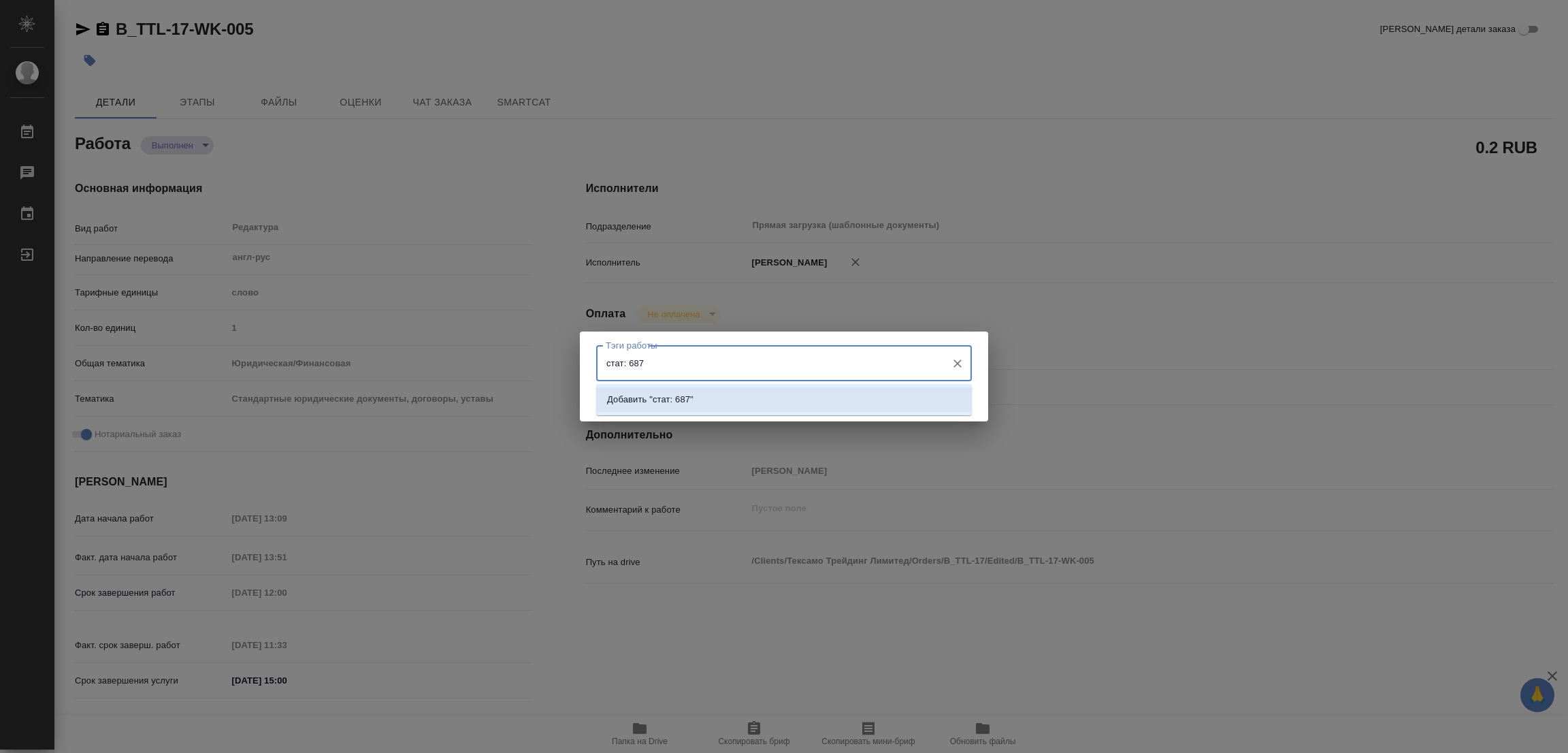
click at [679, 396] on p "Добавить "стат: 687"" at bounding box center [649, 399] width 86 height 14
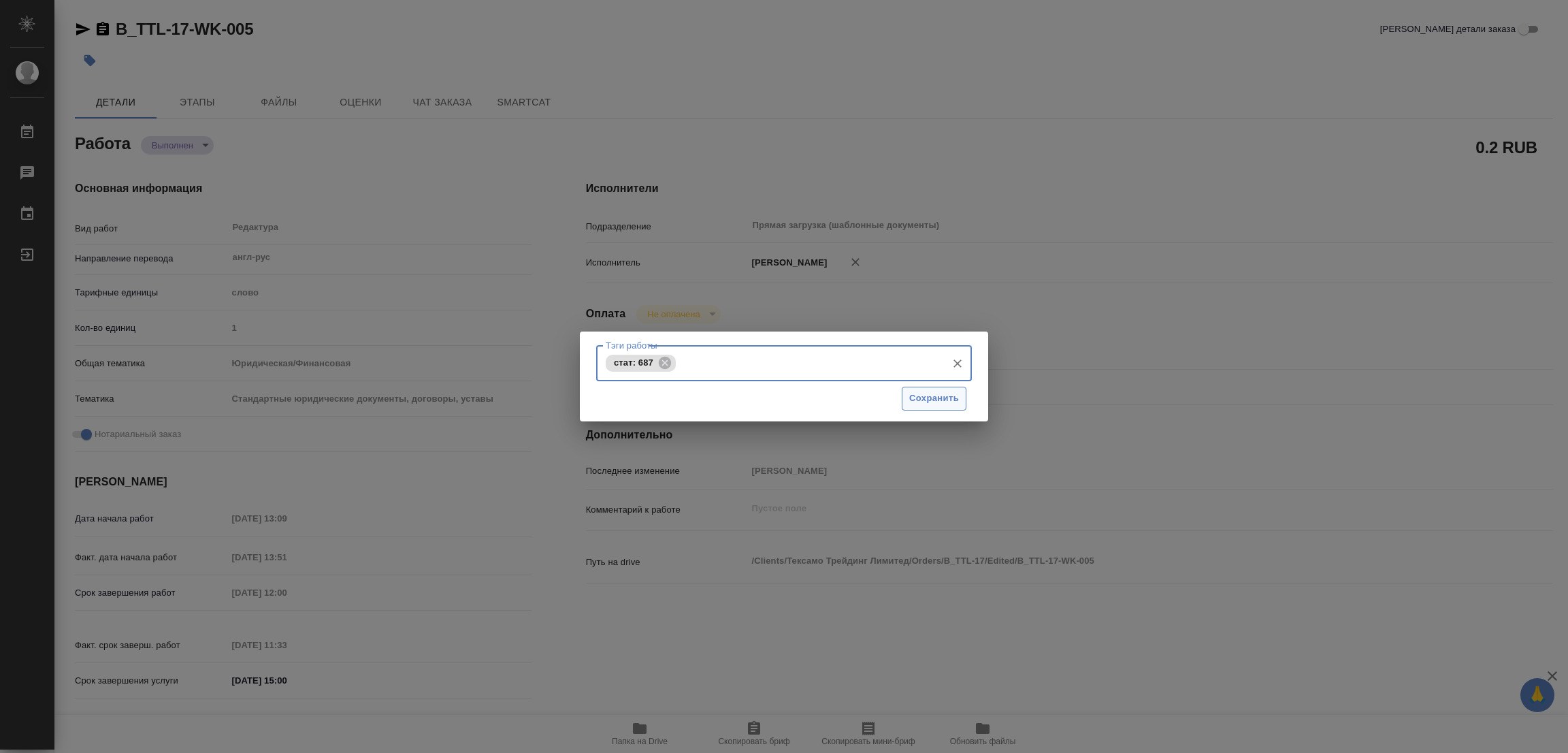
click at [926, 392] on span "Сохранить" at bounding box center [934, 398] width 50 height 15
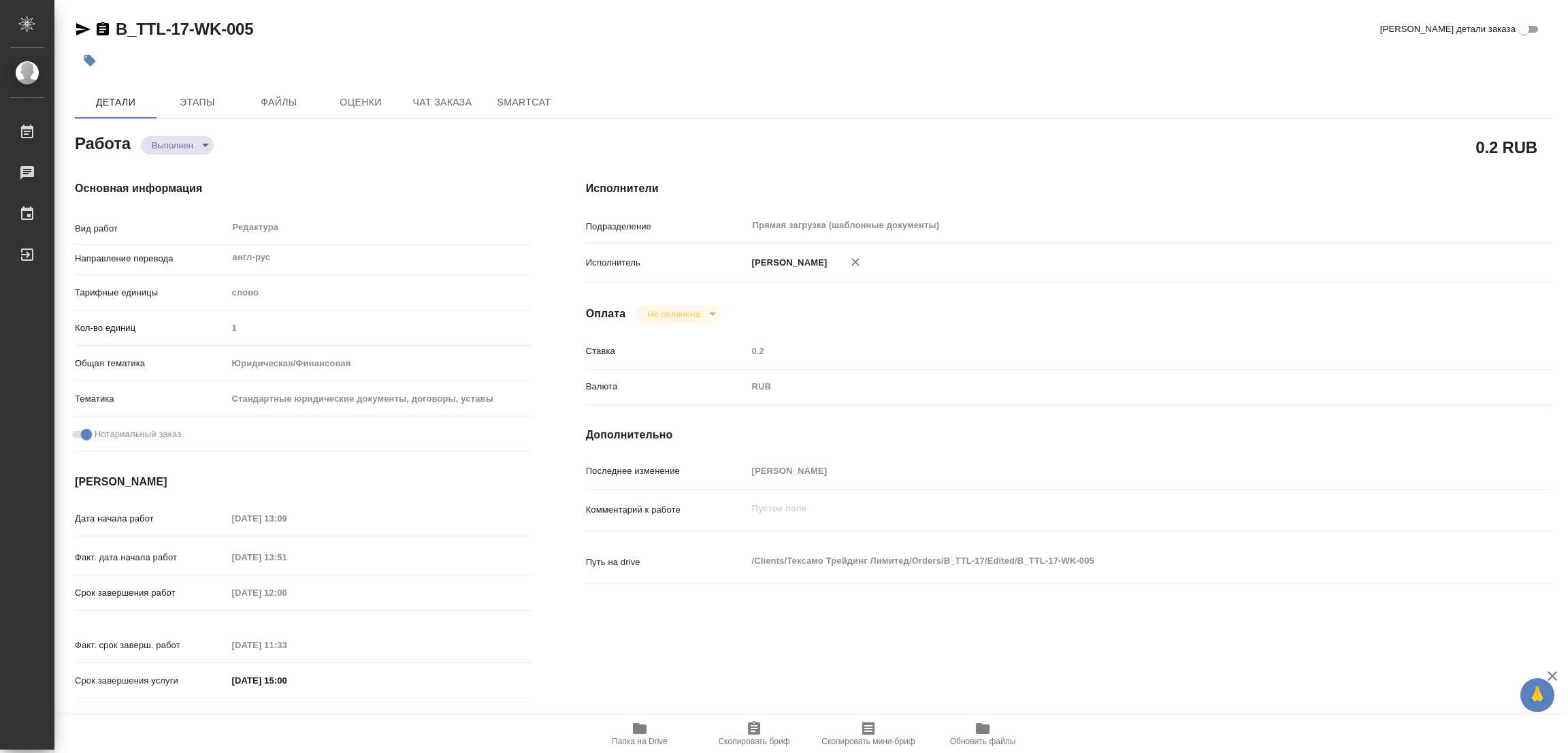
type input "completed"
type textarea "Редактура"
type textarea "x"
type input "англ-рус"
type input "5a8b1489cc6b4906c91bfd90"
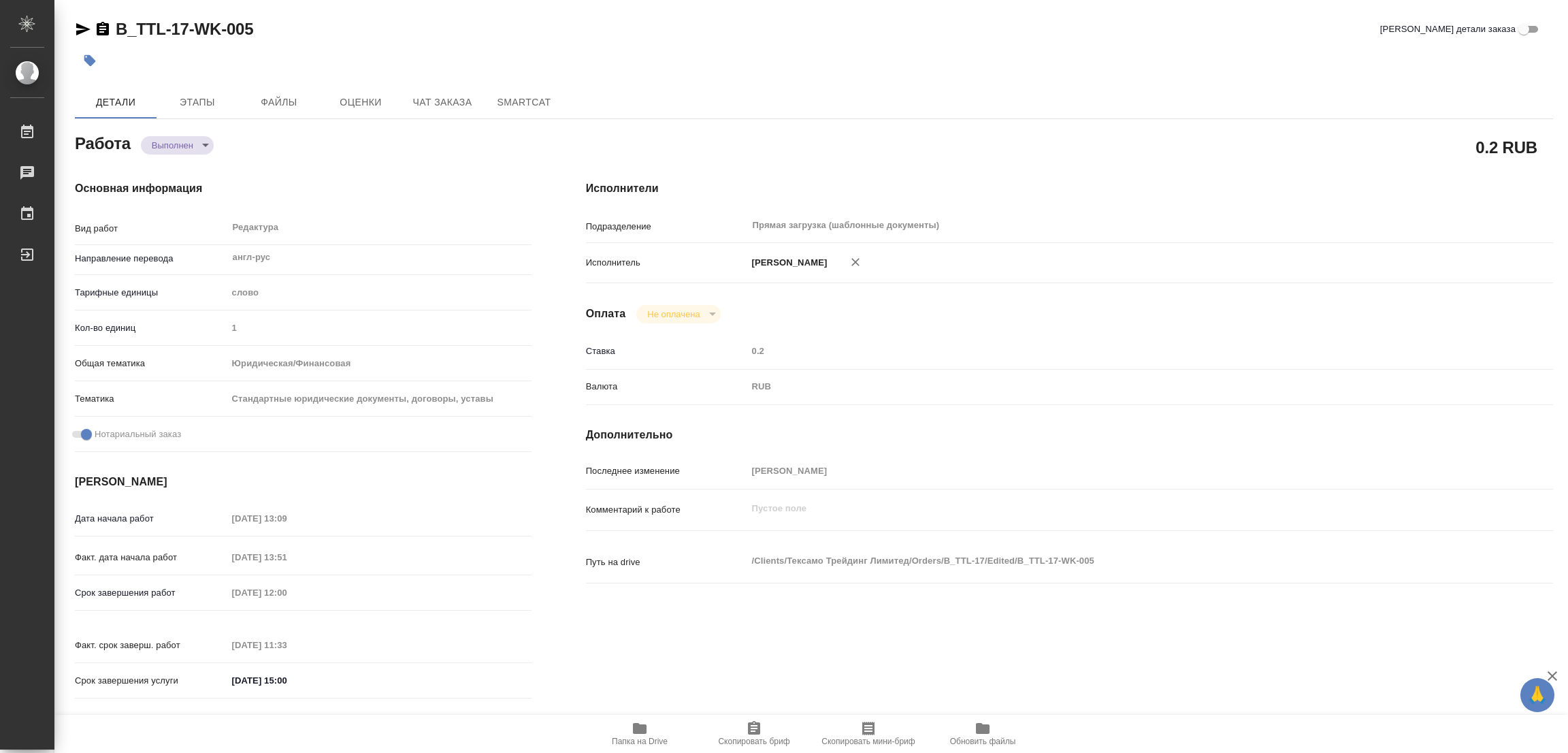
type input "1"
type input "yr-fn"
type input "5f647205b73bc97568ca66bf"
checkbox input "true"
type input "07.10.2025 13:09"
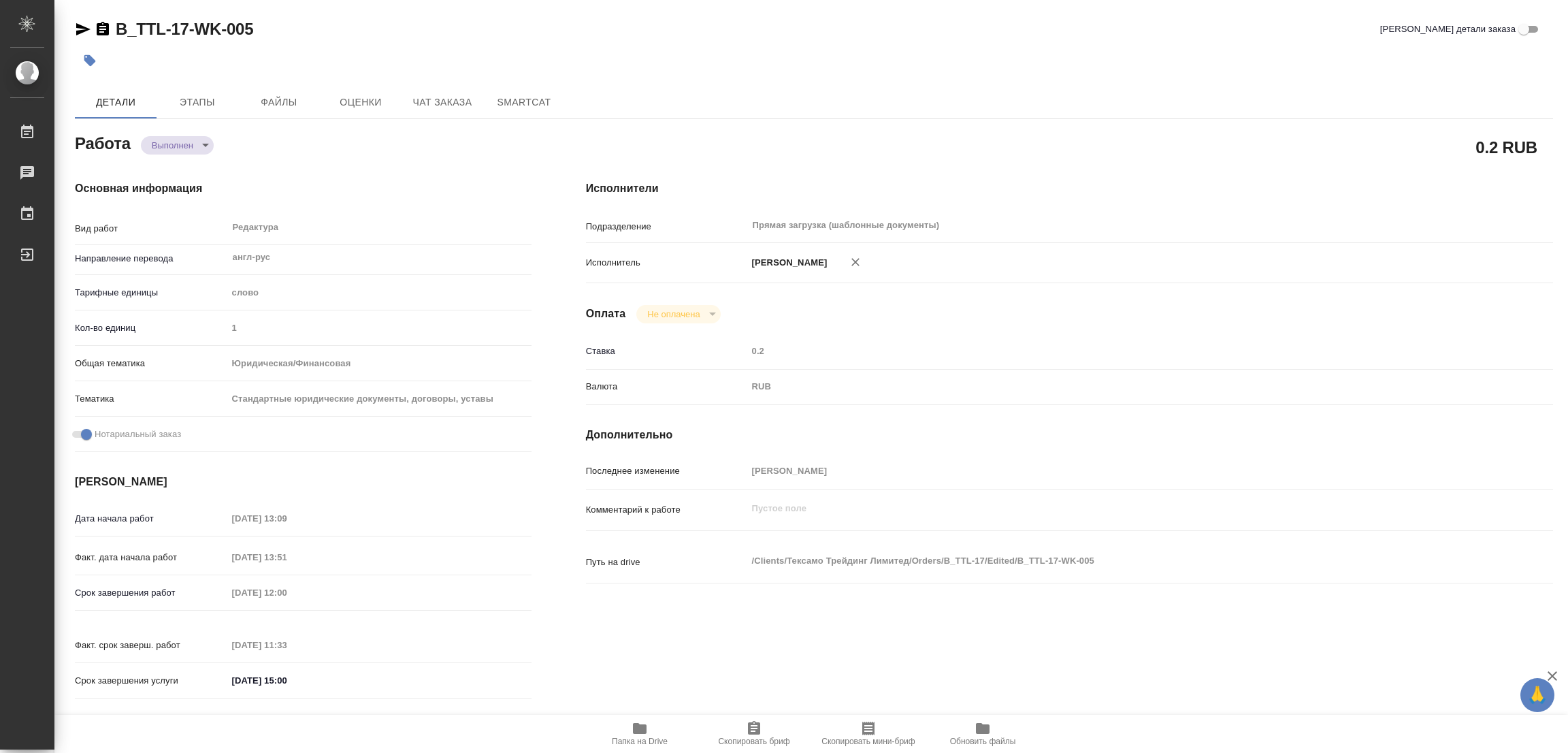
type input "07.10.2025 13:51"
type input "08.10.2025 12:00"
type input "08.10.2025 11:33"
type input "08.10.2025 15:00"
type input "Прямая загрузка (шаблонные документы)"
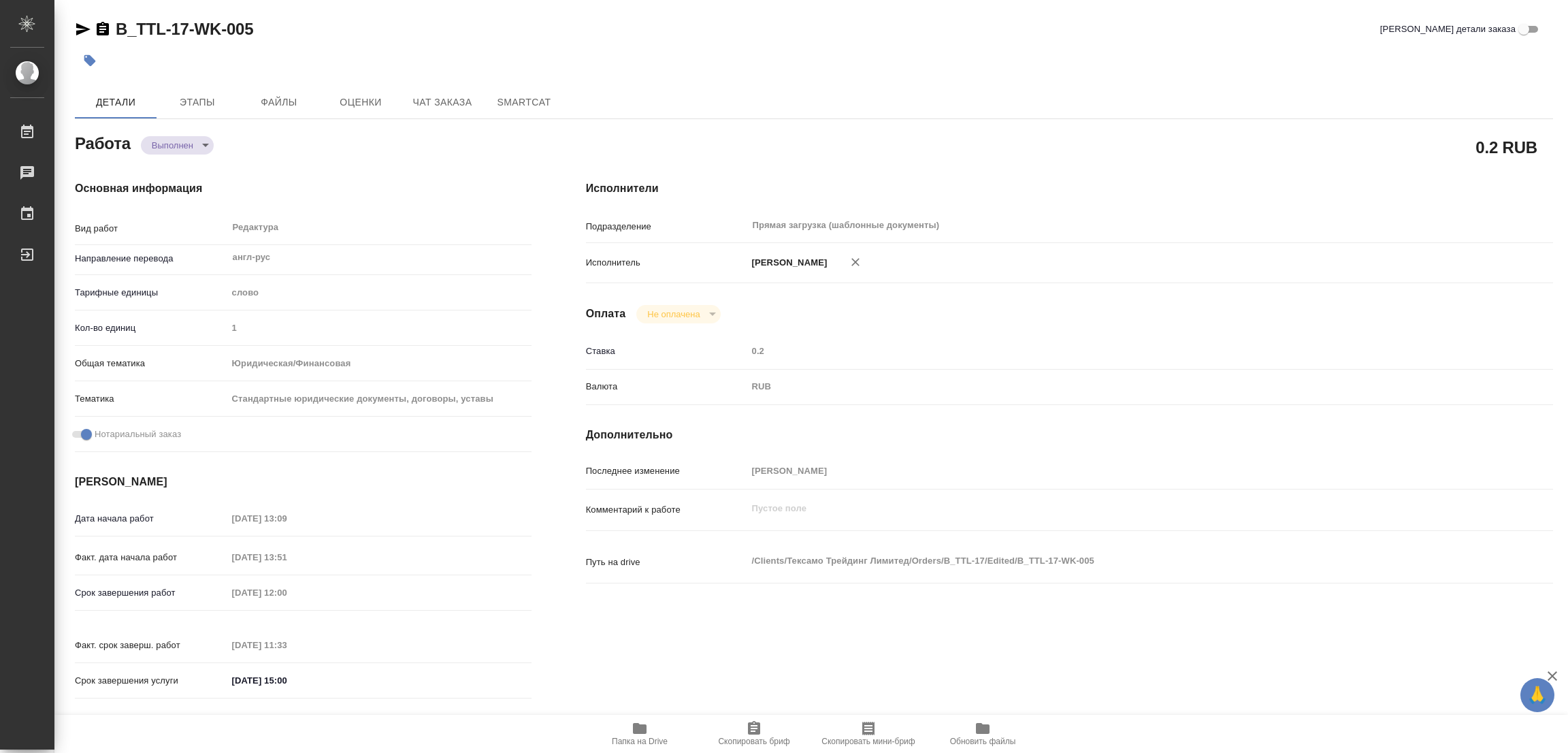
type input "notPayed"
type input "0.2"
type input "RUB"
type input "[PERSON_NAME]"
type textarea "x"
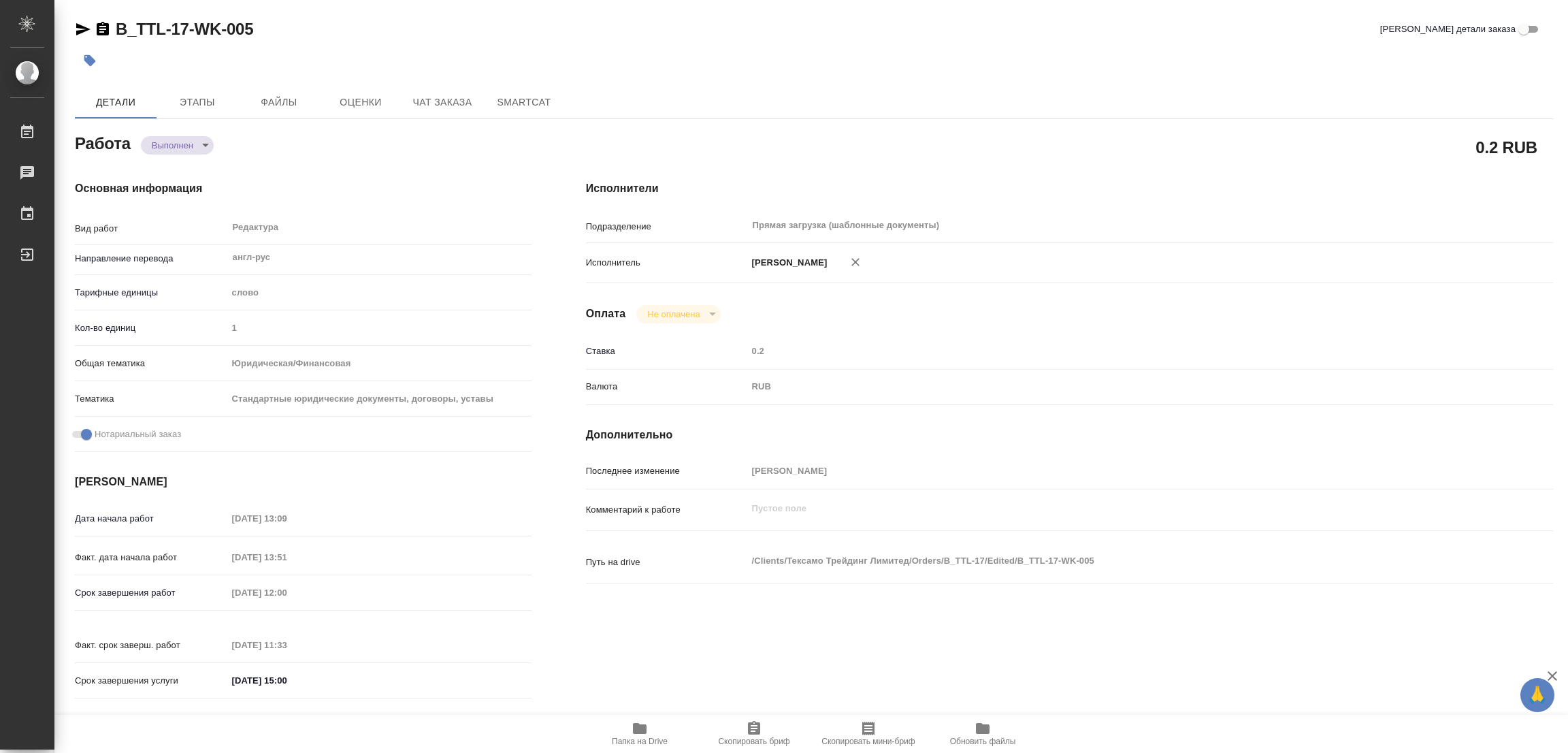
type textarea "/Clients/Тексамо Трейдинг Лимитед/Orders/B_TTL-17/Edited/B_TTL-17-WK-005"
type textarea "x"
type input "B_TTL-17"
type input "Перевод Стандарт"
type input "Редактура, Корректура, Постредактура машинного перевода, Приёмка по качеству, П…"
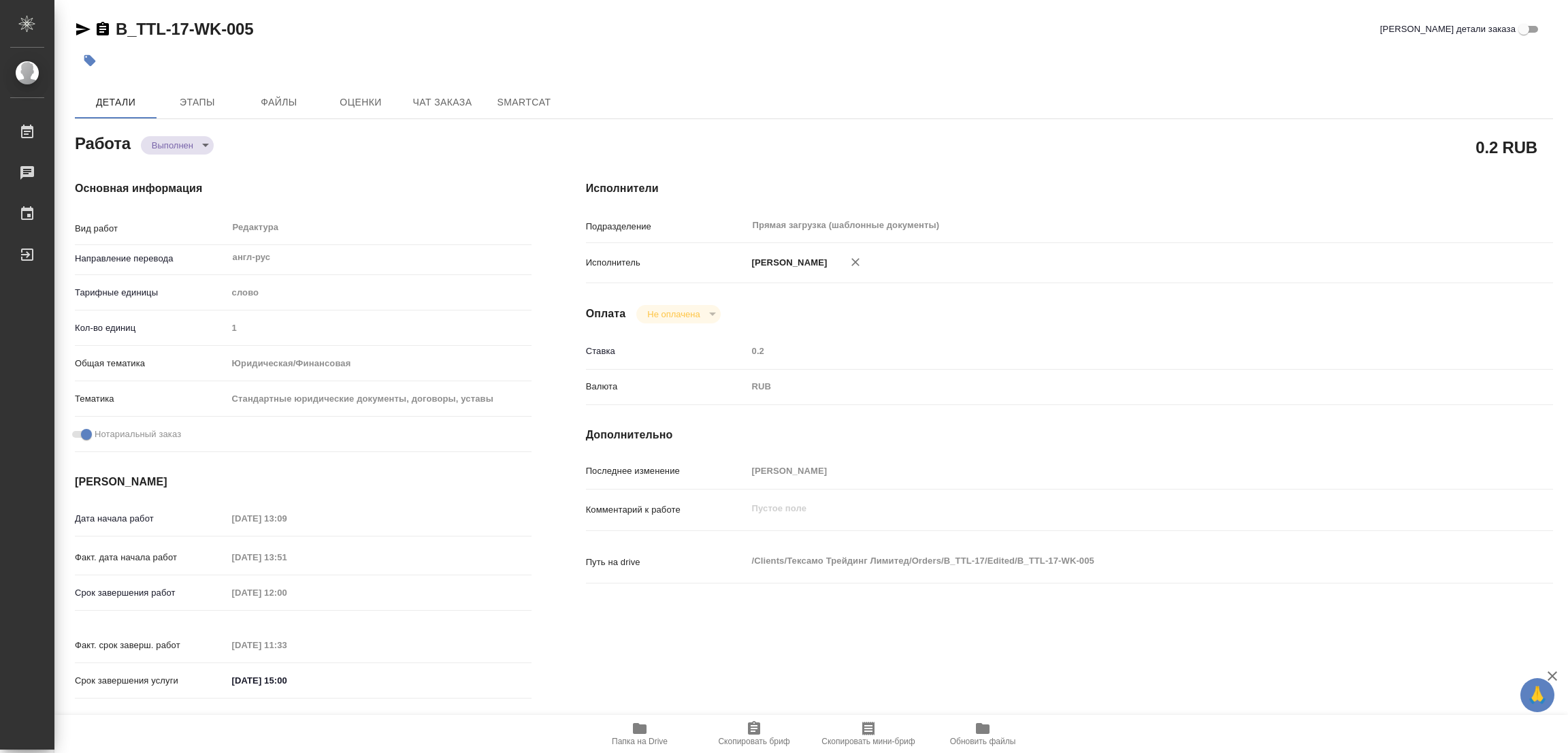
type input "Богомолова Анастасия"
type input "Оксютович Ирина"
type input "/Clients/Тексамо Трейдинг Лимитед/Orders/B_TTL-17"
type textarea "x"
type textarea "в рефе прошлый ориг и перевод"
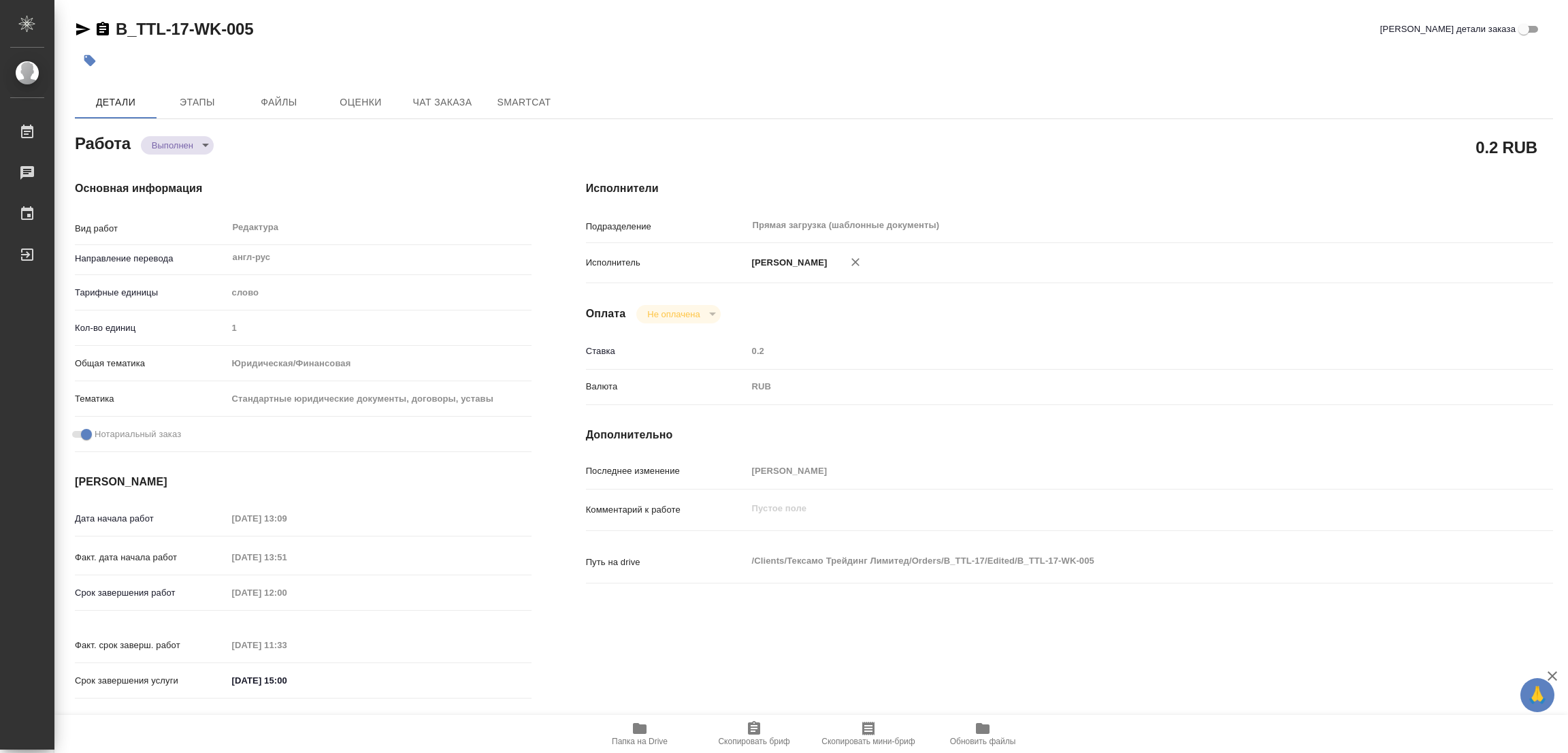
type textarea "x"
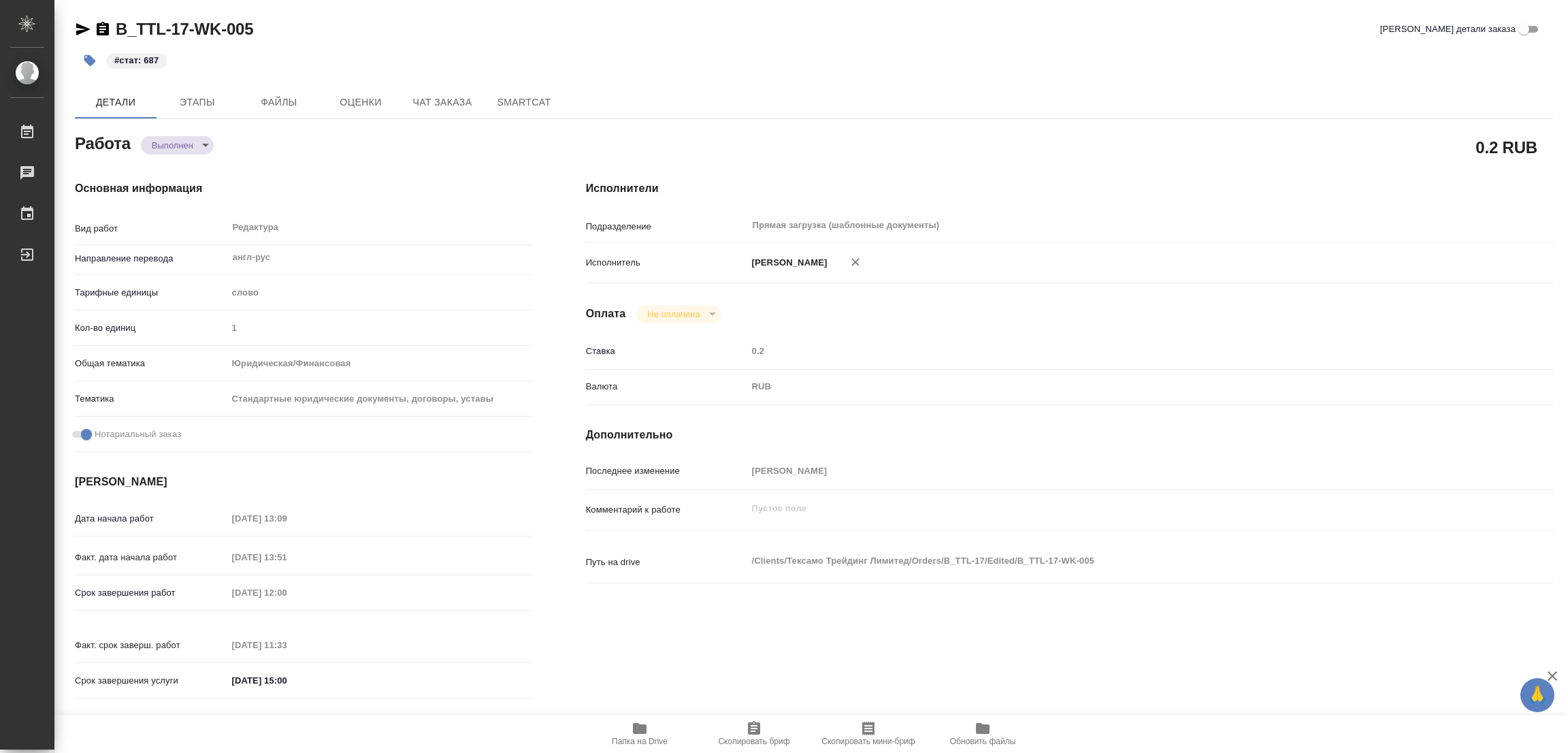
type textarea "x"
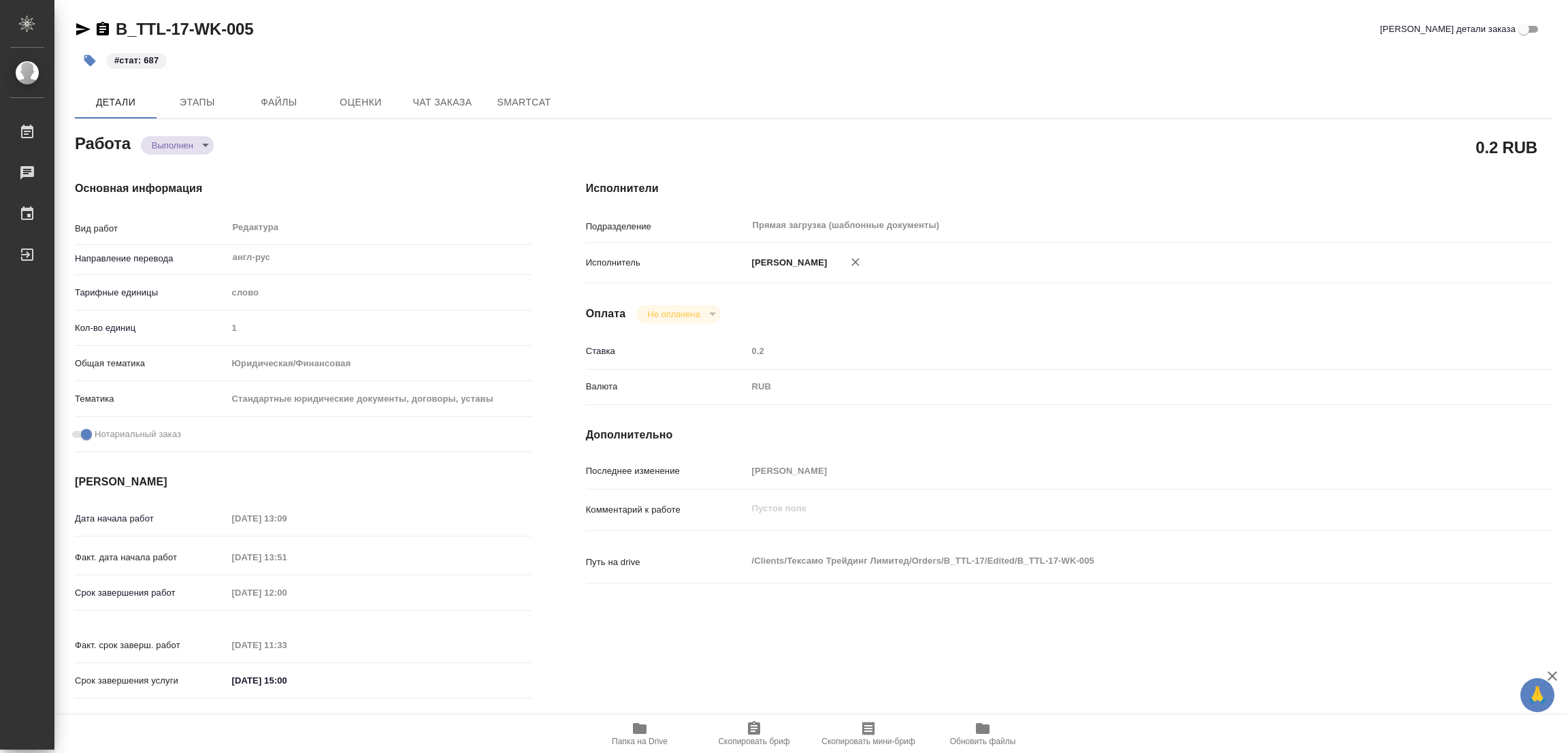
type textarea "x"
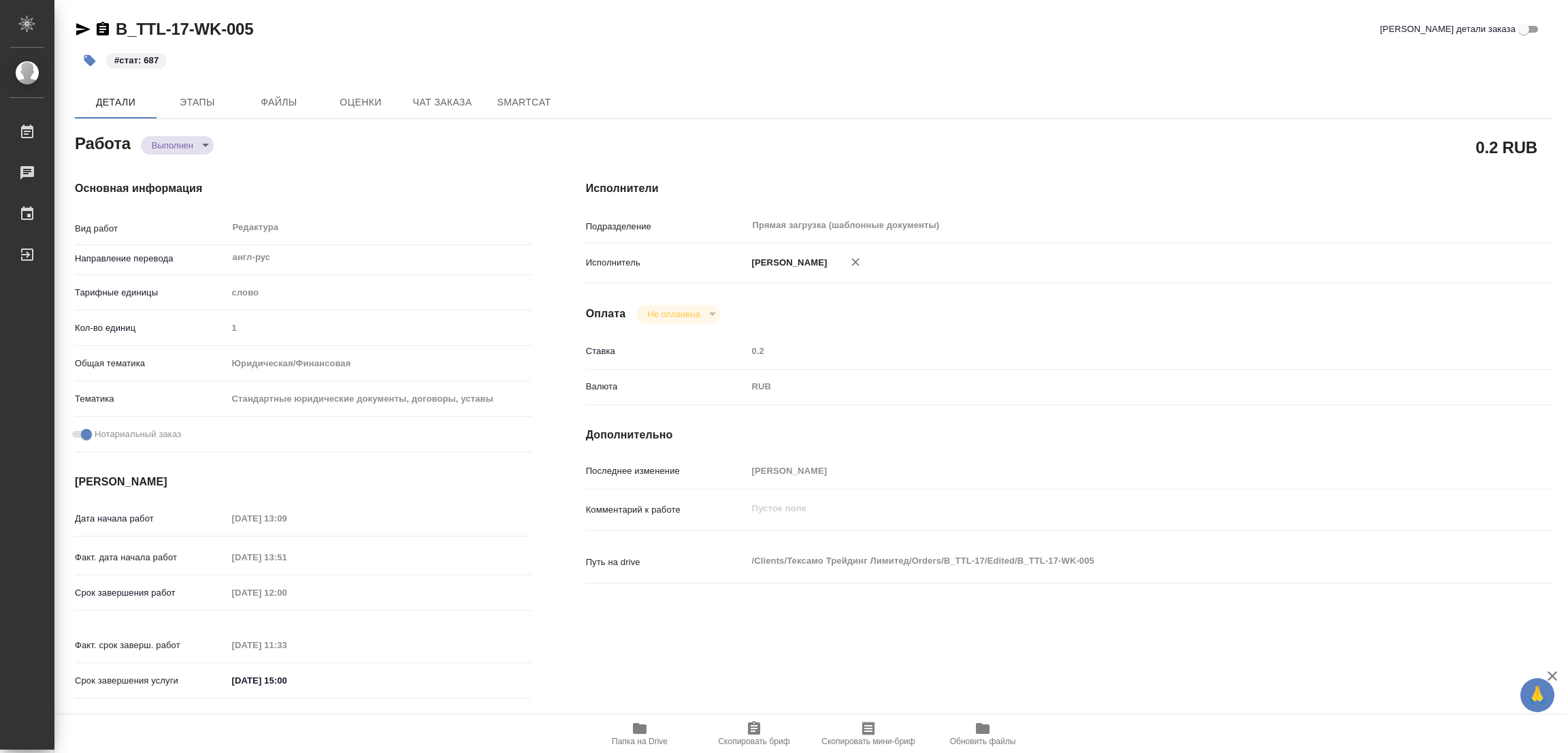
type textarea "x"
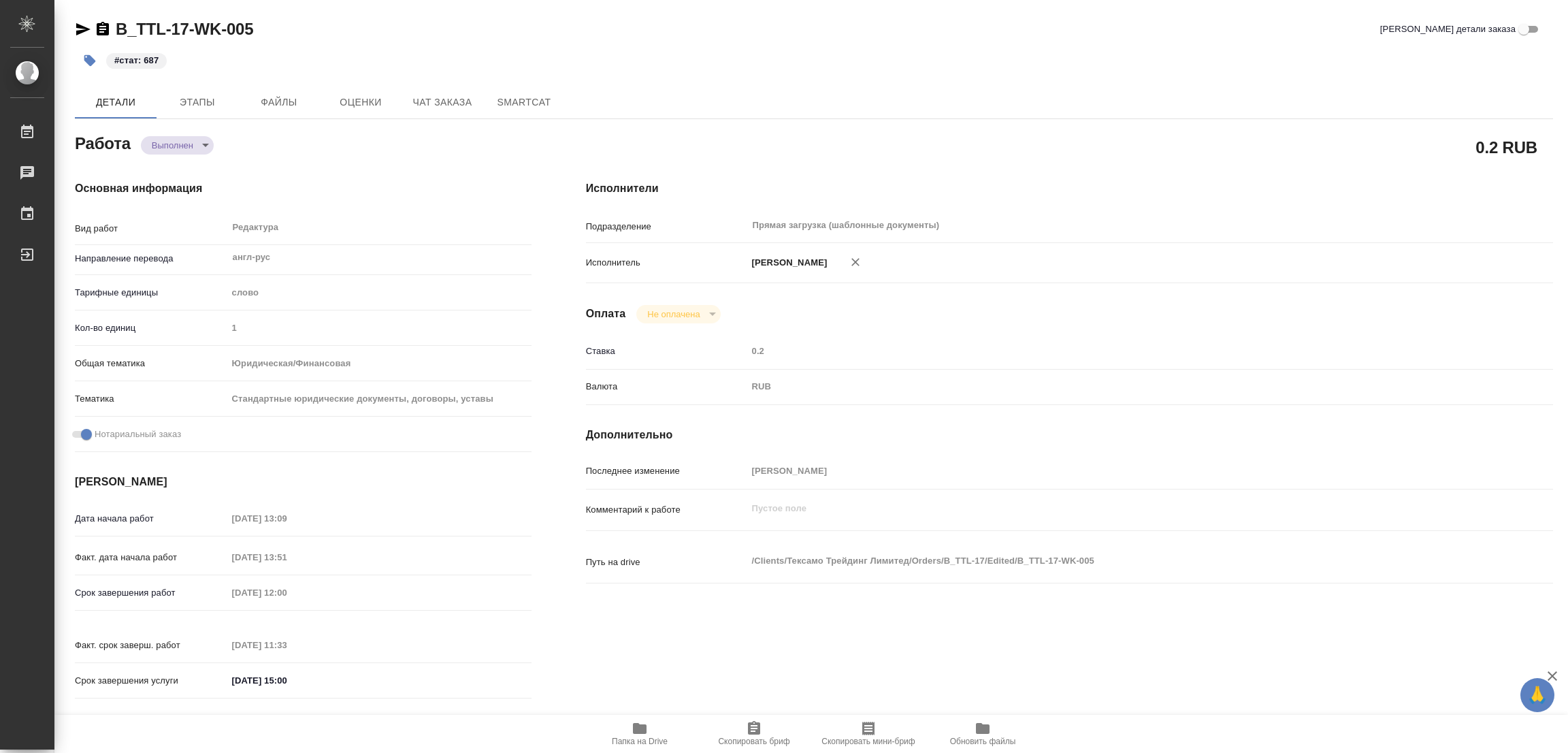
type textarea "x"
click at [961, 172] on div "Исполнители Подразделение Прямая загрузка (шаблонные документы) ​ Исполнитель П…" at bounding box center [1069, 443] width 1022 height 581
click at [1144, 305] on div "Оплата Не оплачена notPayed" at bounding box center [1069, 314] width 967 height 19
click at [1116, 136] on div "0.2 RUB" at bounding box center [1069, 147] width 967 height 34
click at [1140, 177] on div "Исполнители Подразделение Прямая загрузка (шаблонные документы) ​ Исполнитель П…" at bounding box center [1069, 443] width 1022 height 581
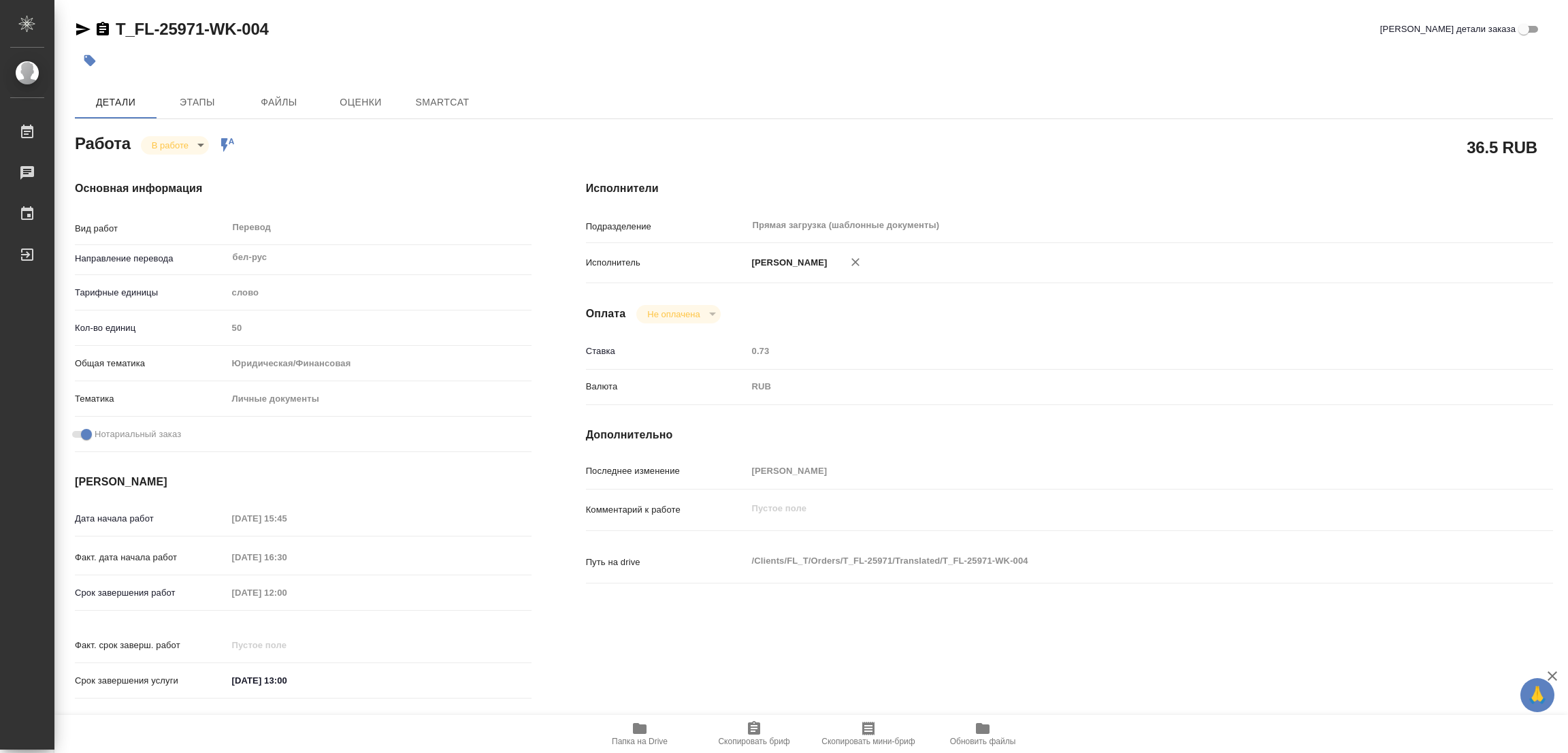
type textarea "x"
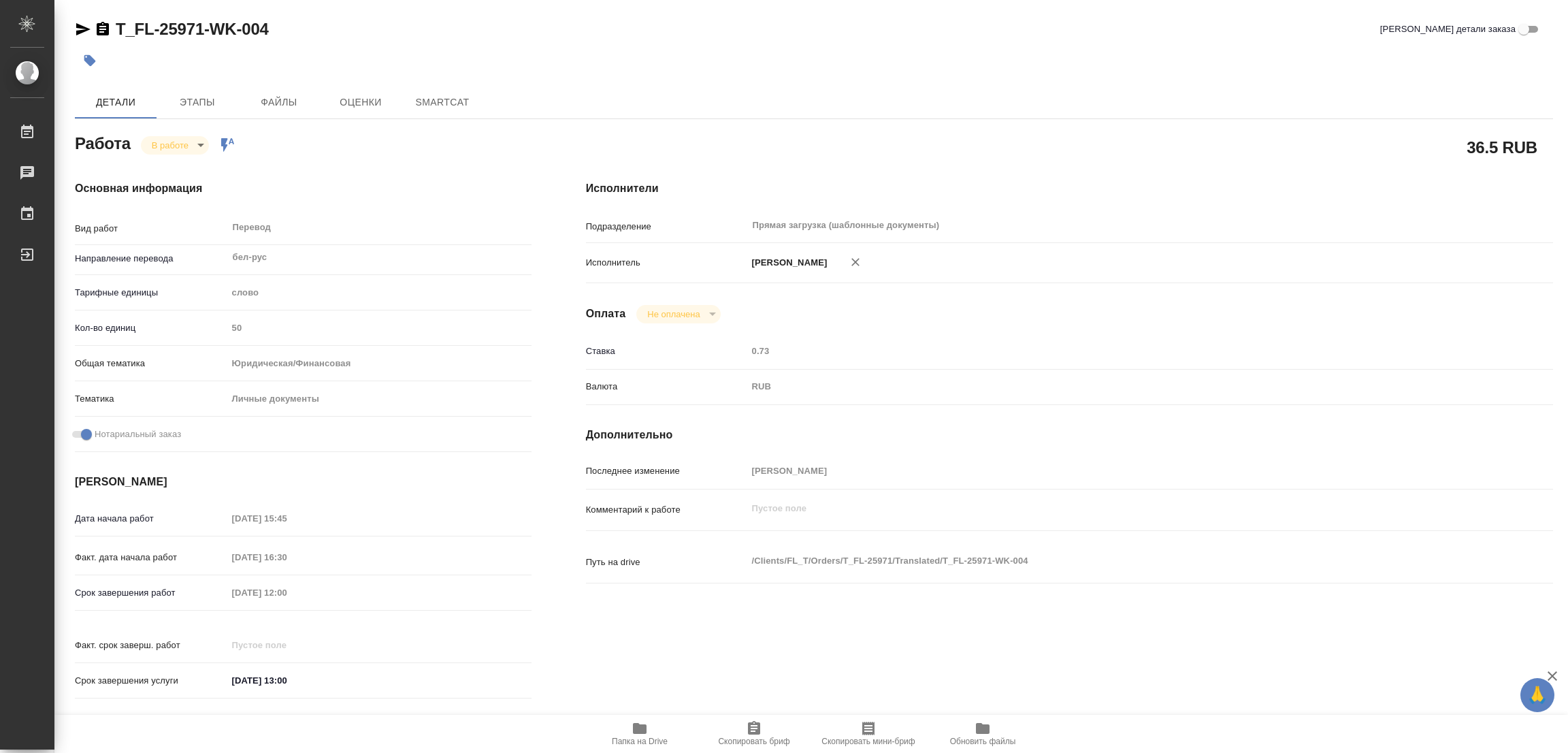
type textarea "x"
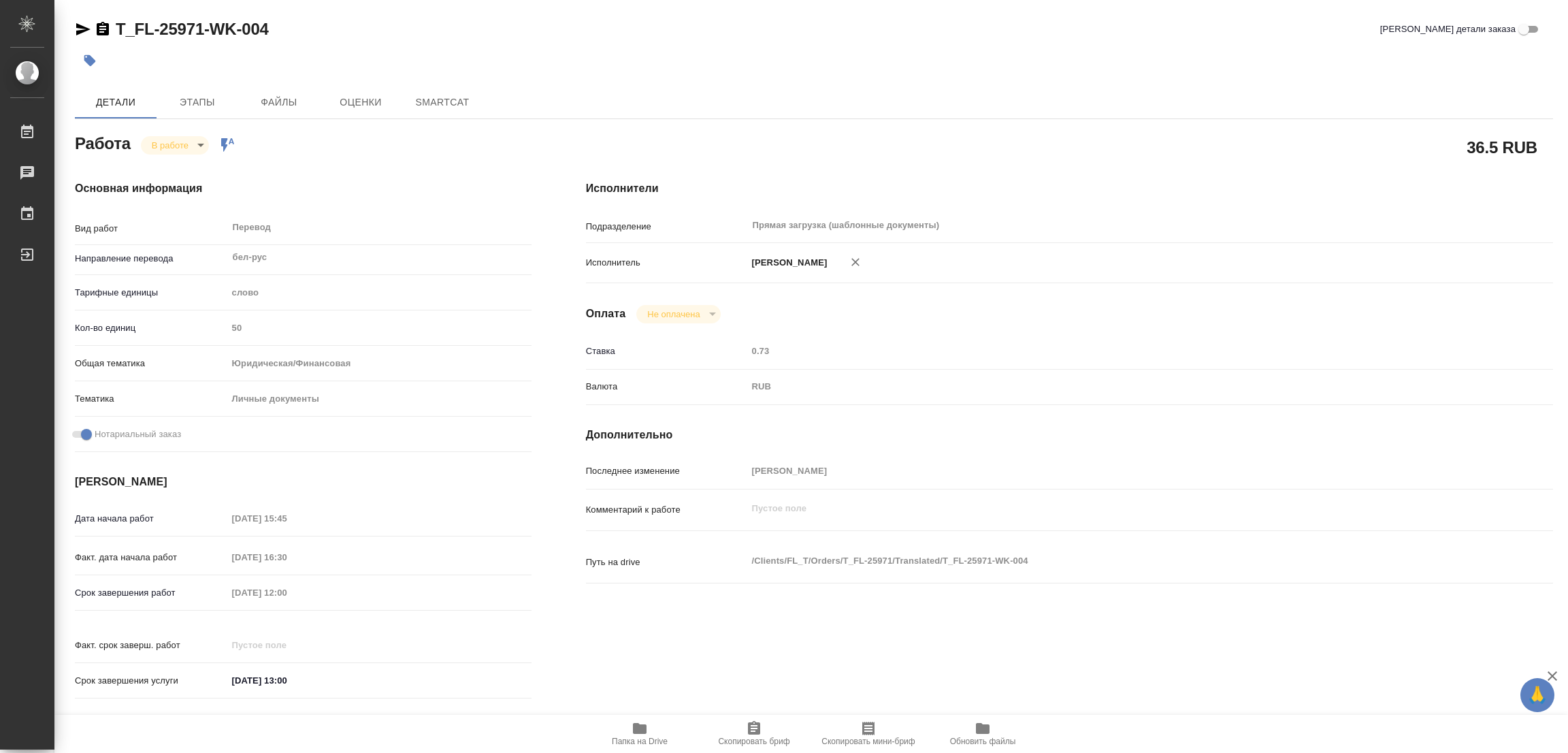
type textarea "x"
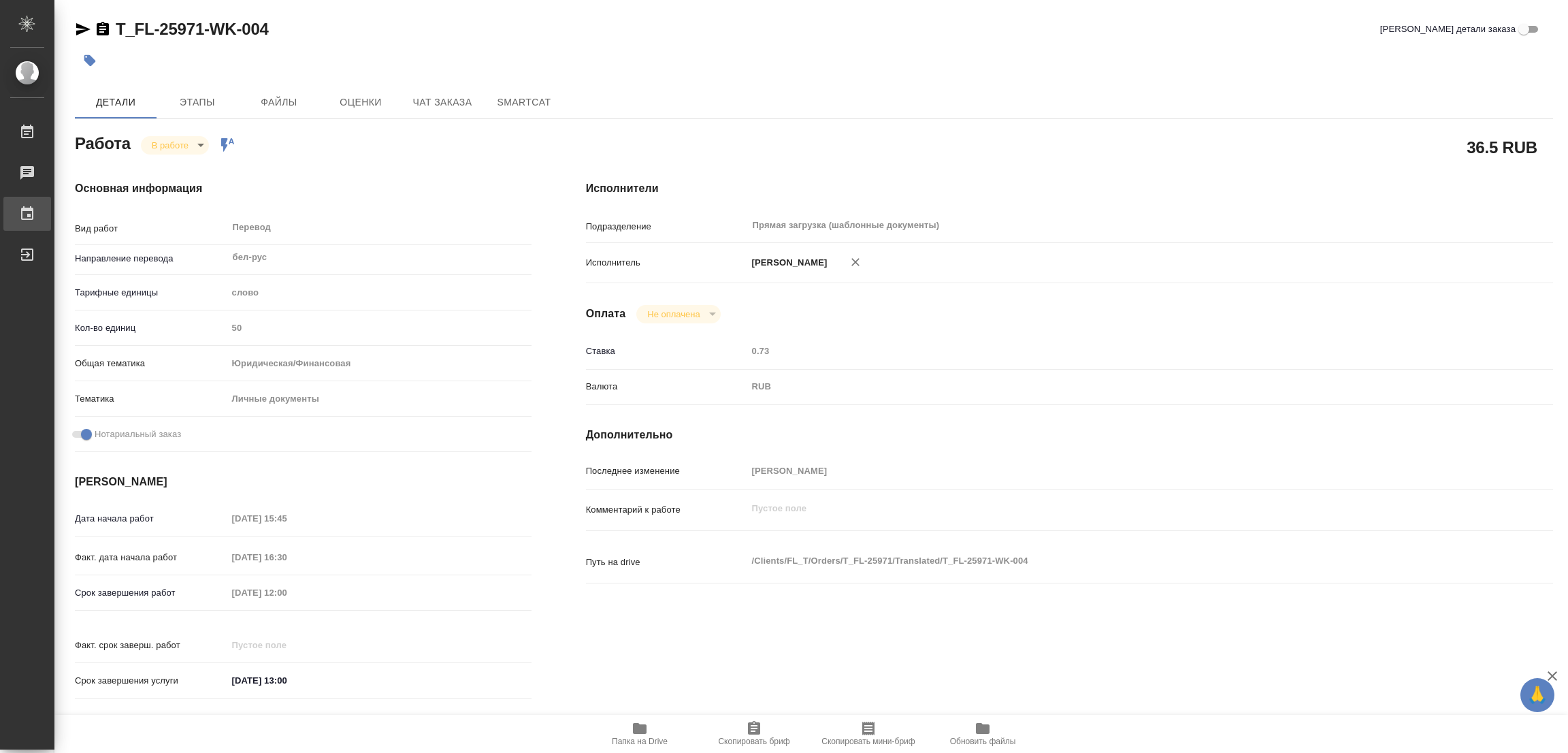
type textarea "x"
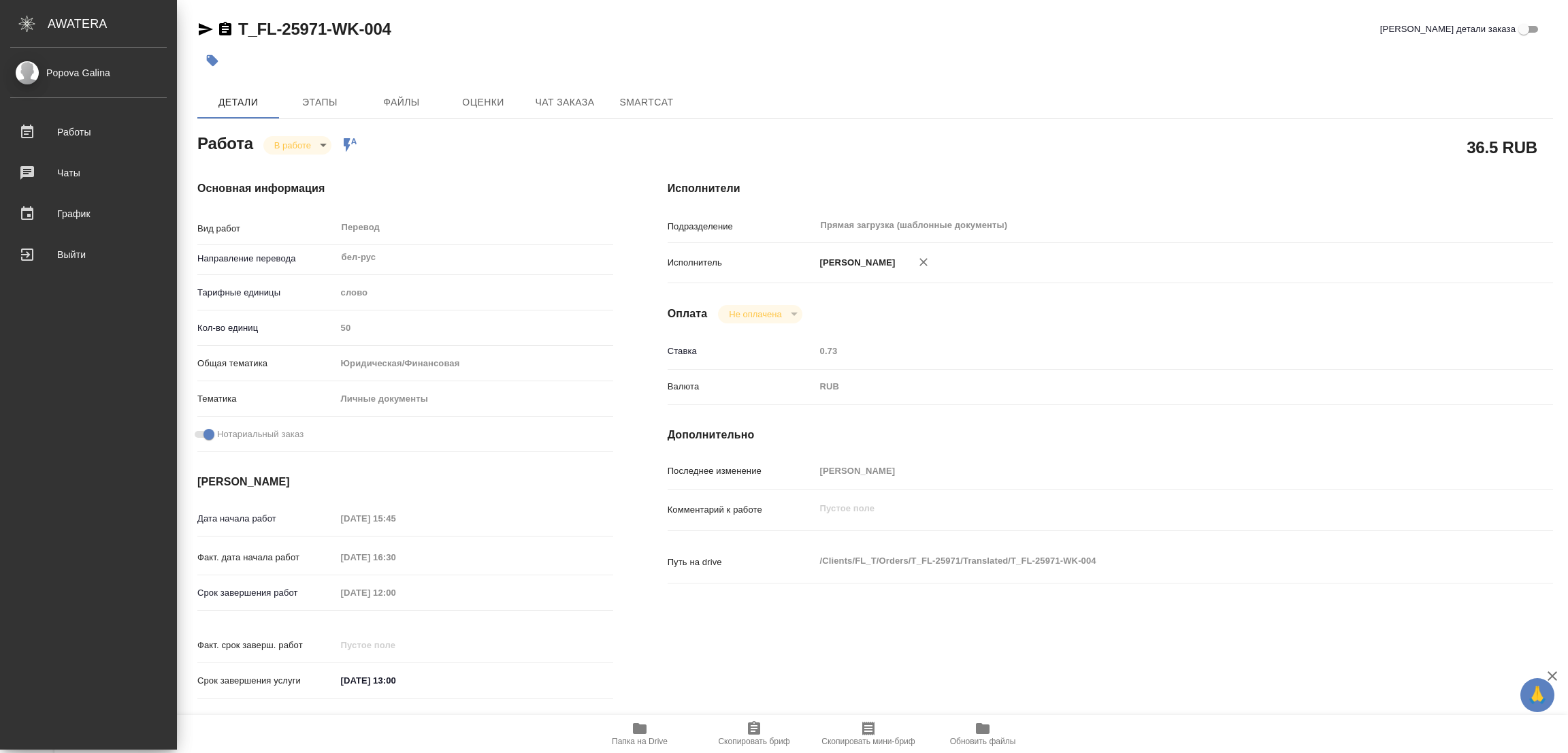
type textarea "x"
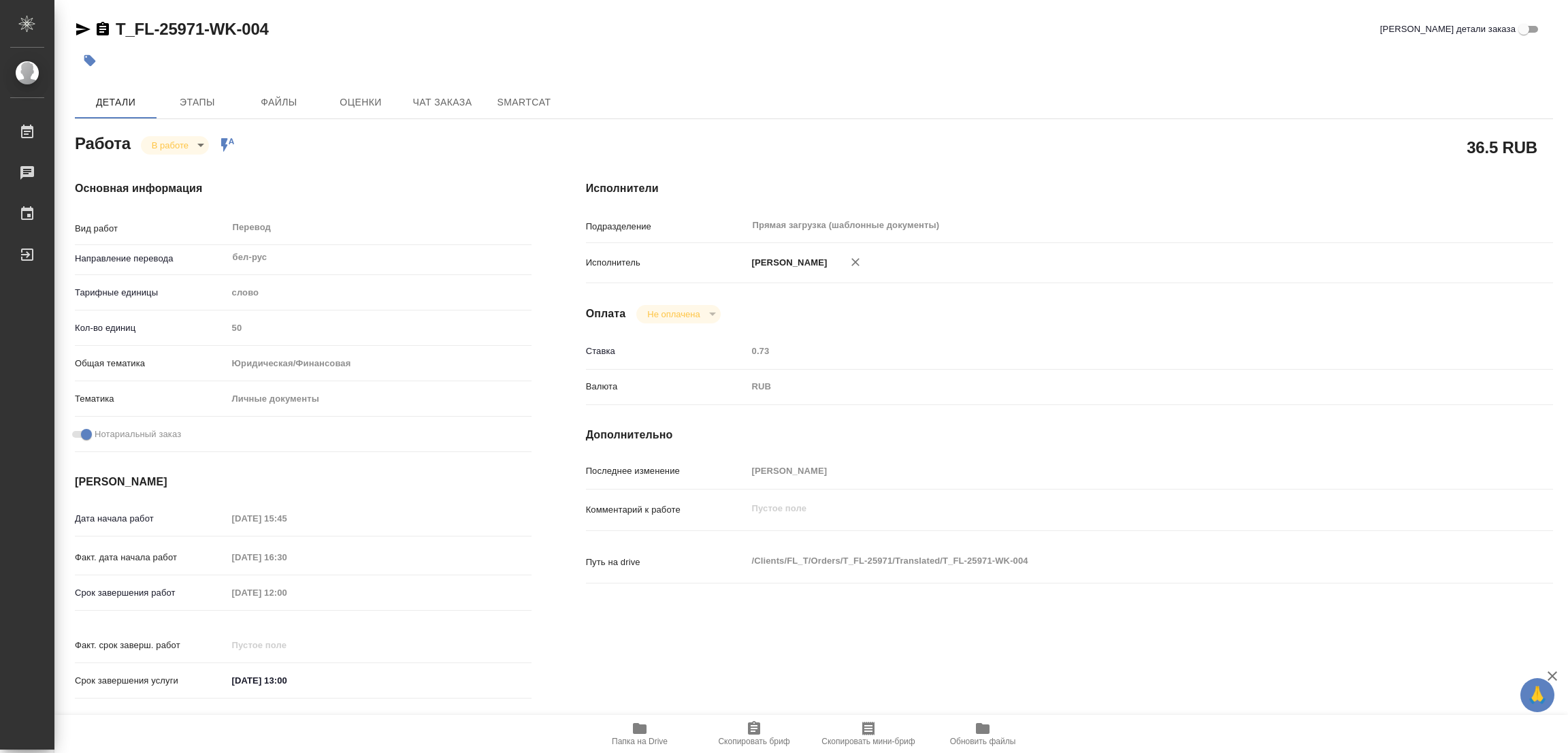
type textarea "x"
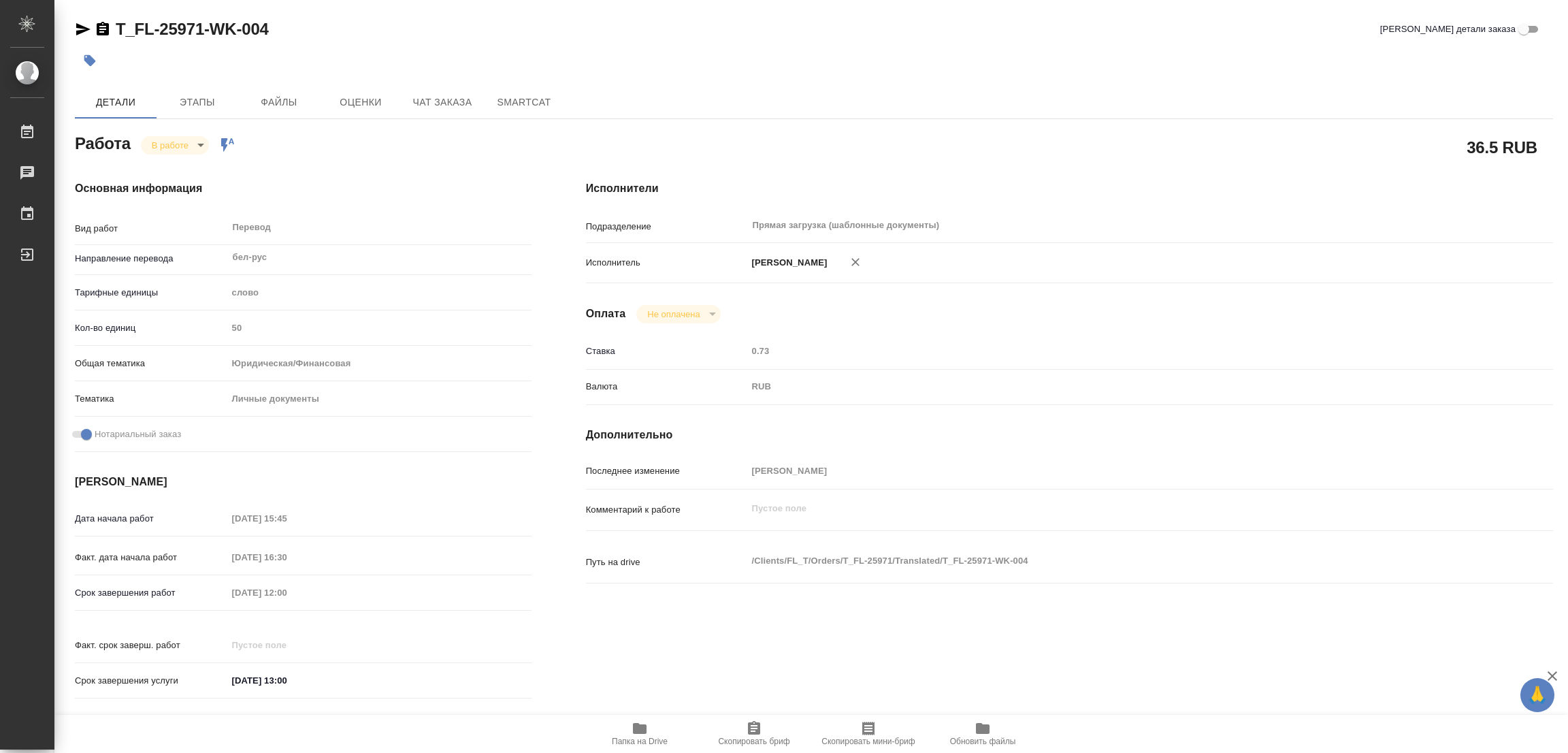
type textarea "x"
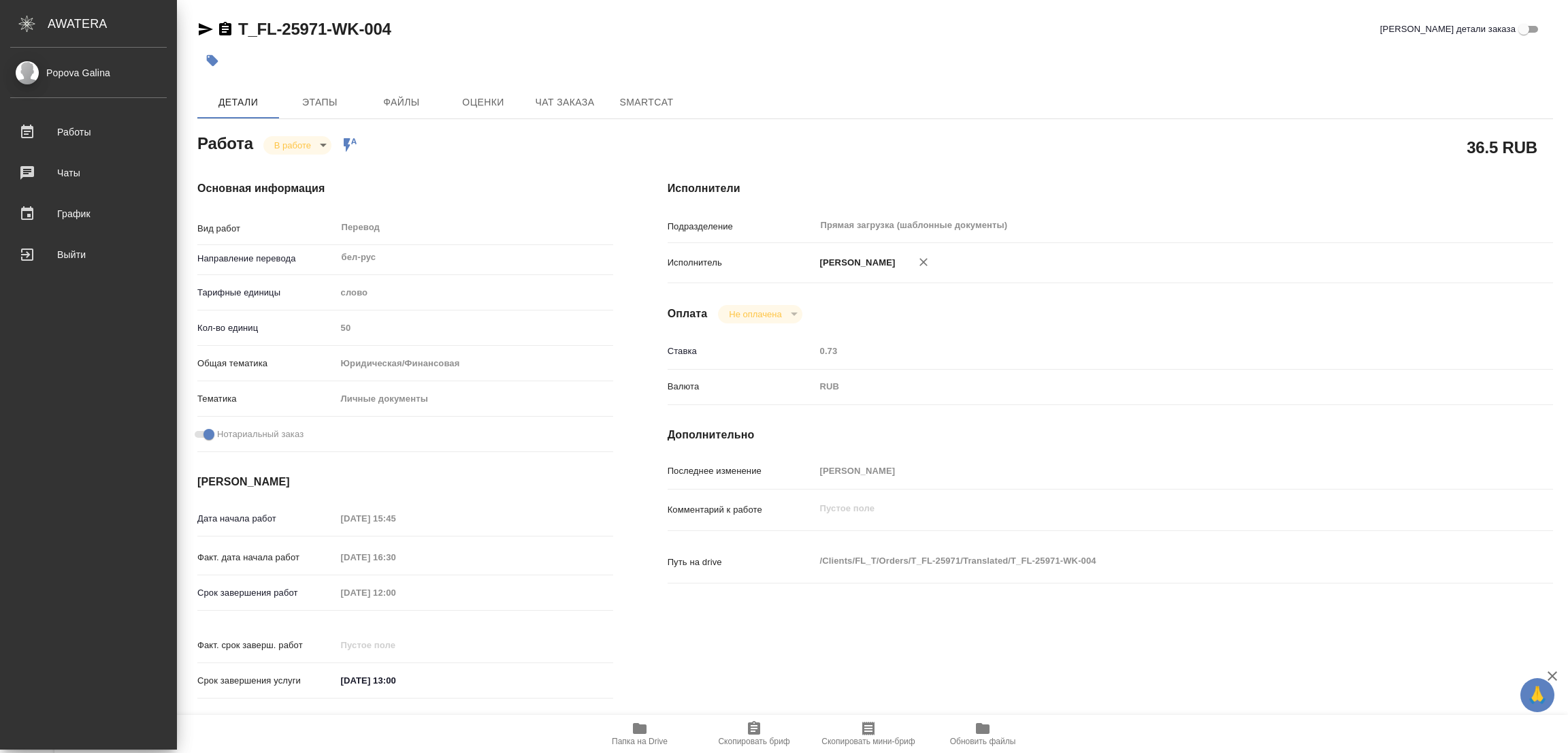
type textarea "x"
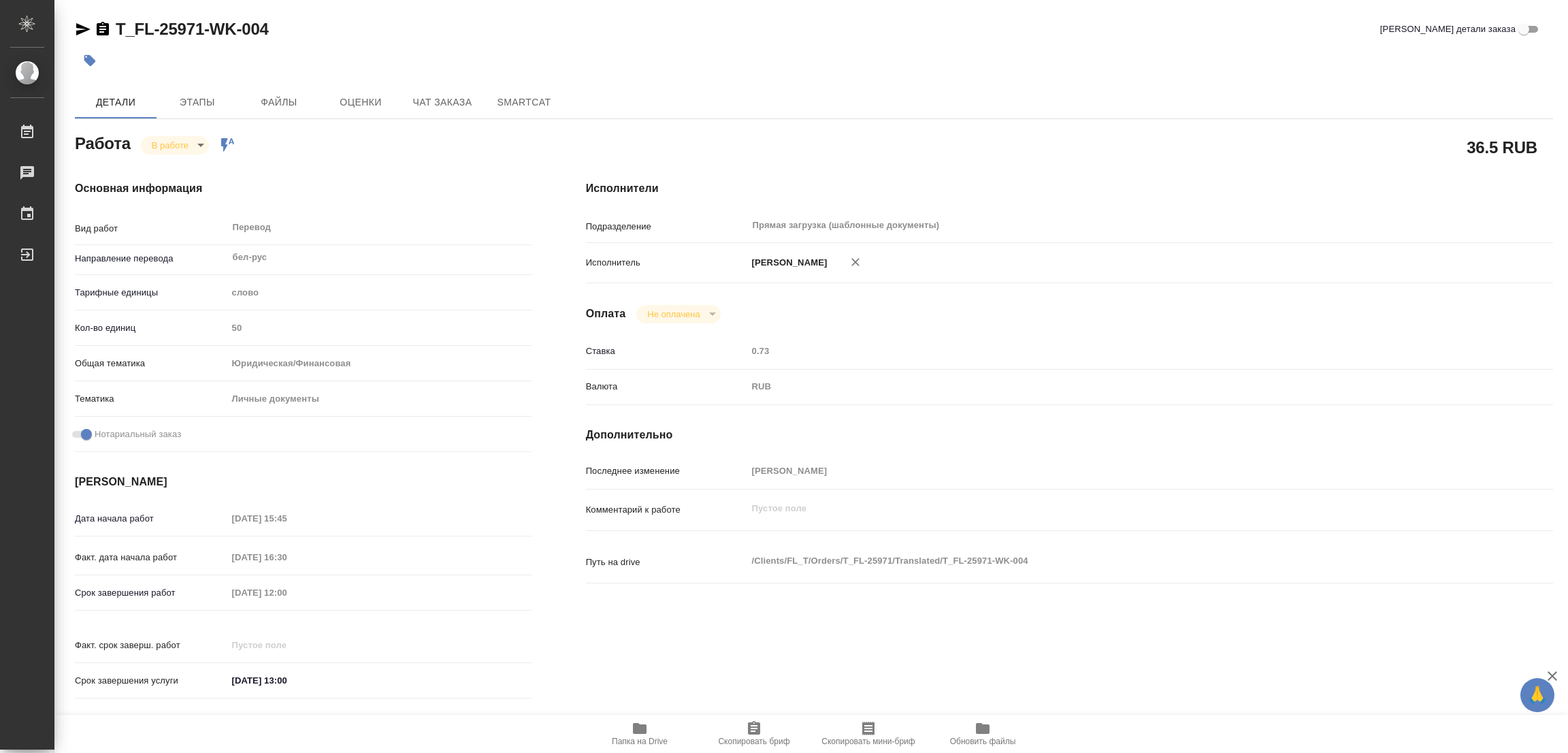
type textarea "x"
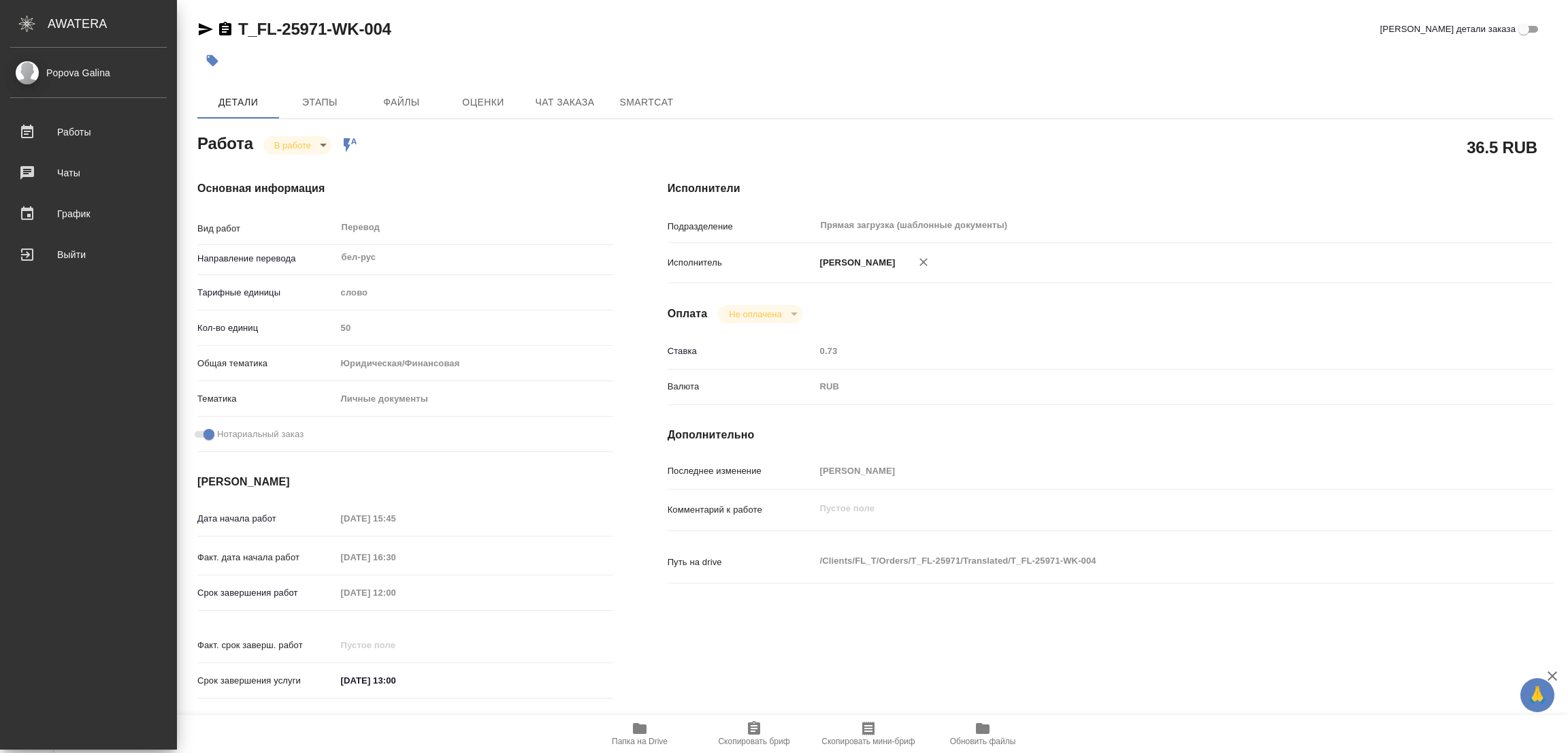
type textarea "x"
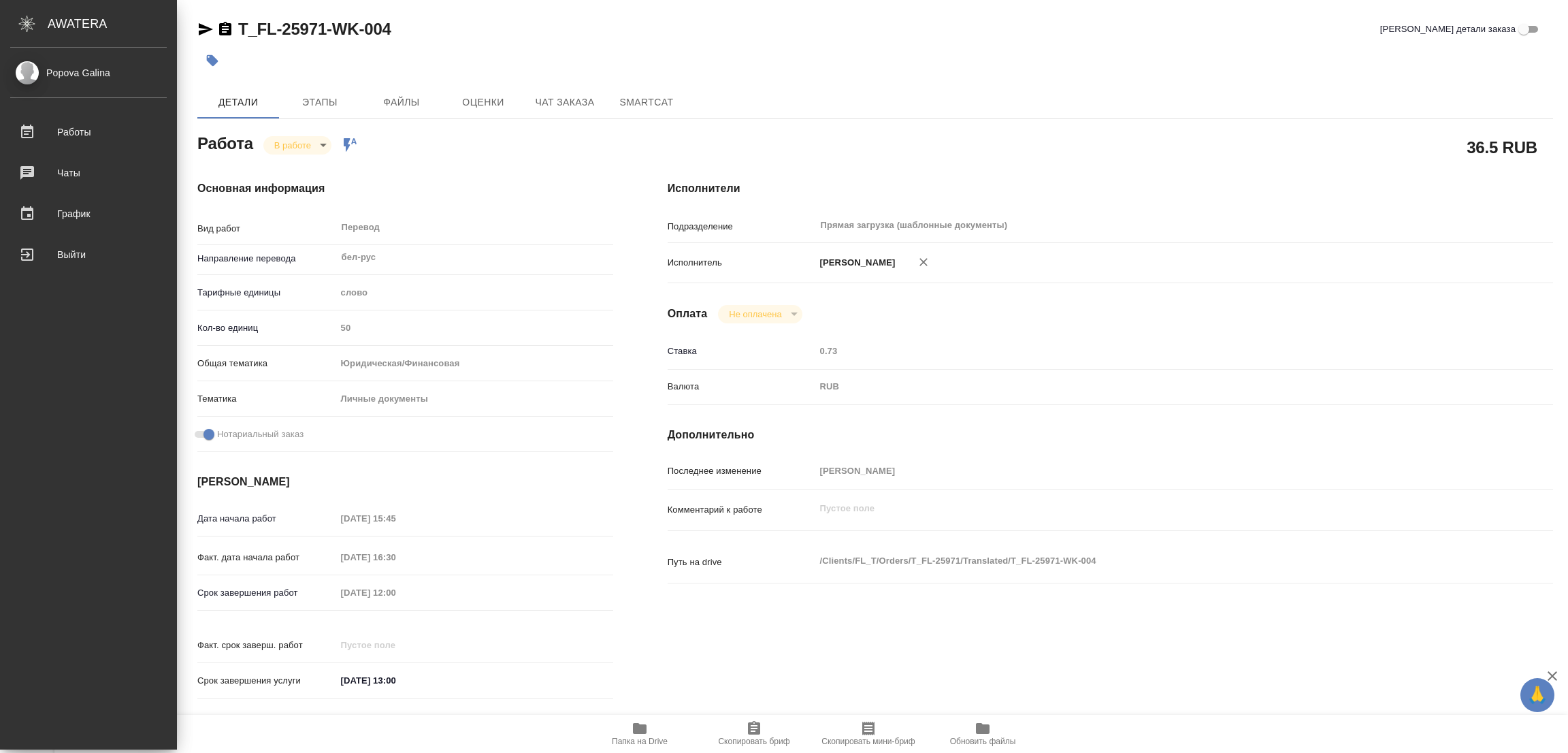
type textarea "x"
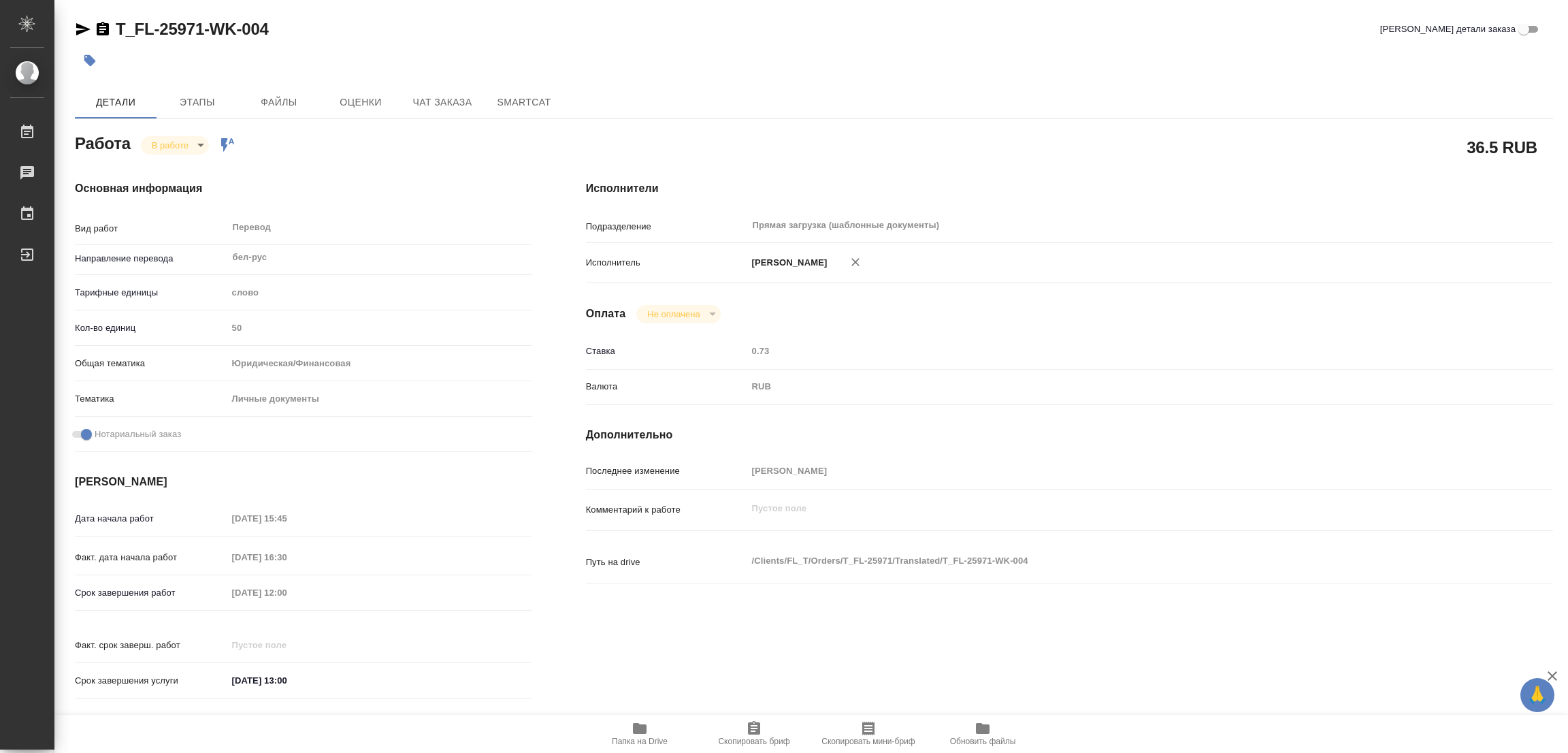
type textarea "x"
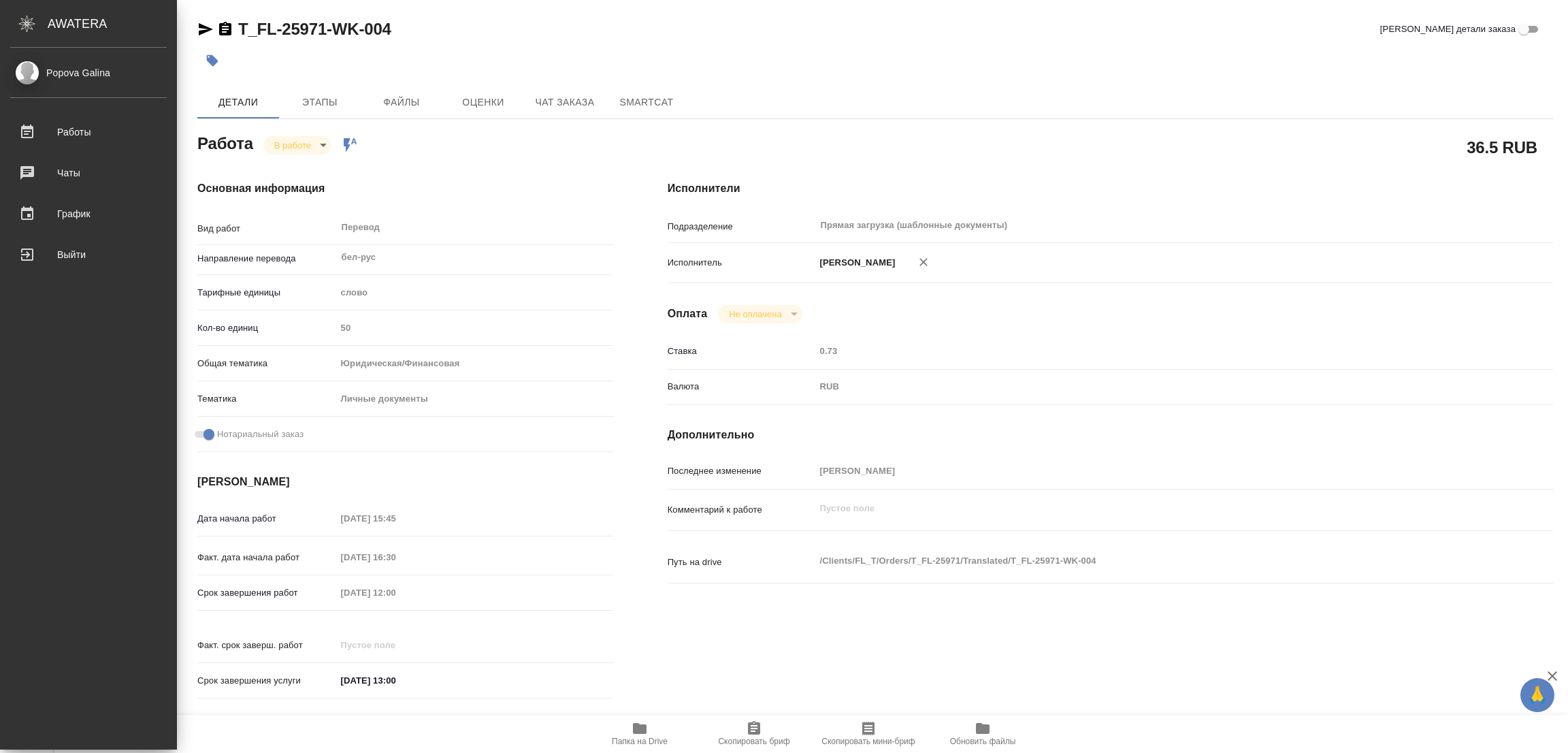
type textarea "x"
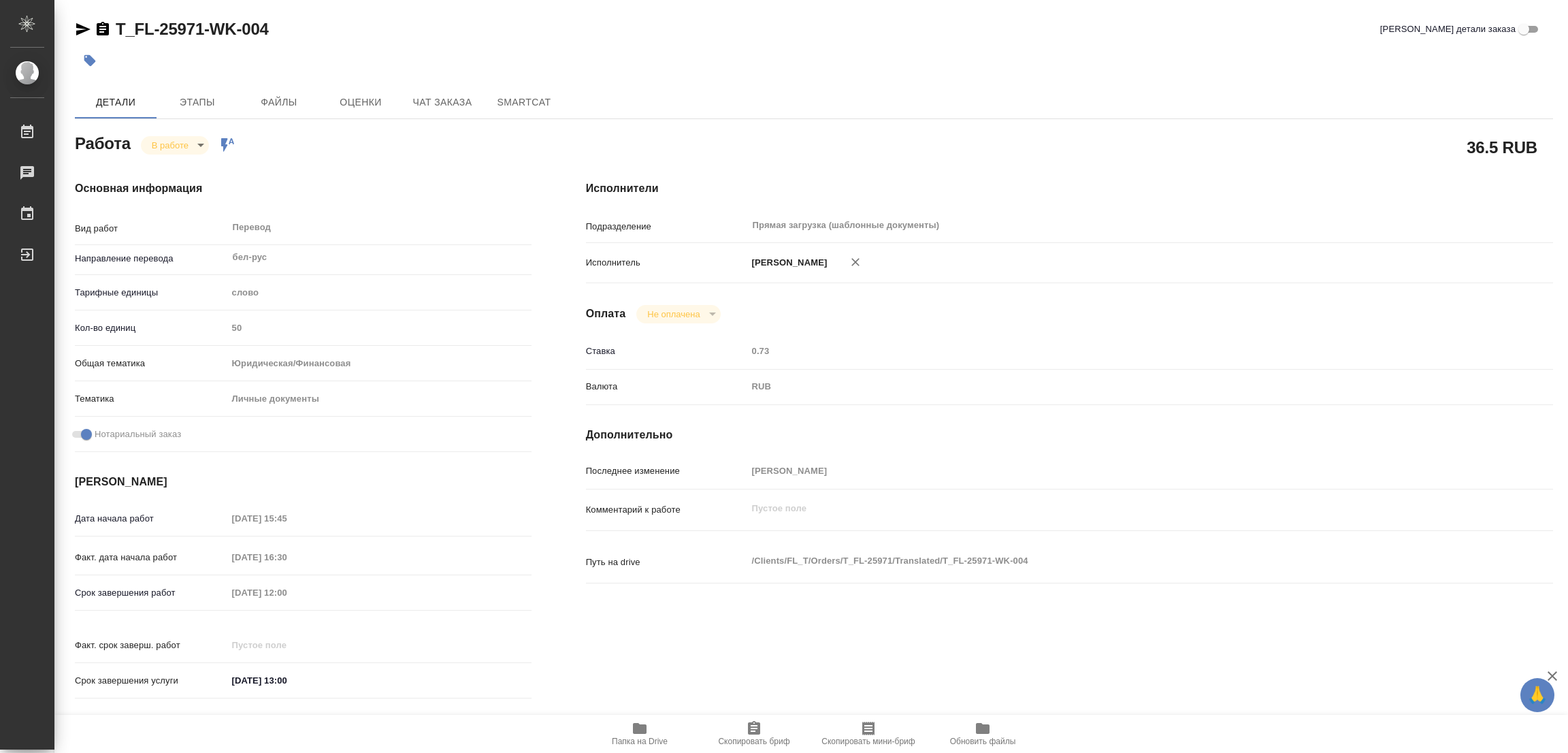
type textarea "x"
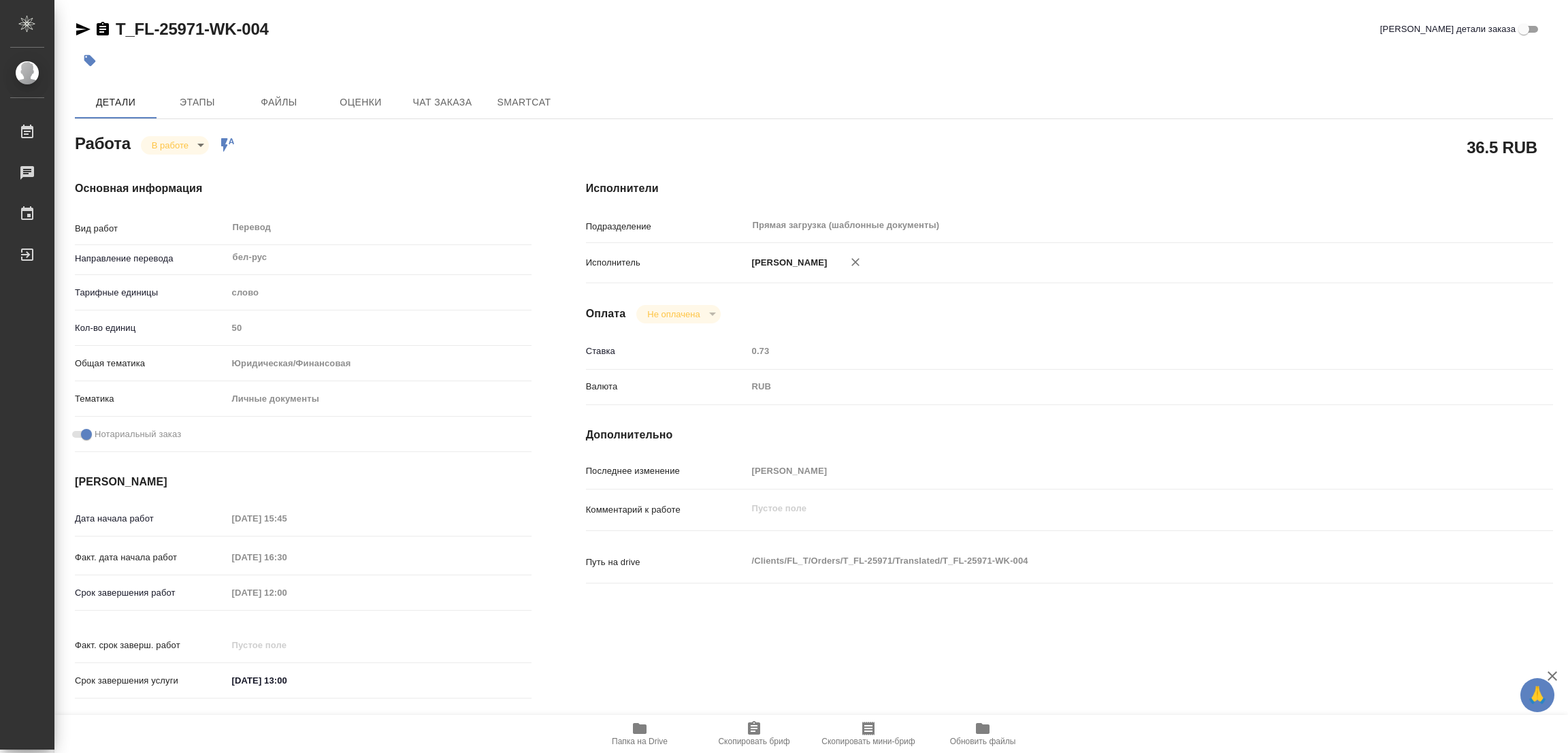
type textarea "x"
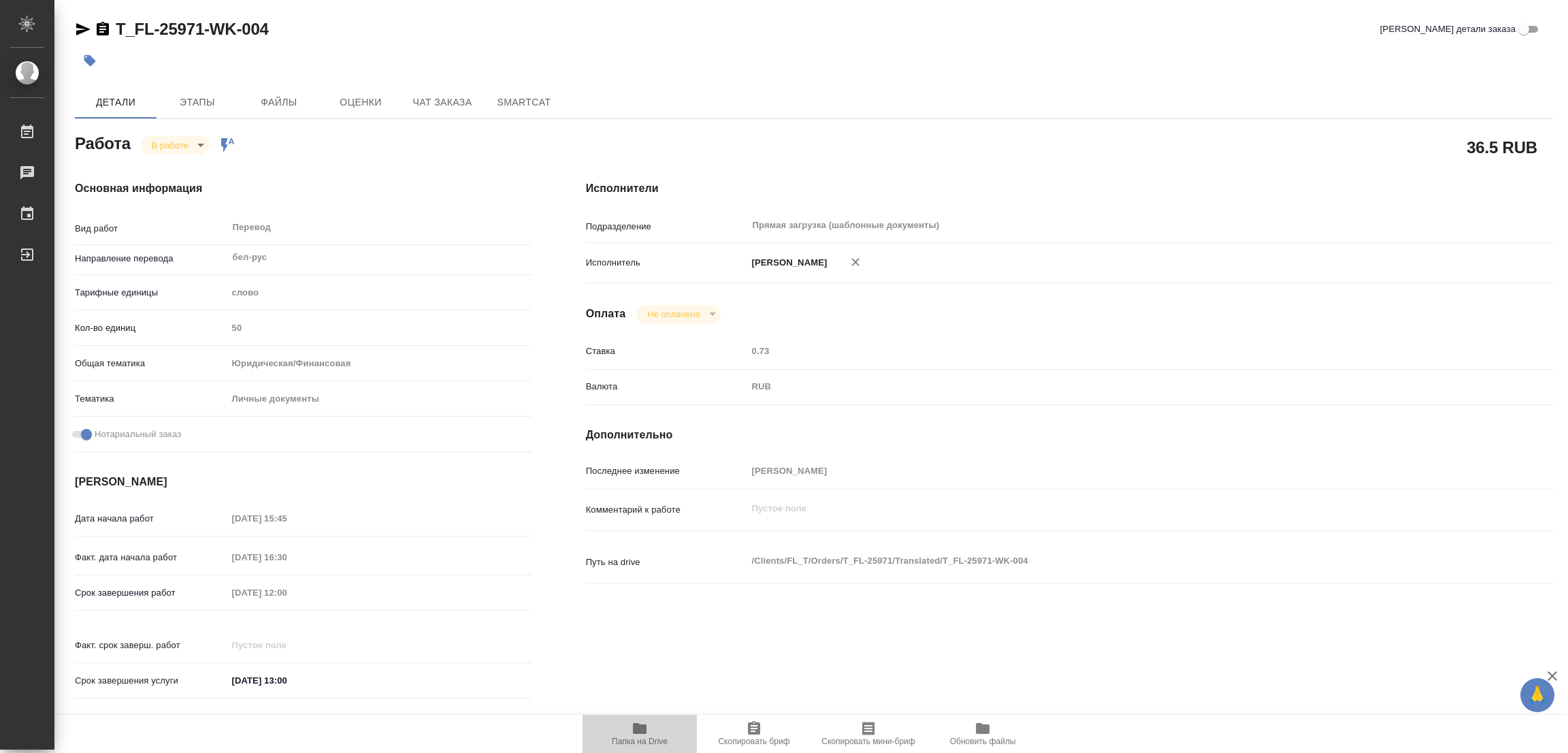
click at [641, 724] on icon "button" at bounding box center [640, 728] width 16 height 16
type textarea "x"
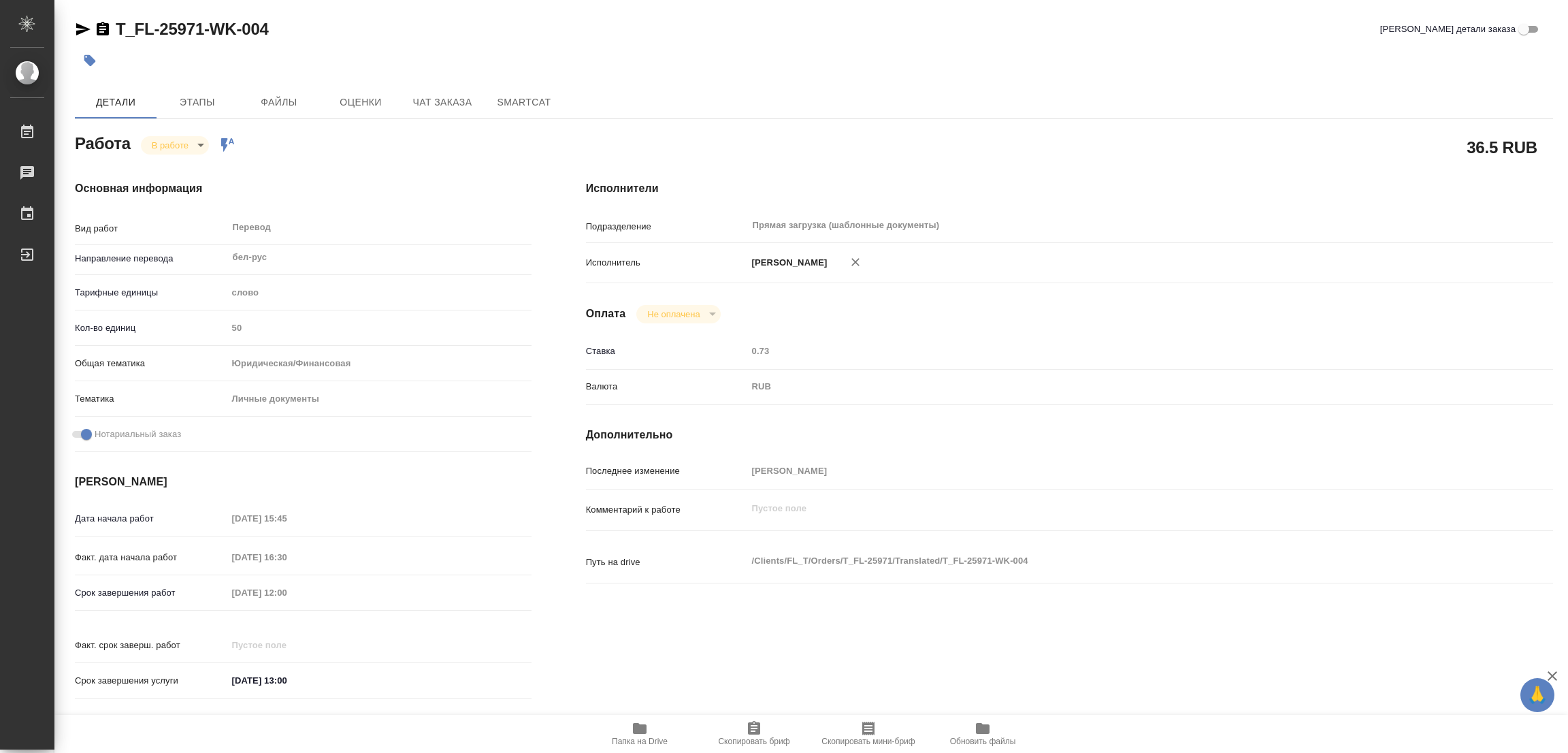
type textarea "x"
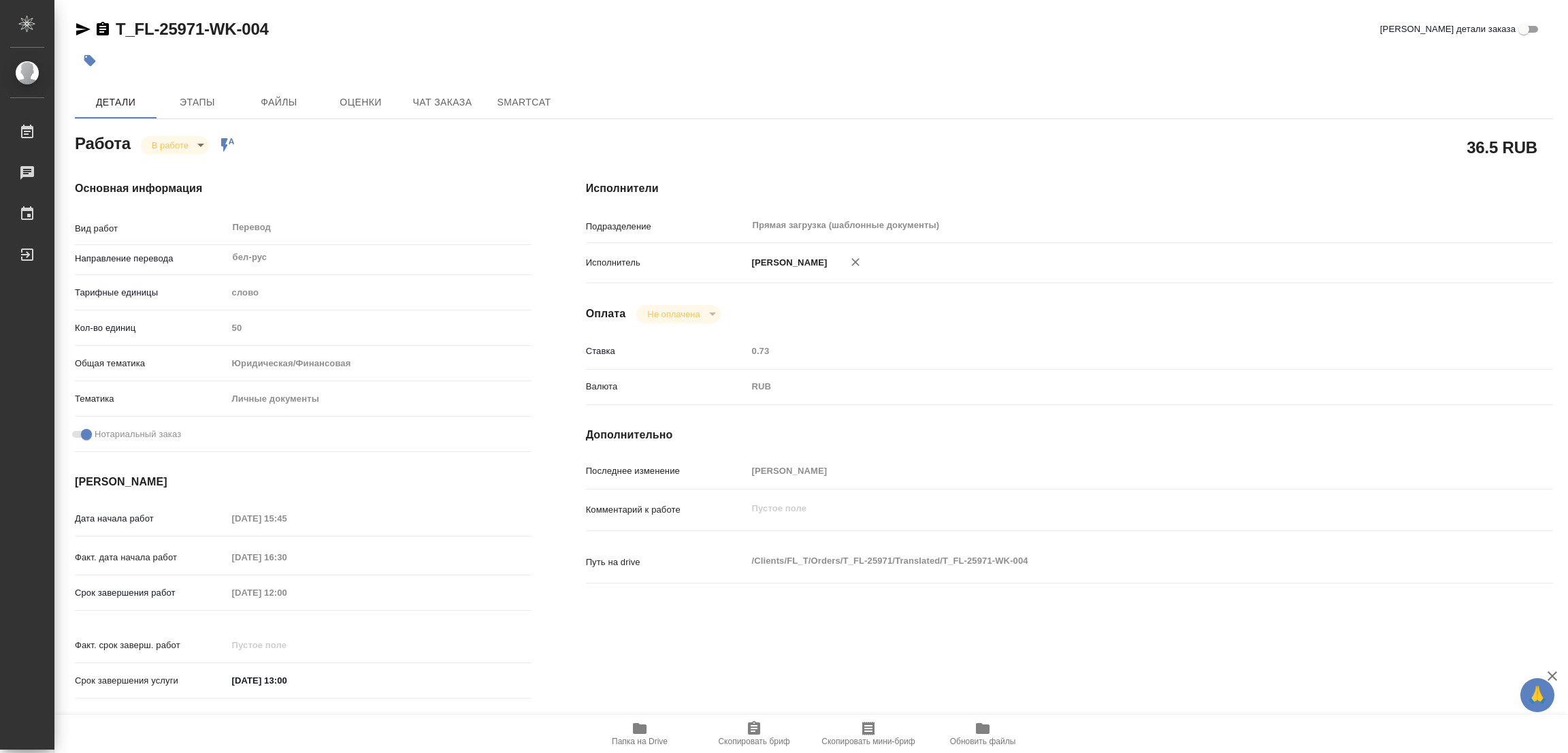
type textarea "x"
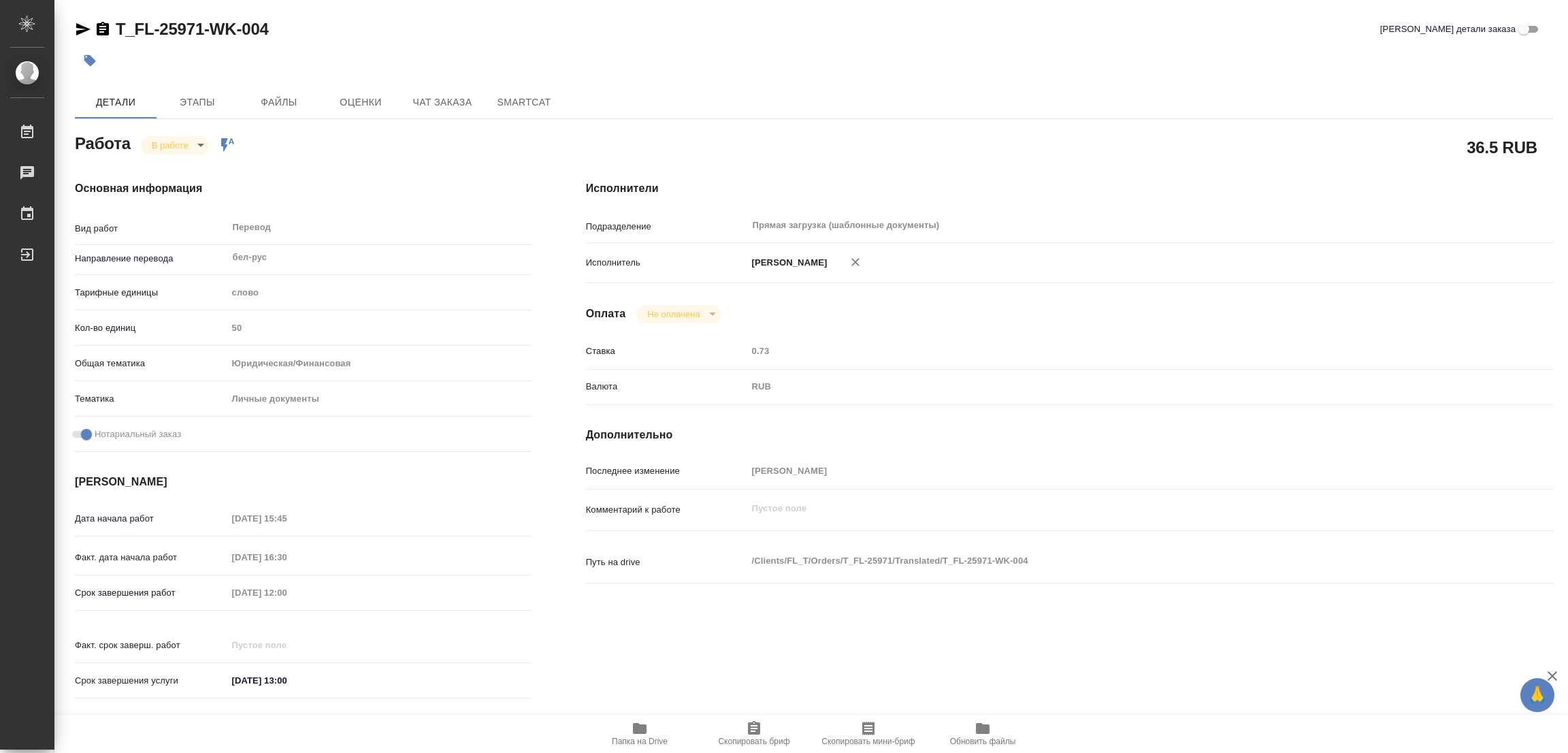
type textarea "x"
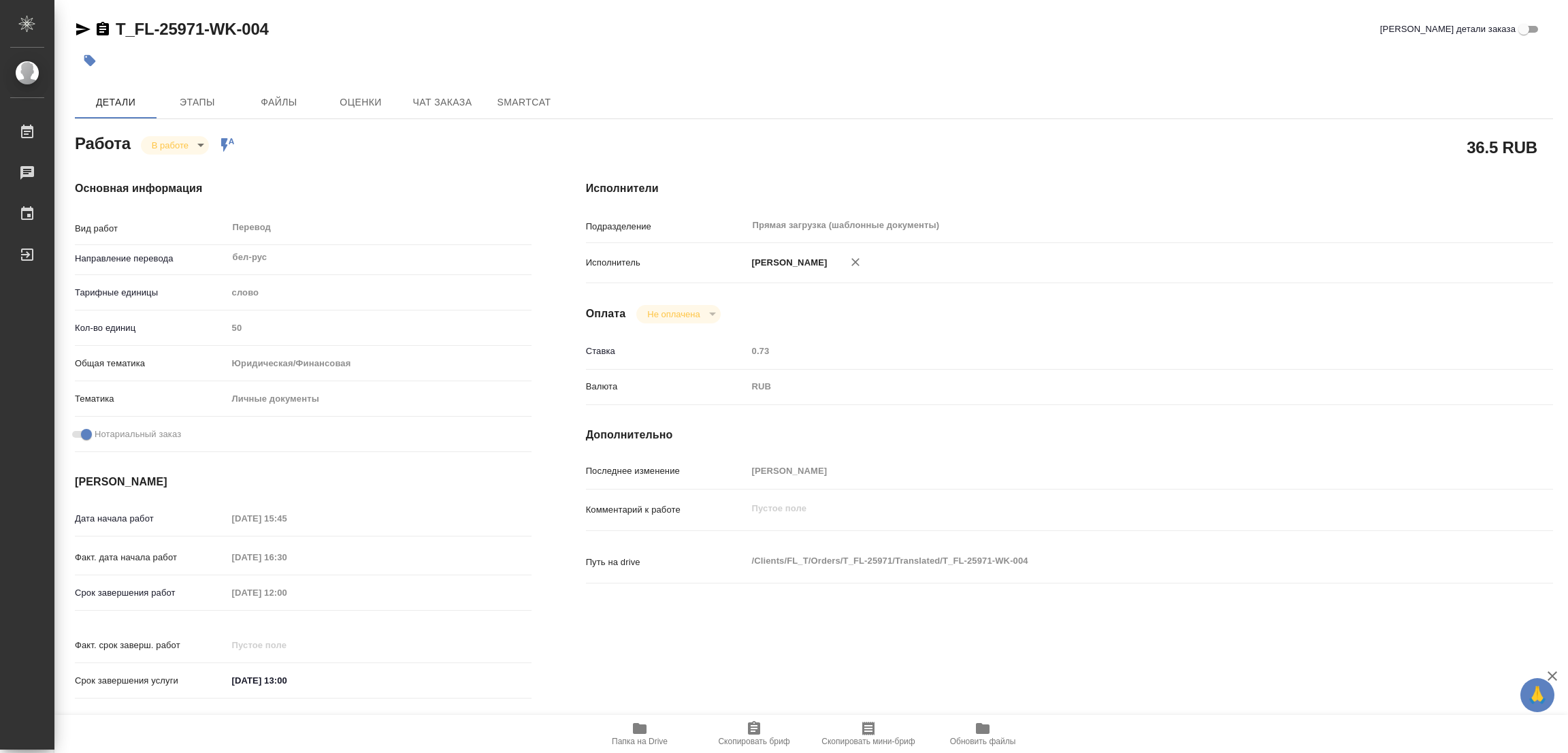
type textarea "x"
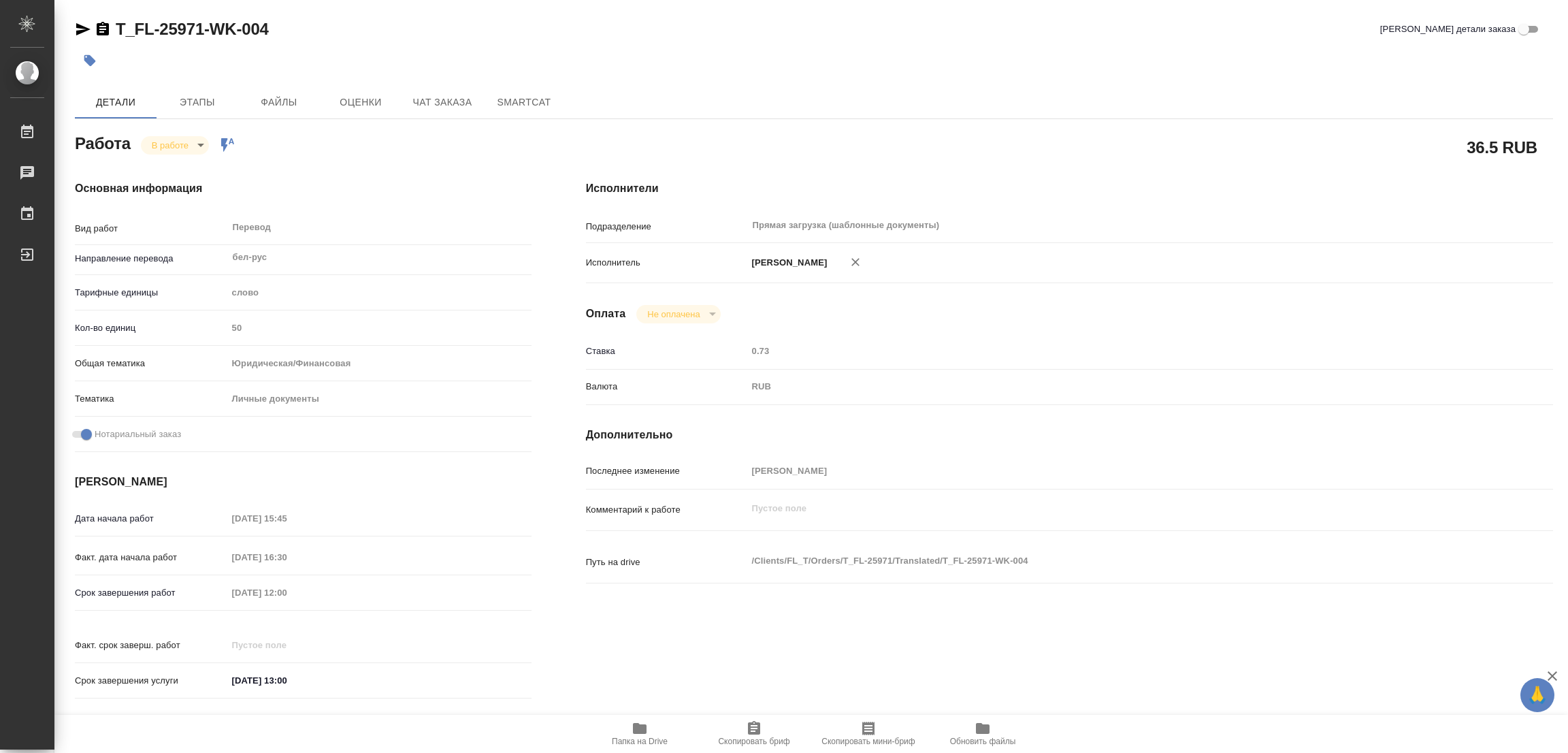
type textarea "x"
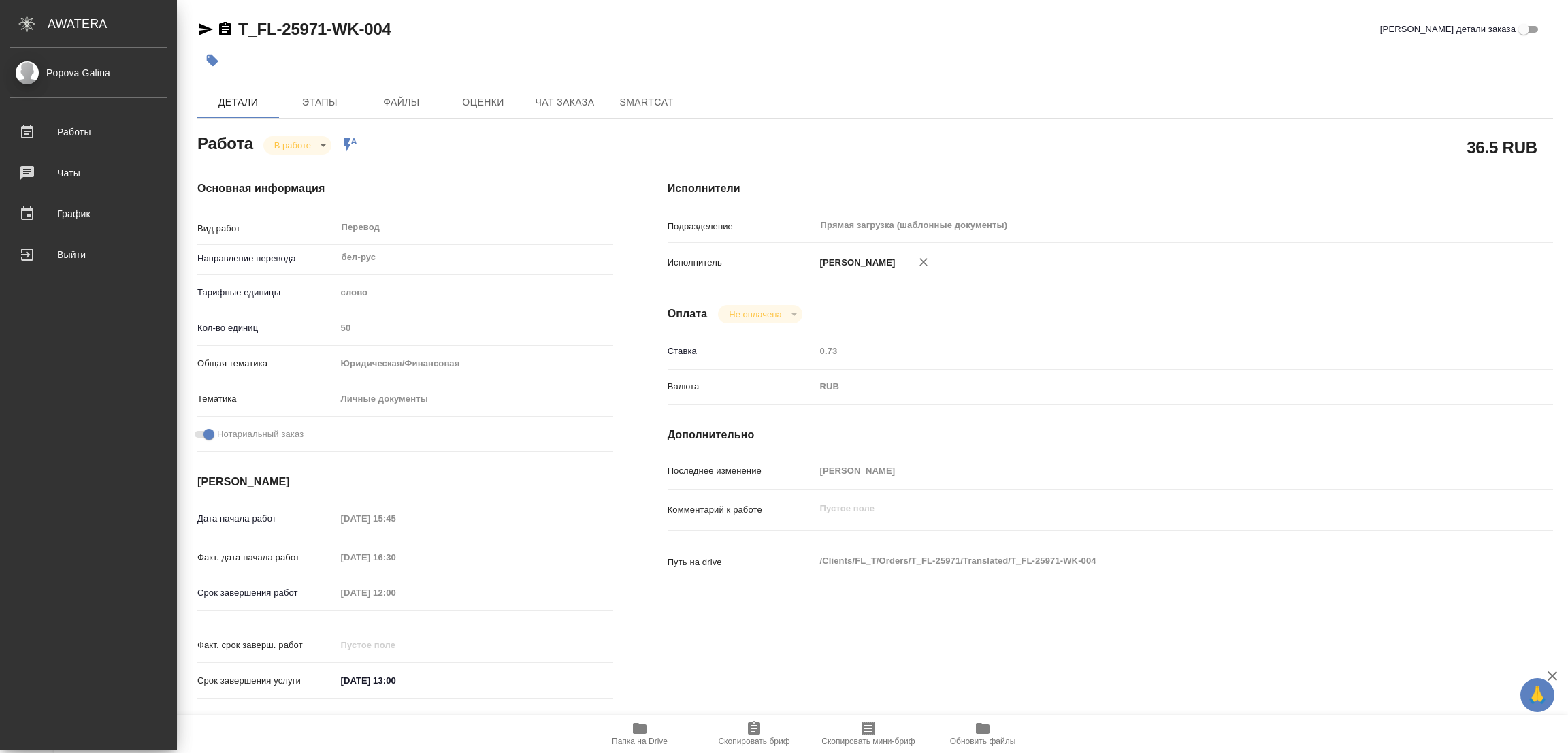
type textarea "x"
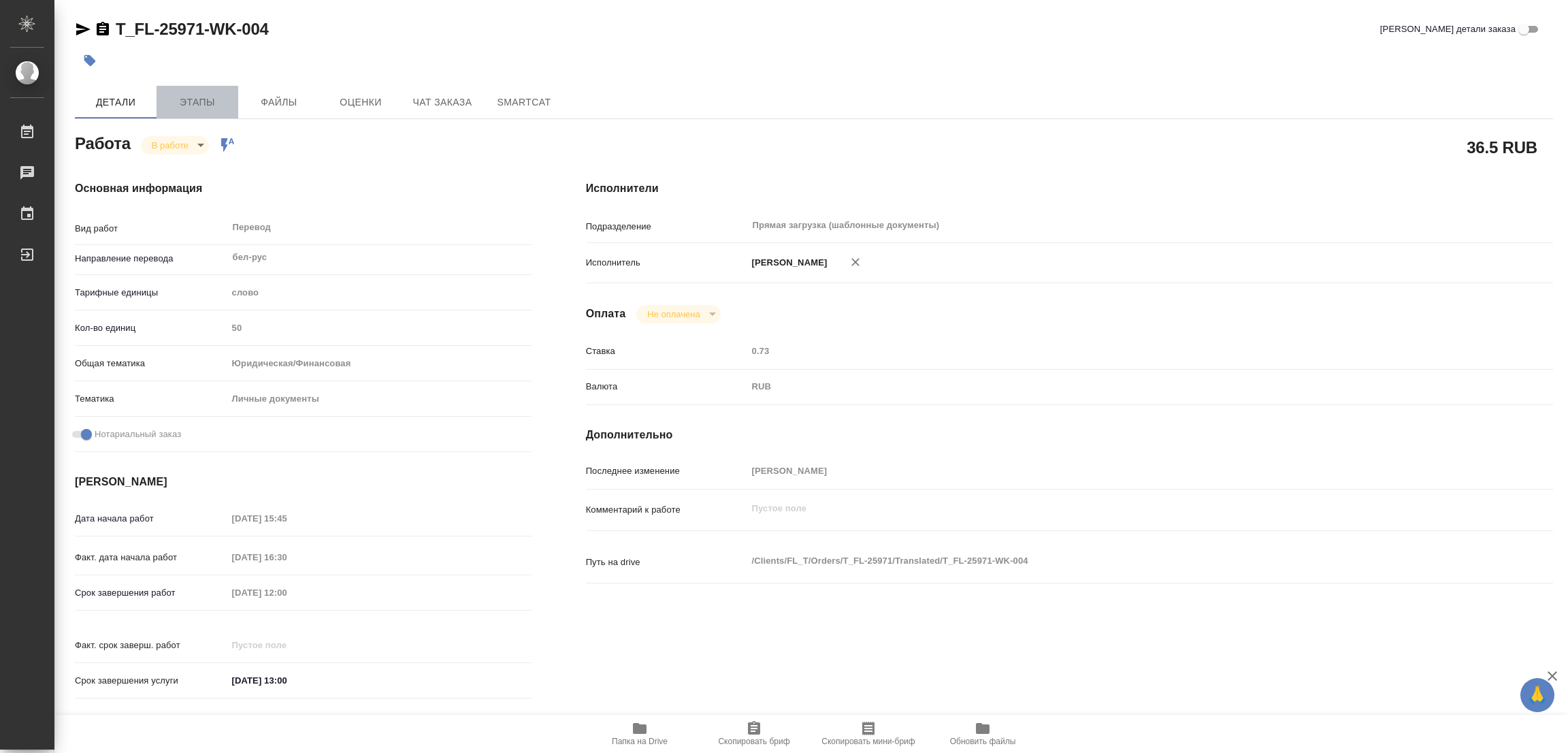
click at [185, 99] on span "Этапы" at bounding box center [197, 102] width 65 height 17
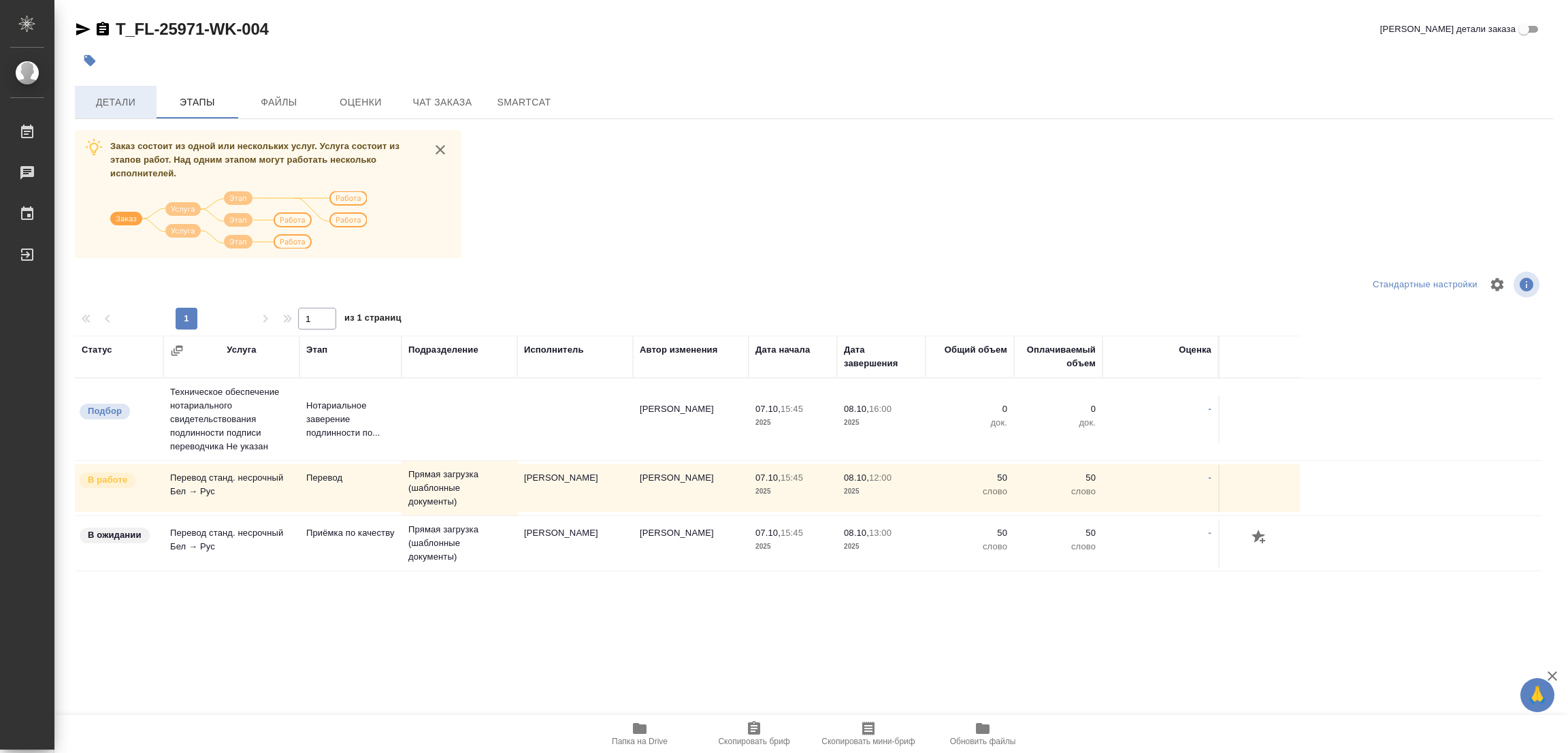
click at [106, 110] on span "Детали" at bounding box center [115, 102] width 65 height 17
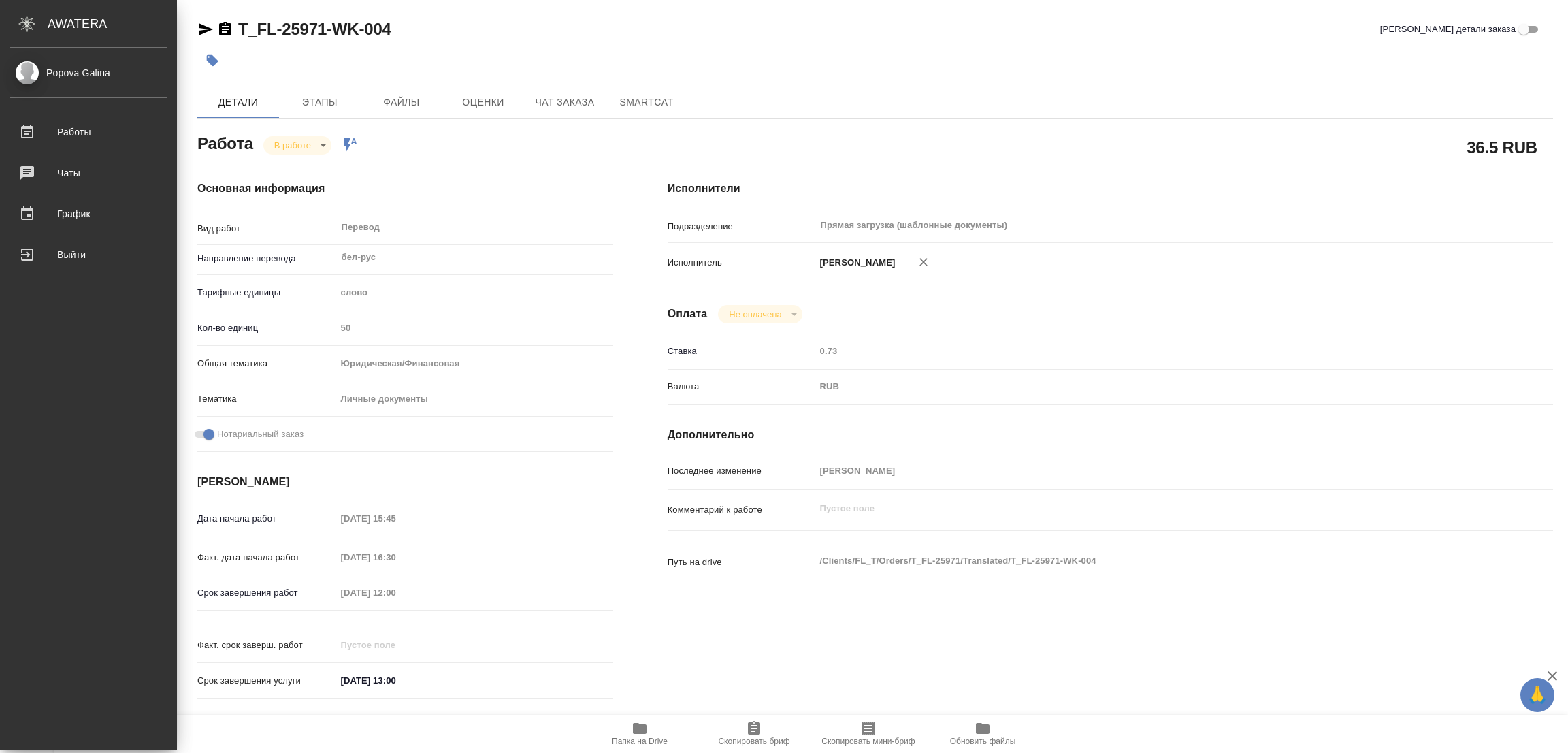
type textarea "x"
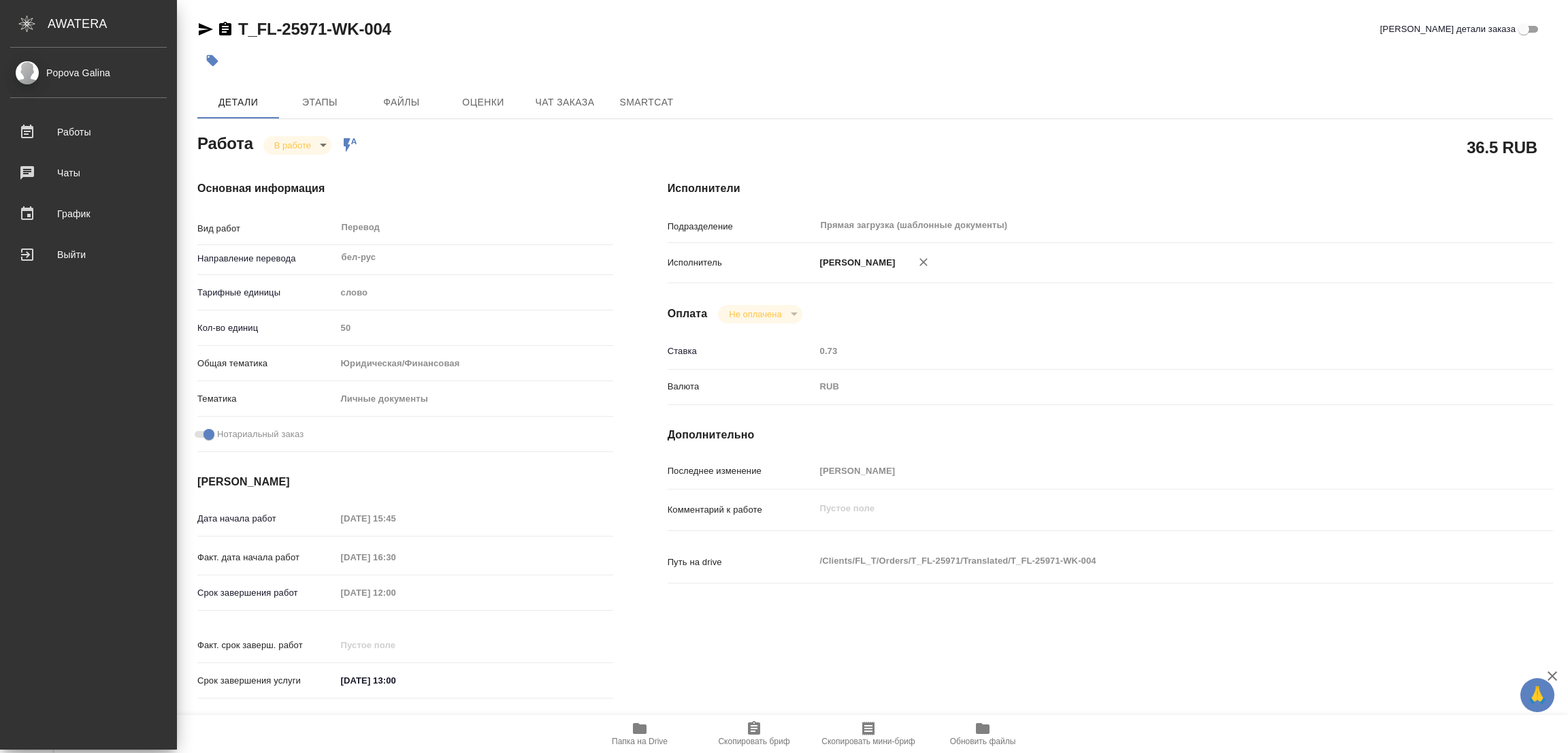
type textarea "x"
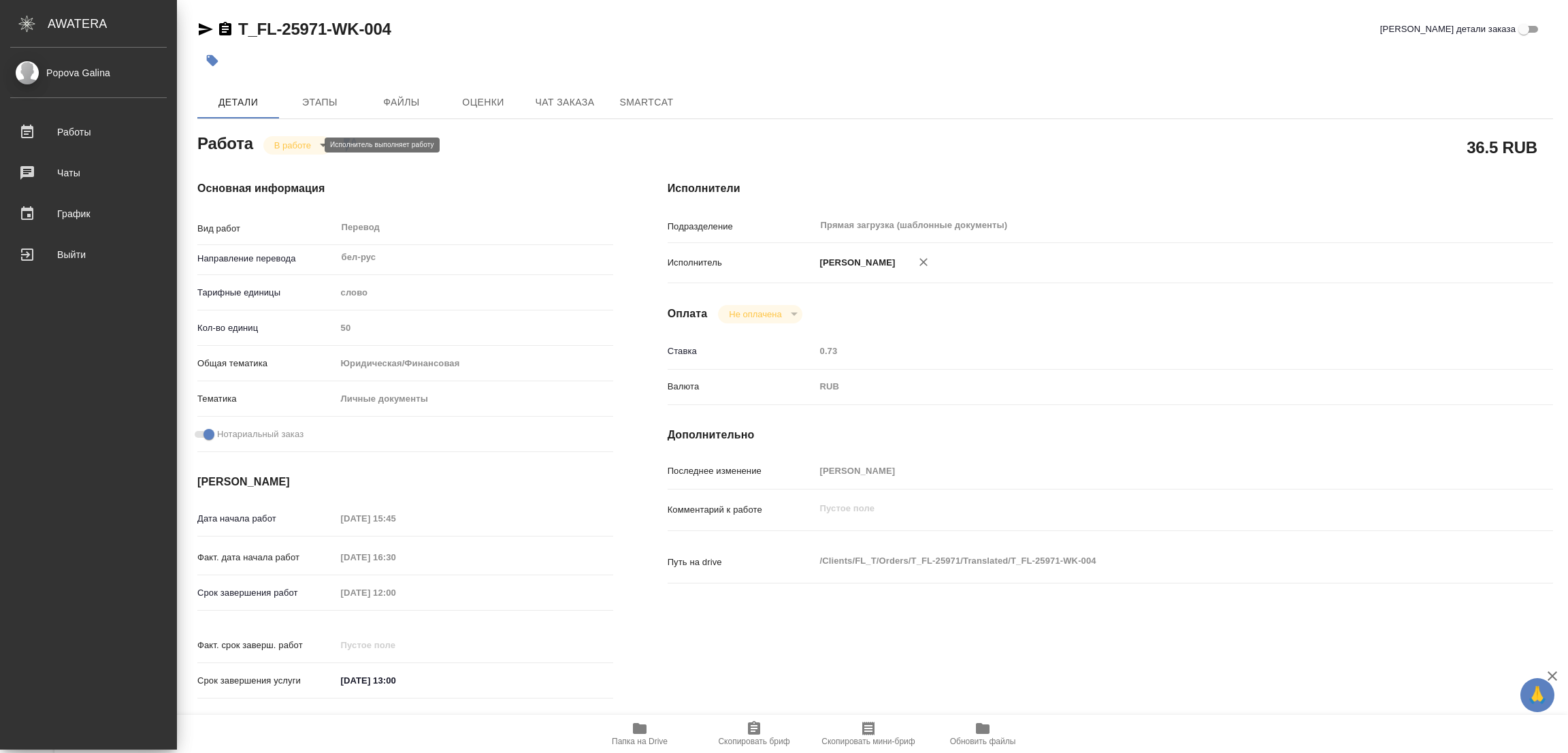
click at [278, 143] on body "🙏 .cls-1 fill:#fff; AWATERA Popova Galina Работы 0 Чаты График Выйти T_FL-25971…" at bounding box center [784, 376] width 1568 height 753
type textarea "x"
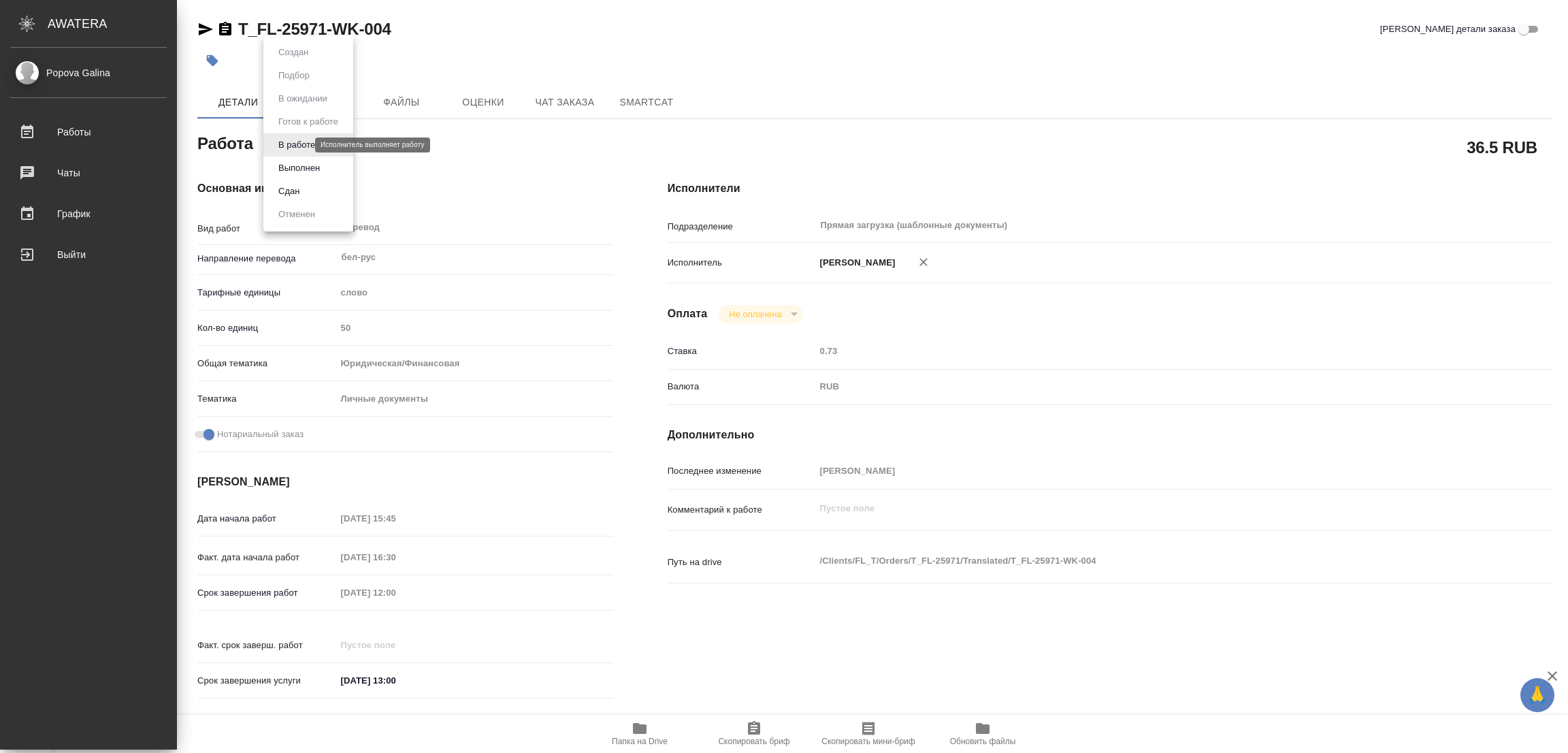
type textarea "x"
click at [300, 168] on button "Выполнен" at bounding box center [299, 168] width 50 height 15
type textarea "x"
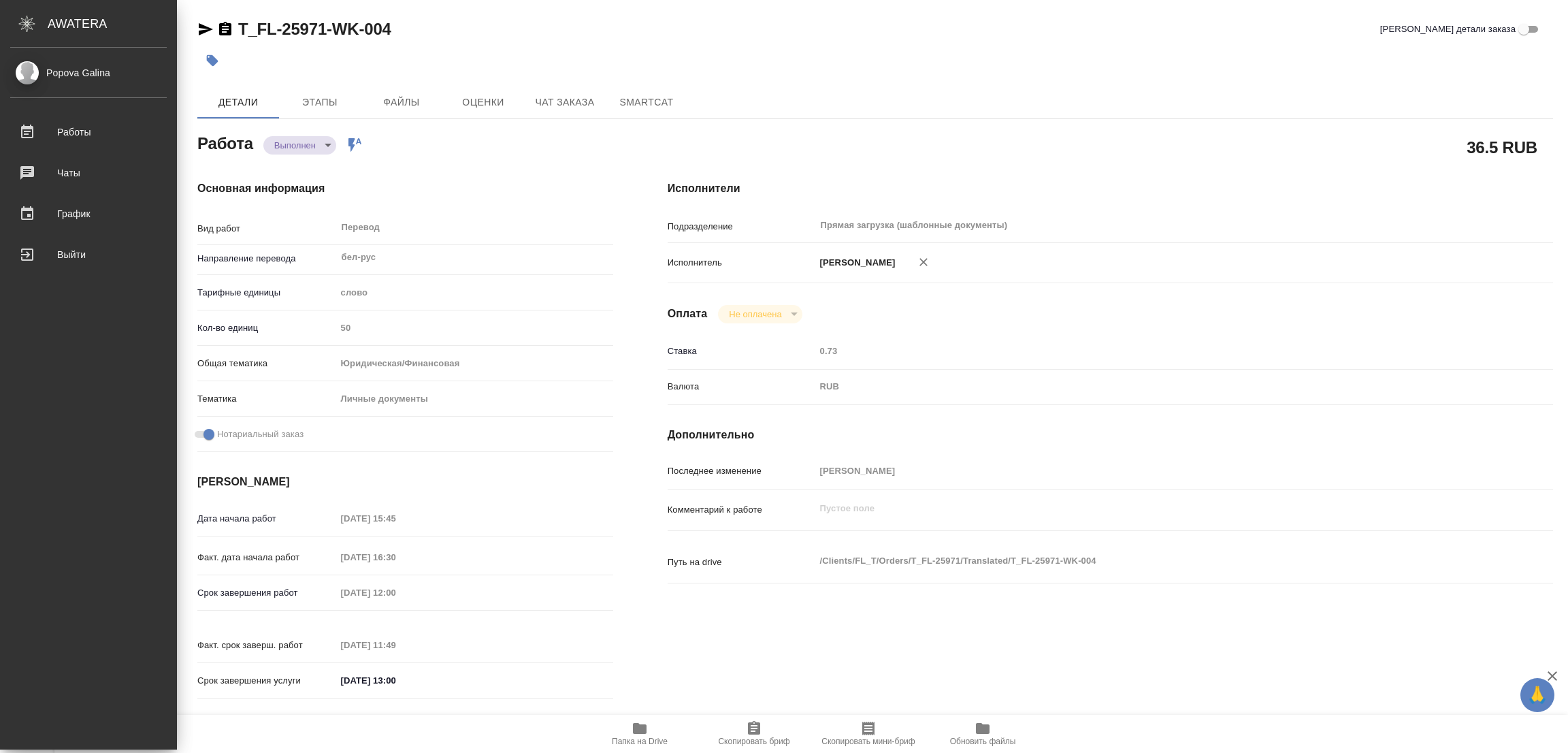
type textarea "x"
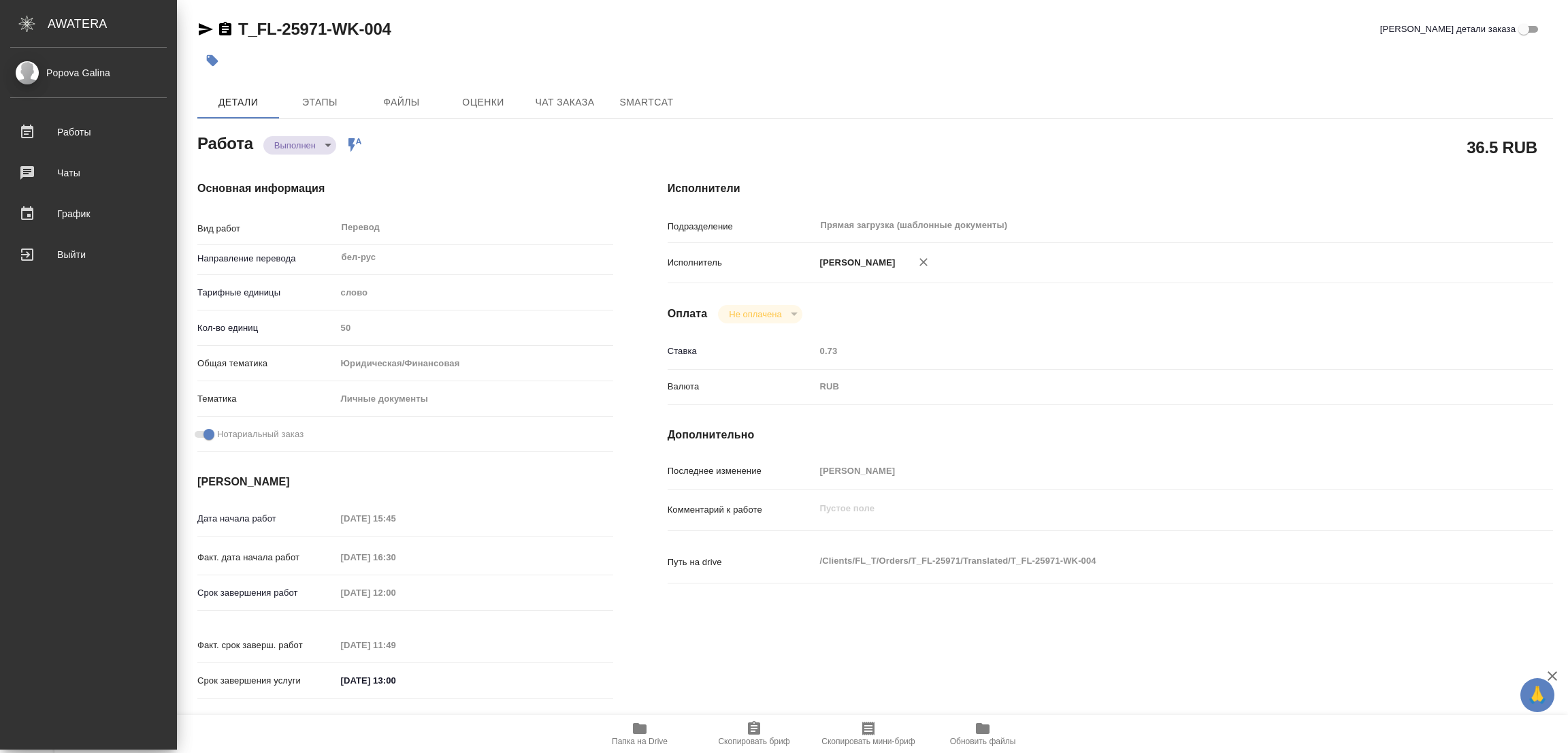
type textarea "x"
click at [201, 56] on button "button" at bounding box center [212, 60] width 30 height 30
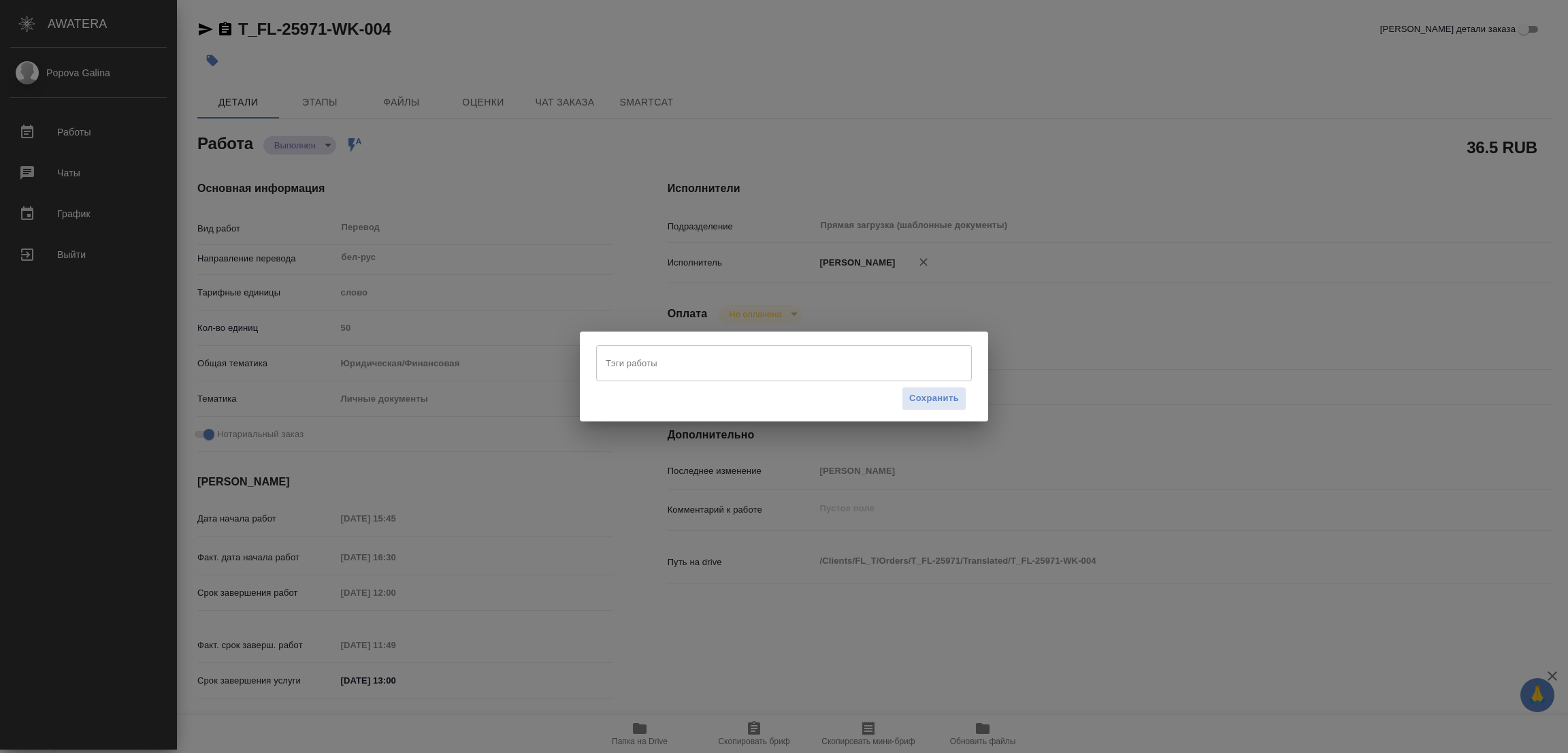
type textarea "x"
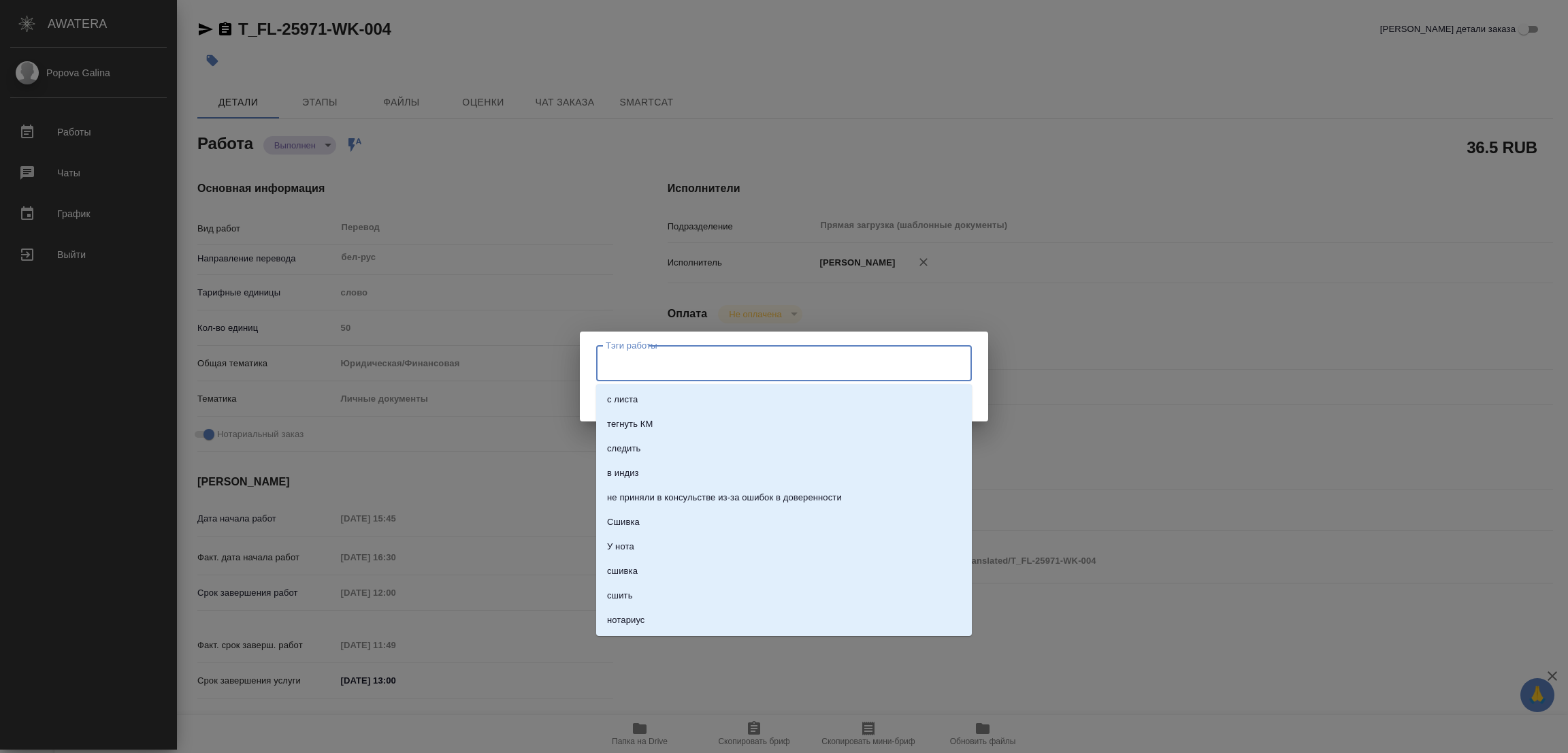
click at [681, 368] on input "Тэги работы" at bounding box center [770, 363] width 338 height 23
type input "в"
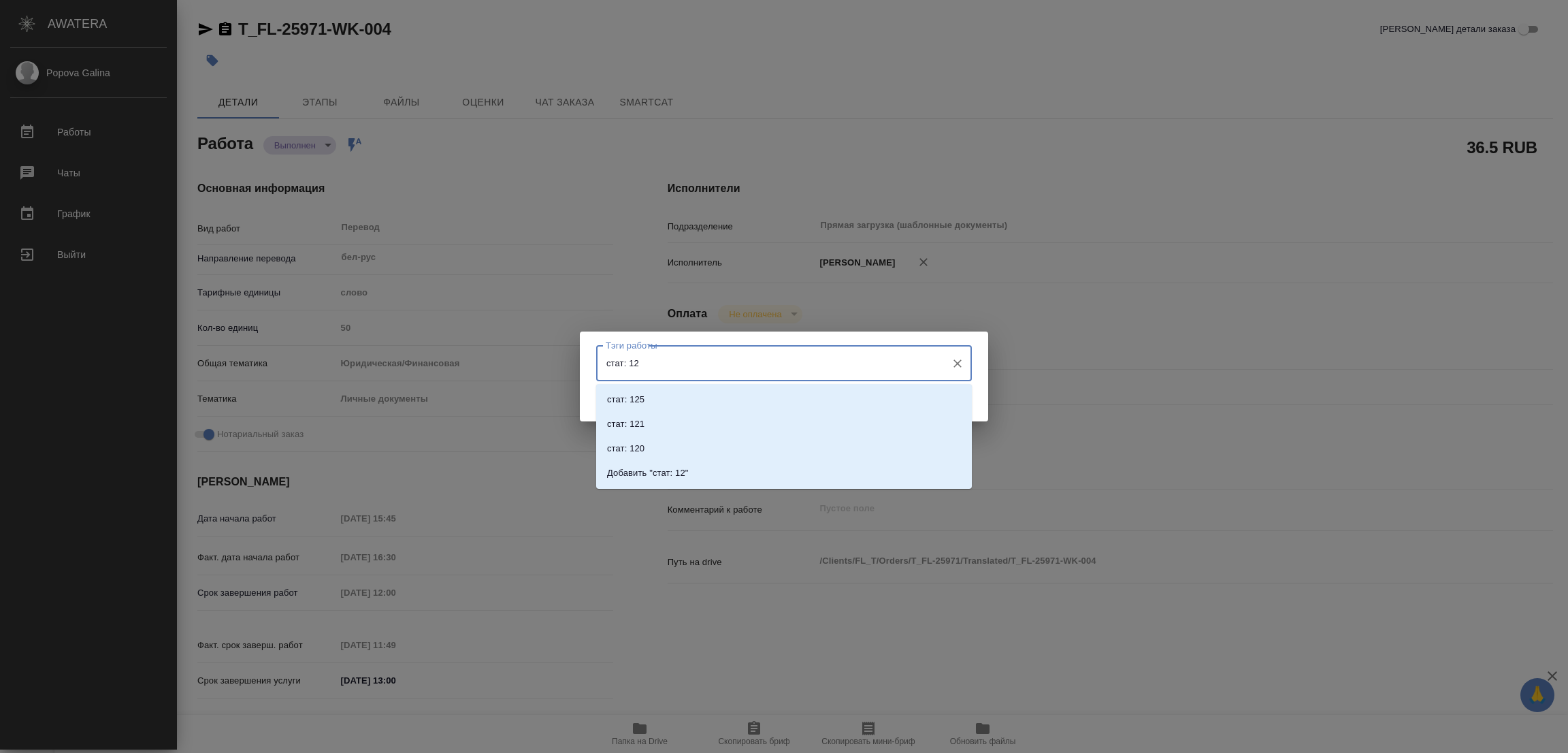
type input "стат: 125"
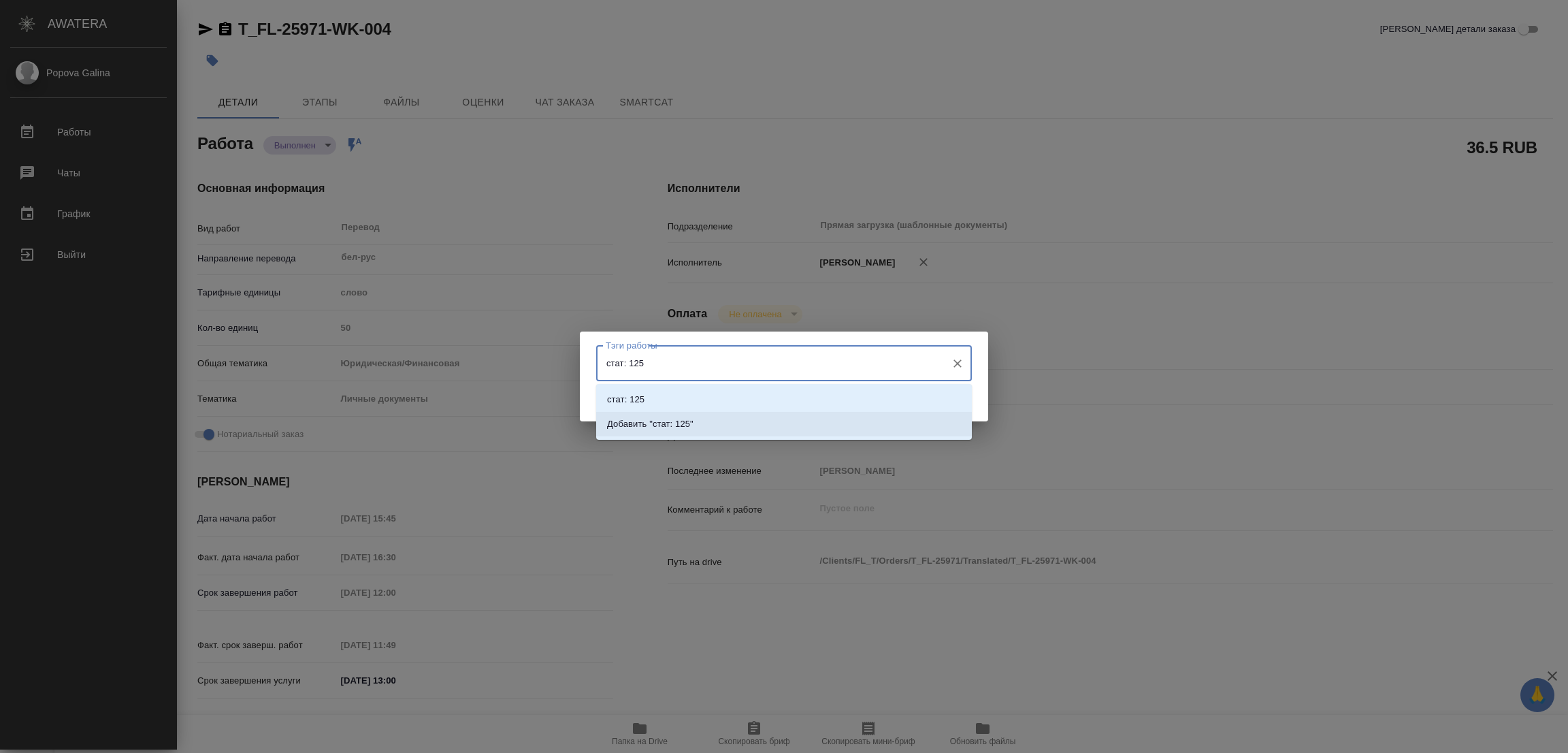
click at [667, 420] on p "Добавить "стат: 125"" at bounding box center [649, 424] width 86 height 14
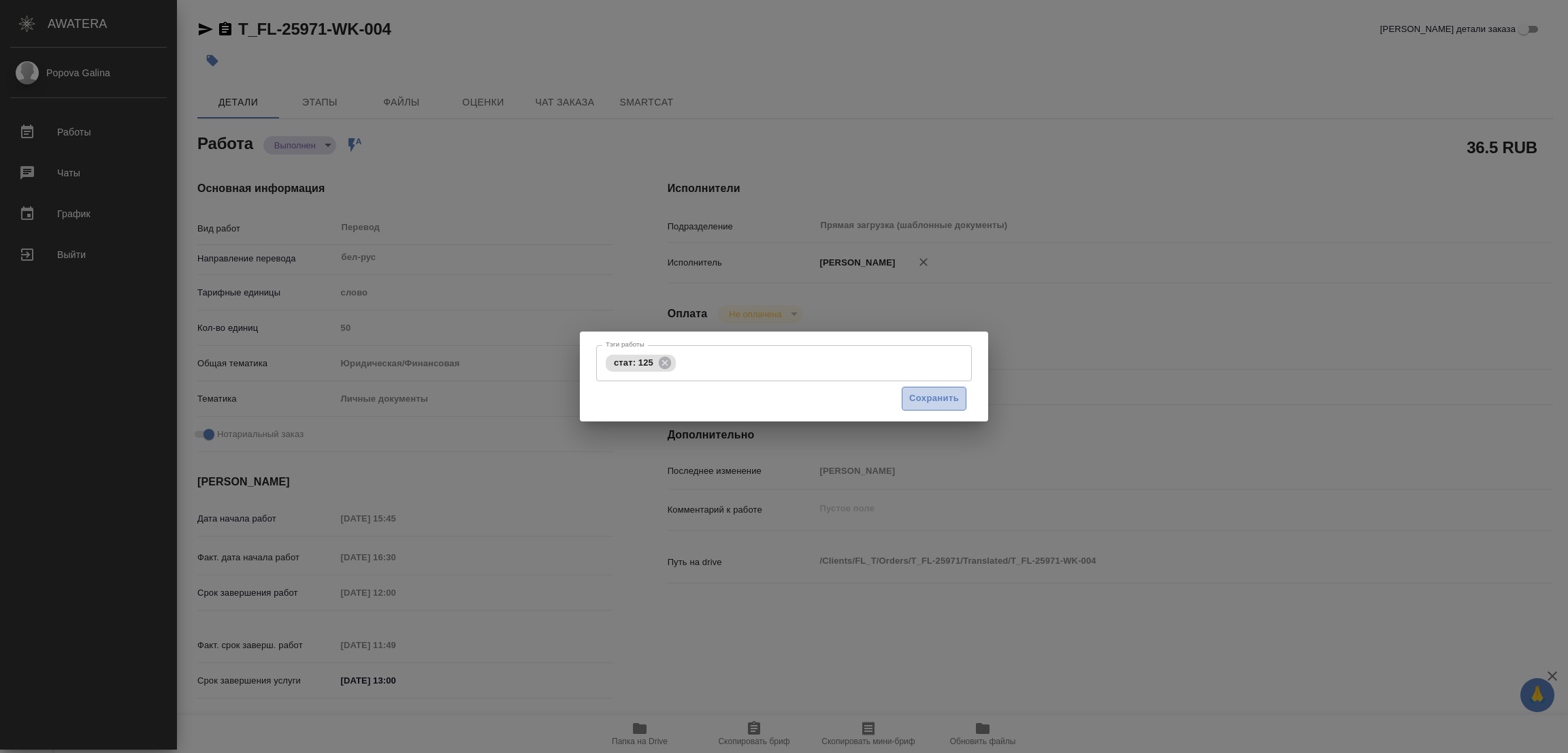
click at [930, 393] on span "Сохранить" at bounding box center [934, 398] width 50 height 15
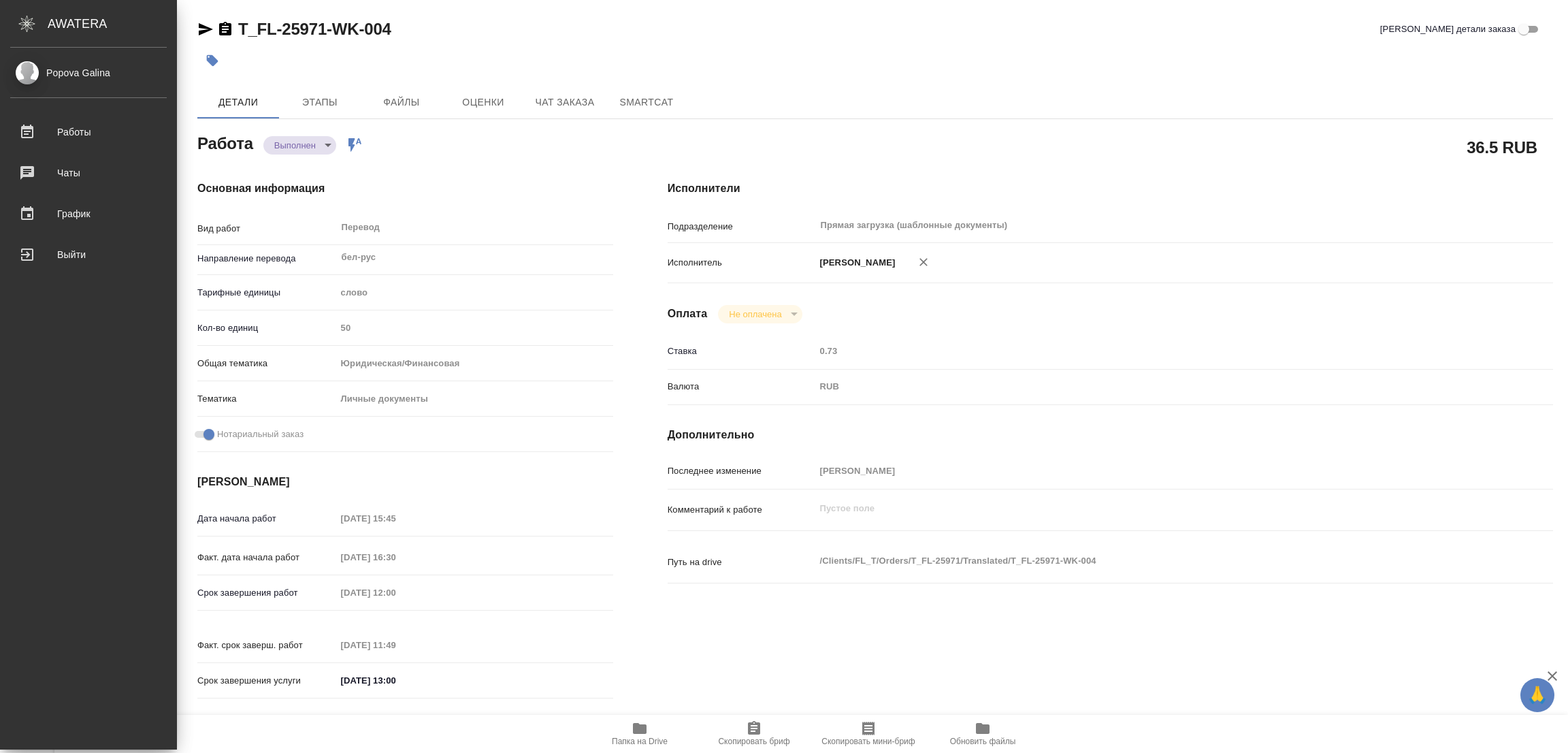
type input "completed"
type textarea "Перевод"
type textarea "x"
type input "бел-рус"
type input "5a8b1489cc6b4906c91bfd90"
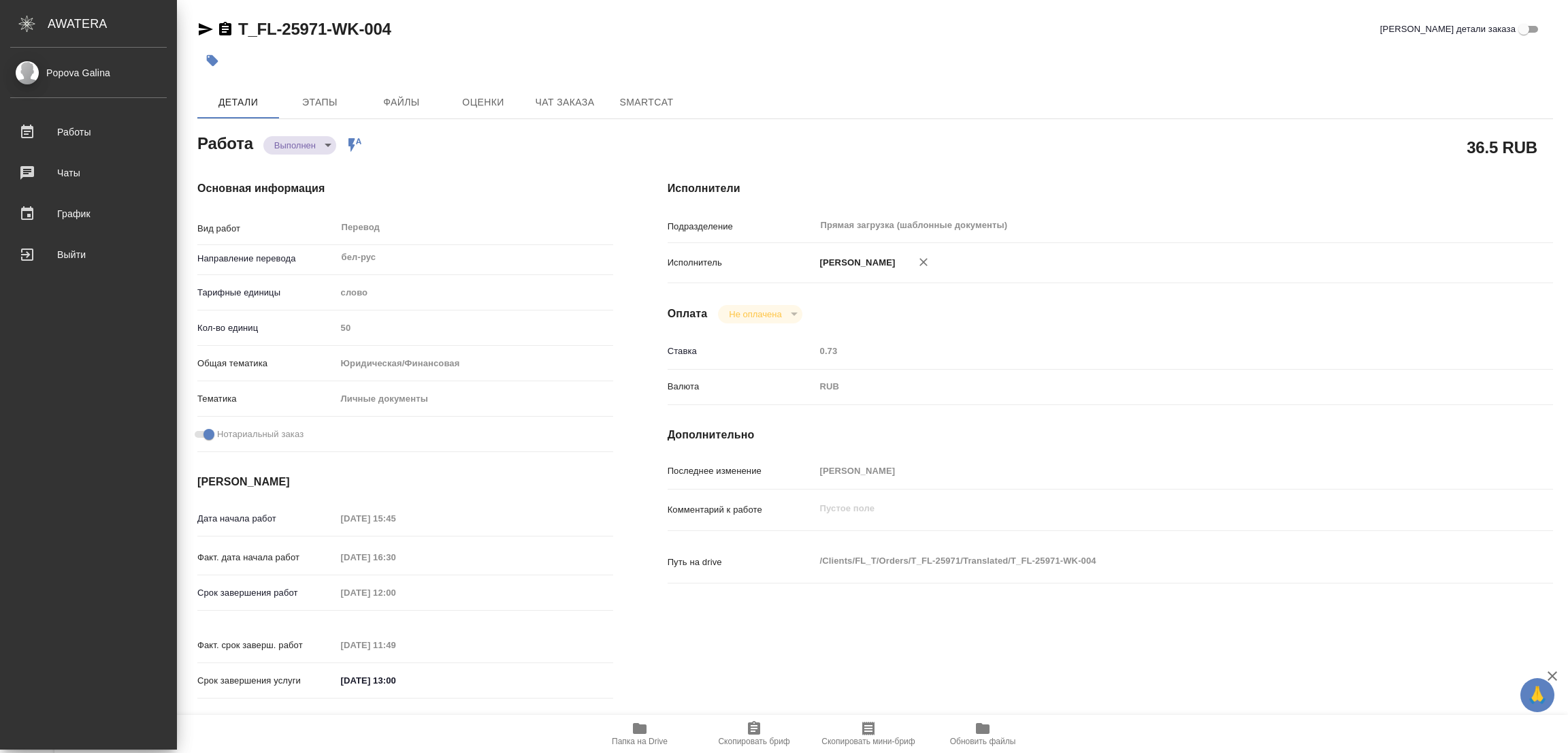
type input "50"
type input "yr-fn"
type input "5a8b8b956a9677013d343cfe"
checkbox input "true"
type input "07.10.2025 15:45"
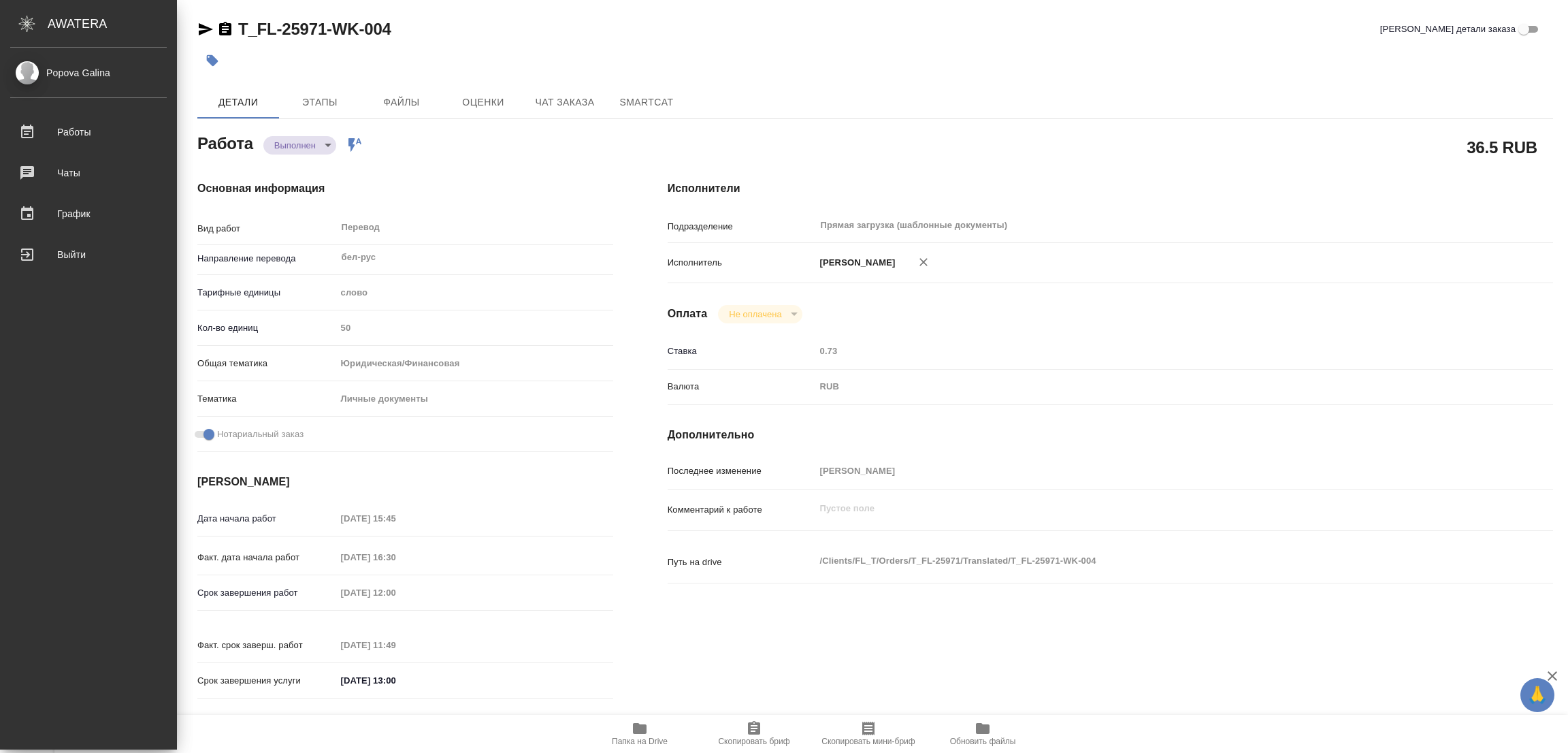
type input "07.10.2025 16:30"
type input "08.10.2025 12:00"
type input "08.10.2025 11:49"
type input "08.10.2025 13:00"
type input "Прямая загрузка (шаблонные документы)"
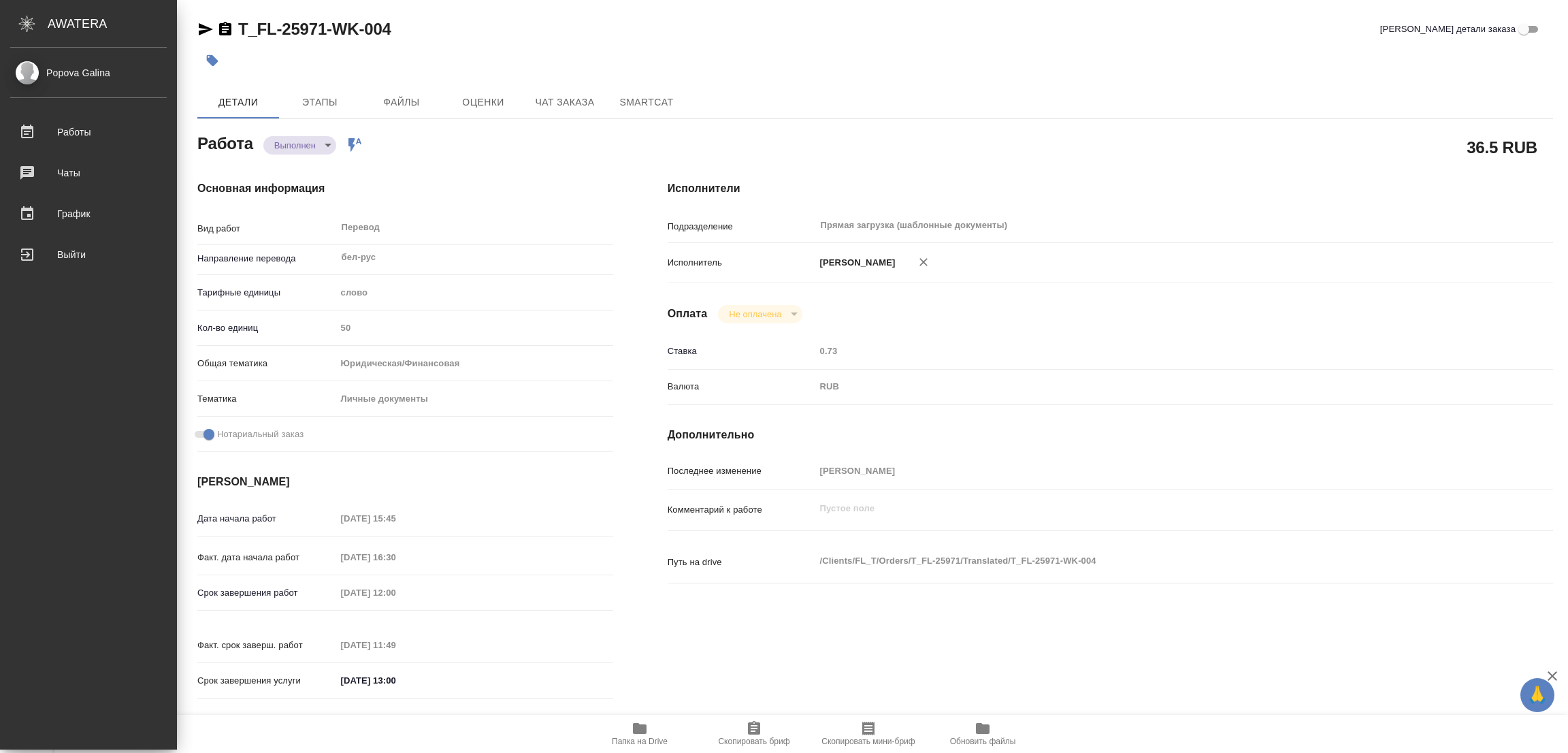
type input "notPayed"
type input "0.73"
type input "RUB"
type input "[PERSON_NAME]"
type textarea "x"
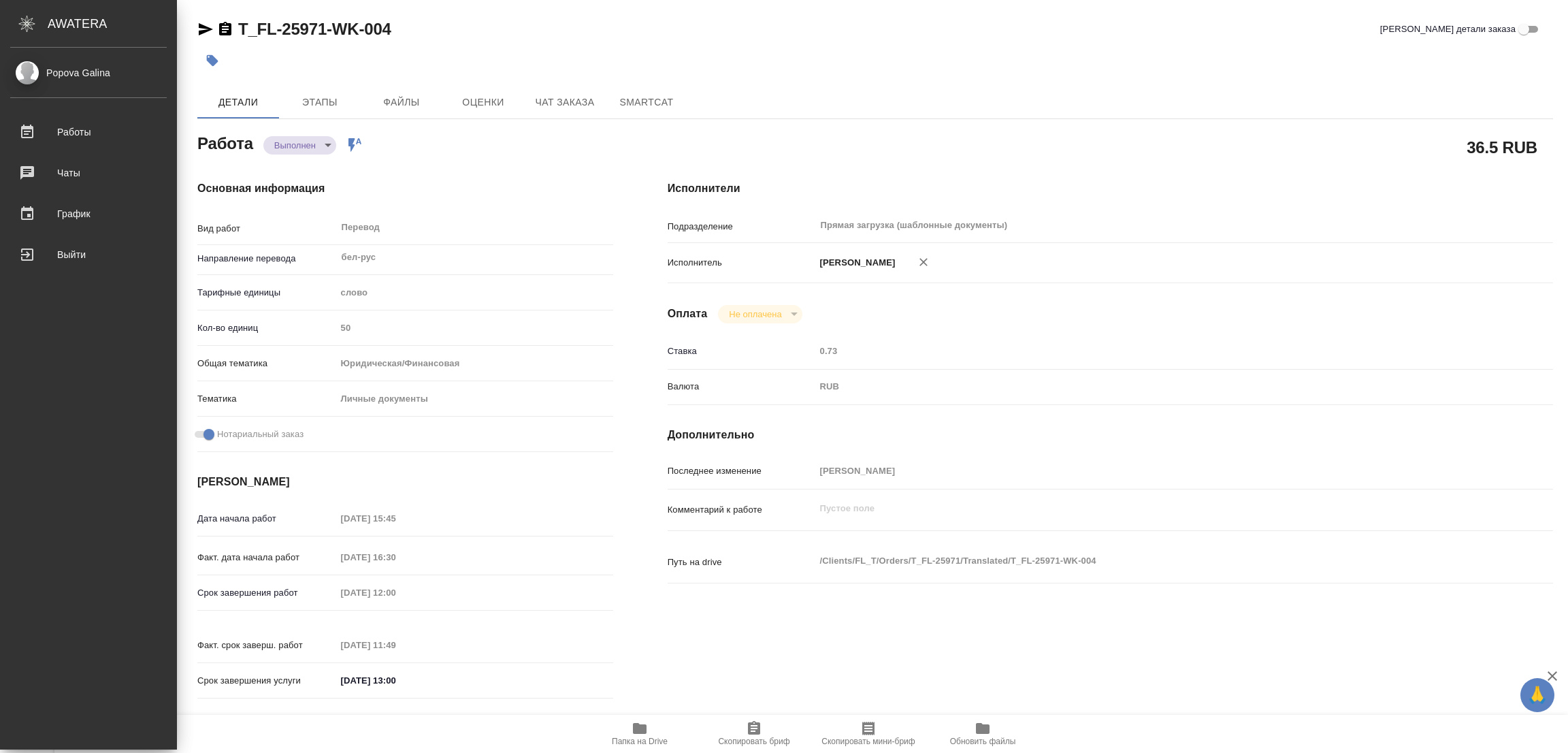
type textarea "/Clients/FL_T/Orders/T_FL-25971/Translated/T_FL-25971-WK-004"
type textarea "x"
type input "T_FL-25971"
type input "Перевод станд. несрочный"
type input "Редактура, Постредактура машинного перевода, Корректура, Приёмка по качеству, П…"
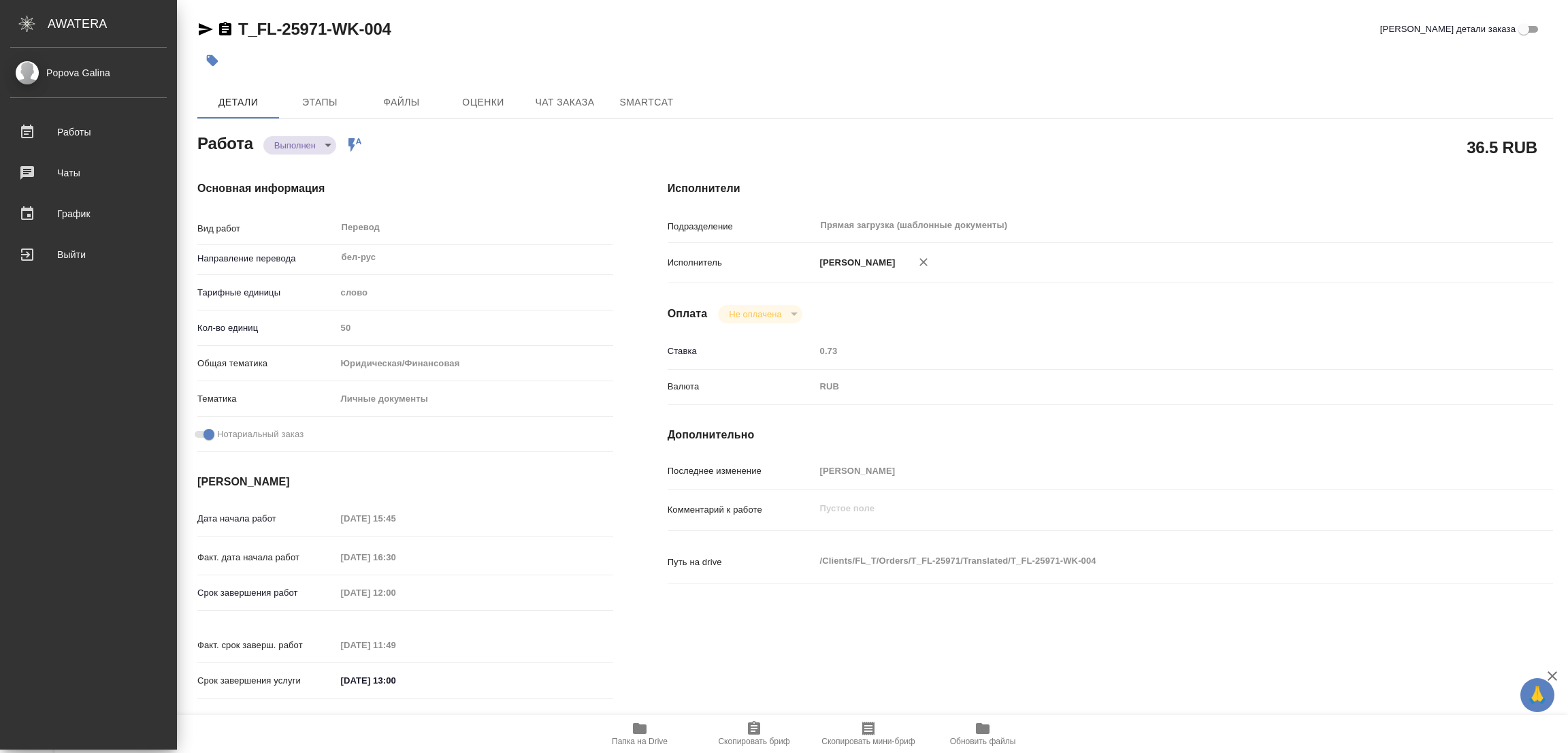
type input "Прохорова Анастасия"
type input "/Clients/FL_T/Orders/T_FL-25971"
type textarea "x"
type textarea "паспорт для внж (миграционная служба в Одинцово) бел-рус под нот"
type textarea "x"
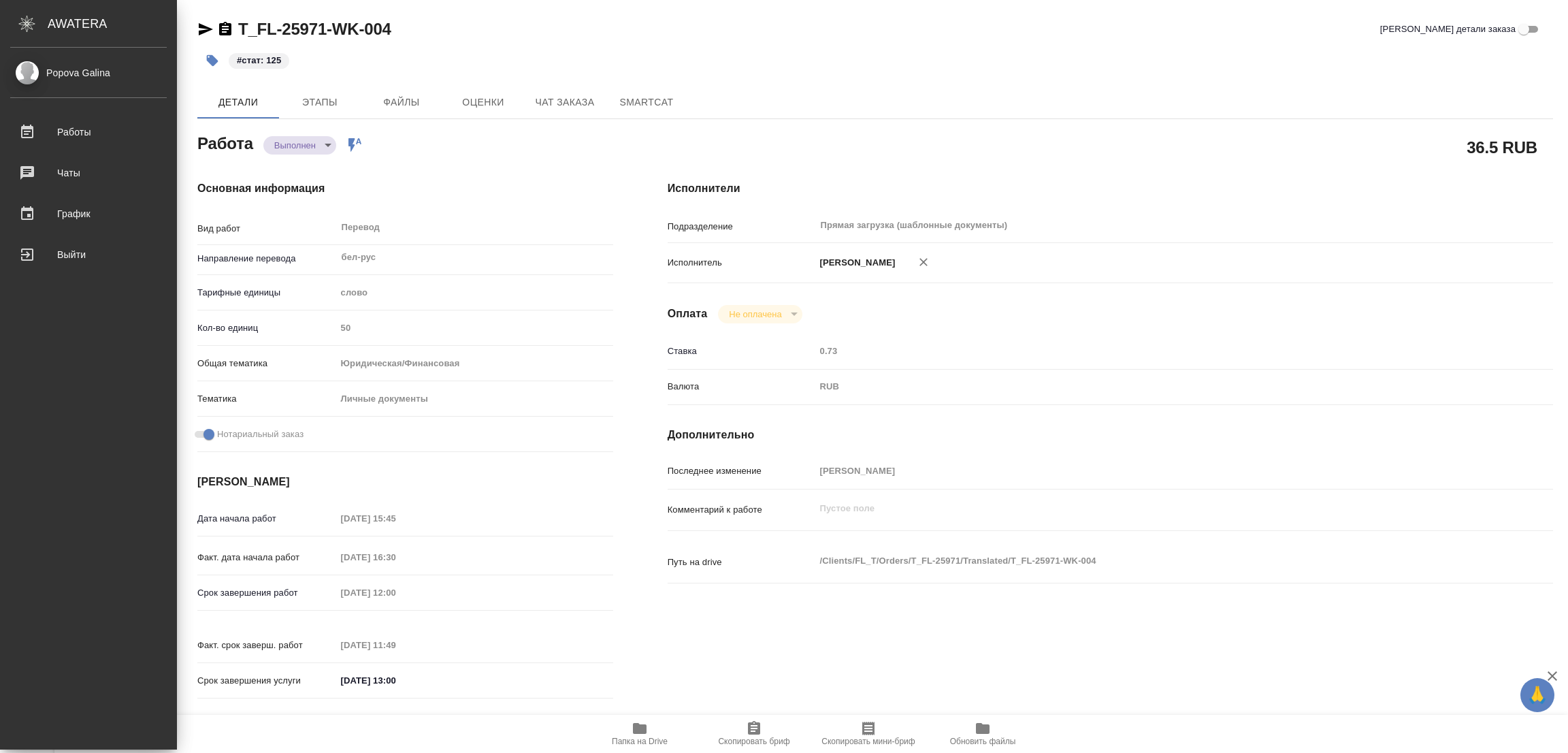
type textarea "x"
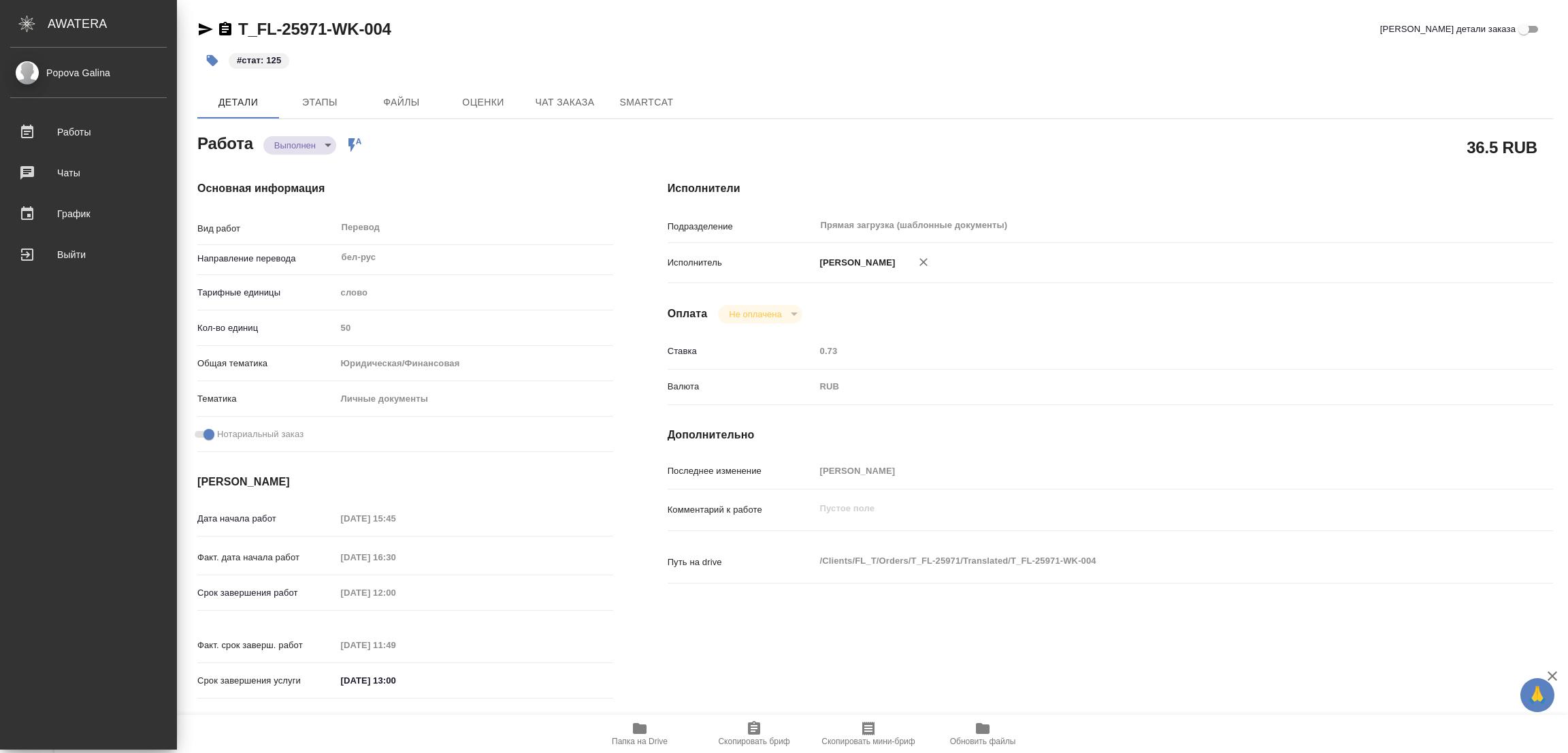
type textarea "x"
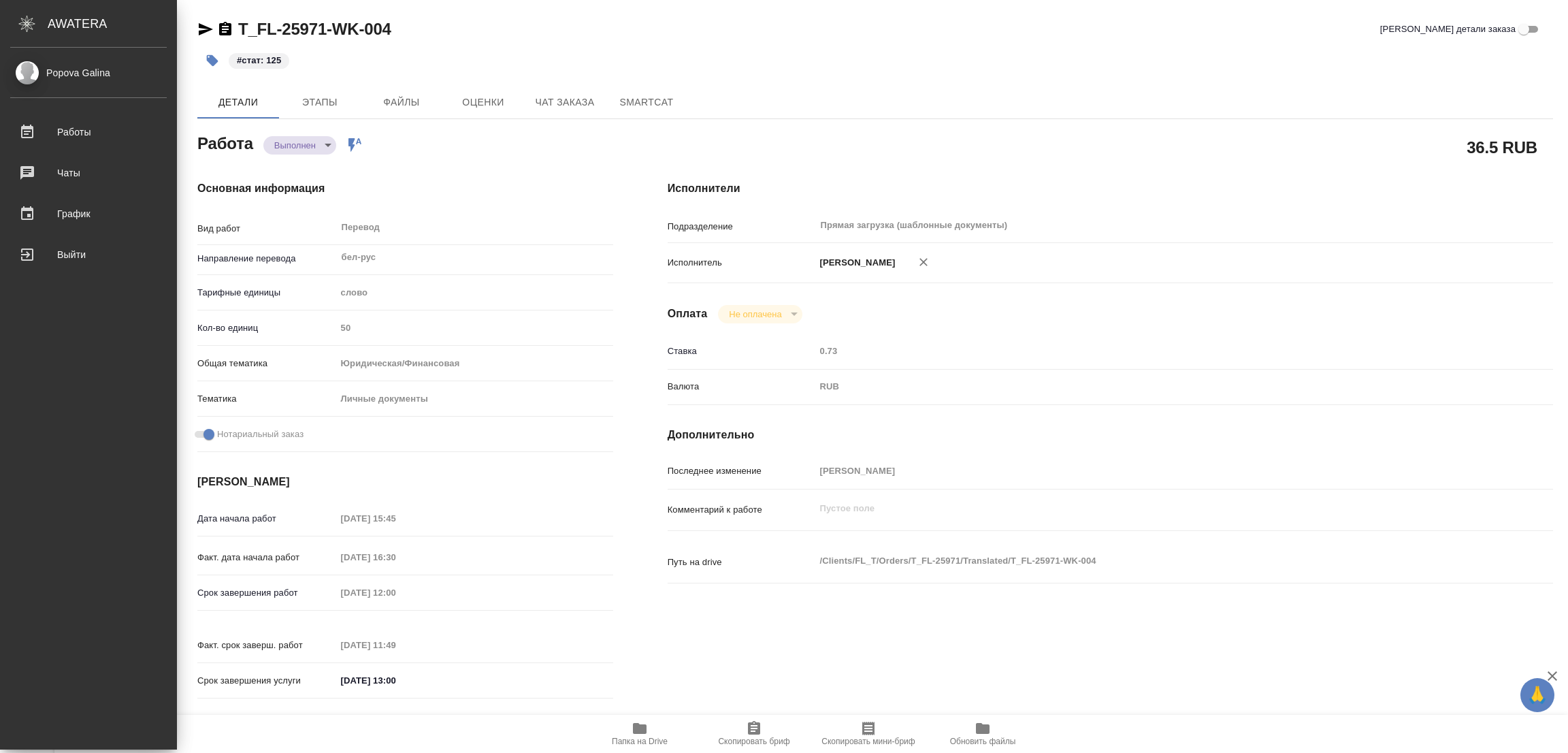
type textarea "x"
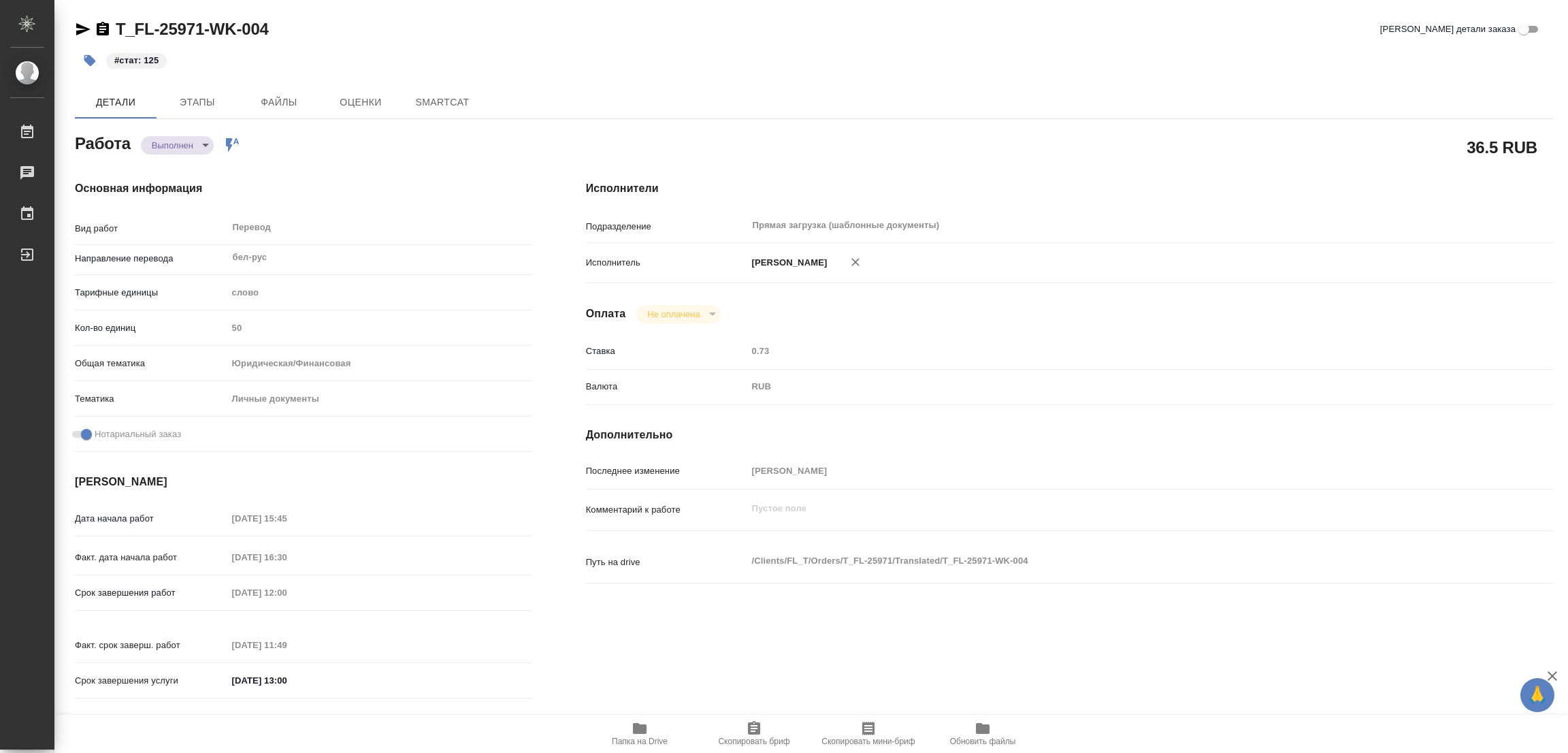
type textarea "x"
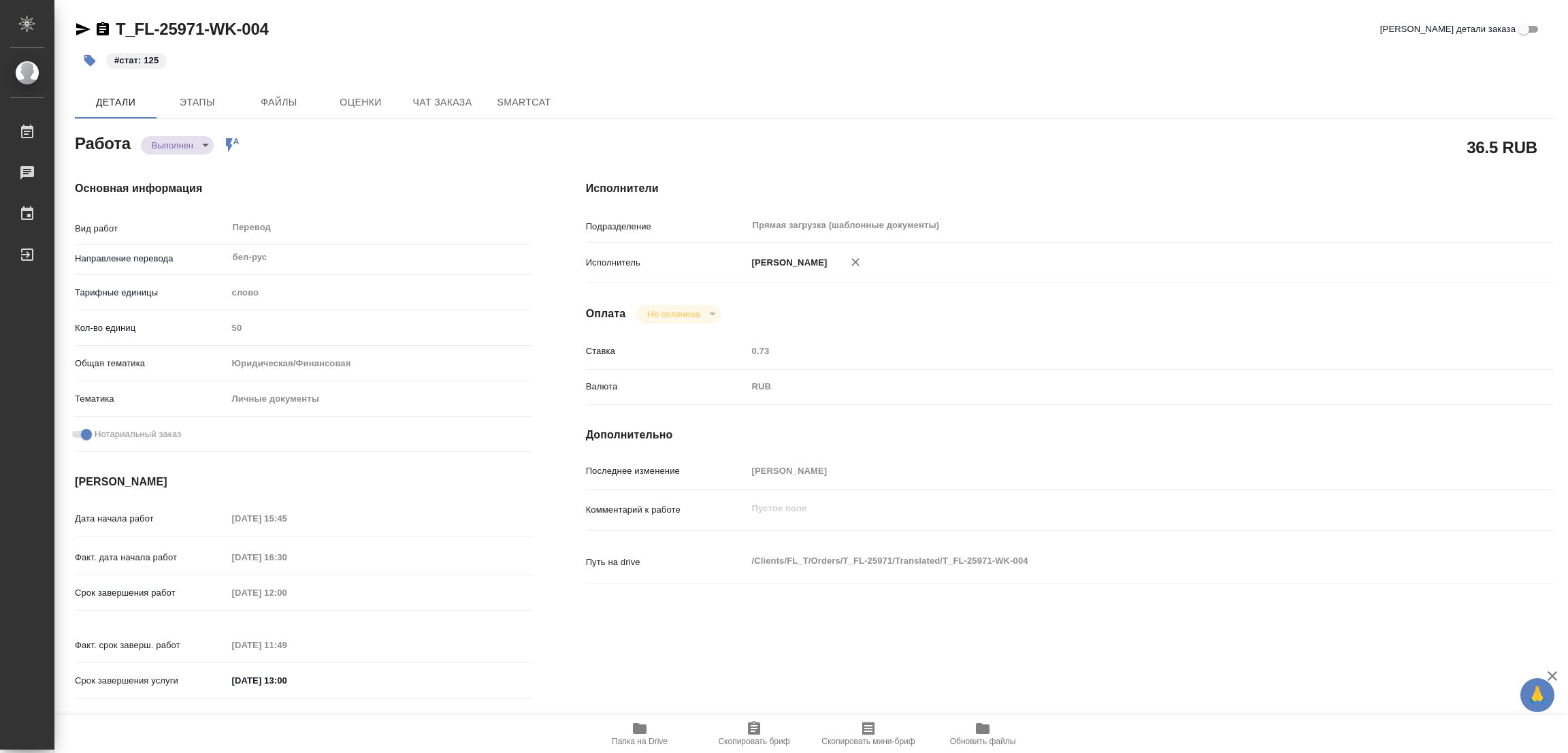
type textarea "x"
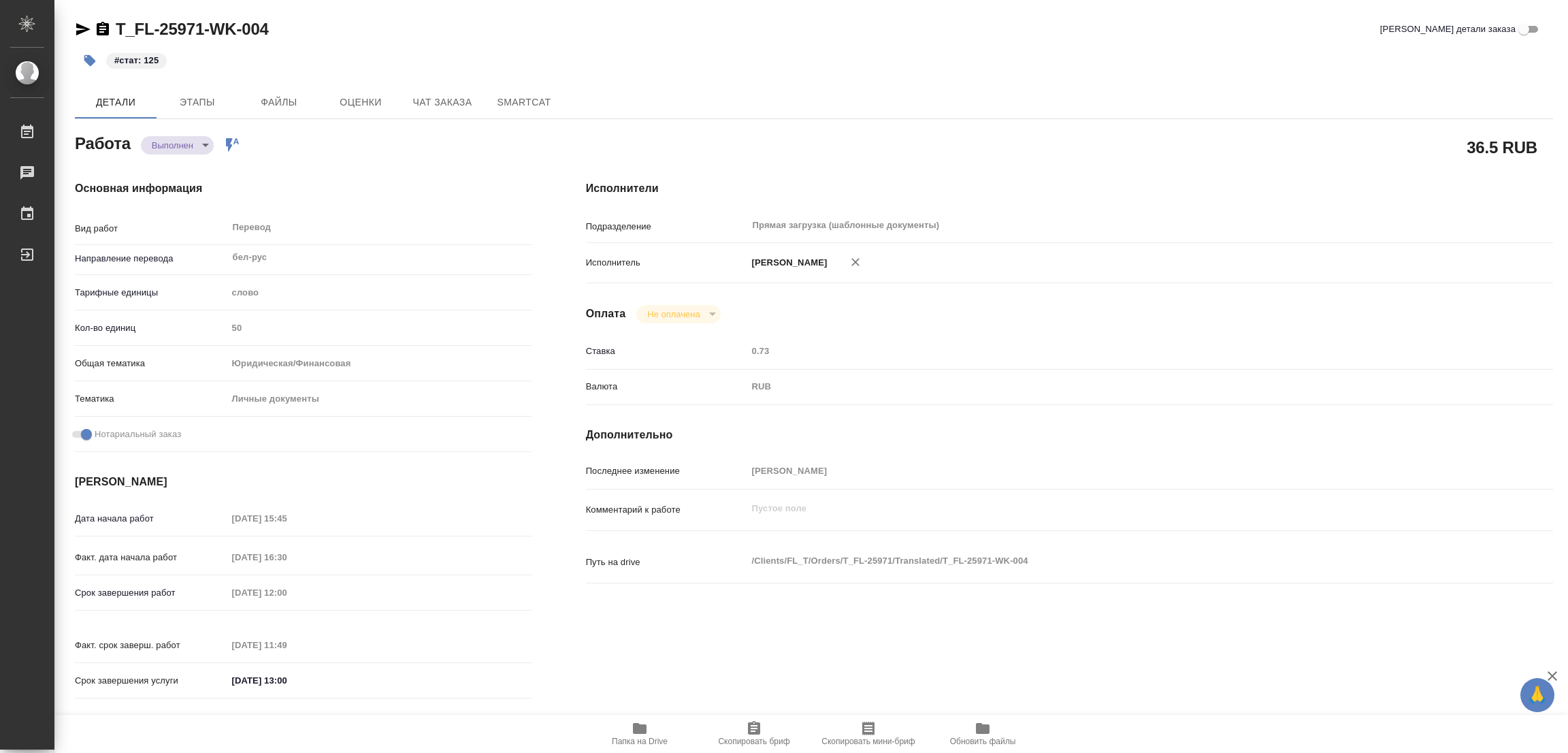
type textarea "x"
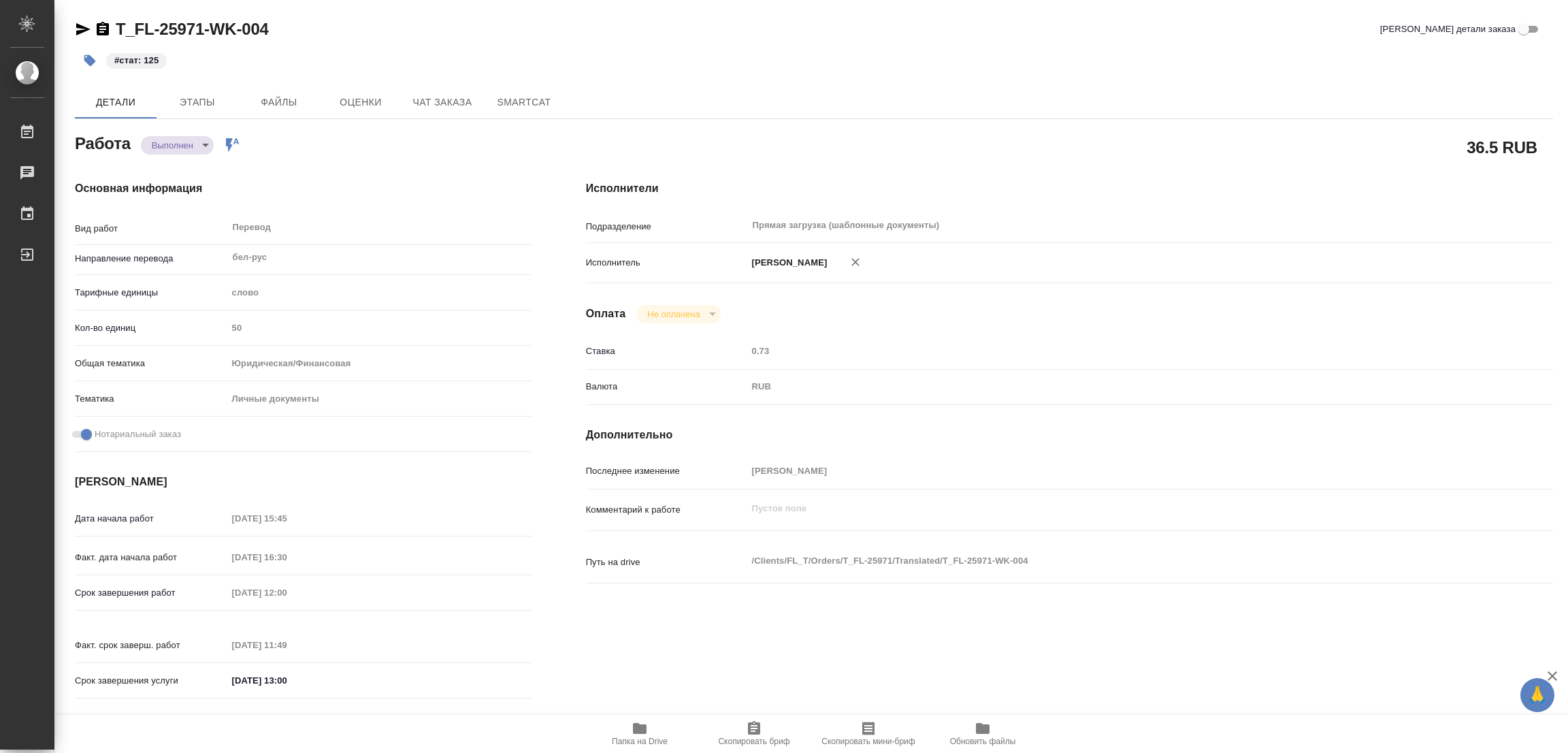
type textarea "x"
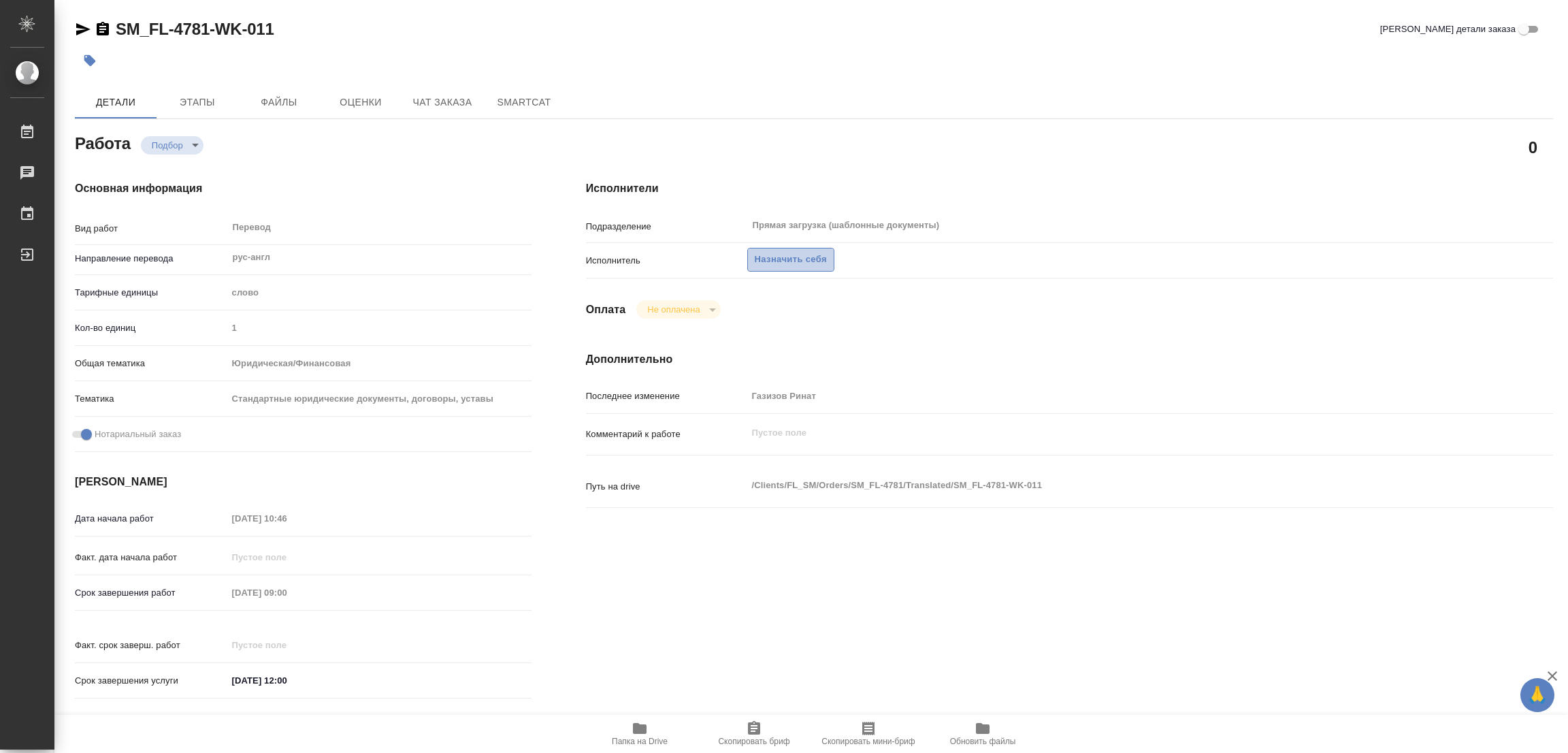
click at [777, 260] on span "Назначить себя" at bounding box center [791, 259] width 73 height 15
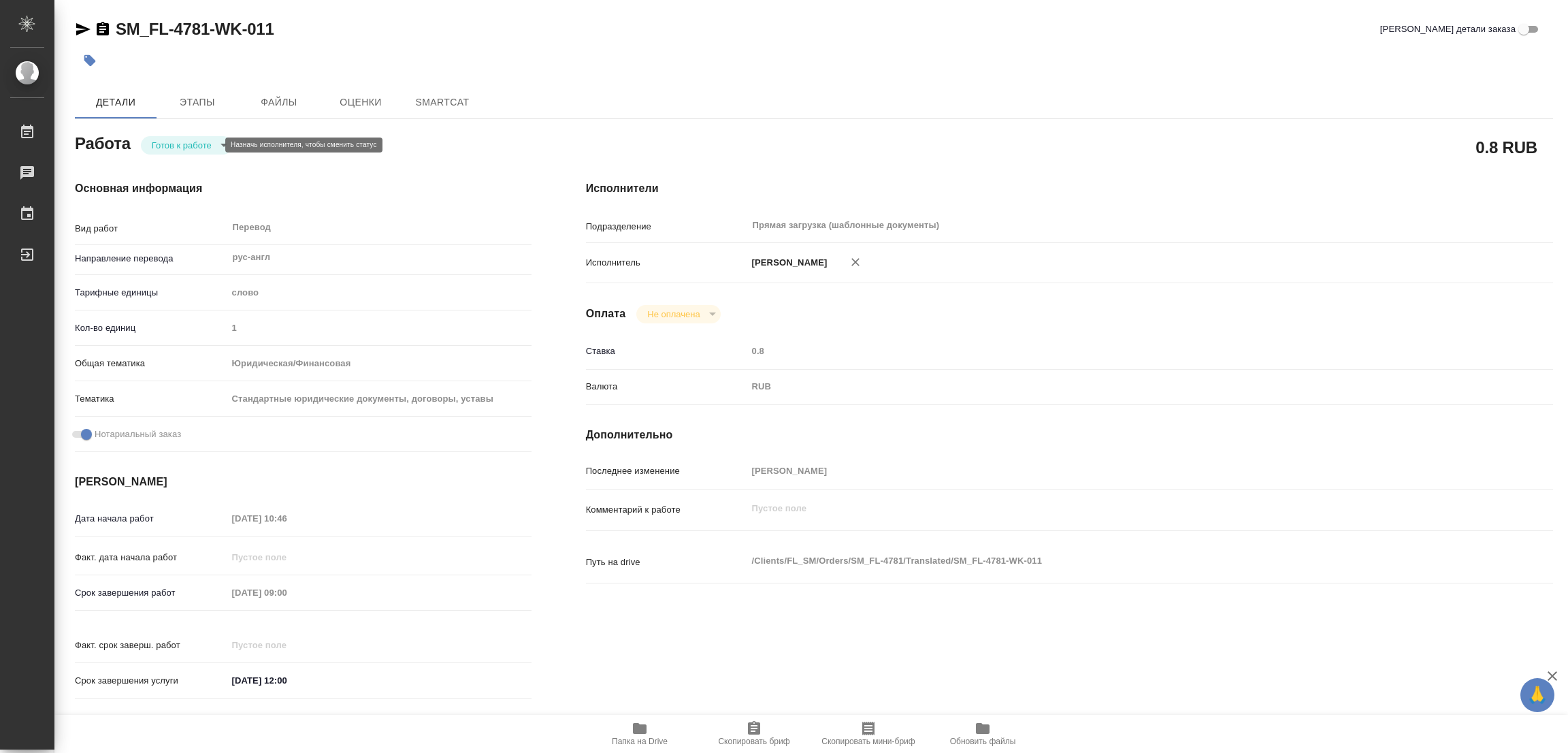
type textarea "x"
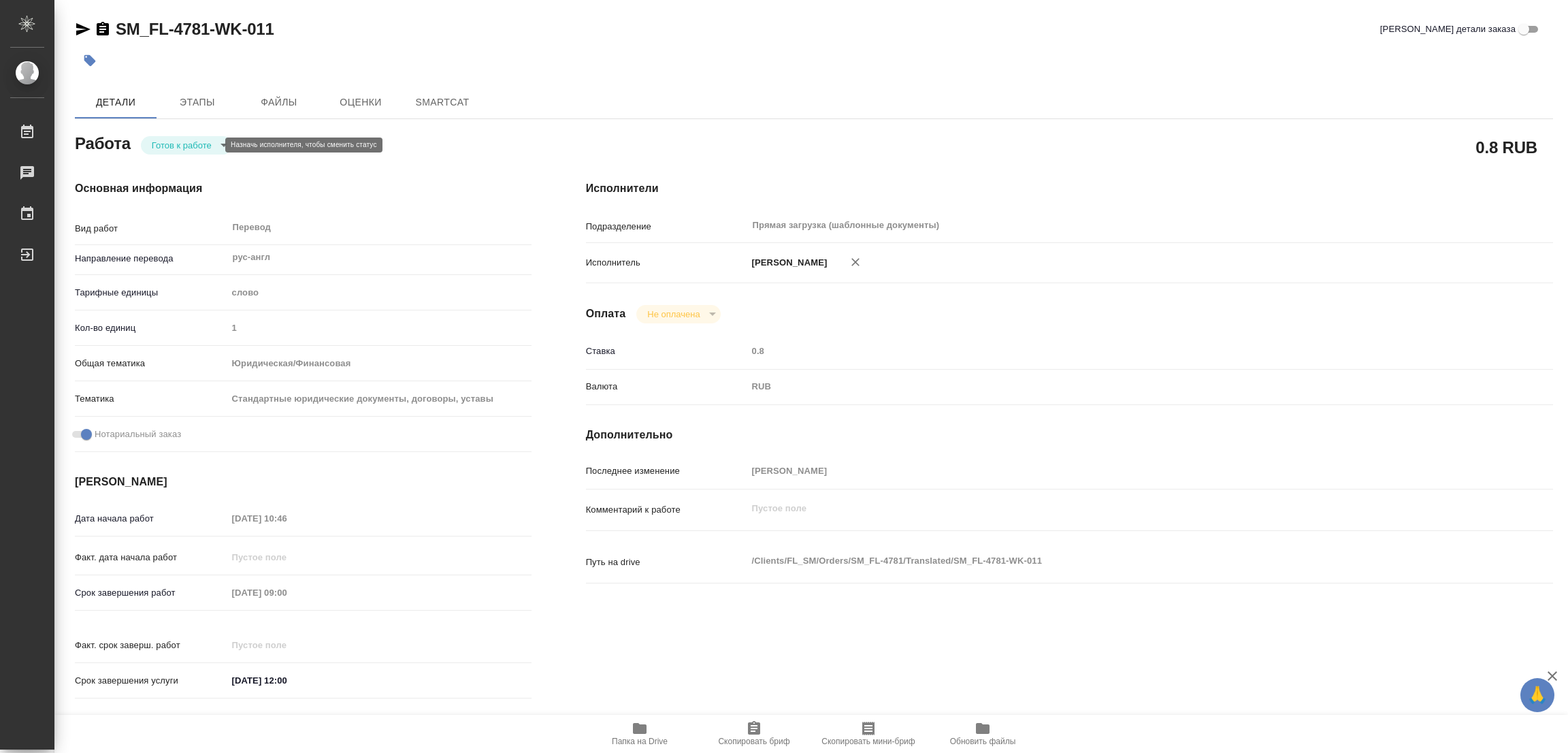
type textarea "x"
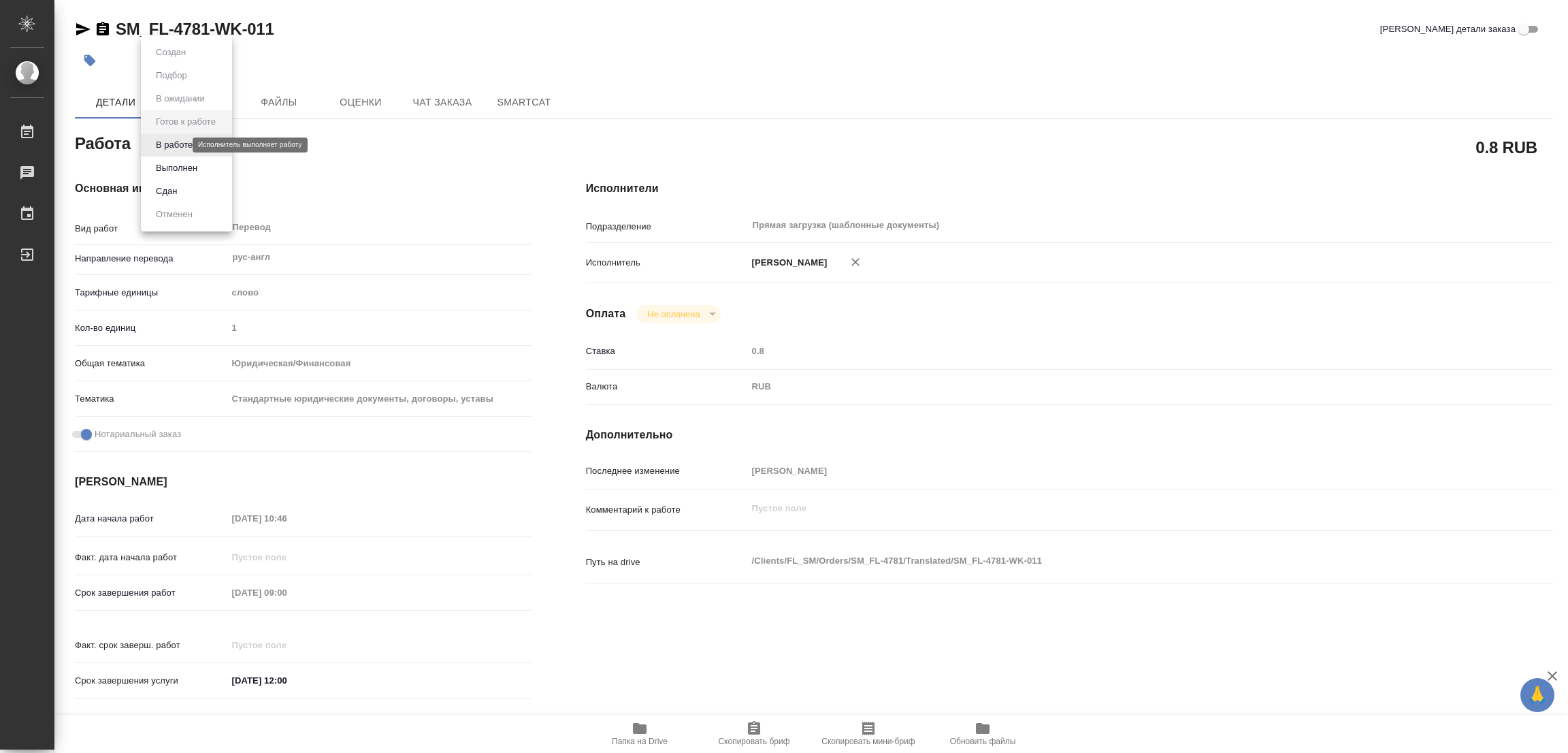
click at [182, 147] on body "🙏 .cls-1 fill:#fff; AWATERA [PERSON_NAME] Работы Чаты График Выйти SM_FL-4781-W…" at bounding box center [784, 376] width 1568 height 753
type textarea "x"
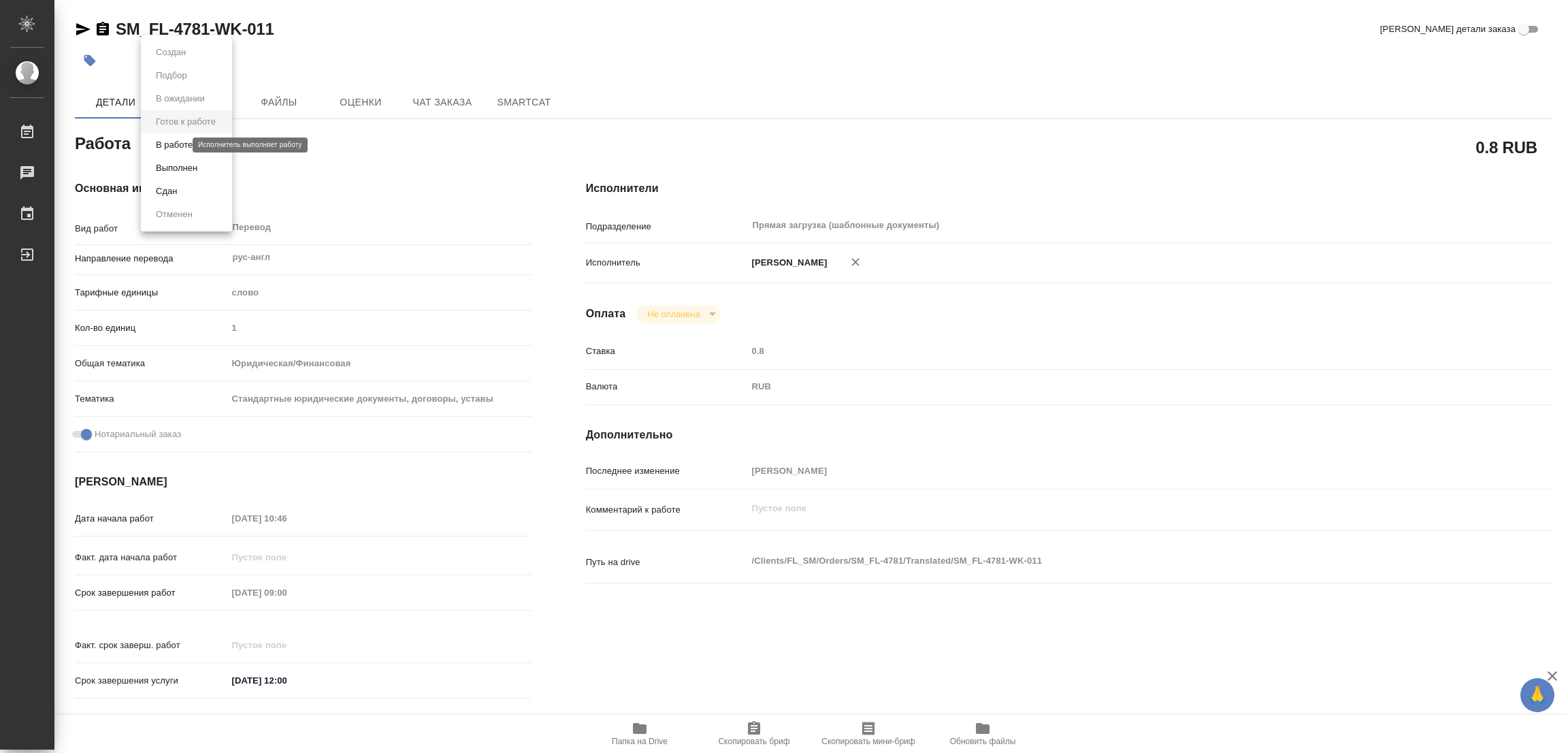
type textarea "x"
click at [178, 140] on button "В работе" at bounding box center [174, 145] width 45 height 15
type textarea "x"
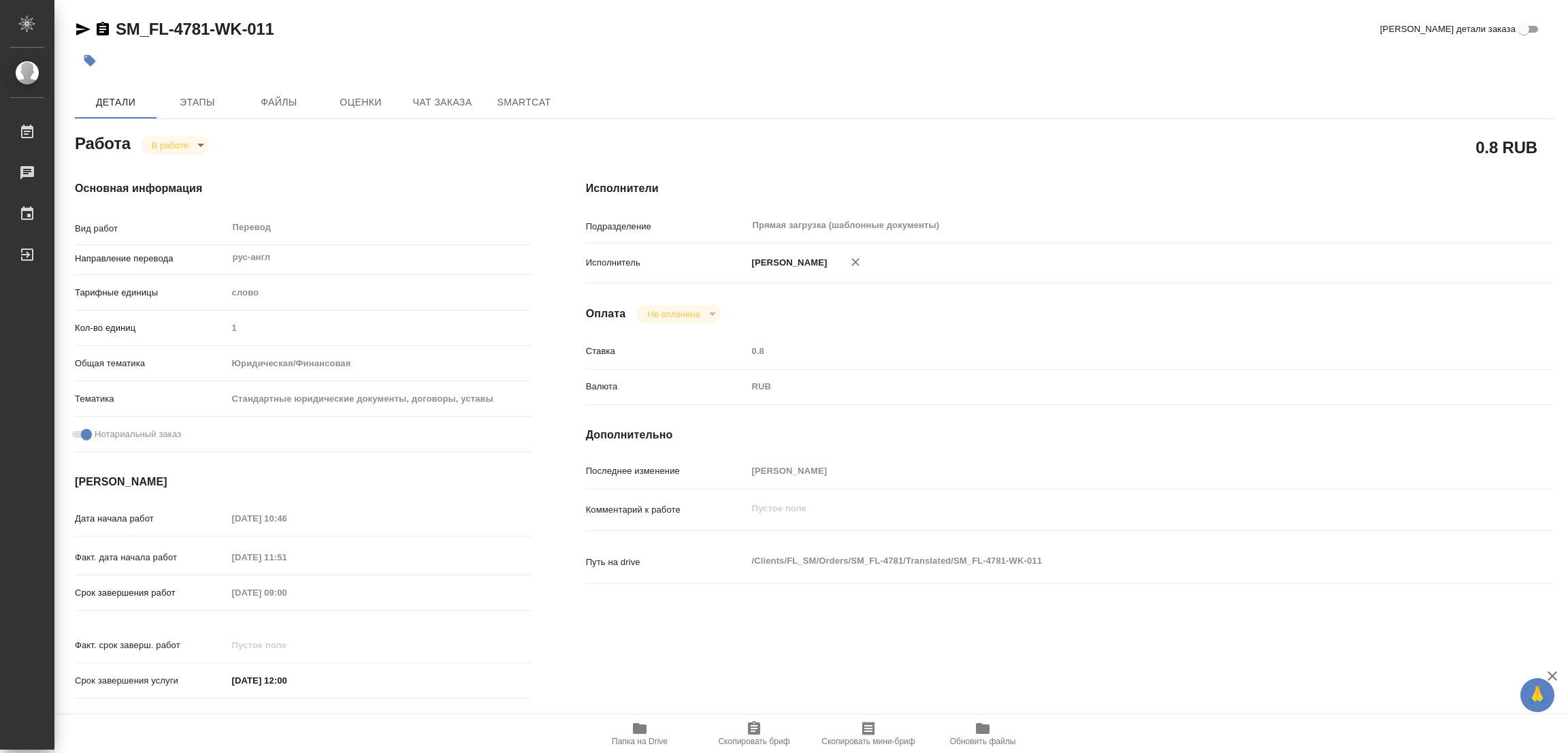
type textarea "x"
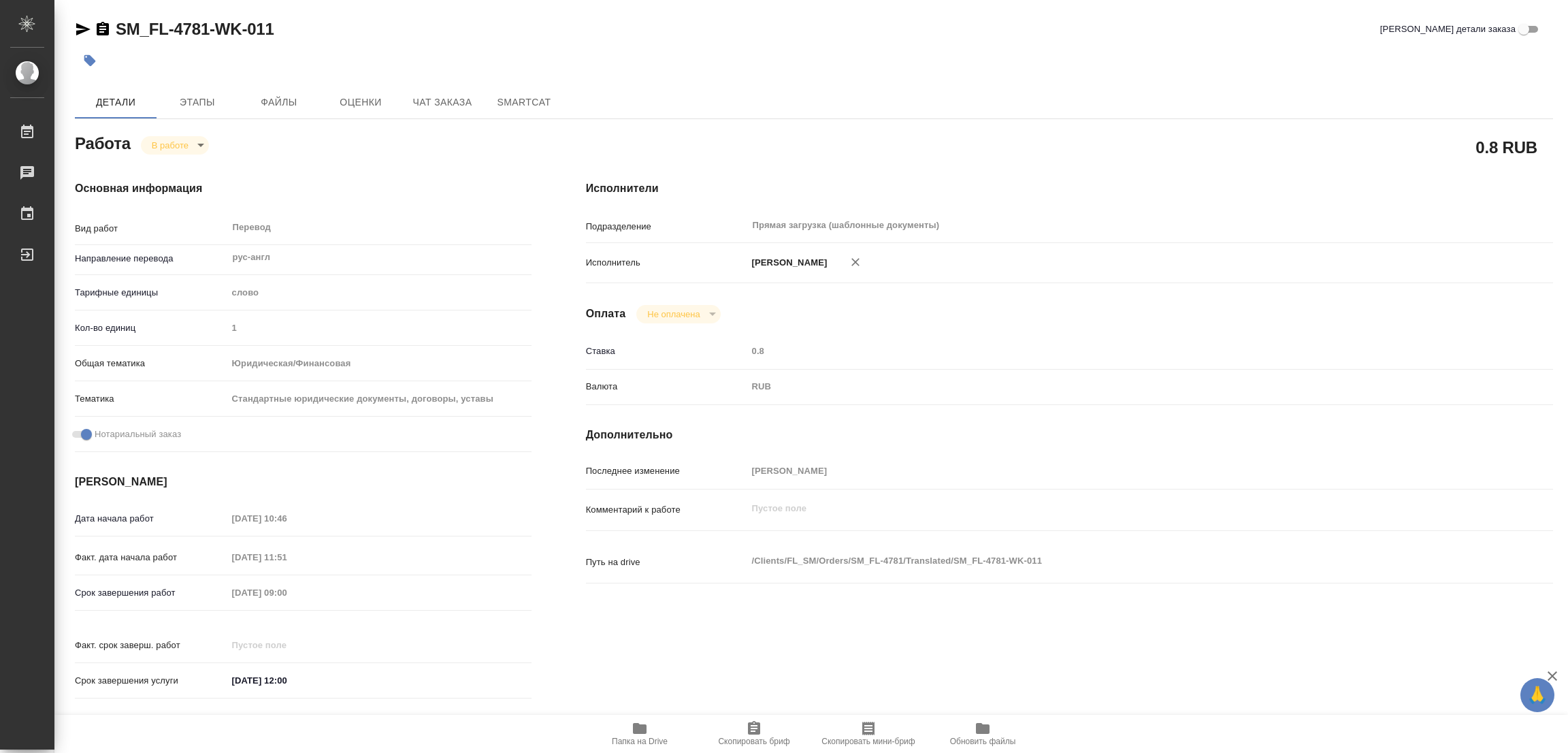
type textarea "x"
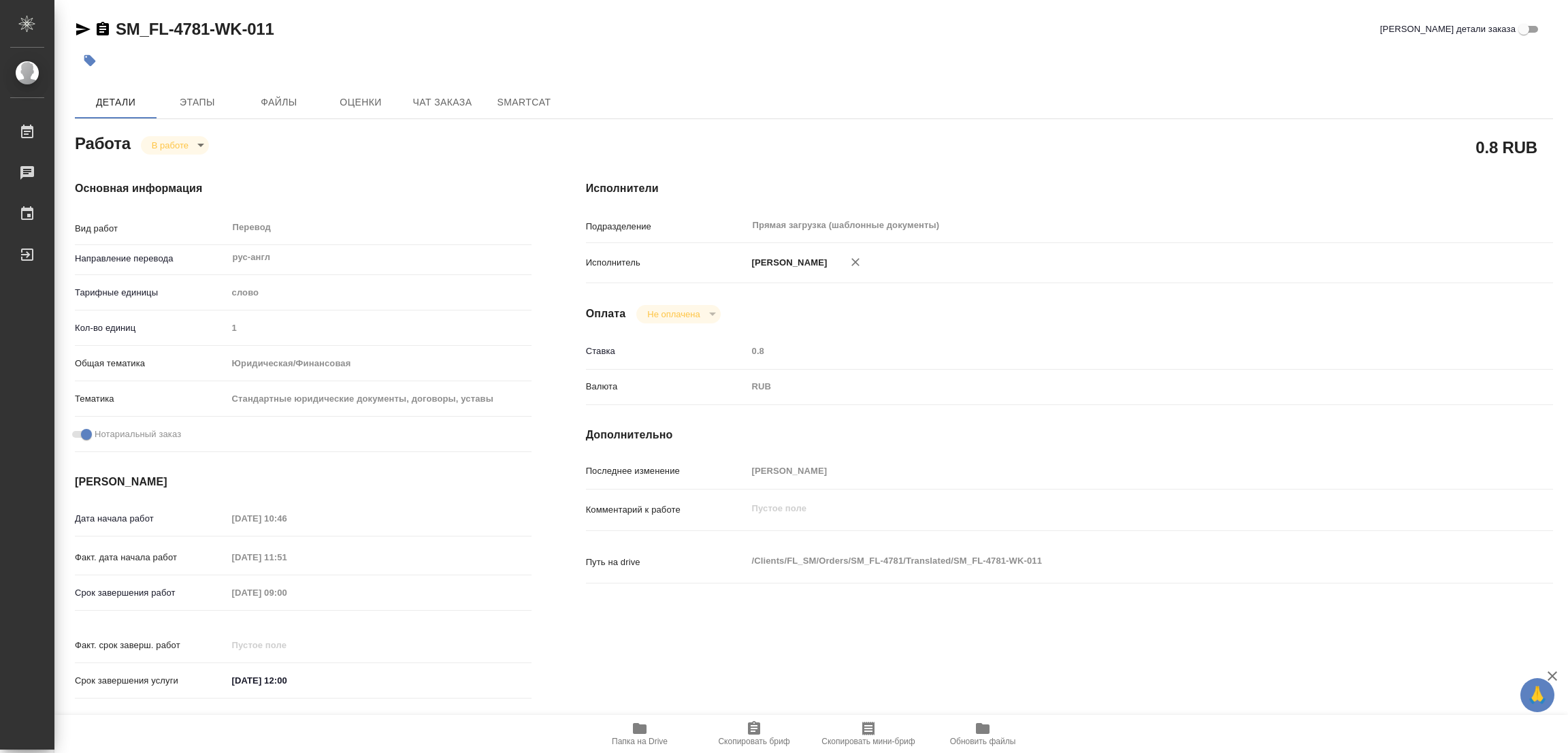
type textarea "x"
